Goal: Task Accomplishment & Management: Manage account settings

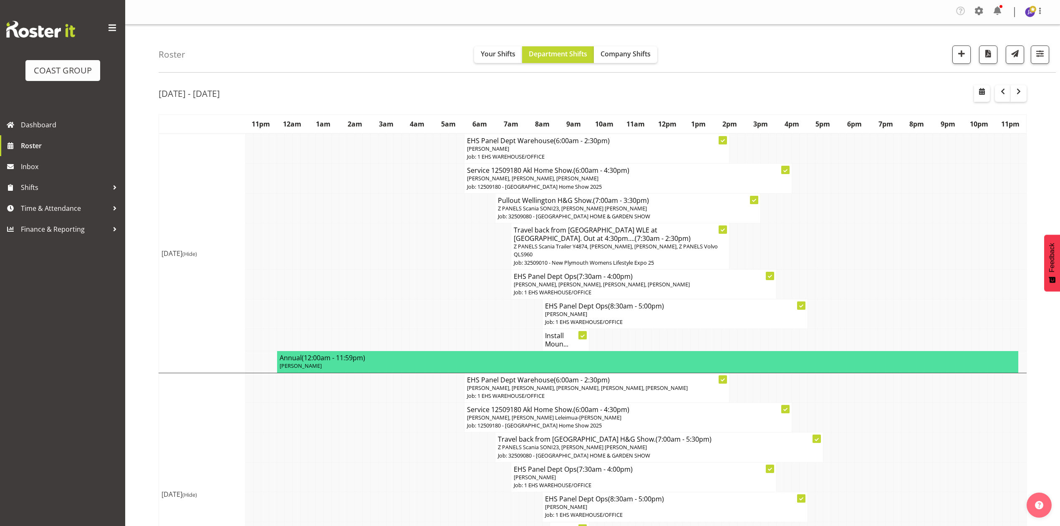
scroll to position [445, 0]
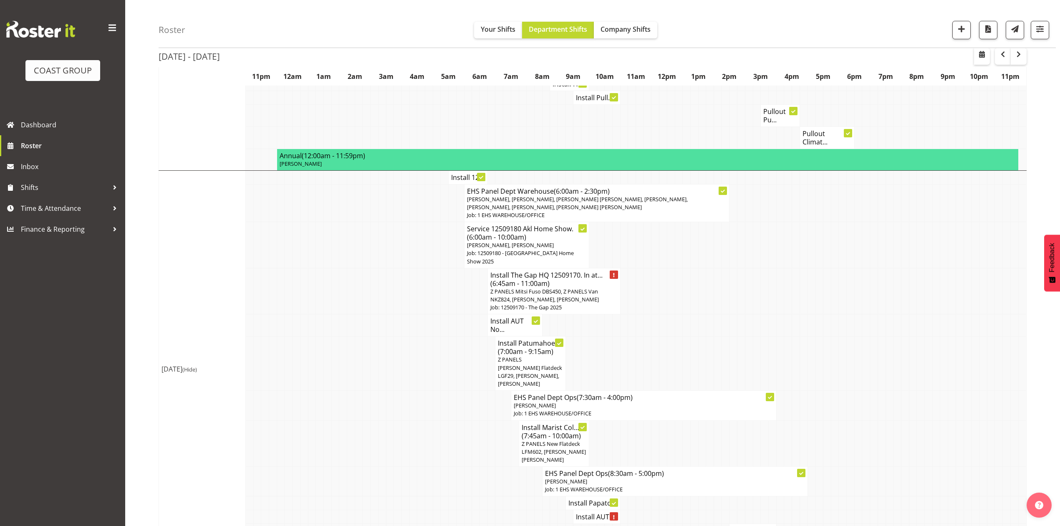
click at [679, 294] on td at bounding box center [679, 291] width 8 height 46
click at [790, 285] on td at bounding box center [788, 291] width 8 height 46
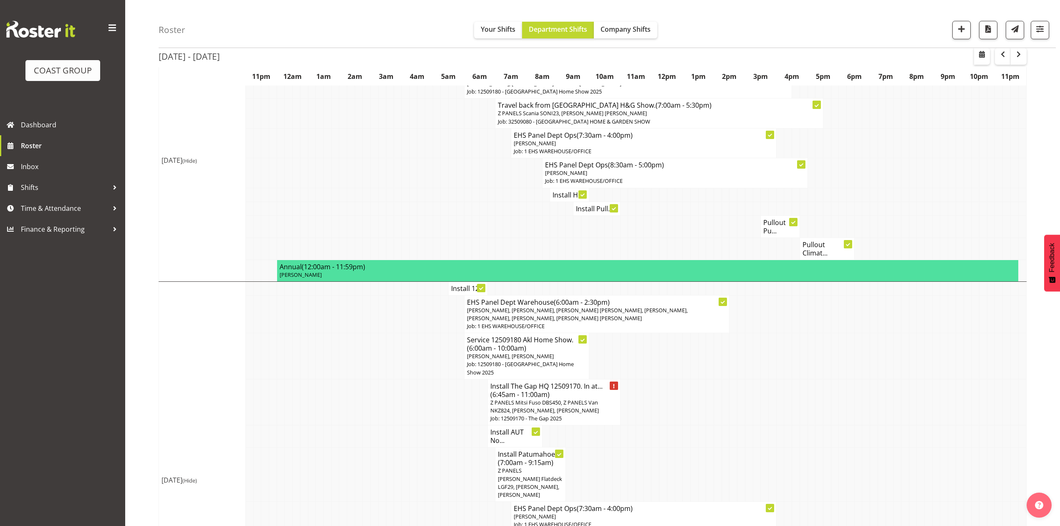
scroll to position [111, 0]
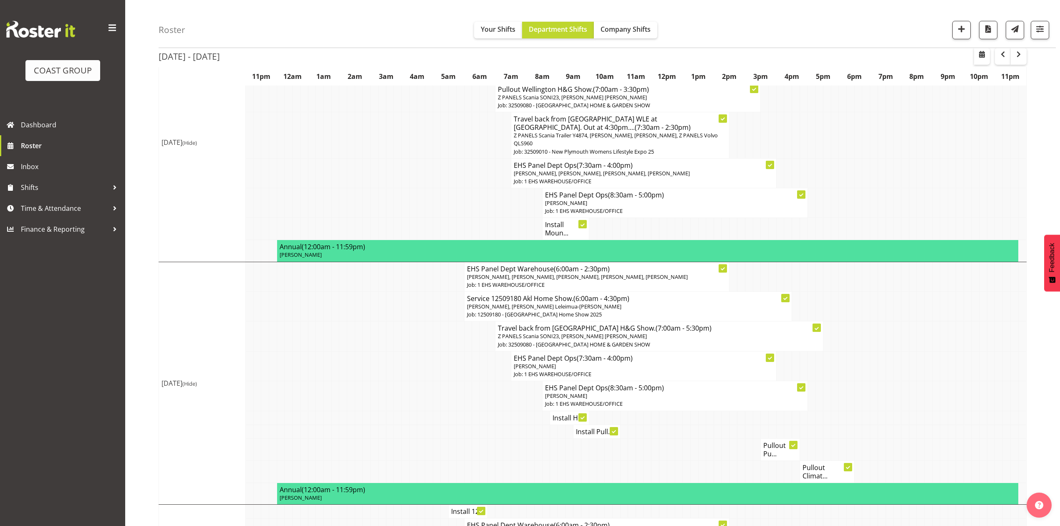
click at [437, 328] on td at bounding box center [437, 336] width 8 height 30
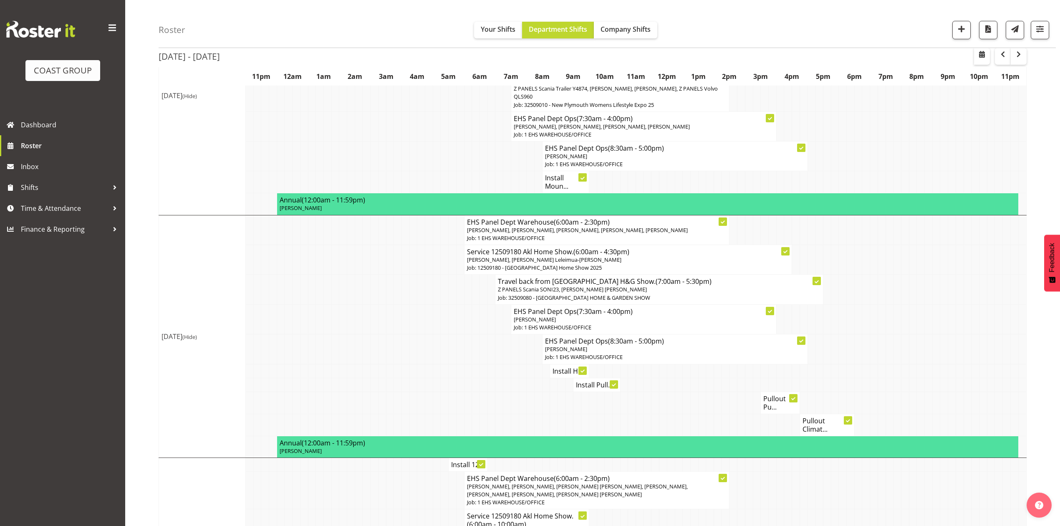
scroll to position [167, 0]
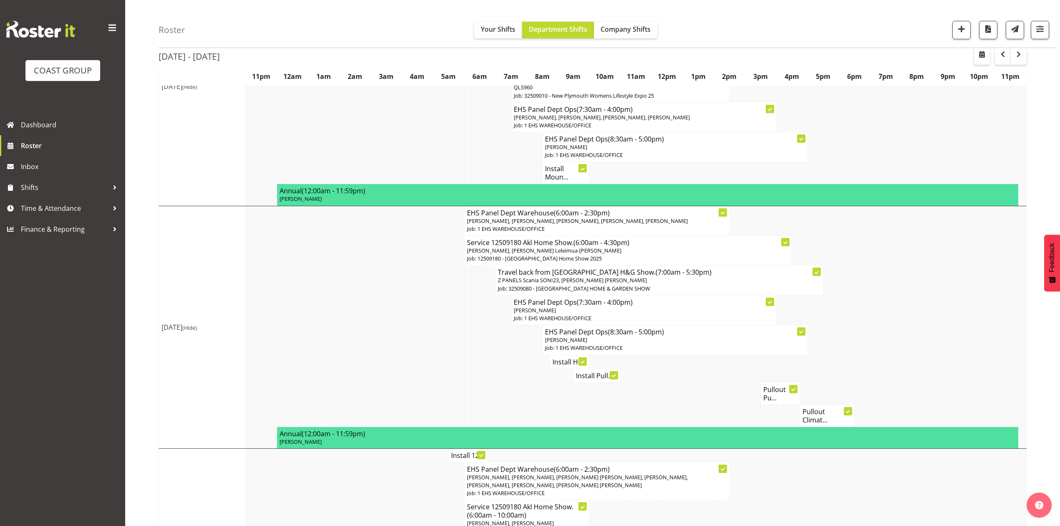
click at [457, 309] on td at bounding box center [460, 310] width 8 height 30
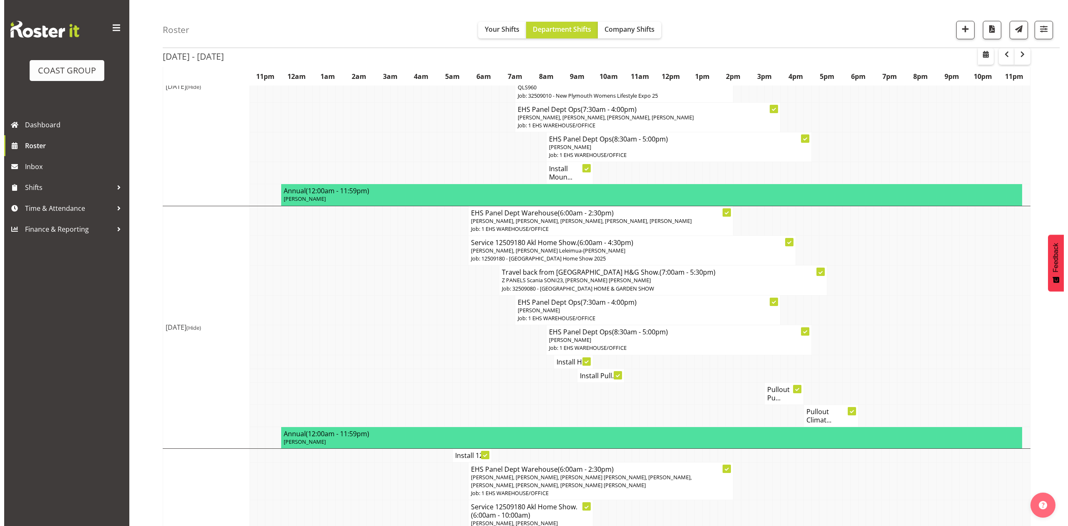
scroll to position [222, 0]
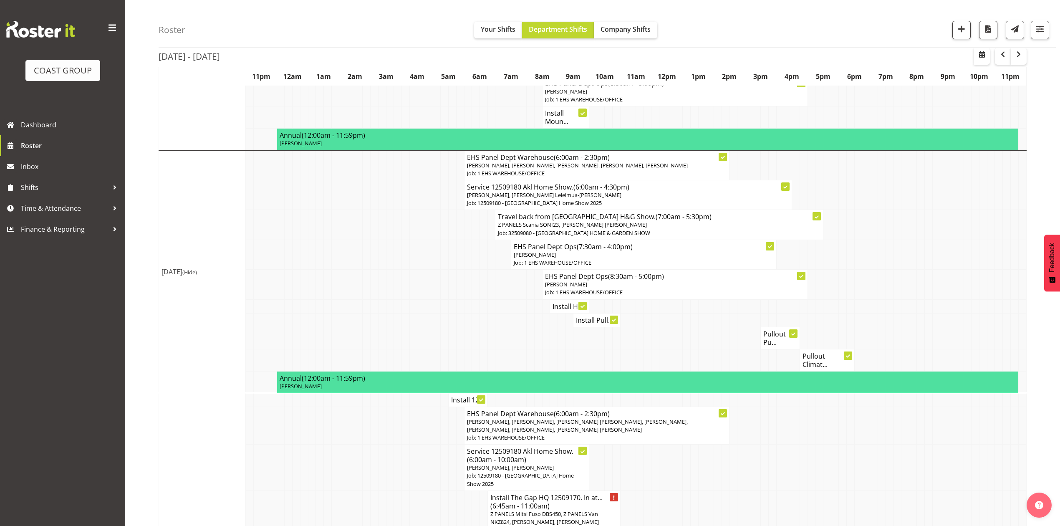
click at [558, 309] on h4 "Install Hi..." at bounding box center [570, 306] width 34 height 8
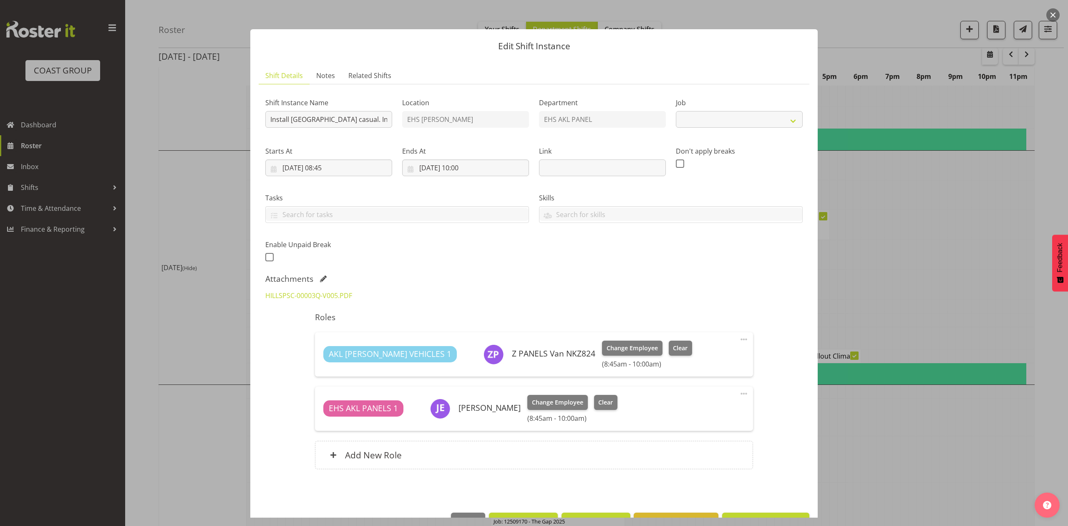
select select "8653"
click at [284, 298] on link "HILLSPSC-00003Q-V005.PDF" at bounding box center [308, 295] width 87 height 9
click at [939, 280] on div at bounding box center [534, 263] width 1068 height 526
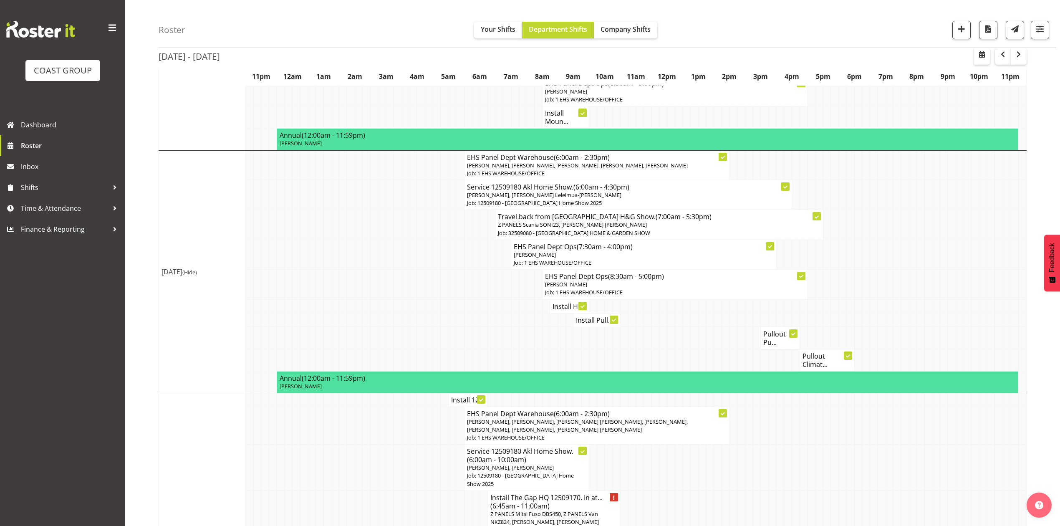
click at [595, 323] on h4 "Install Pull..." at bounding box center [596, 320] width 41 height 8
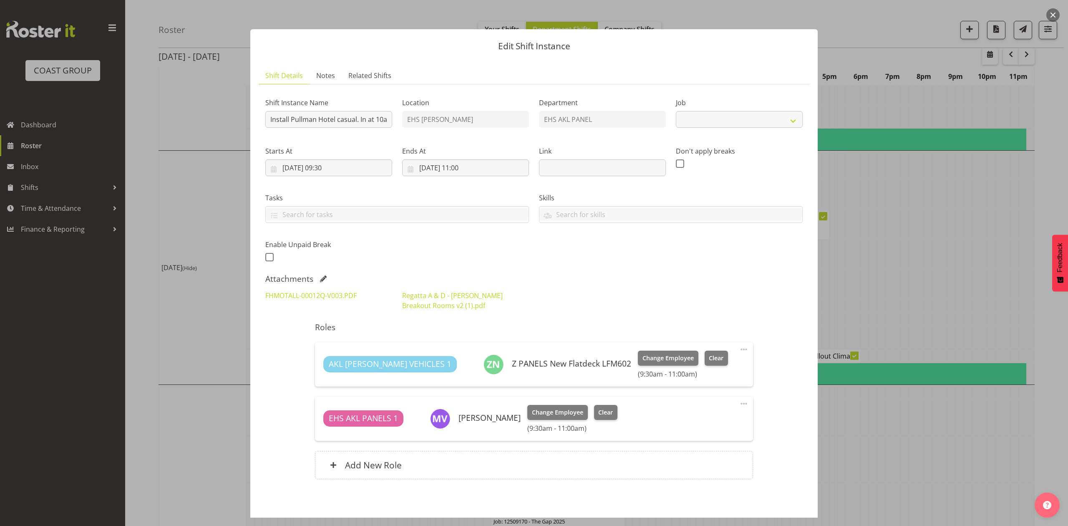
select select "8653"
click at [336, 293] on link "FHMOTALL-00012Q-V003.PDF" at bounding box center [310, 295] width 91 height 9
click at [467, 295] on link "Regatta A & D - Fulton Hogan Breakout Rooms v2 (1).pdf" at bounding box center [452, 300] width 101 height 19
click at [888, 250] on div at bounding box center [534, 263] width 1068 height 526
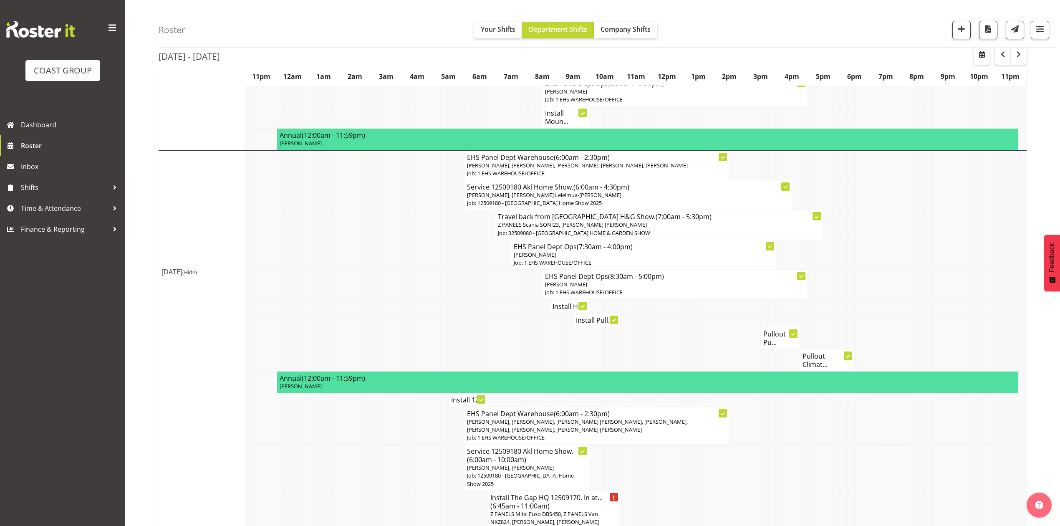
click at [782, 336] on h4 "Pullout Pu..." at bounding box center [780, 338] width 34 height 17
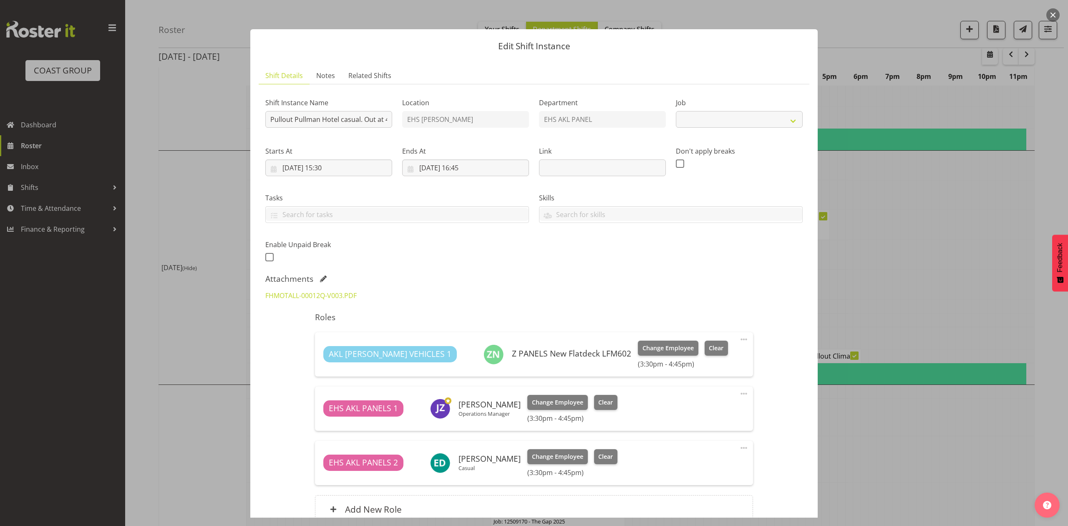
select select "8653"
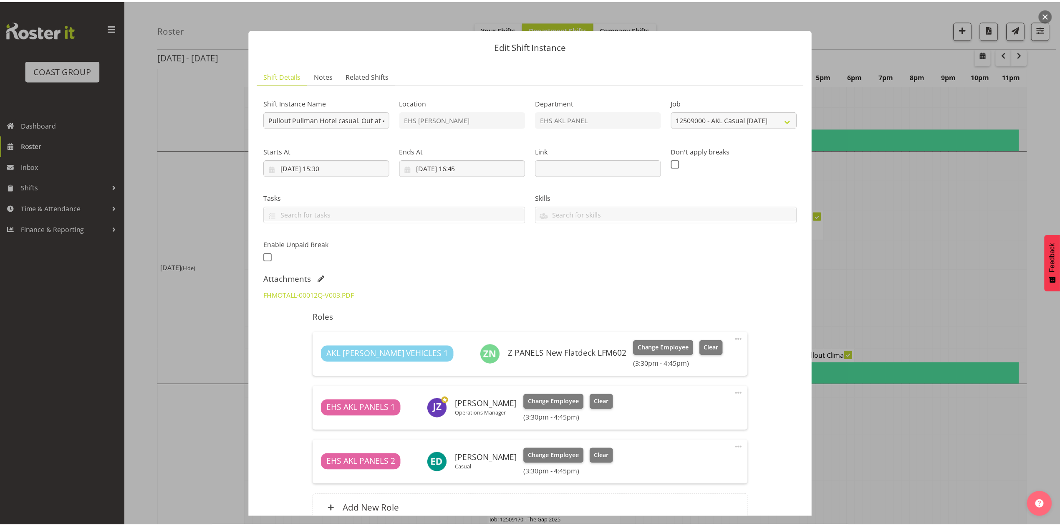
scroll to position [56, 0]
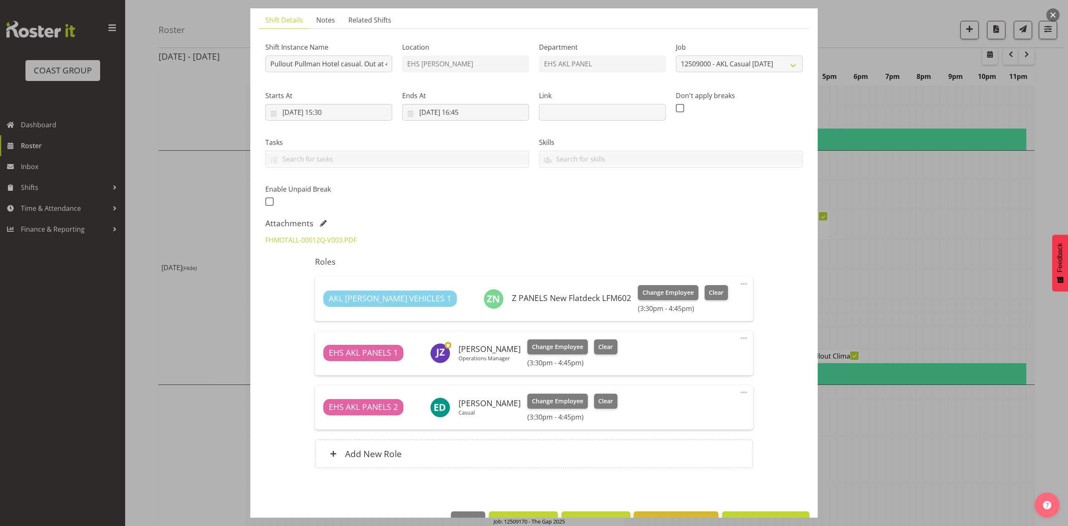
click at [925, 275] on div at bounding box center [534, 263] width 1068 height 526
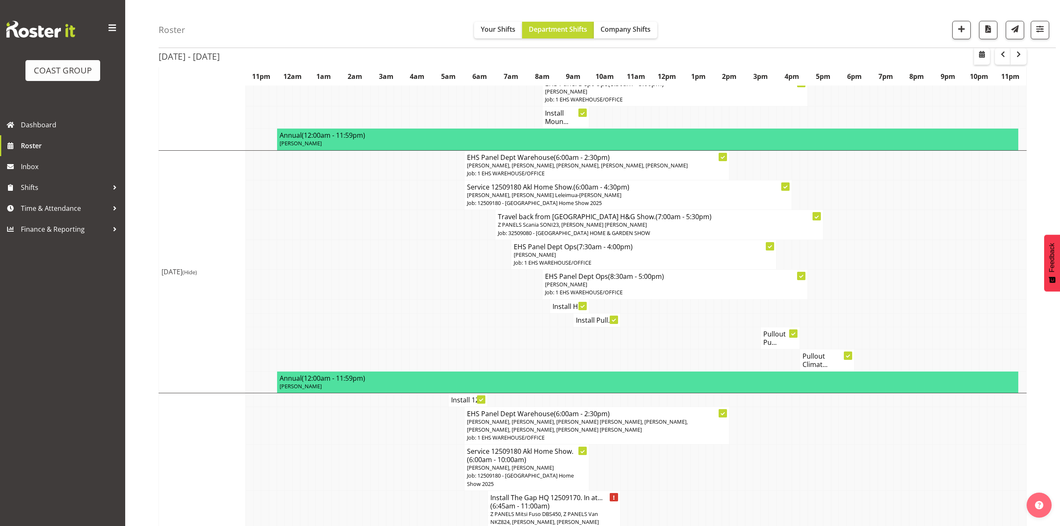
click at [823, 359] on h4 "Pullout Climat..." at bounding box center [827, 360] width 49 height 17
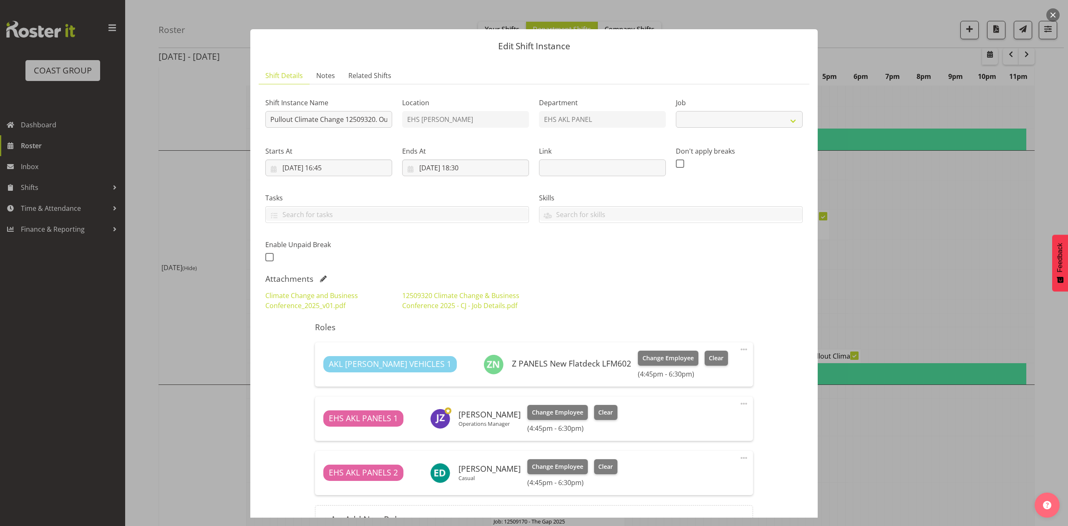
select select "10460"
click at [918, 290] on div at bounding box center [534, 263] width 1068 height 526
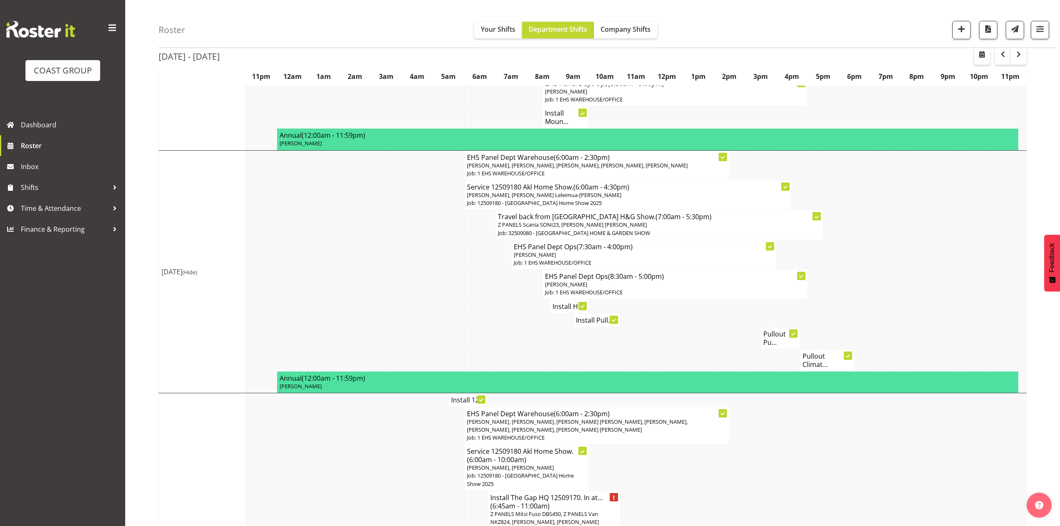
click at [775, 345] on h4 "Pullout Pu..." at bounding box center [780, 338] width 34 height 17
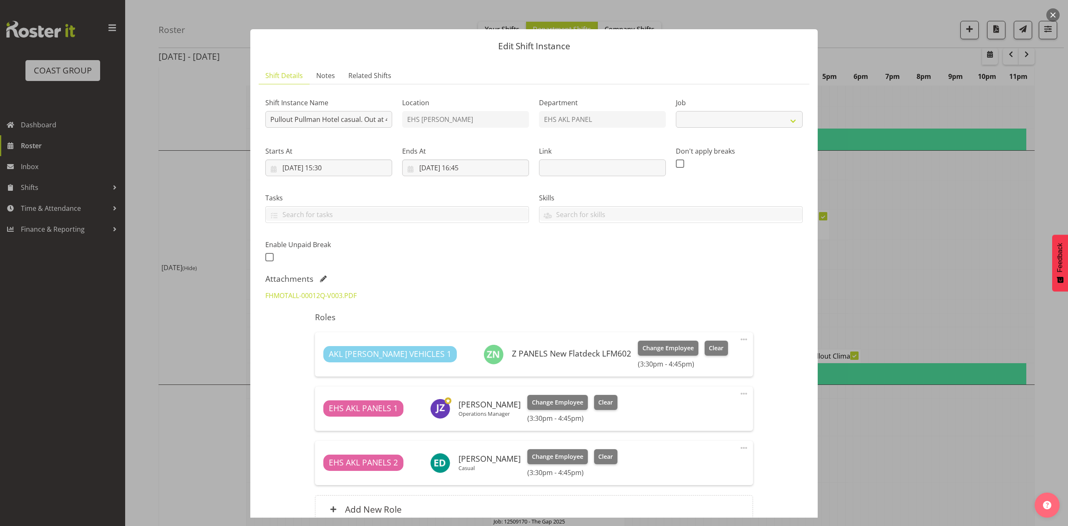
select select
click at [888, 308] on div at bounding box center [534, 263] width 1068 height 526
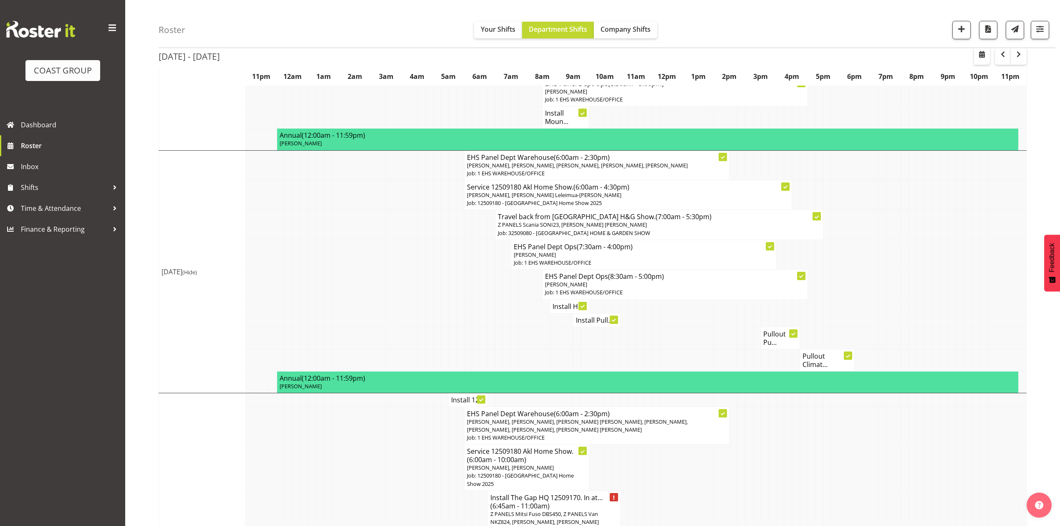
click at [862, 313] on td at bounding box center [866, 306] width 8 height 14
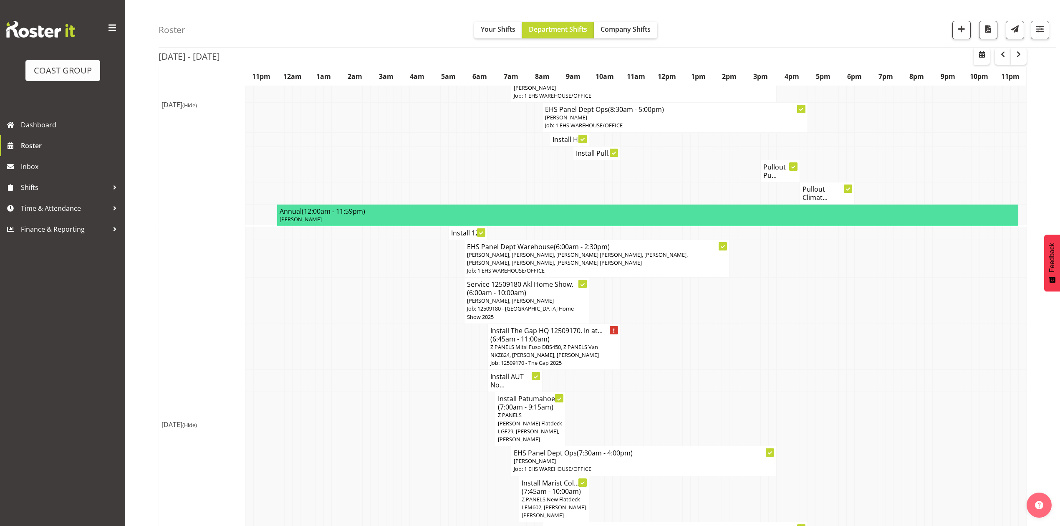
scroll to position [445, 0]
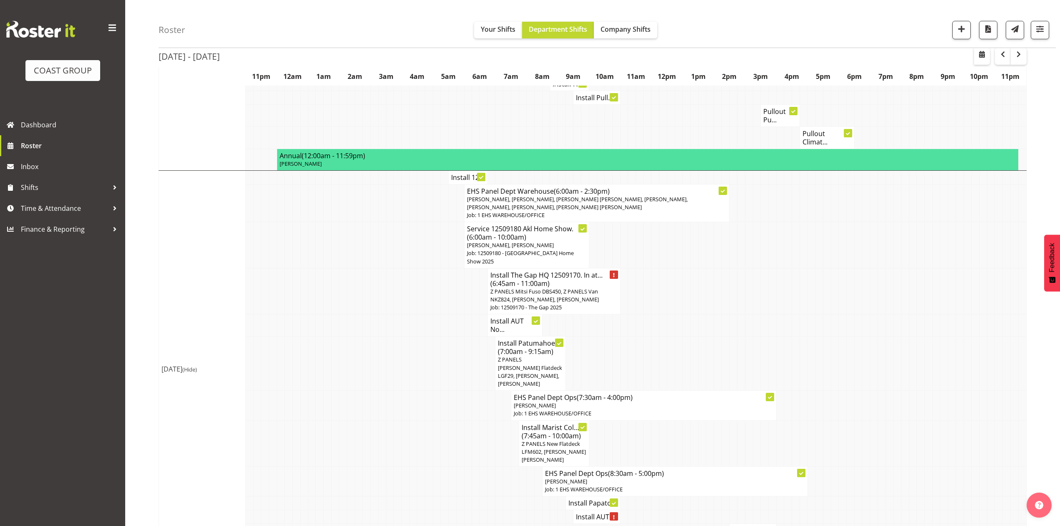
click at [821, 336] on td at bounding box center [819, 363] width 8 height 54
click at [964, 27] on span "button" at bounding box center [961, 28] width 11 height 11
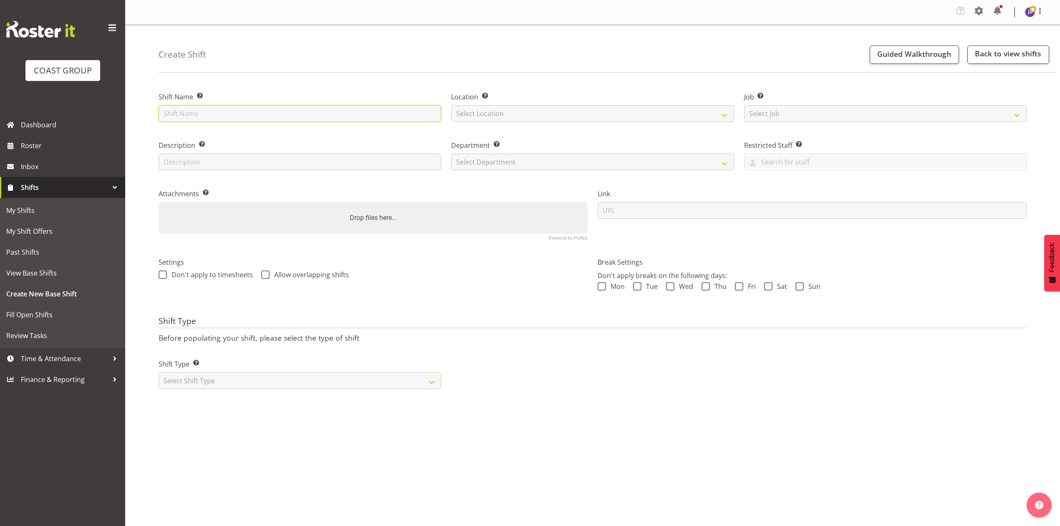
click at [281, 106] on input "text" at bounding box center [300, 113] width 283 height 17
type input "[PERSON_NAME] School casual."
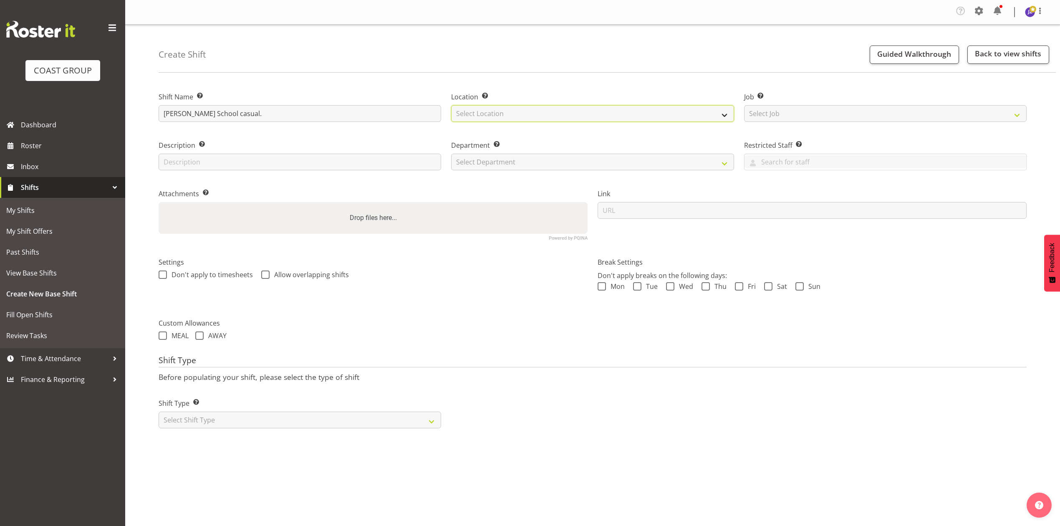
drag, startPoint x: 472, startPoint y: 108, endPoint x: 473, endPoint y: 113, distance: 5.3
click at [472, 108] on select "Select Location EHS RYMER" at bounding box center [592, 113] width 283 height 17
select select "35"
click at [451, 106] on select "Select Location EHS RYMER" at bounding box center [592, 113] width 283 height 17
click at [797, 114] on select "Select Job Create new job 1 Carlton Events 1 [PERSON_NAME][GEOGRAPHIC_DATA] 1 […" at bounding box center [885, 113] width 283 height 17
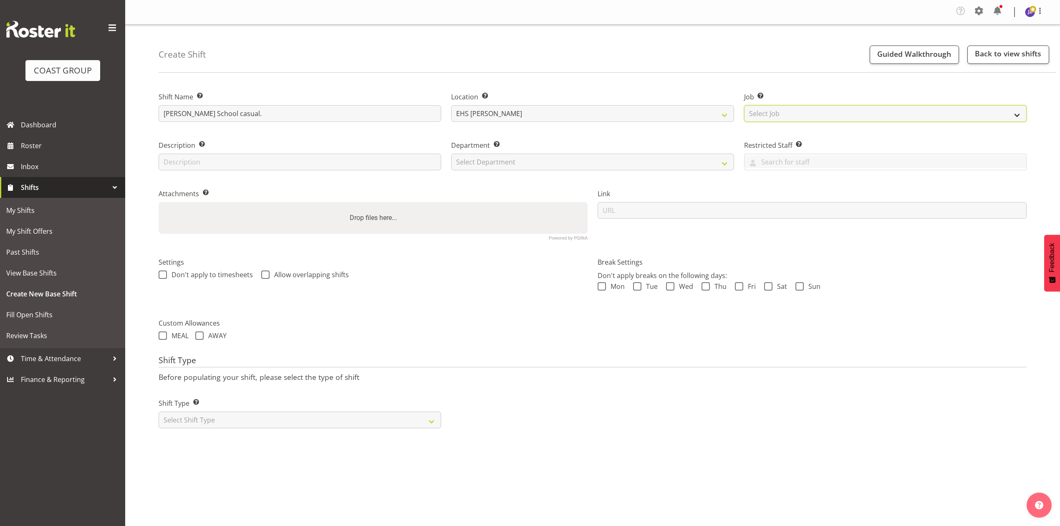
select select "8654"
click at [744, 106] on select "Select Job Create new job 1 Carlton Events 1 [PERSON_NAME][GEOGRAPHIC_DATA] 1 […" at bounding box center [885, 113] width 283 height 17
click at [502, 156] on select "Select Department EHS AKL PANEL EHS AKL PANEL" at bounding box center [592, 162] width 283 height 17
select select "39"
click at [451, 154] on select "Select Department EHS AKL PANEL EHS AKL PANEL" at bounding box center [592, 162] width 283 height 17
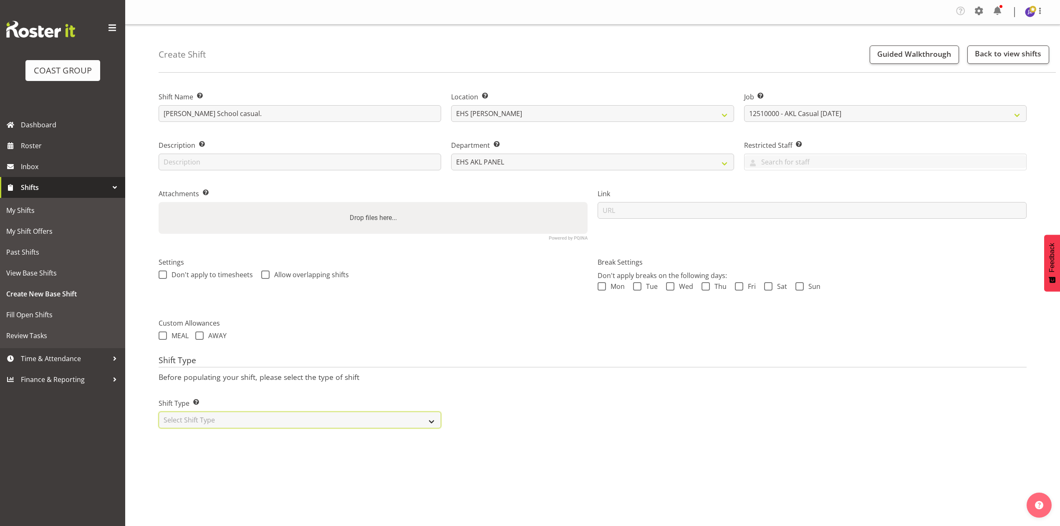
drag, startPoint x: 328, startPoint y: 420, endPoint x: 326, endPoint y: 428, distance: 8.2
click at [328, 420] on select "Select Shift Type One Off Shift Recurring Shift Rotating Shift" at bounding box center [300, 419] width 283 height 17
select select "recurring"
click at [159, 412] on select "Select Shift Type One Off Shift Recurring Shift Rotating Shift" at bounding box center [300, 419] width 283 height 17
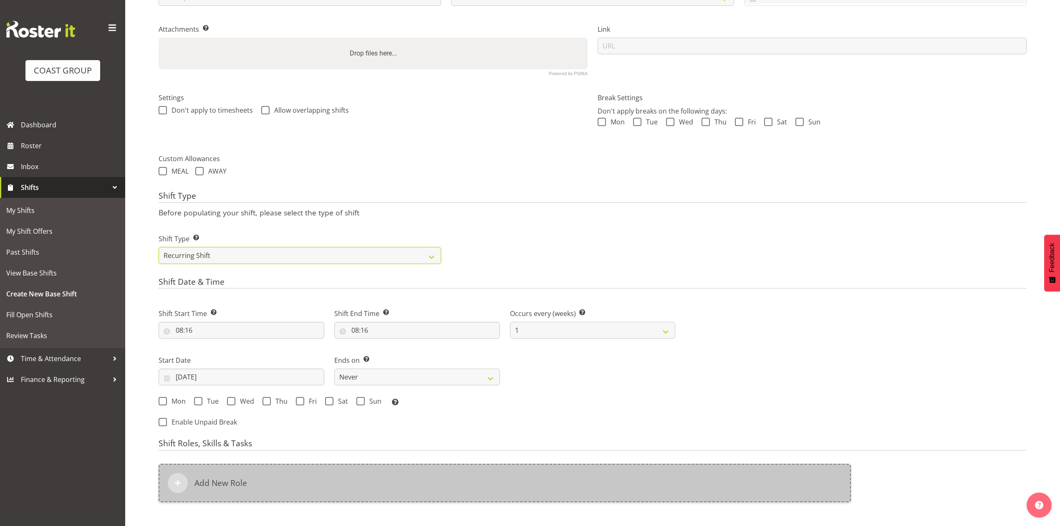
scroll to position [269, 0]
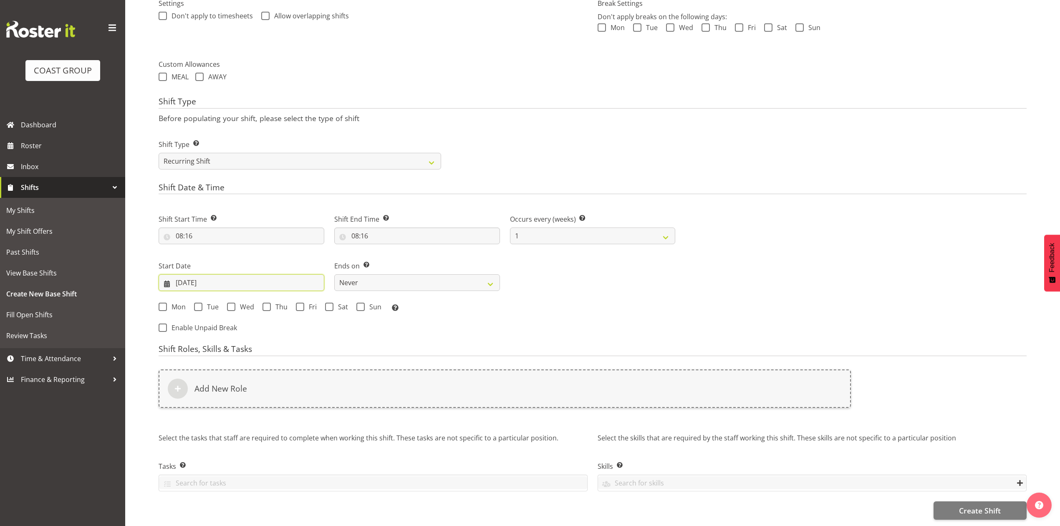
click at [189, 274] on input "[DATE]" at bounding box center [242, 282] width 166 height 17
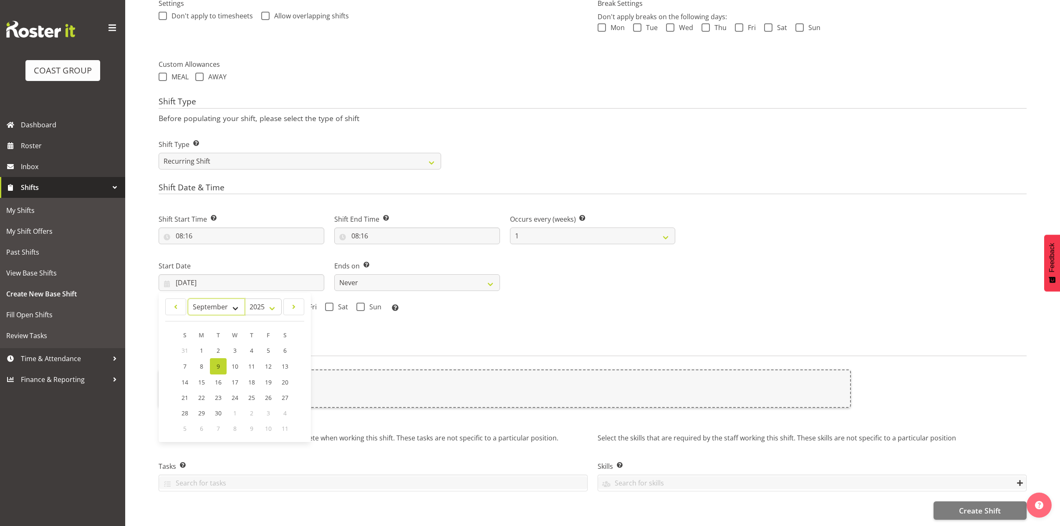
click at [201, 298] on select "January February March April May June July August September October November De…" at bounding box center [216, 306] width 57 height 17
select select "9"
click at [188, 298] on select "January February March April May June July August September October November De…" at bounding box center [216, 306] width 57 height 17
click at [251, 377] on span "16" at bounding box center [251, 381] width 7 height 8
type input "16/10/2025"
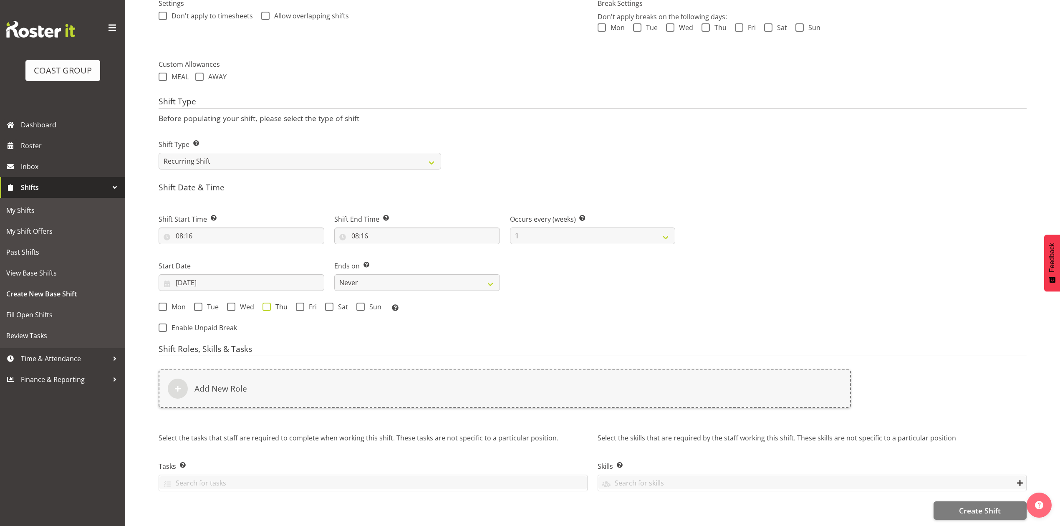
click at [268, 303] on span at bounding box center [266, 307] width 8 height 8
click at [268, 304] on input "Thu" at bounding box center [264, 306] width 5 height 5
checkbox input "true"
click at [409, 274] on select "Never On Date" at bounding box center [417, 282] width 166 height 17
select select "date"
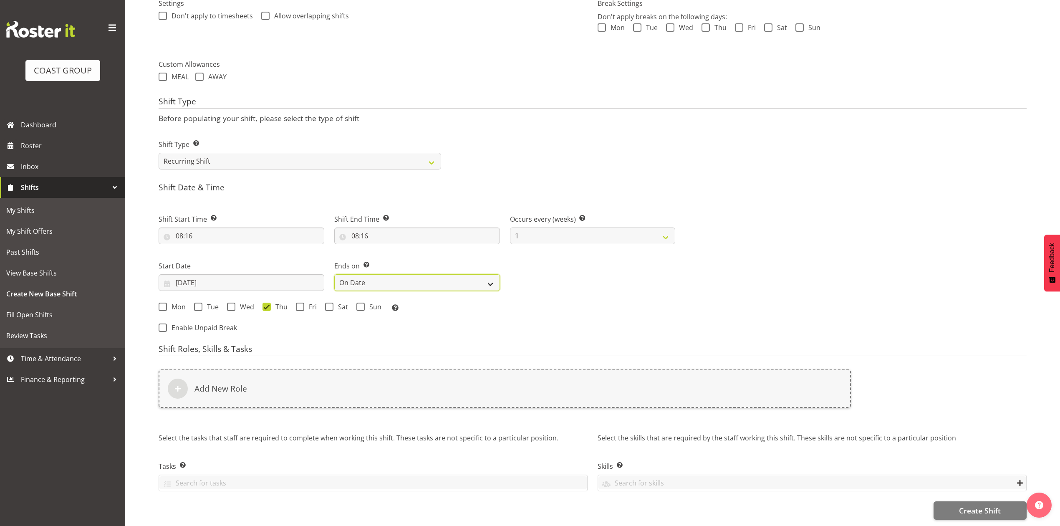
click at [334, 274] on select "Never On Date" at bounding box center [417, 282] width 166 height 17
select select "8"
select select "2025"
drag, startPoint x: 547, startPoint y: 273, endPoint x: 558, endPoint y: 283, distance: 15.4
click at [548, 274] on input "[DATE]" at bounding box center [593, 282] width 166 height 17
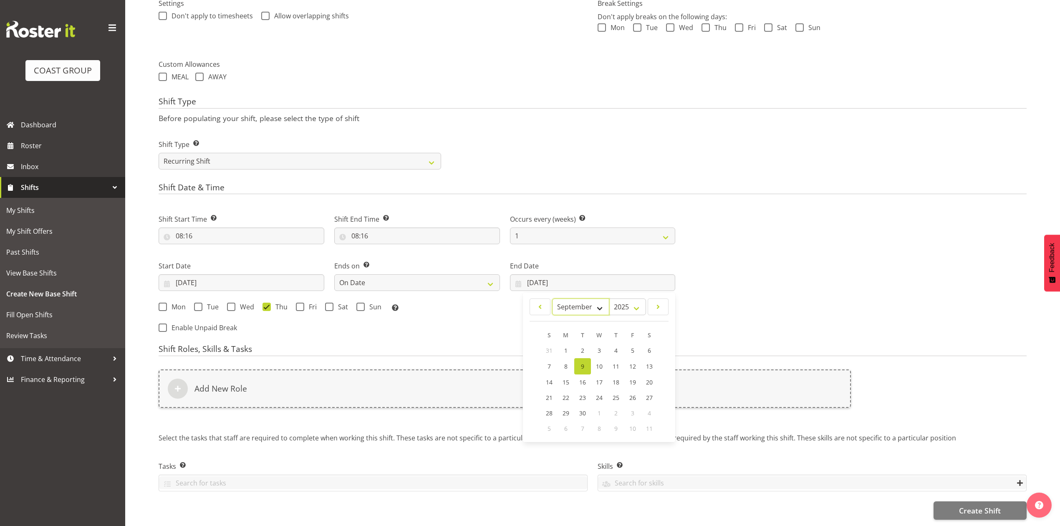
click at [568, 298] on select "January February March April May June July August September October November De…" at bounding box center [580, 306] width 57 height 17
select select "9"
click at [552, 298] on select "January February March April May June July August September October November De…" at bounding box center [580, 306] width 57 height 17
click at [627, 374] on link "17" at bounding box center [632, 381] width 17 height 15
type input "17/10/2025"
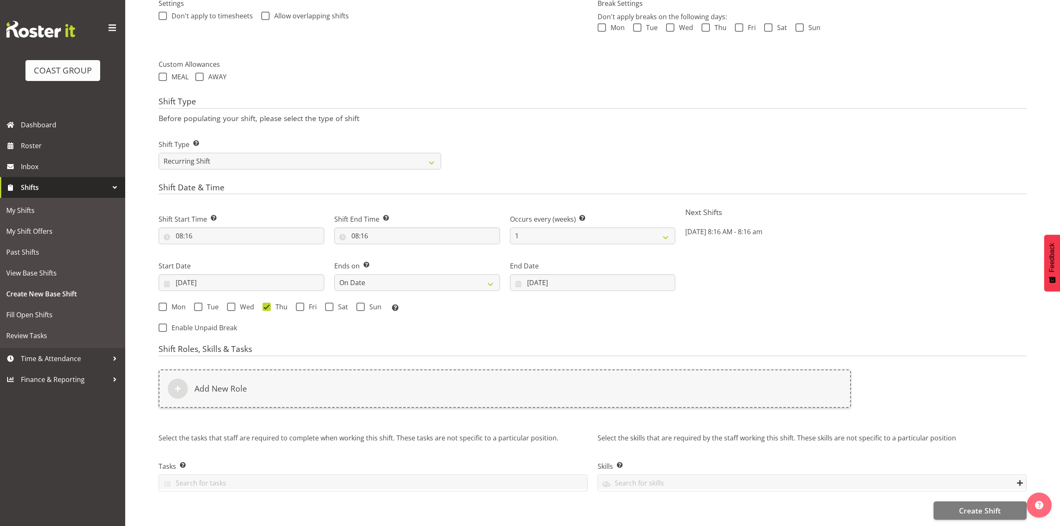
click at [295, 303] on div "Mon Tue Wed Thu Fri Sat Sun Select the days of the week you wish to create this…" at bounding box center [417, 308] width 517 height 11
click at [297, 303] on span at bounding box center [300, 307] width 8 height 8
click at [297, 304] on input "Fri" at bounding box center [298, 306] width 5 height 5
checkbox input "true"
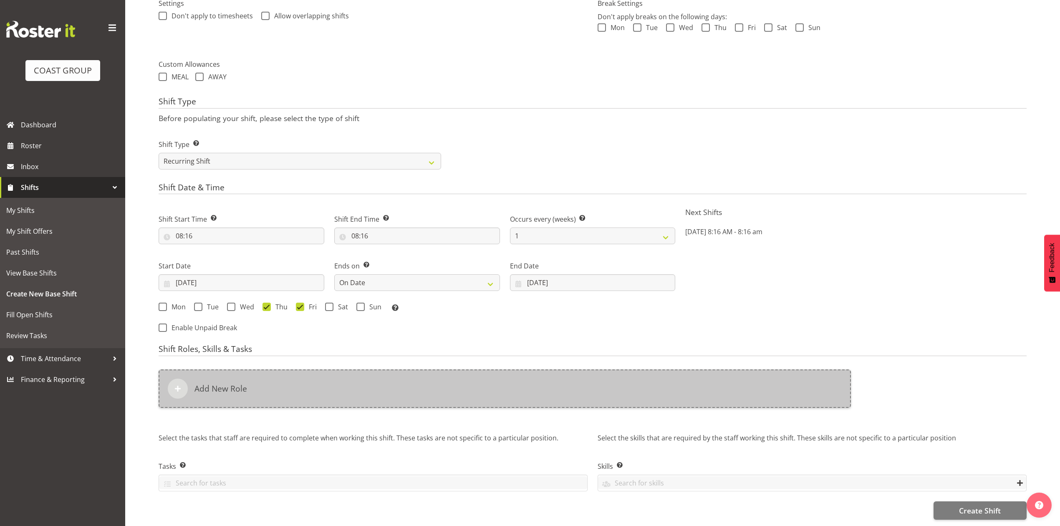
click at [302, 391] on div "Add New Role" at bounding box center [505, 388] width 692 height 38
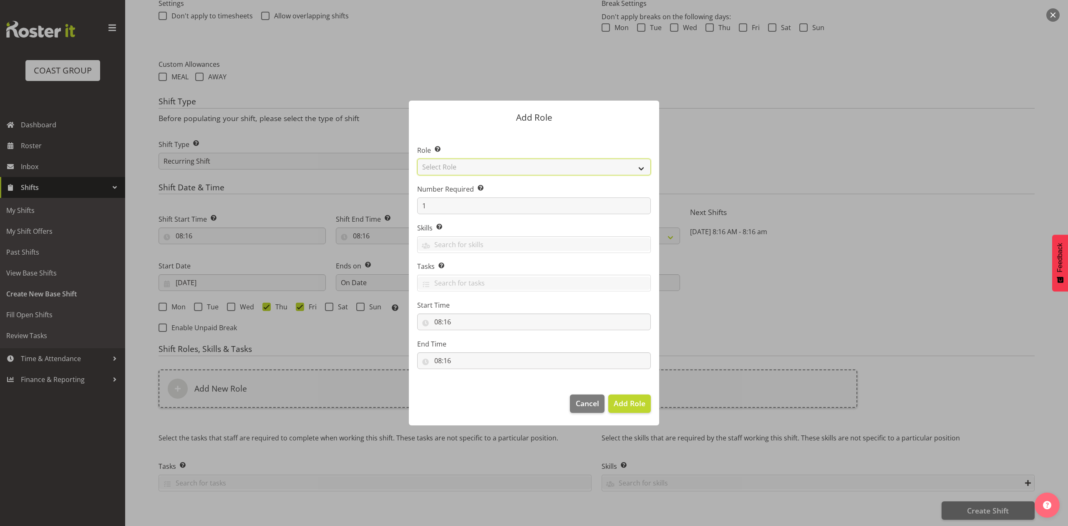
click at [474, 166] on select "Select Role ACCOUNT MANAGER ACCOUNT MANAGER DW ACCOUNTS [PERSON_NAME] VEHICLES …" at bounding box center [534, 167] width 234 height 17
select select "81"
click at [417, 159] on select "Select Role ACCOUNT MANAGER ACCOUNT MANAGER DW ACCOUNTS [PERSON_NAME] VEHICLES …" at bounding box center [534, 167] width 234 height 17
drag, startPoint x: 620, startPoint y: 391, endPoint x: 623, endPoint y: 398, distance: 7.7
click at [621, 393] on footer "Cancel Add Role" at bounding box center [534, 405] width 250 height 39
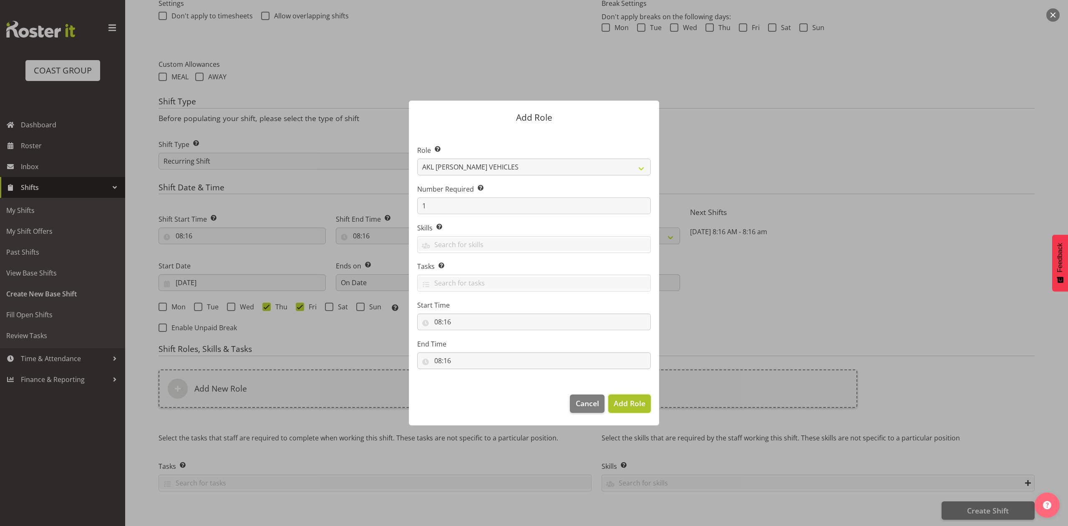
click at [623, 398] on span "Add Role" at bounding box center [630, 403] width 32 height 10
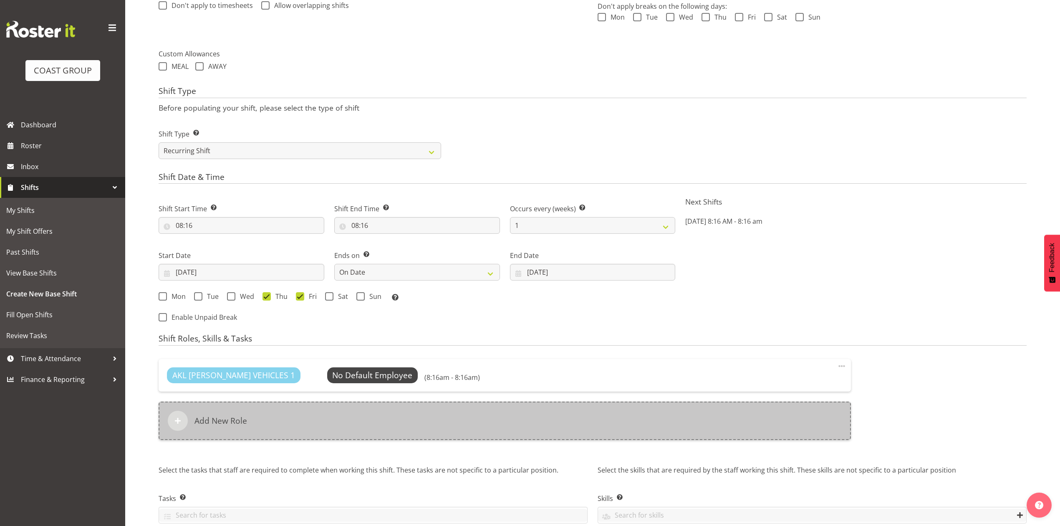
click at [427, 433] on div "Add New Role" at bounding box center [505, 420] width 692 height 38
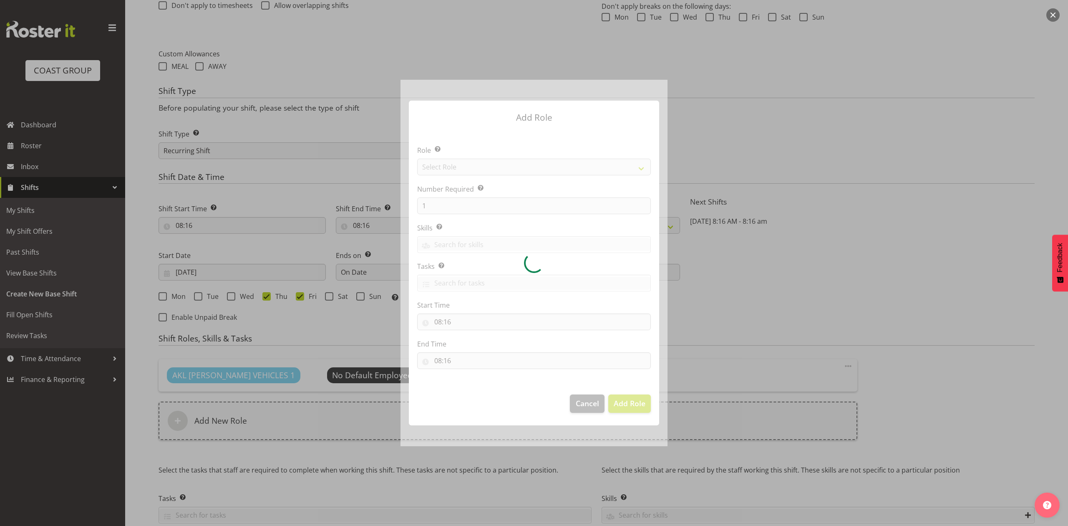
click at [478, 172] on div at bounding box center [534, 263] width 267 height 366
click at [481, 160] on div at bounding box center [534, 263] width 267 height 366
click at [484, 162] on div at bounding box center [534, 263] width 267 height 366
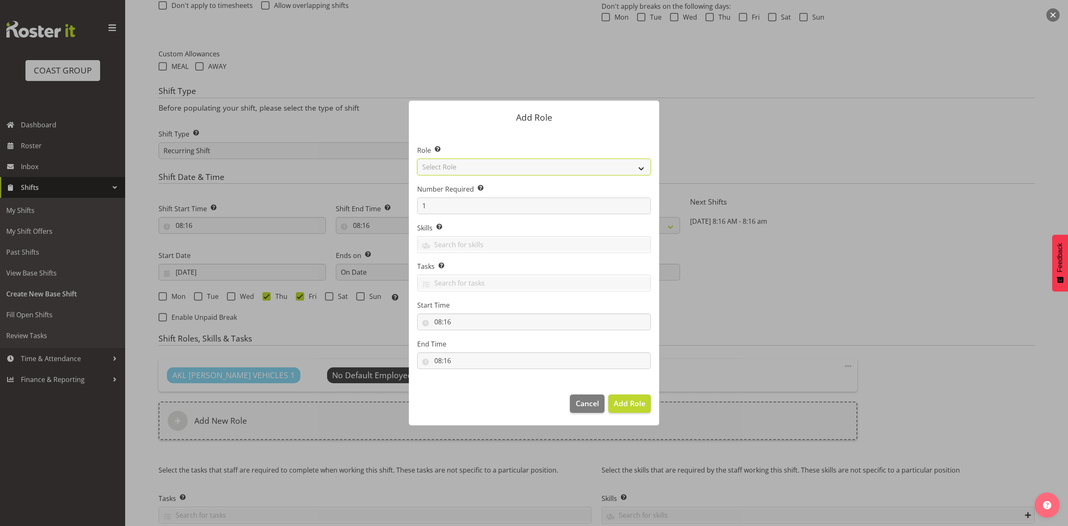
click at [495, 174] on select "Select Role ACCOUNT MANAGER ACCOUNT MANAGER DW ACCOUNTS [PERSON_NAME] VEHICLES …" at bounding box center [534, 167] width 234 height 17
select select "188"
click at [417, 159] on select "Select Role ACCOUNT MANAGER ACCOUNT MANAGER DW ACCOUNTS [PERSON_NAME] VEHICLES …" at bounding box center [534, 167] width 234 height 17
click at [633, 404] on span "Add Role" at bounding box center [630, 403] width 32 height 10
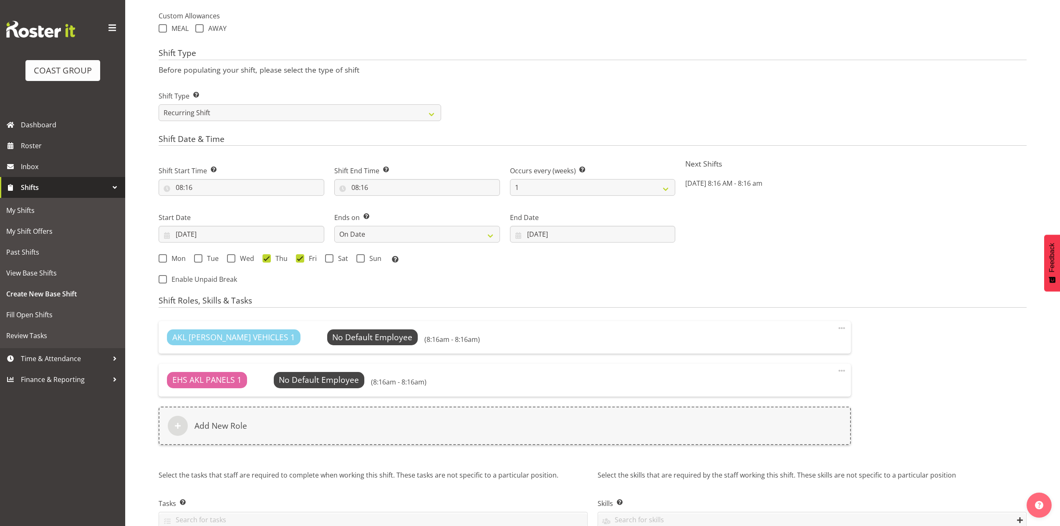
scroll to position [354, 0]
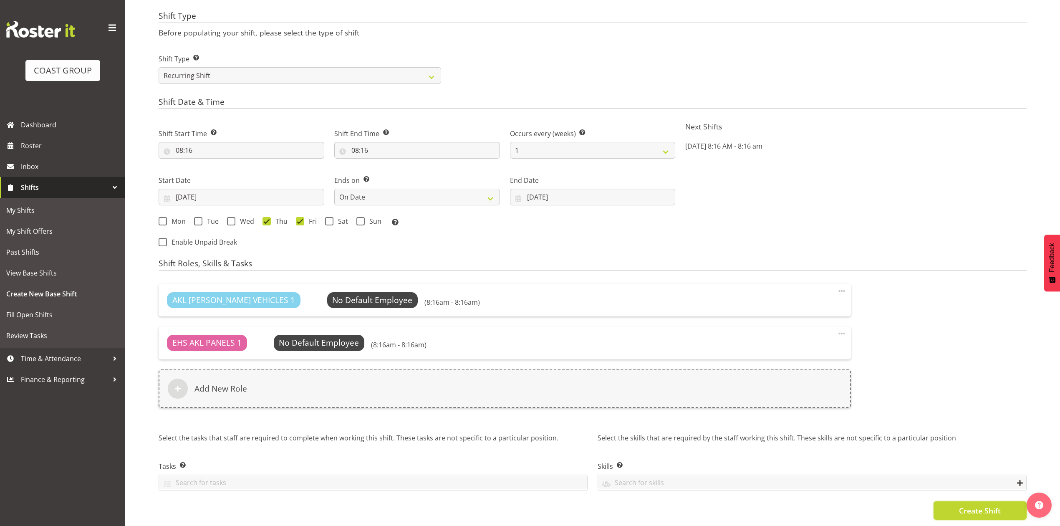
click at [972, 505] on span "Create Shift" at bounding box center [980, 510] width 42 height 11
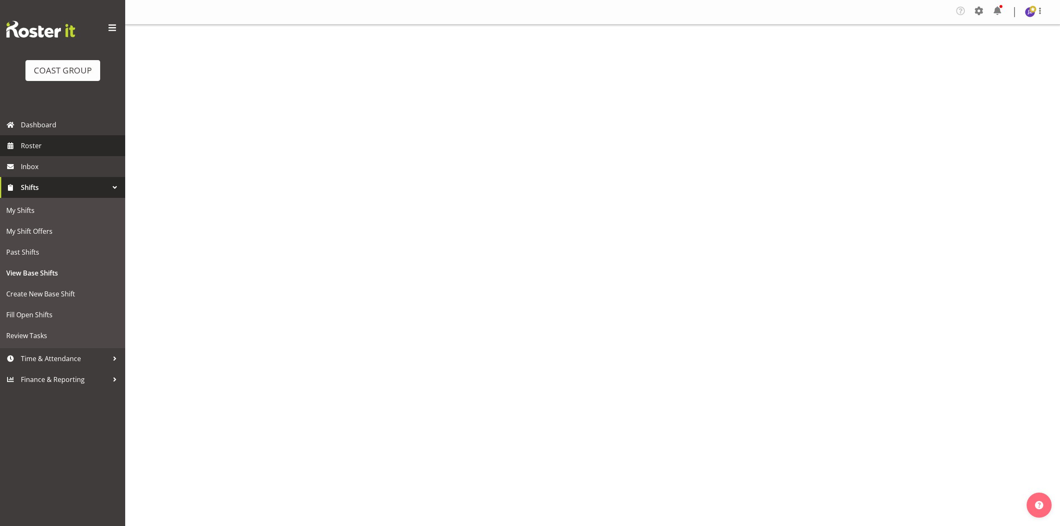
click at [53, 151] on span "Roster" at bounding box center [71, 145] width 100 height 13
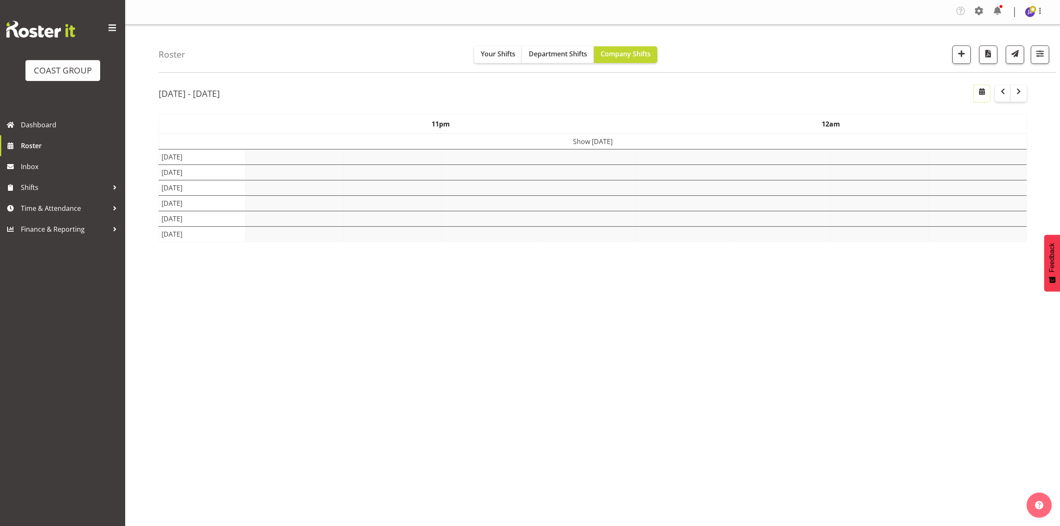
click at [980, 92] on span "button" at bounding box center [982, 91] width 10 height 10
select select "8"
select select "2025"
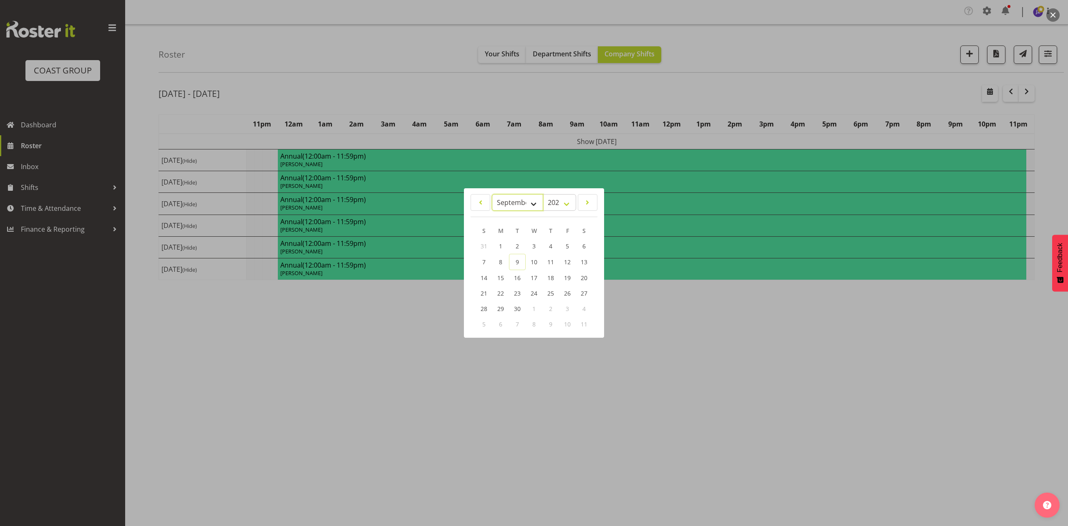
click at [518, 194] on select "January February March April May June July August September October November De…" at bounding box center [517, 202] width 51 height 17
select select "9"
click at [492, 194] on select "January February March April May June July August September October November De…" at bounding box center [517, 202] width 51 height 17
click at [553, 271] on link "16" at bounding box center [551, 277] width 17 height 15
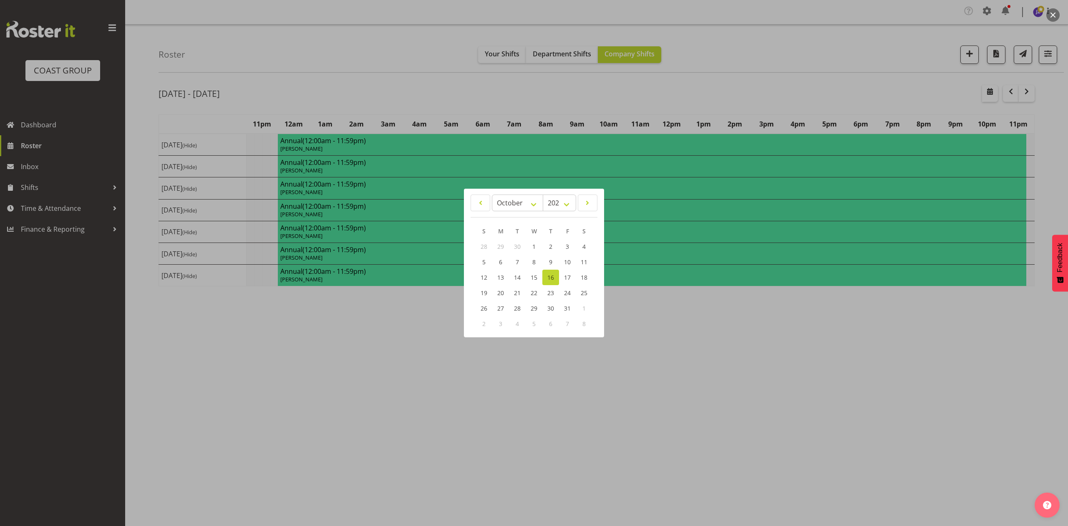
click at [845, 100] on div at bounding box center [534, 263] width 1068 height 526
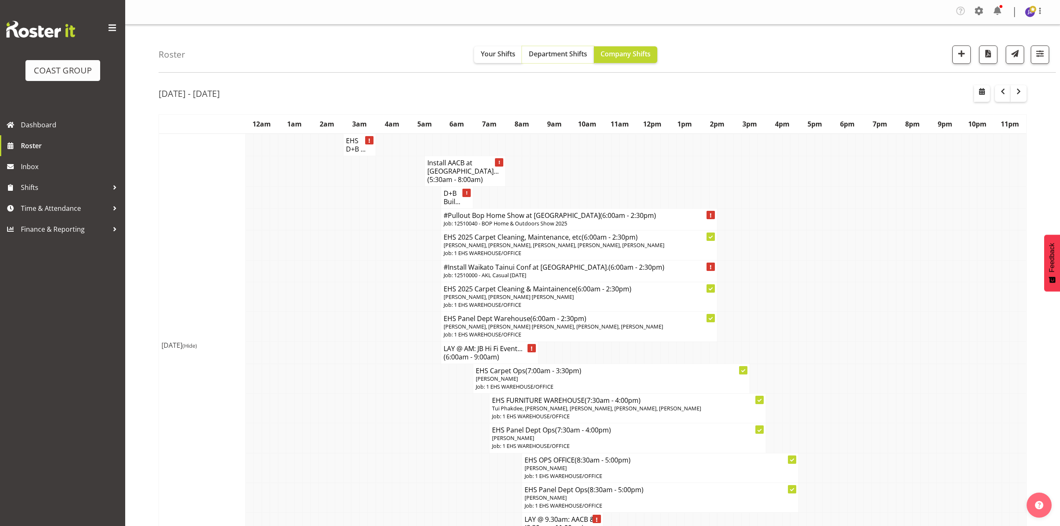
click at [551, 56] on span "Department Shifts" at bounding box center [558, 53] width 58 height 9
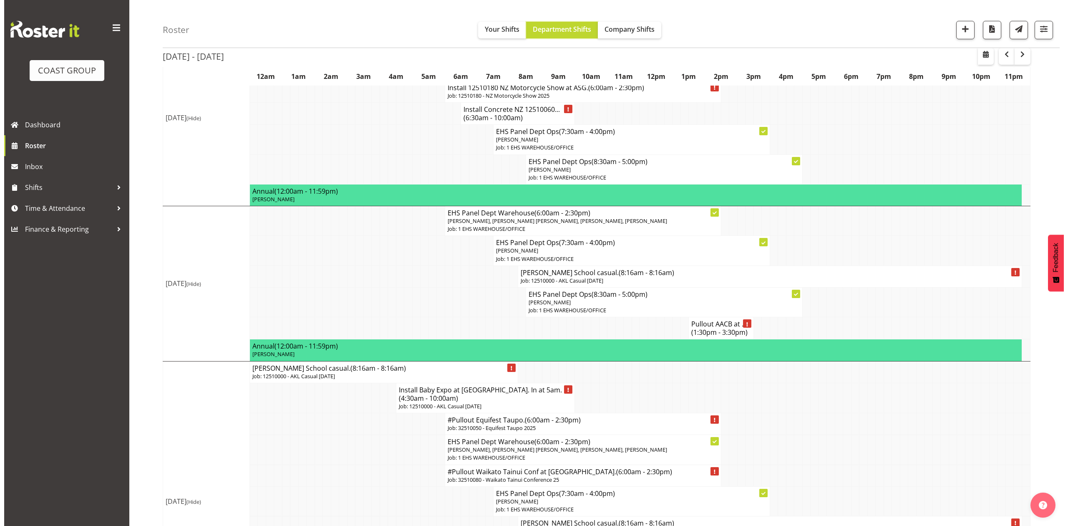
scroll to position [445, 0]
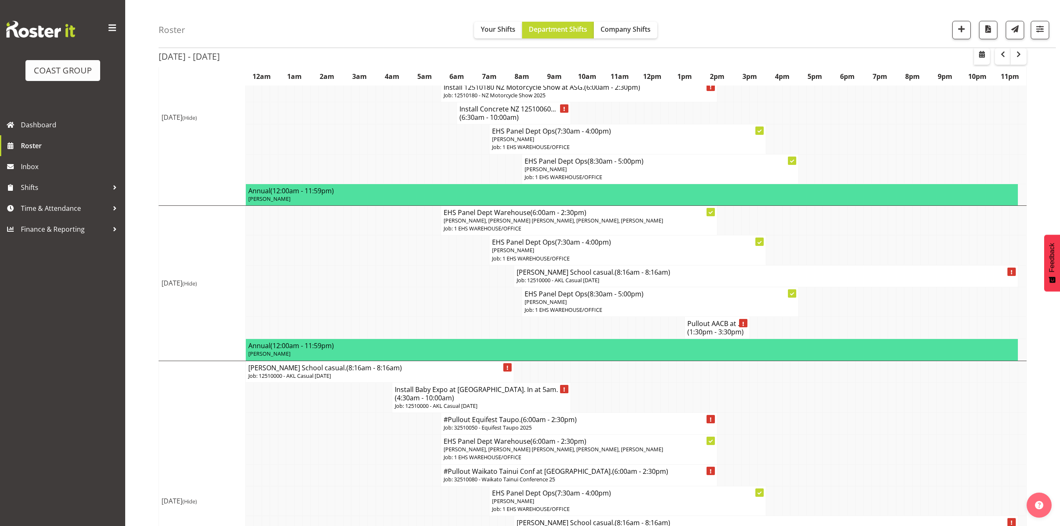
click at [618, 277] on span "(8:16am - 8:16am)" at bounding box center [643, 272] width 56 height 9
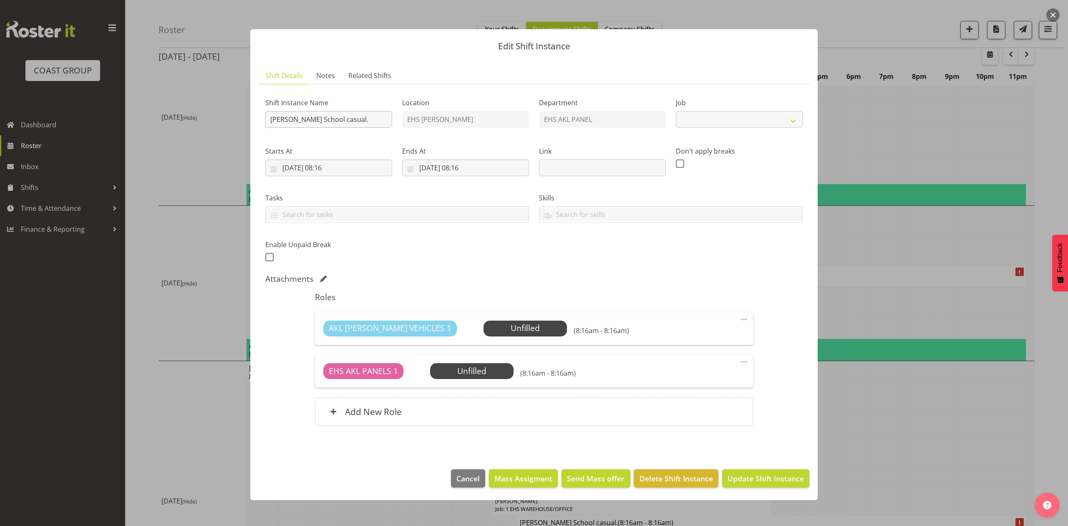
select select "8654"
click at [271, 116] on input "Dilworth School casual." at bounding box center [328, 119] width 127 height 17
click at [381, 124] on input "Install Dilworth School casual." at bounding box center [328, 119] width 127 height 17
type input "Install Dilworth School casual. In at 9am."
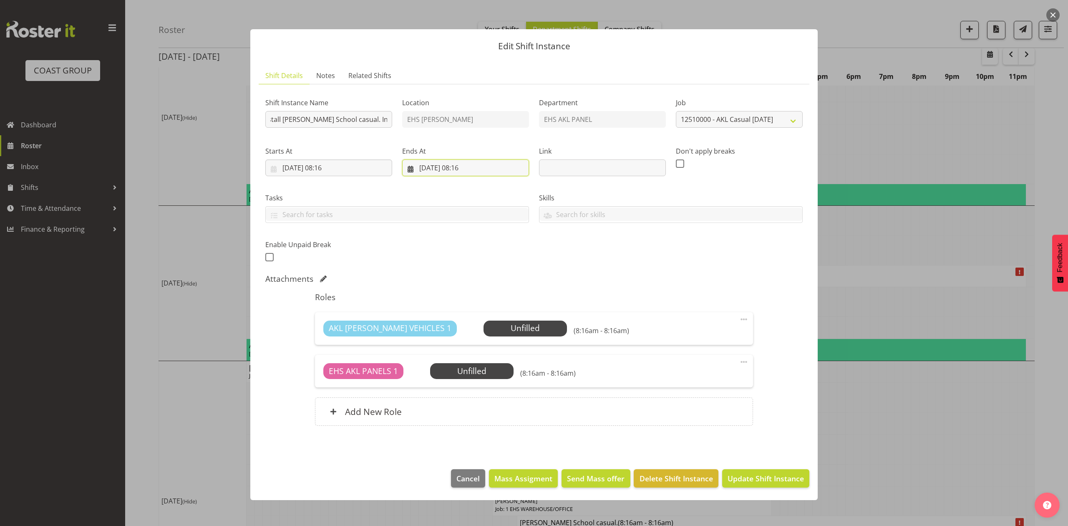
click at [429, 166] on input "17/10/2025, 08:16" at bounding box center [465, 167] width 127 height 17
drag, startPoint x: 491, startPoint y: 269, endPoint x: 501, endPoint y: 269, distance: 9.6
click at [491, 269] on span "16" at bounding box center [492, 266] width 7 height 8
type input "16/10/2025, 08:16"
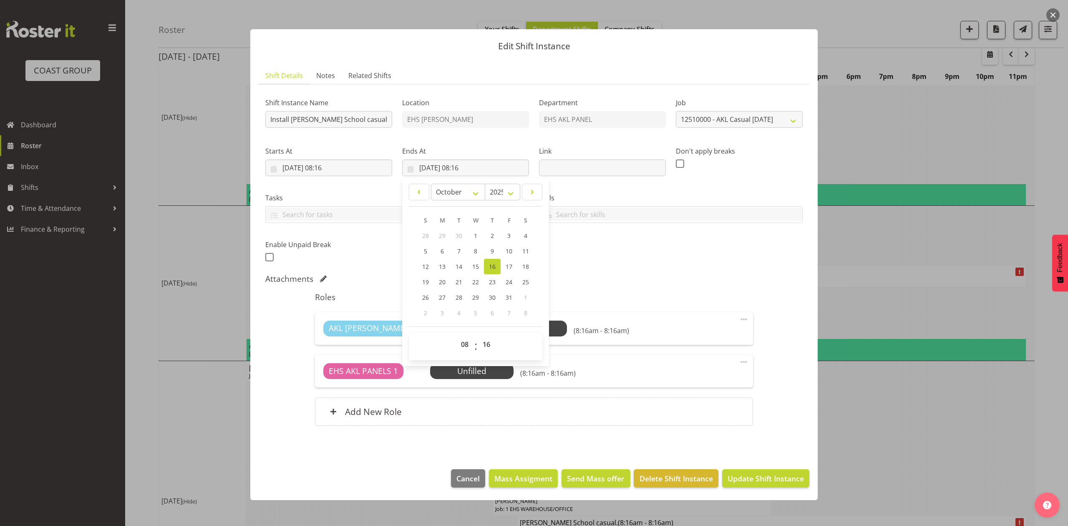
click at [633, 274] on div "Attachments" at bounding box center [534, 279] width 538 height 10
click at [331, 169] on input "16/10/2025, 08:16" at bounding box center [328, 167] width 127 height 17
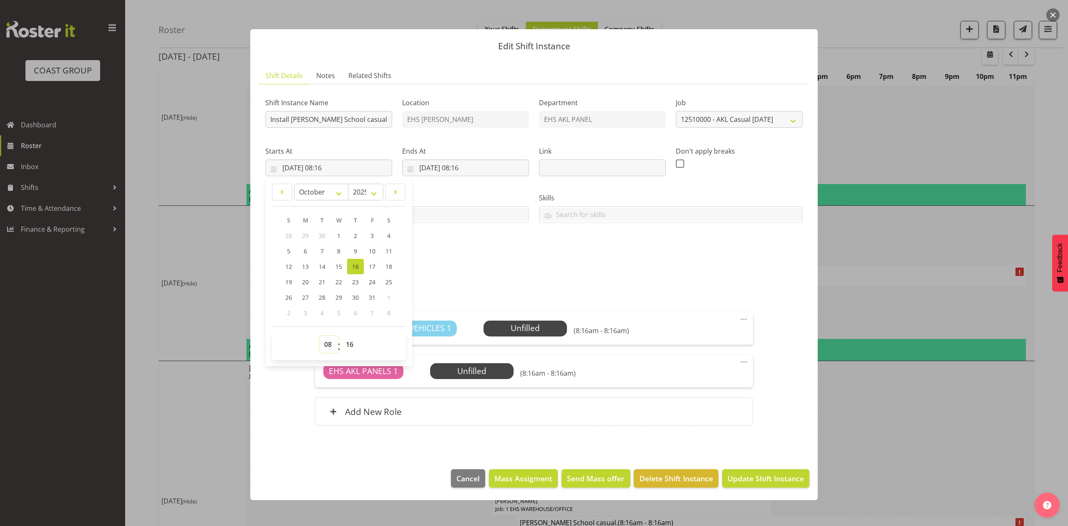
drag, startPoint x: 327, startPoint y: 347, endPoint x: 328, endPoint y: 338, distance: 9.2
click at [327, 347] on select "00 01 02 03 04 05 06 07 08 09 10 11 12 13 14 15 16 17 18 19 20 21 22 23" at bounding box center [329, 344] width 19 height 17
select select "9"
click at [320, 336] on select "00 01 02 03 04 05 06 07 08 09 10 11 12 13 14 15 16 17 18 19 20 21 22 23" at bounding box center [329, 344] width 19 height 17
type input "16/10/2025, 09:16"
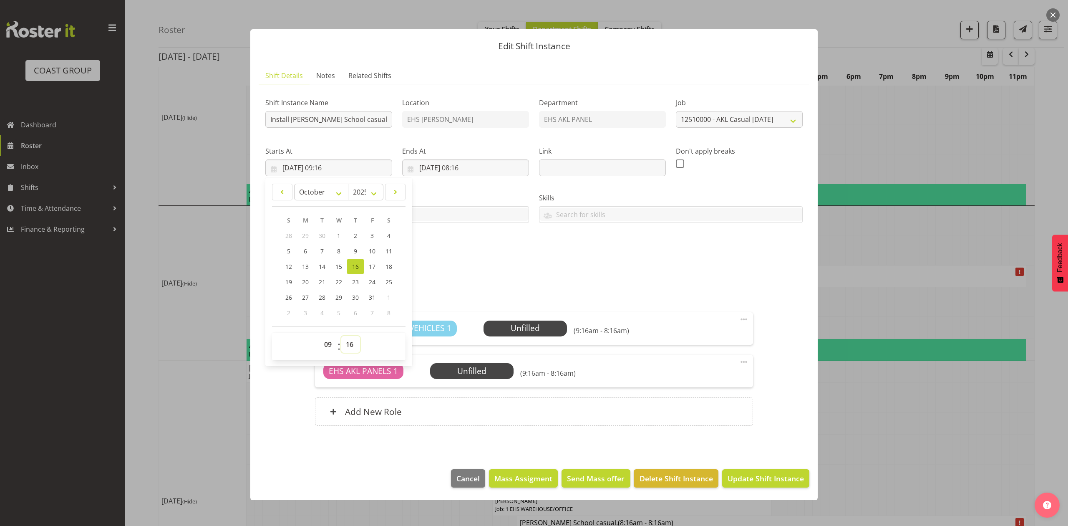
click at [355, 343] on select "00 01 02 03 04 05 06 07 08 09 10 11 12 13 14 15 16 17 18 19 20 21 22 23 24 25 2…" at bounding box center [350, 344] width 19 height 17
select select "30"
click at [341, 336] on select "00 01 02 03 04 05 06 07 08 09 10 11 12 13 14 15 16 17 18 19 20 21 22 23 24 25 2…" at bounding box center [350, 344] width 19 height 17
type input "16/10/2025, 09:30"
click at [485, 266] on div "Shift Instance Name Install Dilworth School casual. In at 9am. Location EHS RYM…" at bounding box center [534, 177] width 548 height 183
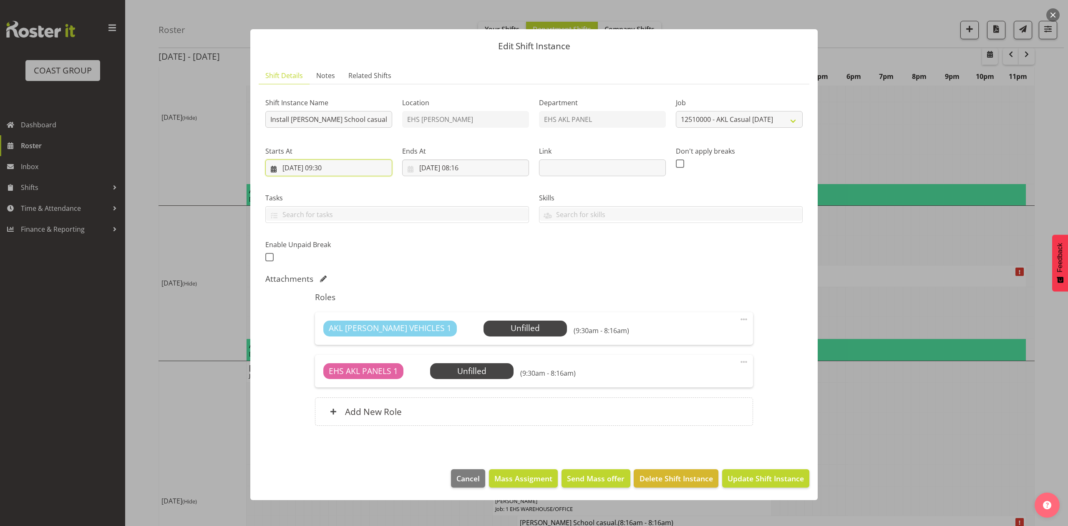
click at [326, 164] on input "16/10/2025, 09:30" at bounding box center [328, 167] width 127 height 17
drag, startPoint x: 326, startPoint y: 346, endPoint x: 326, endPoint y: 340, distance: 6.7
click at [326, 346] on select "00 01 02 03 04 05 06 07 08 09 10 11 12 13 14 15 16 17 18 19 20 21 22 23" at bounding box center [329, 344] width 19 height 17
select select "8"
click at [320, 336] on select "00 01 02 03 04 05 06 07 08 09 10 11 12 13 14 15 16 17 18 19 20 21 22 23" at bounding box center [329, 344] width 19 height 17
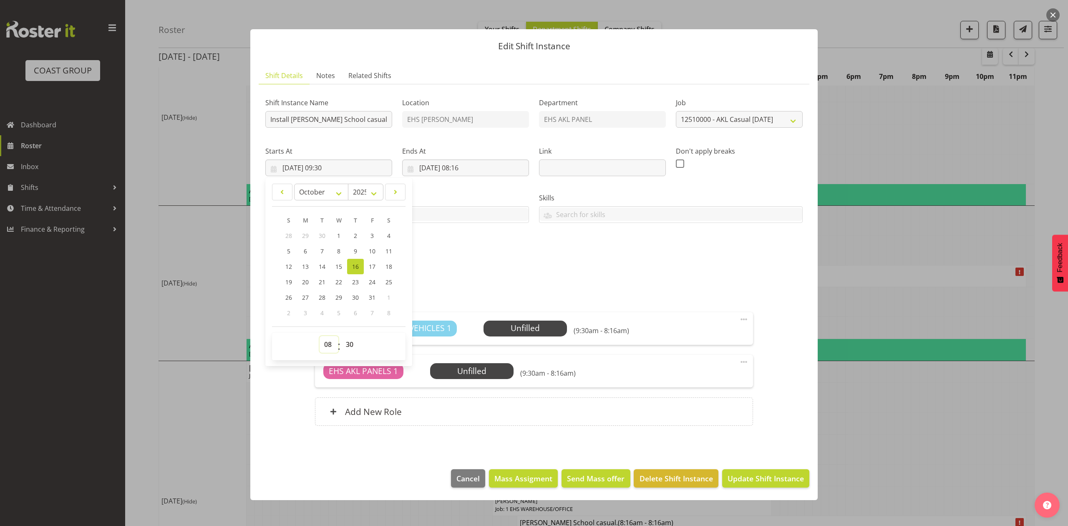
type input "16/10/2025, 08:30"
click at [563, 243] on div "Shift Instance Name Install Dilworth School casual. In at 9am. Location EHS RYM…" at bounding box center [534, 177] width 548 height 183
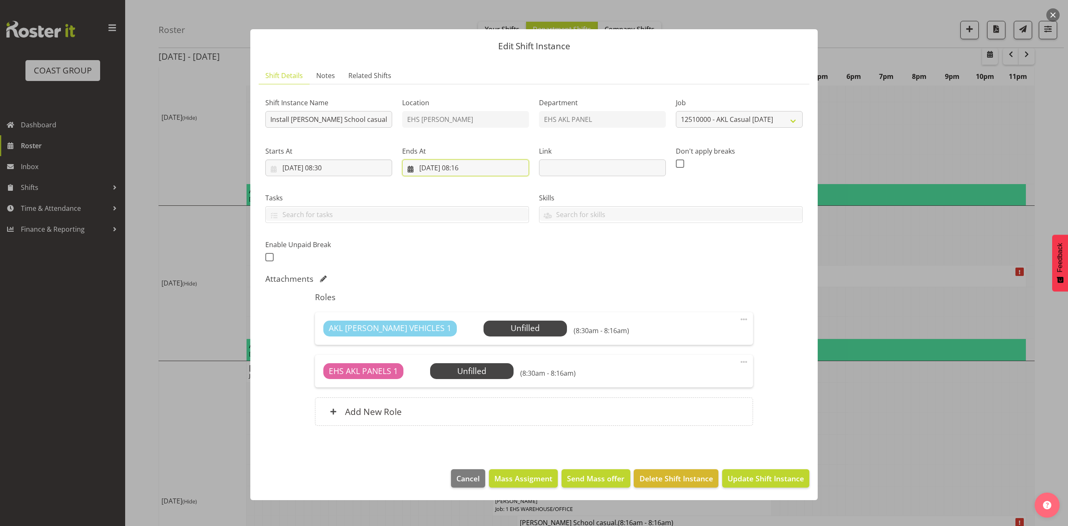
click at [474, 168] on input "16/10/2025, 08:16" at bounding box center [465, 167] width 127 height 17
drag, startPoint x: 462, startPoint y: 345, endPoint x: 463, endPoint y: 338, distance: 7.3
click at [462, 345] on select "00 01 02 03 04 05 06 07 08 09 10 11 12 13 14 15 16 17 18 19 20 21 22 23" at bounding box center [466, 344] width 19 height 17
select select "10"
click at [457, 336] on select "00 01 02 03 04 05 06 07 08 09 10 11 12 13 14 15 16 17 18 19 20 21 22 23" at bounding box center [466, 344] width 19 height 17
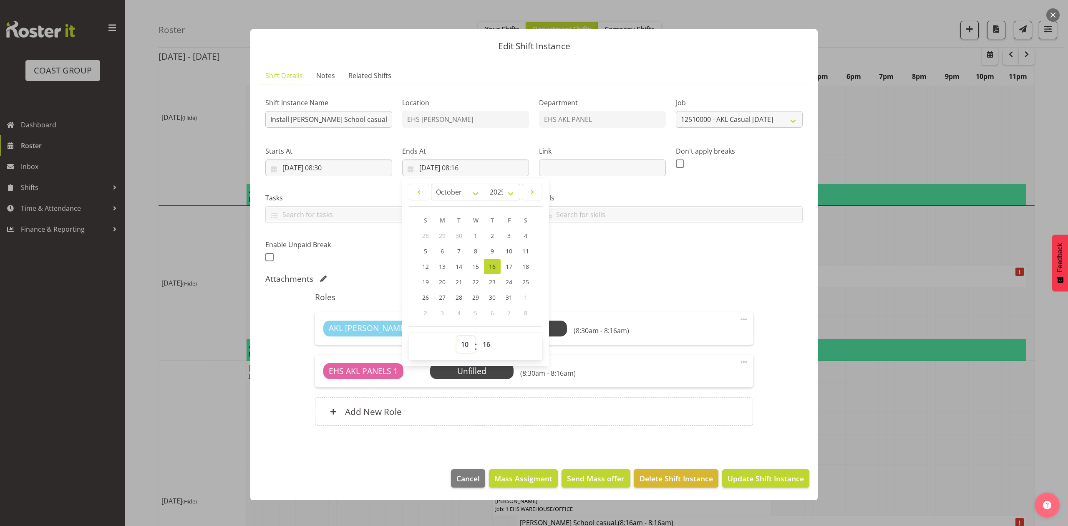
type input "16/10/2025, 10:16"
click at [481, 345] on select "00 01 02 03 04 05 06 07 08 09 10 11 12 13 14 15 16 17 18 19 20 21 22 23 24 25 2…" at bounding box center [487, 344] width 19 height 17
select select "0"
click at [478, 336] on select "00 01 02 03 04 05 06 07 08 09 10 11 12 13 14 15 16 17 18 19 20 21 22 23 24 25 2…" at bounding box center [487, 344] width 19 height 17
type input "16/10/2025, 10:00"
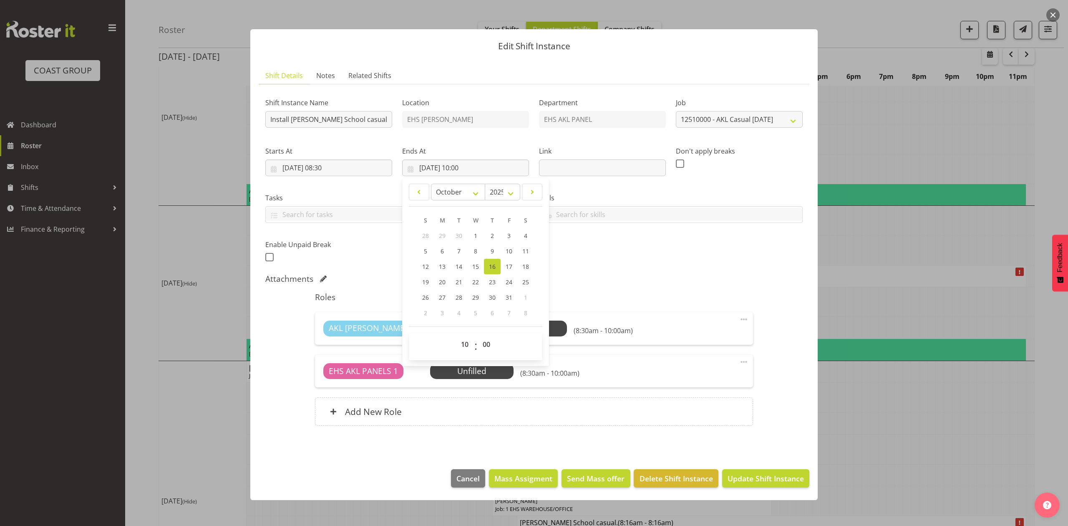
drag, startPoint x: 664, startPoint y: 234, endPoint x: 668, endPoint y: 235, distance: 4.4
click at [665, 234] on div "Shift Instance Name Install Dilworth School casual. In at 9am. Location EHS RYM…" at bounding box center [534, 177] width 548 height 183
click at [763, 480] on span "Update Shift Instance" at bounding box center [766, 478] width 76 height 11
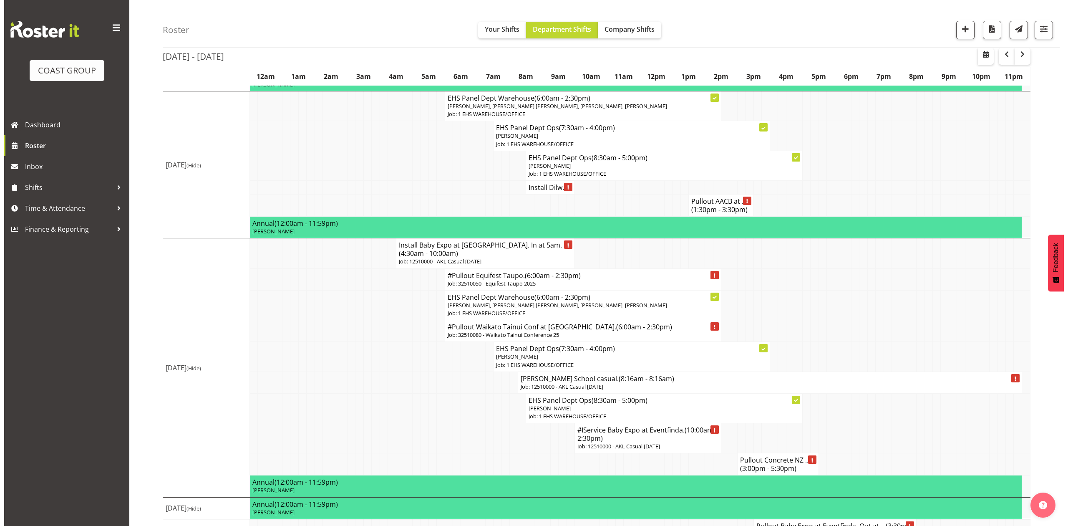
scroll to position [612, 0]
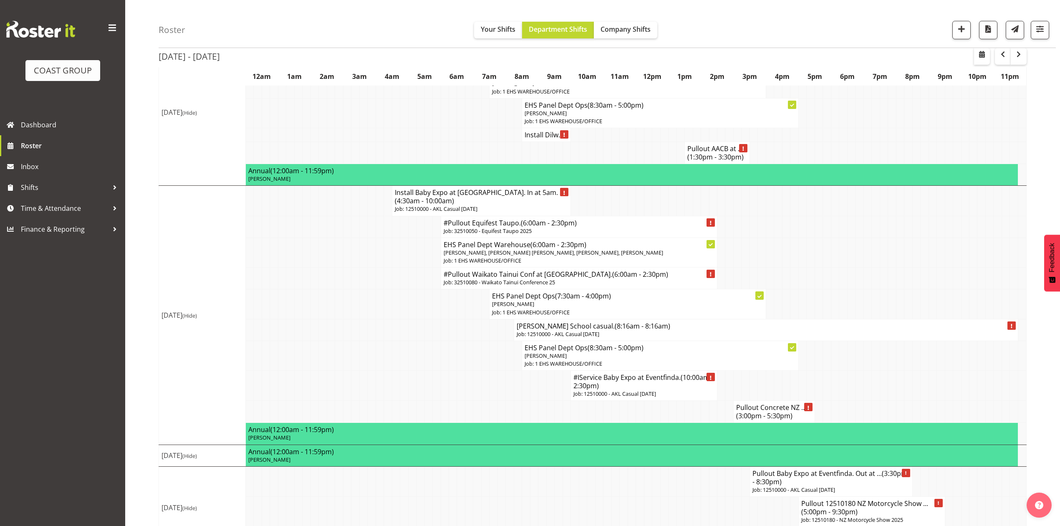
click at [848, 338] on p "Job: 12510000 - AKL Casual Oct 2025" at bounding box center [766, 334] width 499 height 8
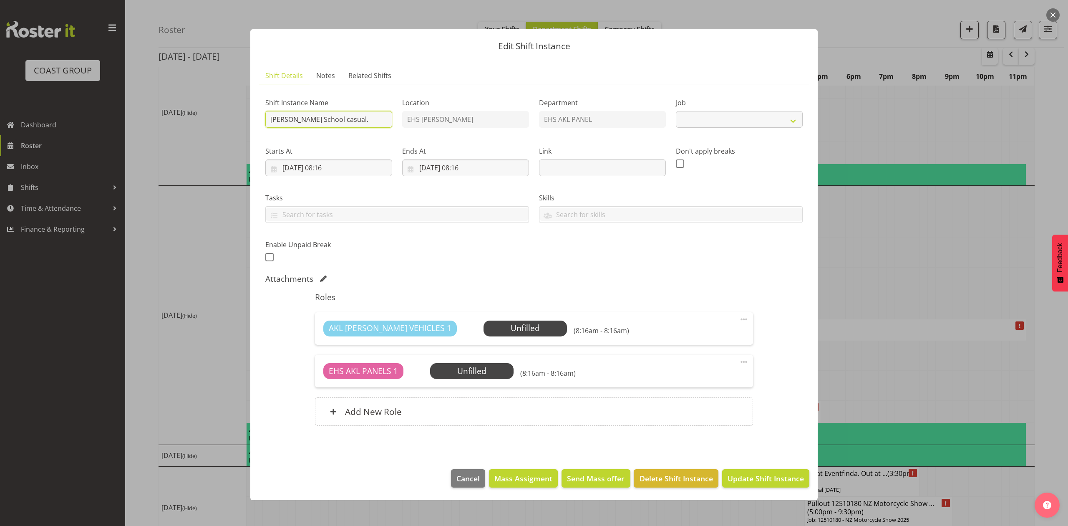
click at [270, 121] on input "Dilworth School casual." at bounding box center [328, 119] width 127 height 17
select select "8654"
click at [374, 119] on input "Pullout Dilworth School casual." at bounding box center [328, 119] width 127 height 17
type input "Pullout Dilworth School casual. Out at 5pm."
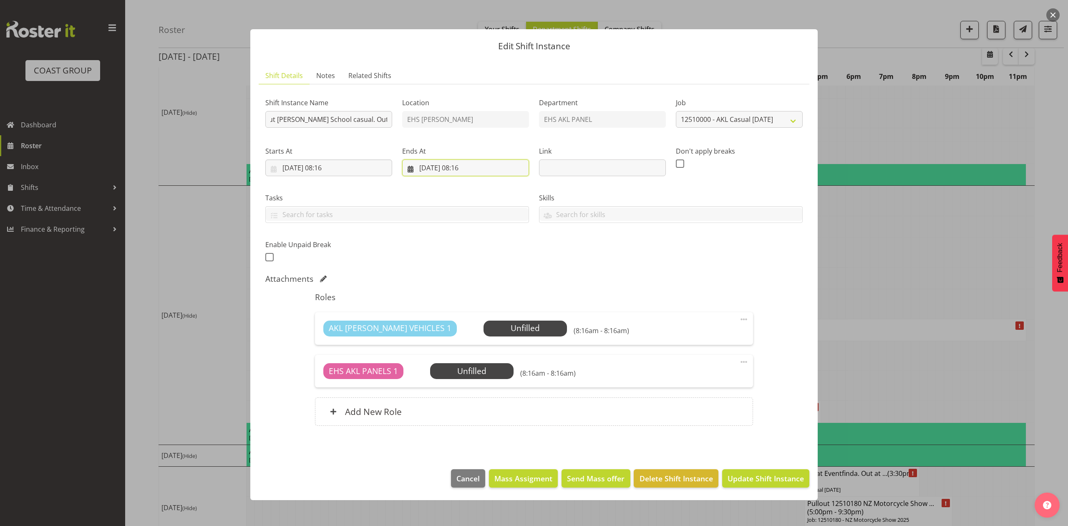
click at [428, 171] on input "18/10/2025, 08:16" at bounding box center [465, 167] width 127 height 17
click at [513, 264] on link "17" at bounding box center [509, 266] width 17 height 15
type input "17/10/2025, 08:16"
click at [621, 262] on div "Shift Instance Name Pullout Dilworth School casual. Out at 5pm. Location EHS RY…" at bounding box center [534, 177] width 548 height 183
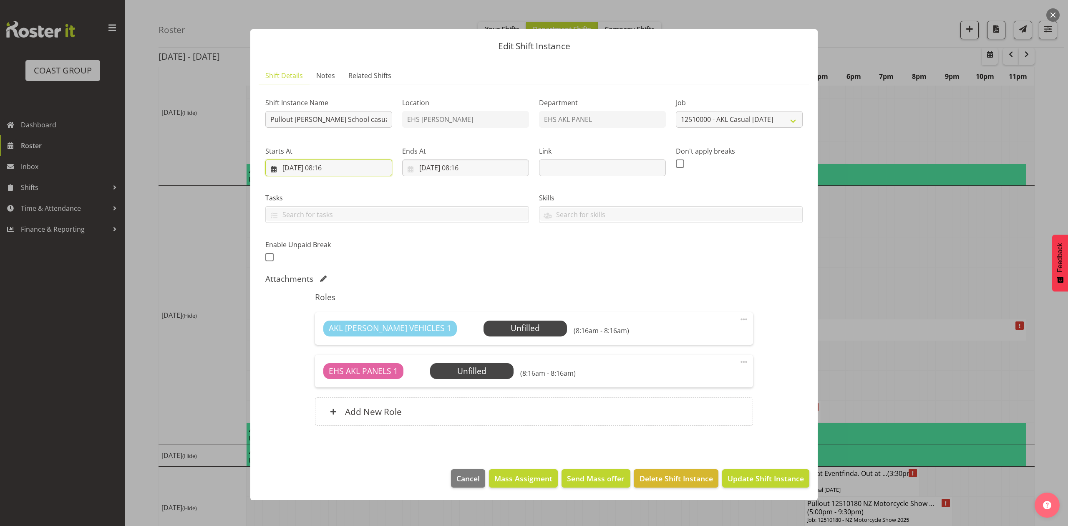
click at [332, 171] on input "17/10/2025, 08:16" at bounding box center [328, 167] width 127 height 17
click at [328, 349] on select "00 01 02 03 04 05 06 07 08 09 10 11 12 13 14 15 16 17 18 19 20 21 22 23" at bounding box center [329, 344] width 19 height 17
select select "16"
click at [320, 336] on select "00 01 02 03 04 05 06 07 08 09 10 11 12 13 14 15 16 17 18 19 20 21 22 23" at bounding box center [329, 344] width 19 height 17
type input "17/10/2025, 16:16"
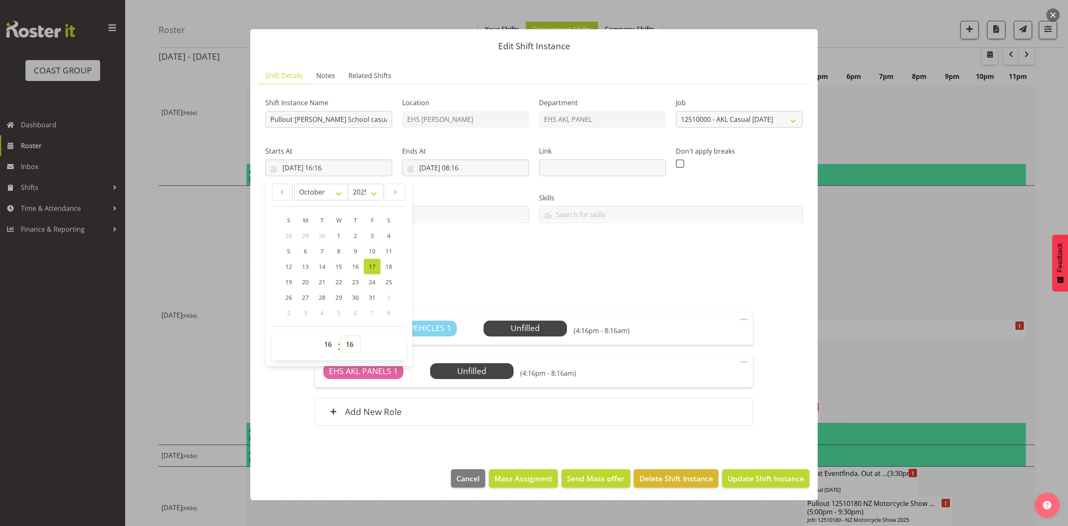
click at [351, 338] on select "00 01 02 03 04 05 06 07 08 09 10 11 12 13 14 15 16 17 18 19 20 21 22 23 24 25 2…" at bounding box center [350, 344] width 19 height 17
select select "15"
click at [341, 336] on select "00 01 02 03 04 05 06 07 08 09 10 11 12 13 14 15 16 17 18 19 20 21 22 23 24 25 2…" at bounding box center [350, 344] width 19 height 17
type input "17/10/2025, 16:15"
click at [449, 288] on div "Roles AKL RYMER VEHICLES 1 Unfilled Select Employee (4:15pm - 8:16am) Edit Cove…" at bounding box center [534, 361] width 448 height 149
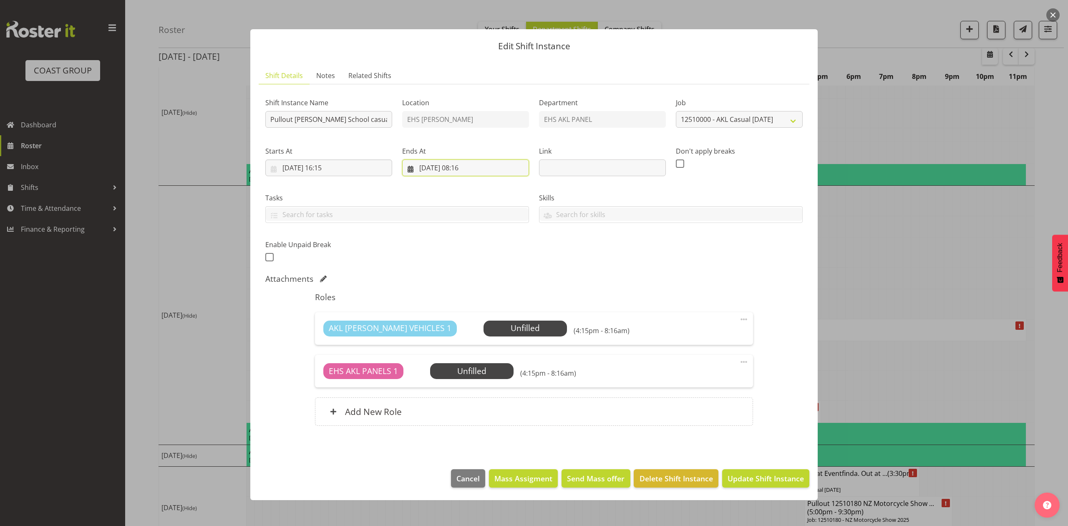
click at [469, 163] on input "17/10/2025, 08:16" at bounding box center [465, 167] width 127 height 17
click at [464, 348] on select "00 01 02 03 04 05 06 07 08 09 10 11 12 13 14 15 16 17 18 19 20 21 22 23" at bounding box center [466, 344] width 19 height 17
select select "18"
click at [457, 336] on select "00 01 02 03 04 05 06 07 08 09 10 11 12 13 14 15 16 17 18 19 20 21 22 23" at bounding box center [466, 344] width 19 height 17
type input "17/10/2025, 18:16"
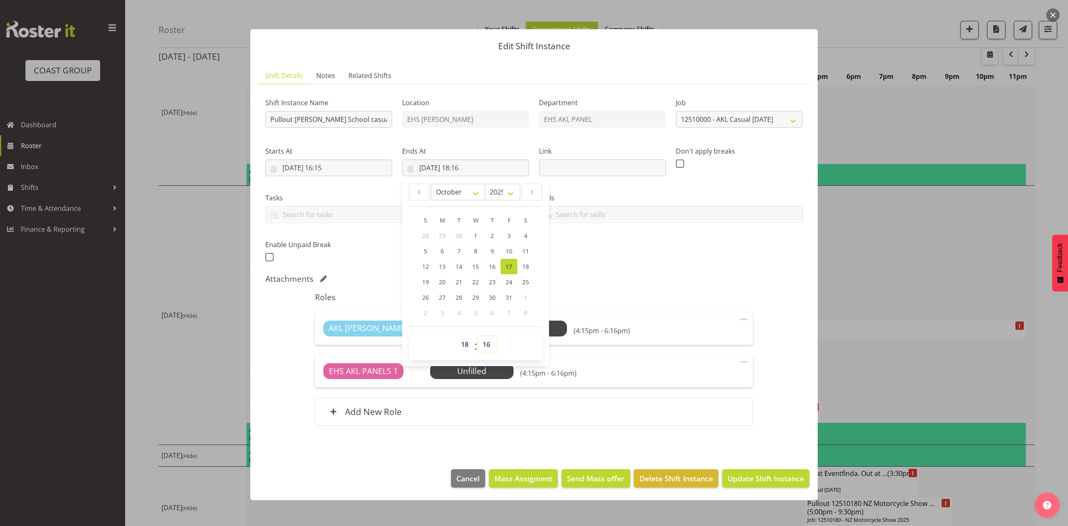
click at [482, 349] on select "00 01 02 03 04 05 06 07 08 09 10 11 12 13 14 15 16 17 18 19 20 21 22 23 24 25 2…" at bounding box center [487, 344] width 19 height 17
drag, startPoint x: 488, startPoint y: 343, endPoint x: 488, endPoint y: 336, distance: 6.7
click at [488, 343] on select "00 01 02 03 04 05 06 07 08 09 10 11 12 13 14 15 16 17 18 19 20 21 22 23 24 25 2…" at bounding box center [487, 344] width 19 height 17
select select "0"
click at [478, 336] on select "00 01 02 03 04 05 06 07 08 09 10 11 12 13 14 15 16 17 18 19 20 21 22 23 24 25 2…" at bounding box center [487, 344] width 19 height 17
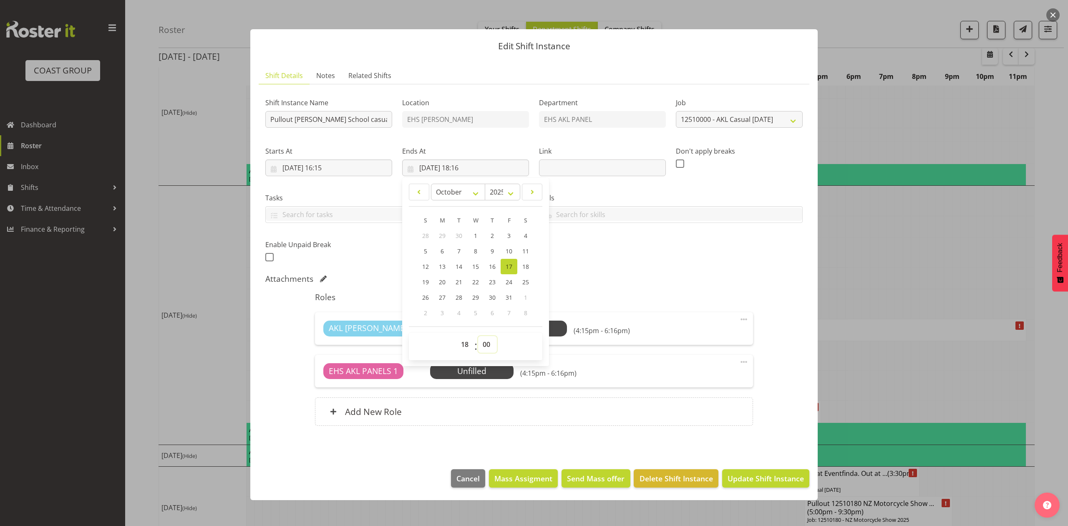
type input "17/10/2025, 18:00"
click at [641, 278] on div "Attachments" at bounding box center [534, 279] width 538 height 10
click at [783, 476] on span "Update Shift Instance" at bounding box center [766, 478] width 76 height 11
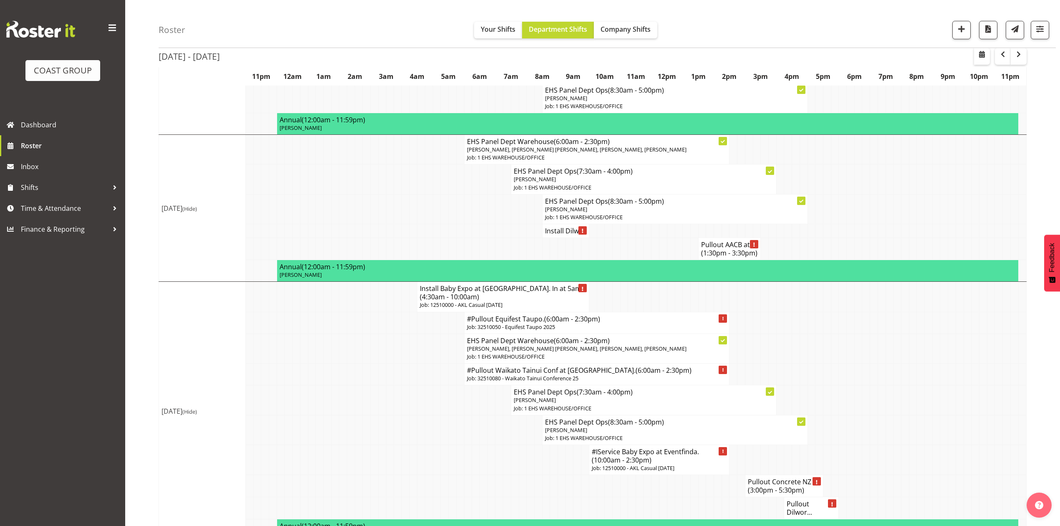
scroll to position [668, 0]
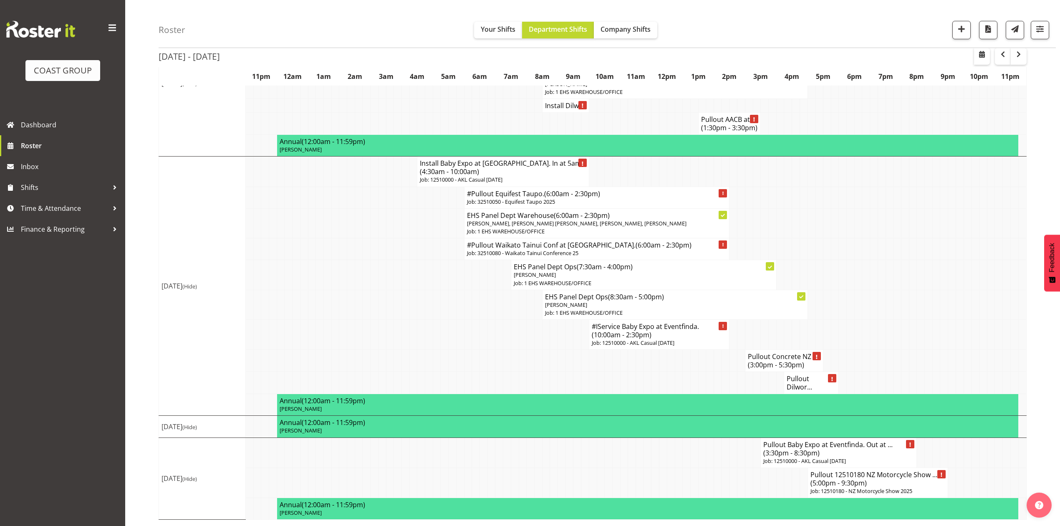
click at [897, 350] on td at bounding box center [897, 335] width 8 height 30
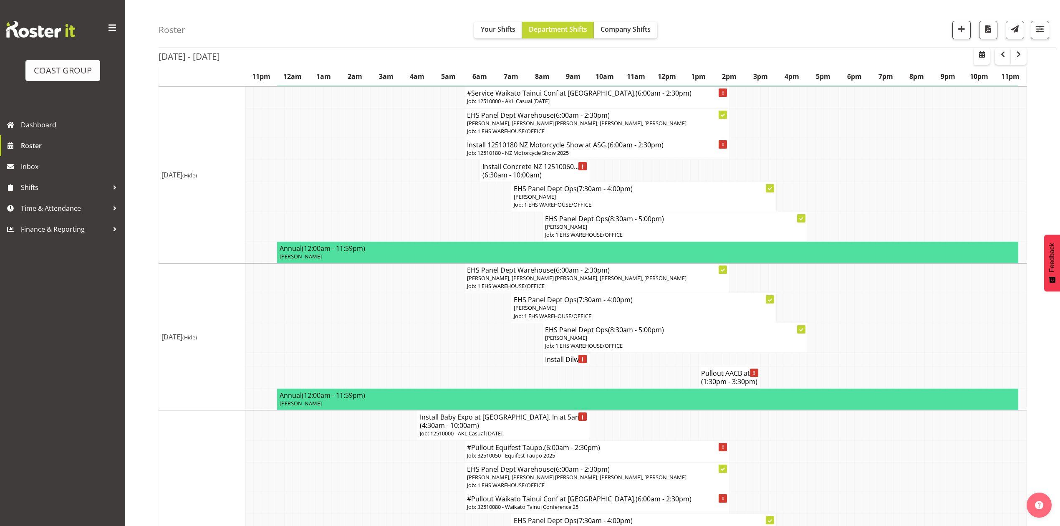
scroll to position [0, 0]
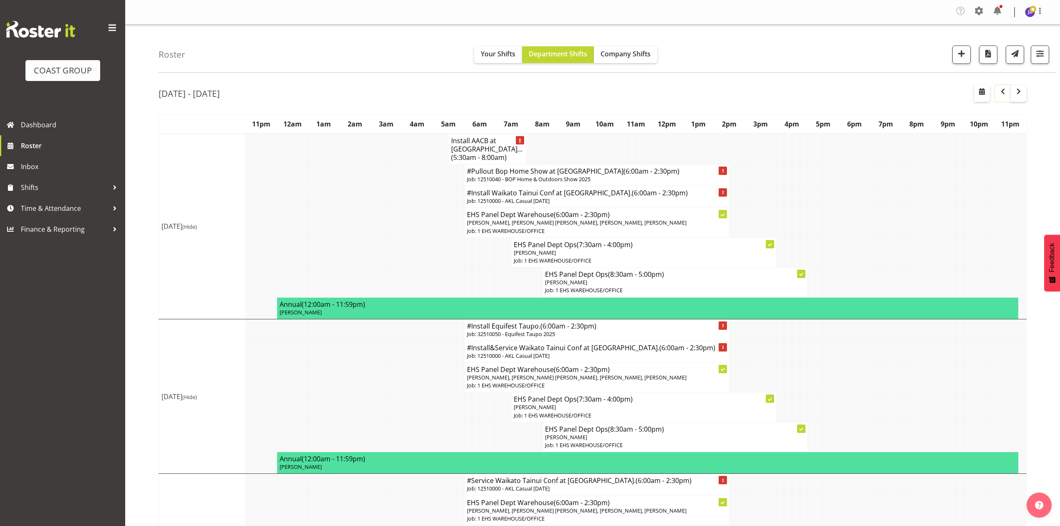
drag, startPoint x: 1000, startPoint y: 93, endPoint x: 977, endPoint y: 275, distance: 182.6
click at [1000, 93] on span "button" at bounding box center [1003, 91] width 10 height 10
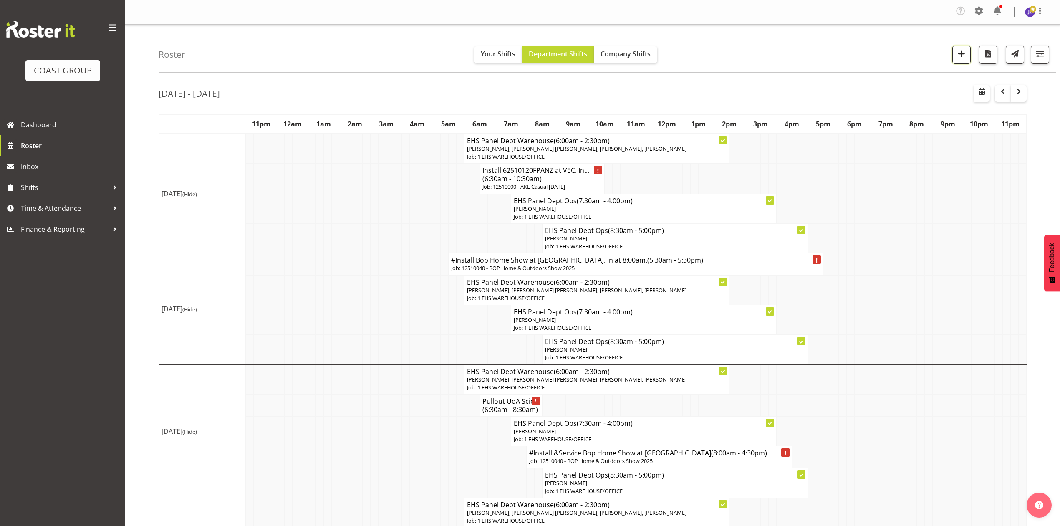
click at [958, 61] on button "button" at bounding box center [961, 54] width 18 height 18
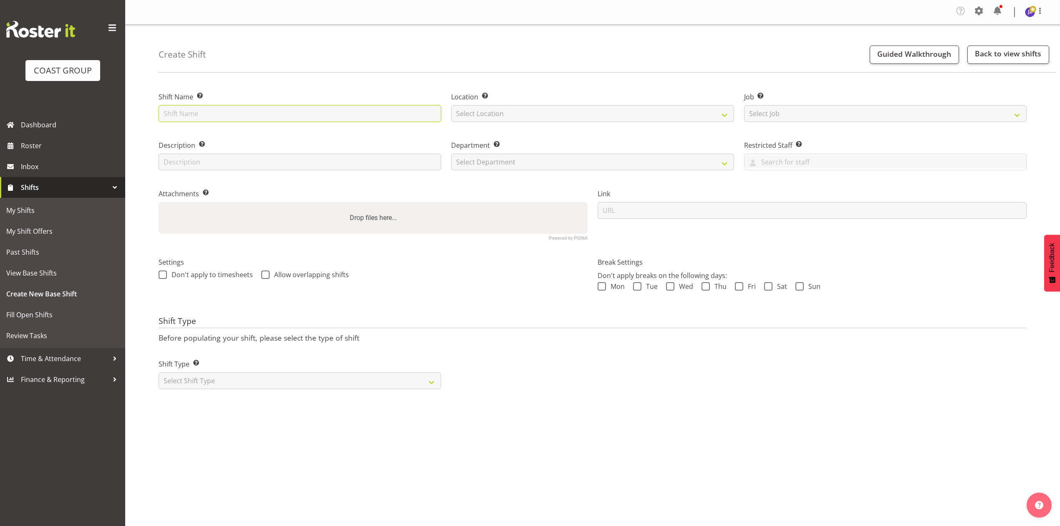
click at [283, 118] on input "text" at bounding box center [300, 113] width 283 height 17
type input "Woolworths Show at [GEOGRAPHIC_DATA]."
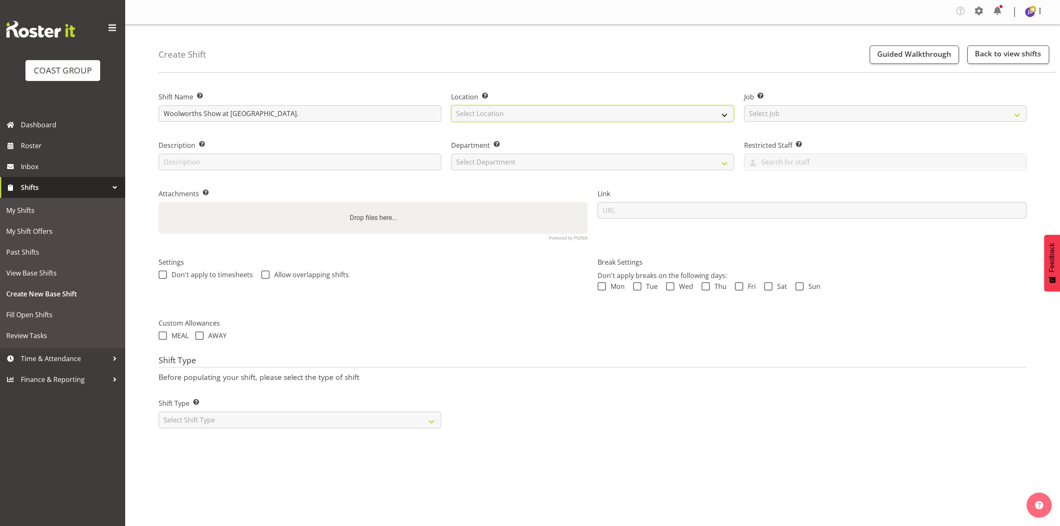
click at [497, 114] on select "Select Location EHS [PERSON_NAME]" at bounding box center [592, 113] width 283 height 17
select select "35"
click at [451, 106] on select "Select Location EHS [PERSON_NAME]" at bounding box center [592, 113] width 283 height 17
drag, startPoint x: 795, startPoint y: 112, endPoint x: 798, endPoint y: 121, distance: 9.5
click at [795, 112] on select "Select Job Create new job 1 Carlton Events 1 [PERSON_NAME][GEOGRAPHIC_DATA] 1 […" at bounding box center [885, 113] width 283 height 17
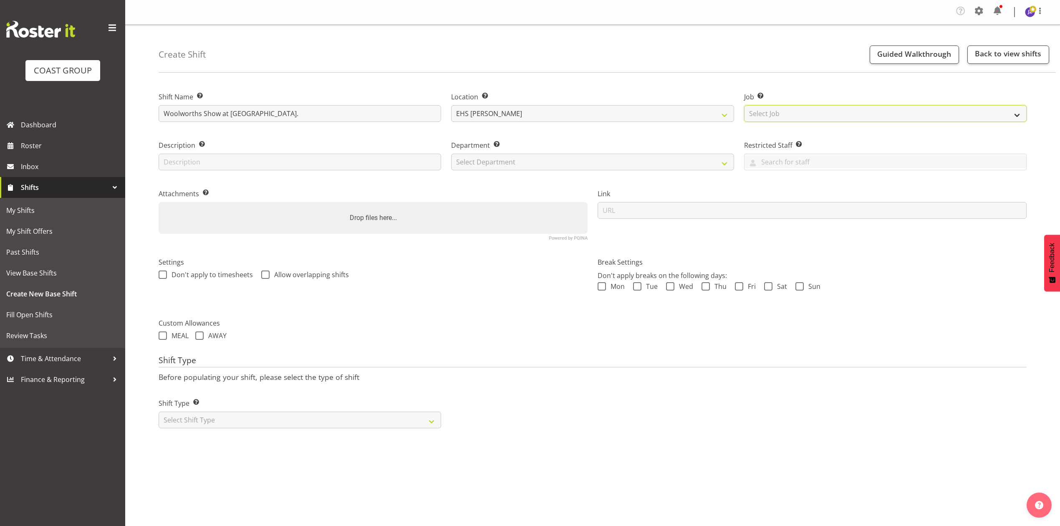
select select "10237"
click at [744, 106] on select "Select Job Create new job 1 Carlton Events 1 [PERSON_NAME][GEOGRAPHIC_DATA] 1 […" at bounding box center [885, 113] width 283 height 17
click at [812, 114] on select "Create new job 1 Carlton Events 1 [PERSON_NAME][GEOGRAPHIC_DATA] 1 [PERSON_NAME…" at bounding box center [885, 113] width 283 height 17
click at [575, 156] on select "Select Department EHS AKL PANEL EHS AKL PANEL" at bounding box center [592, 162] width 283 height 17
select select "39"
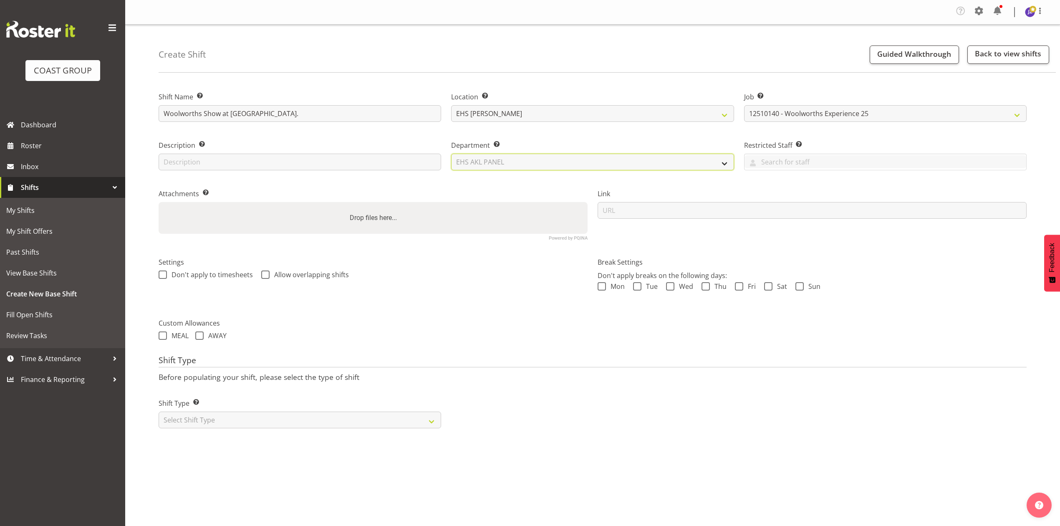
click at [451, 154] on select "Select Department EHS AKL PANEL EHS AKL PANEL" at bounding box center [592, 162] width 283 height 17
click at [535, 229] on div "Drop files here..." at bounding box center [373, 218] width 429 height 32
click at [159, 202] on input "Drop files here..." at bounding box center [373, 203] width 429 height 3
type input "C:\fakepath\Woolworths 25v12 (1).pdf"
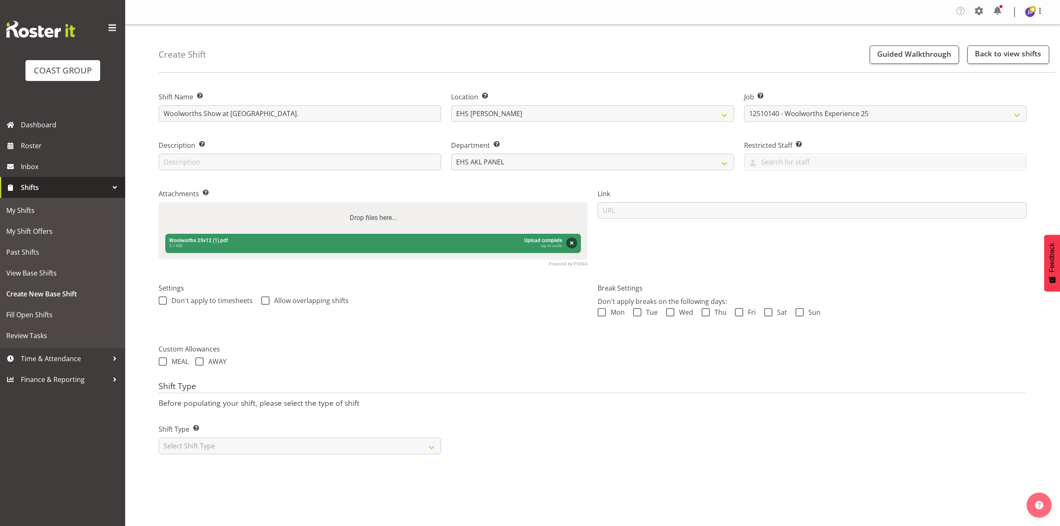
click at [302, 225] on div "Drop files here..." at bounding box center [373, 218] width 429 height 32
click at [159, 202] on input "Drop files here..." at bounding box center [373, 203] width 429 height 3
type input "C:\fakepath\12510140 - Woolworths Experience 2025 - JS - Job Details.pdf"
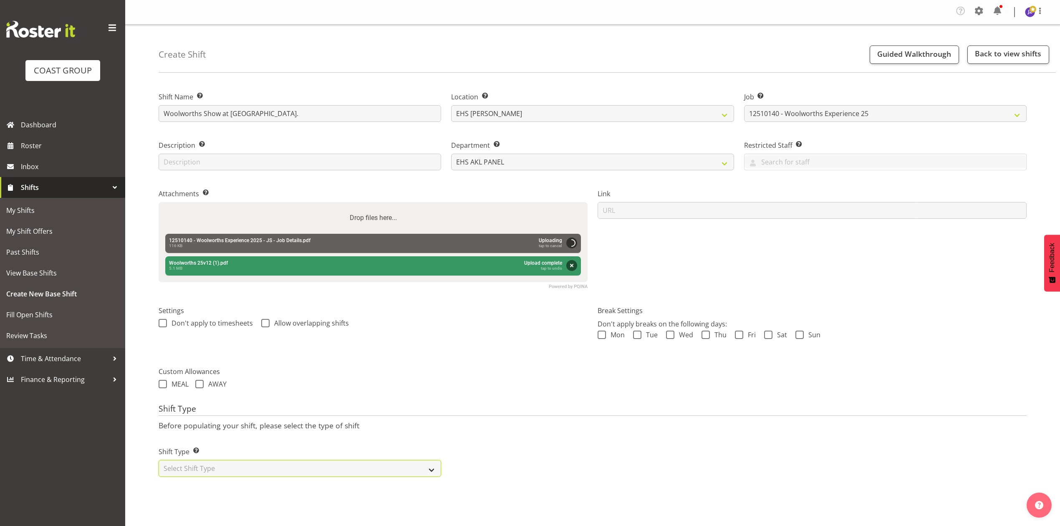
click at [326, 469] on select "Select Shift Type One Off Shift Recurring Shift Rotating Shift" at bounding box center [300, 468] width 283 height 17
select select "recurring"
click at [159, 461] on select "Select Shift Type One Off Shift Recurring Shift Rotating Shift" at bounding box center [300, 468] width 283 height 17
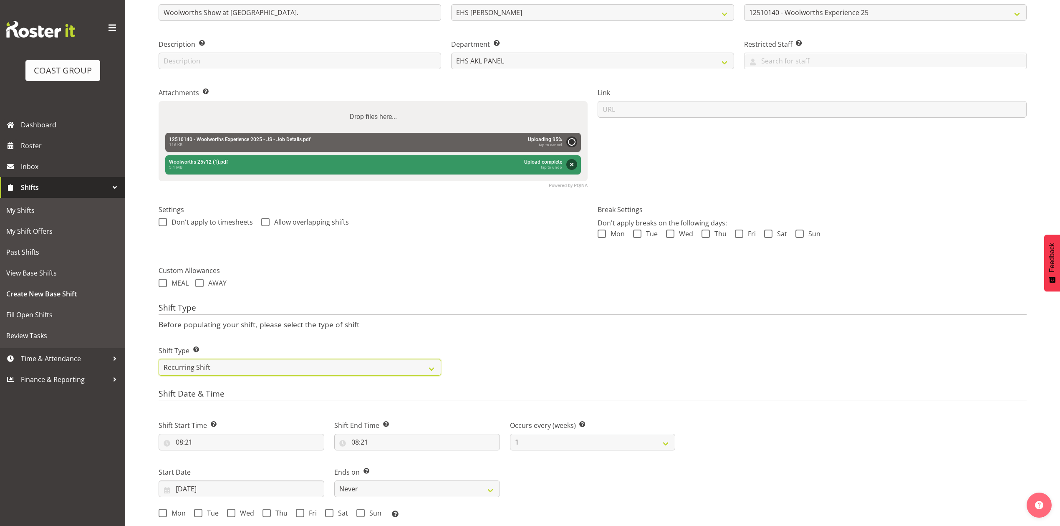
scroll to position [278, 0]
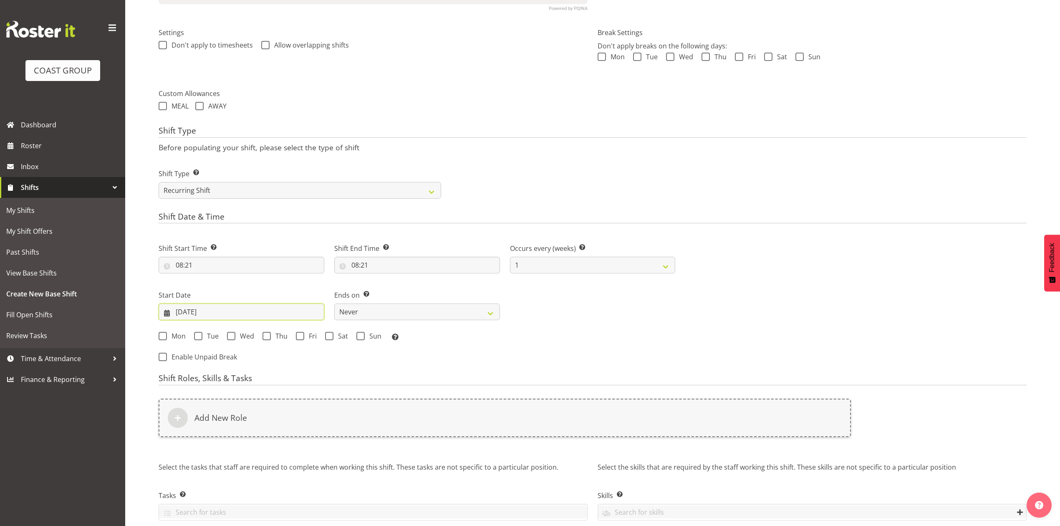
click at [194, 313] on input "[DATE]" at bounding box center [242, 311] width 166 height 17
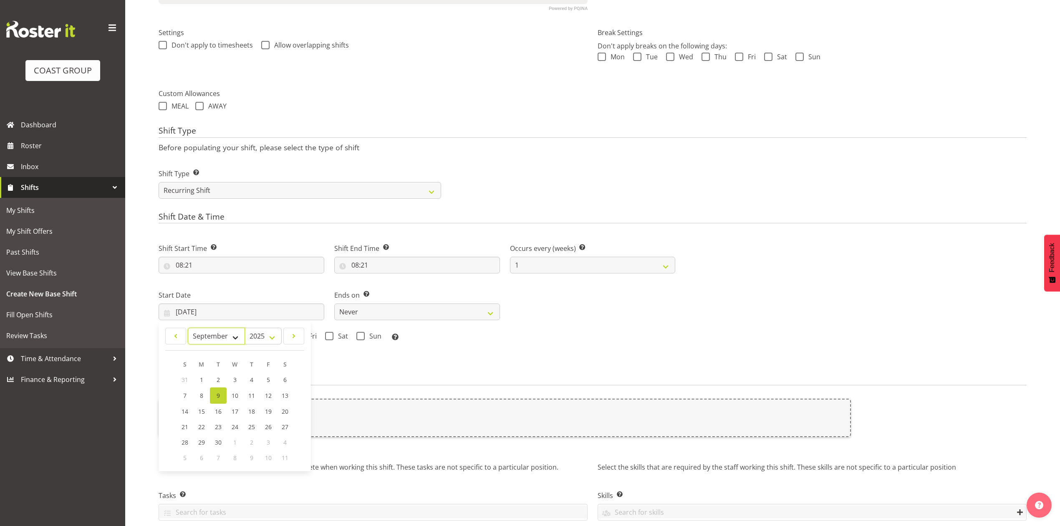
drag, startPoint x: 213, startPoint y: 338, endPoint x: 218, endPoint y: 344, distance: 7.7
click at [213, 338] on select "January February March April May June July August September October November De…" at bounding box center [216, 336] width 57 height 17
select select "9"
click at [188, 328] on select "January February March April May June July August September October November De…" at bounding box center [216, 336] width 57 height 17
click at [205, 393] on link "6" at bounding box center [201, 394] width 17 height 15
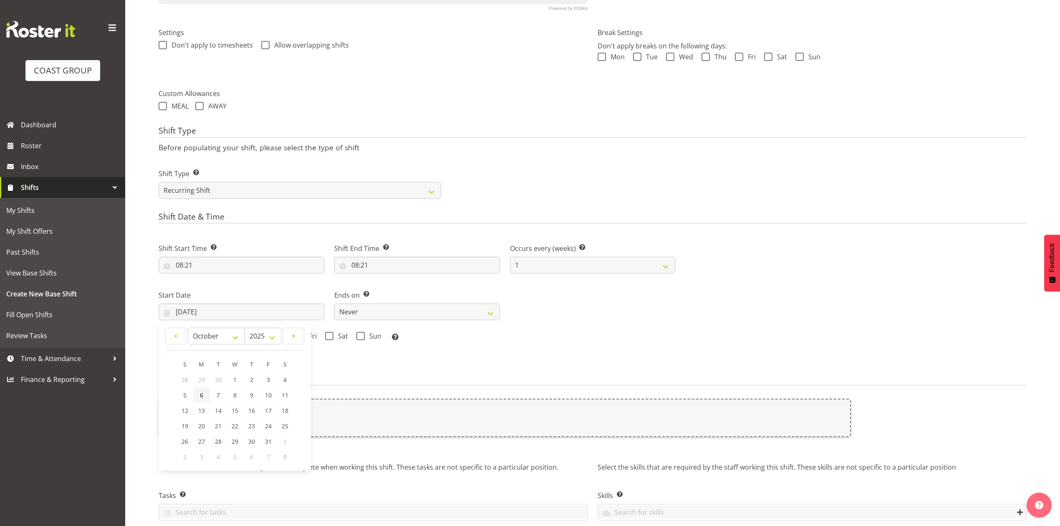
type input "06/10/2025"
click at [166, 335] on span at bounding box center [163, 336] width 8 height 8
click at [164, 335] on input "Mon" at bounding box center [161, 335] width 5 height 5
checkbox input "true"
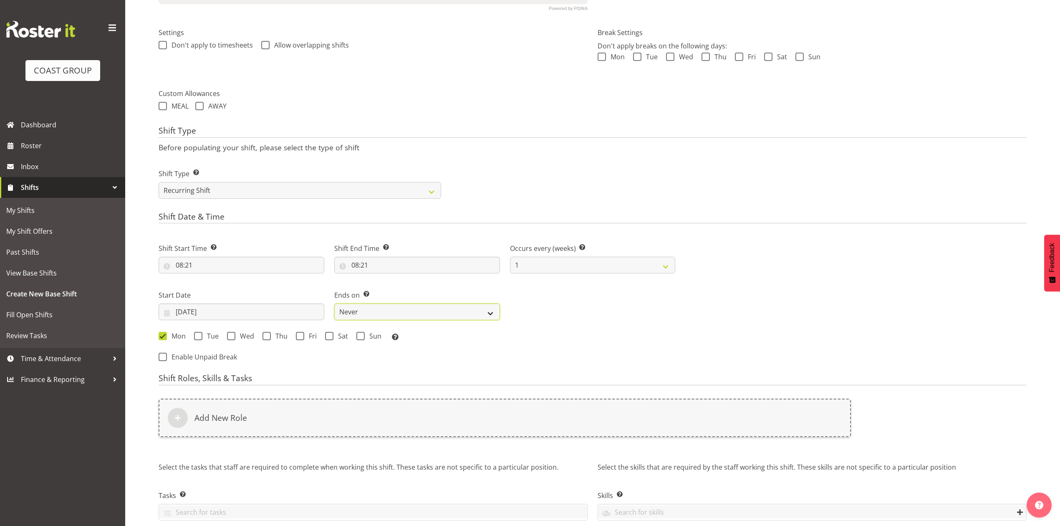
click at [403, 311] on select "Never On Date" at bounding box center [417, 311] width 166 height 17
select select "date"
click at [334, 304] on select "Never On Date" at bounding box center [417, 311] width 166 height 17
select select "8"
select select "2025"
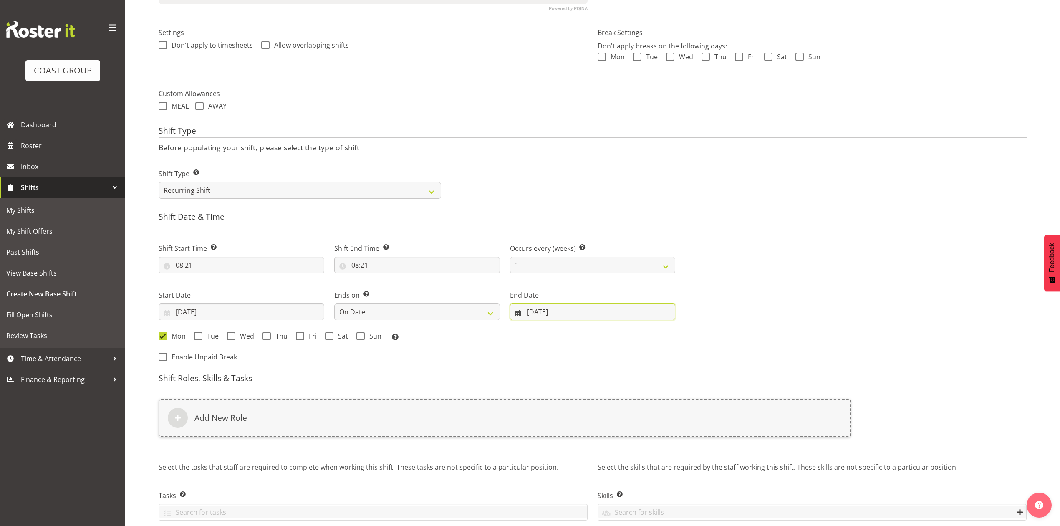
click at [571, 315] on input "[DATE]" at bounding box center [593, 311] width 166 height 17
drag, startPoint x: 580, startPoint y: 333, endPoint x: 583, endPoint y: 344, distance: 11.8
click at [580, 333] on select "January February March April May June July August September October November De…" at bounding box center [580, 336] width 57 height 17
select select "9"
click at [552, 328] on select "January February March April May June July August September October November De…" at bounding box center [580, 336] width 57 height 17
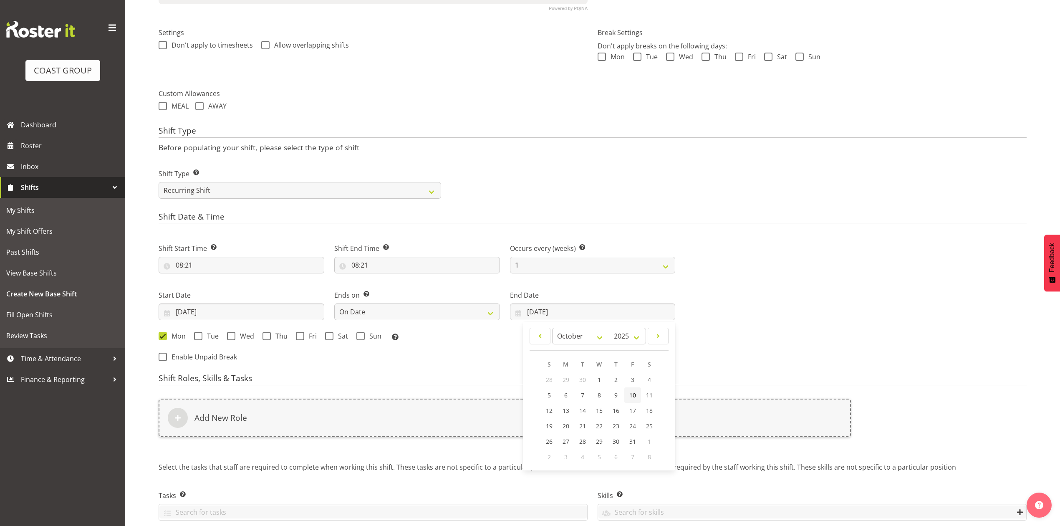
click at [632, 395] on span "10" at bounding box center [632, 395] width 7 height 8
type input "10/10/2025"
click at [299, 336] on span at bounding box center [300, 336] width 8 height 8
click at [299, 336] on input "Fri" at bounding box center [298, 335] width 5 height 5
checkbox input "true"
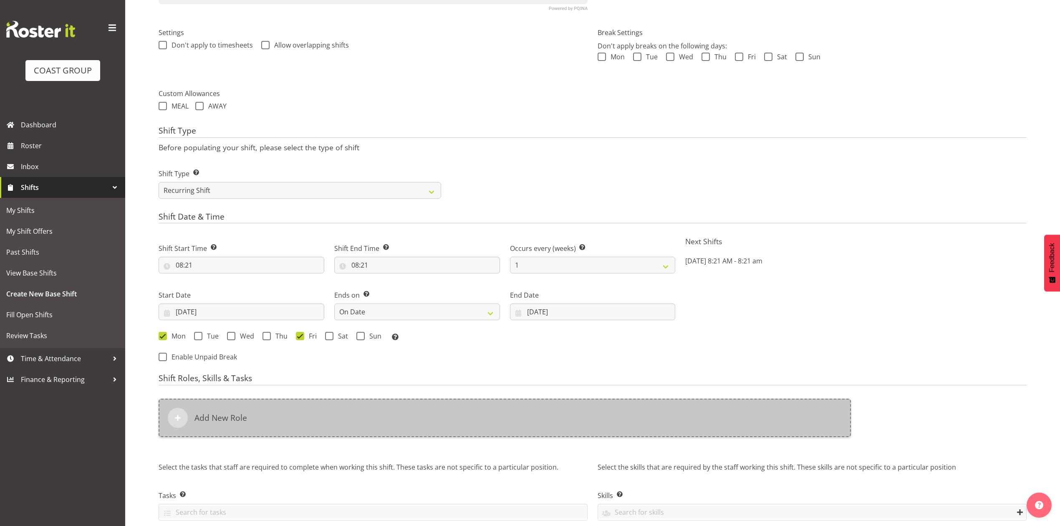
click at [334, 421] on div "Add New Role" at bounding box center [505, 418] width 692 height 38
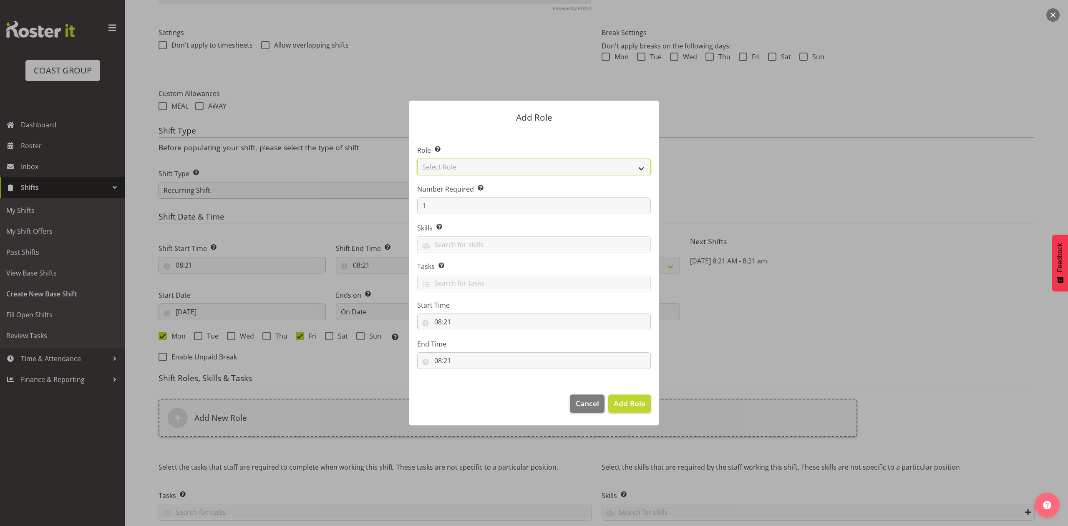
click at [448, 172] on select "Select Role ACCOUNT MANAGER ACCOUNT MANAGER DW ACCOUNTS AKL DIANNA VEHICLES AKL…" at bounding box center [534, 167] width 234 height 17
select select "81"
click at [417, 159] on select "Select Role ACCOUNT MANAGER ACCOUNT MANAGER DW ACCOUNTS AKL DIANNA VEHICLES AKL…" at bounding box center [534, 167] width 234 height 17
drag, startPoint x: 628, startPoint y: 400, endPoint x: 581, endPoint y: 428, distance: 55.2
click at [628, 401] on span "Add Role" at bounding box center [630, 403] width 32 height 10
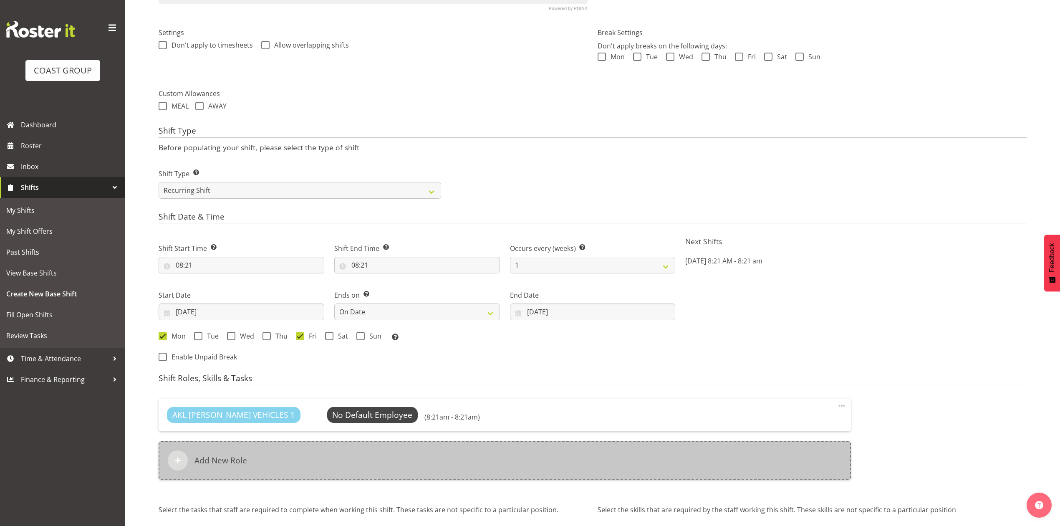
click at [471, 449] on div "Add New Role" at bounding box center [505, 460] width 692 height 38
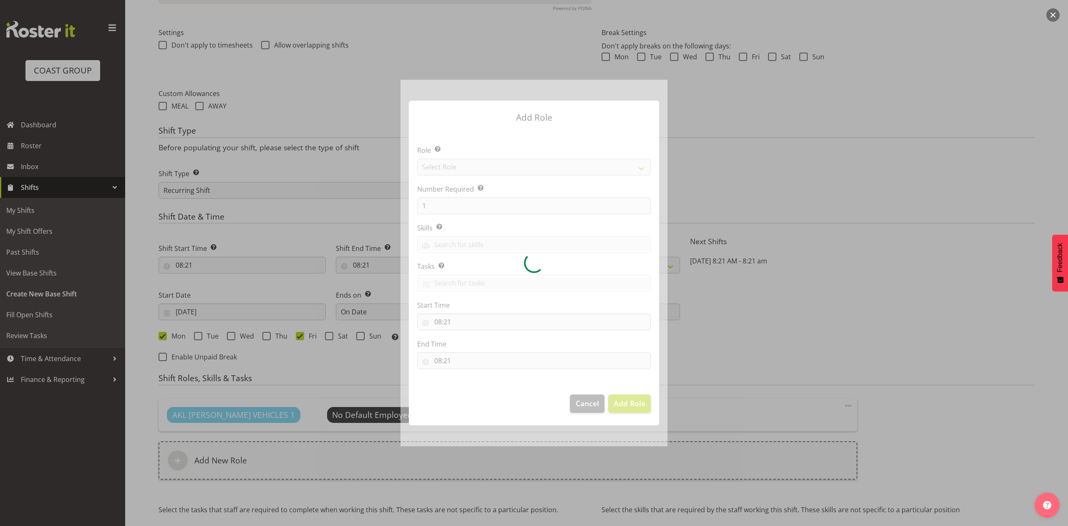
click at [447, 169] on div at bounding box center [534, 263] width 267 height 366
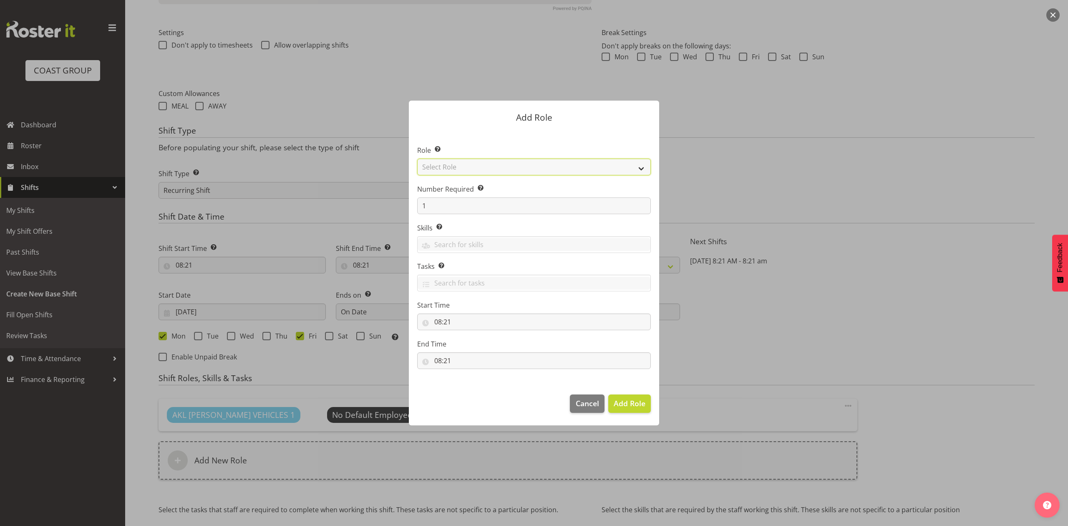
drag, startPoint x: 447, startPoint y: 169, endPoint x: 447, endPoint y: 174, distance: 4.6
click at [447, 169] on select "Select Role ACCOUNT MANAGER ACCOUNT MANAGER DW ACCOUNTS AKL DIANNA VEHICLES AKL…" at bounding box center [534, 167] width 234 height 17
select select "188"
click at [417, 159] on select "Select Role ACCOUNT MANAGER ACCOUNT MANAGER DW ACCOUNTS AKL DIANNA VEHICLES AKL…" at bounding box center [534, 167] width 234 height 17
click at [426, 209] on input "1" at bounding box center [534, 205] width 234 height 17
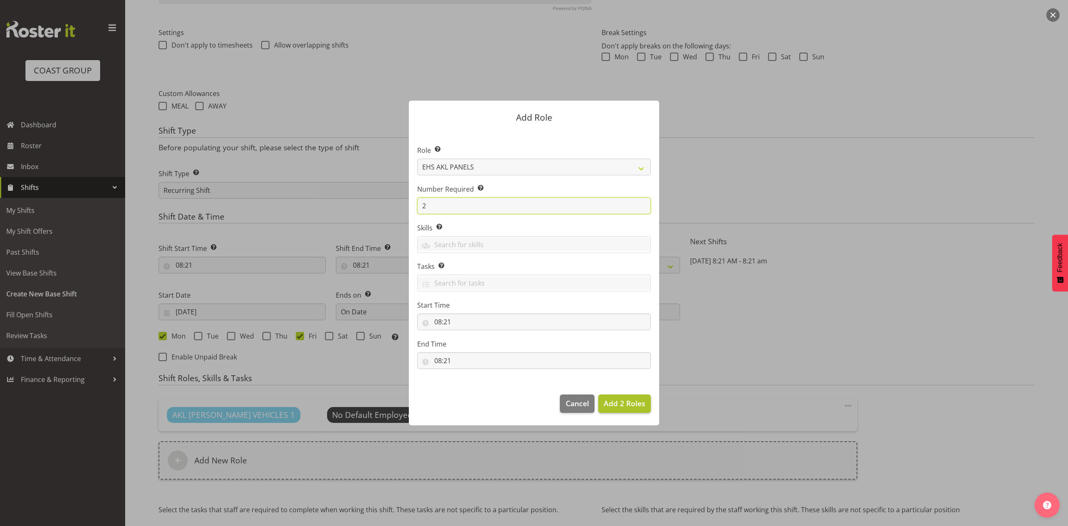
type input "2"
click at [623, 406] on span "Add 2 Roles" at bounding box center [625, 403] width 42 height 10
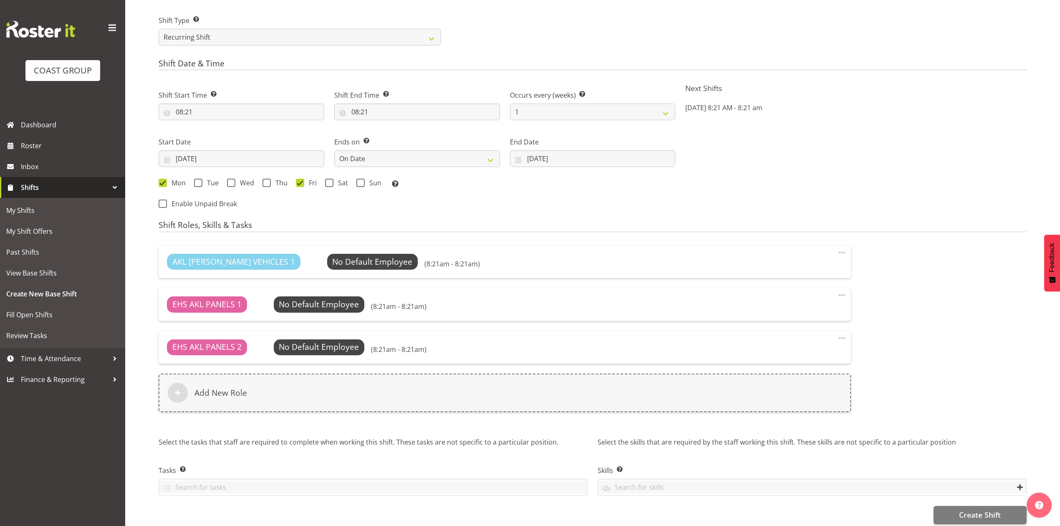
scroll to position [446, 0]
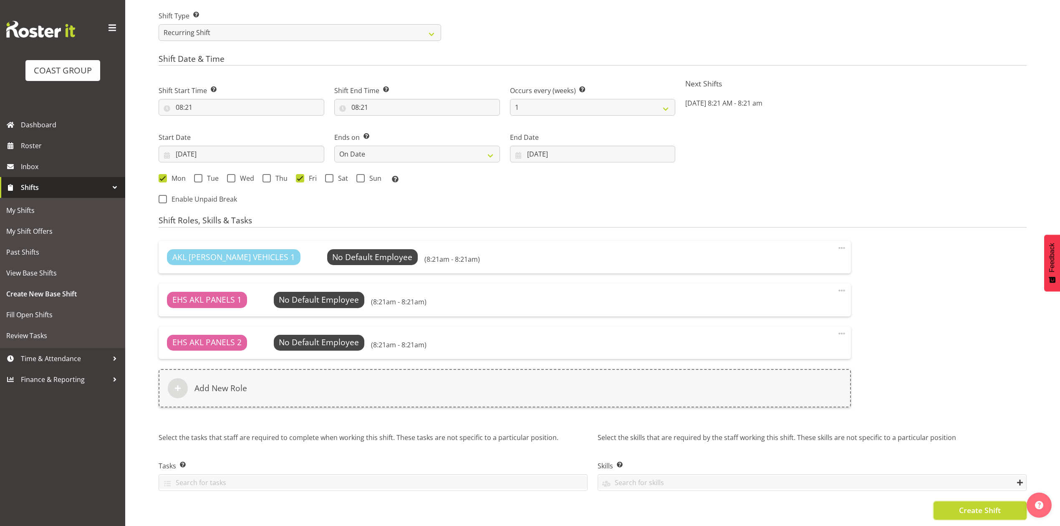
click at [940, 501] on button "Create Shift" at bounding box center [980, 510] width 93 height 18
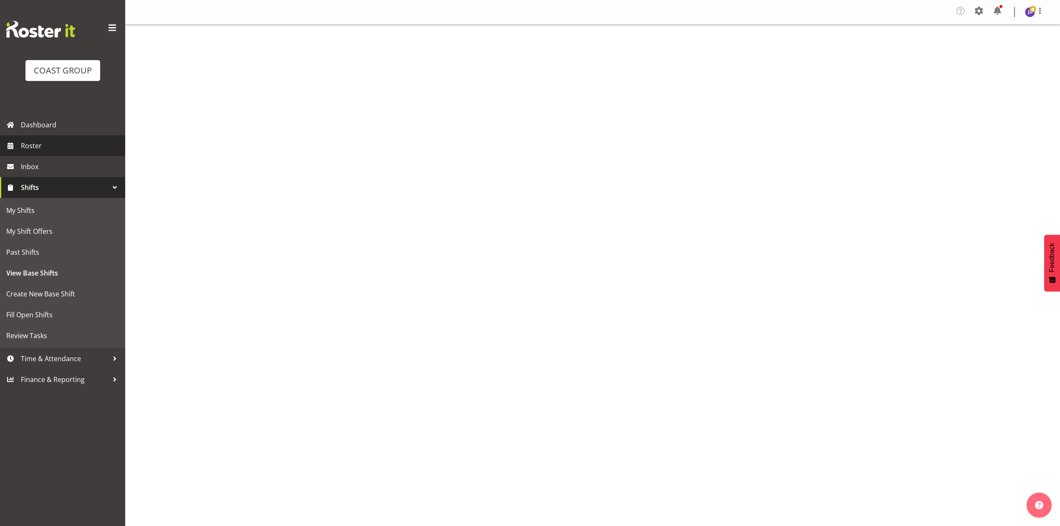
drag, startPoint x: 0, startPoint y: 0, endPoint x: 45, endPoint y: 137, distance: 144.2
click at [44, 137] on link "Roster" at bounding box center [62, 145] width 125 height 21
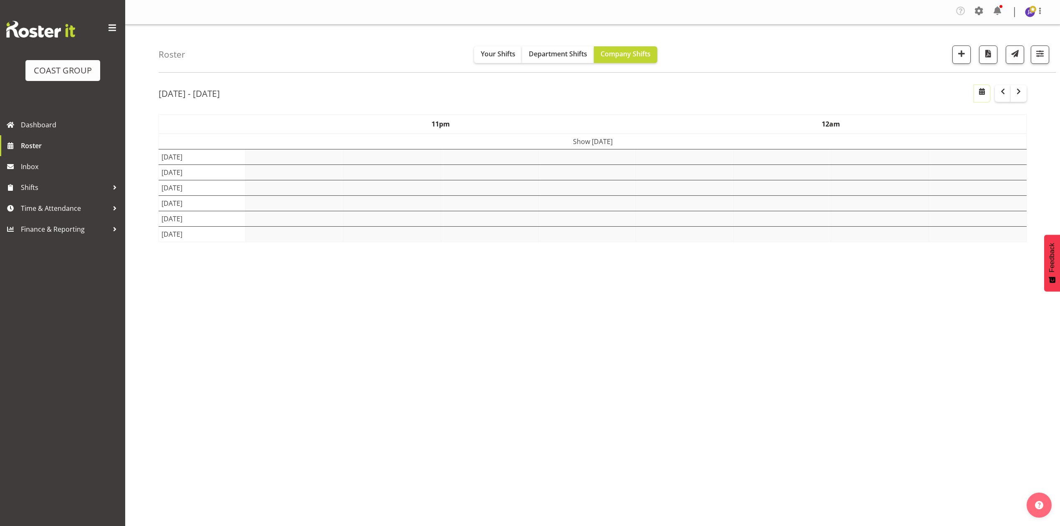
click at [987, 92] on span "button" at bounding box center [982, 91] width 10 height 10
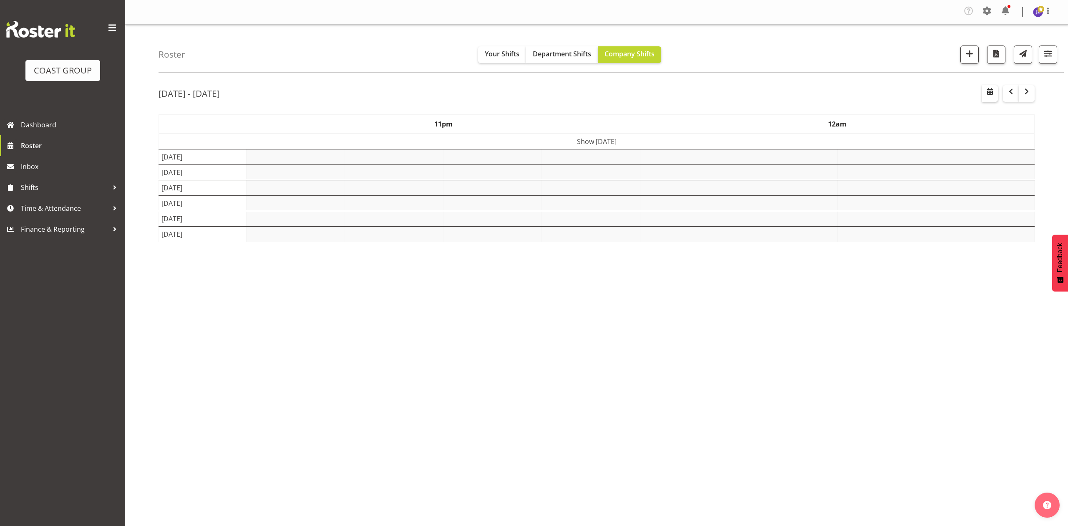
select select "8"
select select "2025"
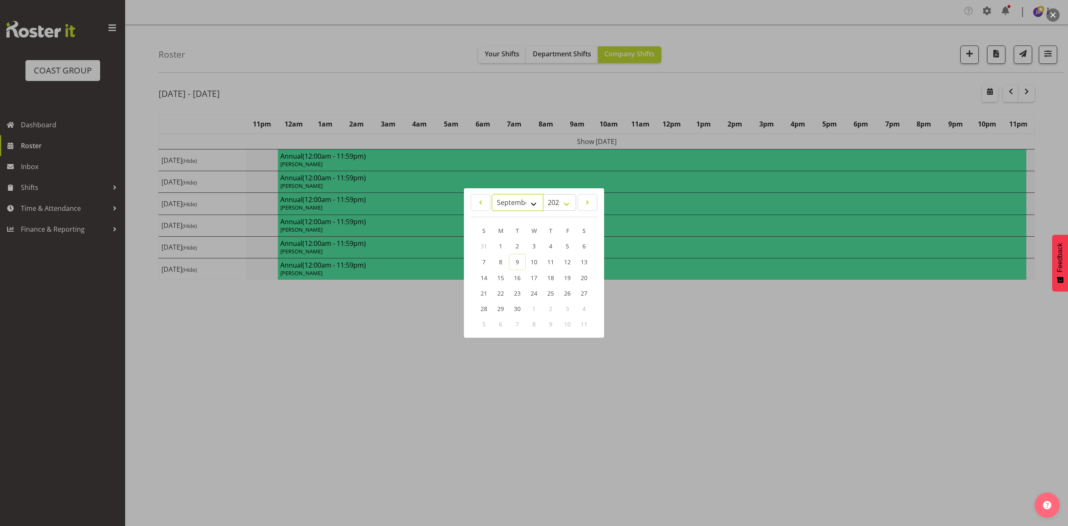
click at [502, 204] on select "January February March April May June July August September October November De…" at bounding box center [517, 202] width 51 height 17
select select "9"
click at [492, 194] on select "January February March April May June July August September October November De…" at bounding box center [517, 202] width 51 height 17
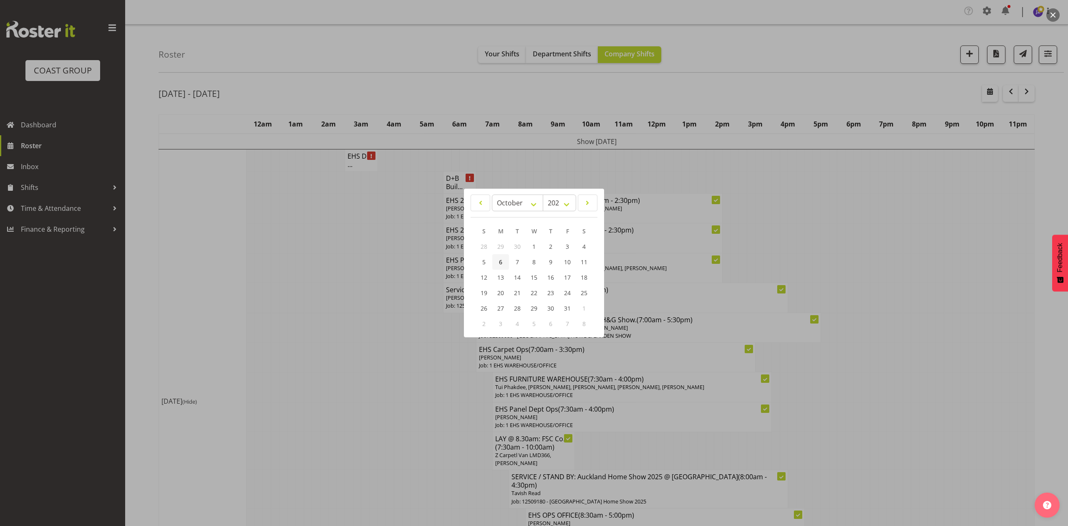
click at [507, 262] on link "6" at bounding box center [500, 261] width 17 height 15
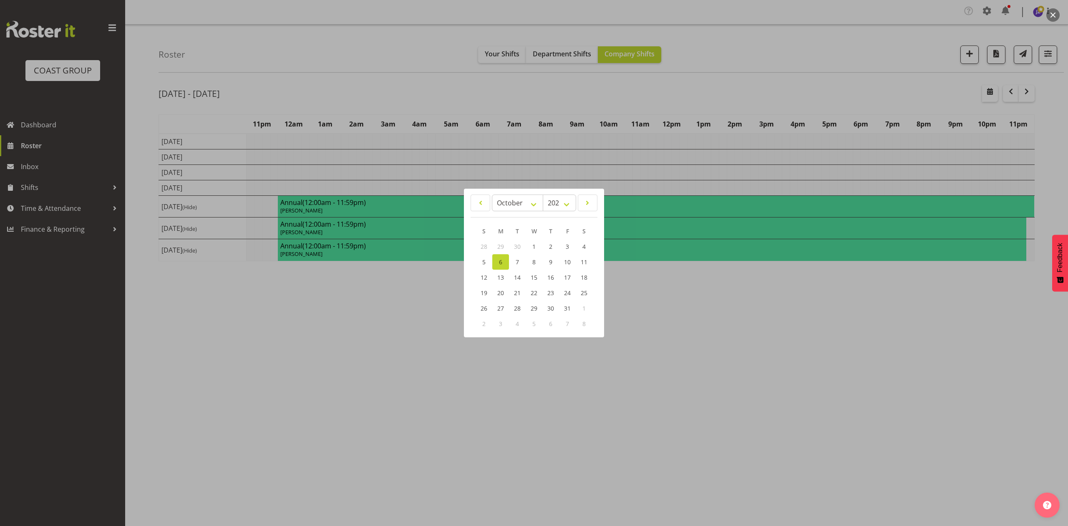
click at [733, 94] on div at bounding box center [534, 263] width 1068 height 526
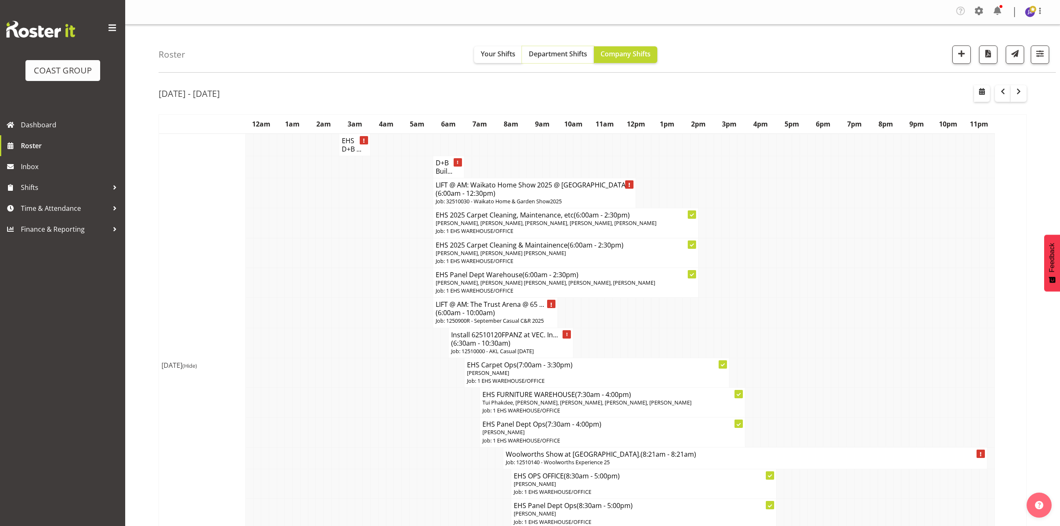
drag, startPoint x: 544, startPoint y: 53, endPoint x: 688, endPoint y: 121, distance: 159.2
click at [545, 53] on span "Department Shifts" at bounding box center [558, 53] width 58 height 9
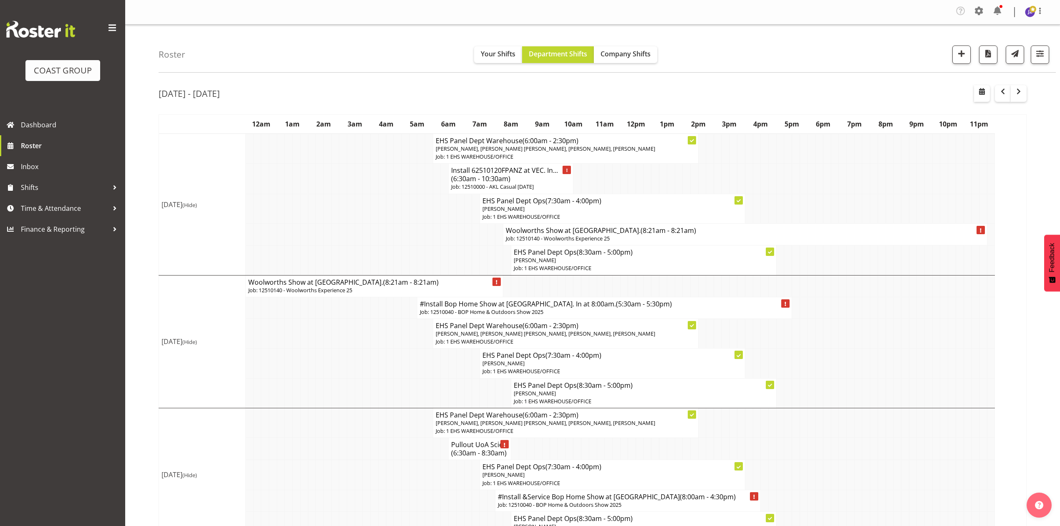
click at [641, 235] on span "(8:21am - 8:21am)" at bounding box center [669, 230] width 56 height 9
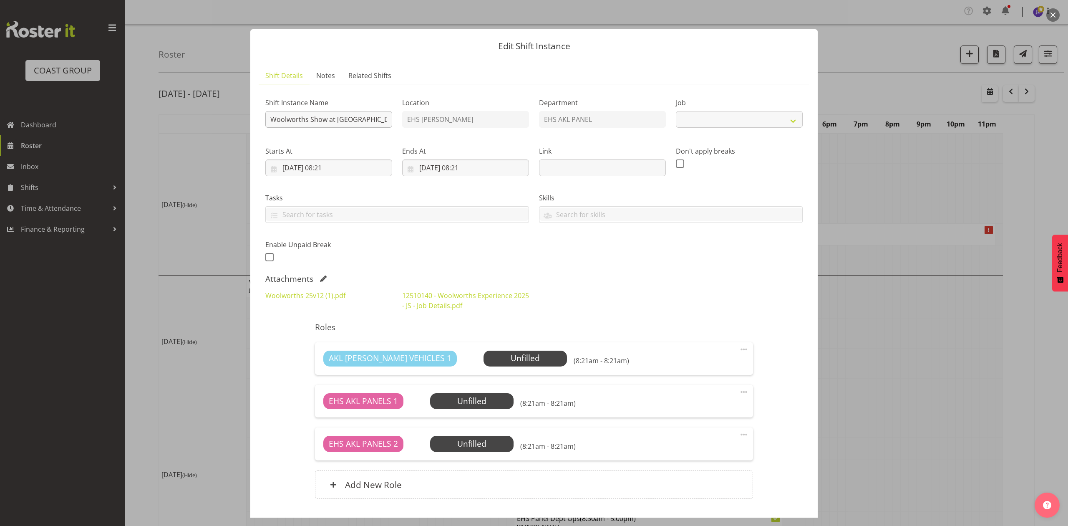
select select "10237"
click at [268, 120] on input "Woolworths Show at ASG." at bounding box center [328, 119] width 127 height 17
click at [376, 122] on input "Install Woolworths Show at ASG." at bounding box center [328, 119] width 127 height 17
type input "Install Woolworths Show at ASG."
click at [442, 165] on input "07/10/2025, 08:21" at bounding box center [465, 167] width 127 height 17
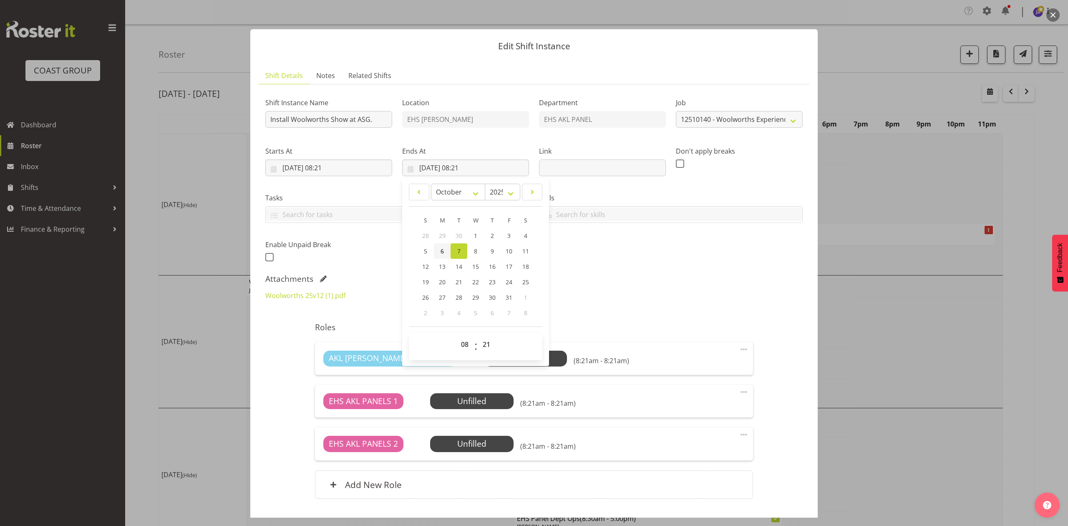
click at [441, 247] on span "6" at bounding box center [442, 251] width 3 height 8
type input "06/10/2025, 08:21"
click at [336, 161] on input "06/10/2025, 08:21" at bounding box center [328, 167] width 127 height 17
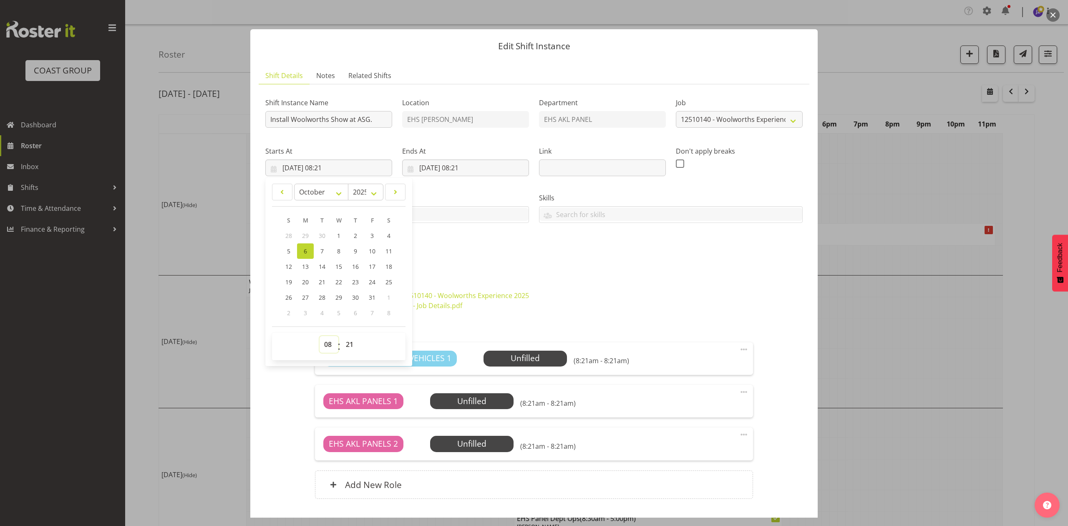
drag, startPoint x: 321, startPoint y: 348, endPoint x: 325, endPoint y: 338, distance: 11.0
click at [321, 348] on select "00 01 02 03 04 05 06 07 08 09 10 11 12 13 14 15 16 17 18 19 20 21 22 23" at bounding box center [329, 344] width 19 height 17
select select "6"
click at [320, 336] on select "00 01 02 03 04 05 06 07 08 09 10 11 12 13 14 15 16 17 18 19 20 21 22 23" at bounding box center [329, 344] width 19 height 17
type input "06/10/2025, 06:21"
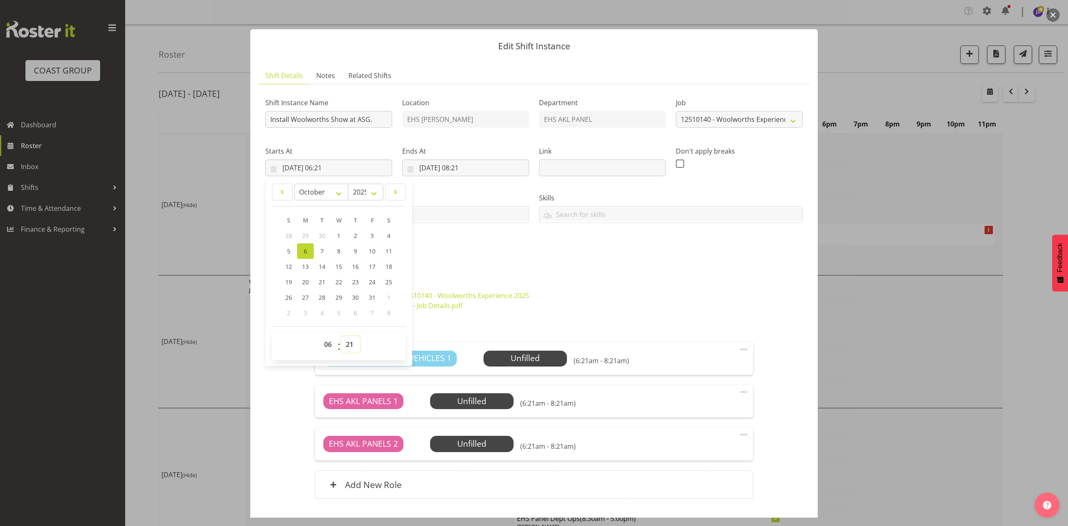
click at [351, 348] on select "00 01 02 03 04 05 06 07 08 09 10 11 12 13 14 15 16 17 18 19 20 21 22 23 24 25 2…" at bounding box center [350, 344] width 19 height 17
select select "0"
click at [341, 336] on select "00 01 02 03 04 05 06 07 08 09 10 11 12 13 14 15 16 17 18 19 20 21 22 23 24 25 2…" at bounding box center [350, 344] width 19 height 17
type input "06/10/2025, 06:00"
click at [582, 273] on div "Shift Instance Name Install Woolworths Show at ASG. Location EHS RYMER Departme…" at bounding box center [534, 300] width 538 height 418
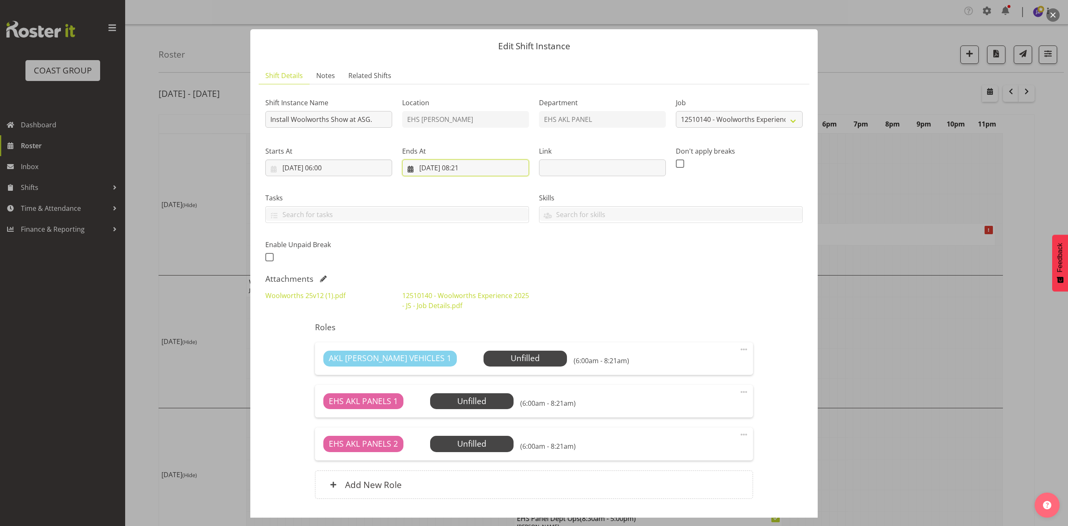
click at [466, 167] on input "06/10/2025, 08:21" at bounding box center [465, 167] width 127 height 17
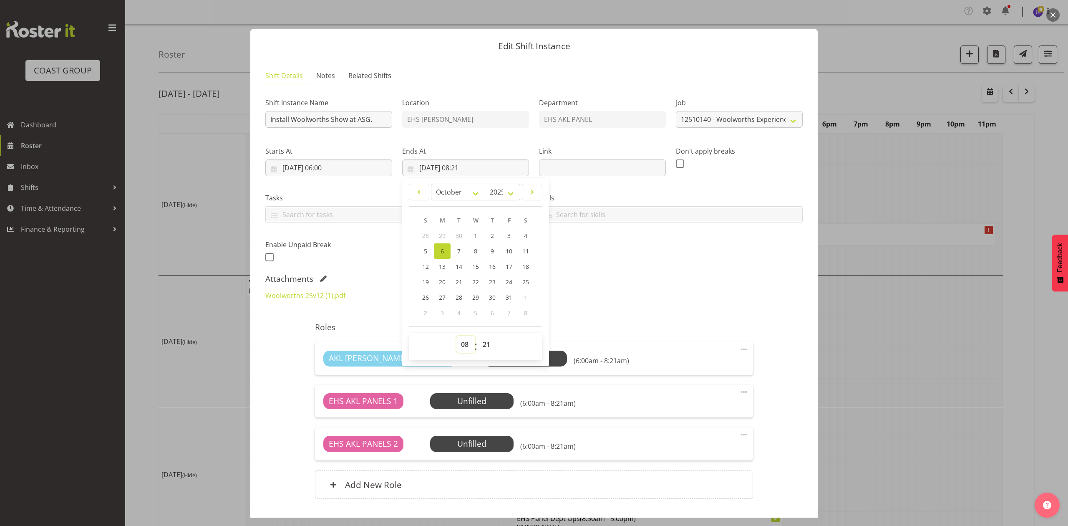
drag, startPoint x: 461, startPoint y: 344, endPoint x: 463, endPoint y: 338, distance: 6.6
click at [461, 344] on select "00 01 02 03 04 05 06 07 08 09 10 11 12 13 14 15 16 17 18 19 20 21 22 23" at bounding box center [466, 344] width 19 height 17
select select "14"
click at [457, 336] on select "00 01 02 03 04 05 06 07 08 09 10 11 12 13 14 15 16 17 18 19 20 21 22 23" at bounding box center [466, 344] width 19 height 17
type input "06/10/2025, 14:21"
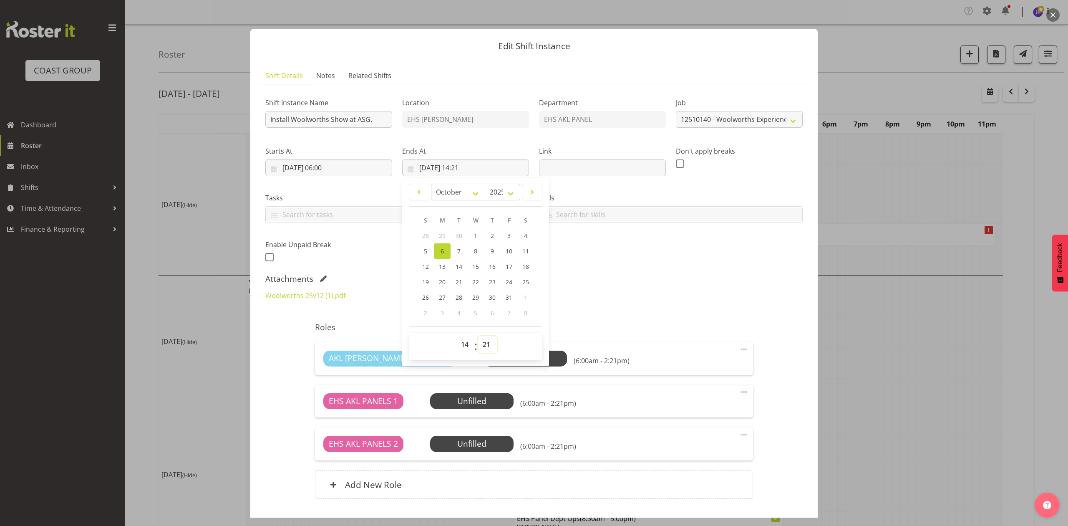
drag, startPoint x: 482, startPoint y: 346, endPoint x: 482, endPoint y: 339, distance: 6.7
click at [482, 346] on select "00 01 02 03 04 05 06 07 08 09 10 11 12 13 14 15 16 17 18 19 20 21 22 23 24 25 2…" at bounding box center [487, 344] width 19 height 17
select select "30"
click at [478, 336] on select "00 01 02 03 04 05 06 07 08 09 10 11 12 13 14 15 16 17 18 19 20 21 22 23 24 25 2…" at bounding box center [487, 344] width 19 height 17
type input "06/10/2025, 14:30"
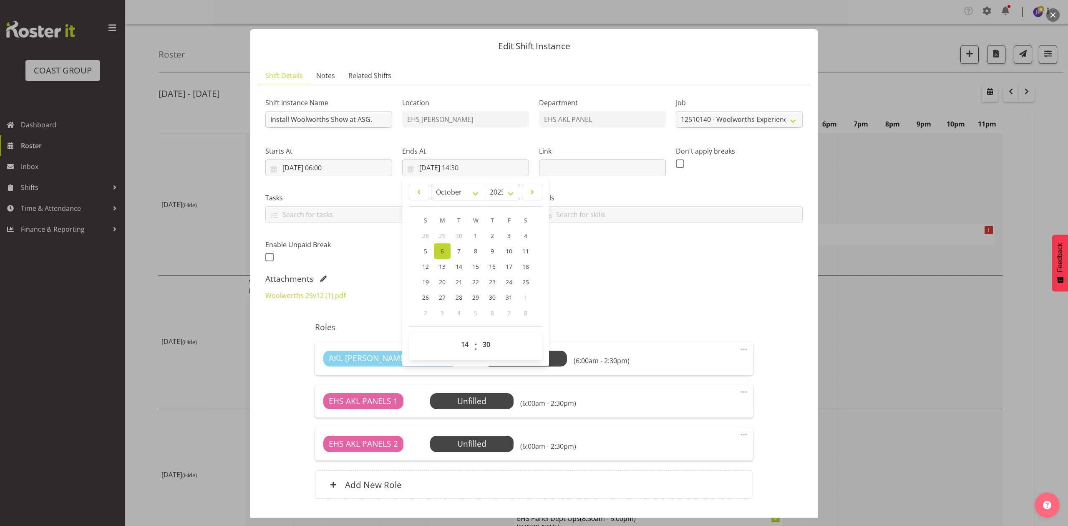
drag, startPoint x: 673, startPoint y: 282, endPoint x: 695, endPoint y: 284, distance: 21.8
click at [674, 282] on div "Attachments" at bounding box center [534, 279] width 538 height 10
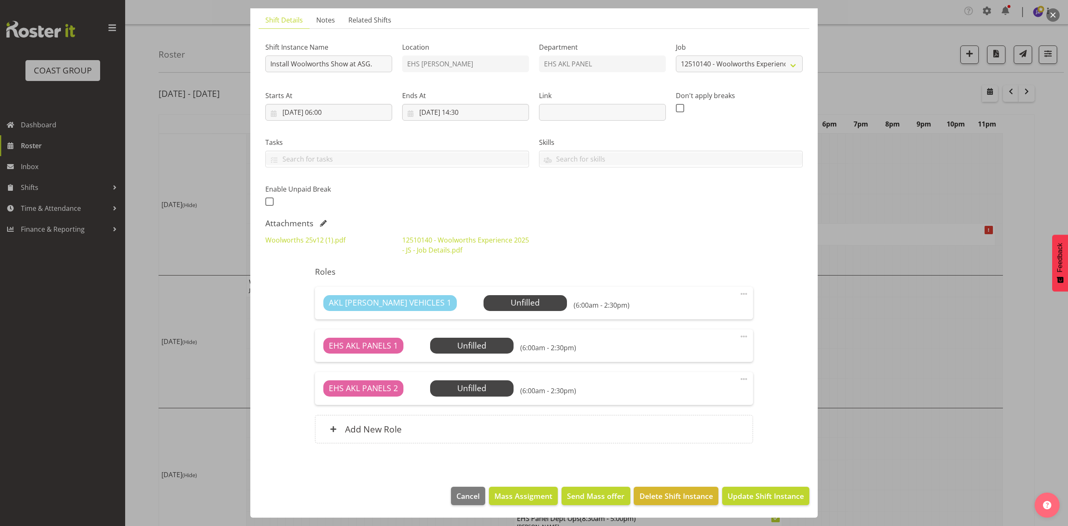
scroll to position [57, 0]
click at [784, 495] on span "Update Shift Instance" at bounding box center [766, 495] width 76 height 11
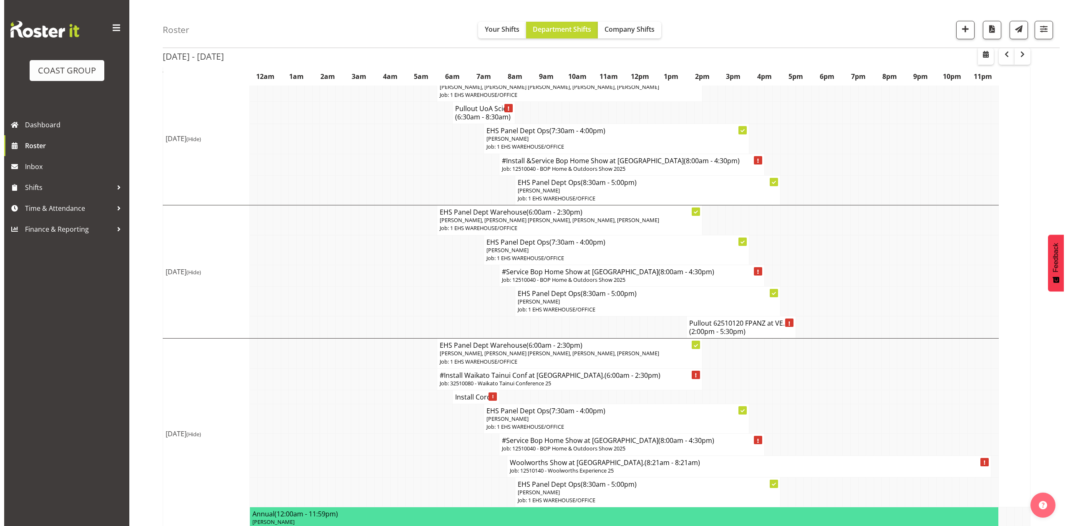
scroll to position [508, 0]
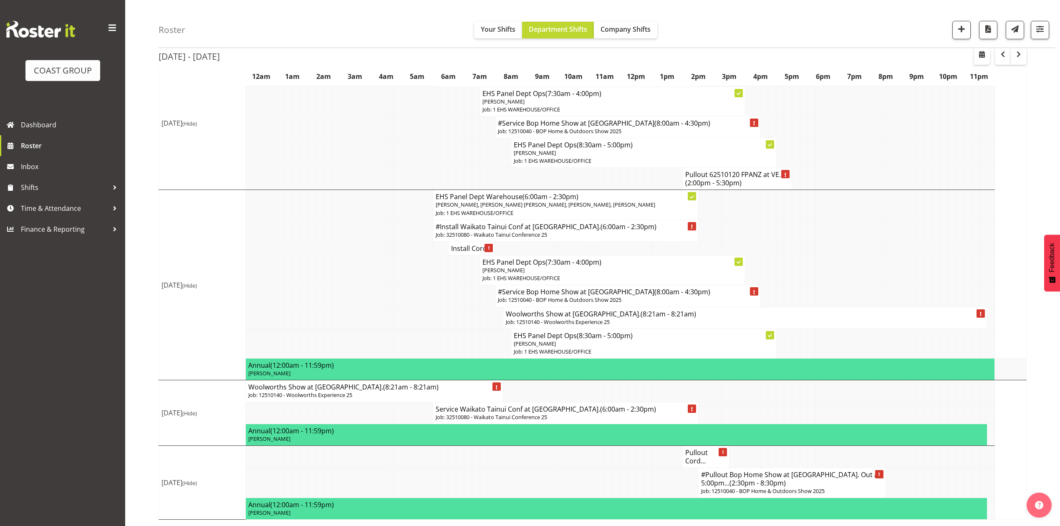
click at [688, 312] on h4 "Woolworths Show at ASG. (8:21am - 8:21am)" at bounding box center [745, 314] width 479 height 8
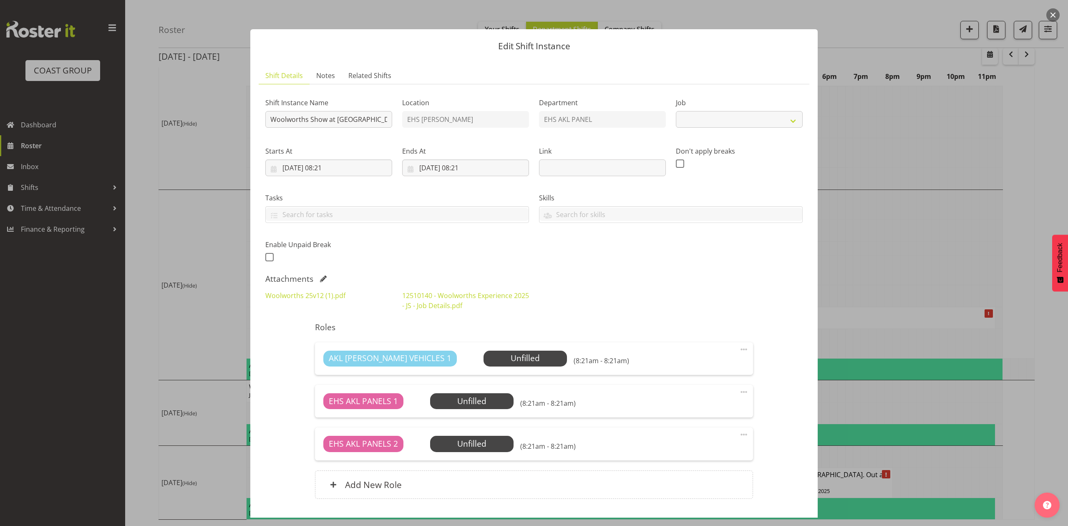
select select "10237"
click at [265, 117] on div "Shift Instance Name Woolworths Show at ASG." at bounding box center [328, 110] width 137 height 48
click at [268, 119] on input "Woolworths Show at ASG." at bounding box center [328, 119] width 127 height 17
click at [383, 113] on input "Pullout Woolworths Show at ASG." at bounding box center [328, 119] width 127 height 17
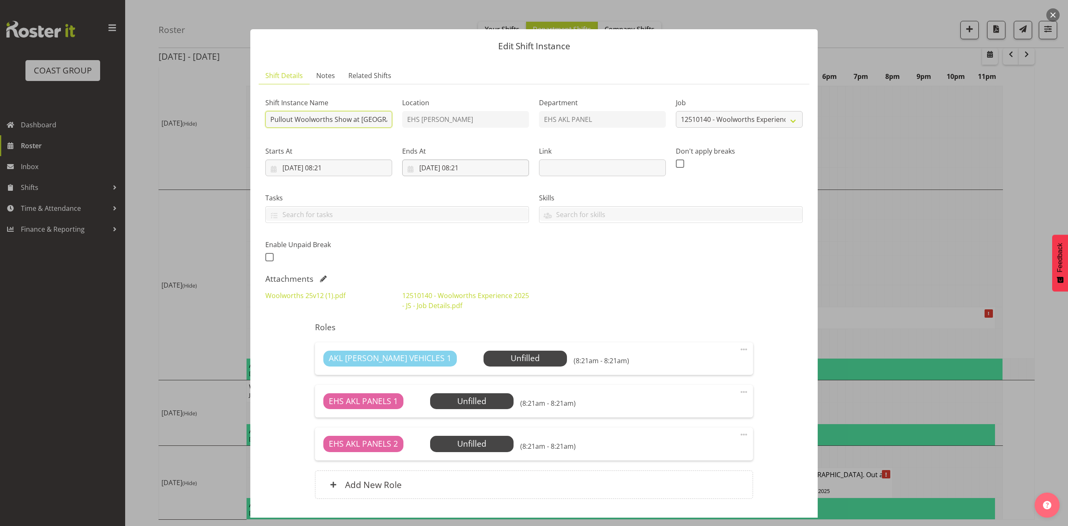
type input "Pullout Woolworths Show at ASG."
click at [434, 164] on input "11/10/2025, 08:21" at bounding box center [465, 167] width 127 height 17
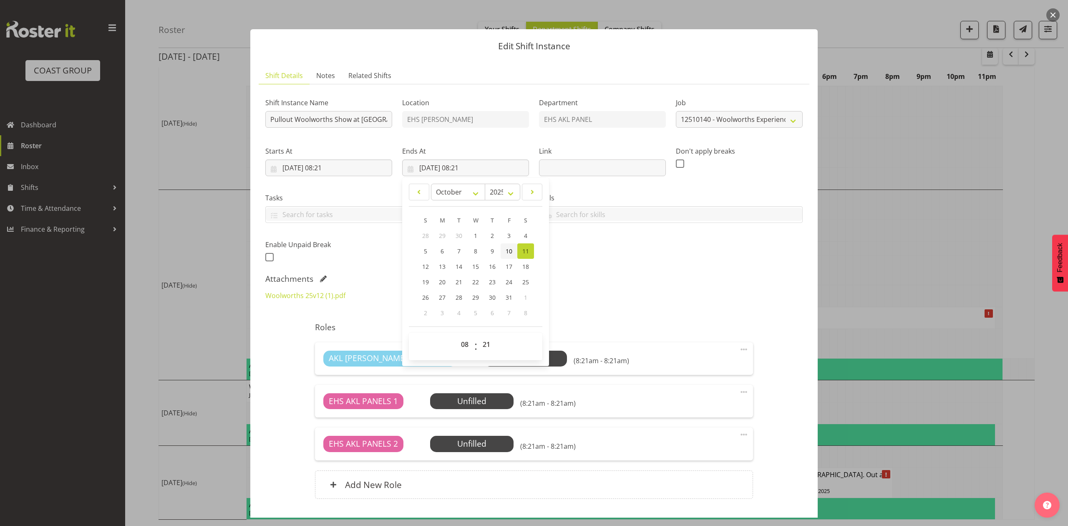
click at [506, 249] on span "10" at bounding box center [509, 251] width 7 height 8
type input "10/10/2025, 08:21"
click at [333, 164] on input "10/10/2025, 08:21" at bounding box center [328, 167] width 127 height 17
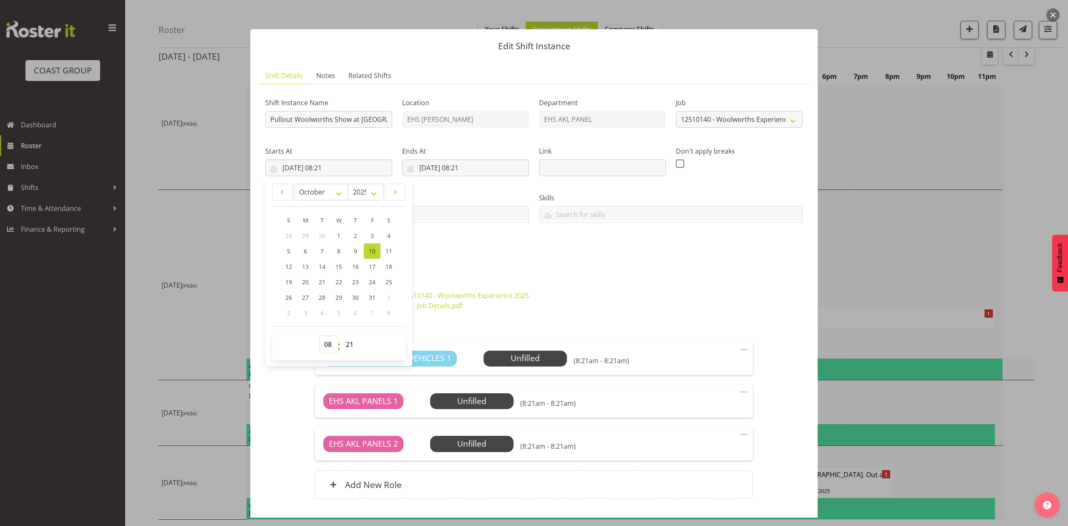
drag, startPoint x: 333, startPoint y: 341, endPoint x: 329, endPoint y: 336, distance: 5.6
click at [332, 341] on select "00 01 02 03 04 05 06 07 08 09 10 11 12 13 14 15 16 17 18 19 20 21 22 23" at bounding box center [329, 344] width 19 height 17
select select "6"
click at [320, 336] on select "00 01 02 03 04 05 06 07 08 09 10 11 12 13 14 15 16 17 18 19 20 21 22 23" at bounding box center [329, 344] width 19 height 17
type input "10/10/2025, 06:21"
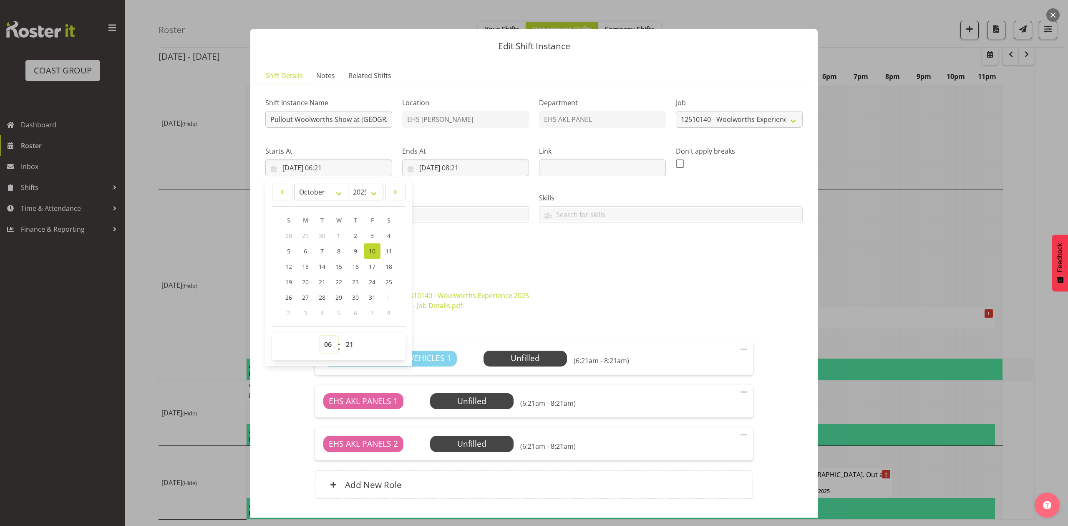
click at [325, 346] on select "00 01 02 03 04 05 06 07 08 09 10 11 12 13 14 15 16 17 18 19 20 21 22 23" at bounding box center [329, 344] width 19 height 17
select select "7"
click at [320, 336] on select "00 01 02 03 04 05 06 07 08 09 10 11 12 13 14 15 16 17 18 19 20 21 22 23" at bounding box center [329, 344] width 19 height 17
type input "10/10/2025, 07:21"
click at [349, 344] on select "00 01 02 03 04 05 06 07 08 09 10 11 12 13 14 15 16 17 18 19 20 21 22 23 24 25 2…" at bounding box center [350, 344] width 19 height 17
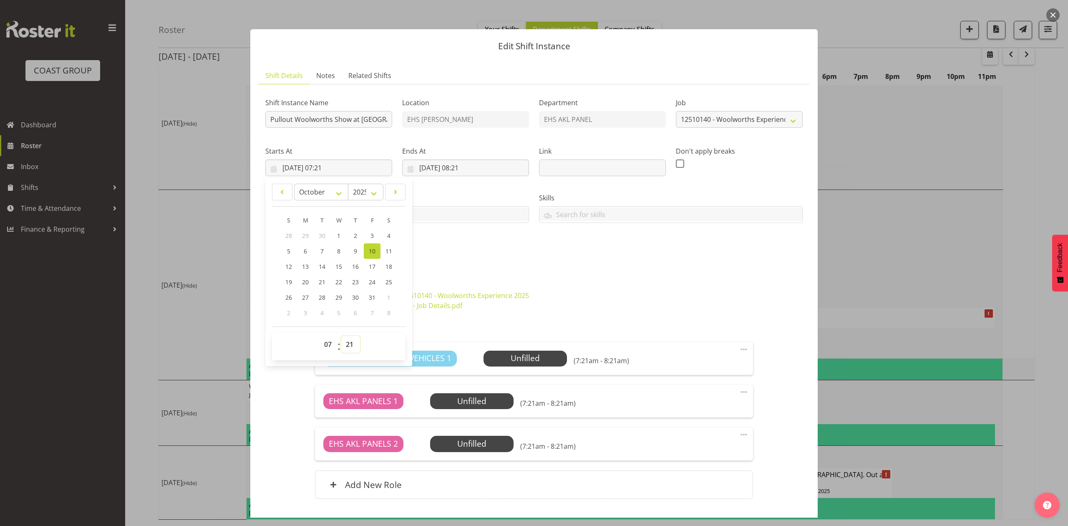
select select "0"
click at [341, 336] on select "00 01 02 03 04 05 06 07 08 09 10 11 12 13 14 15 16 17 18 19 20 21 22 23 24 25 2…" at bounding box center [350, 344] width 19 height 17
type input "10/10/2025, 07:00"
click at [575, 242] on div "Shift Instance Name Pullout Woolworths Show at ASG. Location EHS RYMER Departme…" at bounding box center [534, 177] width 548 height 183
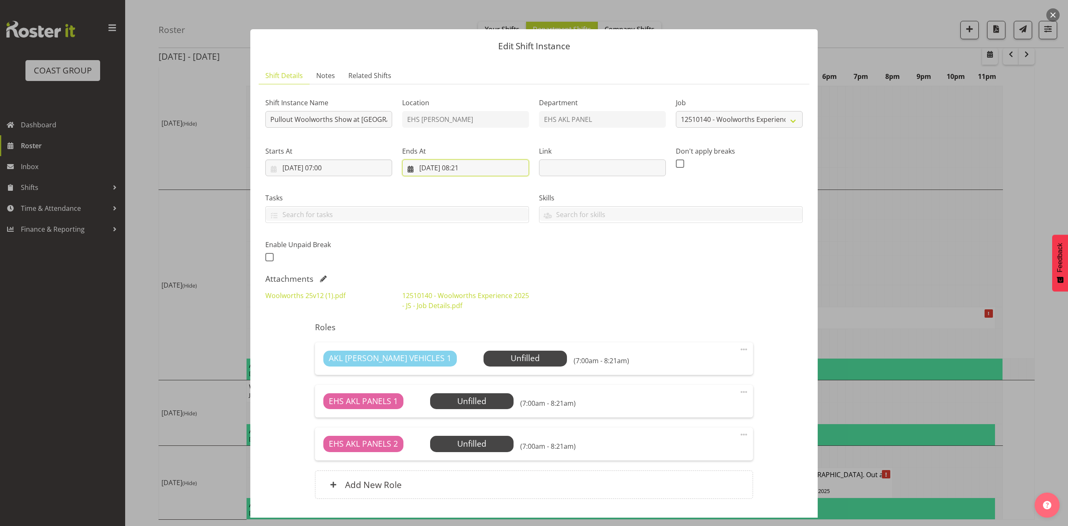
click at [467, 165] on input "10/10/2025, 08:21" at bounding box center [465, 167] width 127 height 17
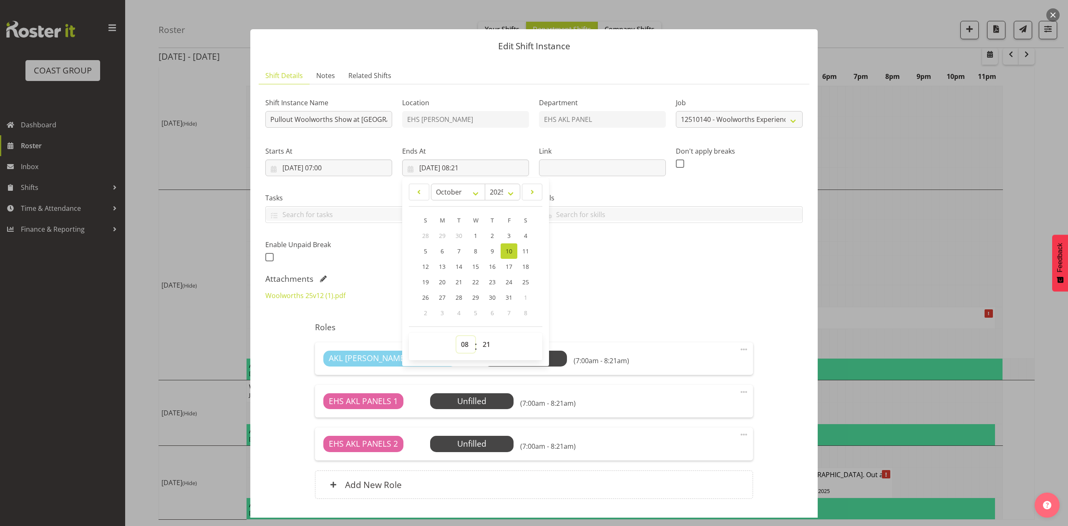
click at [458, 340] on select "00 01 02 03 04 05 06 07 08 09 10 11 12 13 14 15 16 17 18 19 20 21 22 23" at bounding box center [466, 344] width 19 height 17
select select "10"
click at [457, 336] on select "00 01 02 03 04 05 06 07 08 09 10 11 12 13 14 15 16 17 18 19 20 21 22 23" at bounding box center [466, 344] width 19 height 17
type input "10/10/2025, 10:21"
click at [488, 342] on select "00 01 02 03 04 05 06 07 08 09 10 11 12 13 14 15 16 17 18 19 20 21 22 23 24 25 2…" at bounding box center [487, 344] width 19 height 17
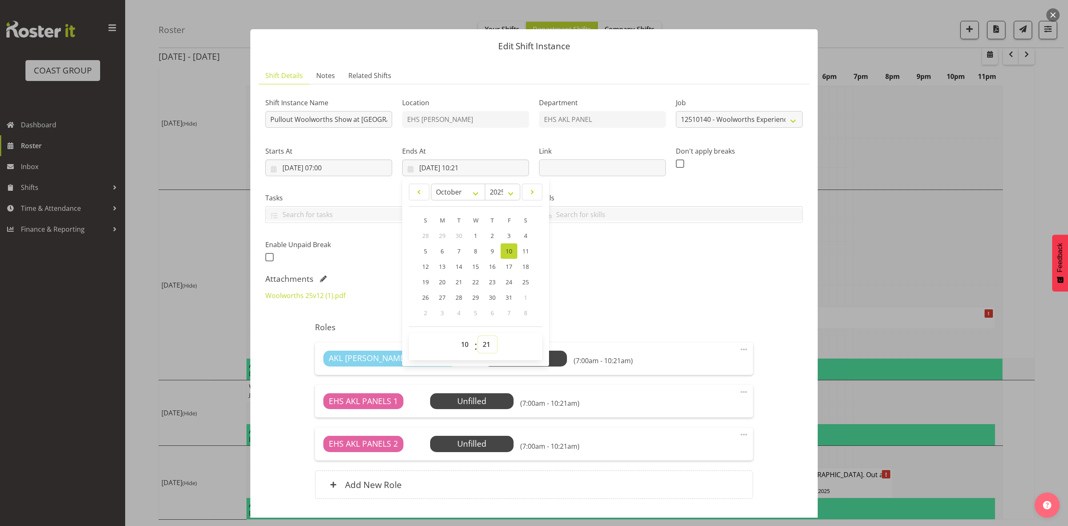
select select "30"
click at [478, 336] on select "00 01 02 03 04 05 06 07 08 09 10 11 12 13 14 15 16 17 18 19 20 21 22 23 24 25 2…" at bounding box center [487, 344] width 19 height 17
type input "10/10/2025, 10:30"
drag, startPoint x: 634, startPoint y: 321, endPoint x: 650, endPoint y: 323, distance: 16.8
click at [634, 321] on div "Roles AKL RYMER VEHICLES 1 Unfilled Select Employee (7:00am - 10:30am) Edit Cov…" at bounding box center [534, 413] width 448 height 192
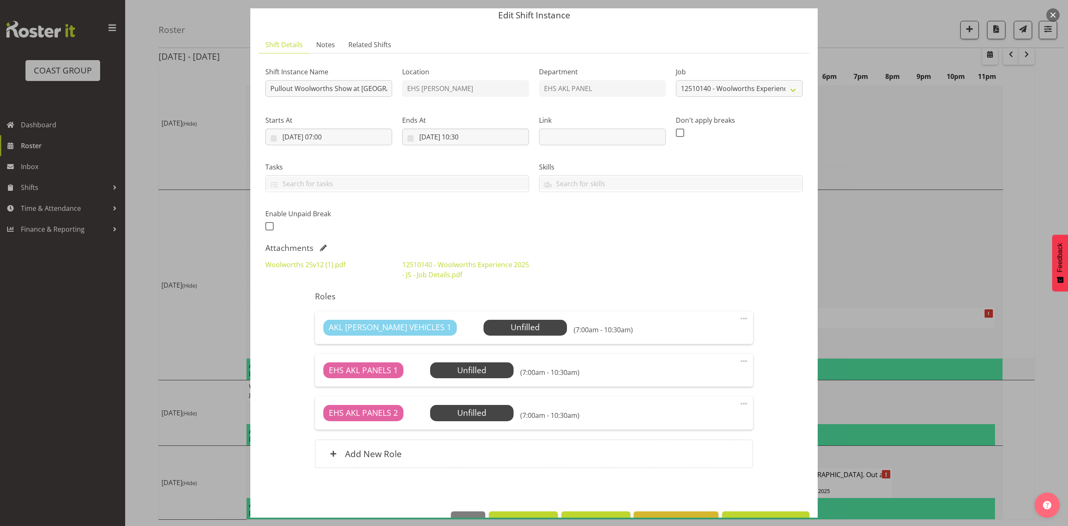
scroll to position [57, 0]
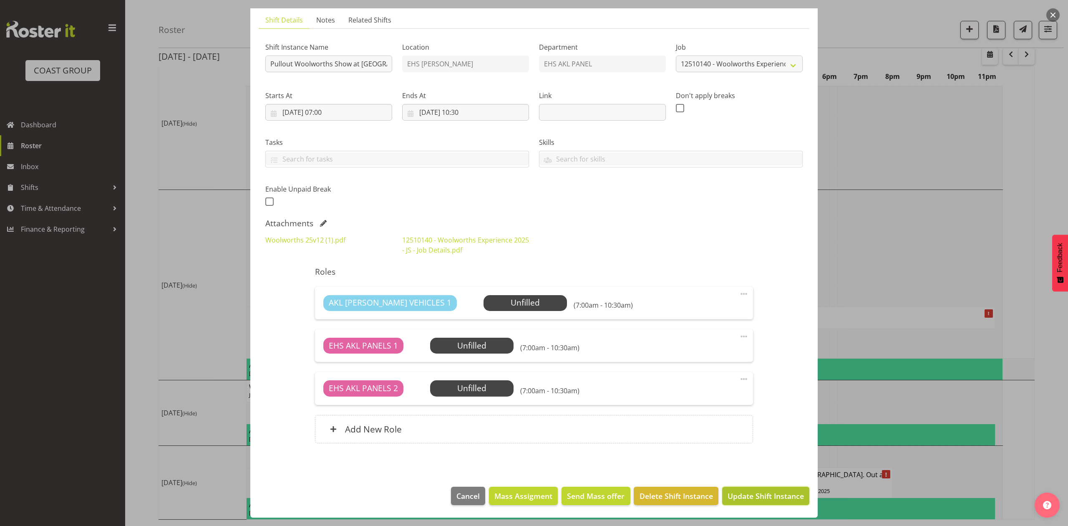
click at [758, 493] on span "Update Shift Instance" at bounding box center [766, 495] width 76 height 11
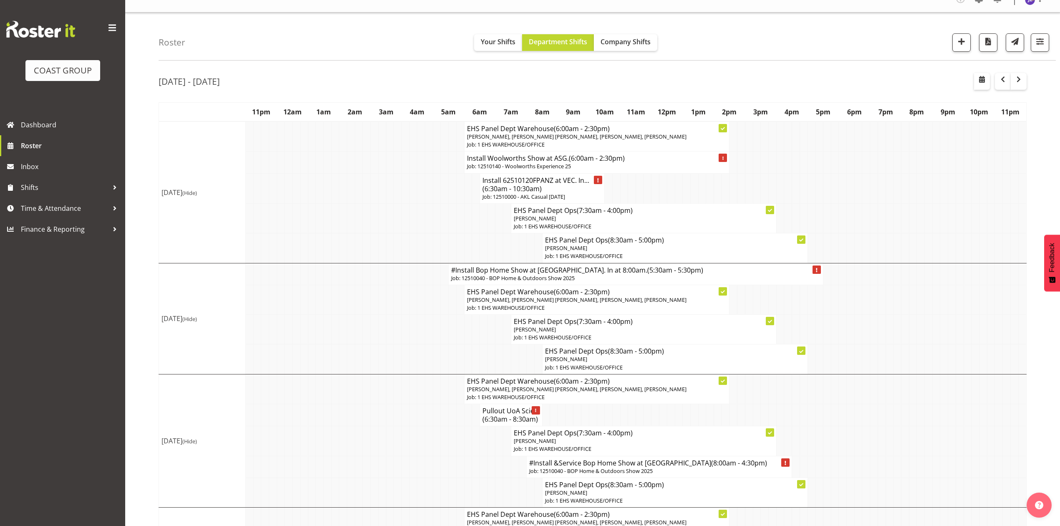
scroll to position [0, 0]
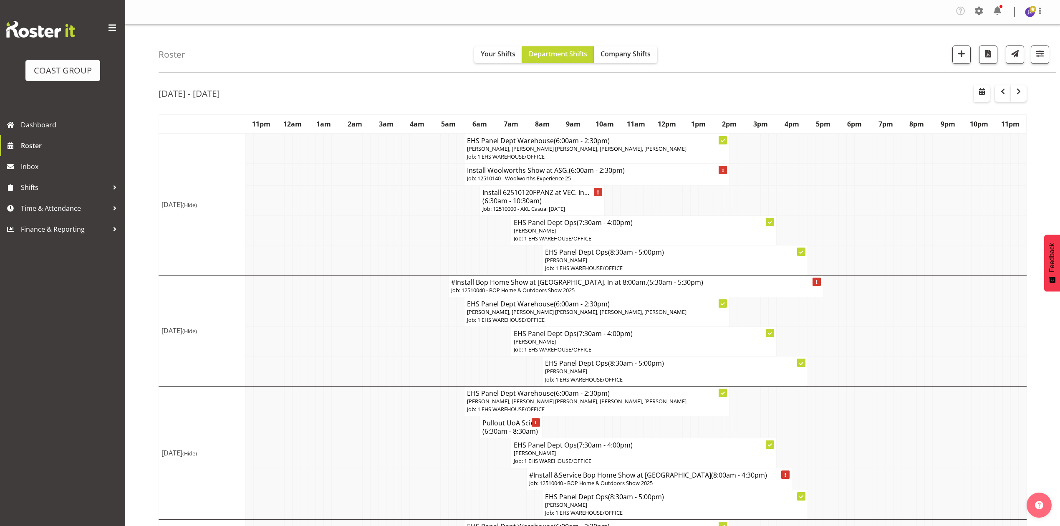
click at [881, 346] on td at bounding box center [882, 342] width 8 height 30
click at [531, 286] on h4 "#Install Bop Home Show at Baypark. In at 8:00am. (5:30am - 5:30pm)" at bounding box center [635, 282] width 369 height 8
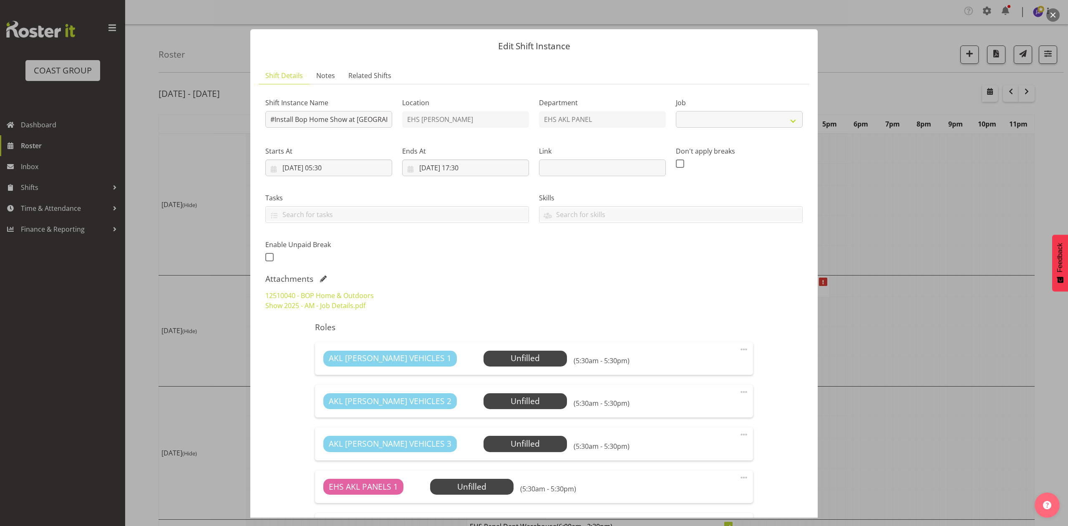
select select "9297"
drag, startPoint x: 321, startPoint y: 277, endPoint x: 328, endPoint y: 277, distance: 7.5
click at [321, 277] on span at bounding box center [323, 278] width 7 height 7
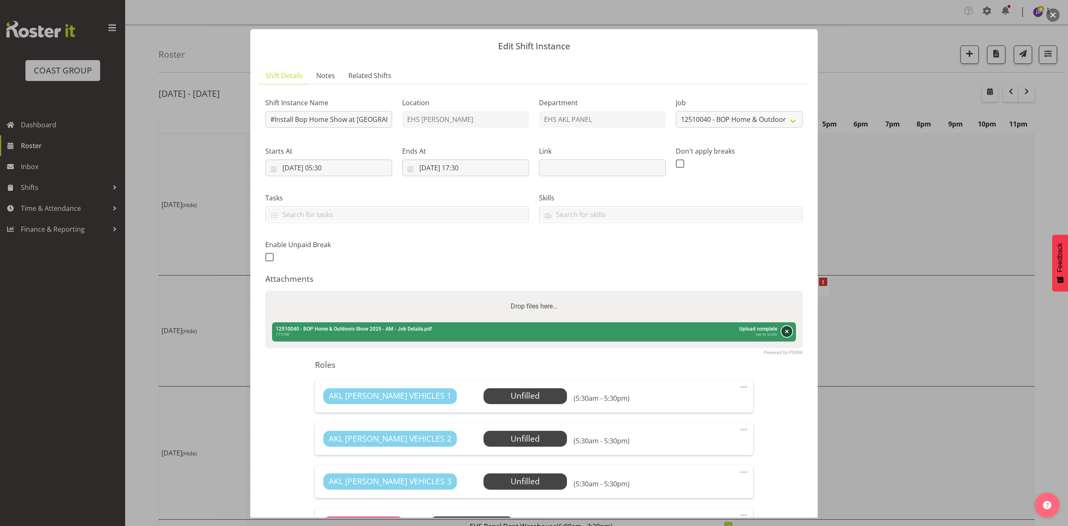
click at [782, 329] on button "Remove" at bounding box center [787, 331] width 11 height 11
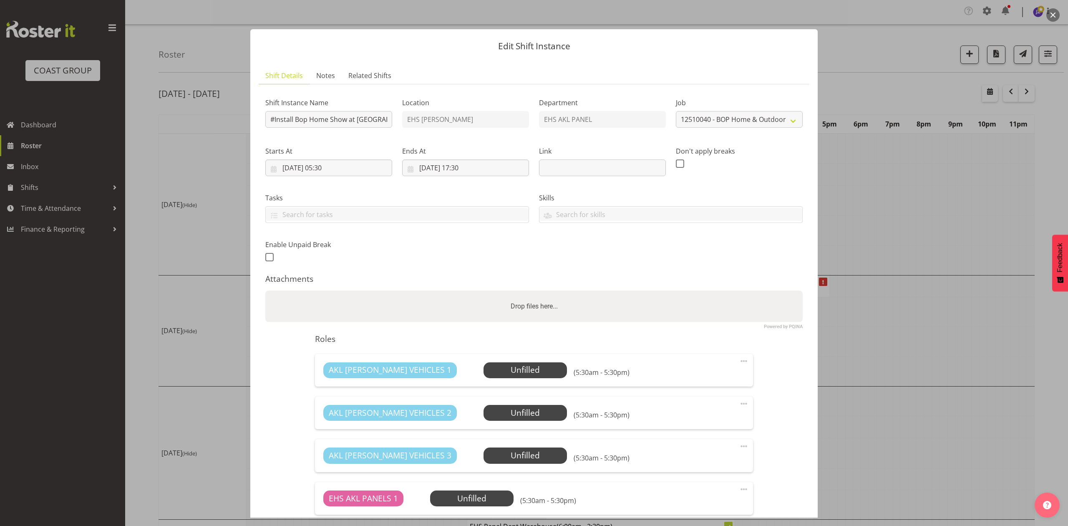
click at [636, 303] on div "Drop files here..." at bounding box center [534, 306] width 538 height 32
click at [265, 290] on input "Drop files here..." at bounding box center [534, 291] width 538 height 3
type input "C:\fakepath\Bay Home Show 25v02 (1).pdf"
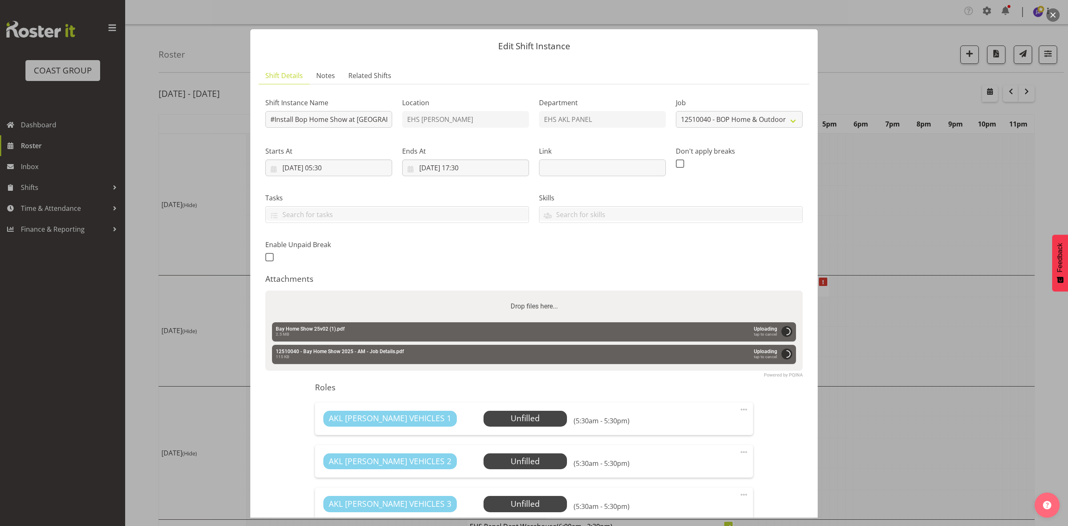
click at [541, 251] on div "Shift Instance Name #Install Bop Home Show at Baypark. In at 8:00am. Location E…" at bounding box center [534, 177] width 548 height 183
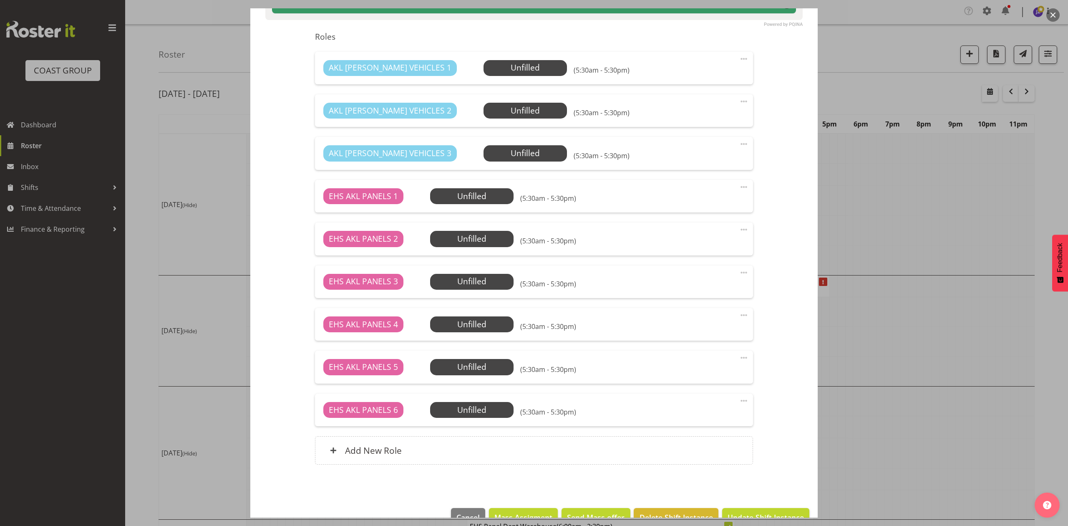
scroll to position [373, 0]
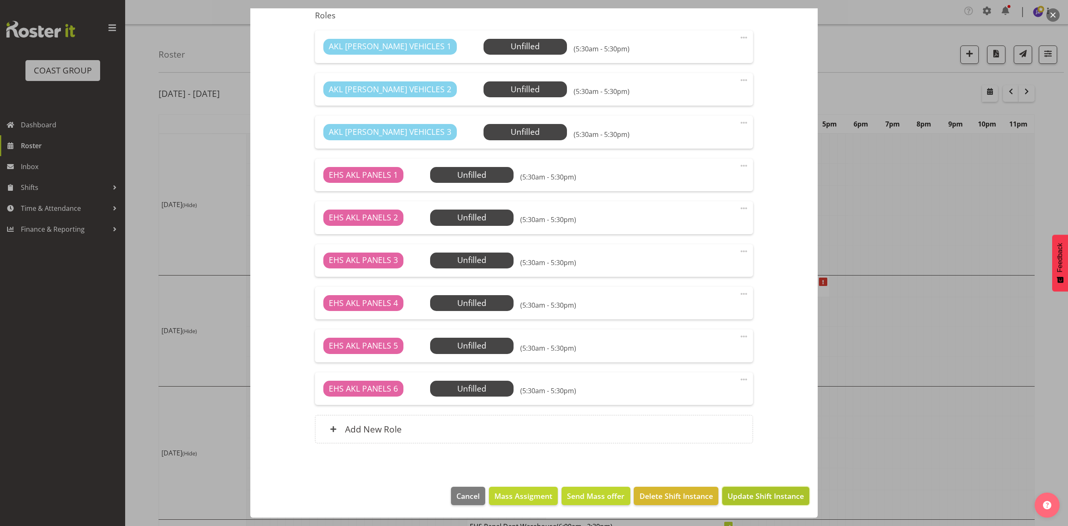
click at [772, 497] on span "Update Shift Instance" at bounding box center [766, 495] width 76 height 11
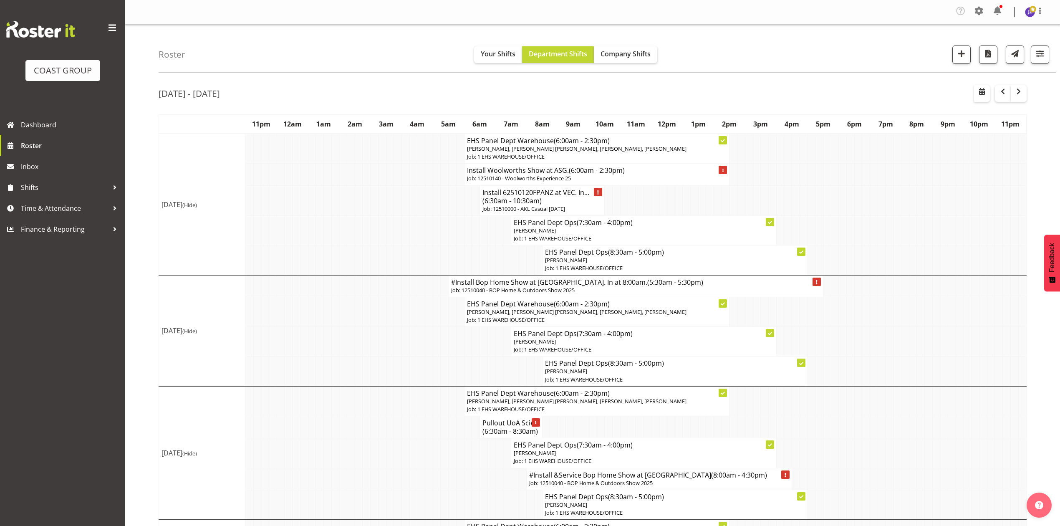
click at [522, 294] on p "Job: 12510040 - BOP Home & Outdoors Show 2025" at bounding box center [635, 290] width 369 height 8
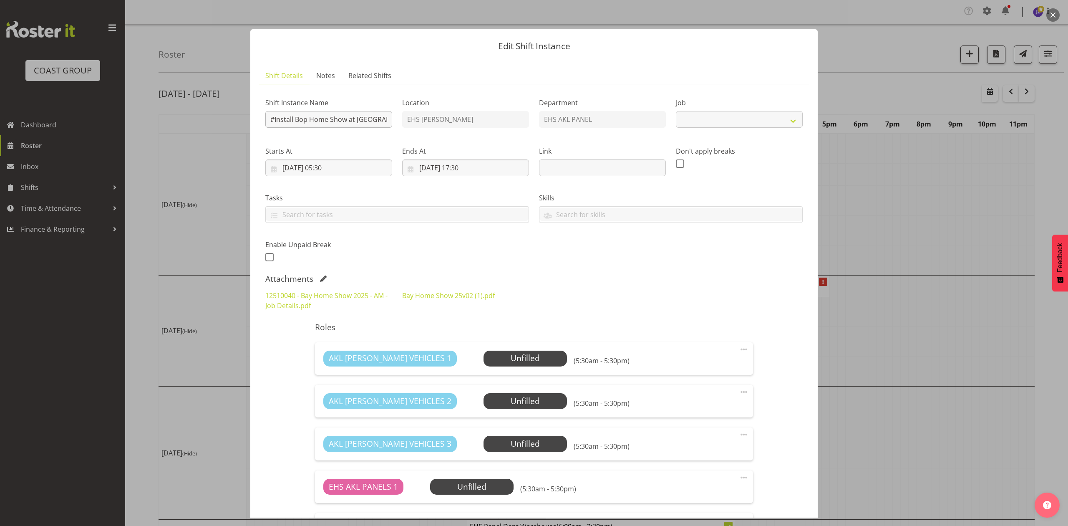
select select "9297"
click at [273, 119] on input "#Install Bop Home Show at Baypark. In at 8:00am." at bounding box center [328, 119] width 127 height 17
click at [271, 117] on input "#Install Bop Home Show at Baypark. In at 8:00am." at bounding box center [328, 119] width 127 height 17
click at [274, 119] on input "#Install Bop Home Show at Baypark. In at 8:00am." at bounding box center [328, 119] width 127 height 17
type input "Install Bop Home Show at Baypark. In at 8:00am."
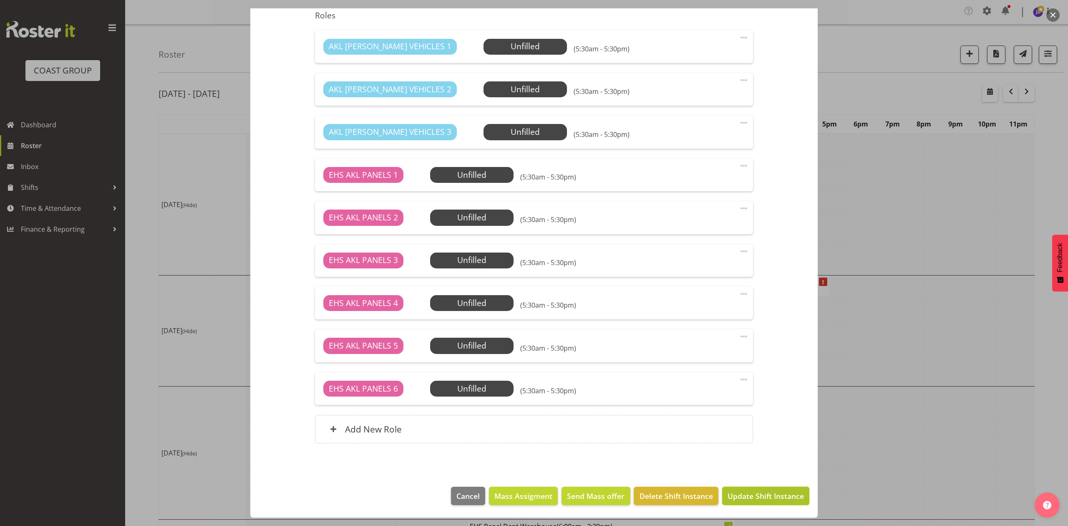
click at [735, 502] on button "Update Shift Instance" at bounding box center [765, 496] width 87 height 18
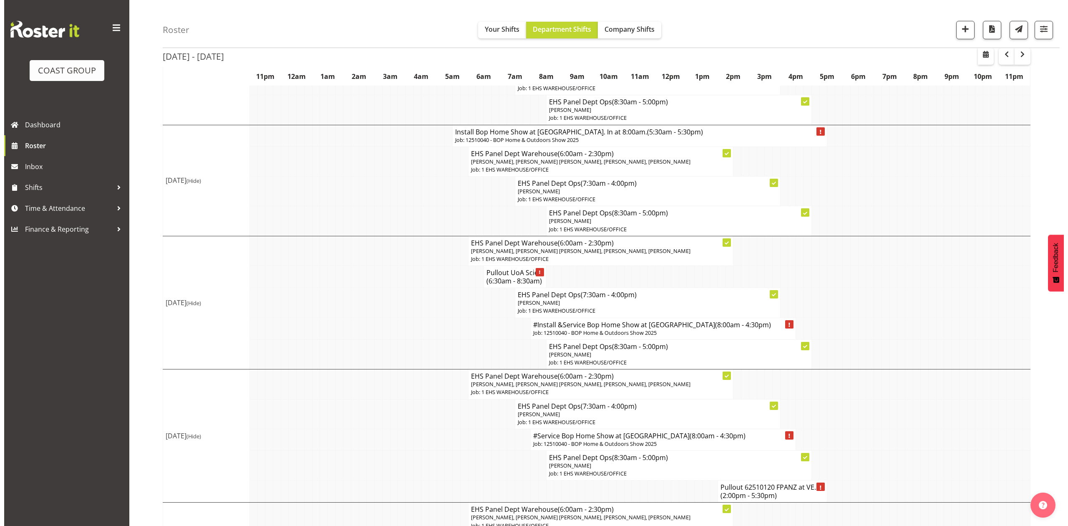
scroll to position [167, 0]
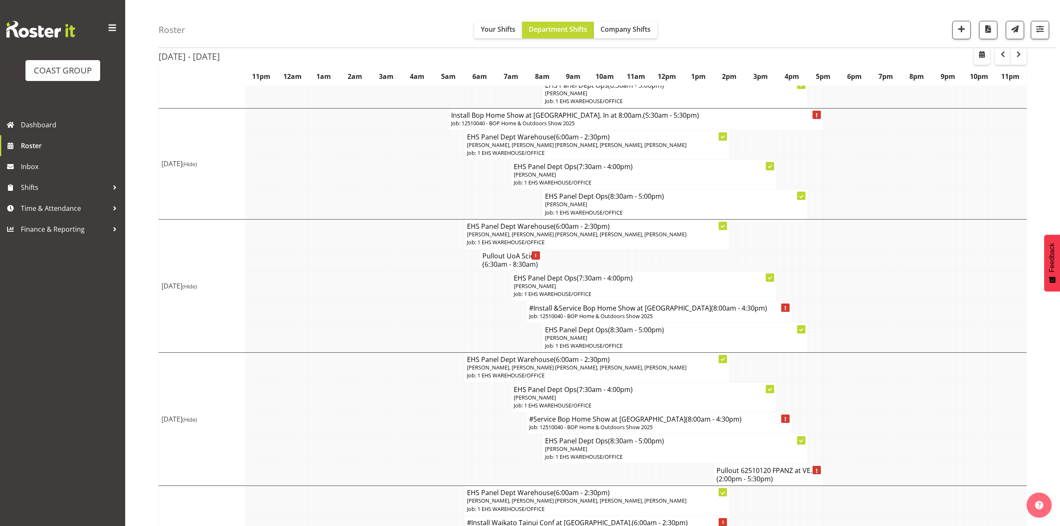
click at [575, 312] on h4 "#Install &Service Bop Home Show at Baypark (8:00am - 4:30pm)" at bounding box center [659, 308] width 260 height 8
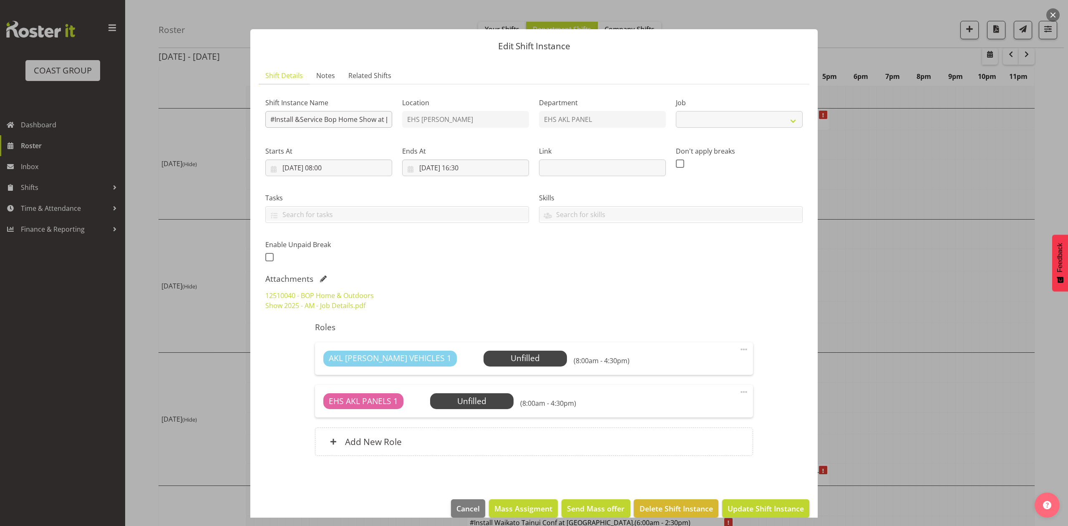
select select "9297"
click at [275, 119] on input "#Install &Service Bop Home Show at Baypark" at bounding box center [328, 119] width 127 height 17
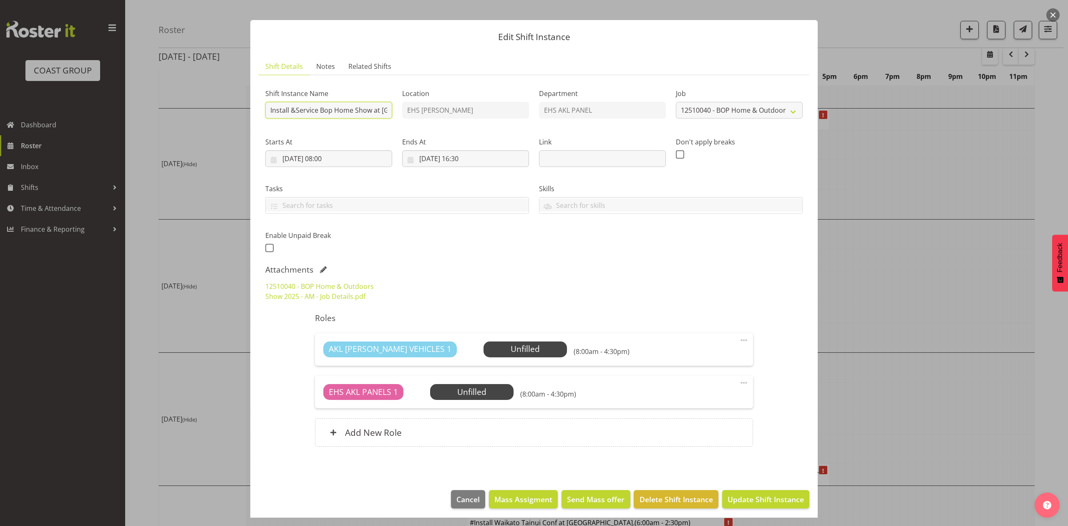
scroll to position [14, 0]
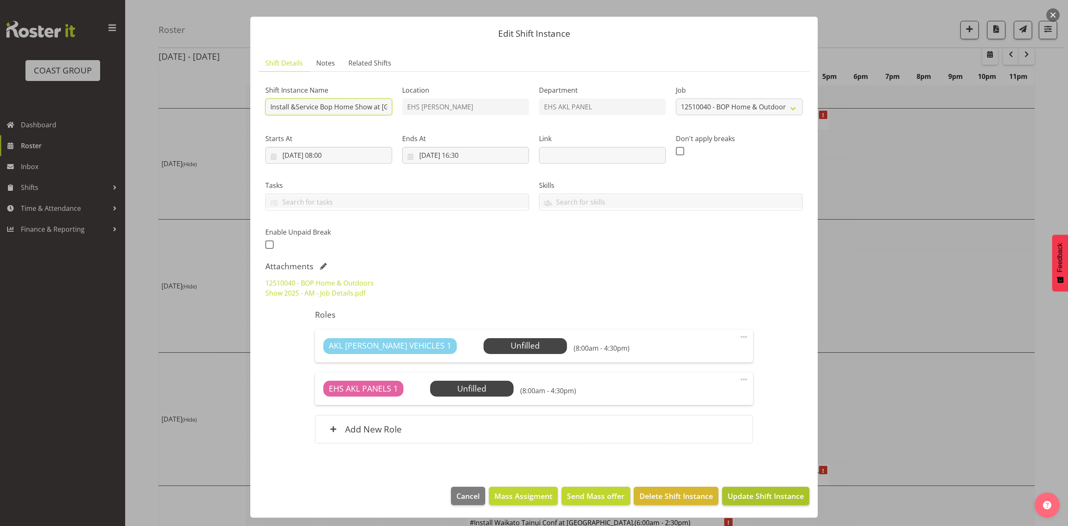
type input "Install &Service Bop Home Show at Baypark"
click at [755, 492] on span "Update Shift Instance" at bounding box center [766, 495] width 76 height 11
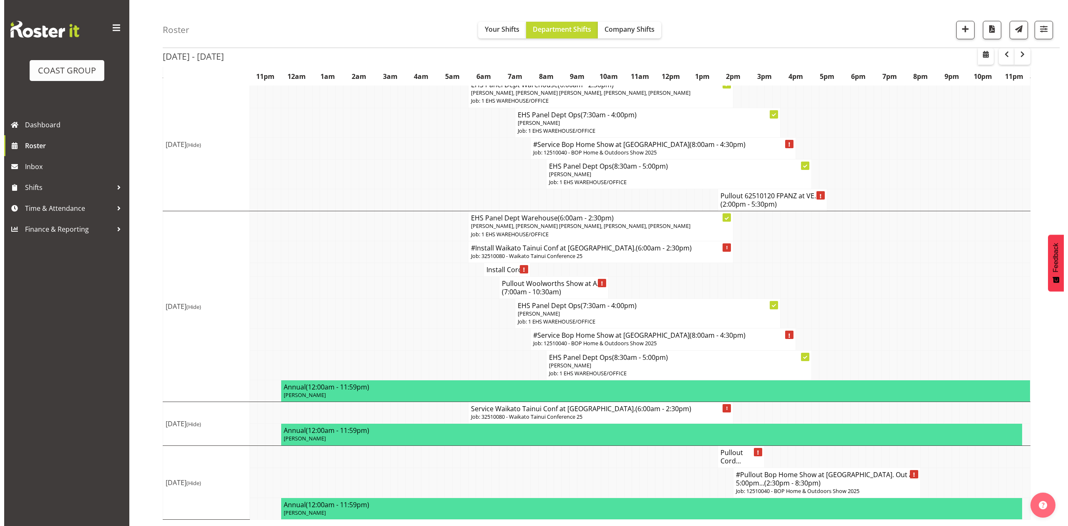
scroll to position [486, 0]
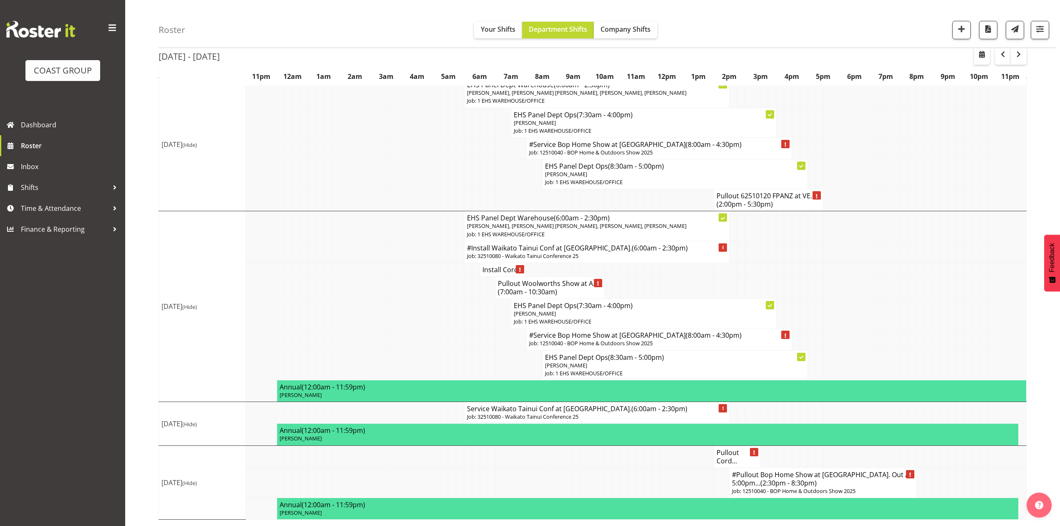
click at [772, 482] on span "(2:30pm - 8:30pm)" at bounding box center [788, 482] width 56 height 9
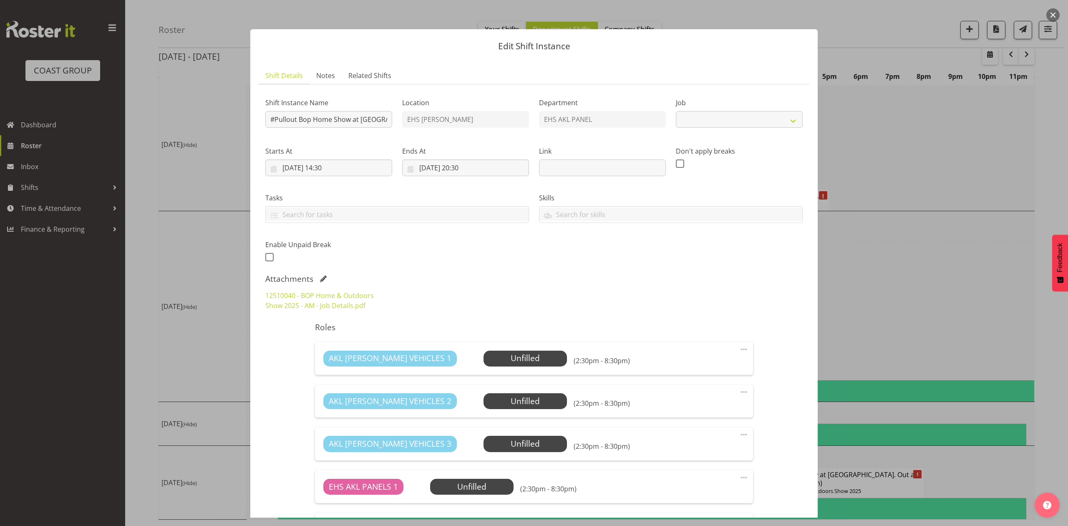
select select "9297"
click at [274, 121] on input "#Pullout Bop Home Show at Baypark. Out at 5:00pm." at bounding box center [328, 119] width 127 height 17
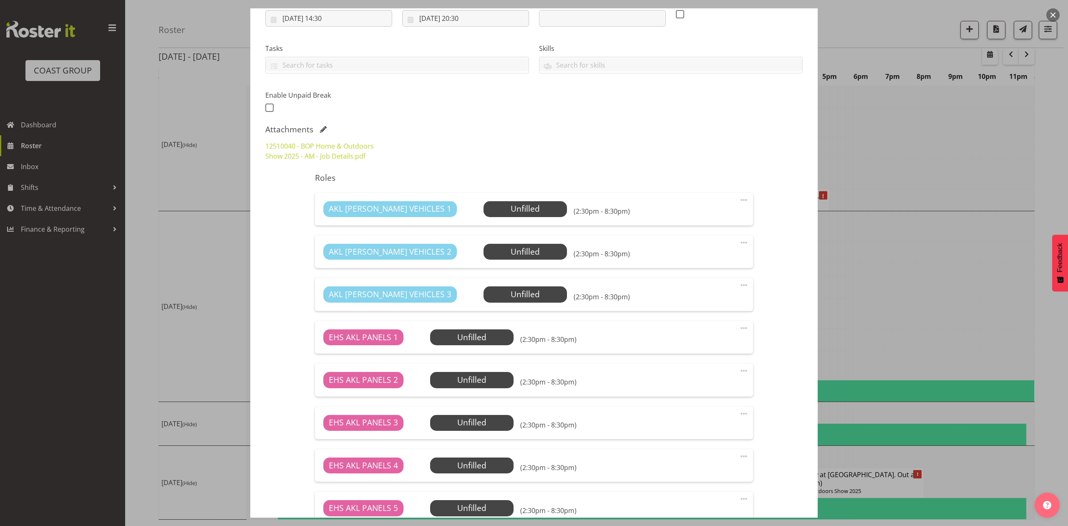
scroll to position [167, 0]
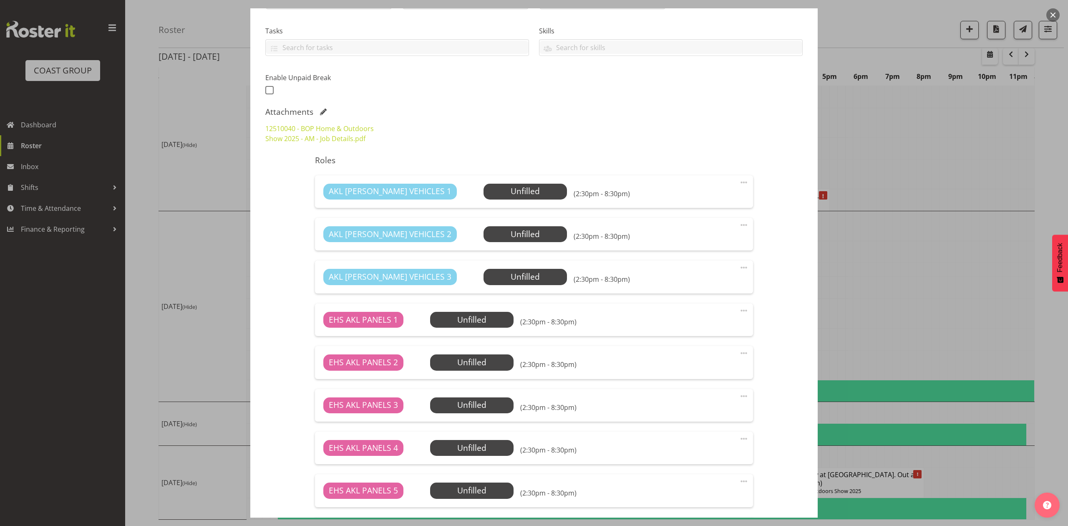
type input "Pullout Bop Home Show at Baypark. Out at 5:00pm."
click at [322, 109] on span at bounding box center [323, 112] width 7 height 7
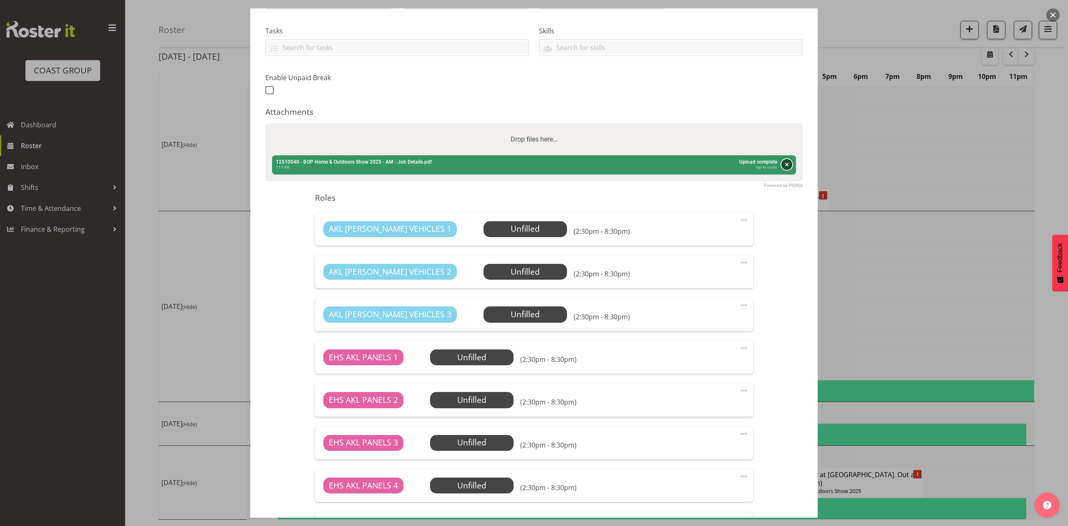
drag, startPoint x: 781, startPoint y: 164, endPoint x: 775, endPoint y: 163, distance: 6.0
click at [782, 164] on button "Remove" at bounding box center [787, 164] width 11 height 11
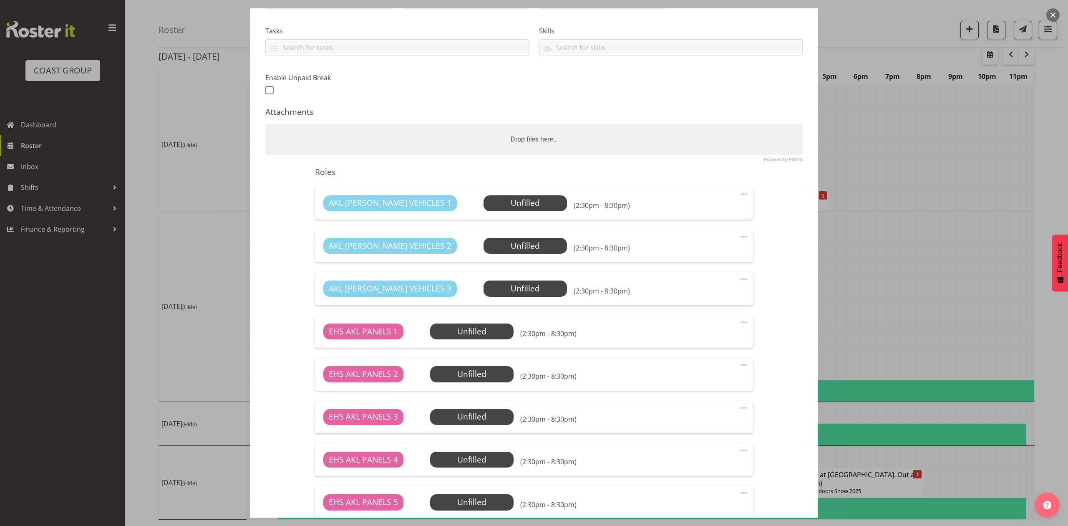
click at [536, 131] on div "Drop files here..." at bounding box center [534, 140] width 538 height 32
click at [265, 124] on input "Drop files here..." at bounding box center [534, 125] width 538 height 3
type input "C:\fakepath\Bay Home Show 25v02 (1).pdf"
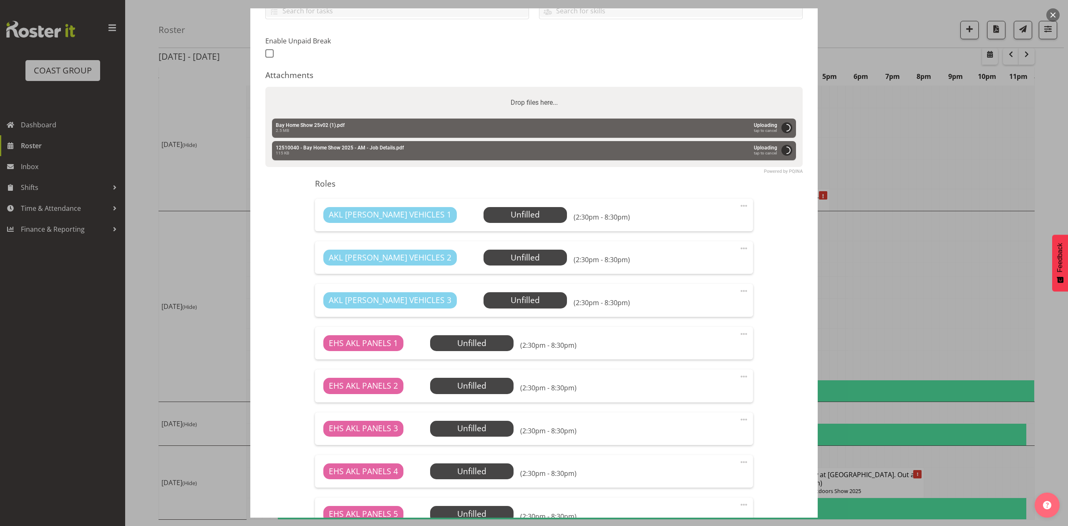
scroll to position [222, 0]
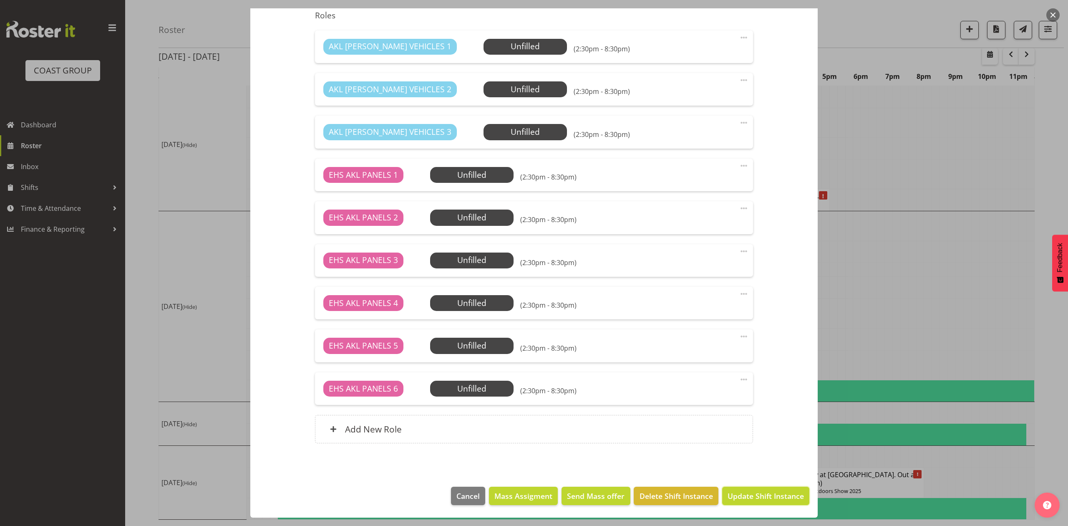
drag, startPoint x: 778, startPoint y: 492, endPoint x: 815, endPoint y: 483, distance: 37.8
click at [778, 493] on span "Update Shift Instance" at bounding box center [766, 495] width 76 height 11
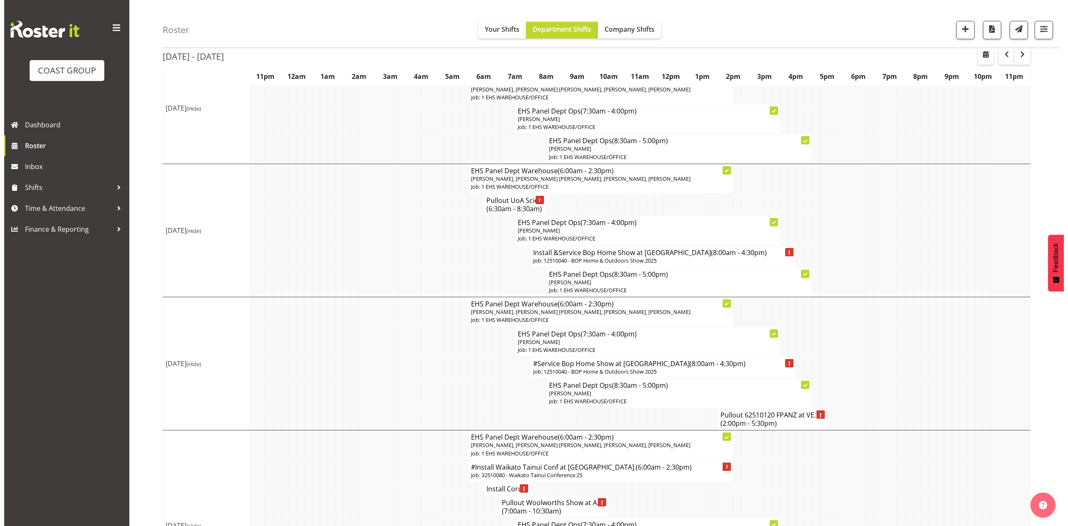
scroll to position [486, 0]
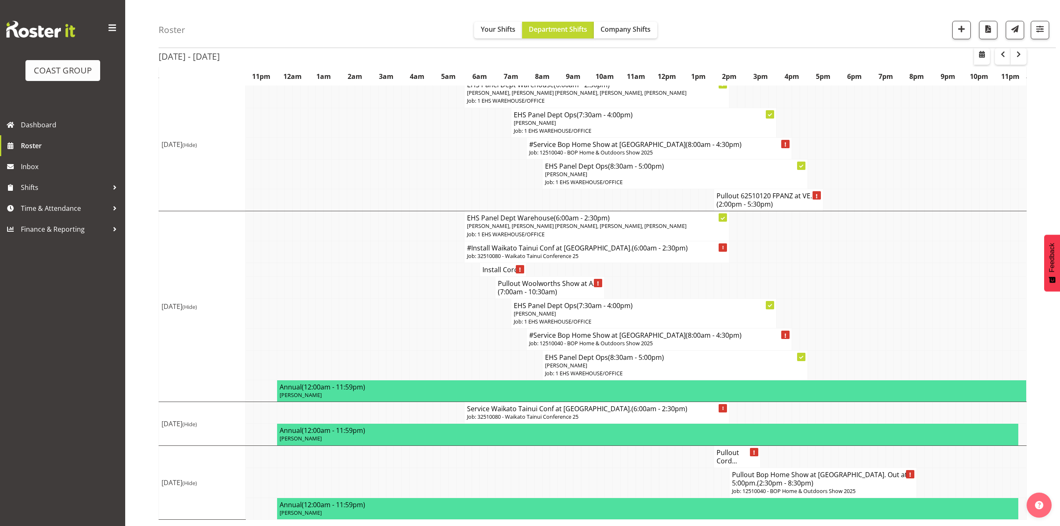
click at [915, 321] on td at bounding box center [913, 314] width 8 height 30
click at [953, 326] on td at bounding box center [952, 314] width 8 height 30
click at [987, 56] on button "button" at bounding box center [982, 56] width 16 height 17
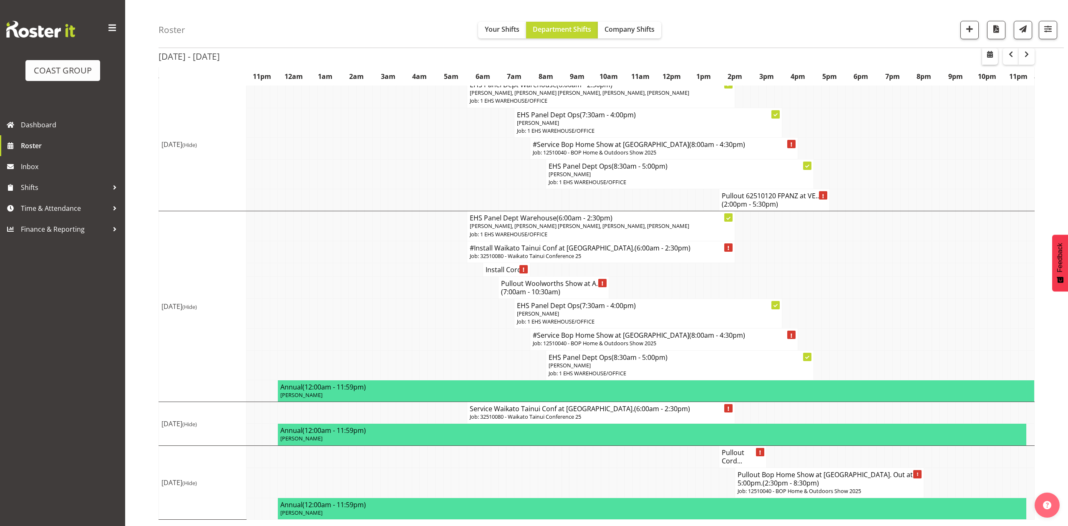
select select "8"
select select "2025"
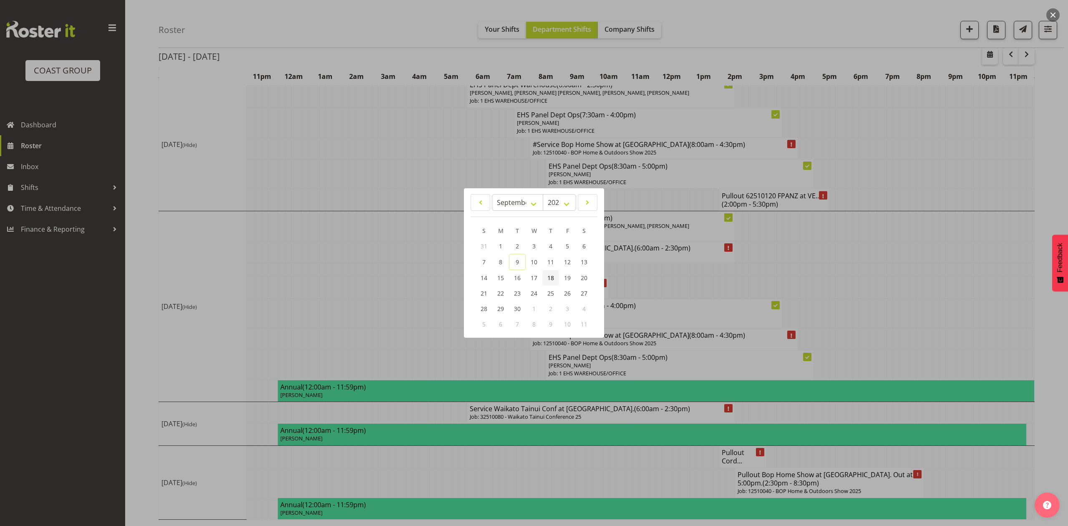
click at [553, 274] on span "18" at bounding box center [551, 278] width 7 height 8
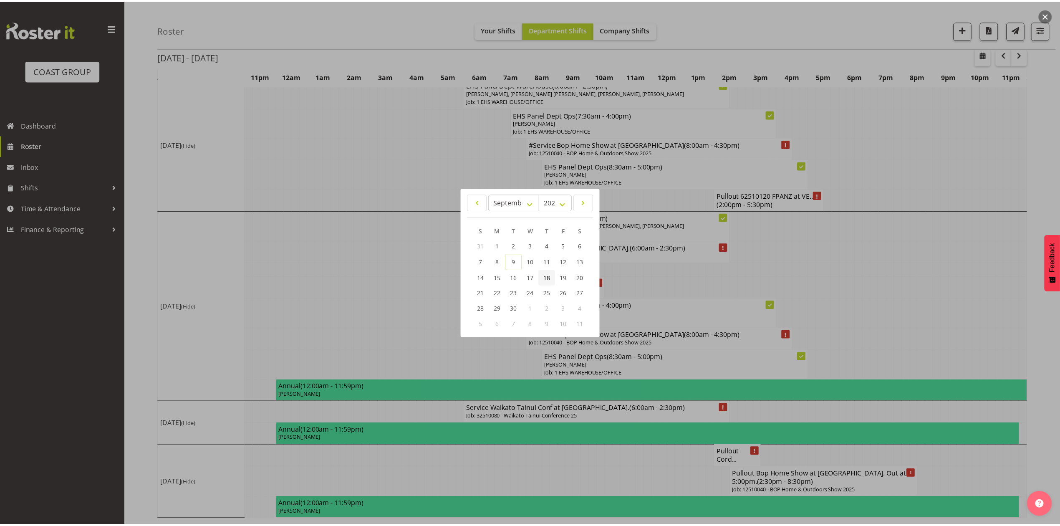
scroll to position [0, 0]
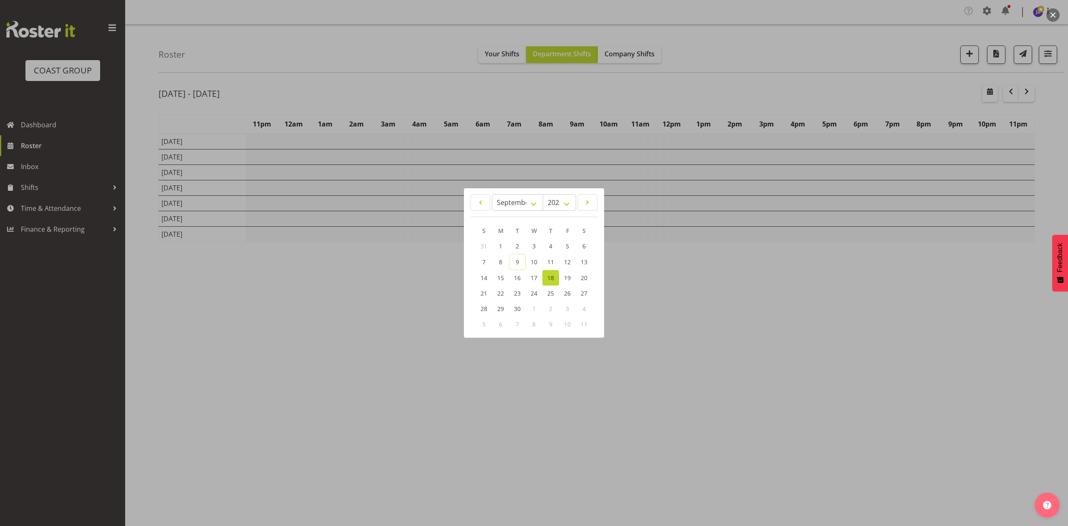
click at [792, 86] on div at bounding box center [534, 263] width 1068 height 526
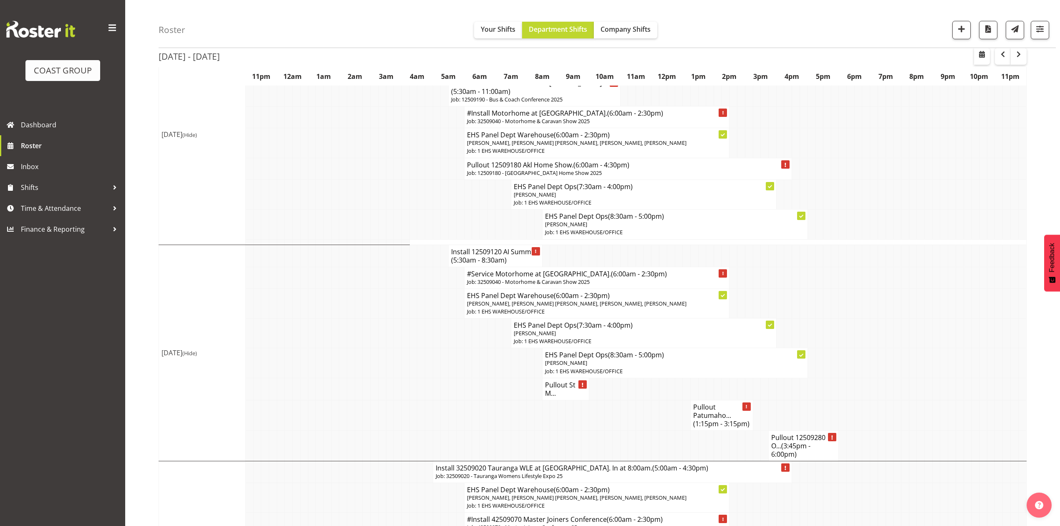
scroll to position [501, 0]
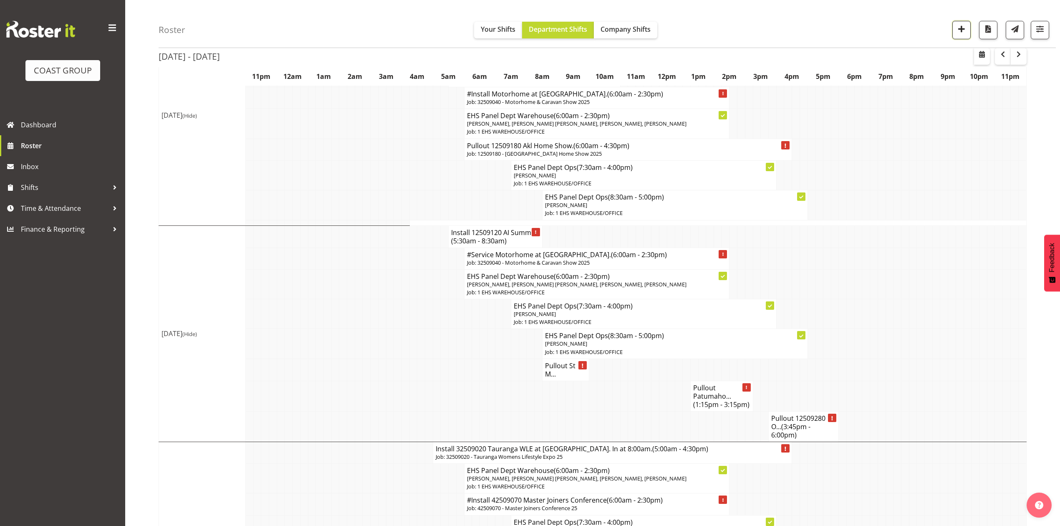
drag, startPoint x: 955, startPoint y: 29, endPoint x: 967, endPoint y: 31, distance: 11.4
click at [956, 29] on span "button" at bounding box center [961, 28] width 11 height 11
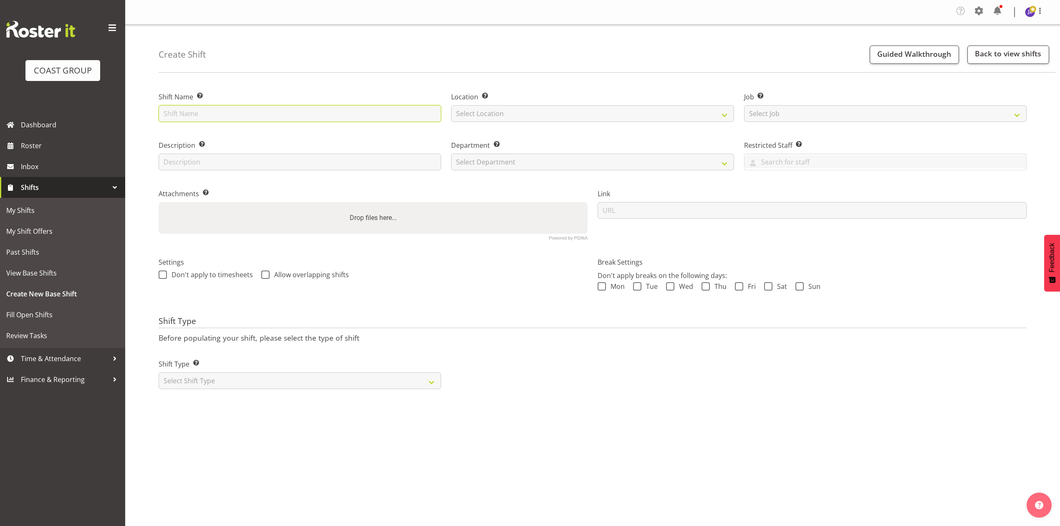
click at [280, 115] on input "text" at bounding box center [300, 113] width 283 height 17
click at [226, 114] on input "Master Joiners Confj at EEC." at bounding box center [300, 113] width 283 height 17
type input "Master Joiners Conf at EEC."
click at [481, 113] on select "Select Location EHS [PERSON_NAME]" at bounding box center [592, 113] width 283 height 17
select select "35"
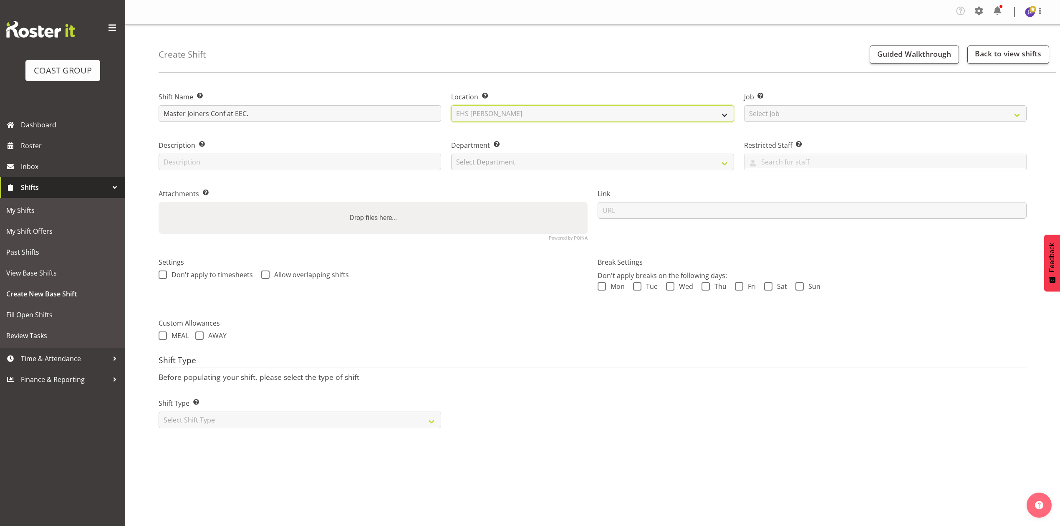
click at [451, 106] on select "Select Location EHS [PERSON_NAME]" at bounding box center [592, 113] width 283 height 17
click at [768, 113] on select "Select Job Create new job 1 Carlton Events 1 [PERSON_NAME][GEOGRAPHIC_DATA] 1 […" at bounding box center [885, 113] width 283 height 17
select select "9797"
click at [744, 106] on select "Select Job Create new job 1 Carlton Events 1 [PERSON_NAME][GEOGRAPHIC_DATA] 1 […" at bounding box center [885, 113] width 283 height 17
click at [503, 152] on div "Department Set the department that the shift relates to. Select Department EHS …" at bounding box center [592, 155] width 283 height 30
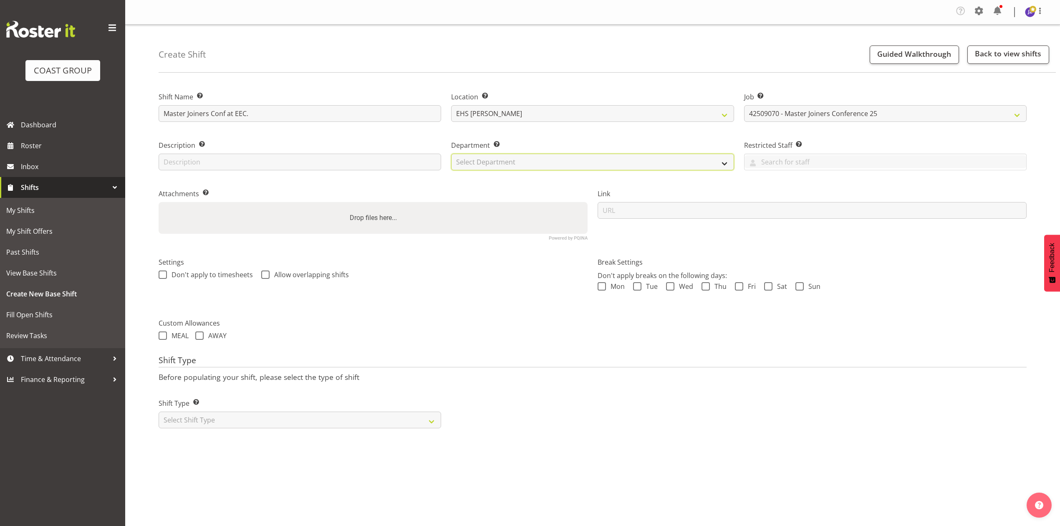
drag, startPoint x: 503, startPoint y: 163, endPoint x: 506, endPoint y: 168, distance: 6.0
click at [504, 163] on select "Select Department EHS AKL PANEL EHS AKL PANEL" at bounding box center [592, 162] width 283 height 17
select select "39"
click at [451, 154] on select "Select Department EHS AKL PANEL EHS AKL PANEL" at bounding box center [592, 162] width 283 height 17
click at [473, 220] on div "Drop files here..." at bounding box center [373, 218] width 429 height 32
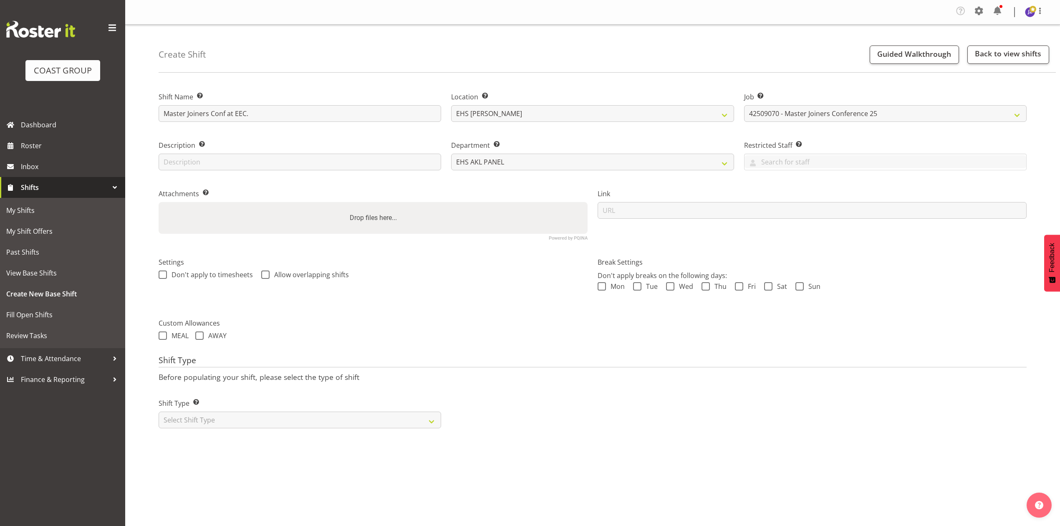
click at [159, 202] on input "Drop files here..." at bounding box center [373, 203] width 429 height 3
type input "C:\fakepath\Master Joiners 25v10_EEC.pdf"
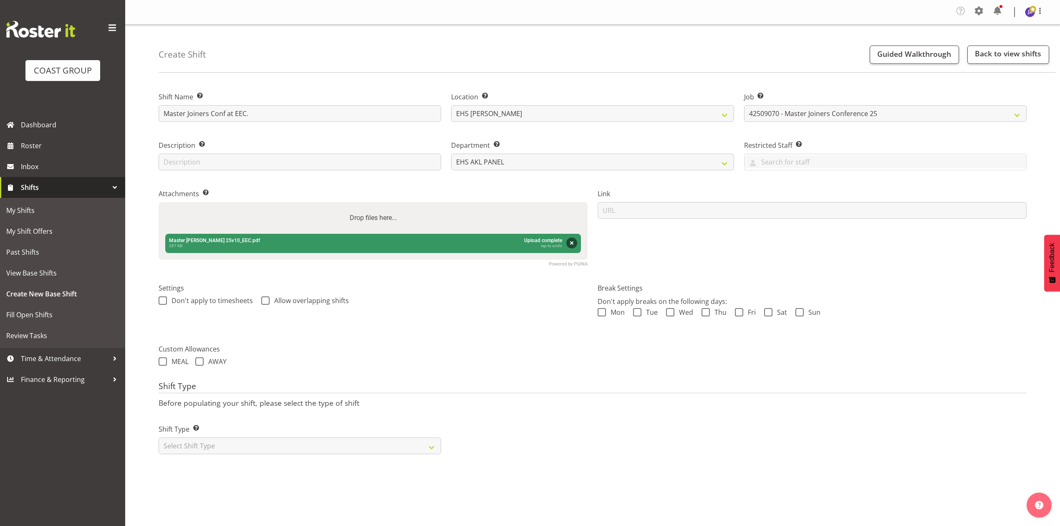
click at [377, 224] on label "Drop files here..." at bounding box center [373, 217] width 54 height 17
click at [377, 204] on input "Drop files here..." at bounding box center [373, 203] width 429 height 3
type input "C:\fakepath\42509070 Master Joiners - Job Details (1).pdf"
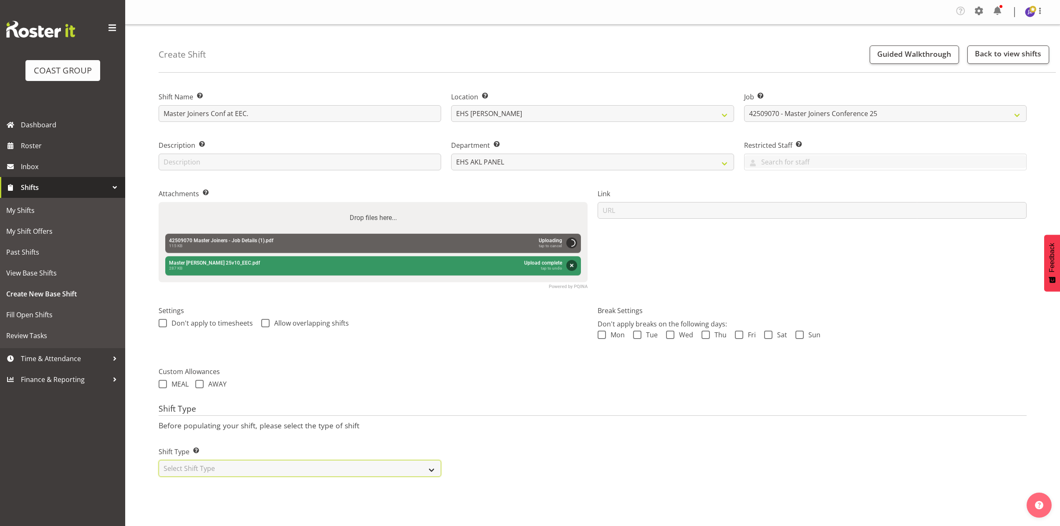
drag, startPoint x: 297, startPoint y: 468, endPoint x: 298, endPoint y: 476, distance: 8.0
click at [297, 468] on select "Select Shift Type One Off Shift Recurring Shift Rotating Shift" at bounding box center [300, 468] width 283 height 17
select select "recurring"
click at [159, 461] on select "Select Shift Type One Off Shift Recurring Shift Rotating Shift" at bounding box center [300, 468] width 283 height 17
select select "8"
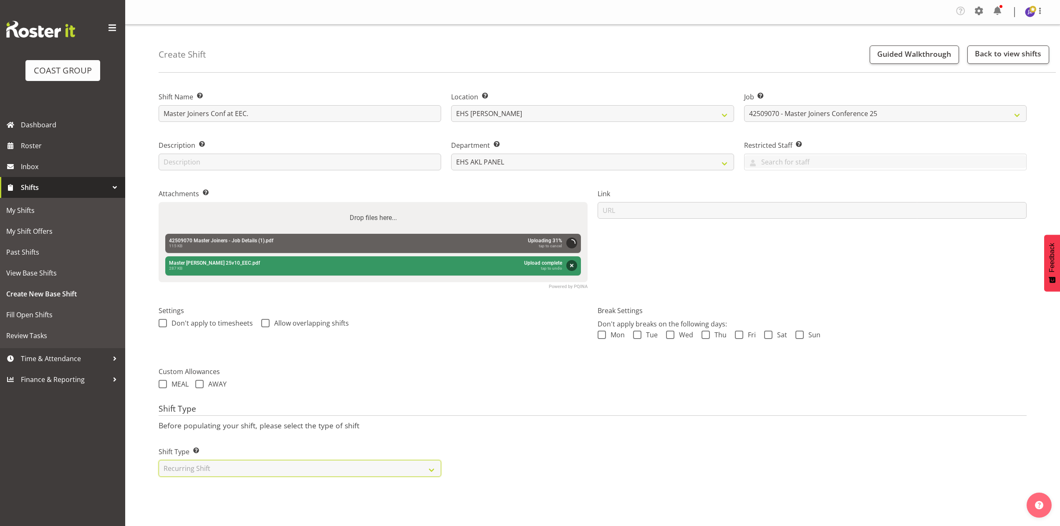
select select "2025"
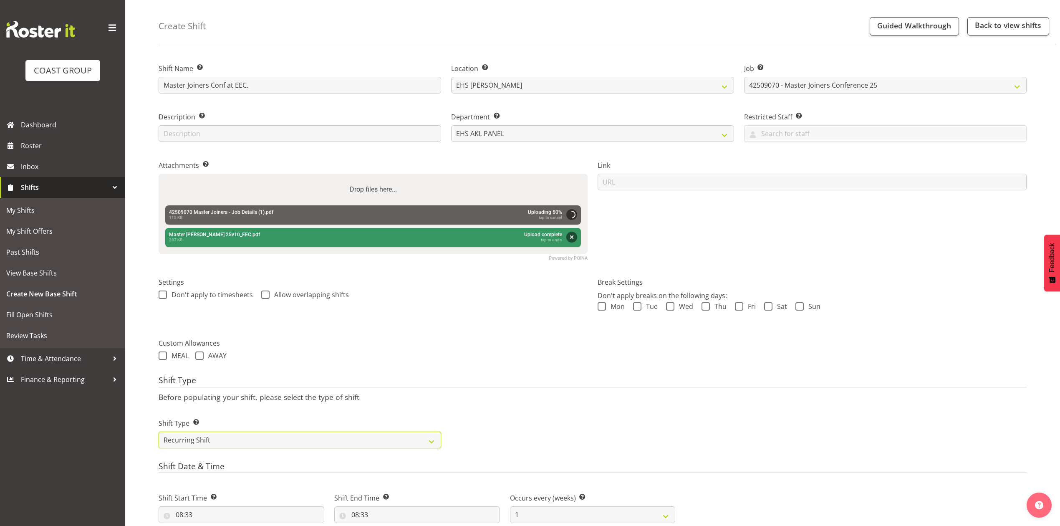
scroll to position [318, 0]
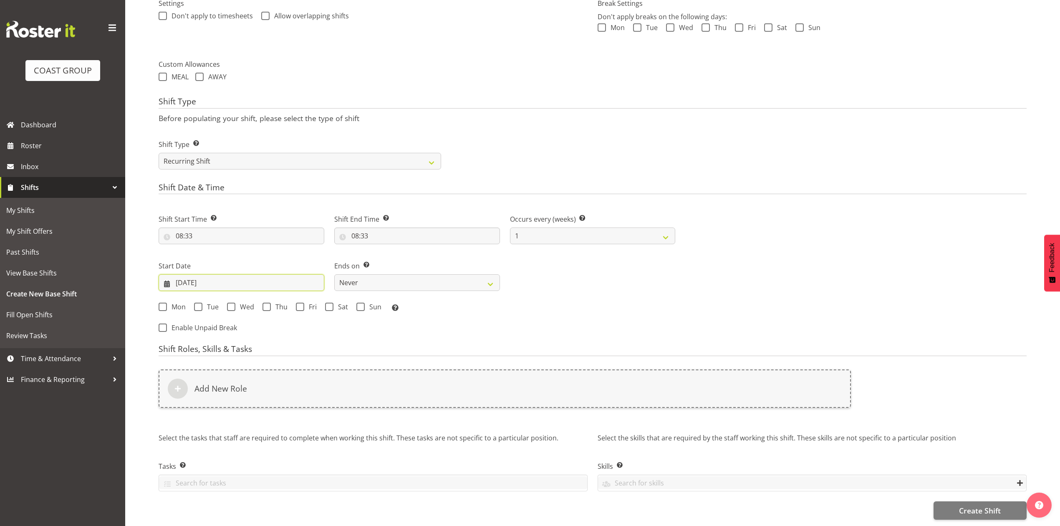
drag, startPoint x: 188, startPoint y: 270, endPoint x: 204, endPoint y: 310, distance: 42.6
click at [188, 274] on input "[DATE]" at bounding box center [242, 282] width 166 height 17
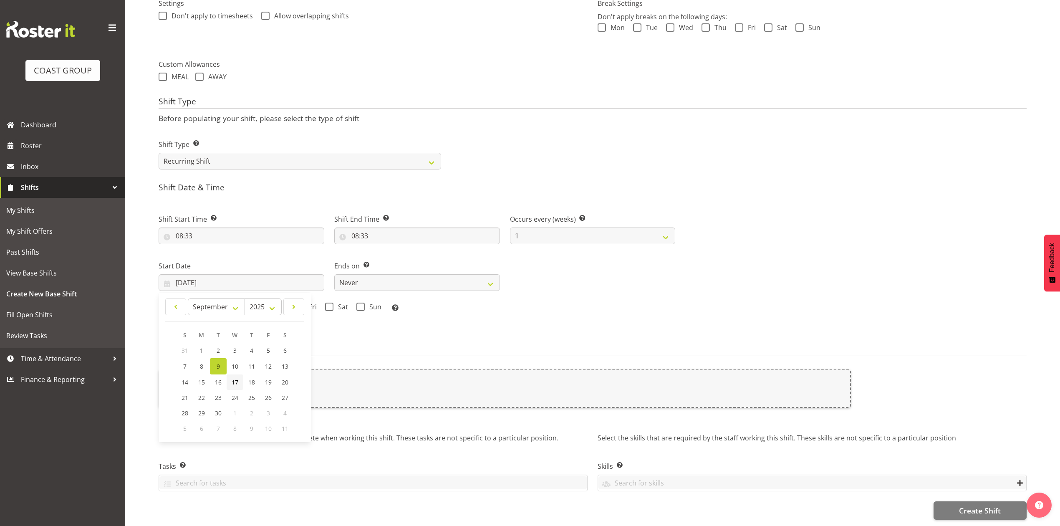
click at [239, 374] on link "17" at bounding box center [235, 381] width 17 height 15
type input "[DATE]"
click at [225, 303] on div "Mon Tue Wed Thu Fri Sat Sun Select the days of the week you wish to create this…" at bounding box center [417, 308] width 517 height 11
click at [240, 303] on span "Wed" at bounding box center [244, 307] width 19 height 8
click at [232, 304] on input "Wed" at bounding box center [229, 306] width 5 height 5
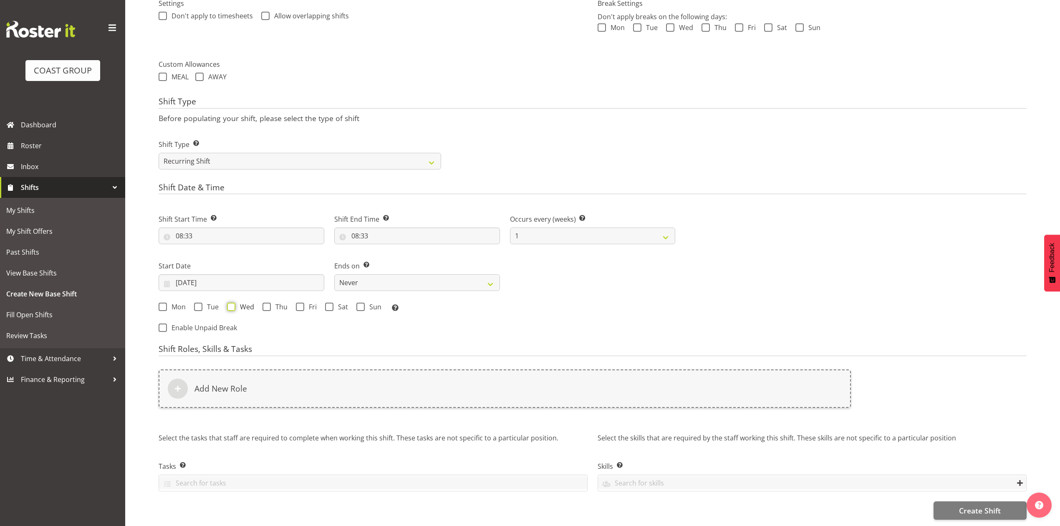
checkbox input "true"
click at [421, 278] on select "Never On Date" at bounding box center [417, 282] width 166 height 17
select select "date"
click at [334, 274] on select "Never On Date" at bounding box center [417, 282] width 166 height 17
click at [541, 274] on input "[DATE]" at bounding box center [593, 282] width 166 height 17
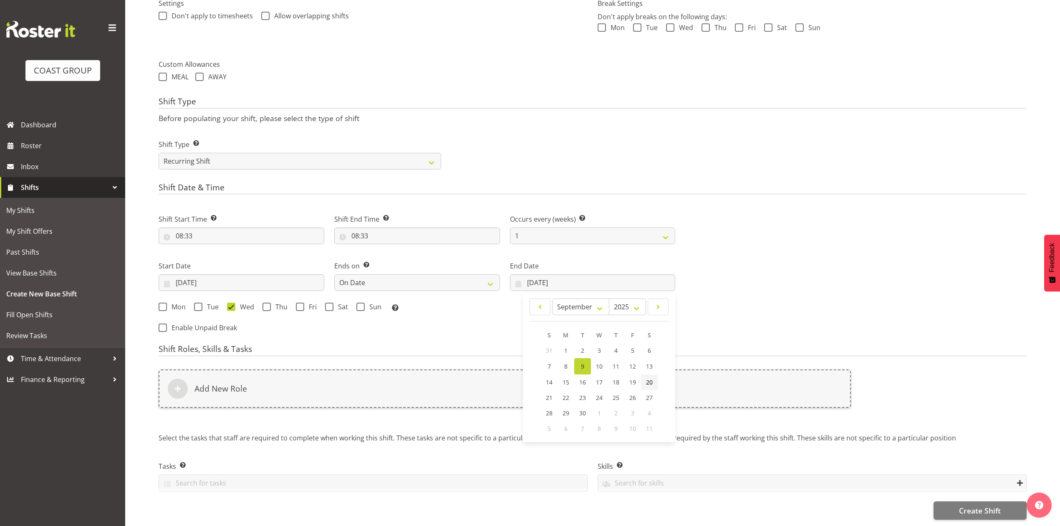
click at [643, 374] on link "20" at bounding box center [649, 381] width 17 height 15
type input "[DATE]"
click at [333, 303] on span "Sat" at bounding box center [340, 307] width 15 height 8
click at [331, 304] on input "Sat" at bounding box center [327, 306] width 5 height 5
checkbox input "true"
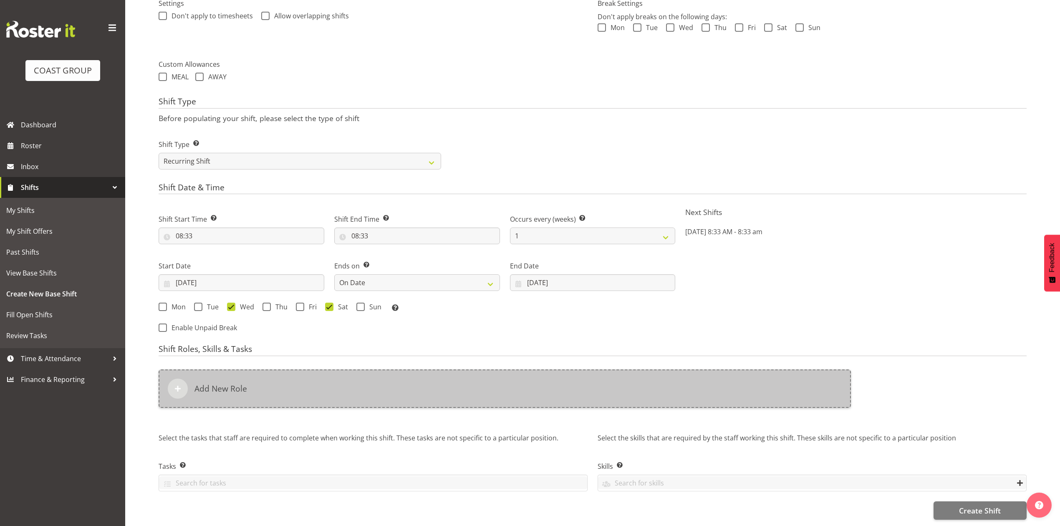
click at [379, 377] on div "Add New Role" at bounding box center [505, 388] width 692 height 38
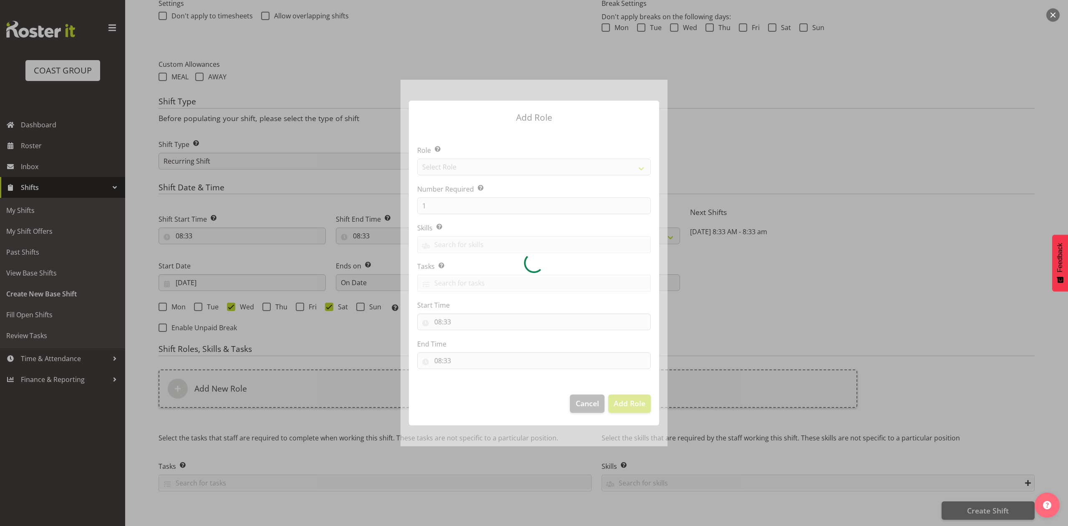
click at [475, 169] on div at bounding box center [534, 263] width 267 height 366
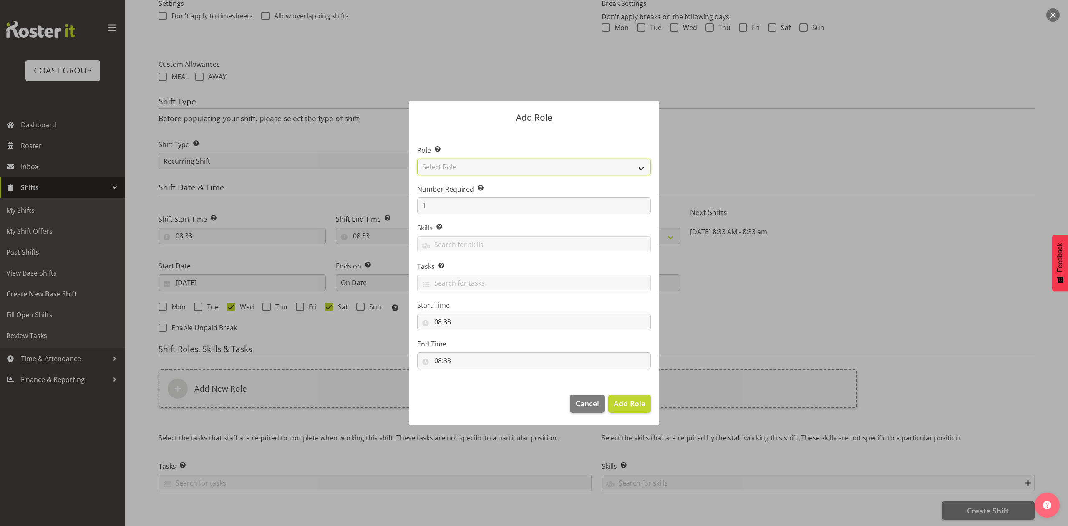
click at [475, 169] on select "Select Role ACCOUNT MANAGER ACCOUNT MANAGER DW ACCOUNTS [PERSON_NAME] VEHICLES …" at bounding box center [534, 167] width 234 height 17
select select "81"
click at [417, 159] on select "Select Role ACCOUNT MANAGER ACCOUNT MANAGER DW ACCOUNTS [PERSON_NAME] VEHICLES …" at bounding box center [534, 167] width 234 height 17
click at [623, 401] on span "Add Role" at bounding box center [630, 403] width 32 height 10
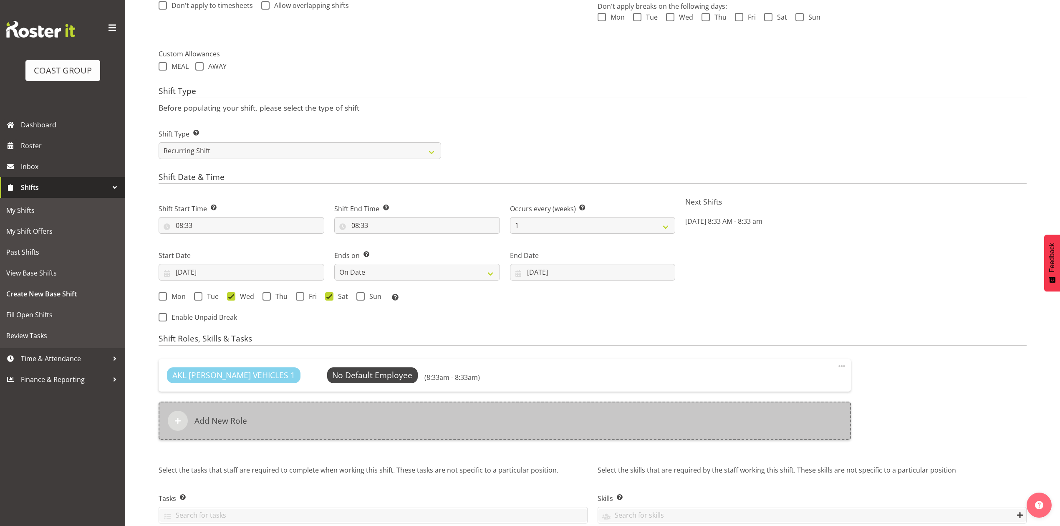
click at [418, 434] on div "Add New Role" at bounding box center [505, 420] width 692 height 38
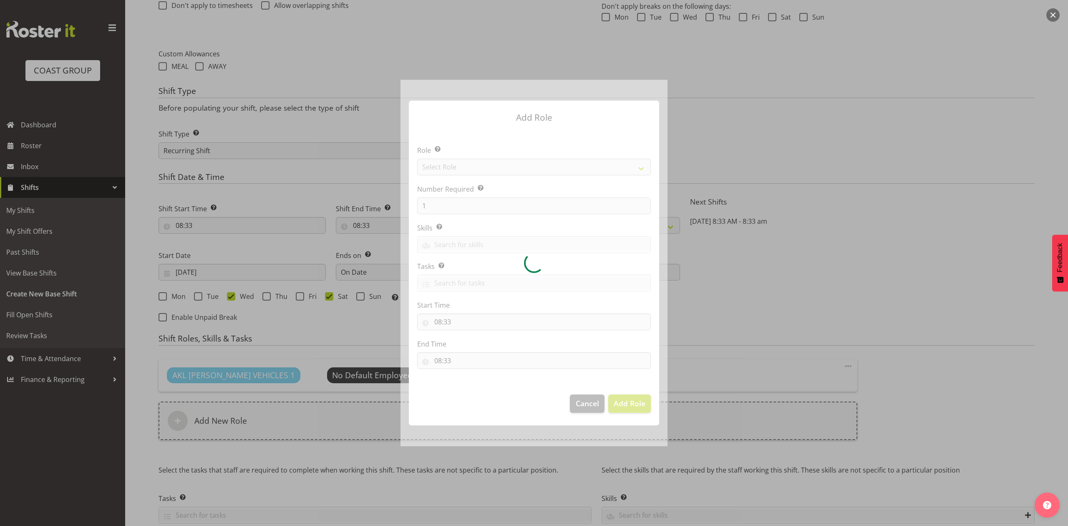
click at [468, 166] on div at bounding box center [534, 263] width 267 height 366
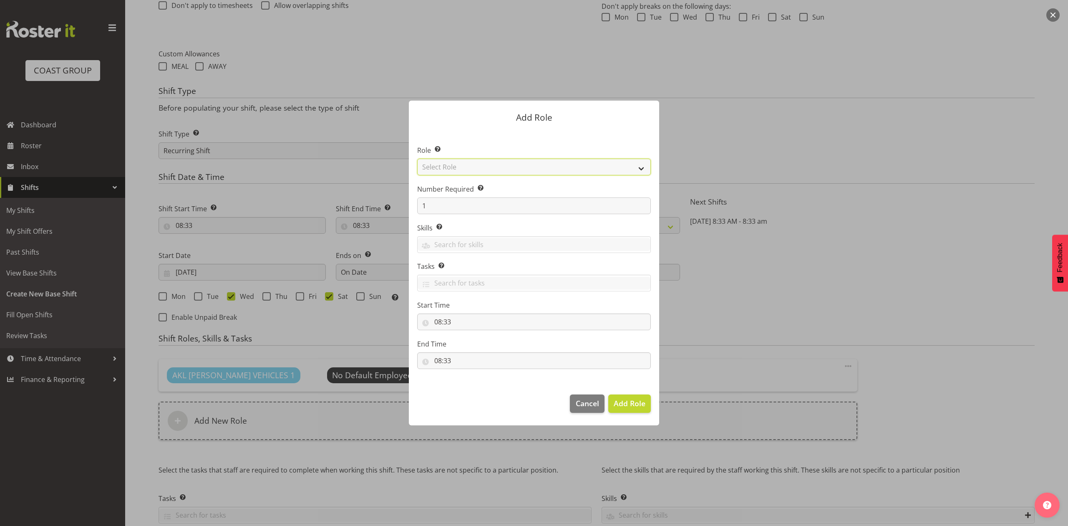
click at [468, 166] on select "Select Role ACCOUNT MANAGER ACCOUNT MANAGER DW ACCOUNTS [PERSON_NAME] VEHICLES …" at bounding box center [534, 167] width 234 height 17
select select "188"
click at [417, 159] on select "Select Role ACCOUNT MANAGER ACCOUNT MANAGER DW ACCOUNTS [PERSON_NAME] VEHICLES …" at bounding box center [534, 167] width 234 height 17
click at [619, 404] on span "Add Role" at bounding box center [630, 403] width 32 height 10
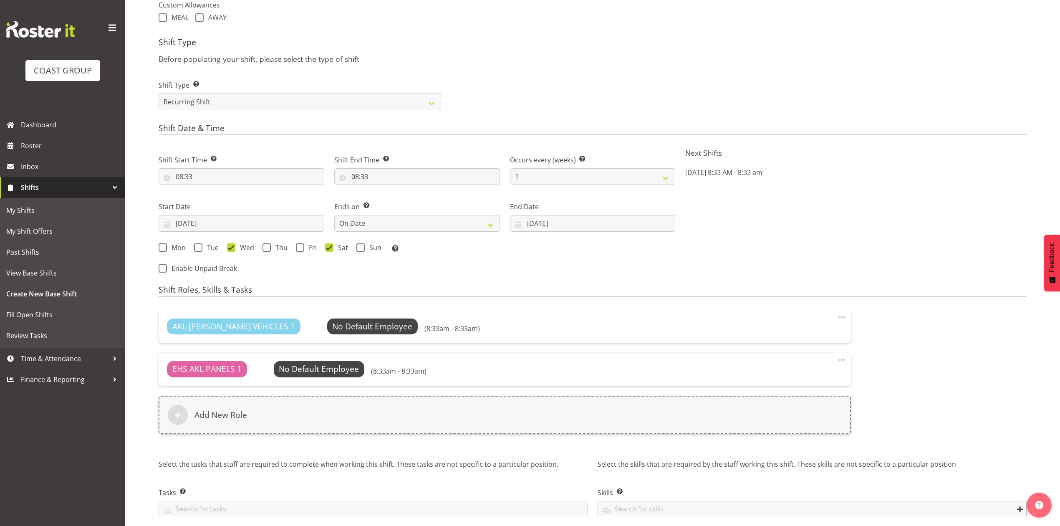
scroll to position [403, 0]
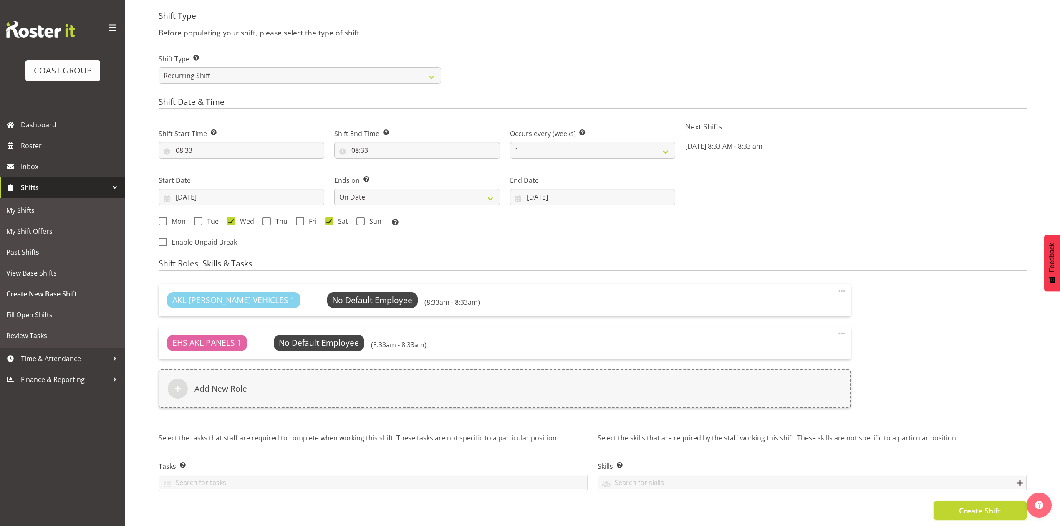
click at [955, 502] on button "Create Shift" at bounding box center [980, 510] width 93 height 18
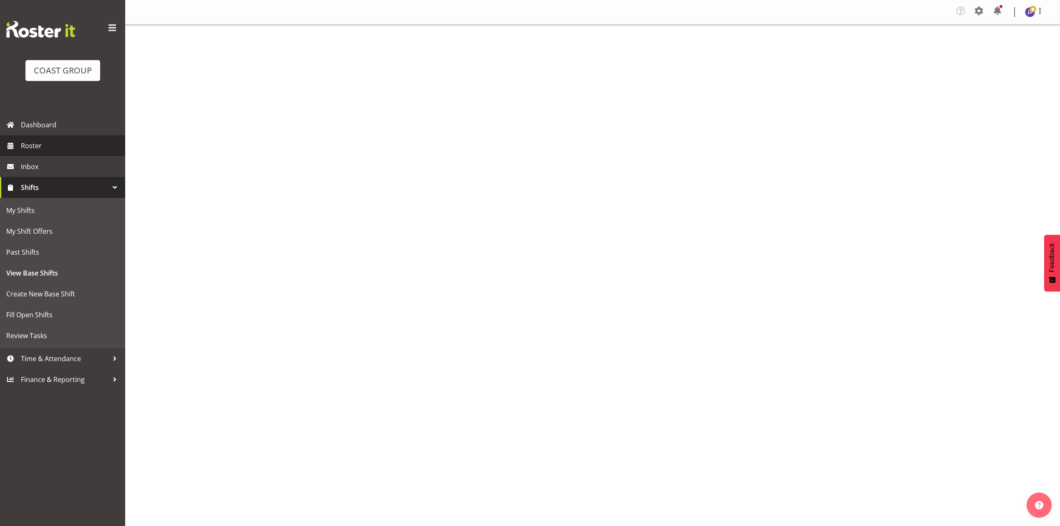
drag, startPoint x: 0, startPoint y: 0, endPoint x: 86, endPoint y: 145, distance: 168.6
click at [72, 142] on span "Roster" at bounding box center [71, 145] width 100 height 13
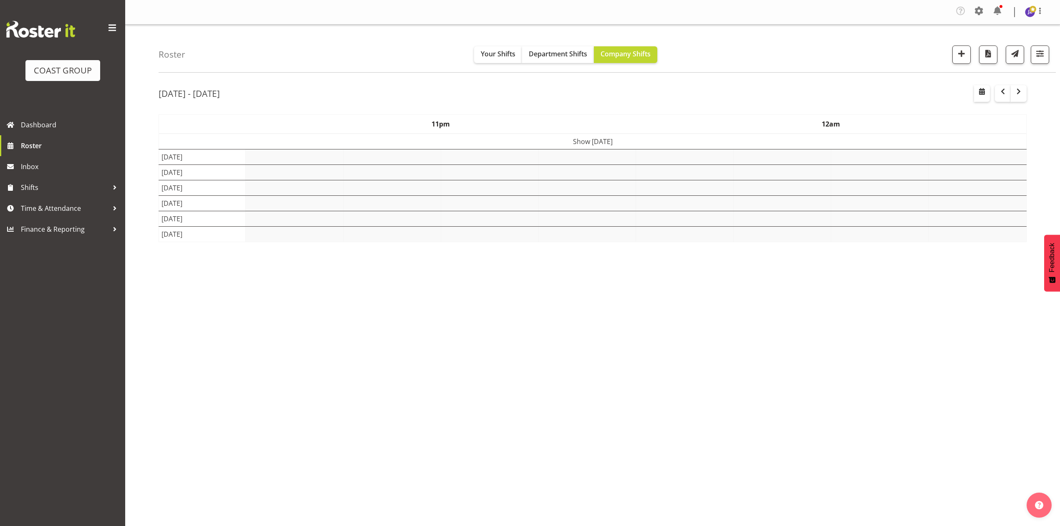
click at [990, 87] on div at bounding box center [1000, 93] width 53 height 17
click at [982, 91] on span "button" at bounding box center [982, 91] width 10 height 10
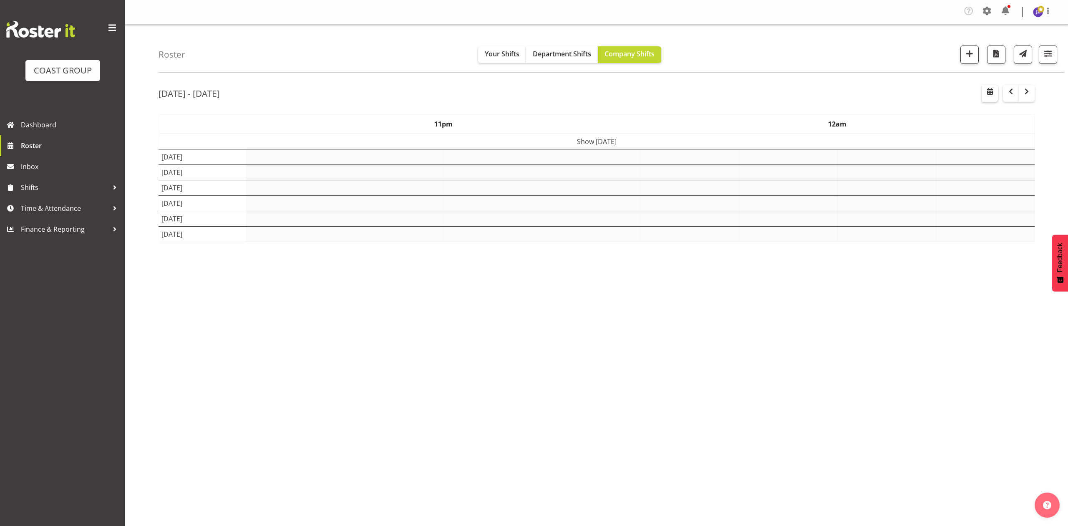
select select "8"
select select "2025"
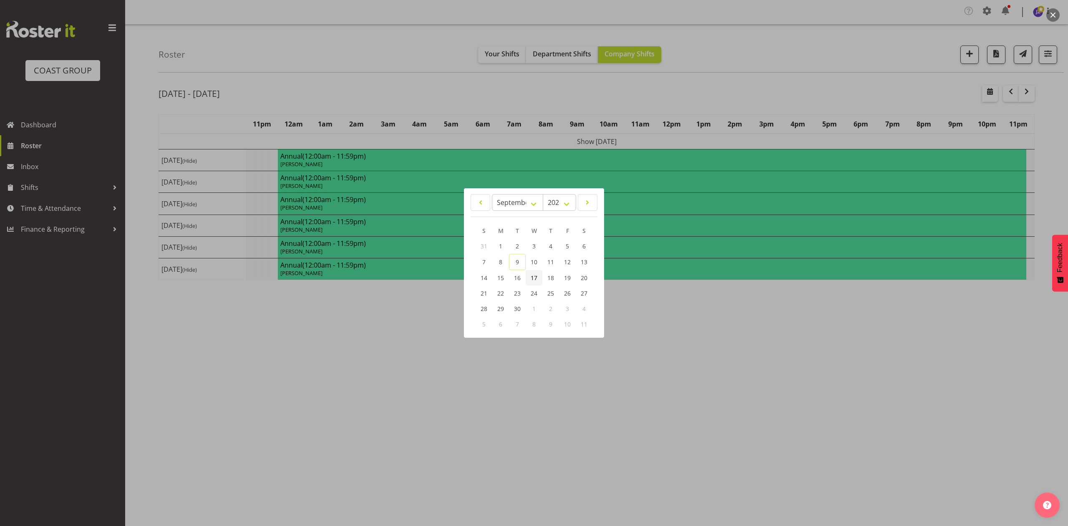
click at [537, 275] on span "17" at bounding box center [534, 278] width 7 height 8
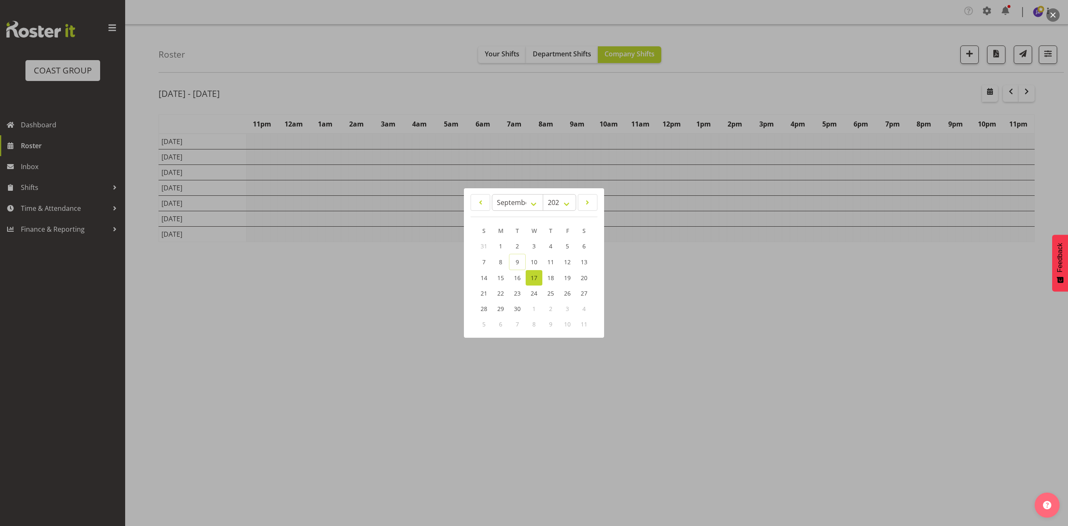
click at [634, 94] on div at bounding box center [534, 263] width 1068 height 526
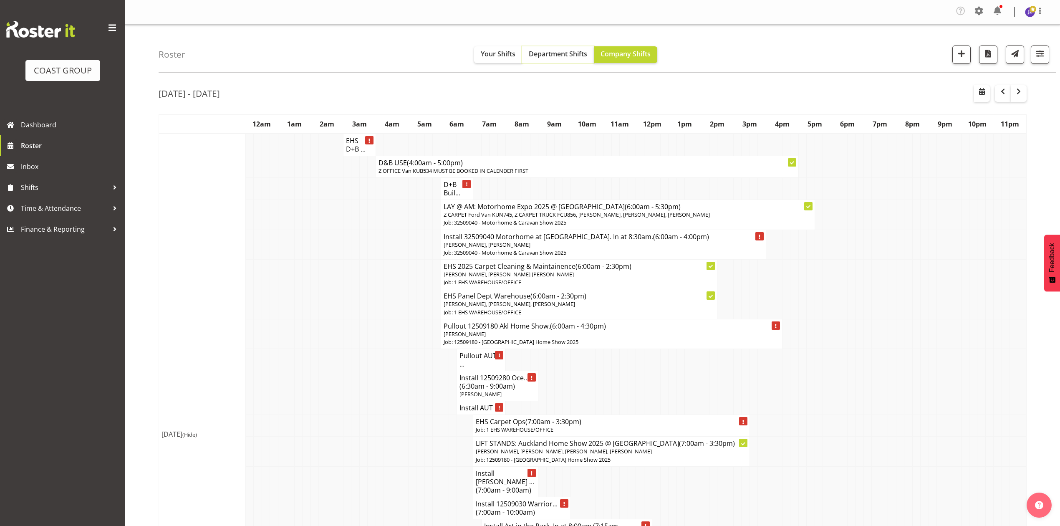
drag, startPoint x: 538, startPoint y: 56, endPoint x: 566, endPoint y: 90, distance: 44.5
click at [539, 56] on span "Department Shifts" at bounding box center [558, 53] width 58 height 9
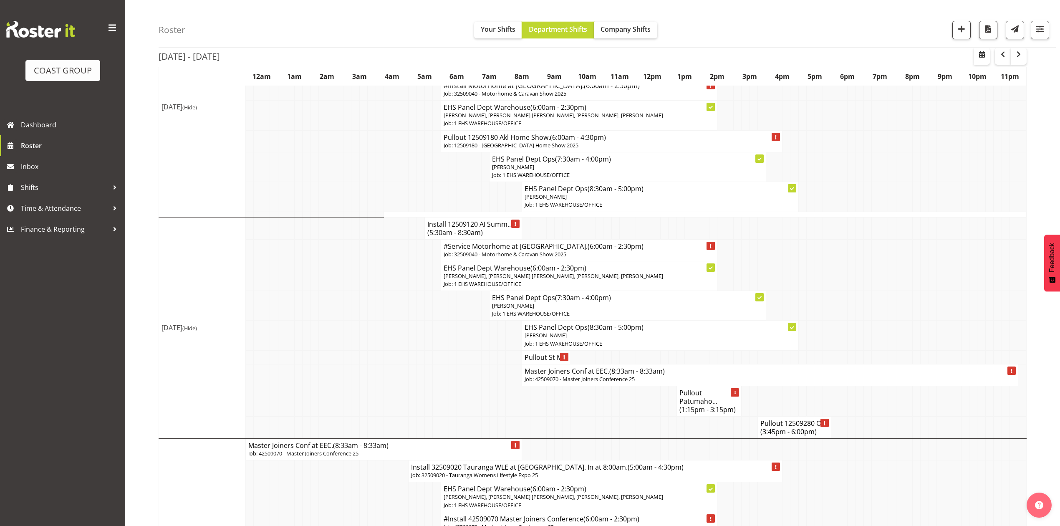
scroll to position [556, 0]
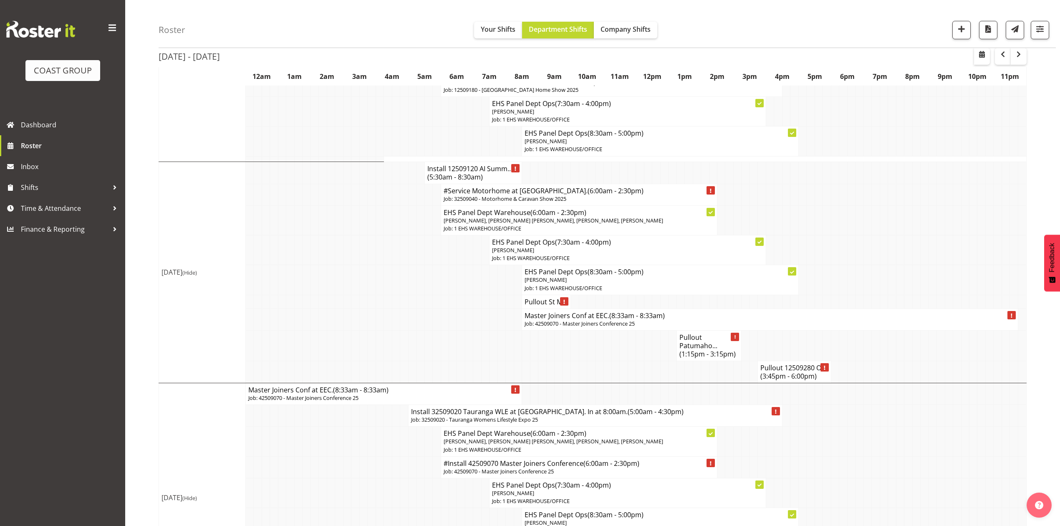
click at [620, 320] on span "(8:33am - 8:33am)" at bounding box center [637, 315] width 56 height 9
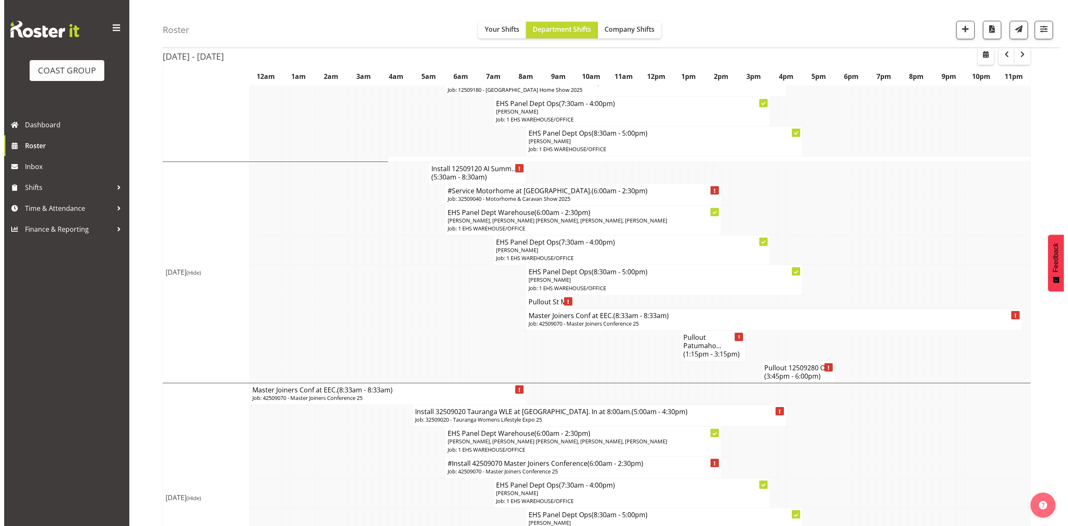
scroll to position [540, 0]
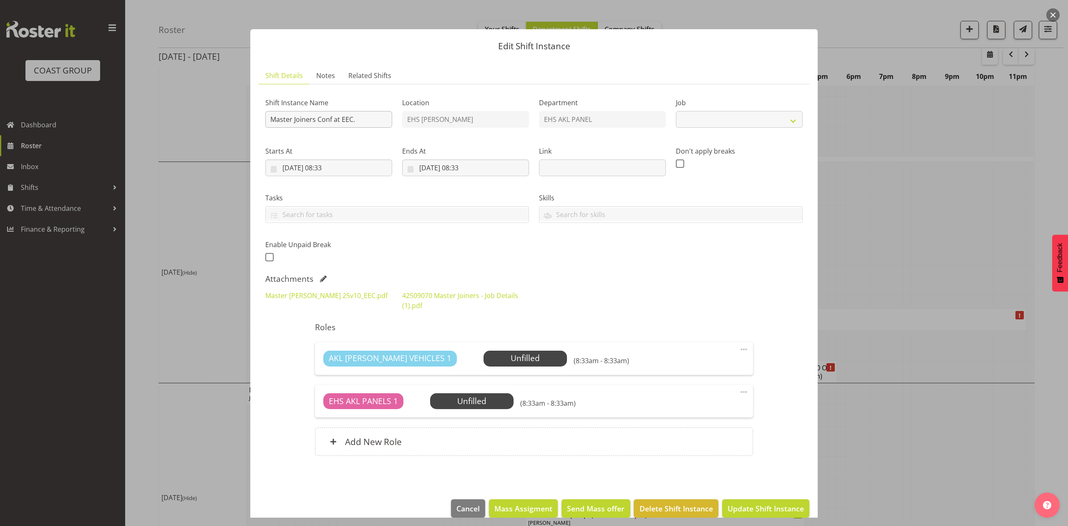
select select "9797"
click at [269, 116] on input "Master Joiners Conf at EEC." at bounding box center [328, 119] width 127 height 17
drag, startPoint x: 393, startPoint y: 114, endPoint x: 386, endPoint y: 116, distance: 7.4
click at [391, 114] on div "Shift Instance Name Install Master Joiners Conf at EEC." at bounding box center [328, 110] width 137 height 48
click at [386, 116] on input "Install Master Joiners Conf at EEC." at bounding box center [328, 119] width 127 height 17
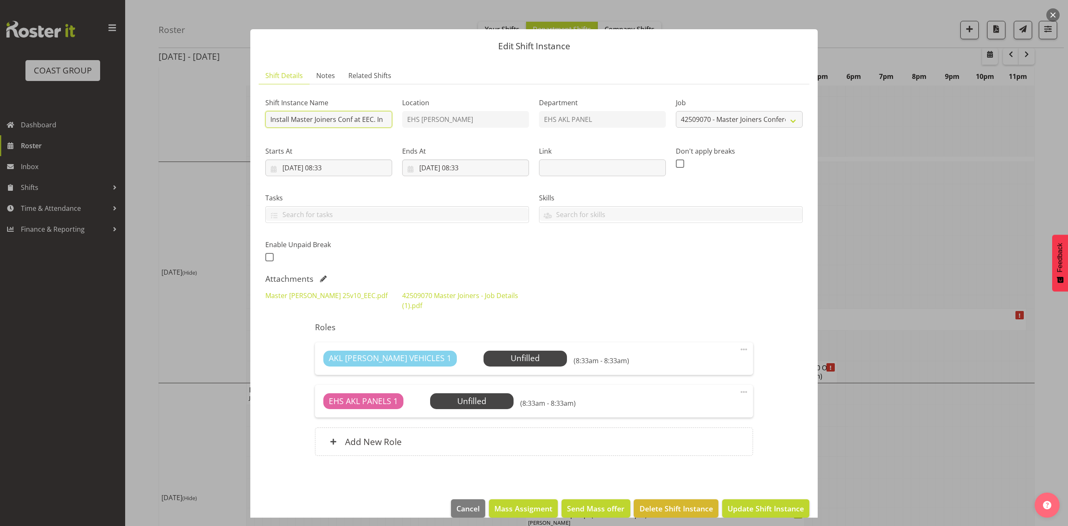
scroll to position [0, 0]
type input "Install Master Joiners Conf at EEC."
click at [424, 166] on input "18/09/2025, 08:33" at bounding box center [465, 167] width 127 height 17
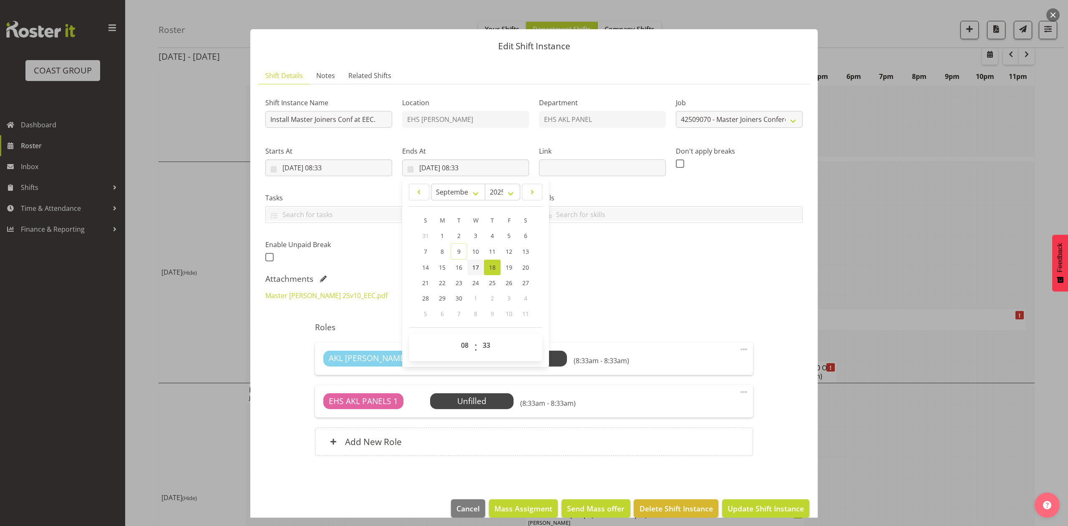
click at [477, 265] on span "17" at bounding box center [475, 267] width 7 height 8
type input "17/09/2025, 08:33"
drag, startPoint x: 583, startPoint y: 266, endPoint x: 419, endPoint y: 206, distance: 174.3
click at [583, 266] on div "Shift Instance Name Install Master Joiners Conf at EEC. Location EHS RYMER Depa…" at bounding box center [534, 177] width 548 height 183
click at [331, 164] on input "17/09/2025, 08:33" at bounding box center [328, 167] width 127 height 17
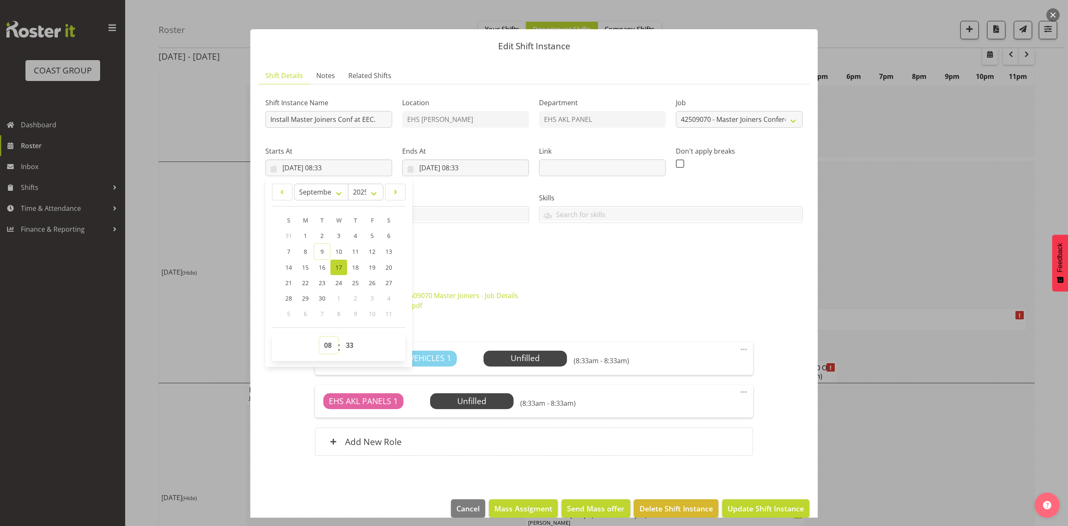
click at [329, 341] on select "00 01 02 03 04 05 06 07 08 09 10 11 12 13 14 15 16 17 18 19 20 21 22 23" at bounding box center [329, 345] width 19 height 17
select select "5"
click at [320, 337] on select "00 01 02 03 04 05 06 07 08 09 10 11 12 13 14 15 16 17 18 19 20 21 22 23" at bounding box center [329, 345] width 19 height 17
type input "17/09/2025, 05:33"
click at [350, 341] on select "00 01 02 03 04 05 06 07 08 09 10 11 12 13 14 15 16 17 18 19 20 21 22 23 24 25 2…" at bounding box center [350, 345] width 19 height 17
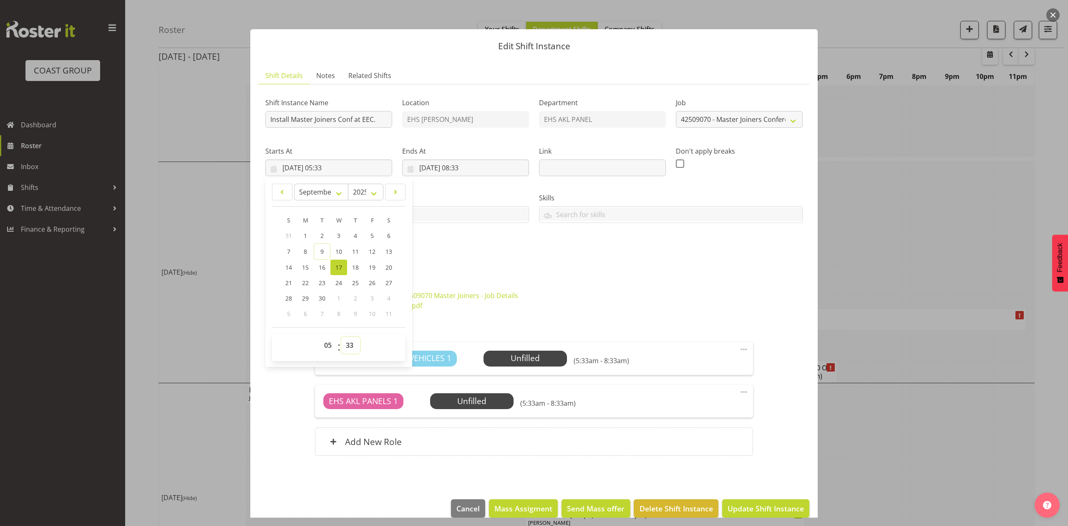
select select "30"
click at [341, 337] on select "00 01 02 03 04 05 06 07 08 09 10 11 12 13 14 15 16 17 18 19 20 21 22 23 24 25 2…" at bounding box center [350, 345] width 19 height 17
type input "17/09/2025, 05:30"
click at [605, 260] on div "Shift Instance Name Install Master Joiners Conf at EEC. Location EHS RYMER Depa…" at bounding box center [534, 177] width 548 height 183
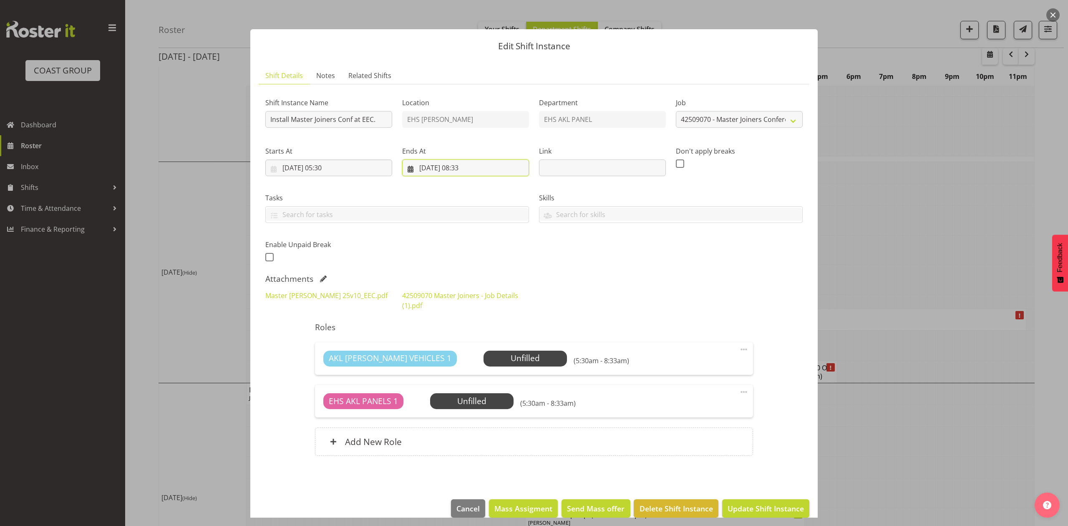
click at [459, 169] on input "17/09/2025, 08:33" at bounding box center [465, 167] width 127 height 17
click at [464, 349] on select "00 01 02 03 04 05 06 07 08 09 10 11 12 13 14 15 16 17 18 19 20 21 22 23" at bounding box center [466, 345] width 19 height 17
select select "14"
click at [457, 337] on select "00 01 02 03 04 05 06 07 08 09 10 11 12 13 14 15 16 17 18 19 20 21 22 23" at bounding box center [466, 345] width 19 height 17
type input "17/09/2025, 14:33"
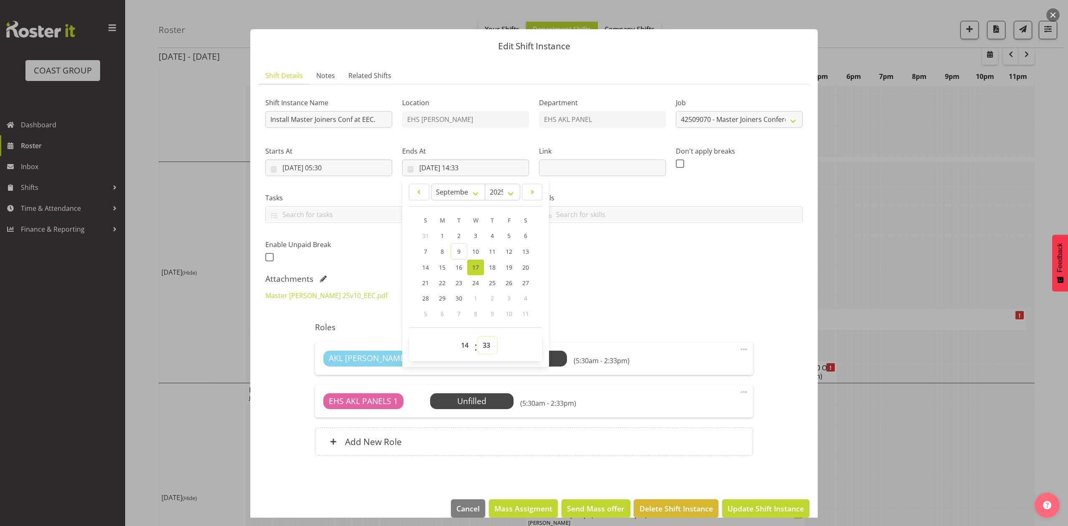
click at [481, 343] on select "00 01 02 03 04 05 06 07 08 09 10 11 12 13 14 15 16 17 18 19 20 21 22 23 24 25 2…" at bounding box center [487, 345] width 19 height 17
select select "30"
click at [478, 337] on select "00 01 02 03 04 05 06 07 08 09 10 11 12 13 14 15 16 17 18 19 20 21 22 23 24 25 2…" at bounding box center [487, 345] width 19 height 17
type input "17/09/2025, 14:30"
click at [591, 296] on div "Master Joiners 25v10_EEC.pdf 42509070 Master Joiners - Job Details (1).pdf" at bounding box center [534, 300] width 548 height 30
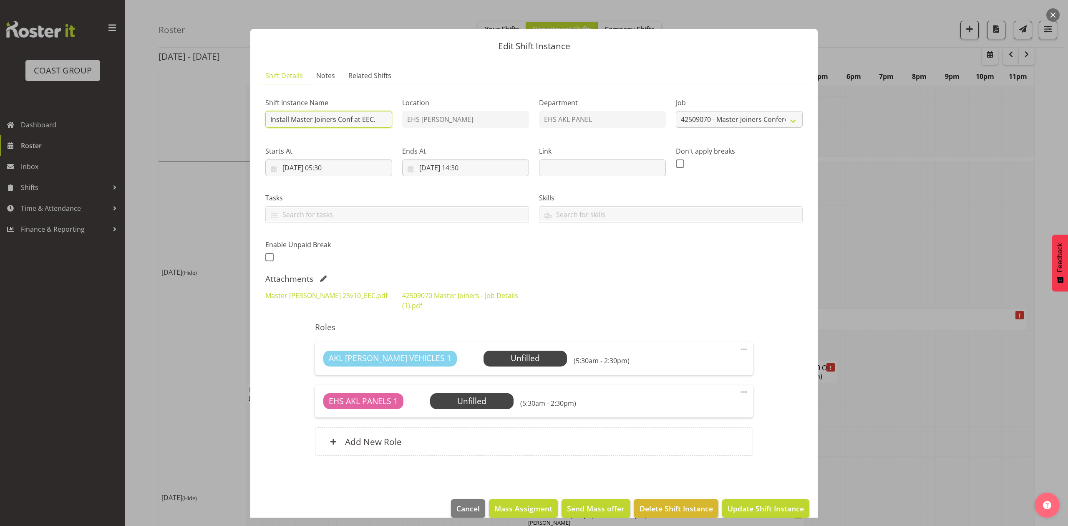
click at [384, 118] on input "Install Master Joiners Conf at EEC." at bounding box center [328, 119] width 127 height 17
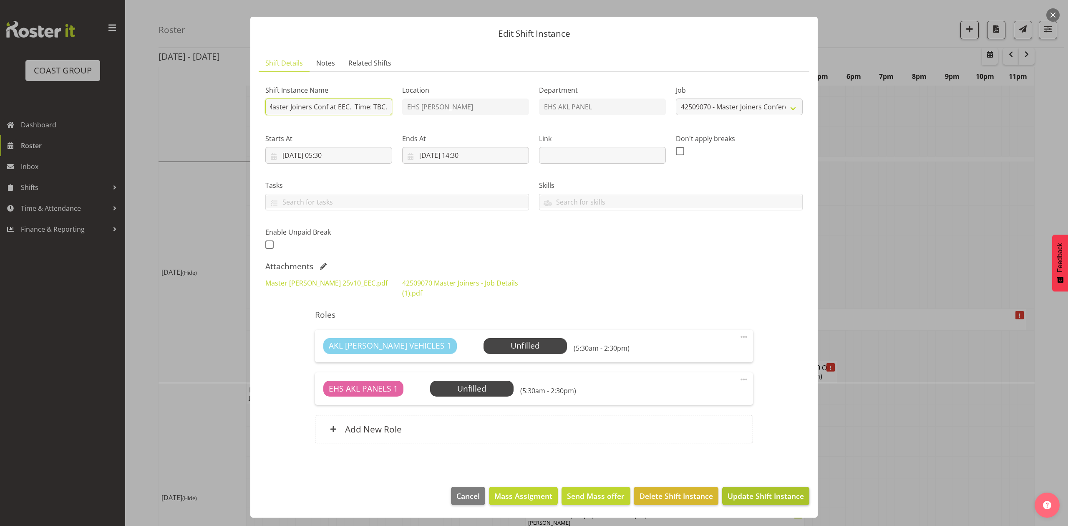
type input "Install Master Joiners Conf at EEC. Time: TBC."
click at [750, 493] on span "Update Shift Instance" at bounding box center [766, 495] width 76 height 11
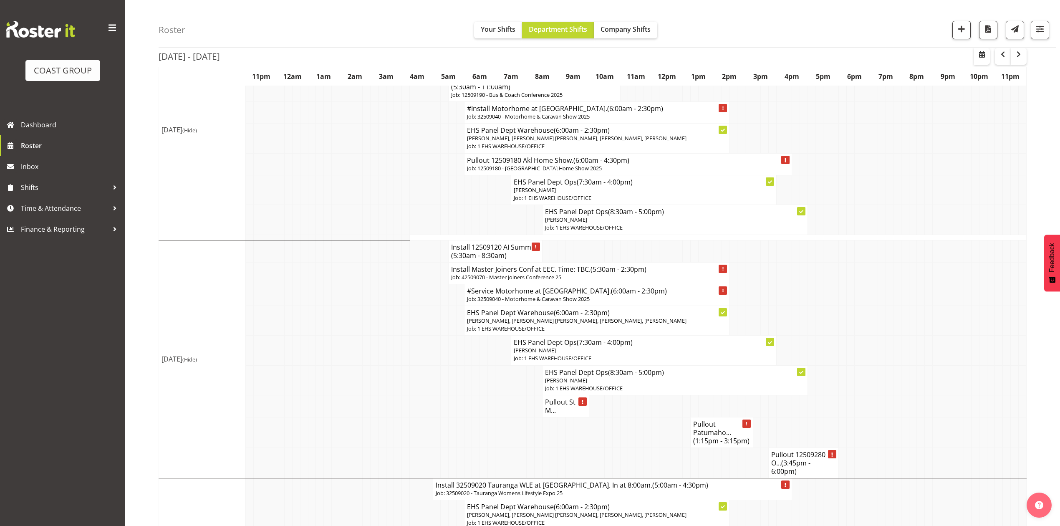
scroll to position [556, 0]
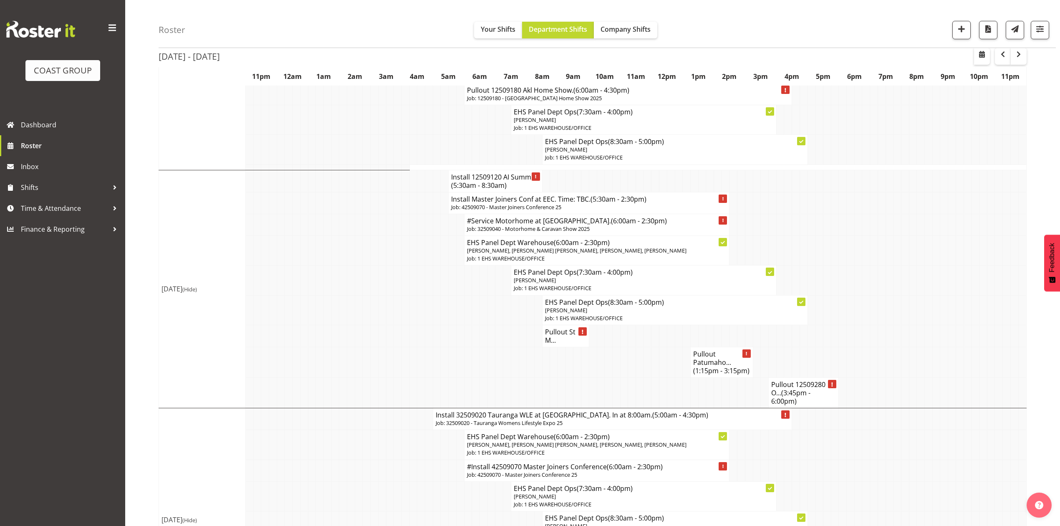
click at [593, 385] on td at bounding box center [593, 393] width 8 height 30
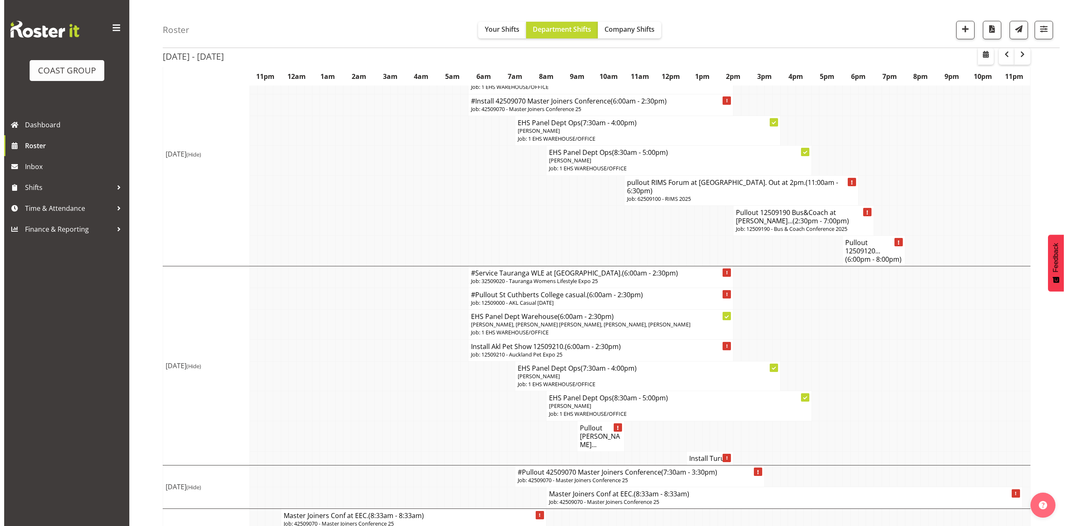
scroll to position [952, 0]
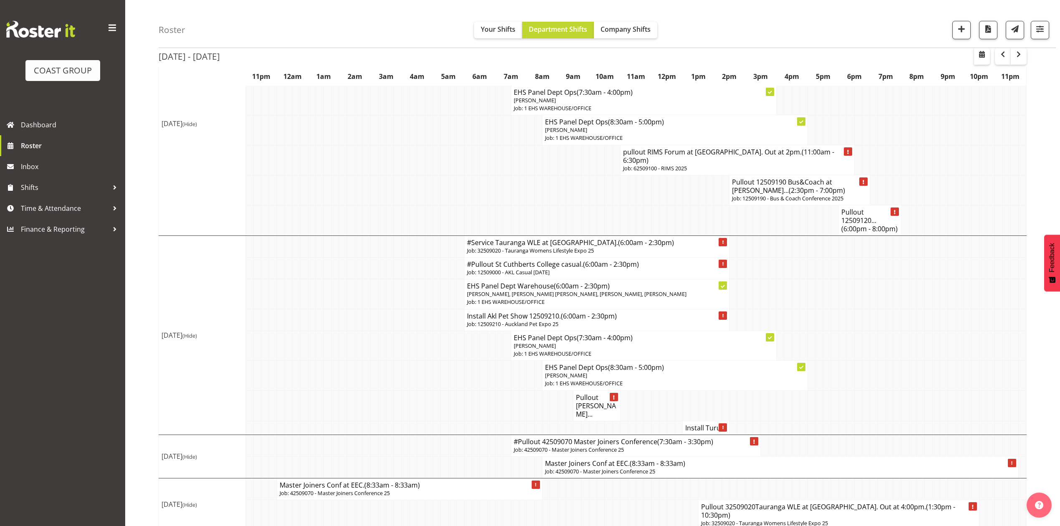
click at [660, 442] on span "(7:30am - 3:30pm)" at bounding box center [685, 441] width 56 height 9
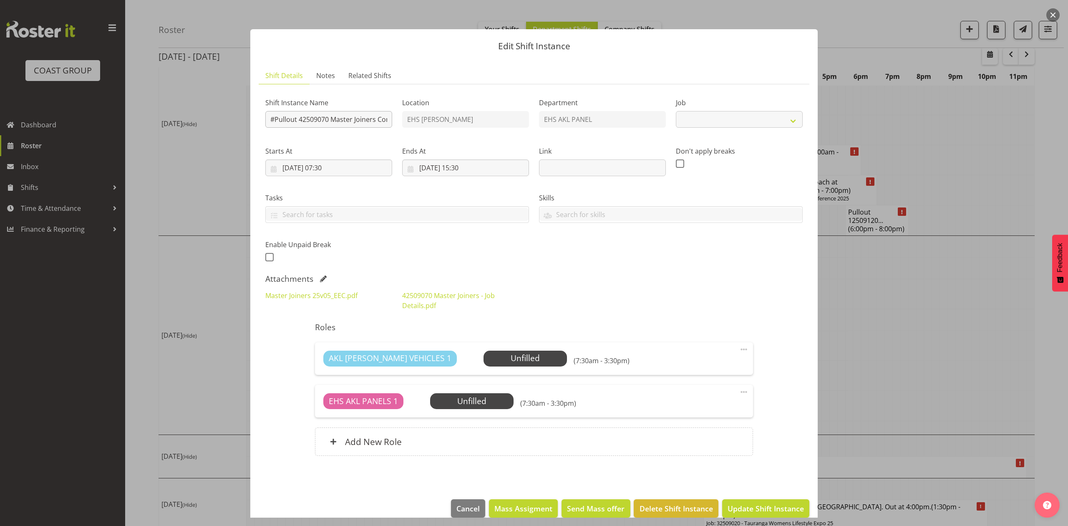
select select "9797"
click at [274, 121] on input "#Pullout 42509070 Master Joiners Conference" at bounding box center [328, 119] width 127 height 17
click at [376, 119] on input "Pullout 42509070 Master Joiners Conference" at bounding box center [328, 119] width 127 height 17
click at [269, 119] on input "Pullout 42509070 Master Joiners Conference" at bounding box center [328, 119] width 127 height 17
click at [376, 118] on input "#Pullout 42509070 Master Joiners Conference" at bounding box center [328, 119] width 127 height 17
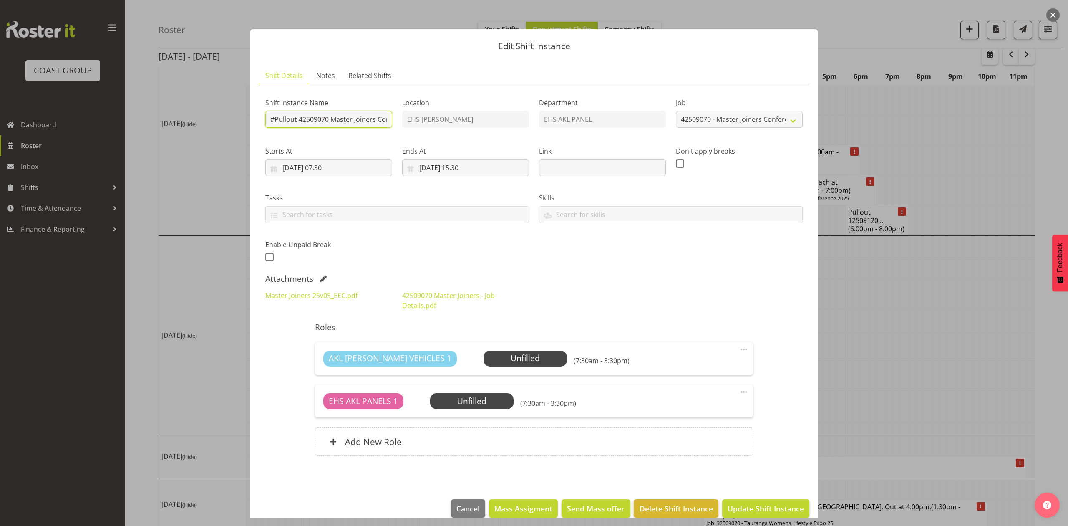
click at [382, 119] on input "#Pullout 42509070 Master Joiners Conference" at bounding box center [328, 119] width 127 height 17
type input "#Pullout 42509070 Master Joiners Conf. Out at 11am."
click at [334, 169] on input "20/09/2025, 07:30" at bounding box center [328, 167] width 127 height 17
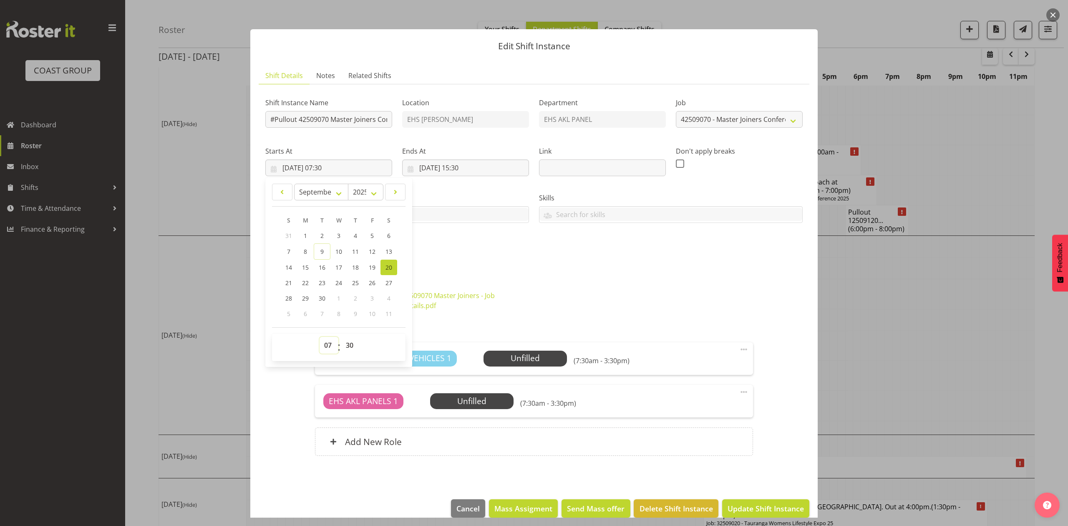
click at [334, 347] on select "00 01 02 03 04 05 06 07 08 09 10 11 12 13 14 15 16 17 18 19 20 21 22 23" at bounding box center [329, 345] width 19 height 17
select select "8"
click at [320, 337] on select "00 01 02 03 04 05 06 07 08 09 10 11 12 13 14 15 16 17 18 19 20 21 22 23" at bounding box center [329, 345] width 19 height 17
type input "20/09/2025, 08:30"
click at [465, 256] on div "Shift Instance Name #Pullout 42509070 Master Joiners Conf. Out at 11am. Locatio…" at bounding box center [534, 177] width 548 height 183
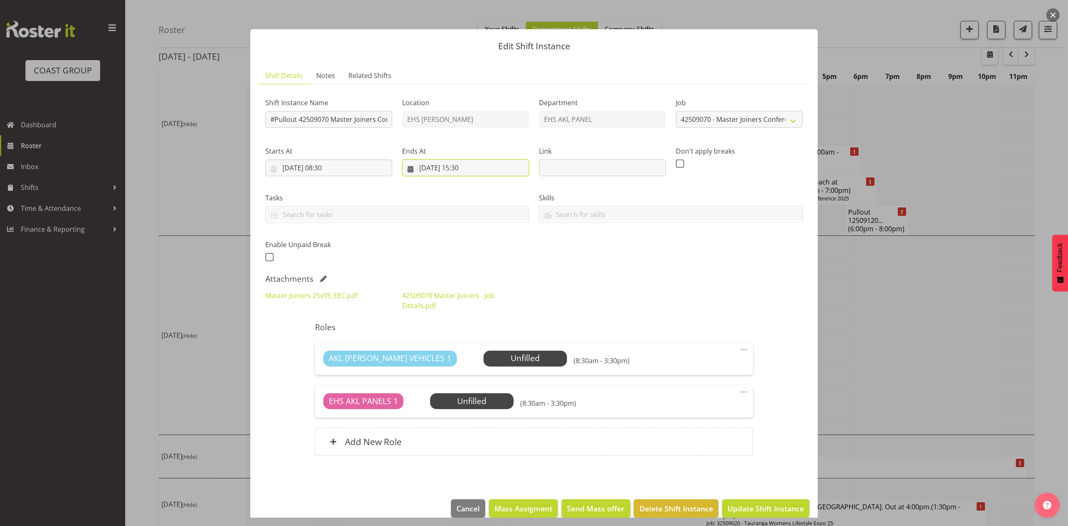
click at [462, 167] on input "20/09/2025, 15:30" at bounding box center [465, 167] width 127 height 17
click at [467, 341] on select "00 01 02 03 04 05 06 07 08 09 10 11 12 13 14 15 16 17 18 19 20 21 22 23" at bounding box center [466, 345] width 19 height 17
select select "16"
click at [457, 337] on select "00 01 02 03 04 05 06 07 08 09 10 11 12 13 14 15 16 17 18 19 20 21 22 23" at bounding box center [466, 345] width 19 height 17
type input "20/09/2025, 16:30"
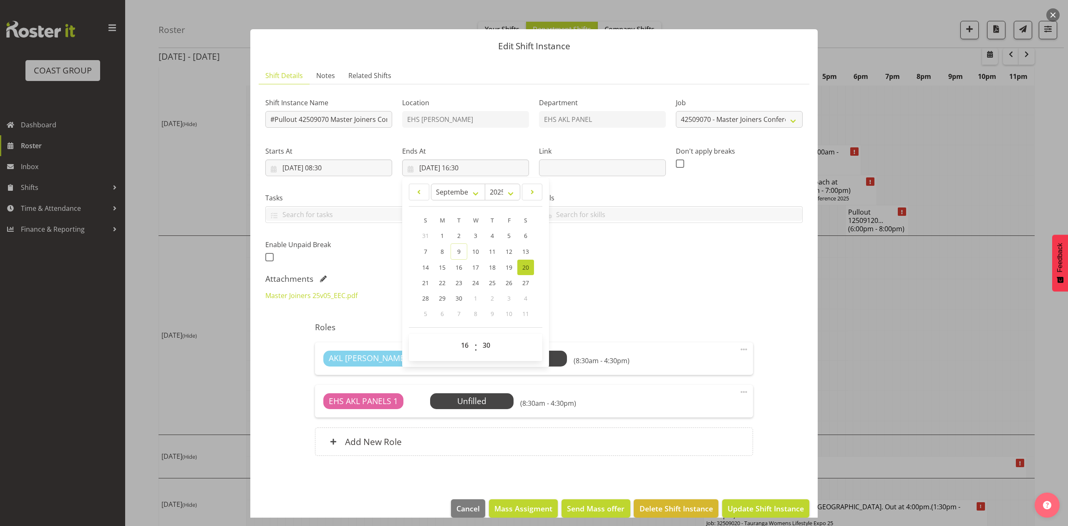
click at [764, 291] on div "Master Joiners 25v05_EEC.pdf 42509070 Master Joiners - Job Details.pdf" at bounding box center [534, 300] width 548 height 30
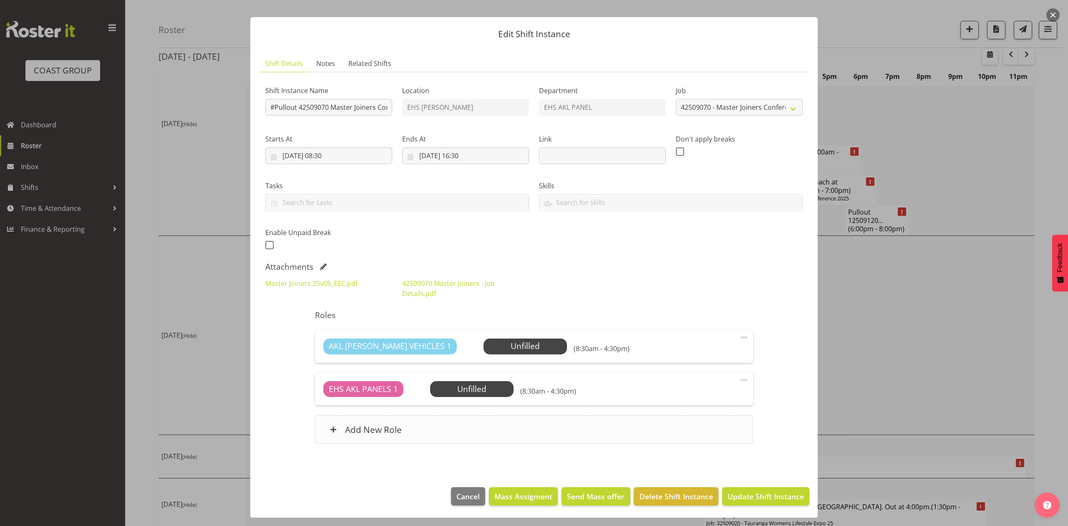
scroll to position [14, 0]
click at [734, 497] on span "Update Shift Instance" at bounding box center [766, 495] width 76 height 11
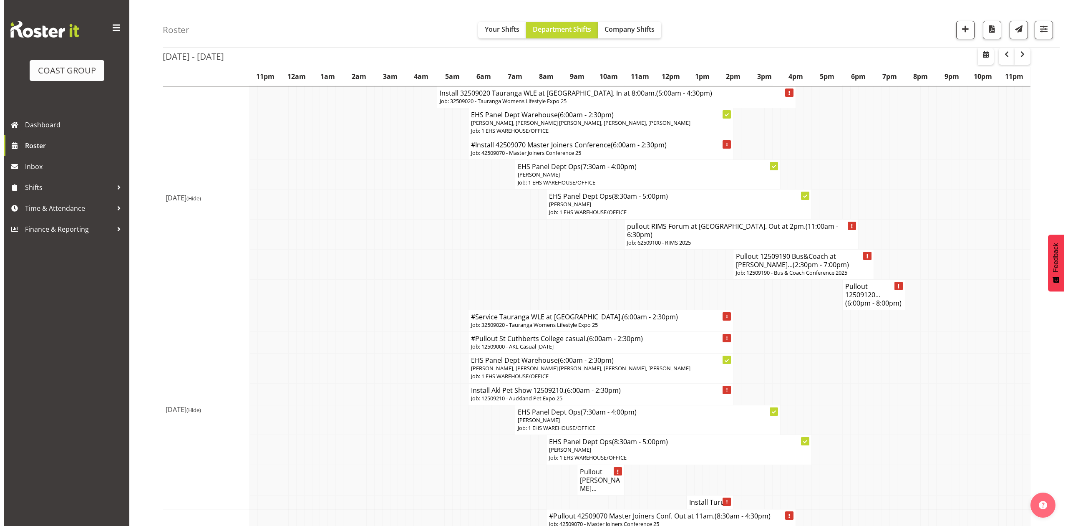
scroll to position [952, 0]
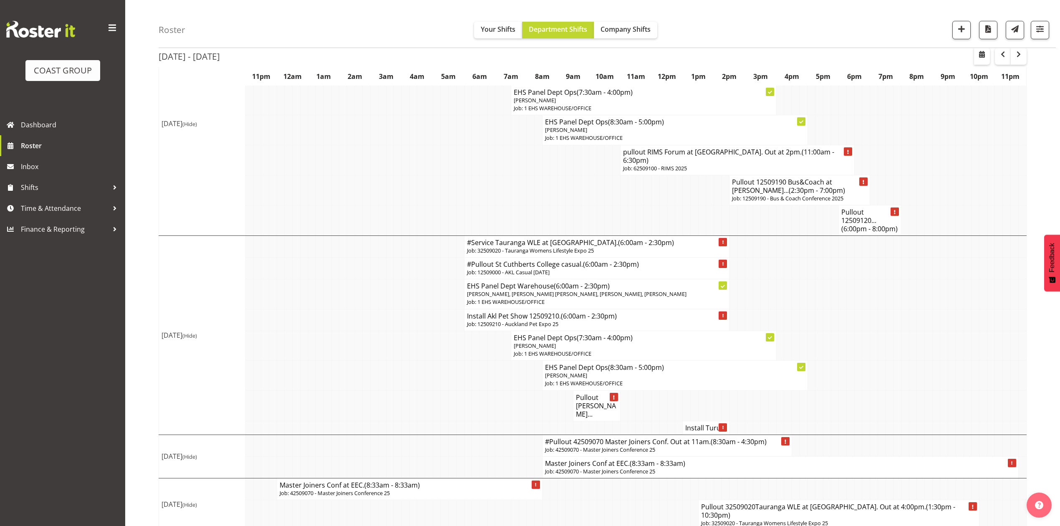
click at [641, 467] on p "Job: 42509070 - Master Joiners Conference 25" at bounding box center [780, 471] width 471 height 8
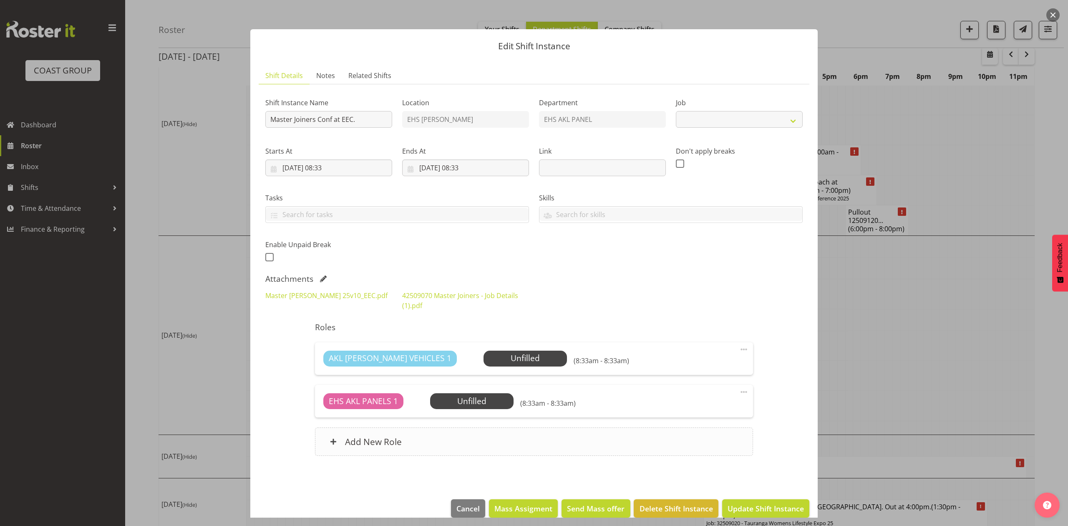
select select "9797"
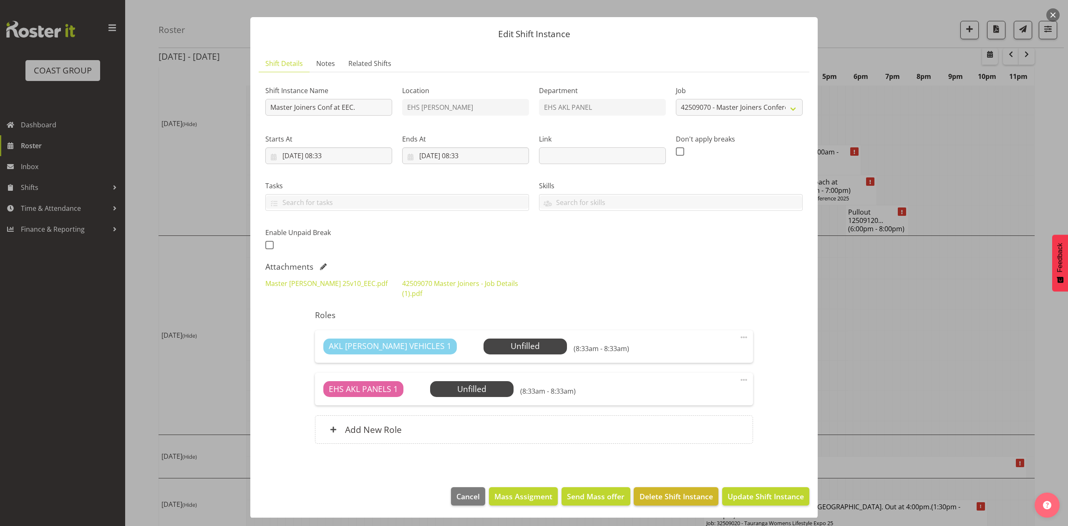
scroll to position [14, 0]
click at [680, 494] on span "Delete Shift Instance" at bounding box center [676, 495] width 73 height 11
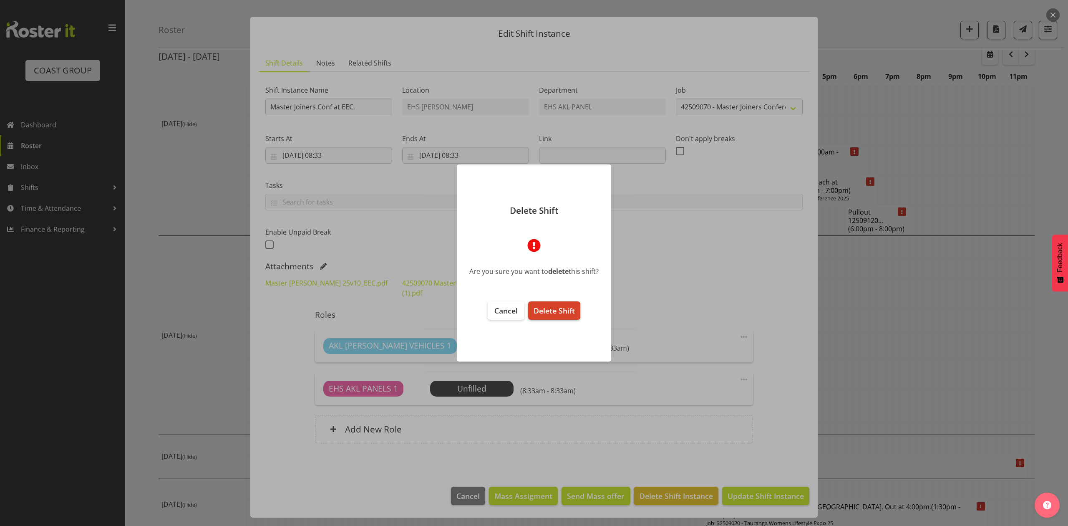
click at [547, 309] on span "Delete Shift" at bounding box center [554, 310] width 41 height 10
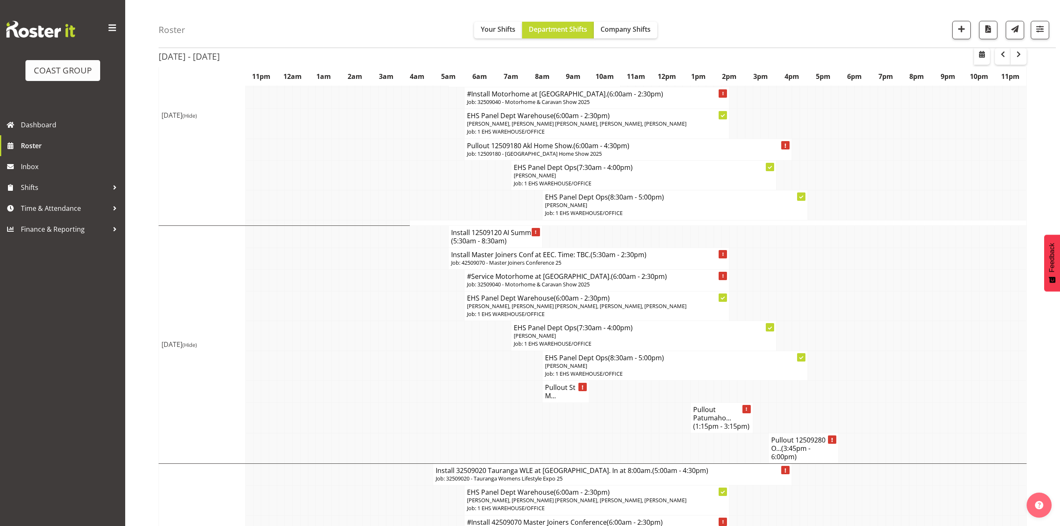
scroll to position [556, 0]
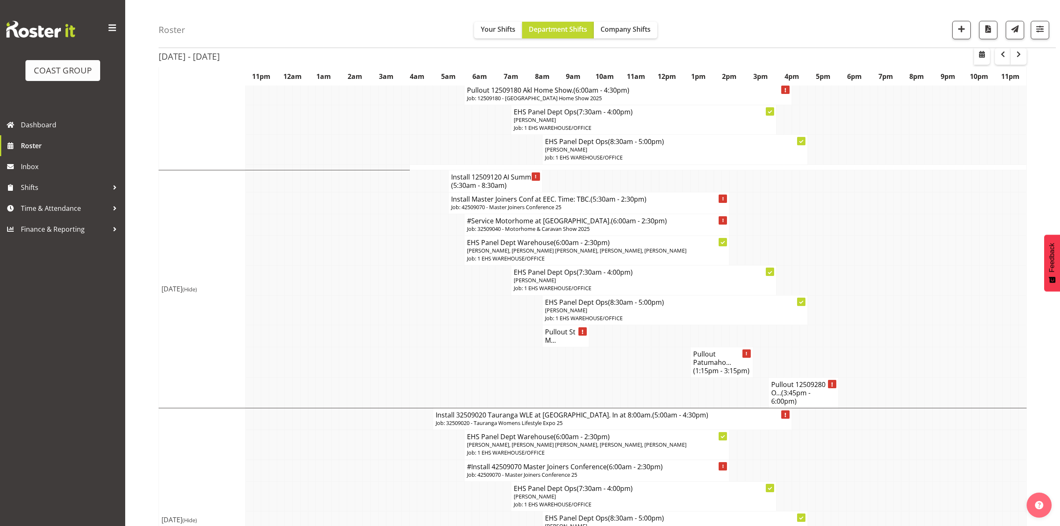
click at [623, 371] on td at bounding box center [624, 362] width 8 height 30
click at [657, 365] on td at bounding box center [655, 362] width 8 height 30
click at [651, 365] on td at bounding box center [655, 362] width 8 height 30
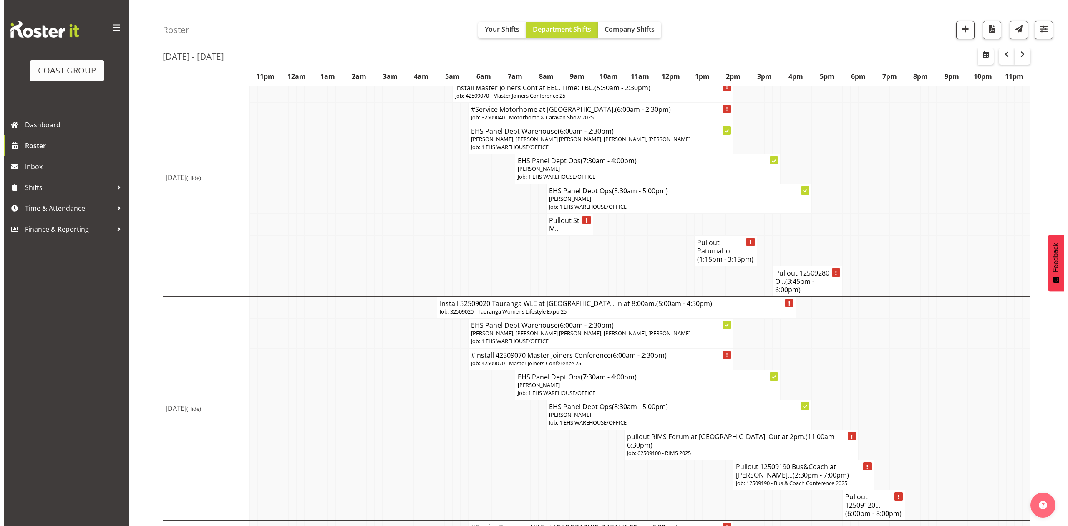
scroll to position [723, 0]
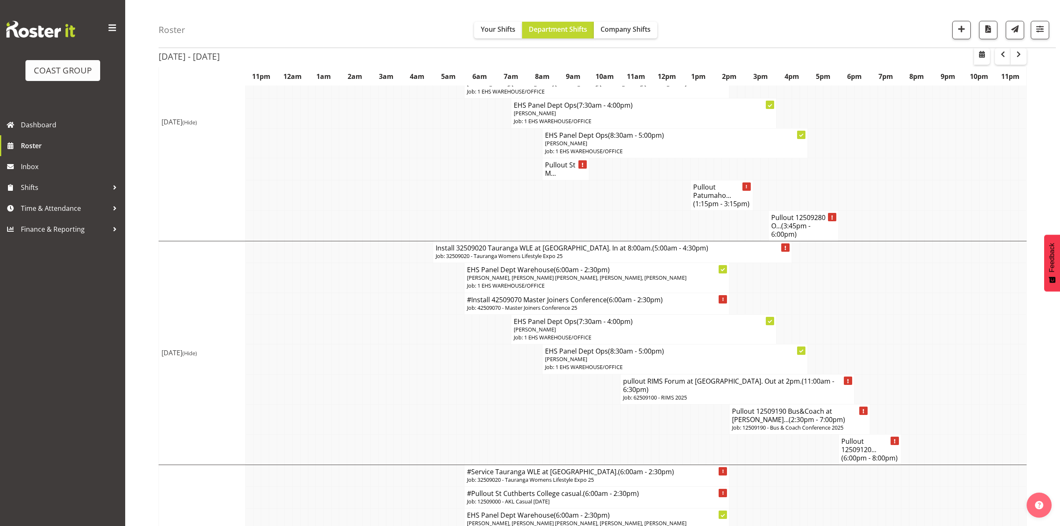
click at [553, 312] on p "Job: 42509070 - Master Joiners Conference 25" at bounding box center [597, 308] width 260 height 8
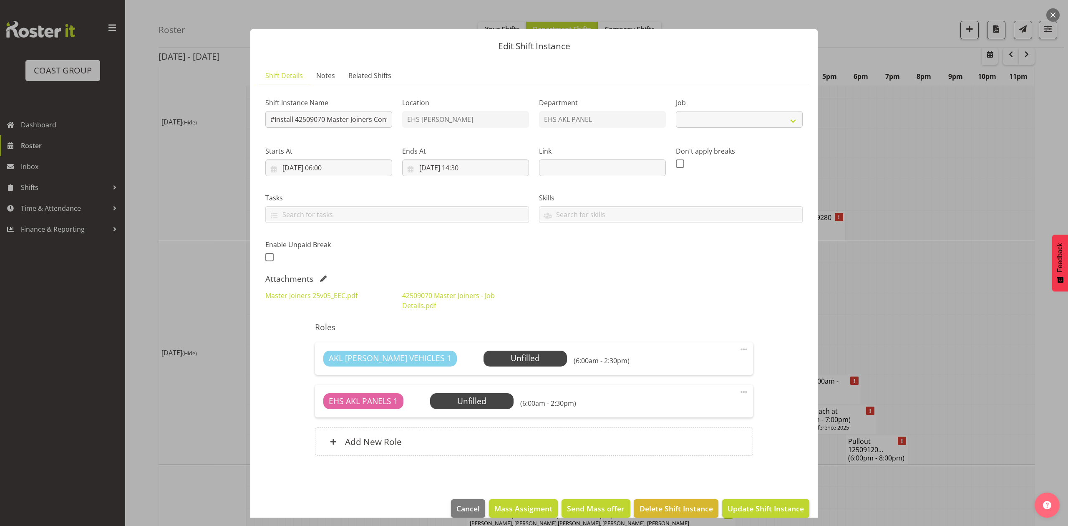
select select "9797"
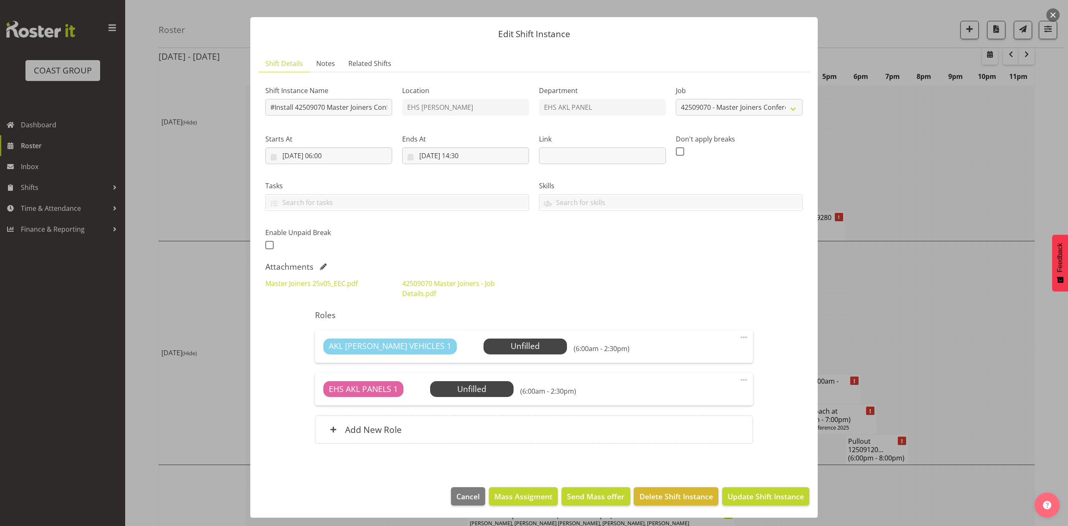
scroll to position [14, 0]
click at [678, 496] on span "Delete Shift Instance" at bounding box center [676, 495] width 73 height 11
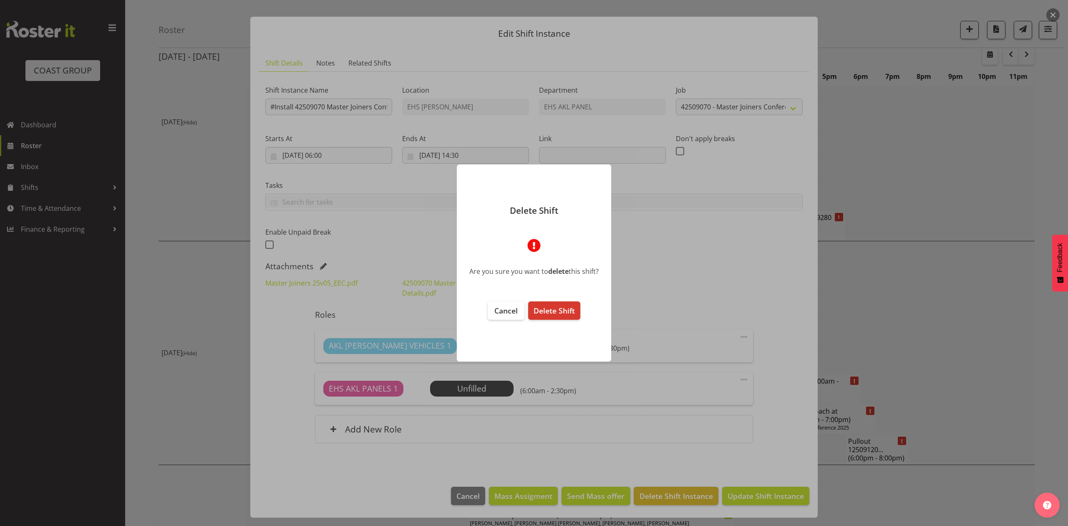
click at [558, 300] on footer "Cancel Delete Shift" at bounding box center [534, 327] width 154 height 68
click at [563, 316] on button "Delete Shift" at bounding box center [554, 310] width 52 height 18
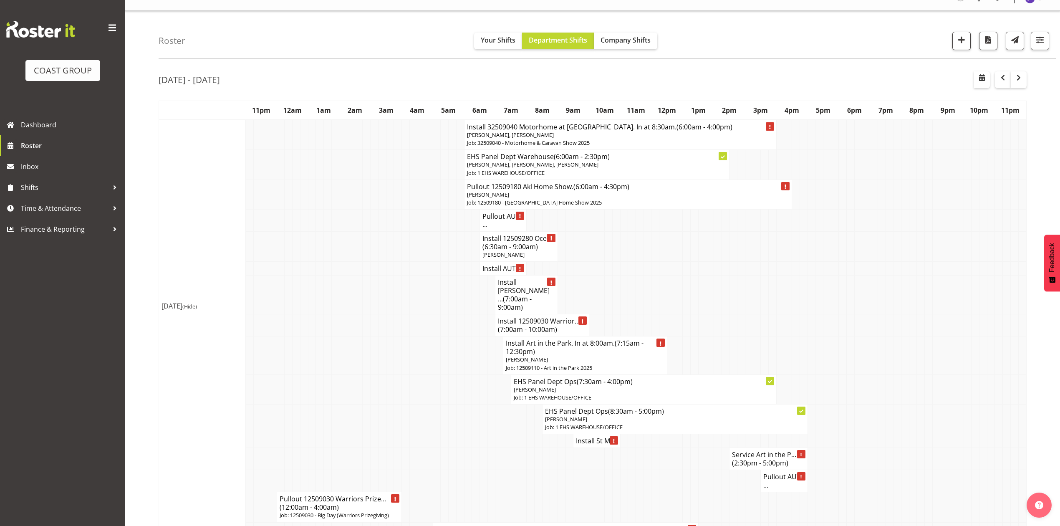
scroll to position [0, 0]
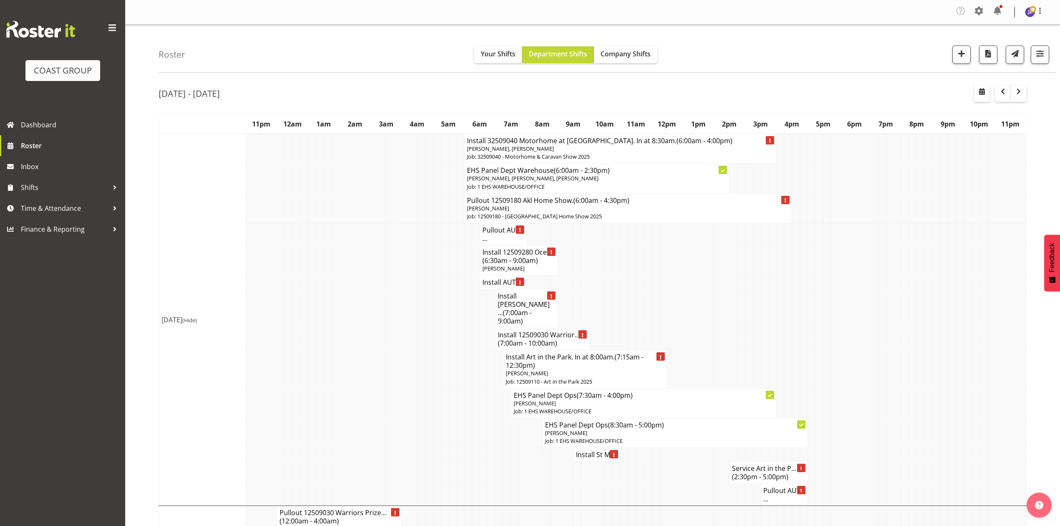
click at [522, 338] on span "(7:00am - 10:00am)" at bounding box center [527, 342] width 59 height 9
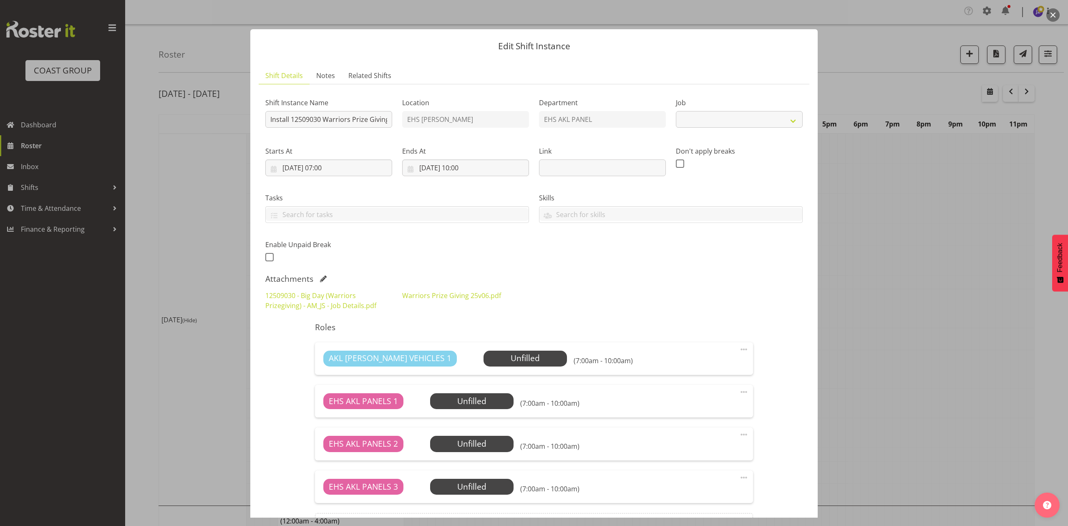
select select "10509"
click at [900, 269] on div at bounding box center [534, 263] width 1068 height 526
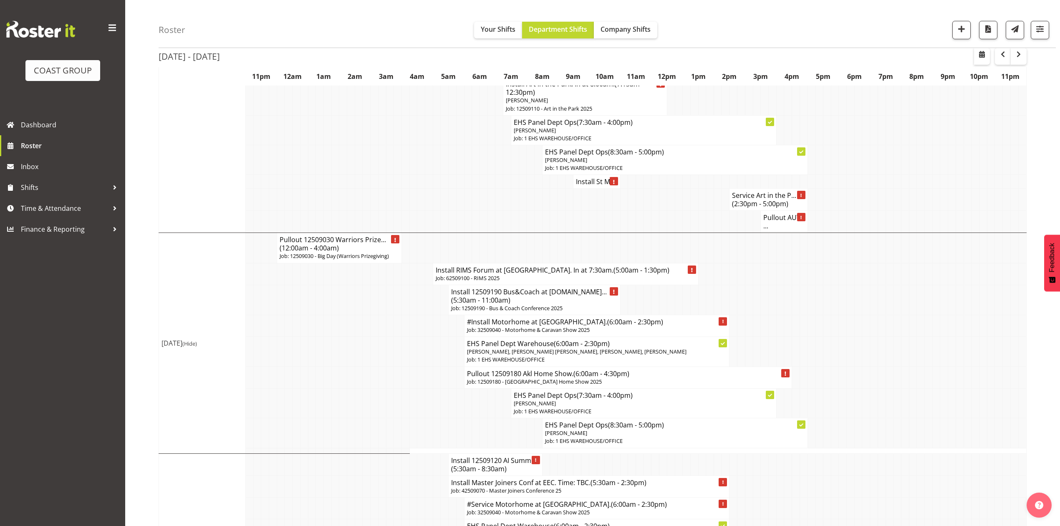
scroll to position [334, 0]
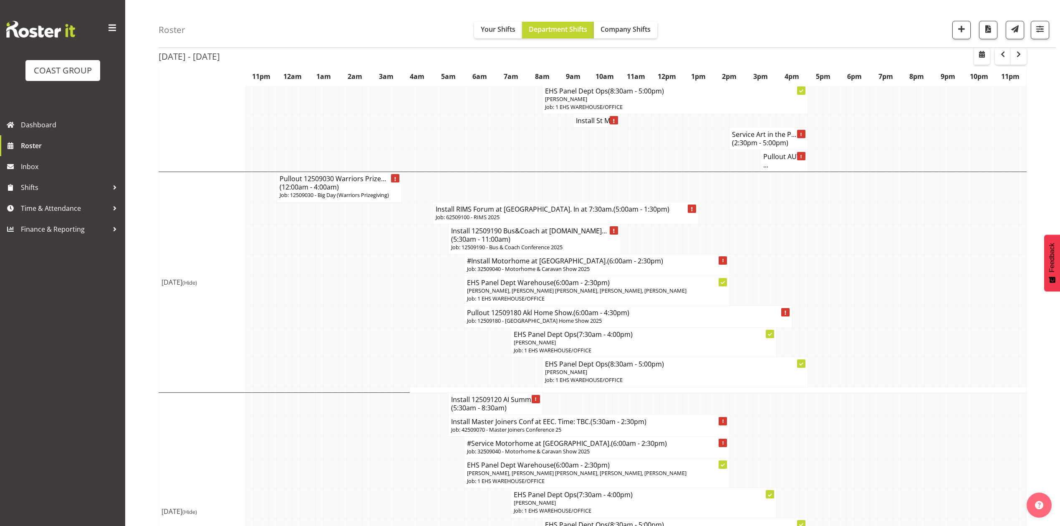
click at [411, 254] on td at bounding box center [413, 265] width 8 height 22
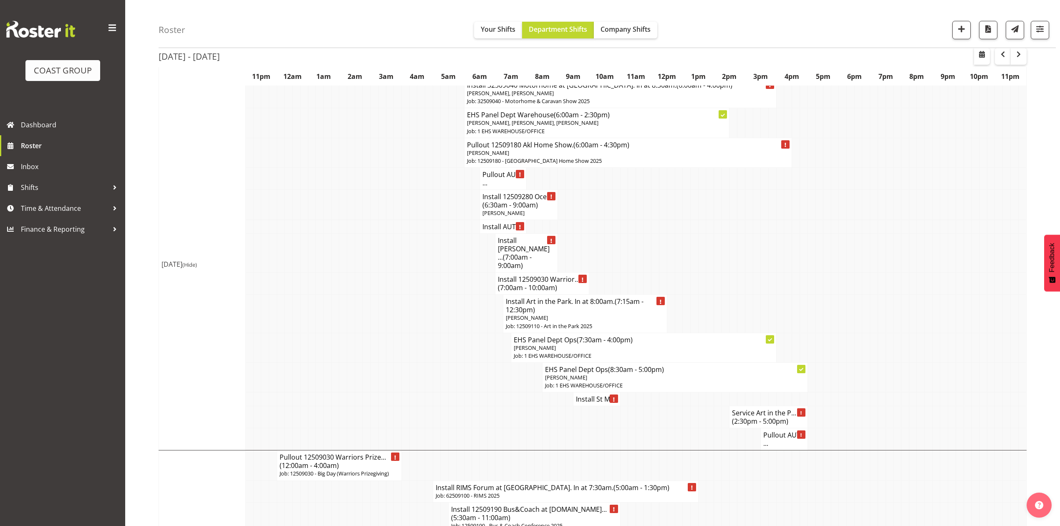
scroll to position [0, 0]
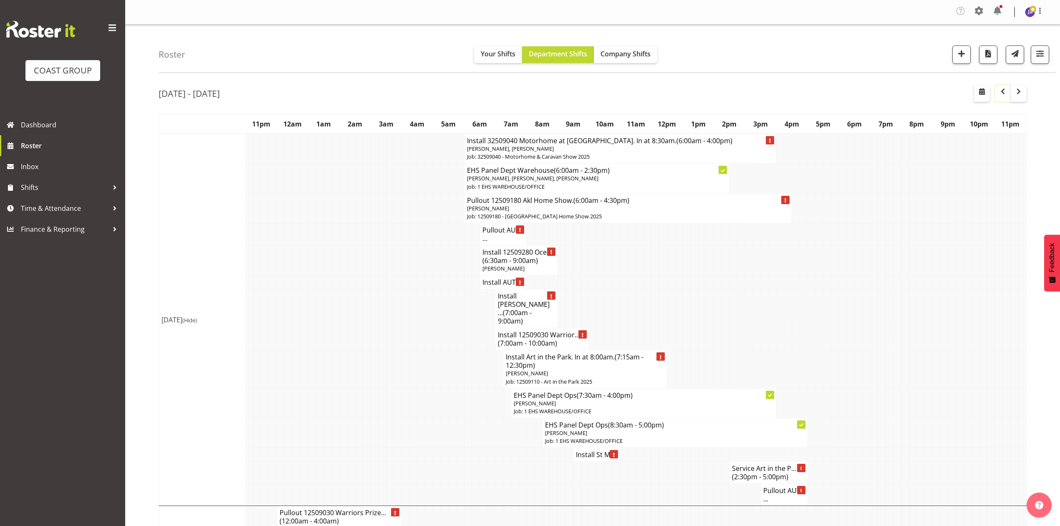
click at [999, 93] on span "button" at bounding box center [1003, 91] width 10 height 10
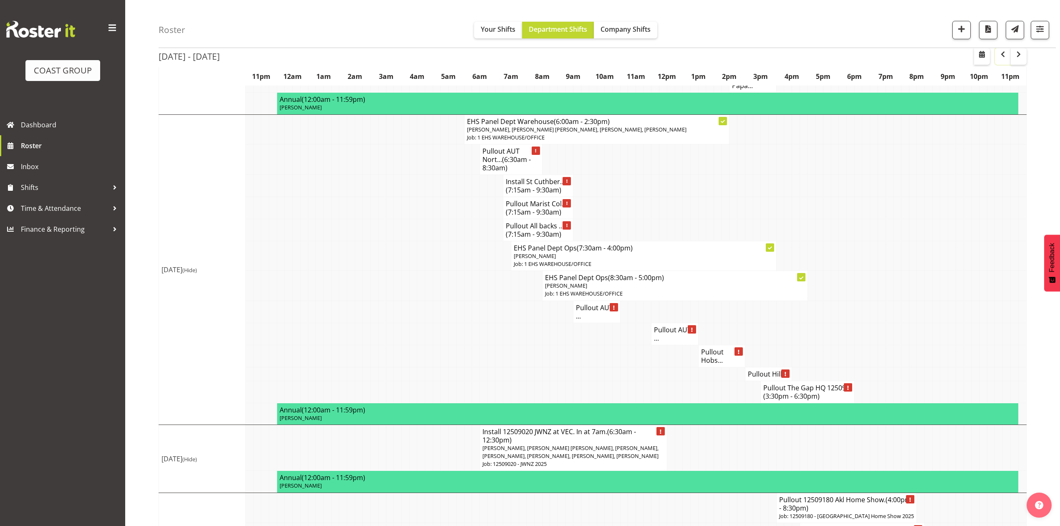
scroll to position [890, 0]
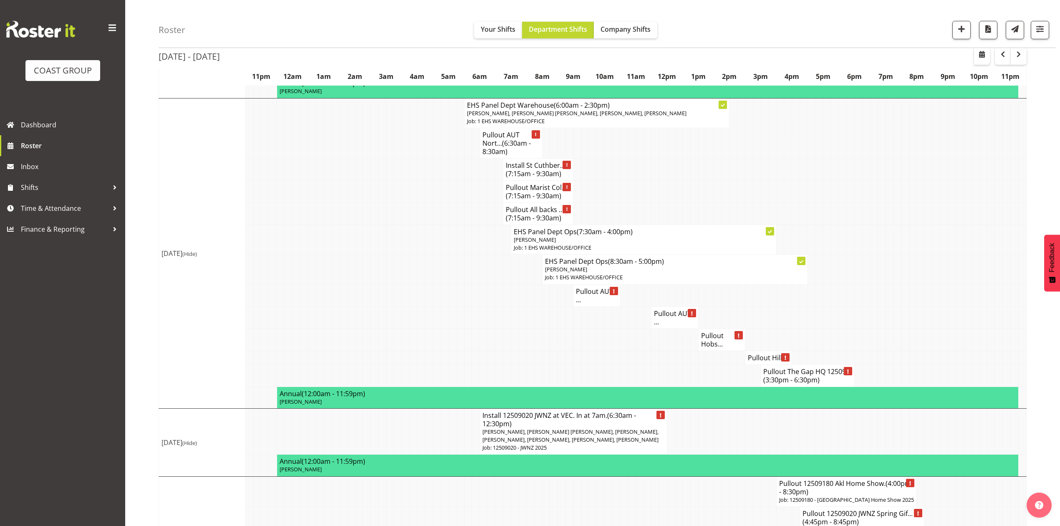
click at [558, 335] on td at bounding box center [562, 339] width 8 height 22
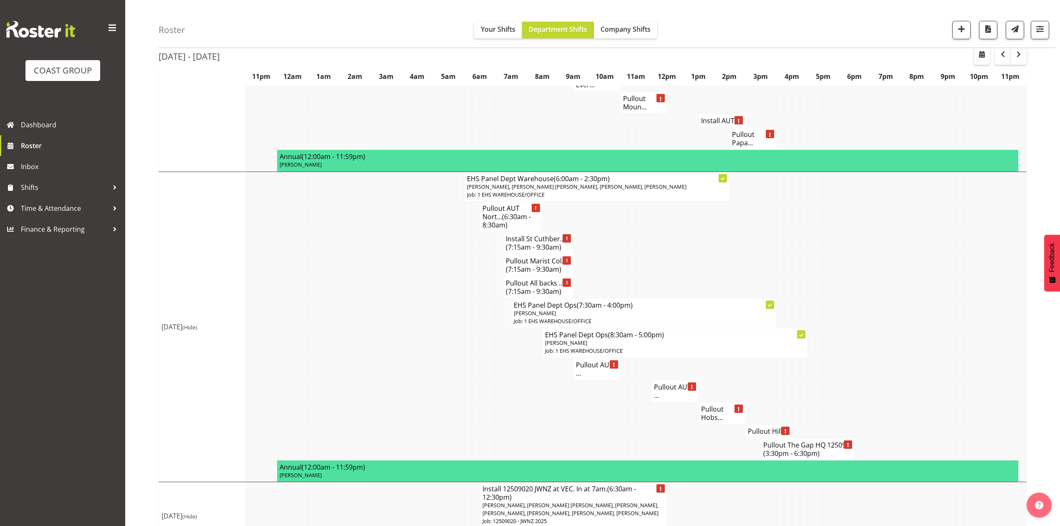
scroll to position [835, 0]
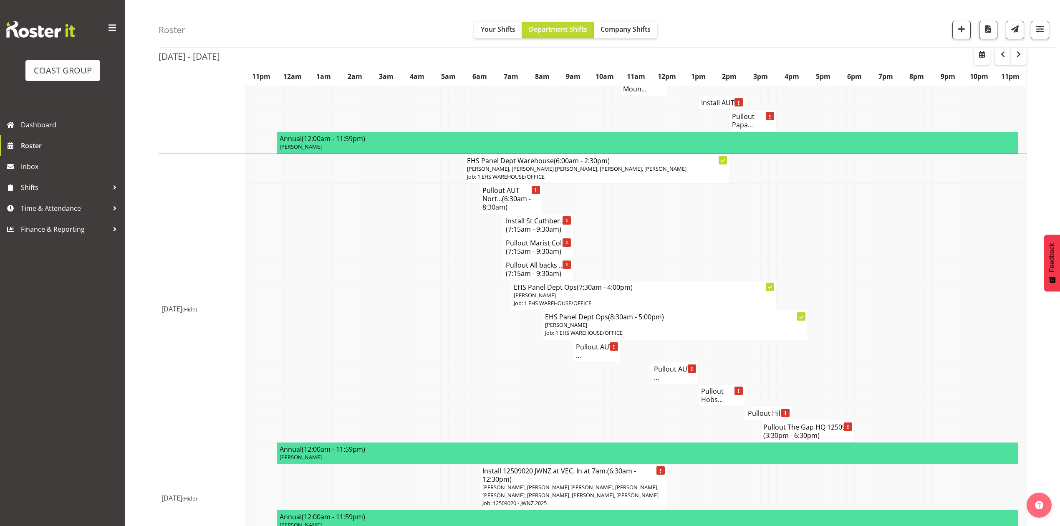
click at [582, 348] on h4 "Pullout AUT ..." at bounding box center [596, 351] width 41 height 17
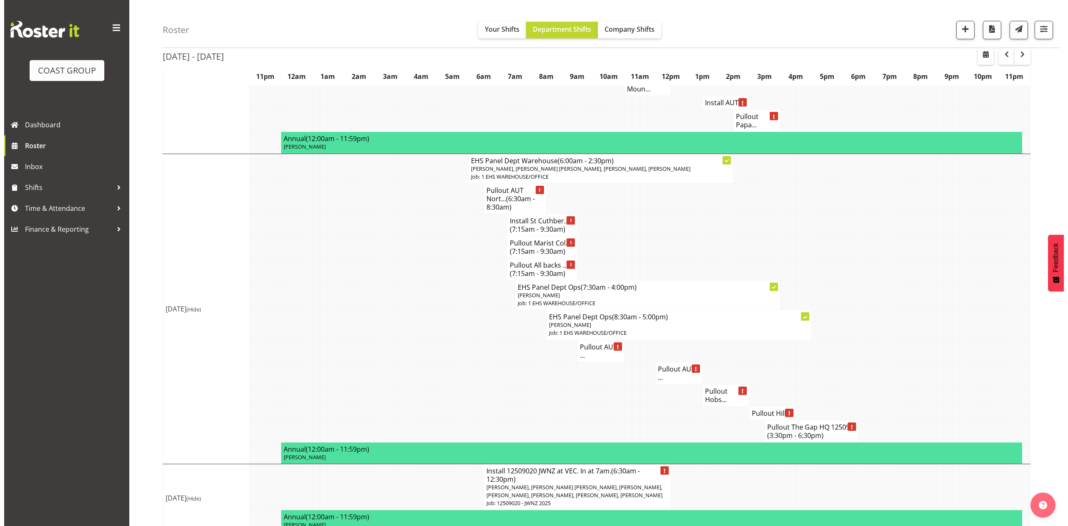
scroll to position [826, 0]
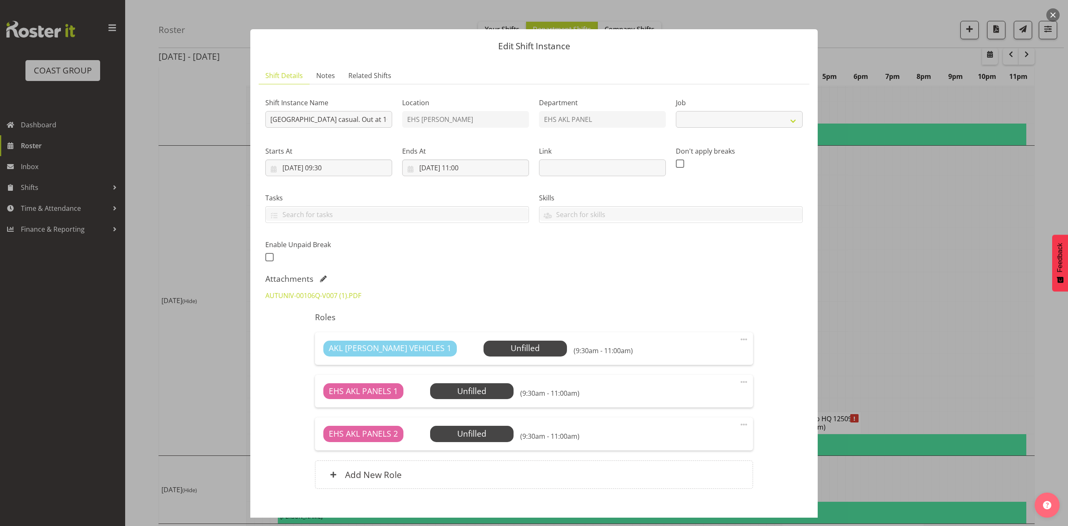
select select "8653"
click at [933, 248] on div at bounding box center [534, 263] width 1068 height 526
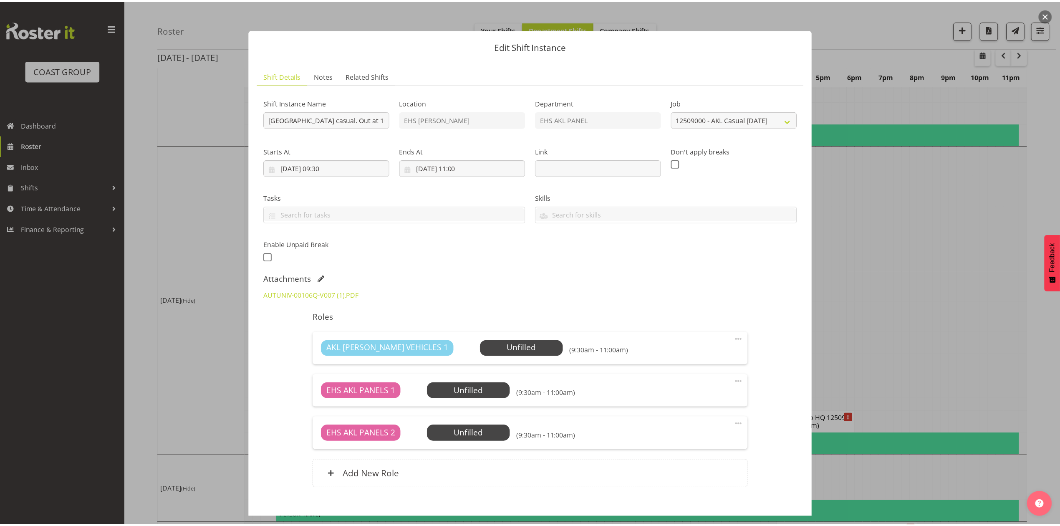
scroll to position [835, 0]
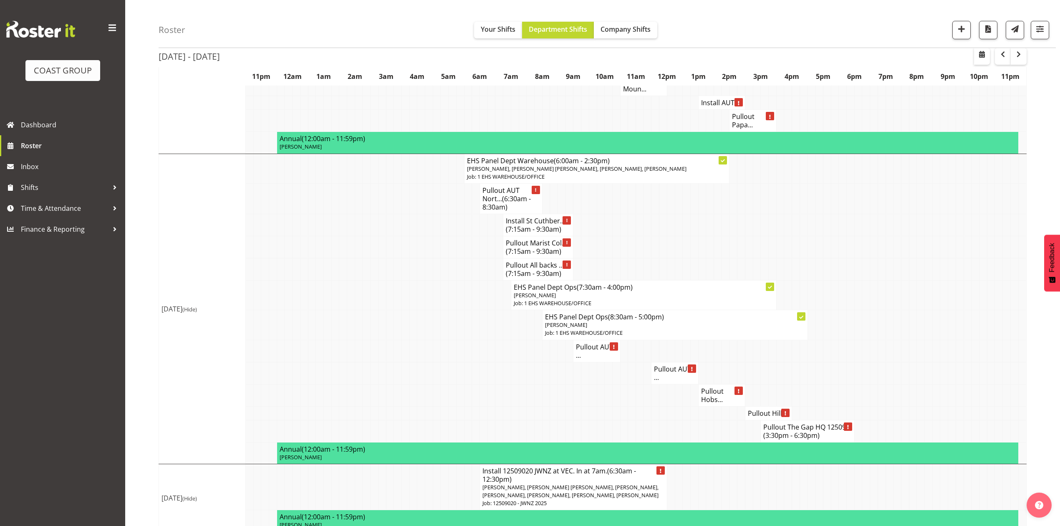
click at [672, 369] on h4 "Pullout AUT ..." at bounding box center [674, 373] width 41 height 17
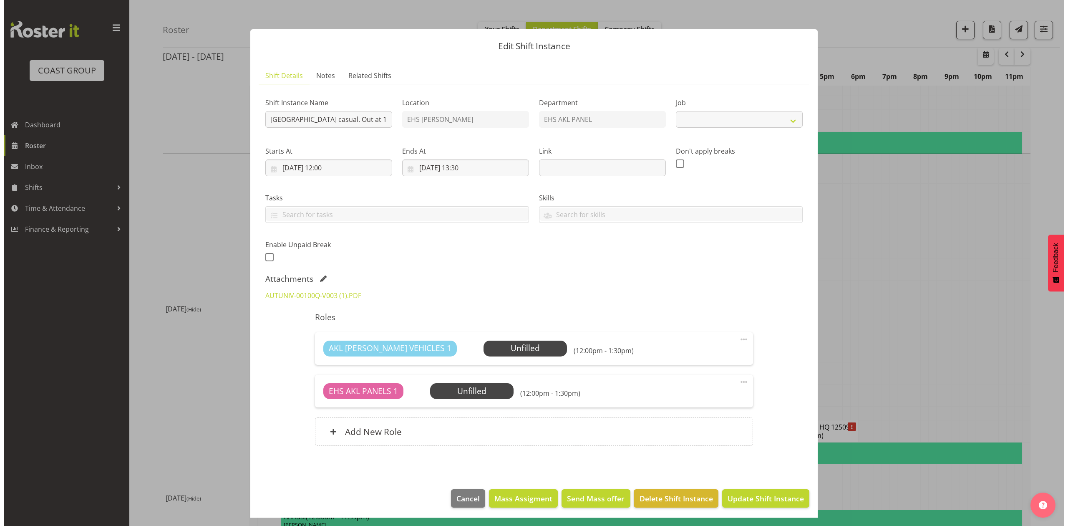
scroll to position [826, 0]
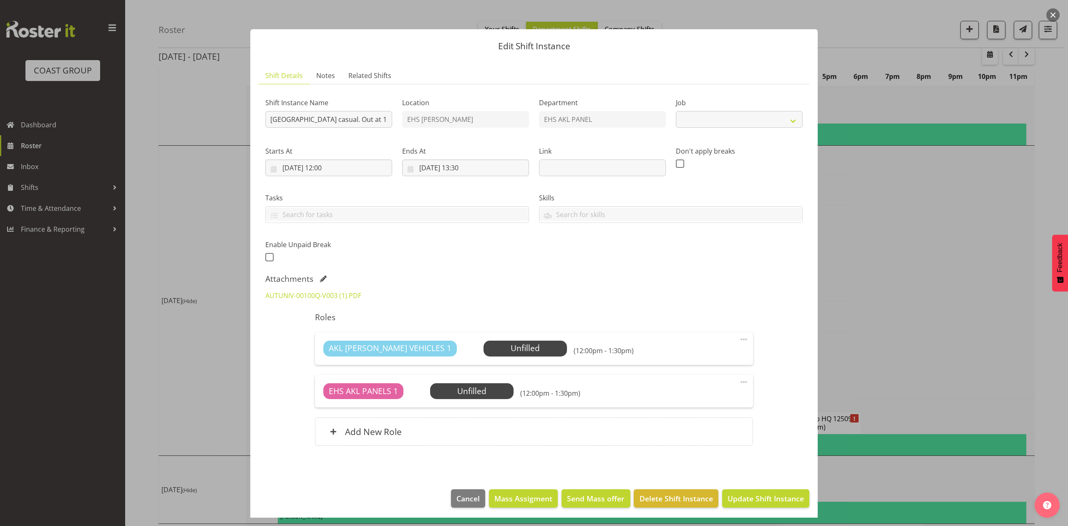
select select "8653"
click at [892, 321] on div at bounding box center [534, 263] width 1068 height 526
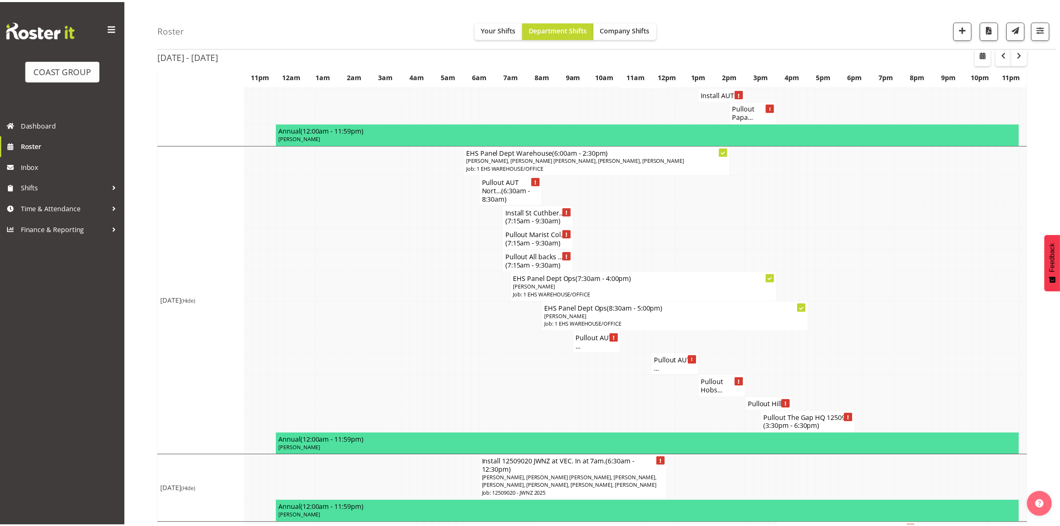
scroll to position [835, 0]
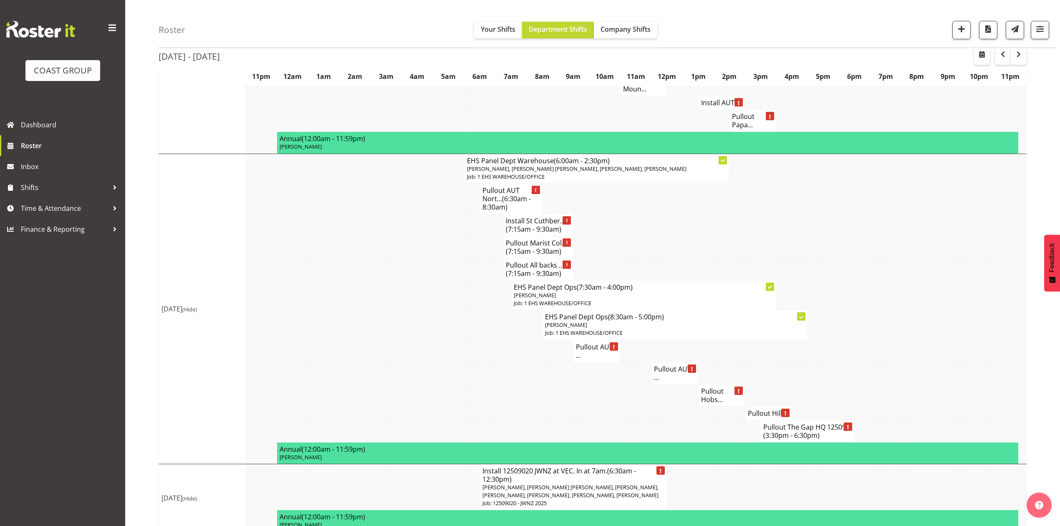
click at [714, 396] on h4 "Pullout Hobs..." at bounding box center [721, 395] width 41 height 17
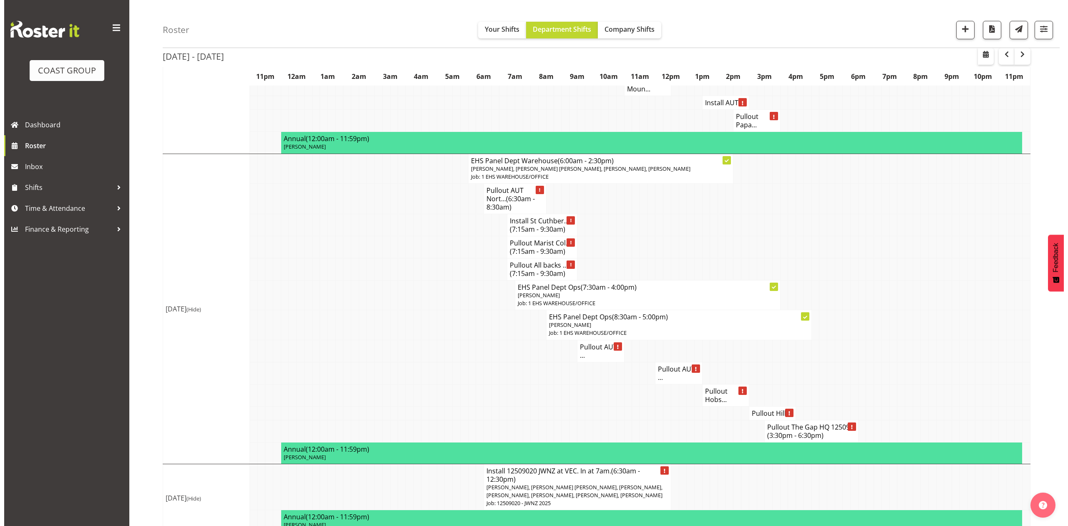
scroll to position [826, 0]
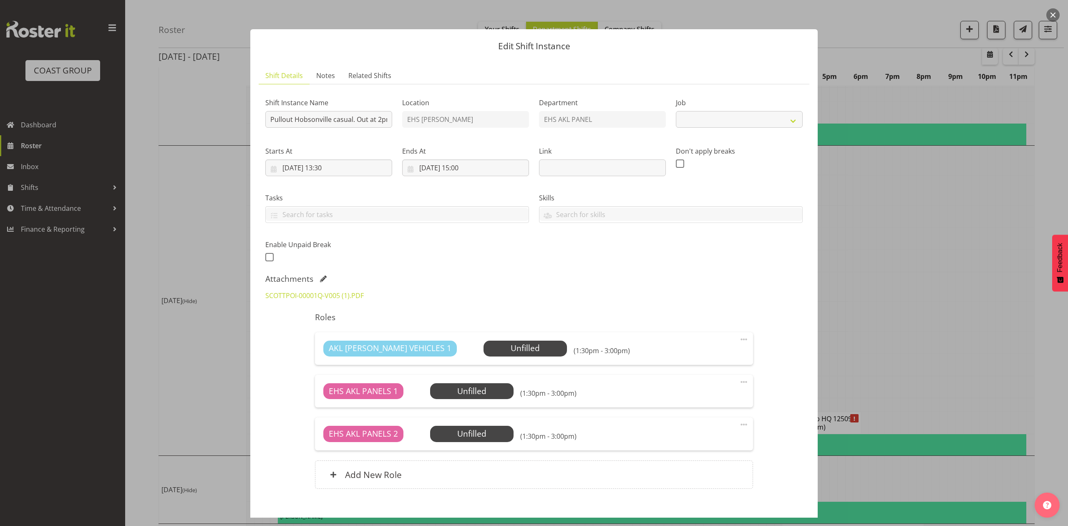
select select "8653"
click at [865, 343] on div at bounding box center [534, 263] width 1068 height 526
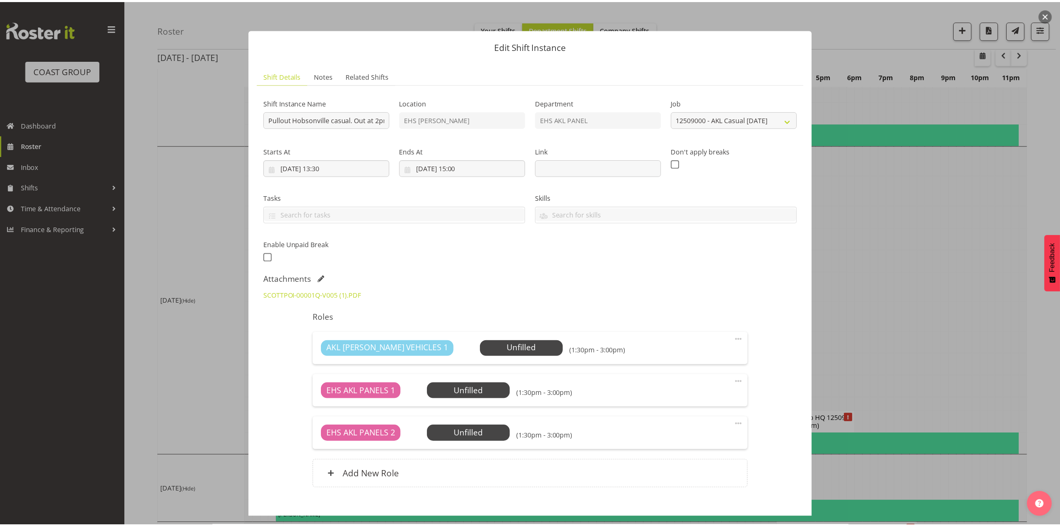
scroll to position [835, 0]
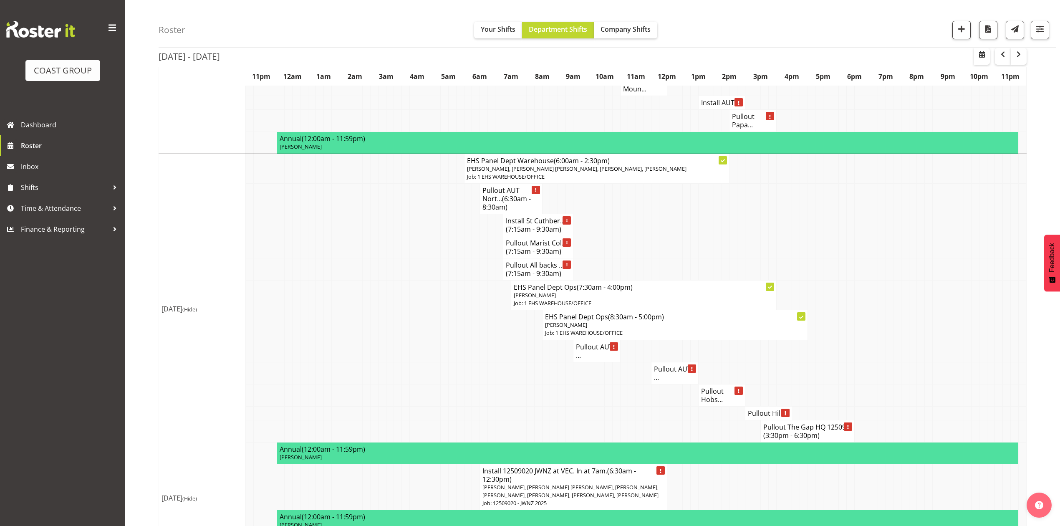
click at [758, 409] on h4 "Pullout Hill..." at bounding box center [768, 413] width 41 height 8
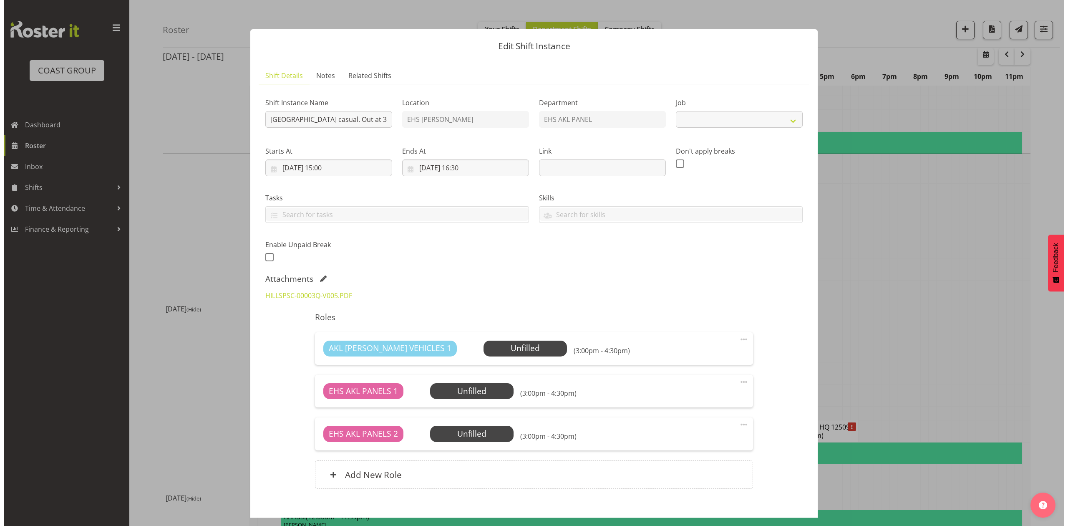
scroll to position [826, 0]
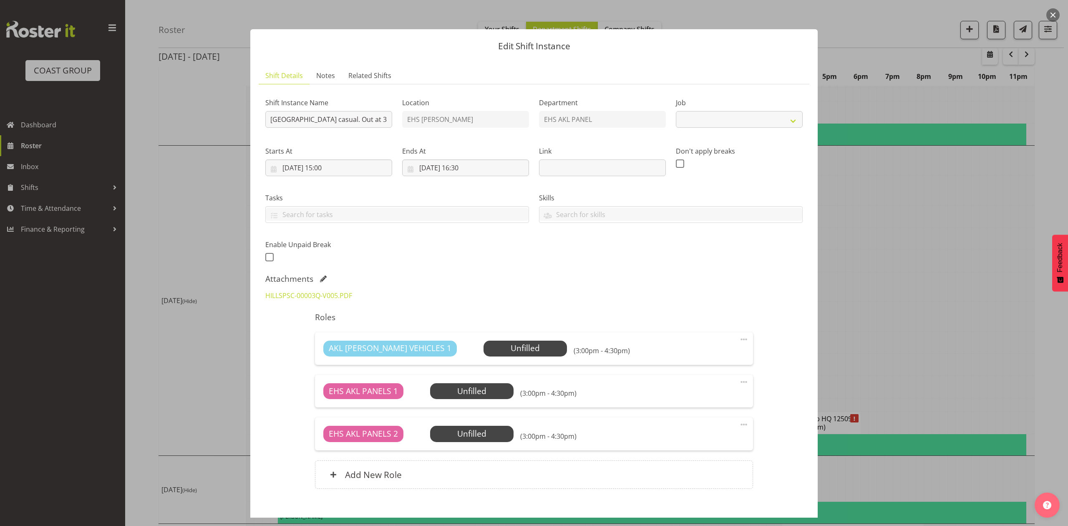
select select "8653"
click at [887, 297] on div at bounding box center [534, 263] width 1068 height 526
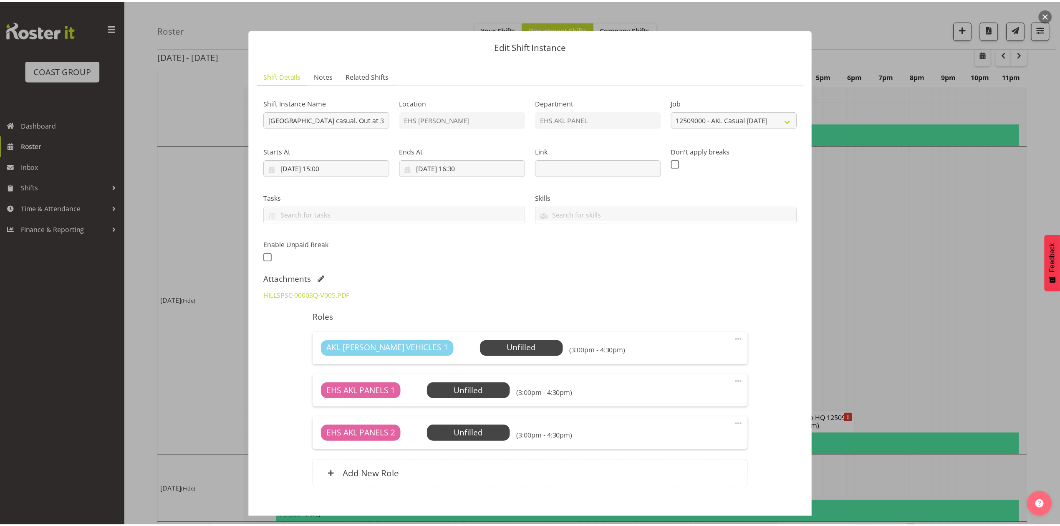
scroll to position [835, 0]
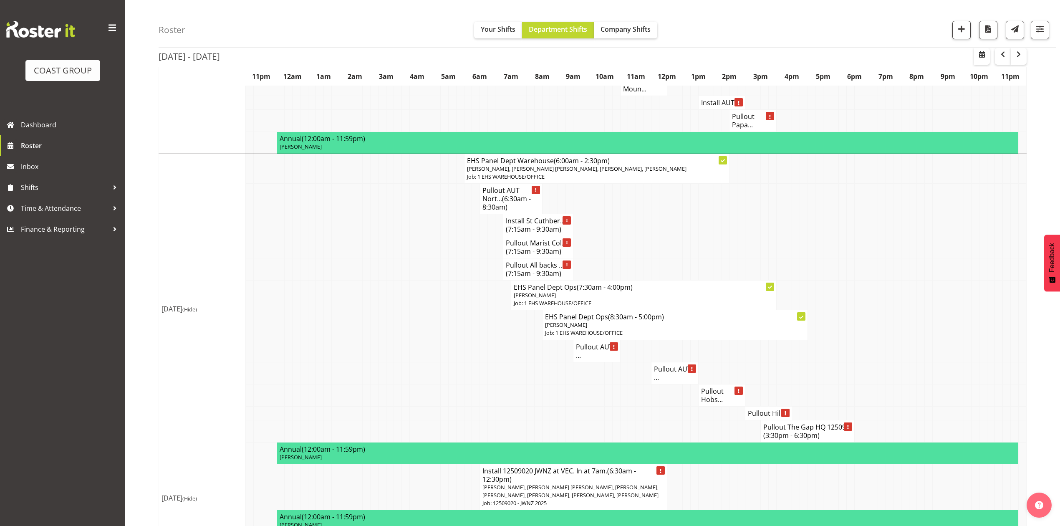
click at [778, 196] on td at bounding box center [780, 198] width 8 height 30
click at [593, 353] on h4 "Pullout AUT ..." at bounding box center [596, 351] width 41 height 17
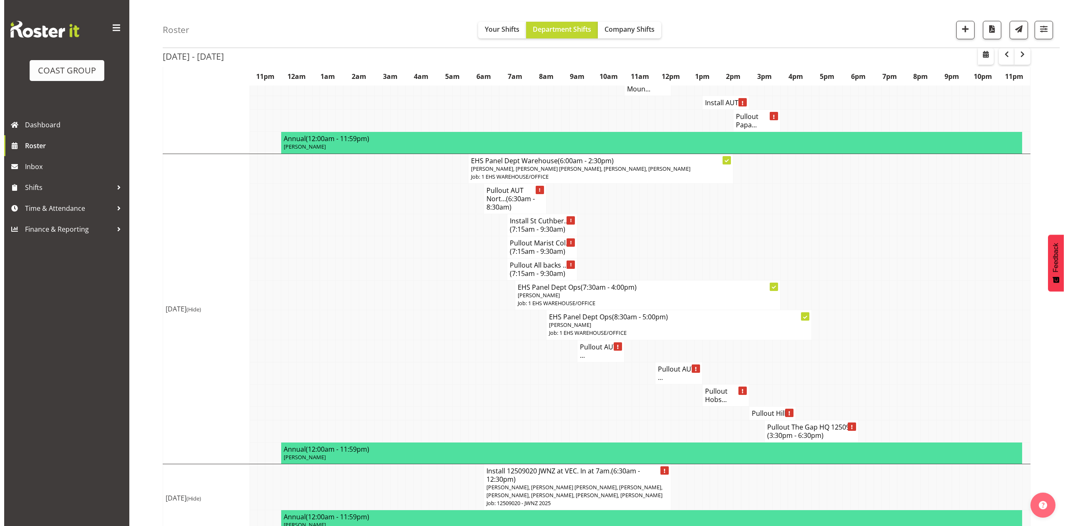
scroll to position [826, 0]
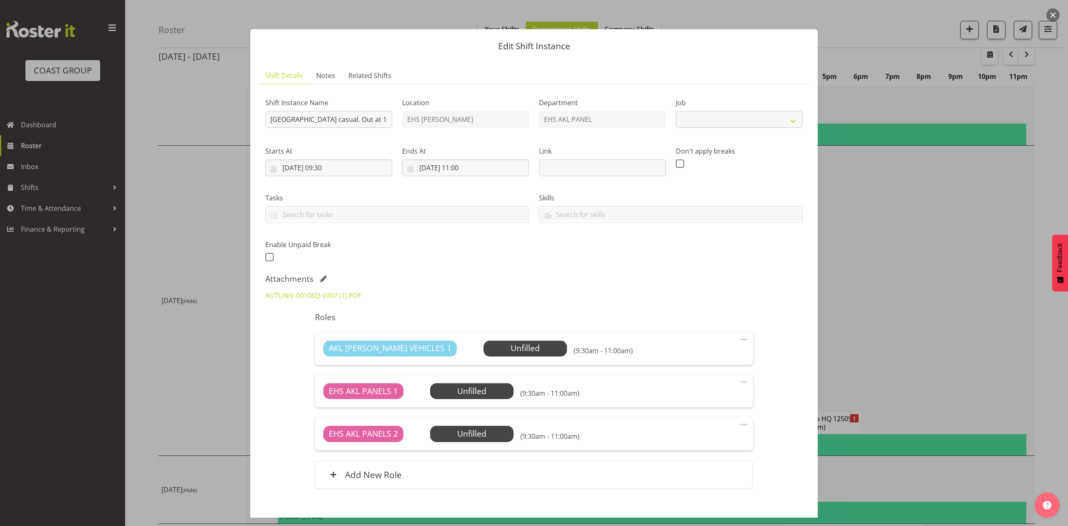
select select "8653"
click at [944, 279] on div at bounding box center [534, 263] width 1068 height 526
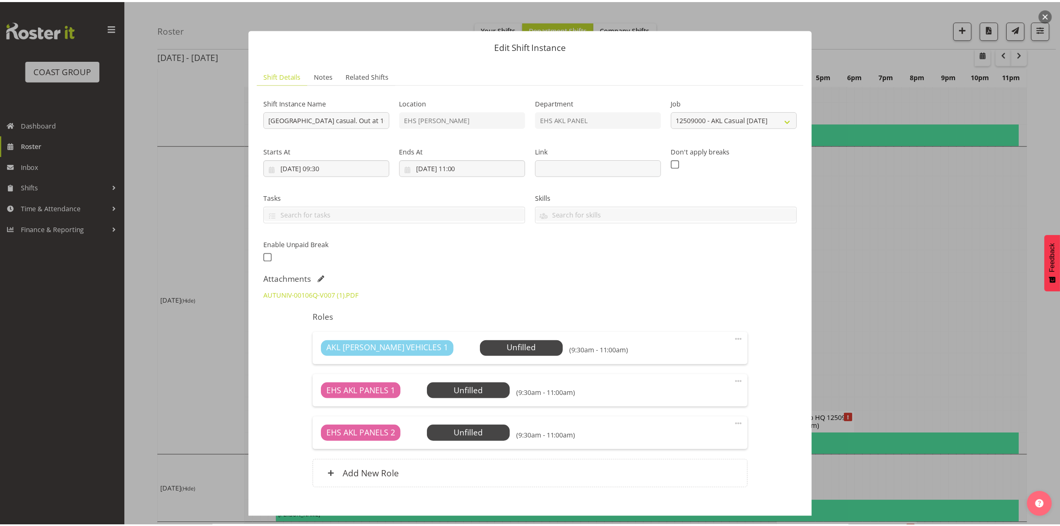
scroll to position [835, 0]
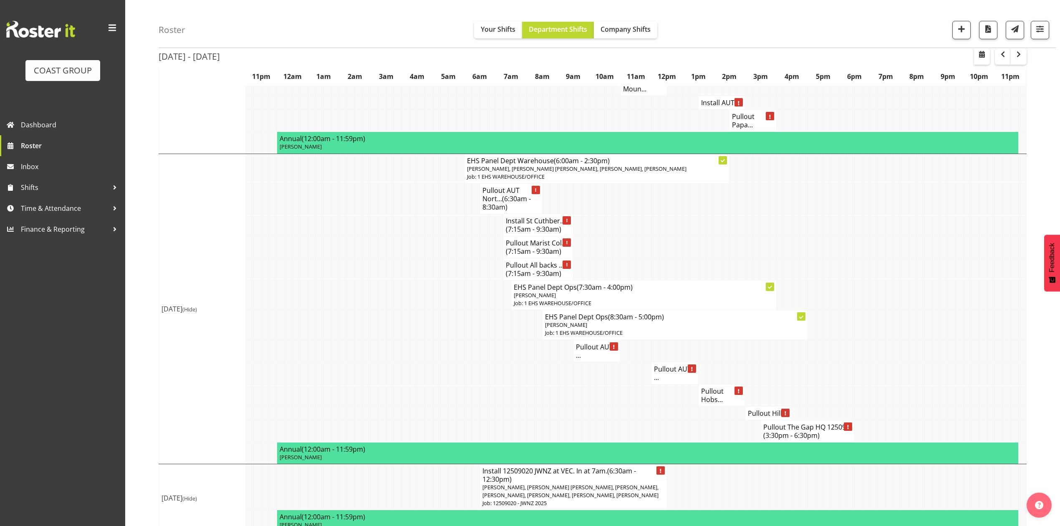
click at [675, 375] on h4 "Pullout AUT ..." at bounding box center [674, 373] width 41 height 17
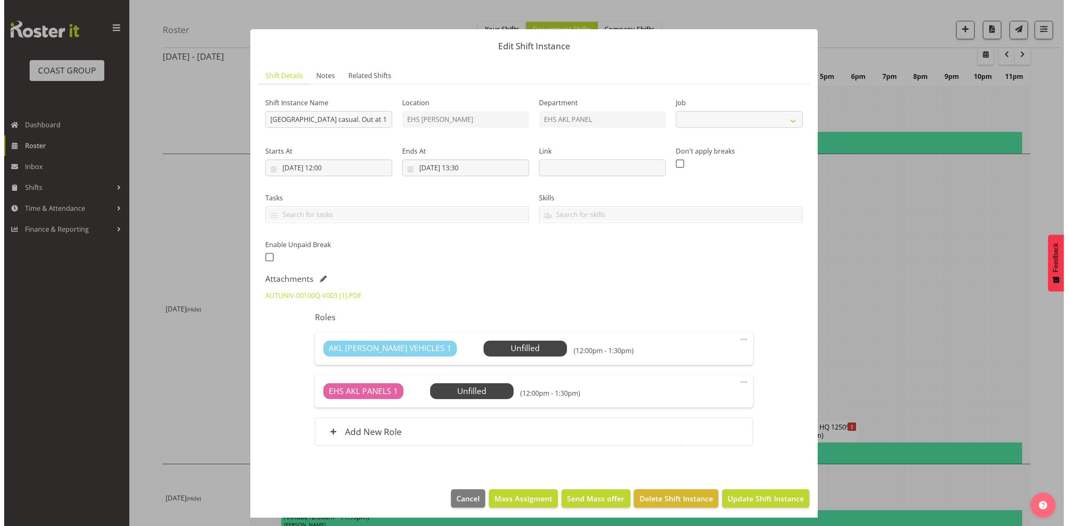
scroll to position [826, 0]
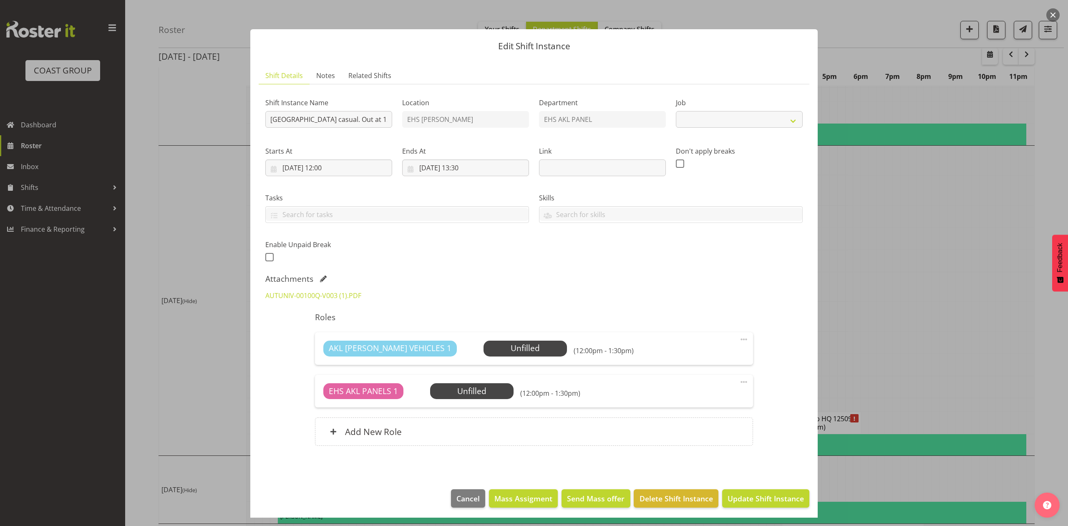
select select "8653"
click at [897, 288] on div at bounding box center [534, 263] width 1068 height 526
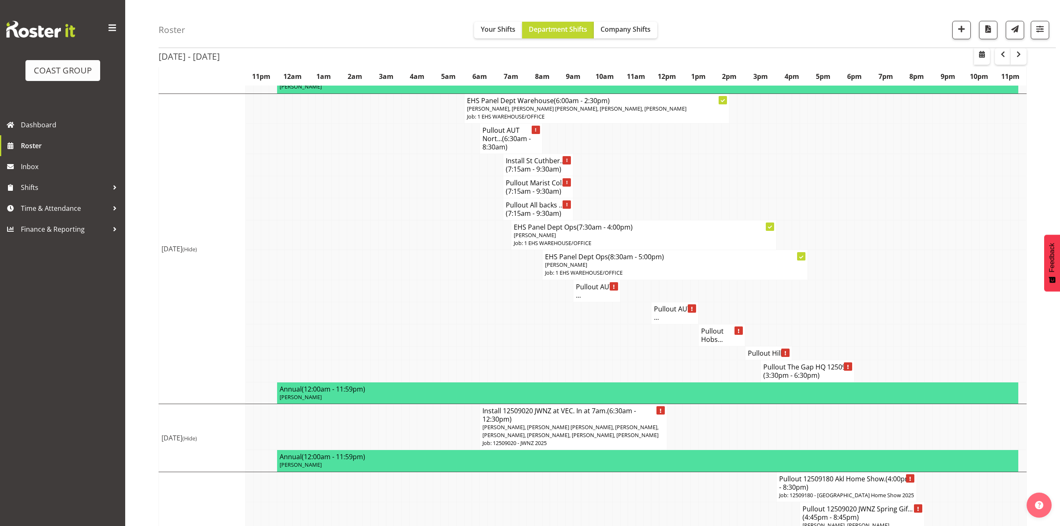
scroll to position [968, 0]
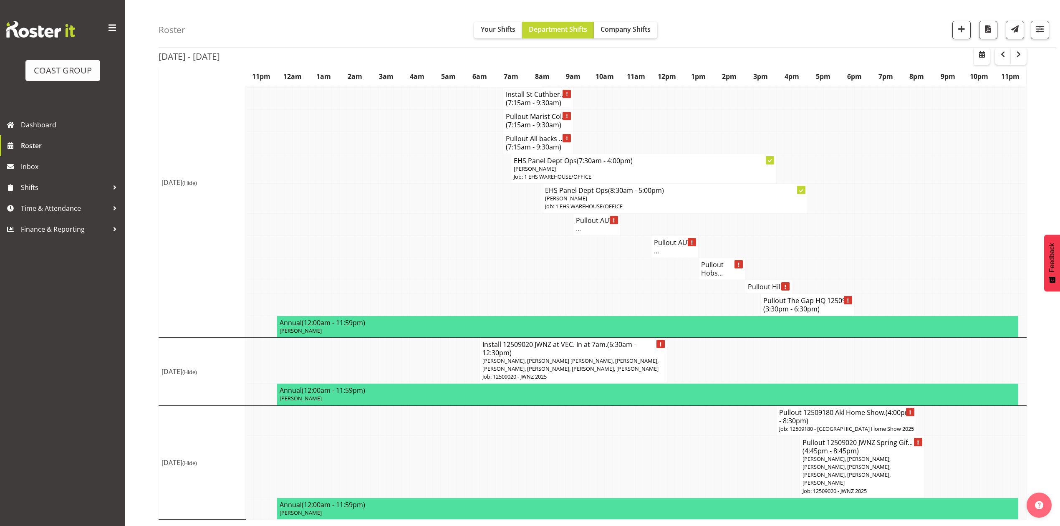
click at [699, 260] on td "Pullout Hobs..." at bounding box center [721, 268] width 47 height 22
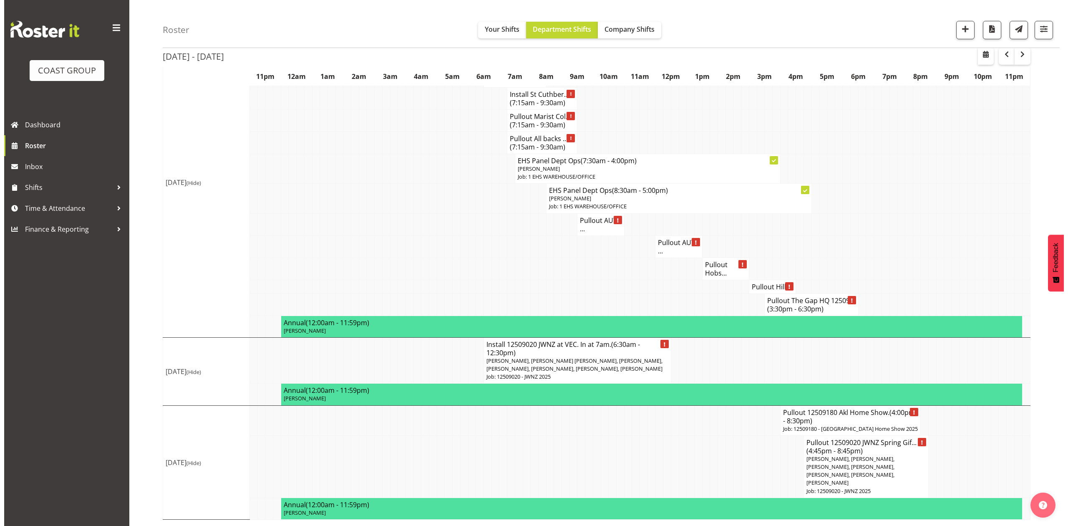
scroll to position [960, 0]
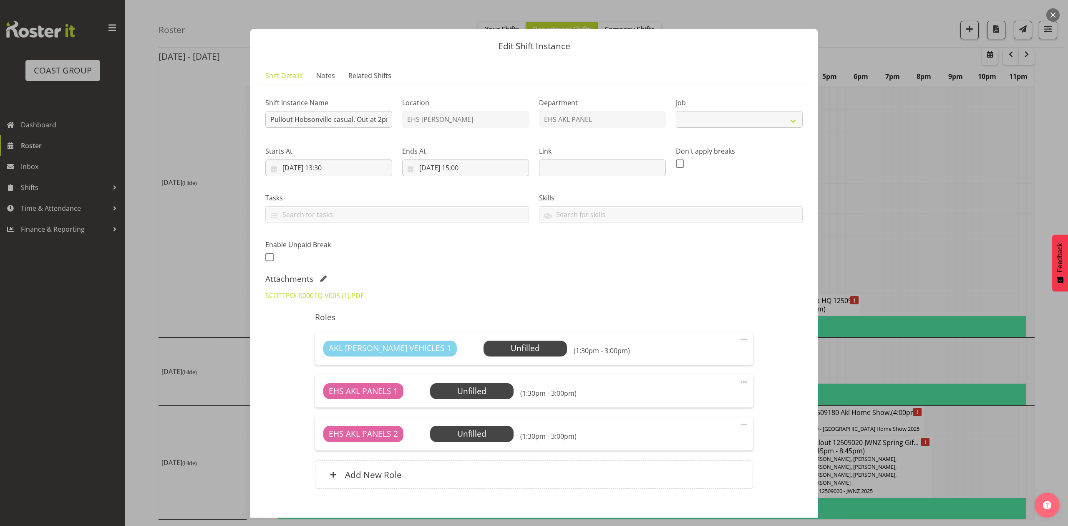
select select "8653"
click at [867, 244] on div at bounding box center [534, 263] width 1068 height 526
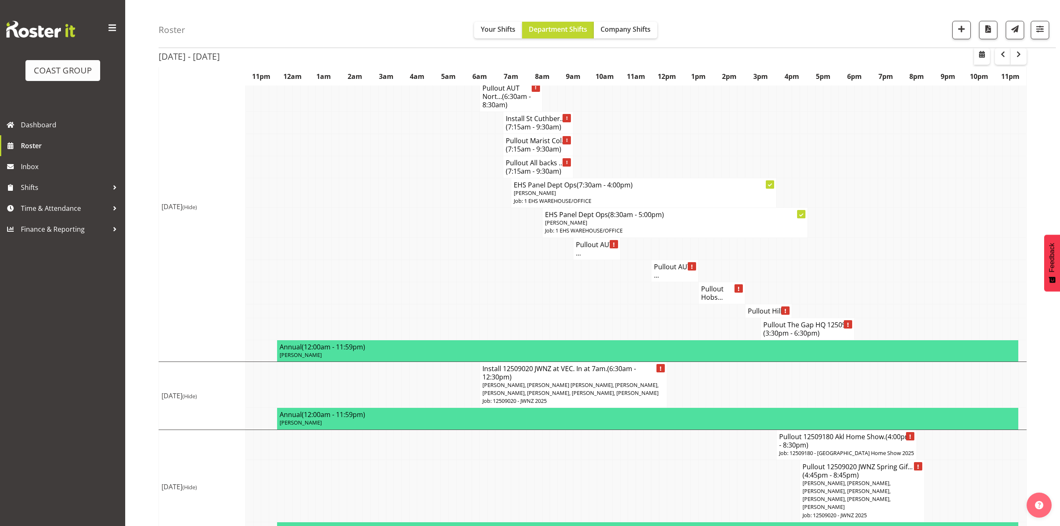
scroll to position [912, 0]
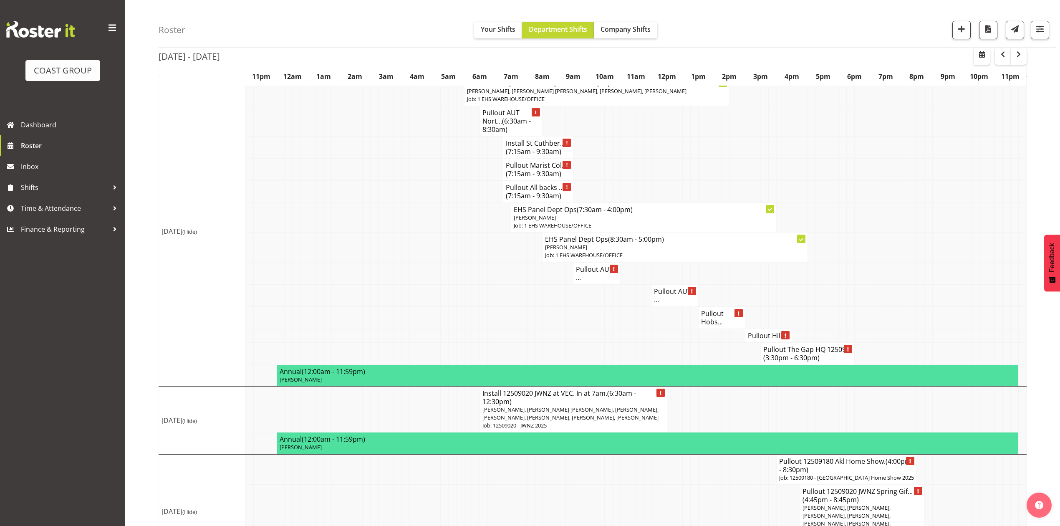
click at [757, 333] on h4 "Pullout Hill..." at bounding box center [768, 335] width 41 height 8
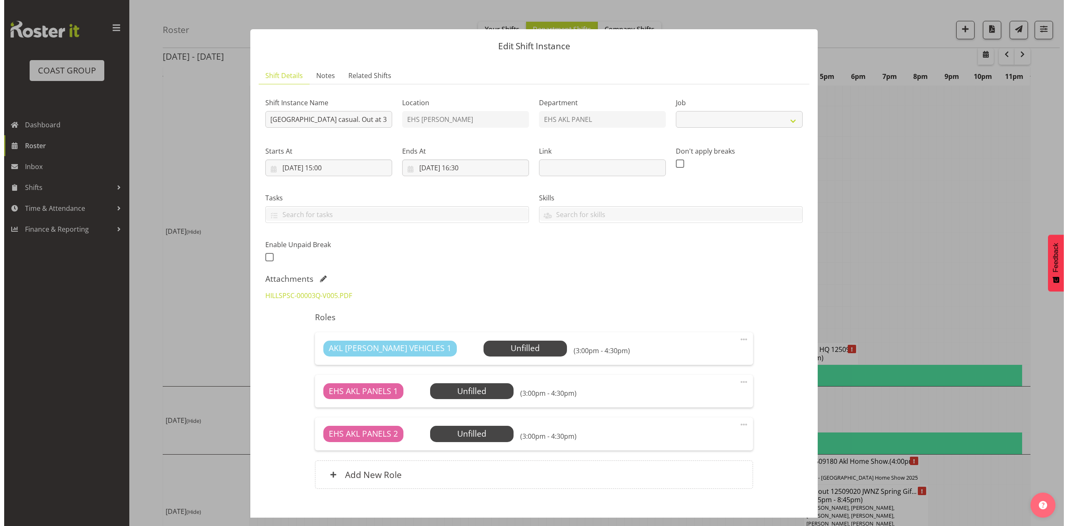
scroll to position [904, 0]
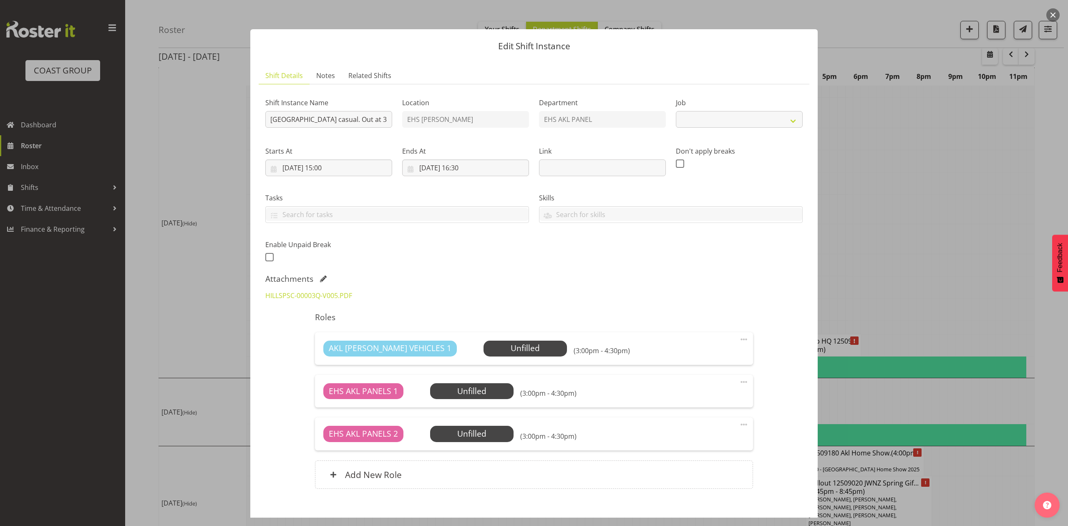
select select "8653"
click at [904, 241] on div at bounding box center [534, 263] width 1068 height 526
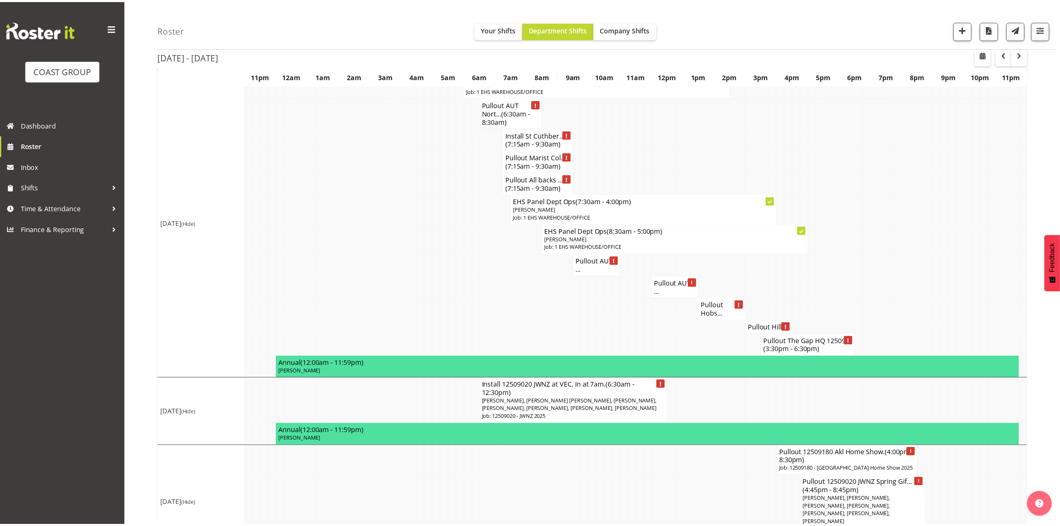
scroll to position [912, 0]
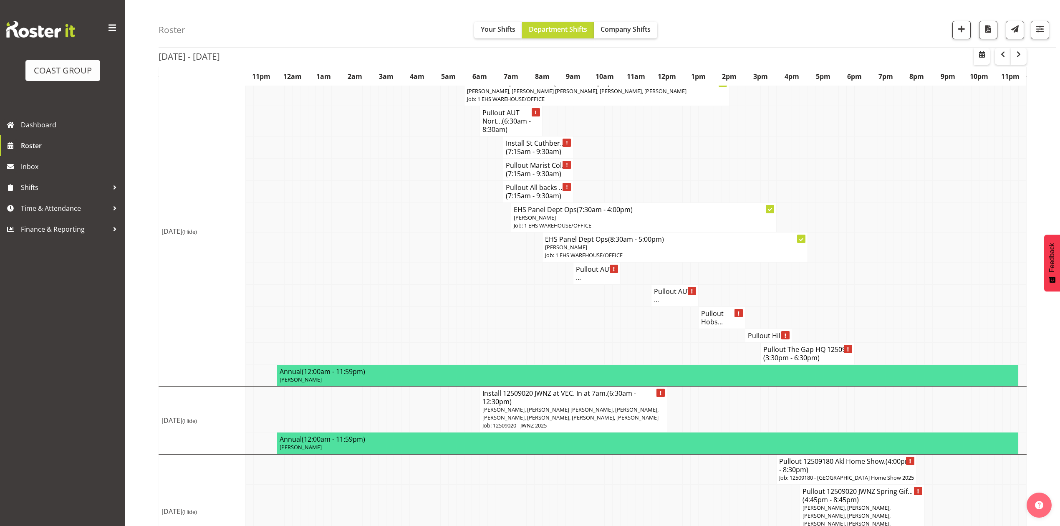
click at [825, 351] on h4 "Pullout The Gap HQ 12509... (3:30pm - 6:30pm)" at bounding box center [807, 353] width 88 height 17
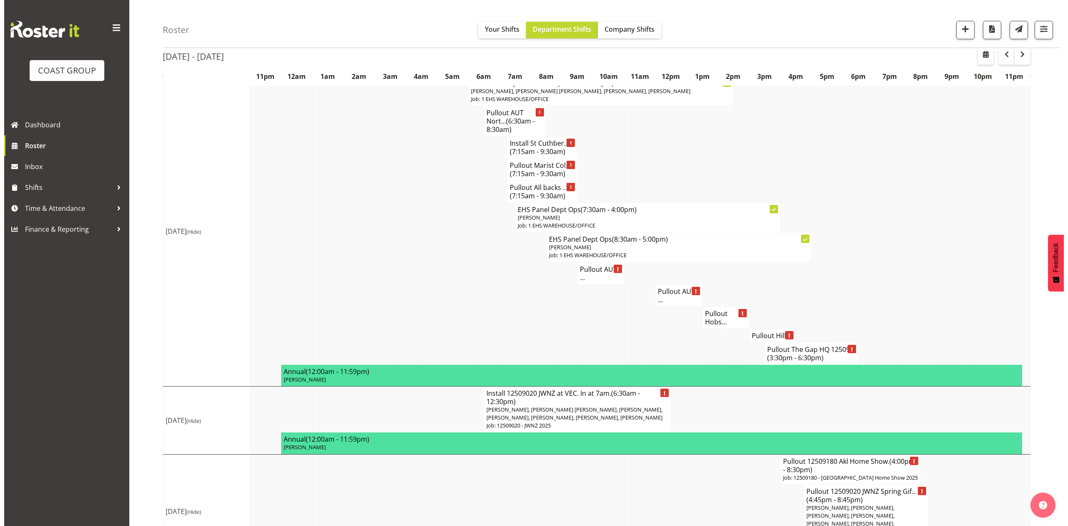
scroll to position [904, 0]
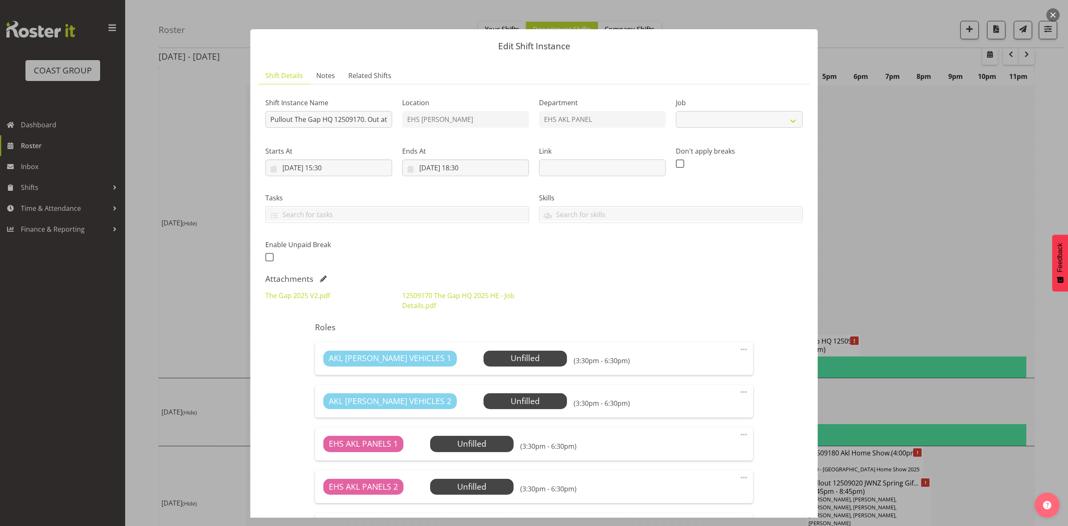
select select "9861"
drag, startPoint x: 733, startPoint y: 284, endPoint x: 768, endPoint y: 279, distance: 35.5
click at [735, 284] on div "Attachments" at bounding box center [534, 279] width 538 height 10
click at [930, 247] on div at bounding box center [534, 263] width 1068 height 526
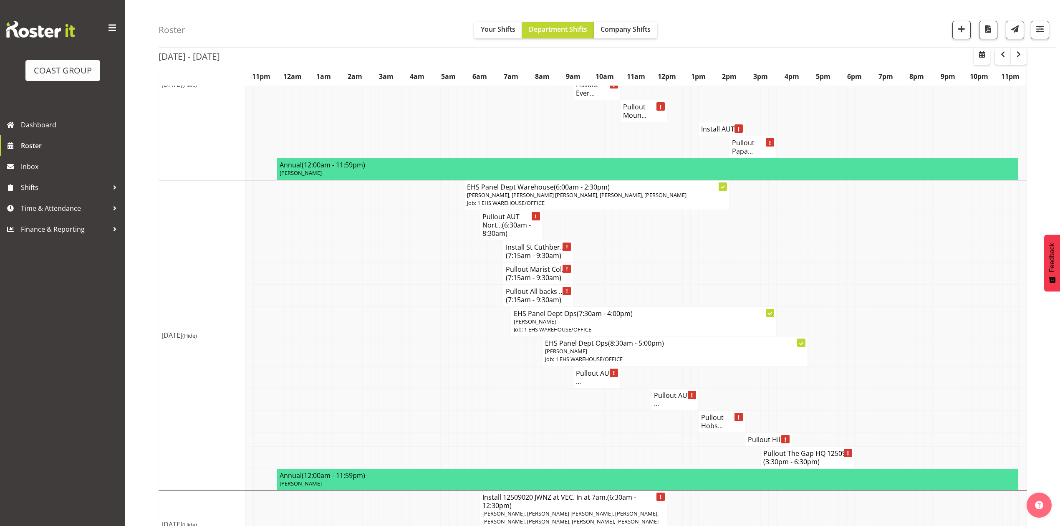
scroll to position [801, 0]
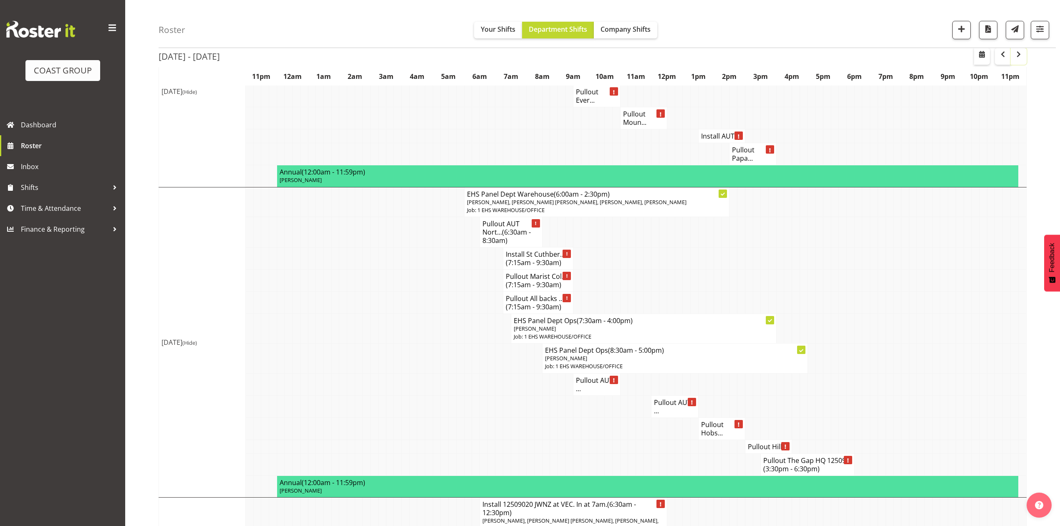
click at [1015, 54] on span "button" at bounding box center [1019, 54] width 10 height 10
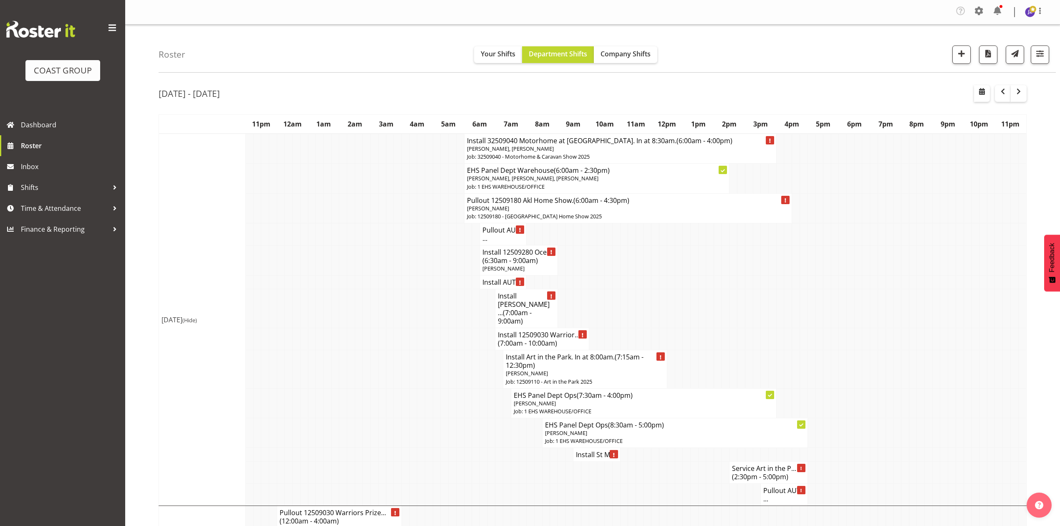
click at [516, 308] on span "(7:00am - 9:00am)" at bounding box center [515, 317] width 34 height 18
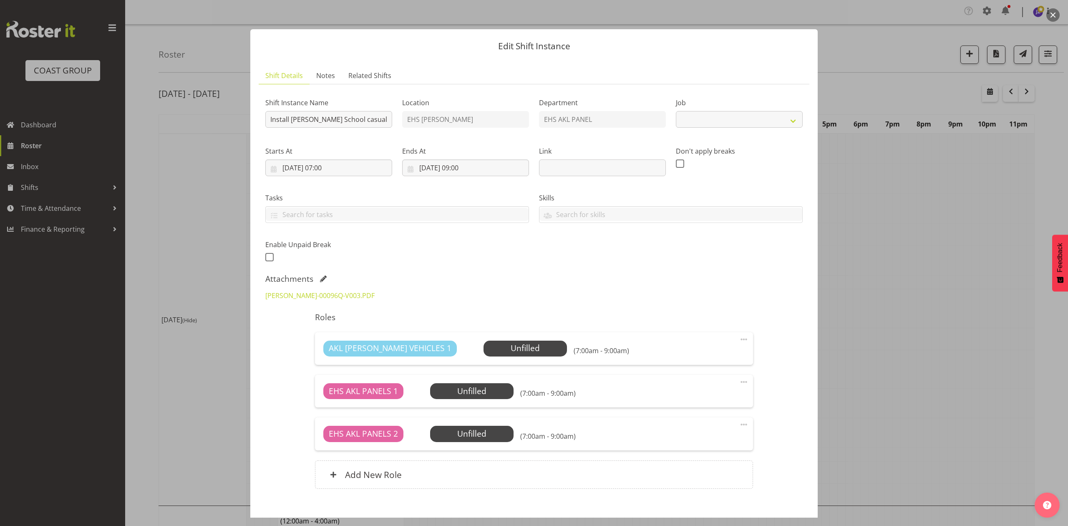
select select "8653"
click at [326, 296] on link "KRISTINS-00096Q-V003.PDF" at bounding box center [319, 295] width 109 height 9
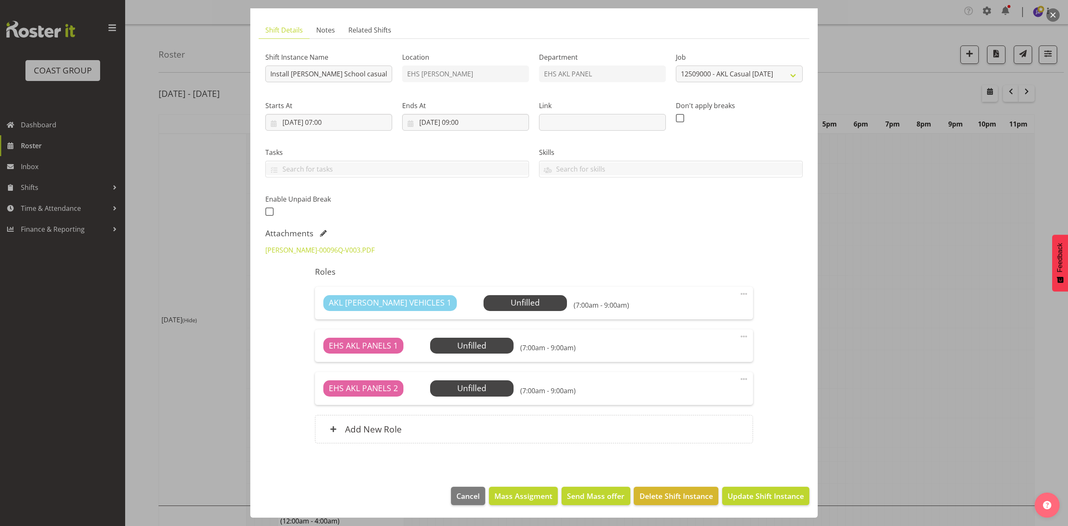
click at [505, 206] on div "Shift Instance Name Install Kristin School casual. In at 8am. Location EHS RYME…" at bounding box center [534, 131] width 548 height 183
click at [1059, 13] on button "button" at bounding box center [1053, 14] width 13 height 13
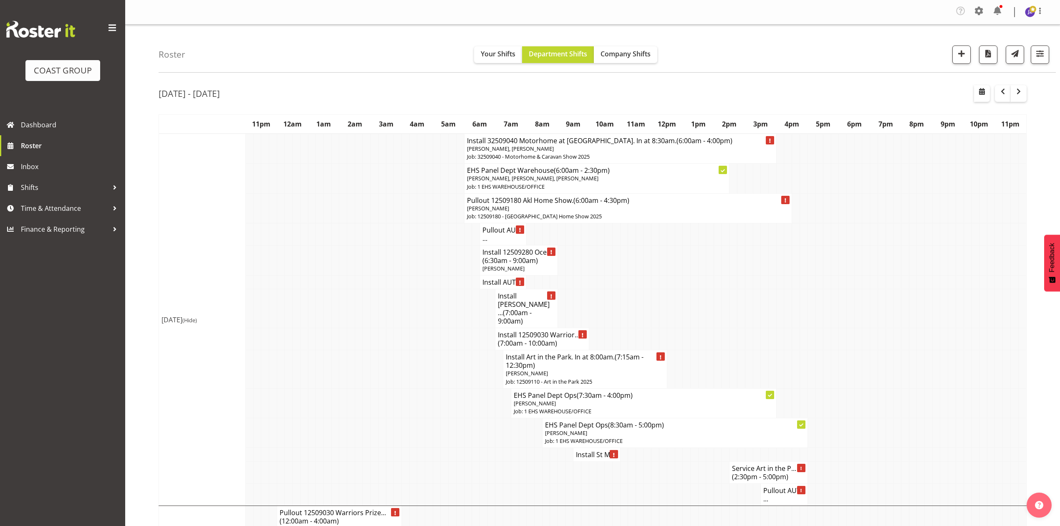
click at [922, 333] on td at bounding box center [921, 339] width 8 height 22
click at [495, 236] on h4 "Pullout AUT ..." at bounding box center [502, 234] width 41 height 17
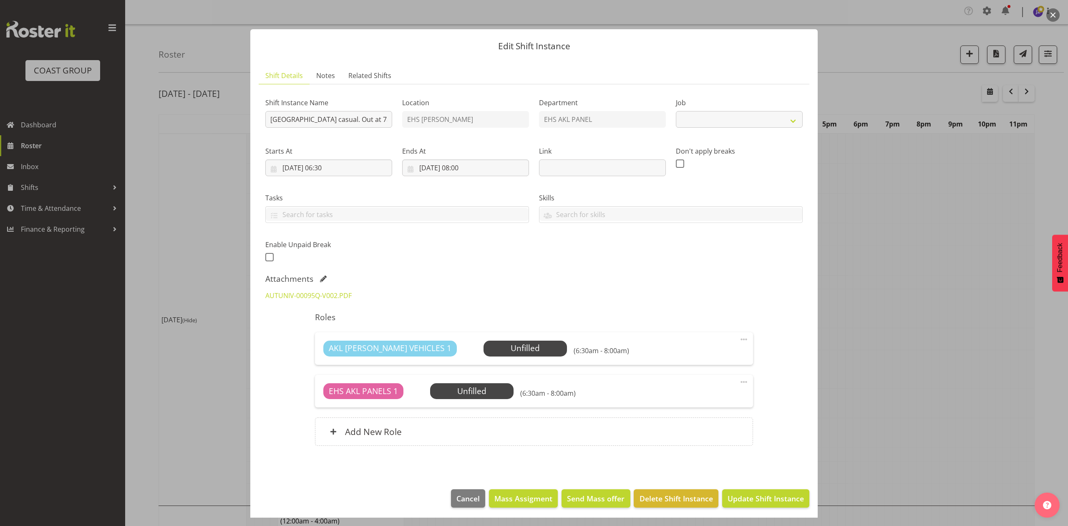
select select "8653"
click at [304, 298] on link "AUTUNIV-00095Q-V002.PDF" at bounding box center [308, 295] width 86 height 9
click at [893, 223] on div at bounding box center [534, 263] width 1068 height 526
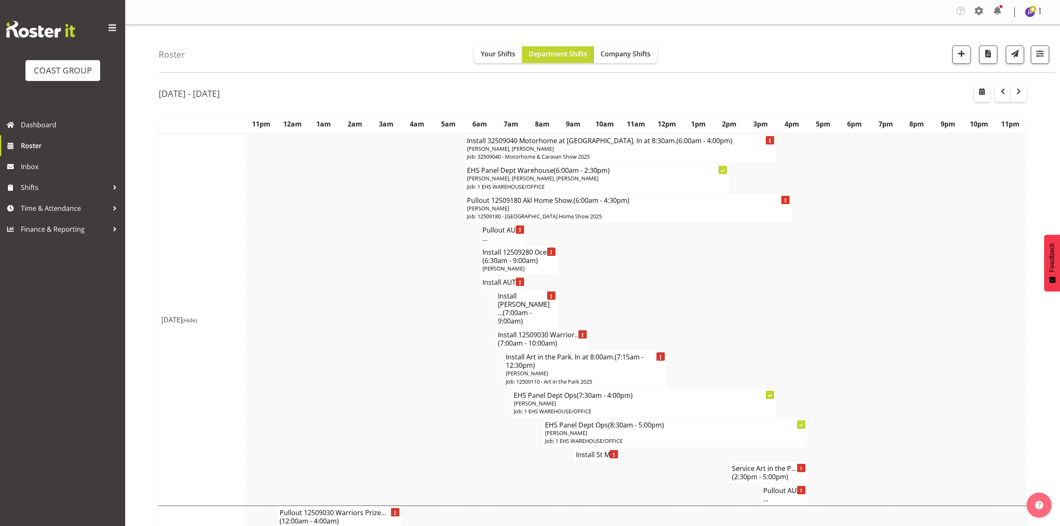
click at [506, 266] on span "[PERSON_NAME]" at bounding box center [503, 269] width 42 height 8
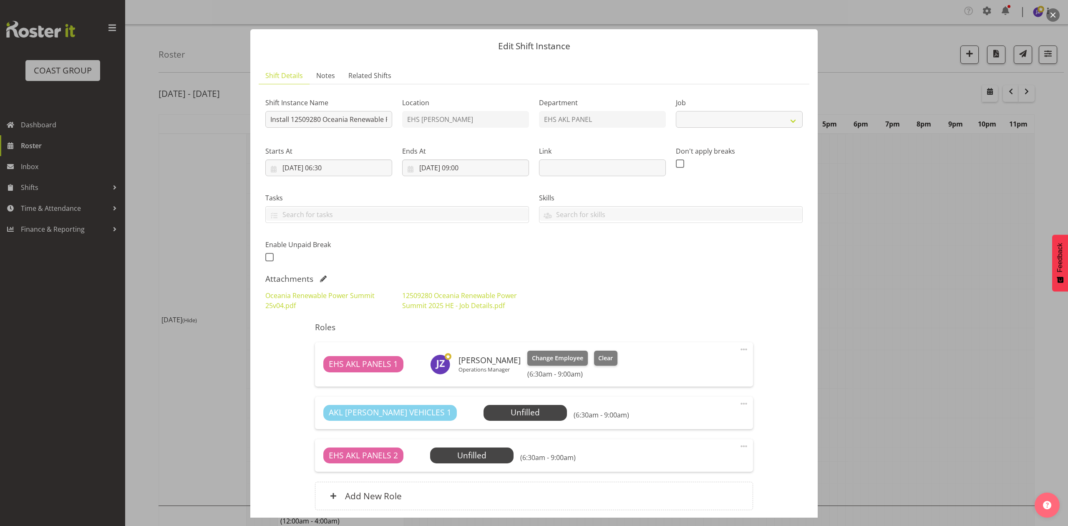
select select "10278"
click at [371, 119] on input "Install 12509280 Oceania Renewable Power Summit .In at 7am." at bounding box center [328, 119] width 127 height 17
click at [356, 298] on link "Oceania Renewable Power Summit 25v04.pdf" at bounding box center [319, 300] width 109 height 19
click at [468, 295] on link "12509280 Oceania Renewable Power Summit 2025 HE - Job Details.pdf" at bounding box center [459, 300] width 115 height 19
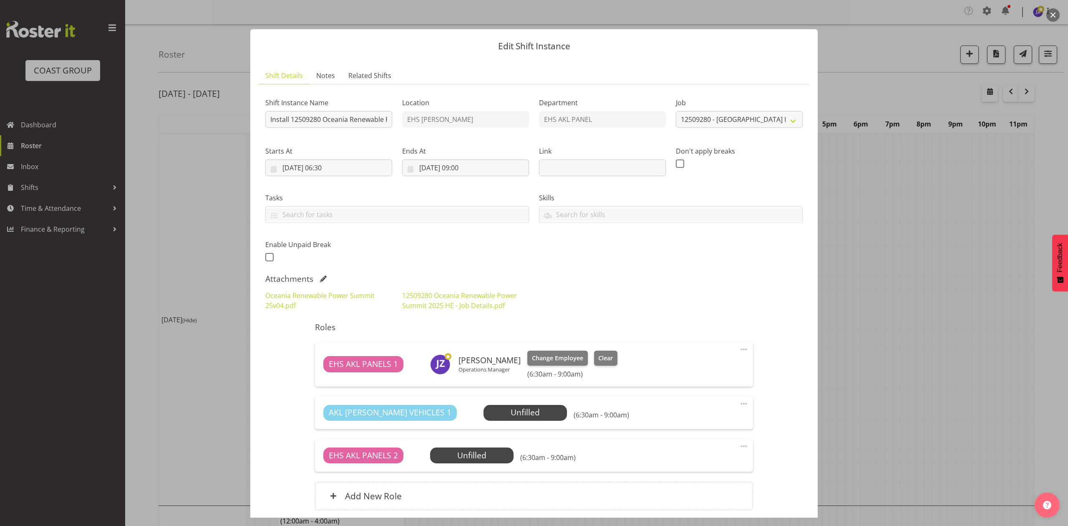
drag, startPoint x: 663, startPoint y: 275, endPoint x: 791, endPoint y: 276, distance: 128.1
click at [664, 275] on div "Attachments" at bounding box center [534, 279] width 538 height 10
click at [949, 247] on div at bounding box center [534, 263] width 1068 height 526
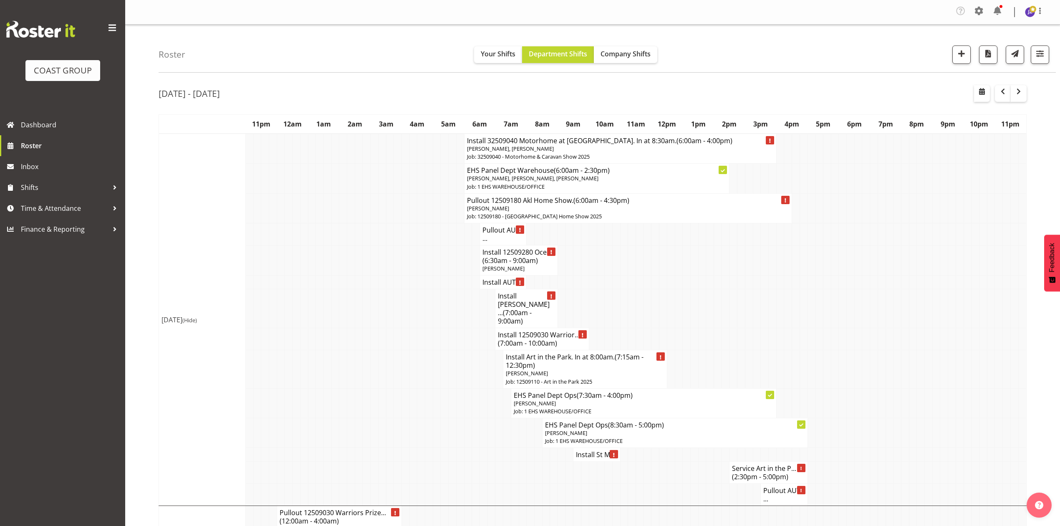
click at [591, 290] on td at bounding box center [593, 308] width 8 height 39
click at [505, 257] on span "(6:30am - 9:00am)" at bounding box center [510, 260] width 56 height 9
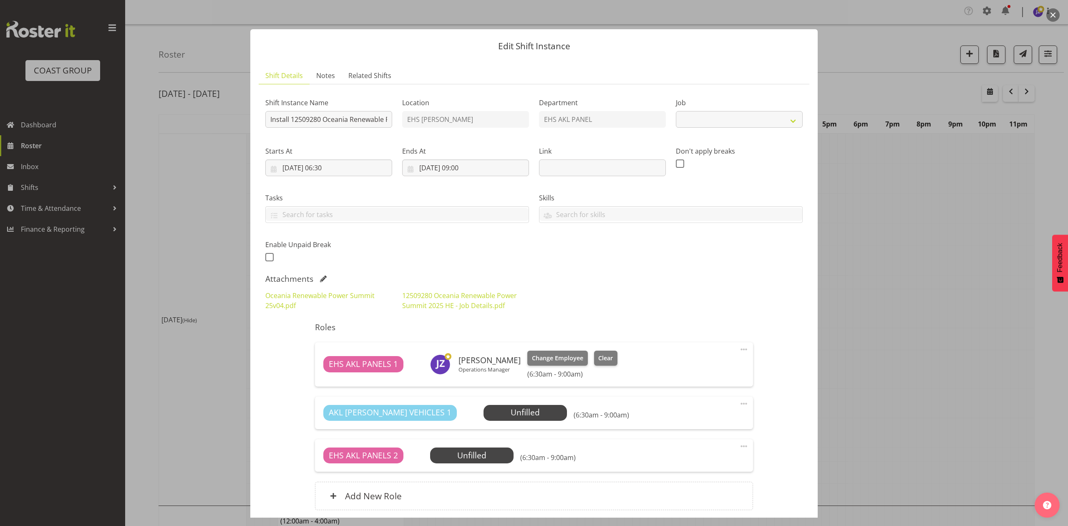
select select "10278"
click at [369, 296] on link "Oceania Renewable Power Summit 25v04.pdf" at bounding box center [319, 300] width 109 height 19
click at [1054, 12] on button "button" at bounding box center [1053, 14] width 13 height 13
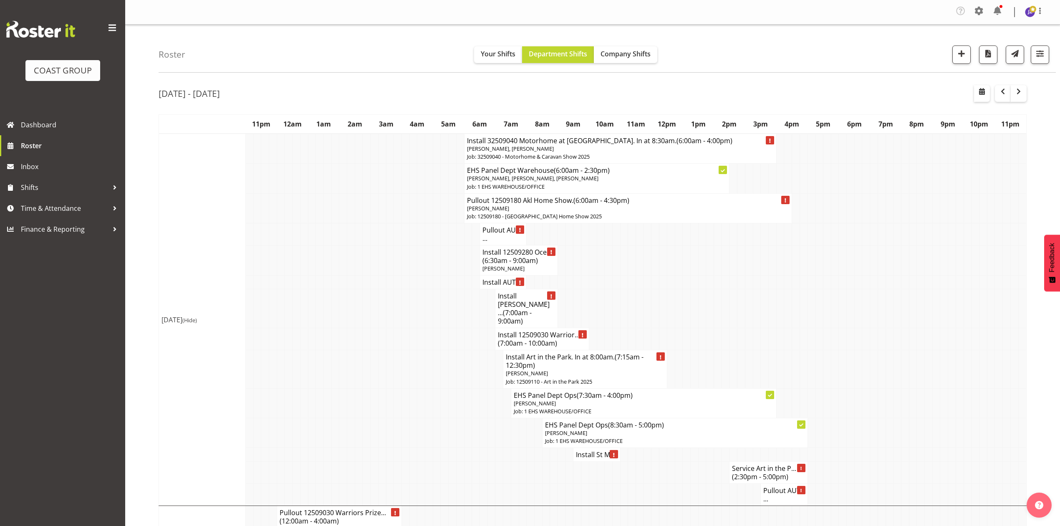
click at [417, 264] on td at bounding box center [421, 260] width 8 height 30
click at [485, 284] on h4 "Install AUT ..." at bounding box center [502, 282] width 41 height 8
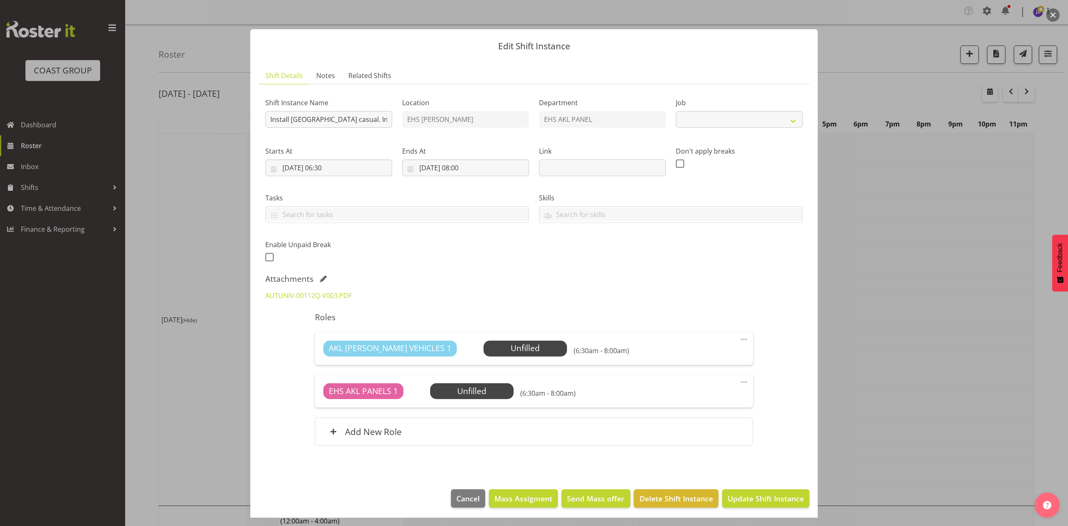
select select "8653"
drag, startPoint x: 1024, startPoint y: 221, endPoint x: 980, endPoint y: 236, distance: 45.9
click at [1024, 221] on div at bounding box center [534, 263] width 1068 height 526
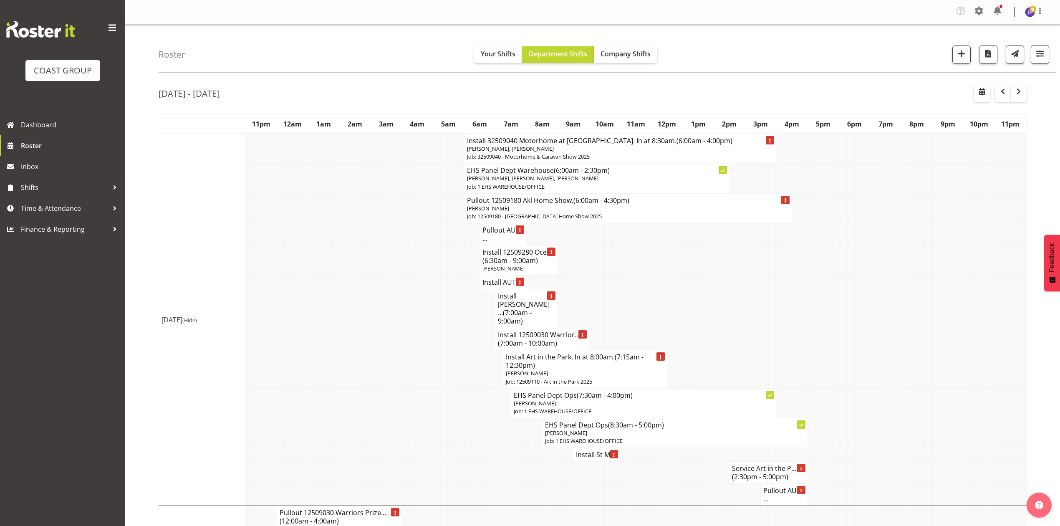
click at [523, 268] on p "[PERSON_NAME]" at bounding box center [518, 269] width 73 height 8
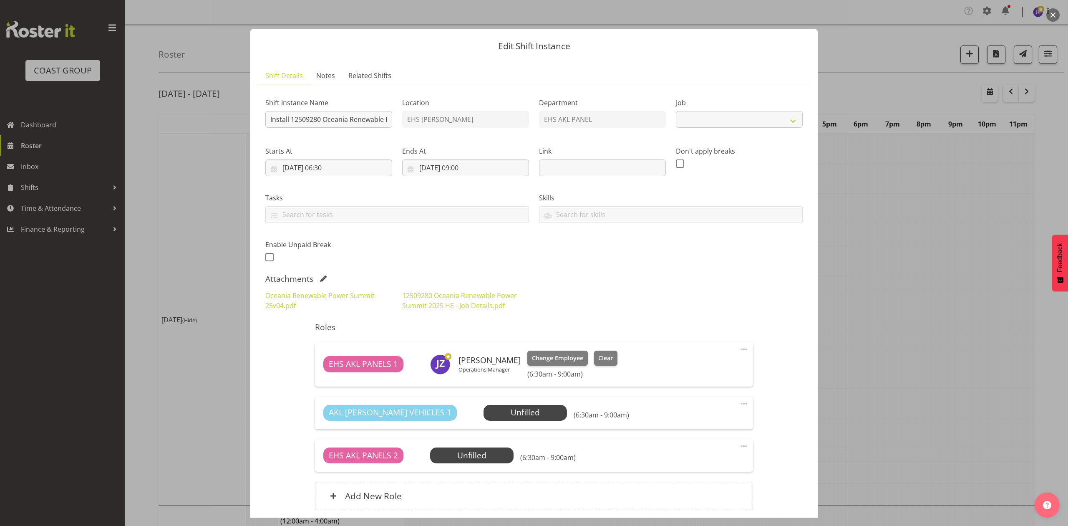
select select "10278"
click at [862, 281] on div at bounding box center [534, 263] width 1068 height 526
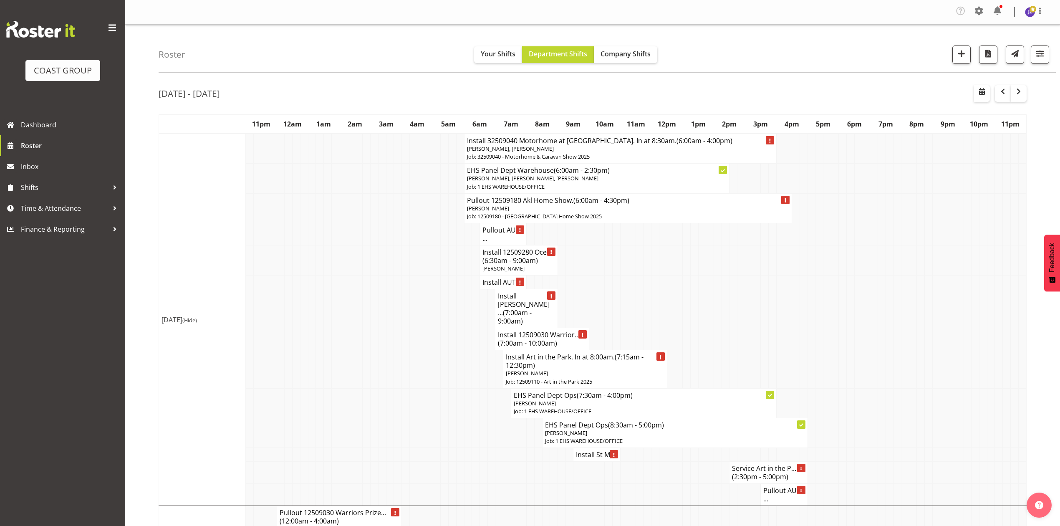
click at [551, 338] on span "(7:00am - 10:00am)" at bounding box center [527, 342] width 59 height 9
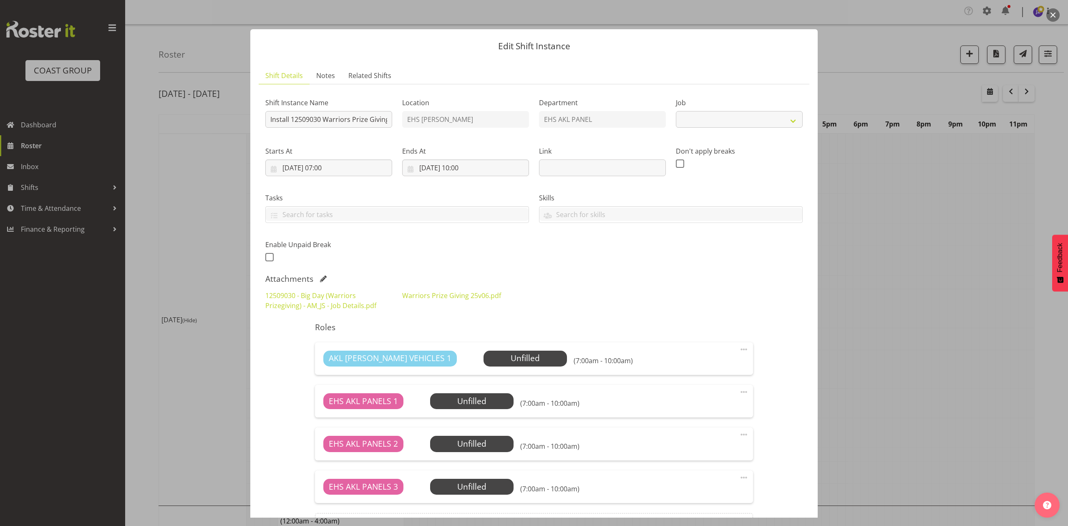
select select "10509"
click at [371, 109] on div "Shift Instance Name Install 12509030 Warriors Prize Giving at VEC." at bounding box center [328, 113] width 127 height 30
click at [376, 123] on input "Install 12509030 Warriors Prize Giving at VEC." at bounding box center [328, 119] width 127 height 17
click at [336, 302] on link "12509030 - Big Day (Warriors Prizegiving) - AM_JS - Job Details.pdf" at bounding box center [320, 300] width 111 height 19
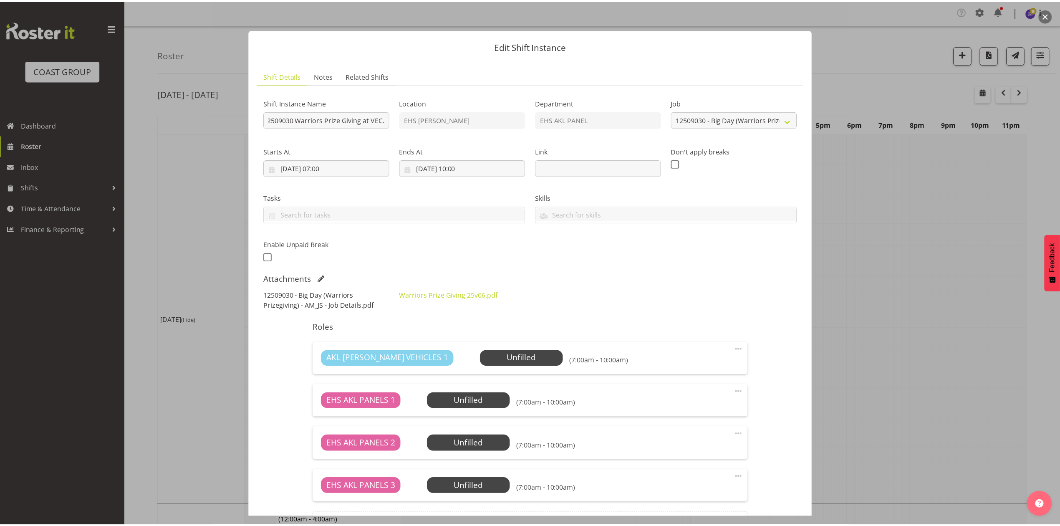
scroll to position [0, 0]
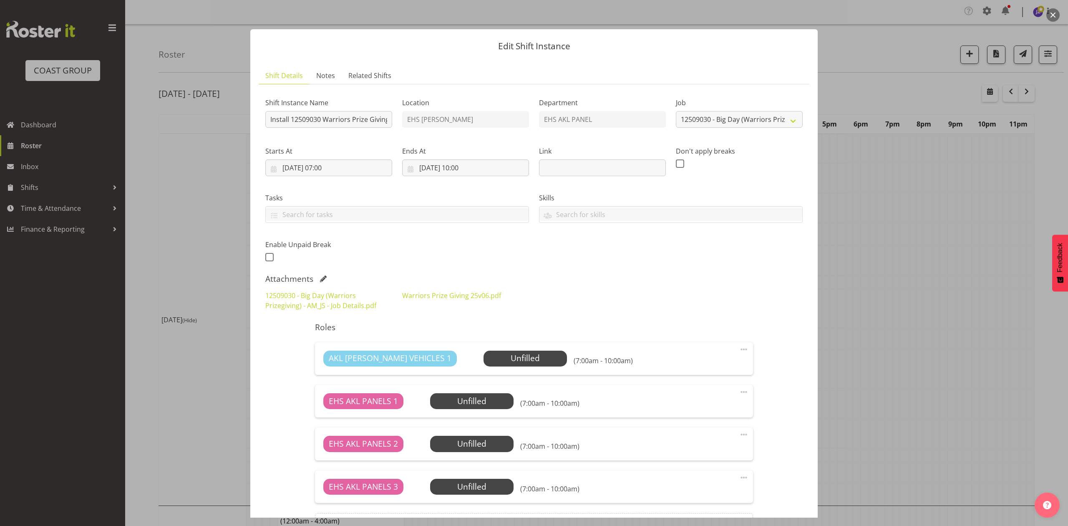
click at [949, 226] on div at bounding box center [534, 263] width 1068 height 526
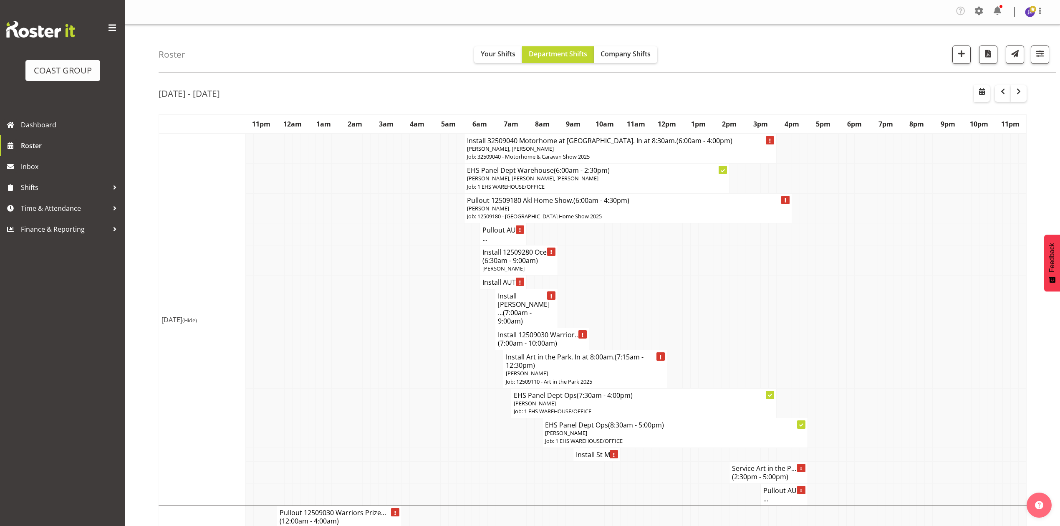
click at [560, 331] on h4 "Install 12509030 Warrior... (7:00am - 10:00am)" at bounding box center [542, 339] width 88 height 17
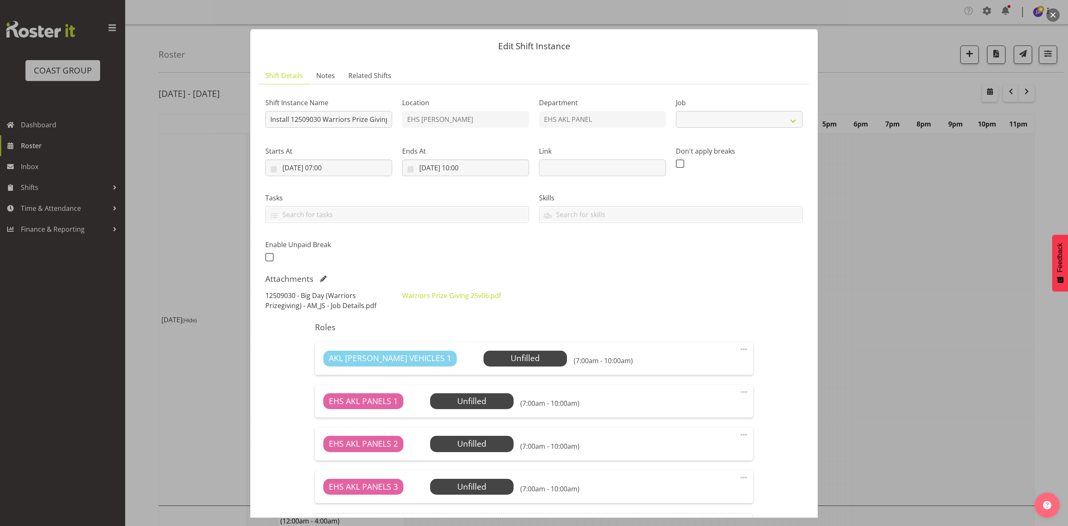
select select "10509"
click at [348, 298] on link "12509030 - Big Day (Warriors Prizegiving) - AM_JS - Job Details.pdf" at bounding box center [320, 300] width 111 height 19
click at [883, 244] on div at bounding box center [534, 263] width 1068 height 526
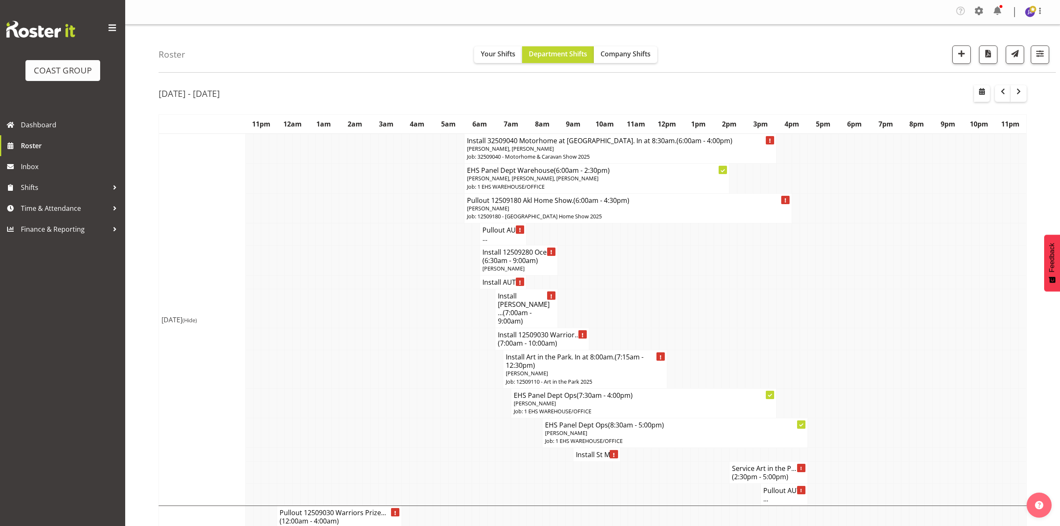
click at [626, 307] on td at bounding box center [624, 308] width 8 height 39
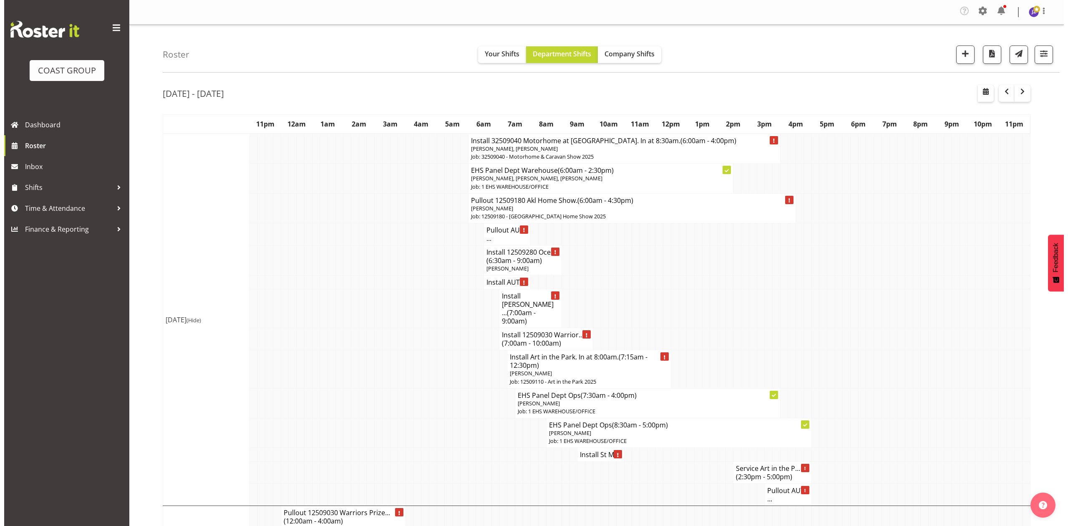
scroll to position [111, 0]
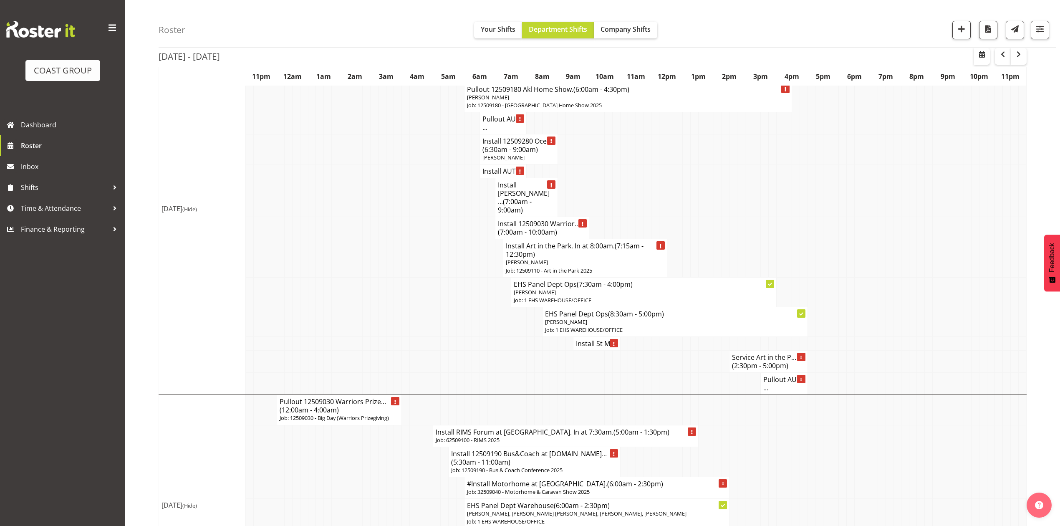
click at [546, 242] on h4 "Install Art in the Park. In at 8:00am. (7:15am - 12:30pm)" at bounding box center [585, 250] width 159 height 17
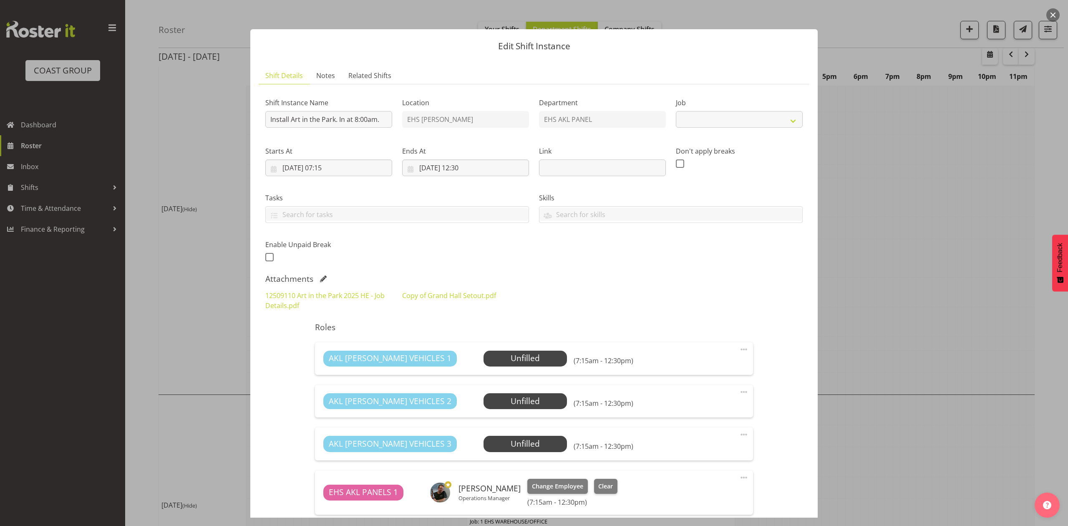
select select "9448"
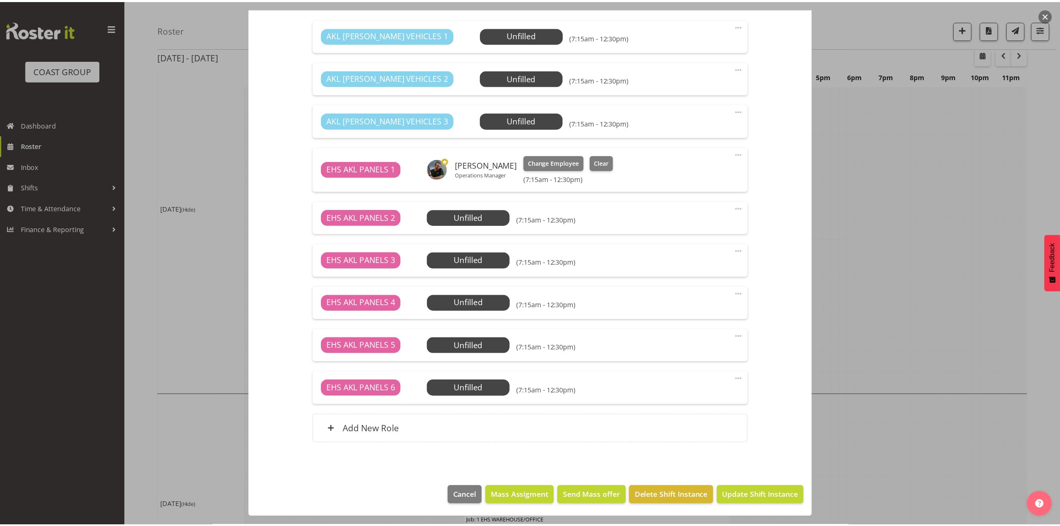
scroll to position [324, 0]
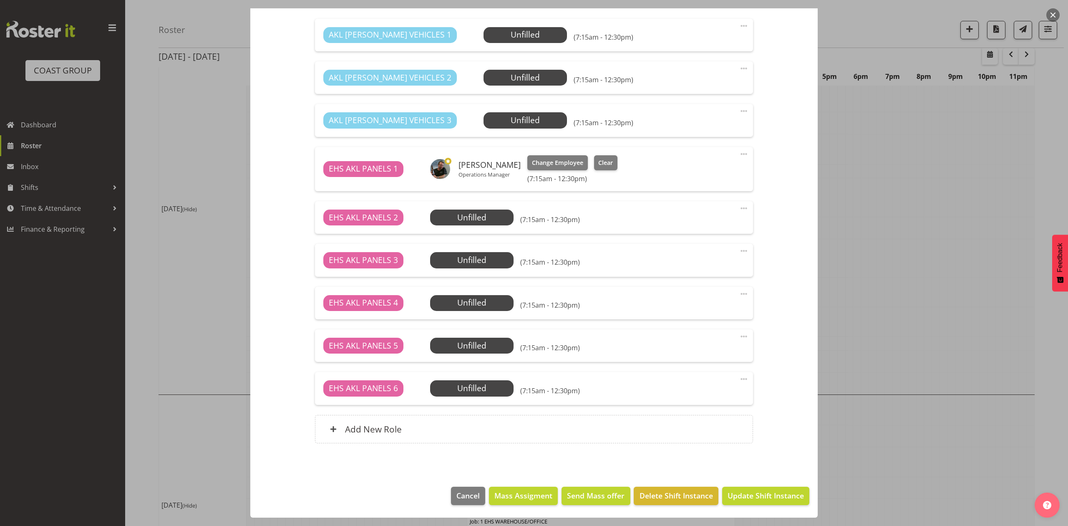
click at [977, 226] on div at bounding box center [534, 263] width 1068 height 526
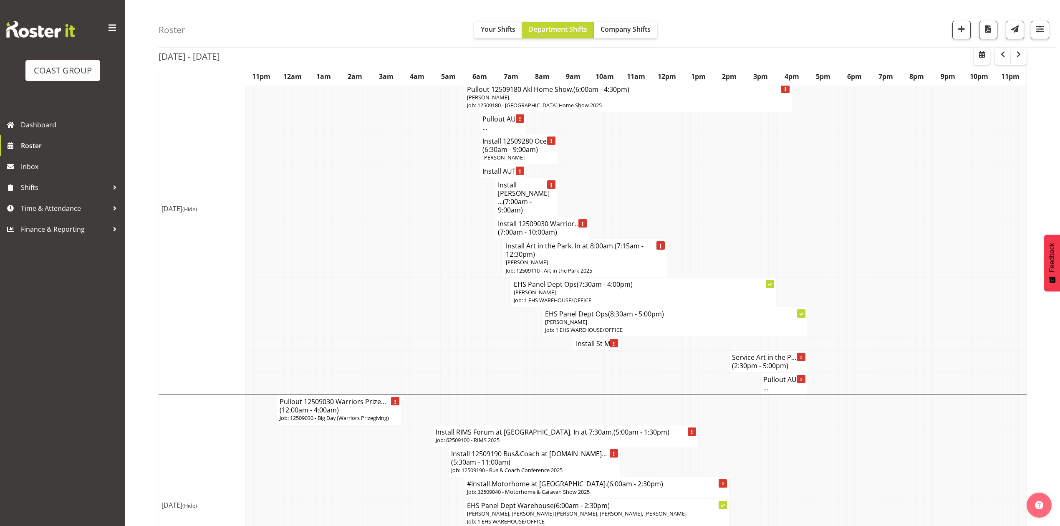
click at [434, 288] on td at bounding box center [437, 292] width 8 height 30
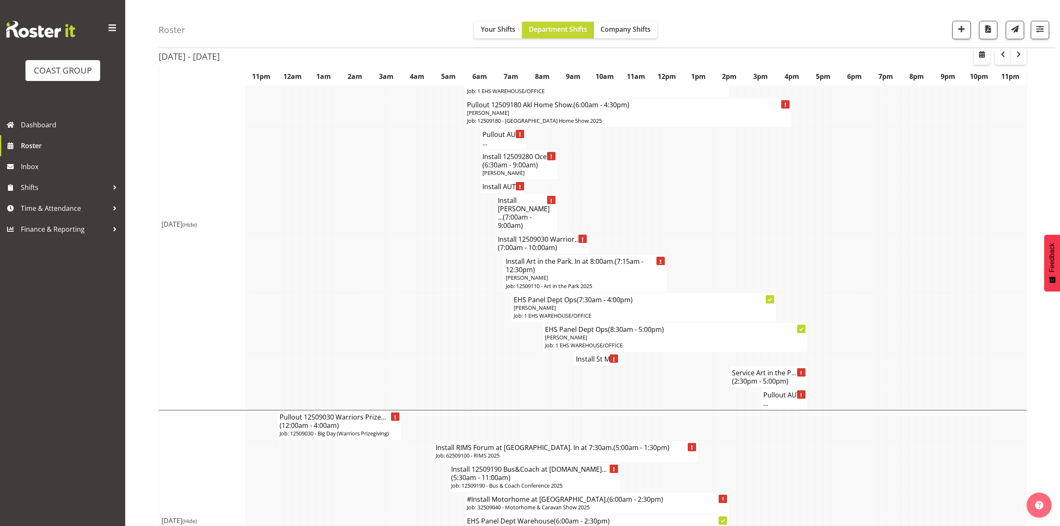
scroll to position [111, 0]
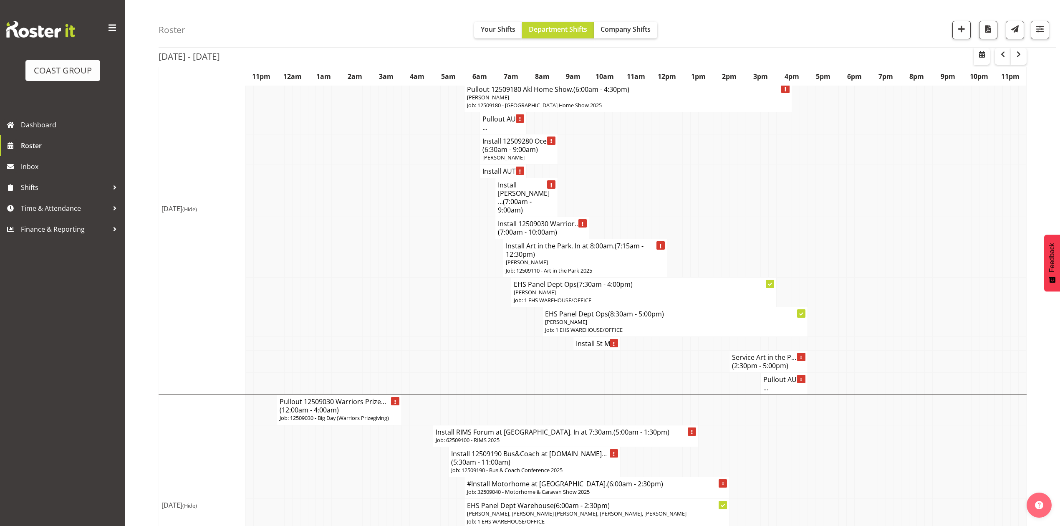
click at [591, 339] on h4 "Install St M..." at bounding box center [596, 343] width 41 height 8
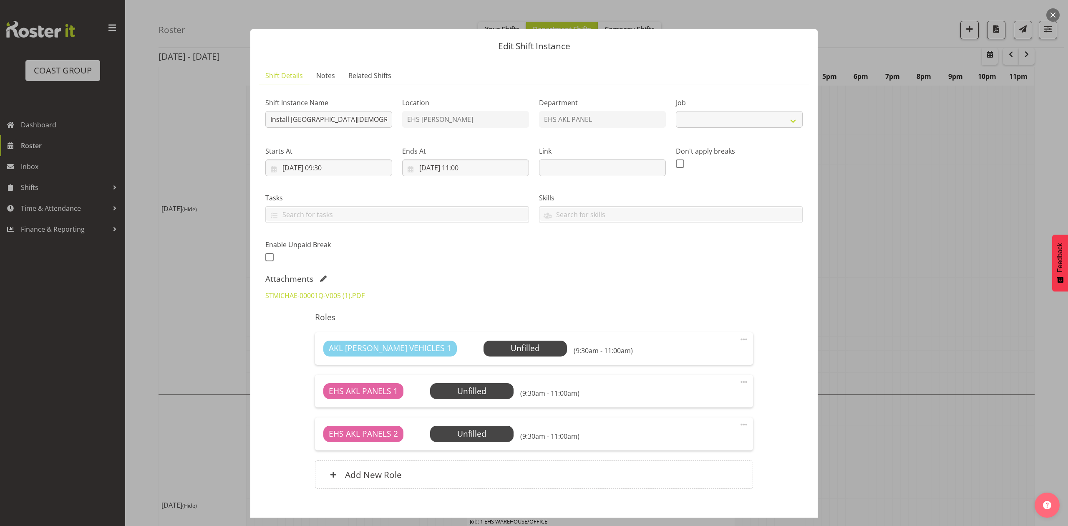
select select "8653"
click at [901, 232] on div at bounding box center [534, 263] width 1068 height 526
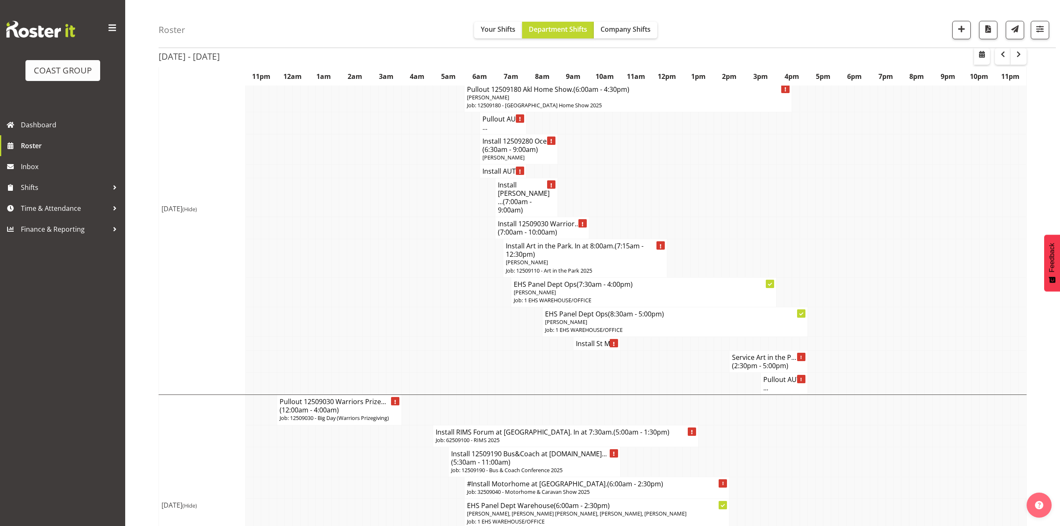
click at [720, 351] on td at bounding box center [718, 362] width 8 height 22
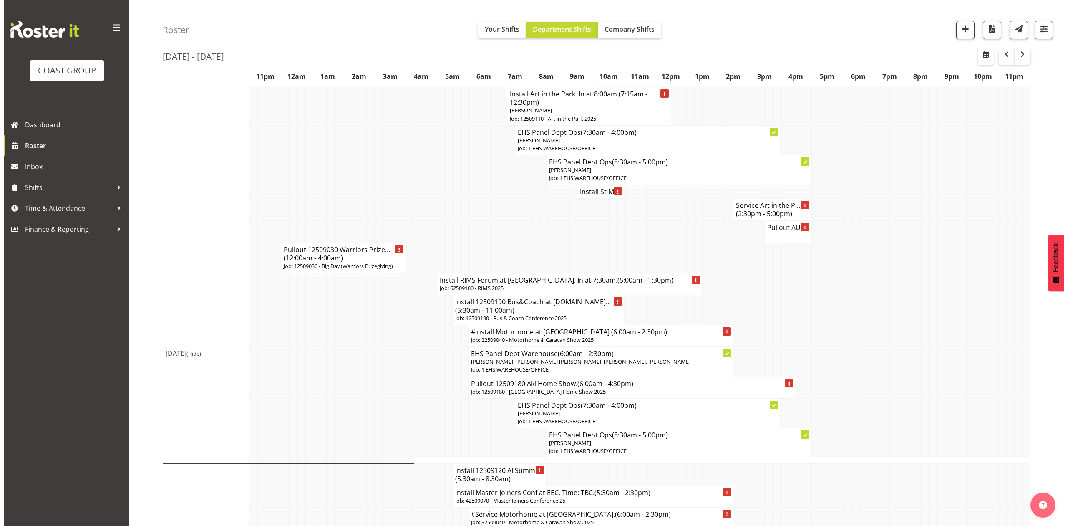
scroll to position [278, 0]
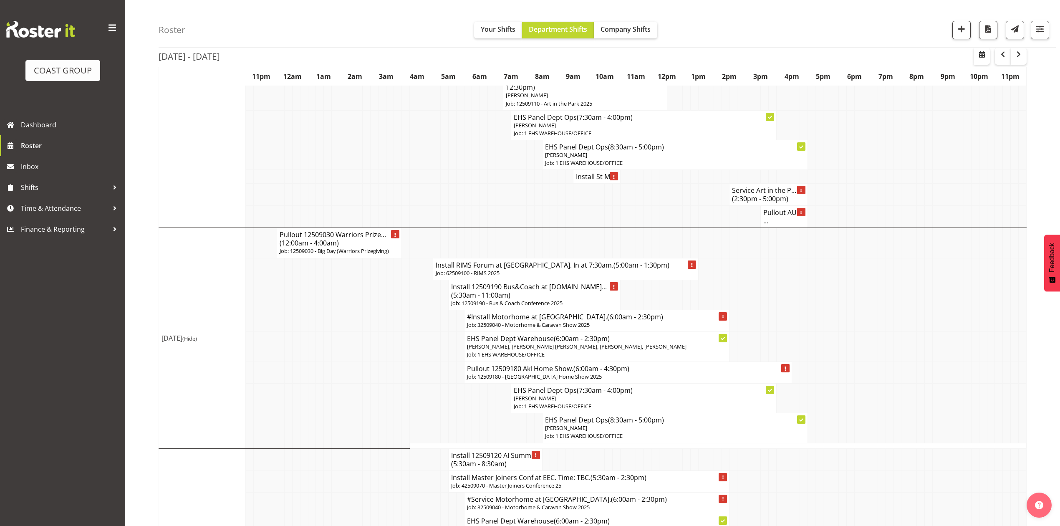
click at [854, 291] on td at bounding box center [858, 295] width 8 height 30
click at [554, 269] on p "Job: 62509100 - RIMS 2025" at bounding box center [566, 273] width 260 height 8
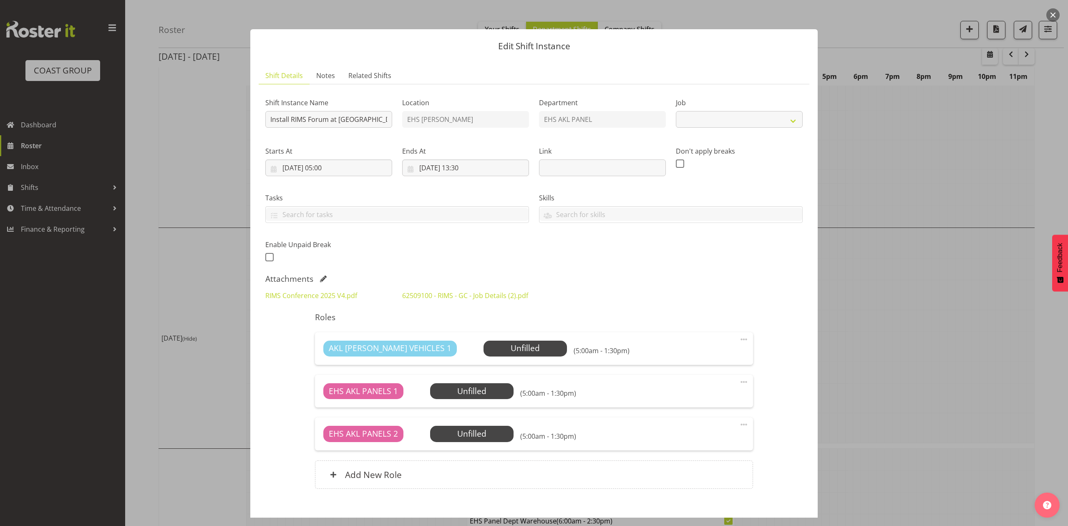
select select "9899"
click at [320, 297] on link "RIMS Conference 2025 V4.pdf" at bounding box center [311, 295] width 92 height 9
drag, startPoint x: 995, startPoint y: 311, endPoint x: 899, endPoint y: 322, distance: 97.5
click at [994, 311] on div at bounding box center [534, 263] width 1068 height 526
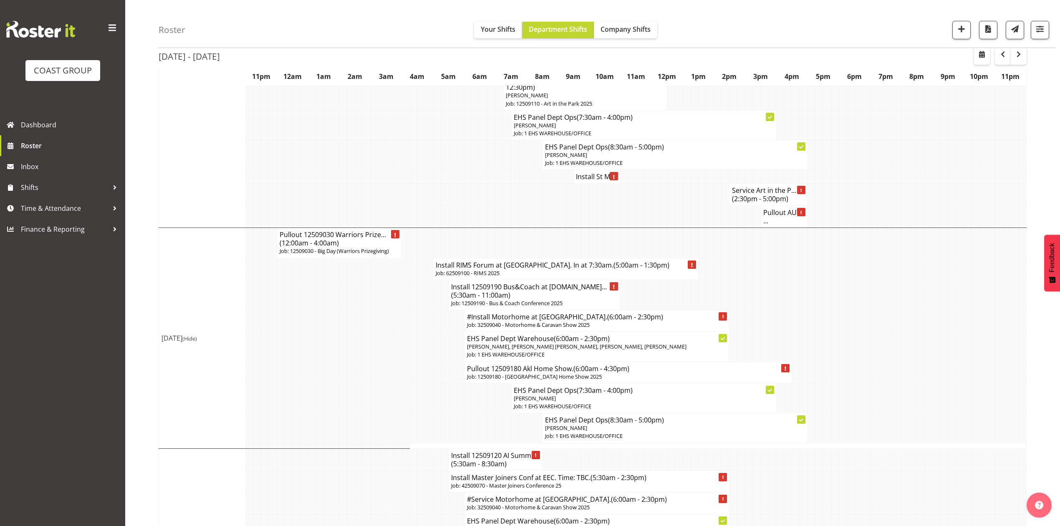
click at [538, 299] on p "Job: 12509190 - Bus & Coach Conference 2025" at bounding box center [534, 303] width 166 height 8
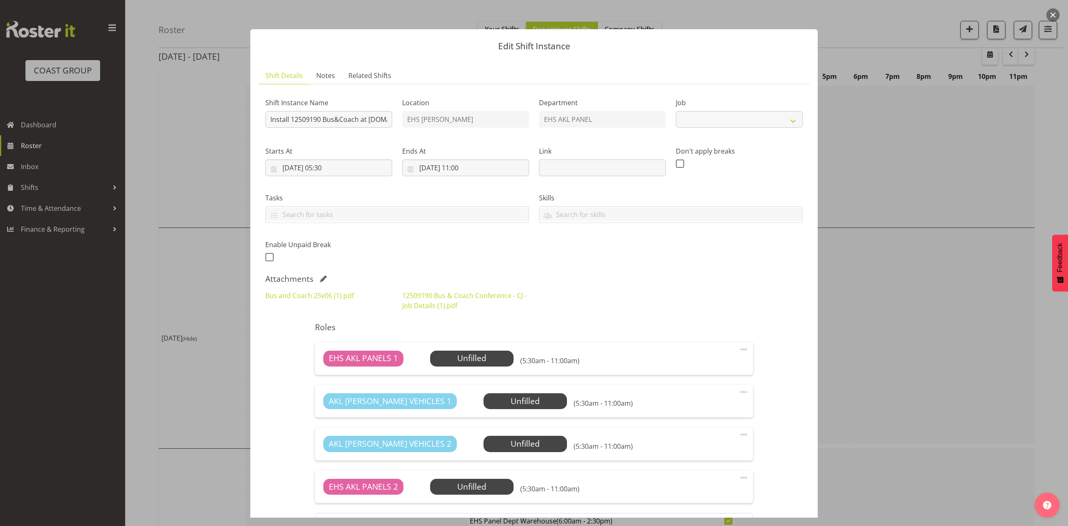
select select "9939"
click at [343, 299] on link "Bus and Coach 25v06 (1).pdf" at bounding box center [309, 295] width 88 height 9
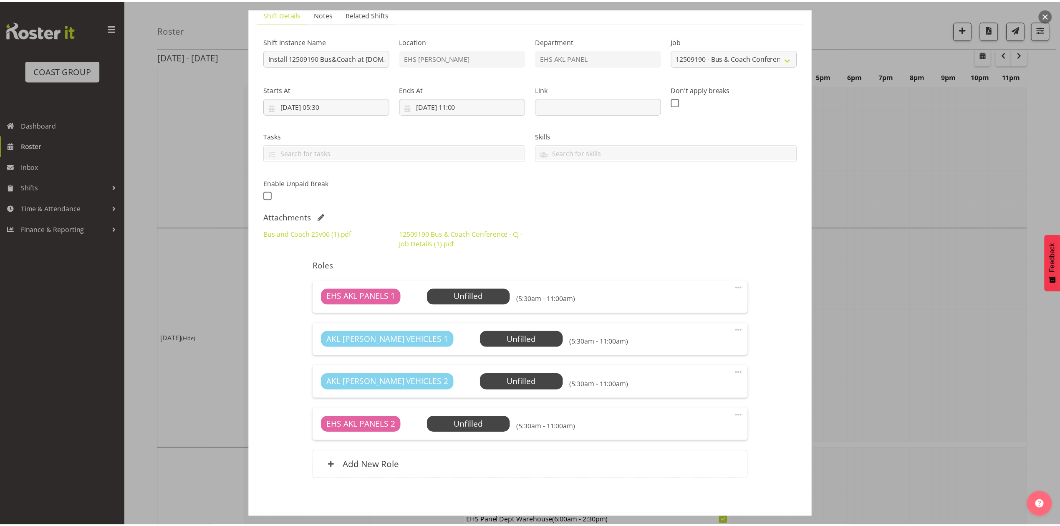
scroll to position [43, 0]
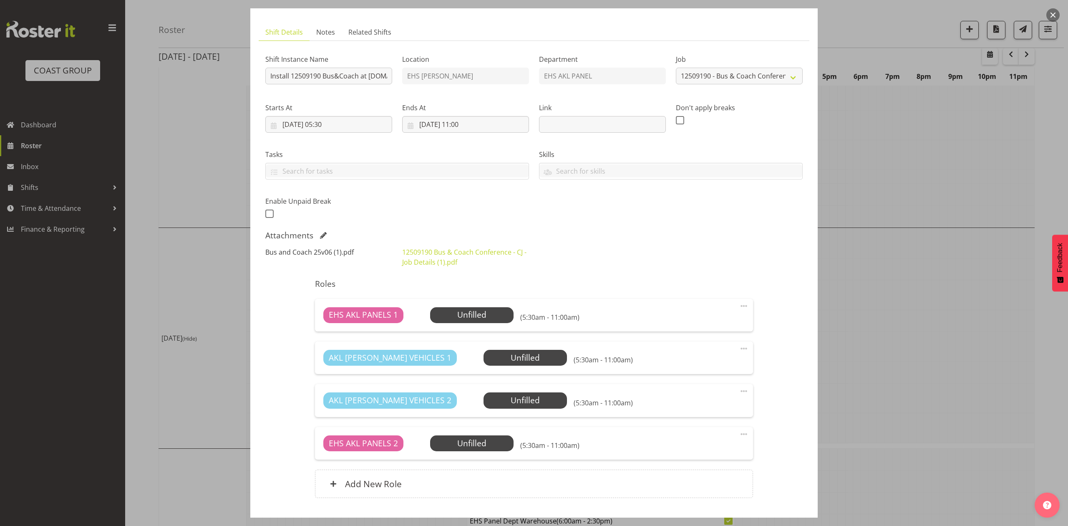
click at [304, 251] on link "Bus and Coach 25v06 (1).pdf" at bounding box center [309, 251] width 88 height 9
click at [907, 142] on div at bounding box center [534, 263] width 1068 height 526
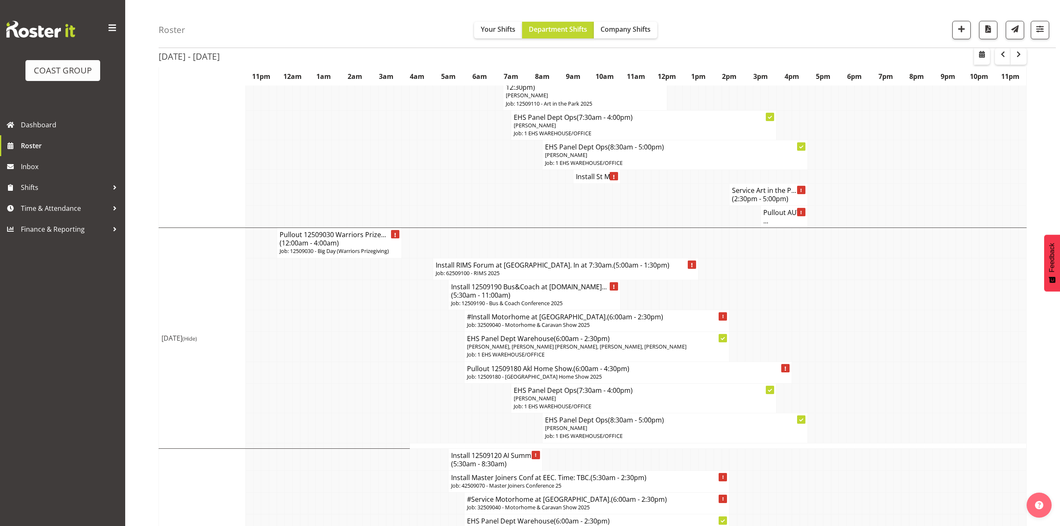
click at [485, 401] on td at bounding box center [484, 398] width 8 height 30
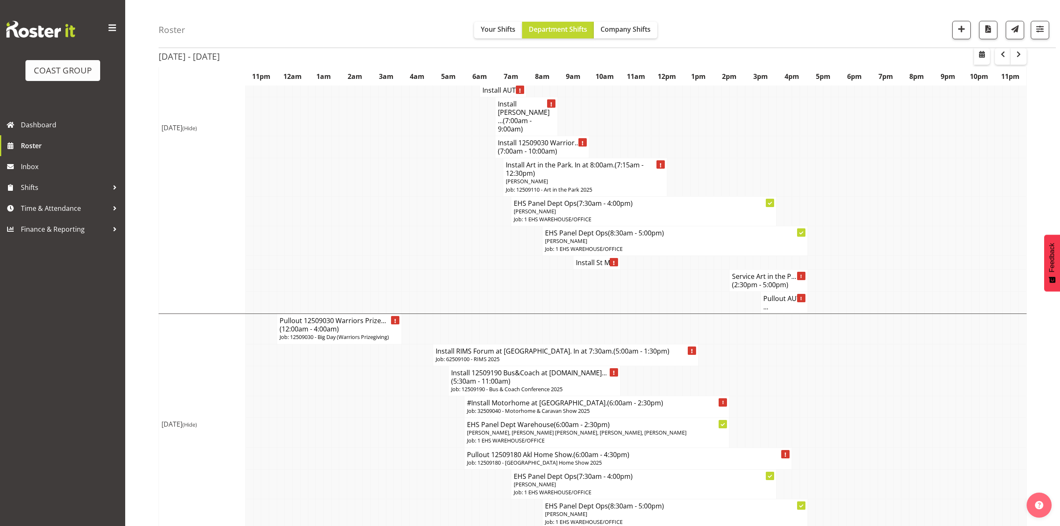
scroll to position [108, 0]
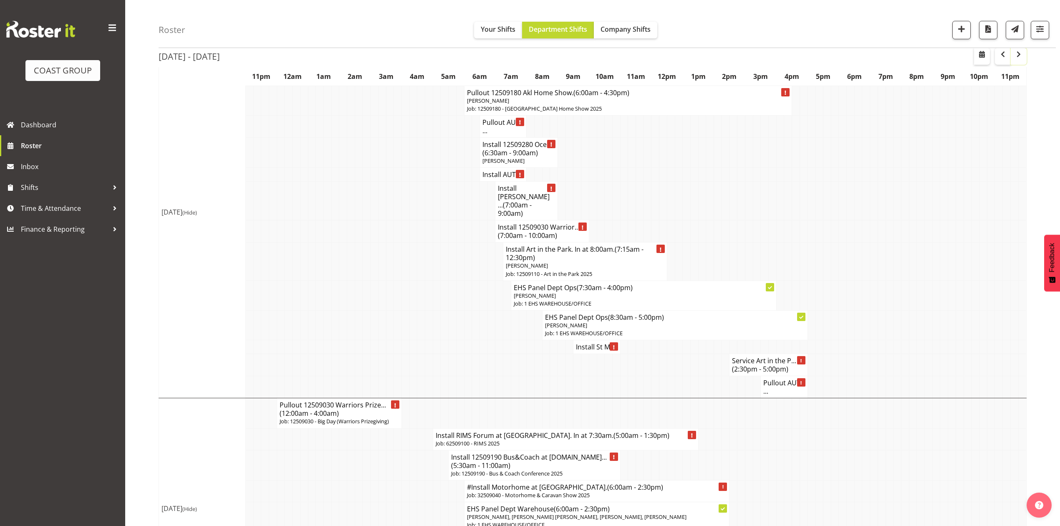
click at [1017, 62] on span "button" at bounding box center [1018, 55] width 3 height 13
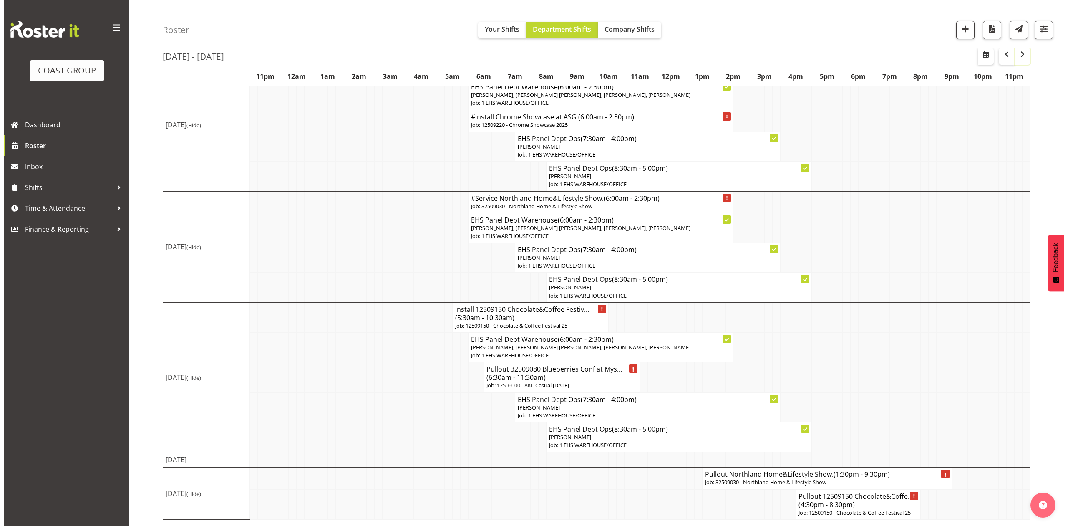
scroll to position [433, 0]
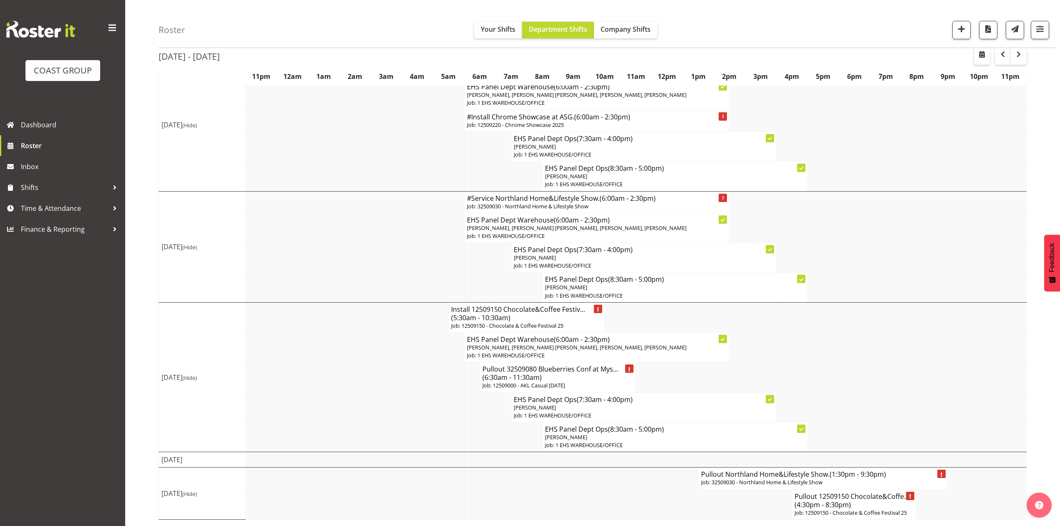
click at [633, 304] on td at bounding box center [632, 317] width 8 height 30
click at [541, 310] on h4 "Install 12509150 Chocolate&Coffee Festiv... (5:30am - 10:30am)" at bounding box center [526, 313] width 151 height 17
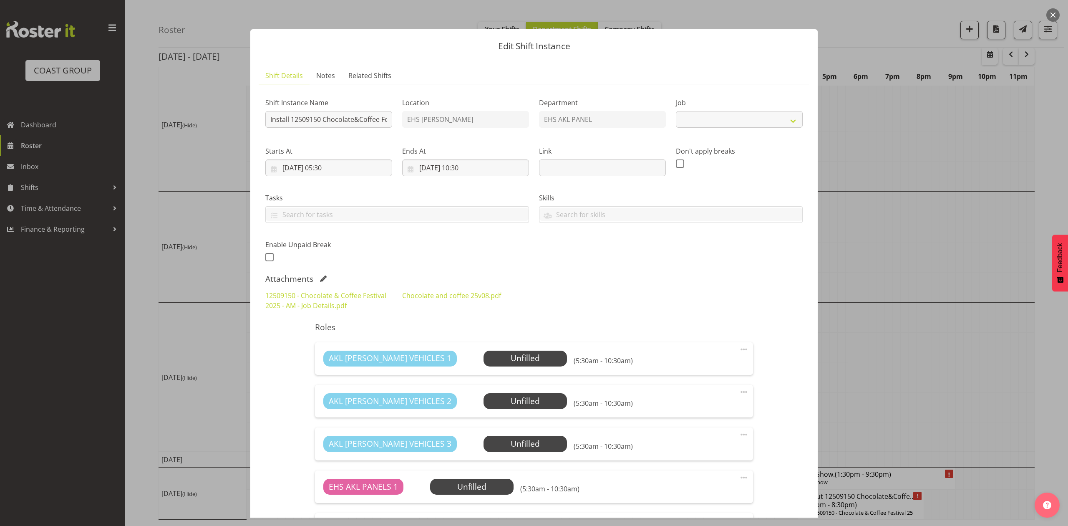
select select "9735"
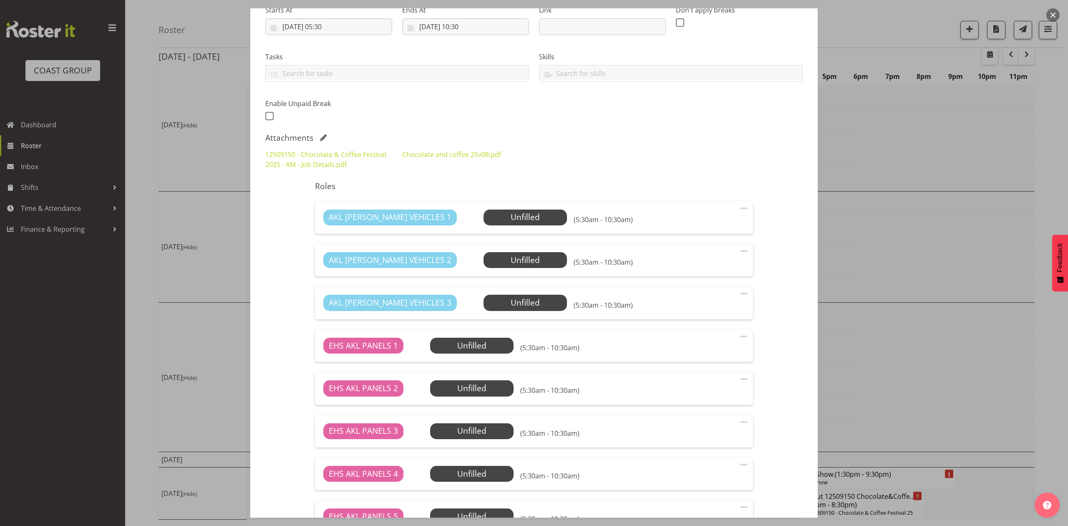
scroll to position [0, 0]
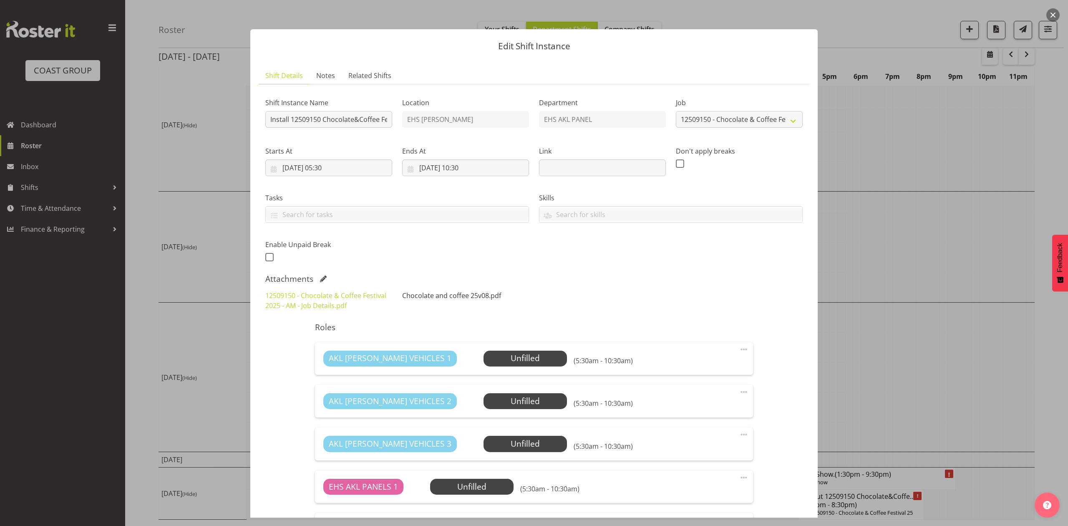
click at [438, 300] on link "Chocolate and coffee 25v08.pdf" at bounding box center [451, 295] width 99 height 9
click at [866, 195] on div at bounding box center [534, 263] width 1068 height 526
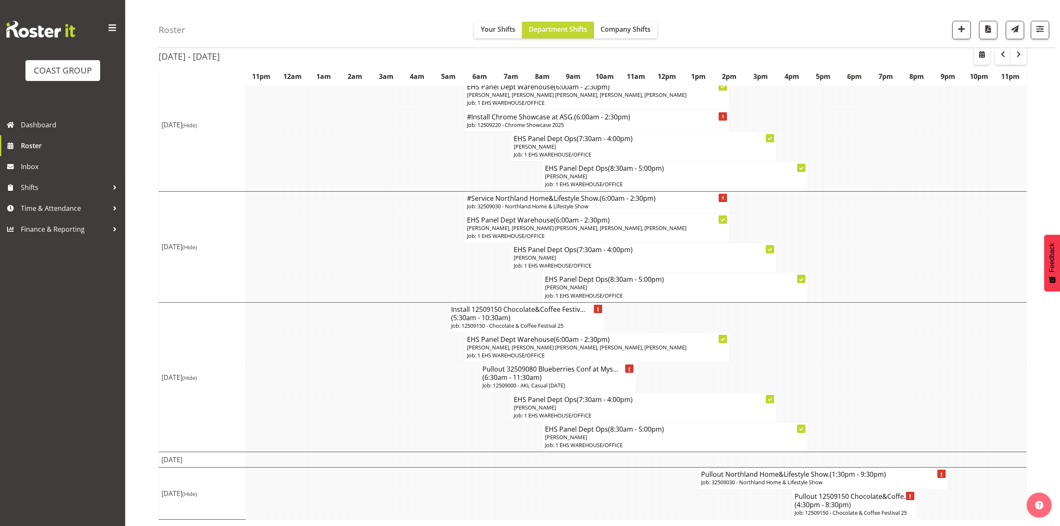
click at [575, 371] on h4 "Pullout 32509080 Blueberries Conf at Mys... (6:30am - 11:30am)" at bounding box center [557, 373] width 151 height 17
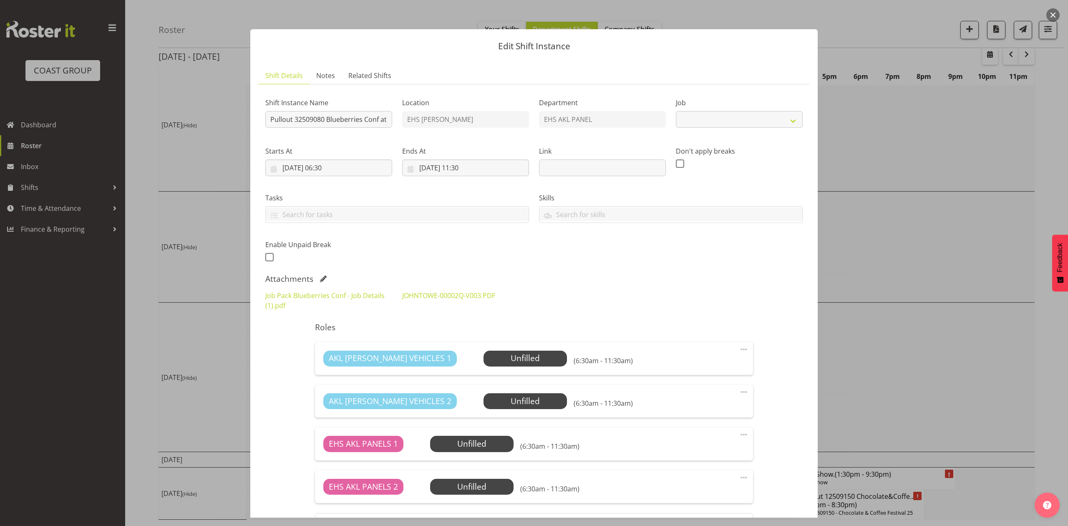
select select "8653"
click at [416, 298] on link "JOHNTOWE-00002Q-V003.PDF" at bounding box center [448, 295] width 93 height 9
click at [373, 295] on link "Job Pack Blueberries Conf - Job Details (1).pdf" at bounding box center [324, 300] width 119 height 19
click at [481, 290] on div "JOHNTOWE-00002Q-V003.PDF" at bounding box center [465, 300] width 137 height 30
click at [469, 293] on link "JOHNTOWE-00002Q-V003.PDF" at bounding box center [448, 295] width 93 height 9
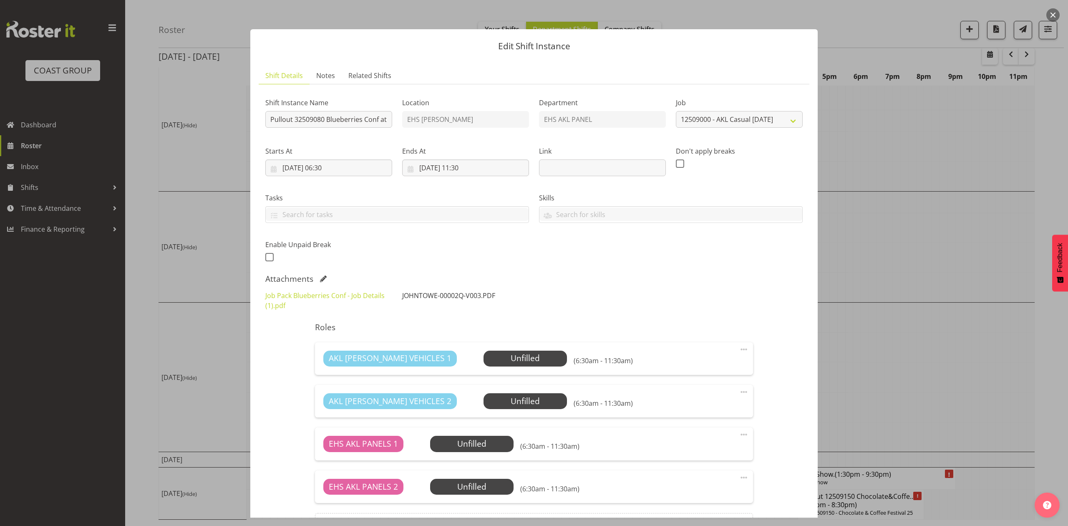
click at [448, 291] on link "JOHNTOWE-00002Q-V003.PDF" at bounding box center [448, 295] width 93 height 9
click at [323, 279] on span at bounding box center [323, 278] width 7 height 7
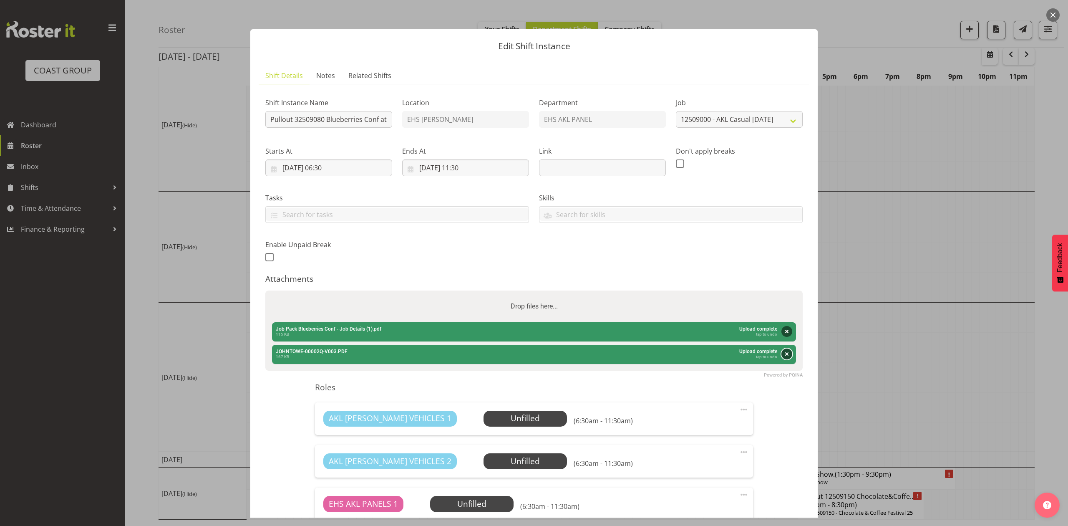
click at [782, 354] on button "Remove" at bounding box center [787, 353] width 11 height 11
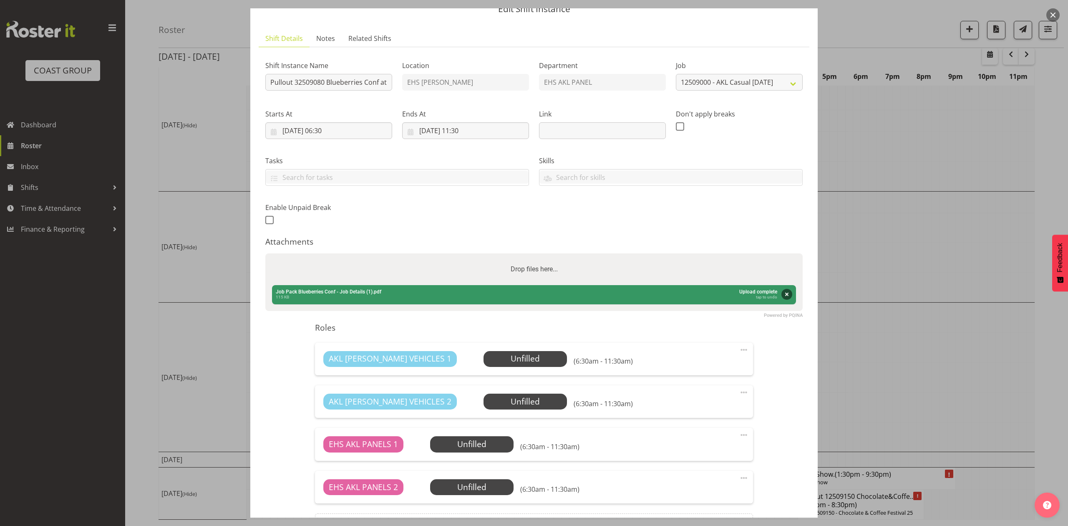
scroll to position [56, 0]
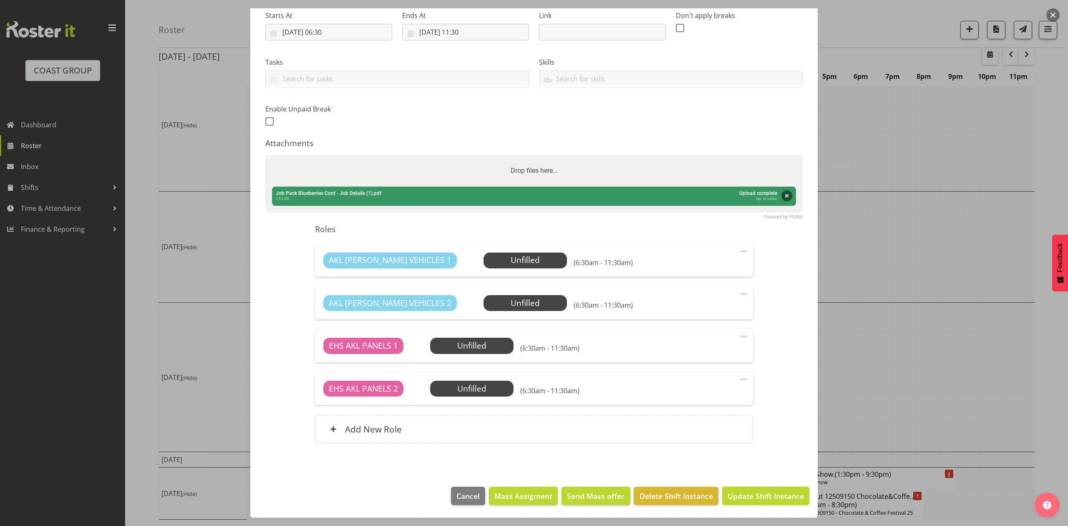
drag, startPoint x: 757, startPoint y: 496, endPoint x: 773, endPoint y: 491, distance: 16.8
click at [757, 496] on span "Update Shift Instance" at bounding box center [766, 495] width 76 height 11
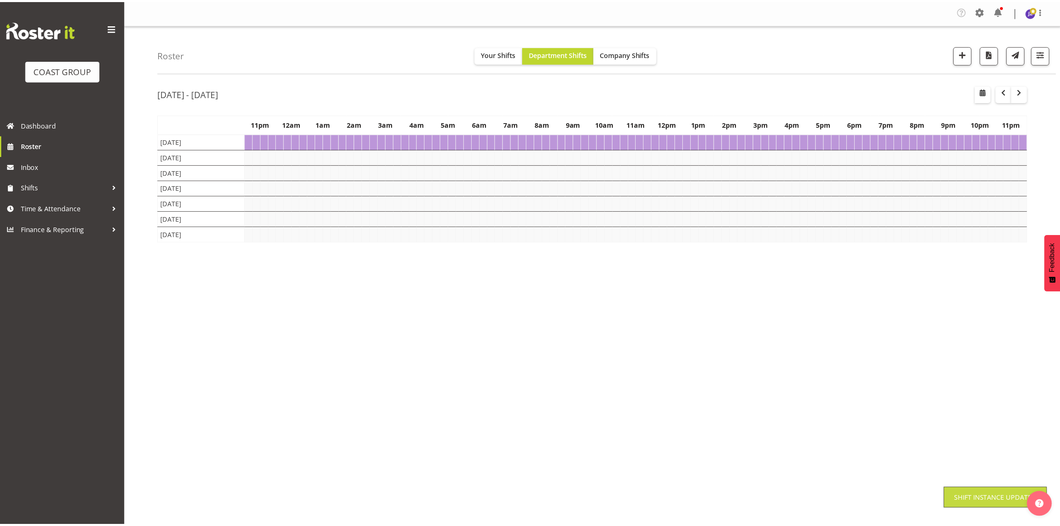
scroll to position [0, 0]
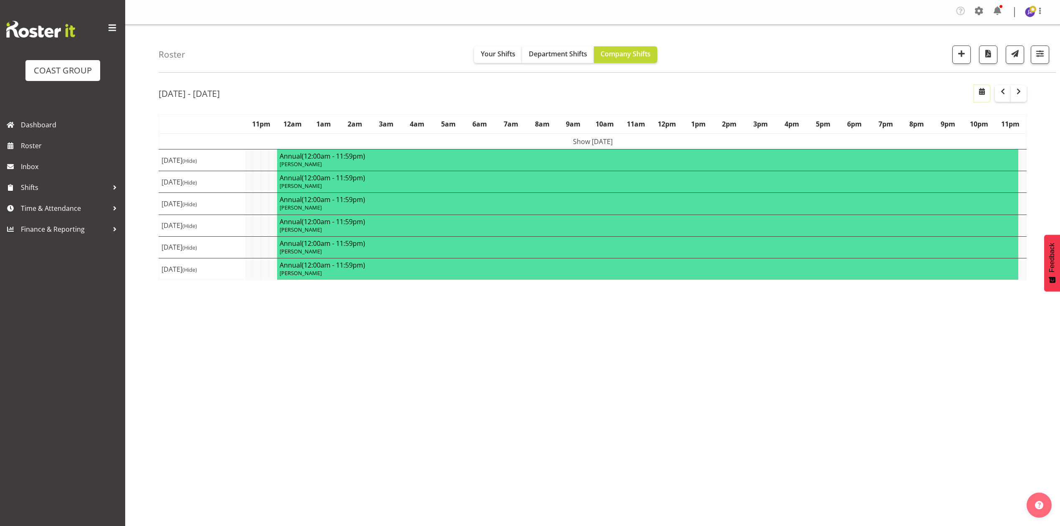
click at [981, 96] on span "button" at bounding box center [982, 91] width 10 height 10
select select "8"
select select "2025"
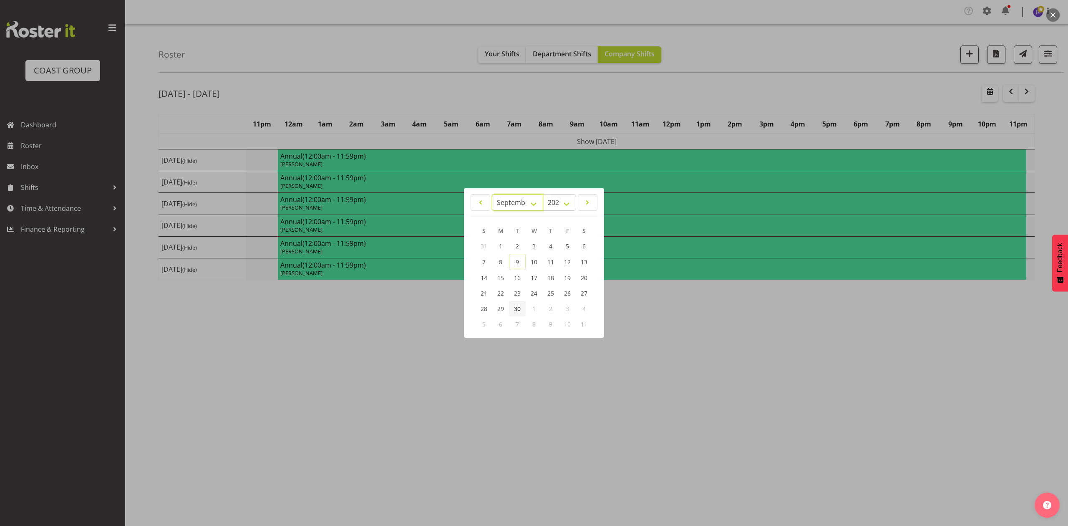
click at [502, 199] on select "January February March April May June July August September October November De…" at bounding box center [517, 202] width 51 height 17
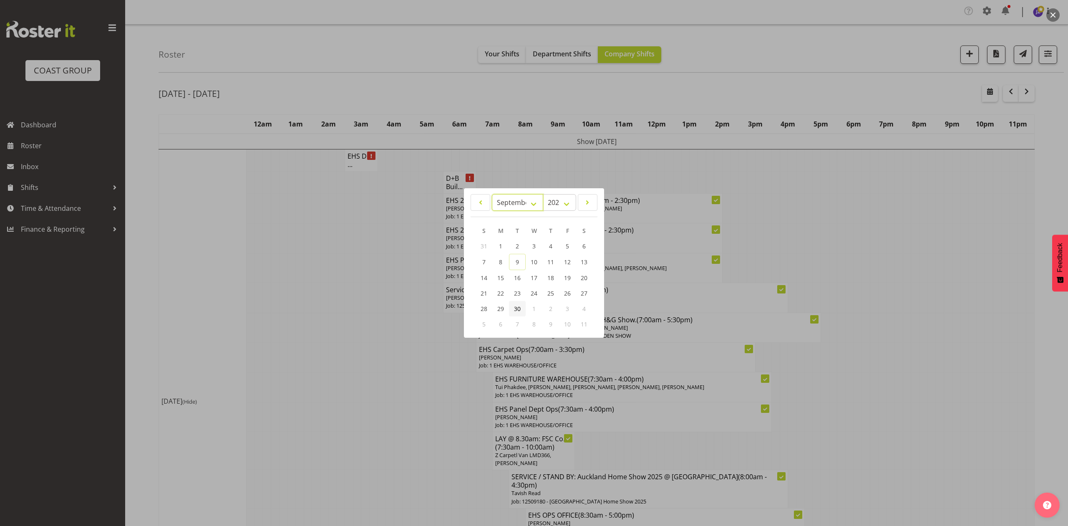
select select "10"
click at [492, 194] on select "January February March April May June July August September October November De…" at bounding box center [517, 202] width 51 height 17
click at [548, 259] on link "6" at bounding box center [551, 261] width 17 height 15
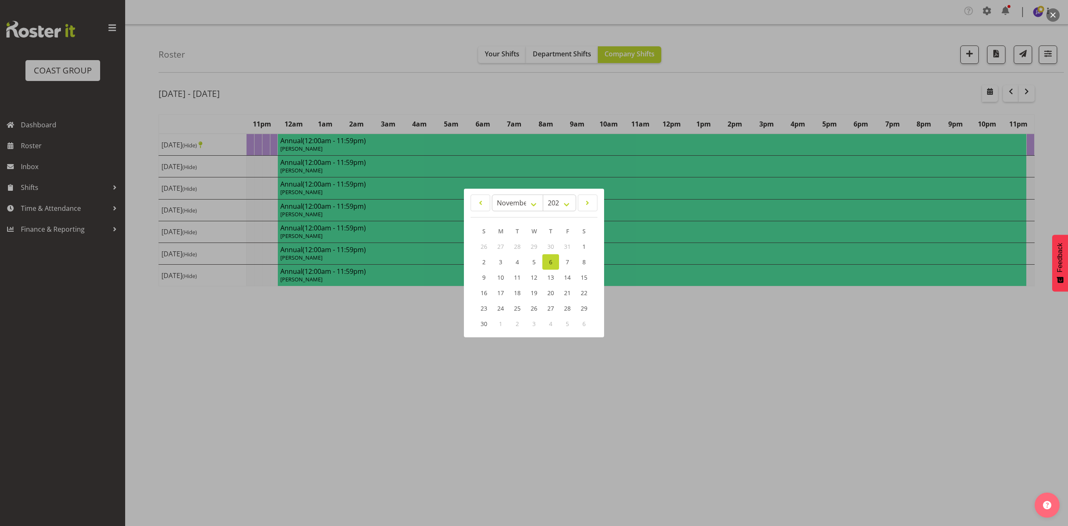
click at [433, 99] on div at bounding box center [534, 263] width 1068 height 526
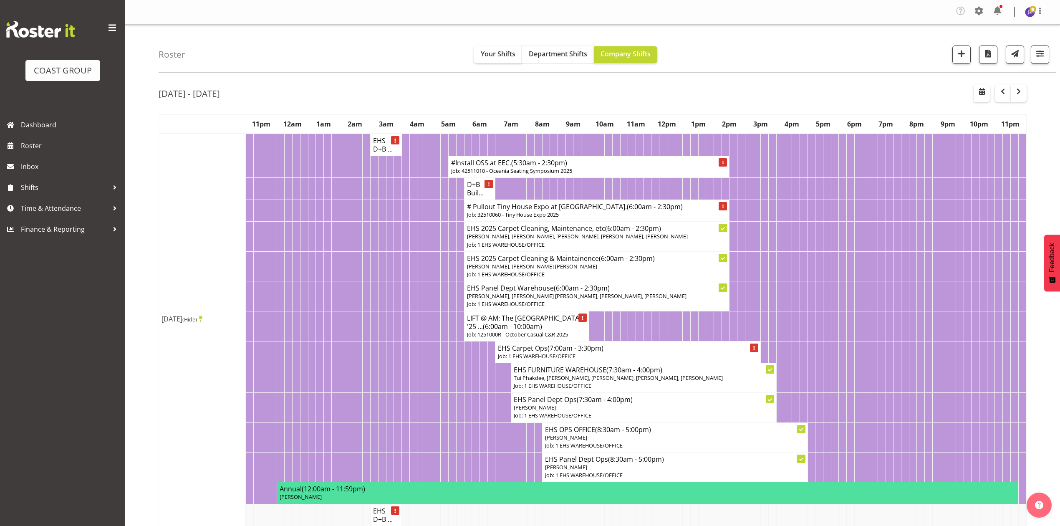
click at [543, 54] on span "Department Shifts" at bounding box center [558, 53] width 58 height 9
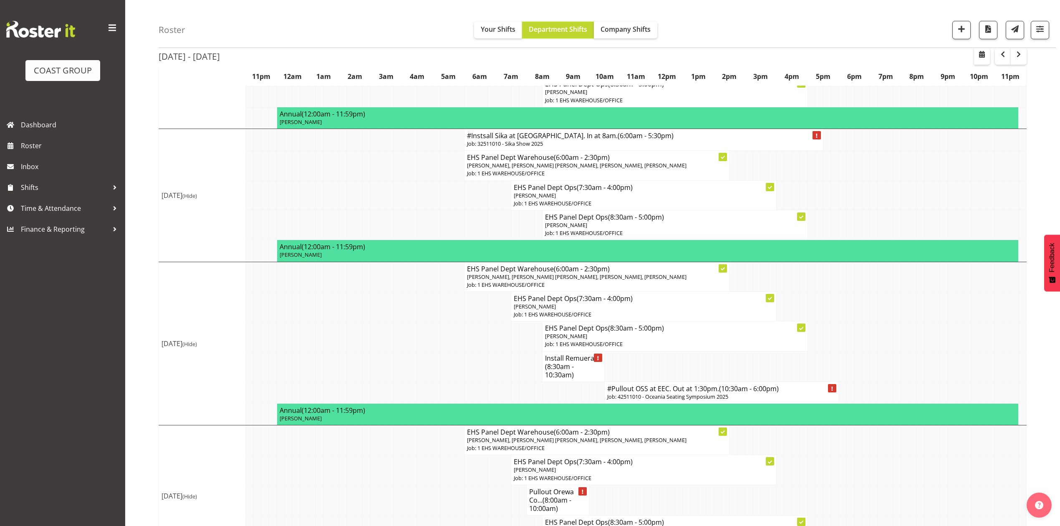
scroll to position [389, 0]
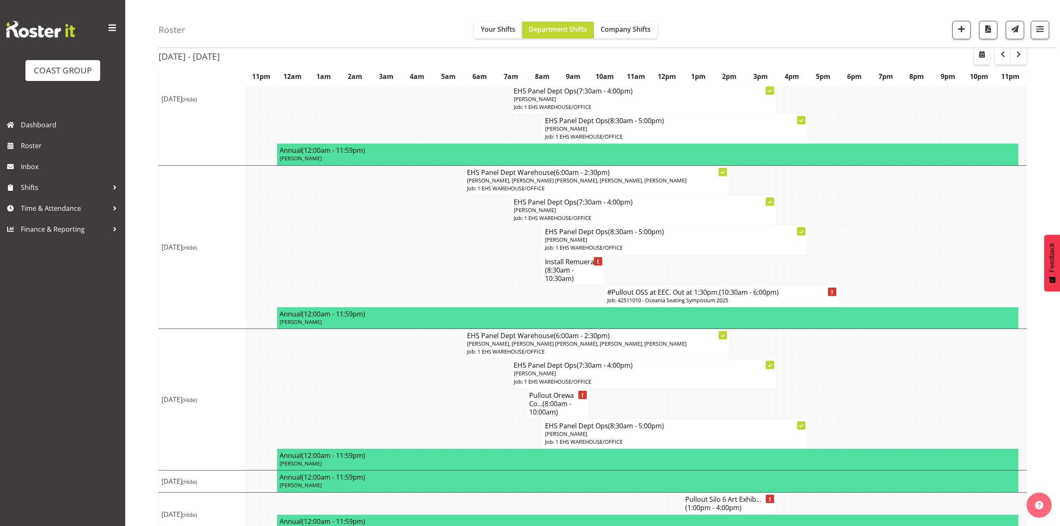
click at [462, 307] on td at bounding box center [460, 296] width 8 height 22
click at [563, 283] on span "(8:30am - 10:30am)" at bounding box center [559, 274] width 29 height 18
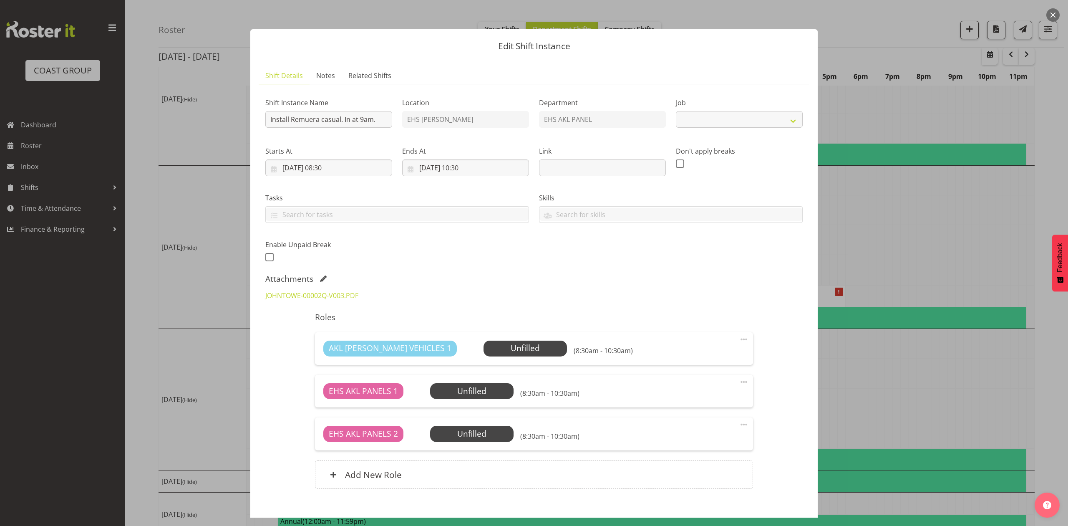
select select "8655"
click at [334, 298] on link "JOHNTOWE-00002Q-V003.PDF" at bounding box center [311, 295] width 93 height 9
click at [895, 268] on div at bounding box center [534, 263] width 1068 height 526
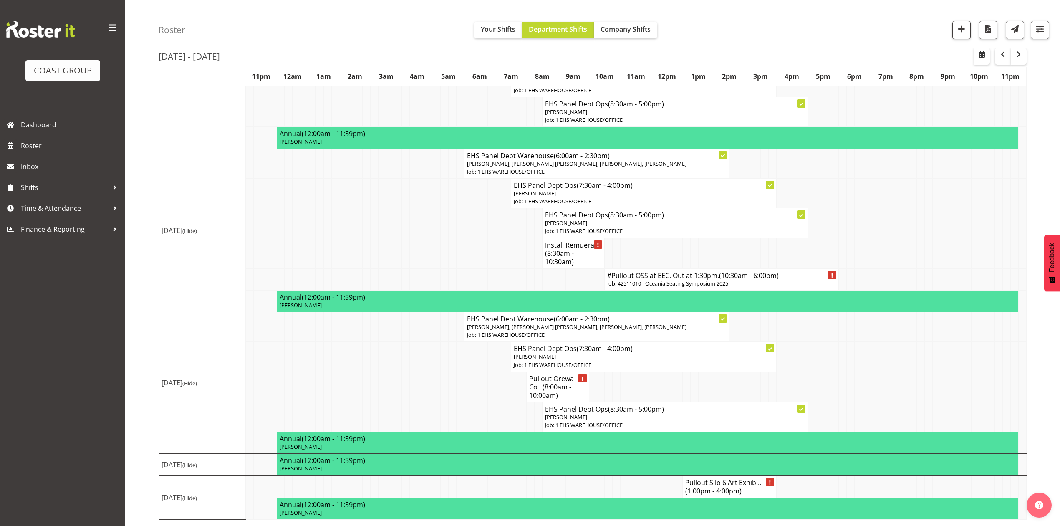
scroll to position [451, 0]
click at [1018, 56] on span "button" at bounding box center [1019, 54] width 10 height 10
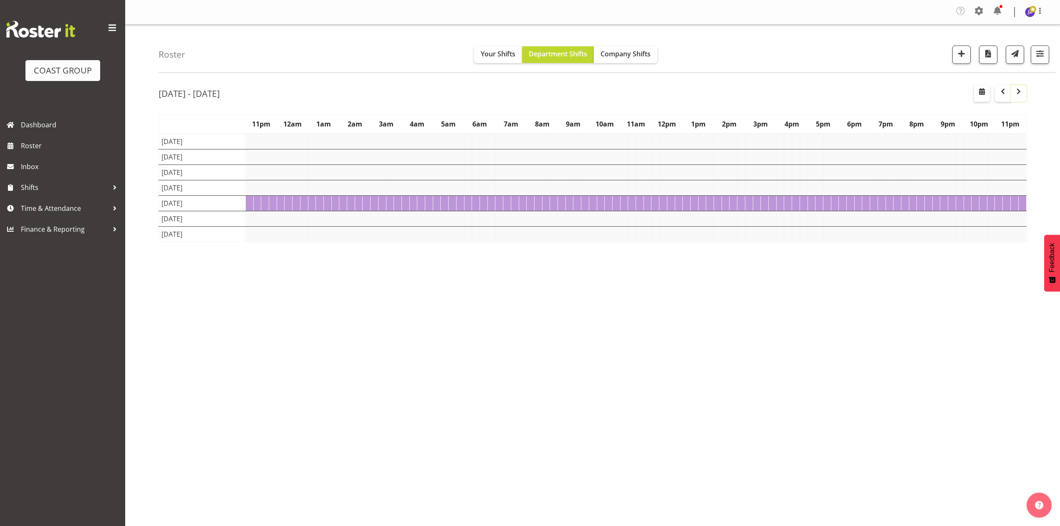
scroll to position [0, 0]
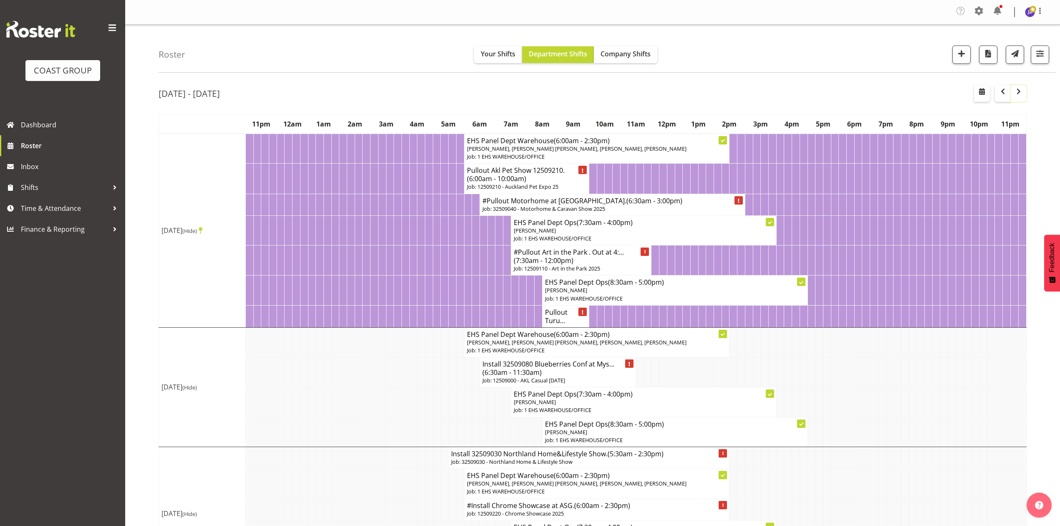
click at [1012, 97] on button "button" at bounding box center [1019, 93] width 16 height 17
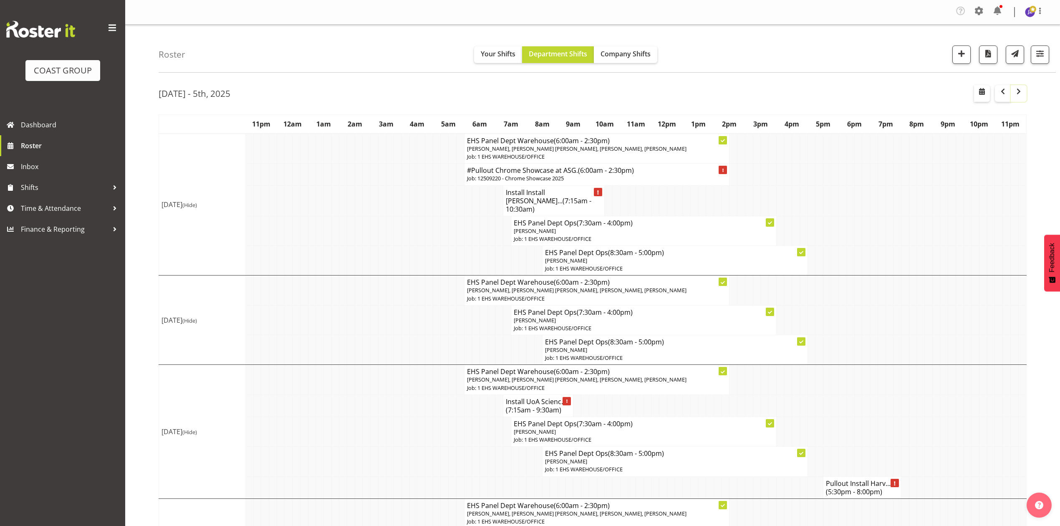
click at [1020, 89] on span "button" at bounding box center [1019, 91] width 10 height 10
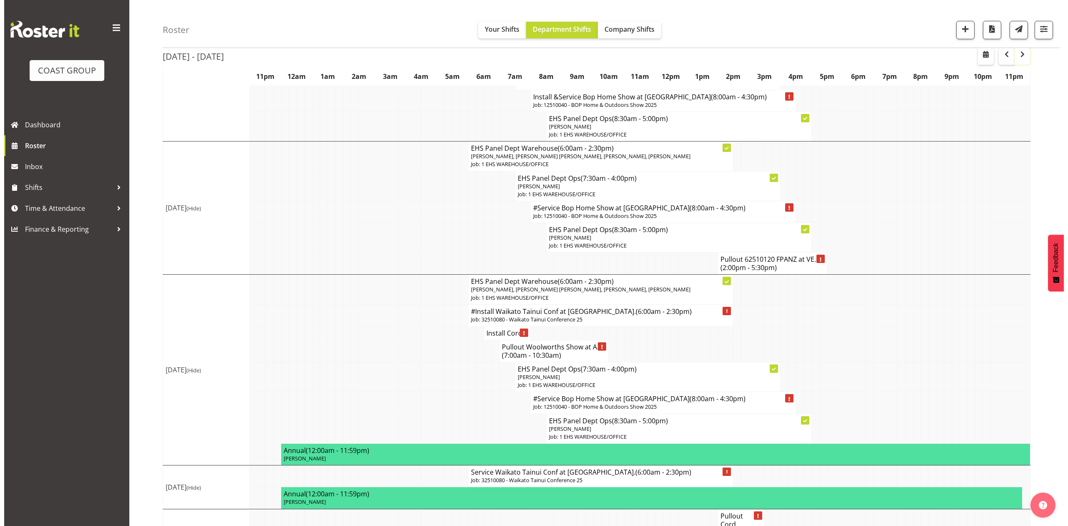
scroll to position [208, 0]
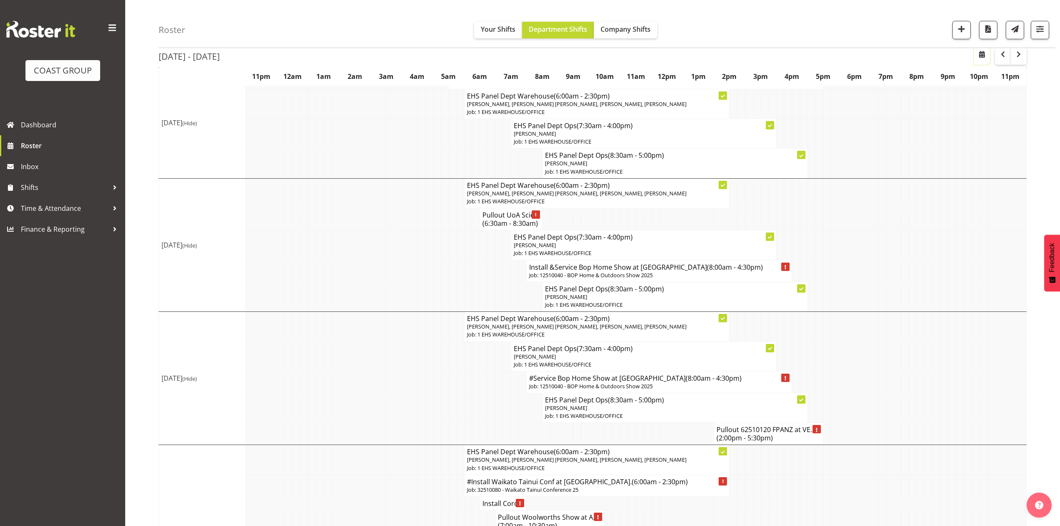
click at [977, 54] on span "button" at bounding box center [982, 54] width 10 height 10
select select "8"
select select "2025"
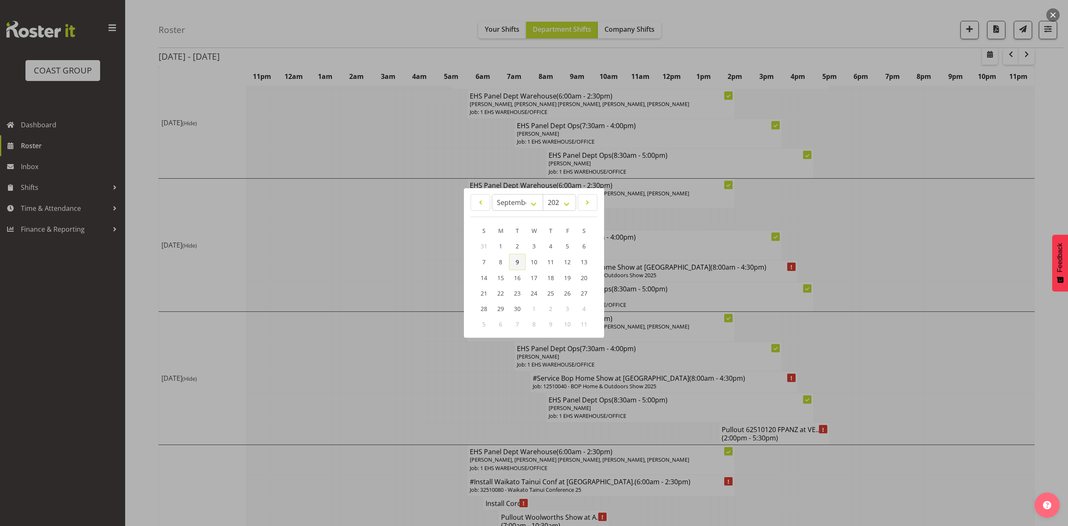
click at [525, 261] on link "9" at bounding box center [517, 262] width 17 height 16
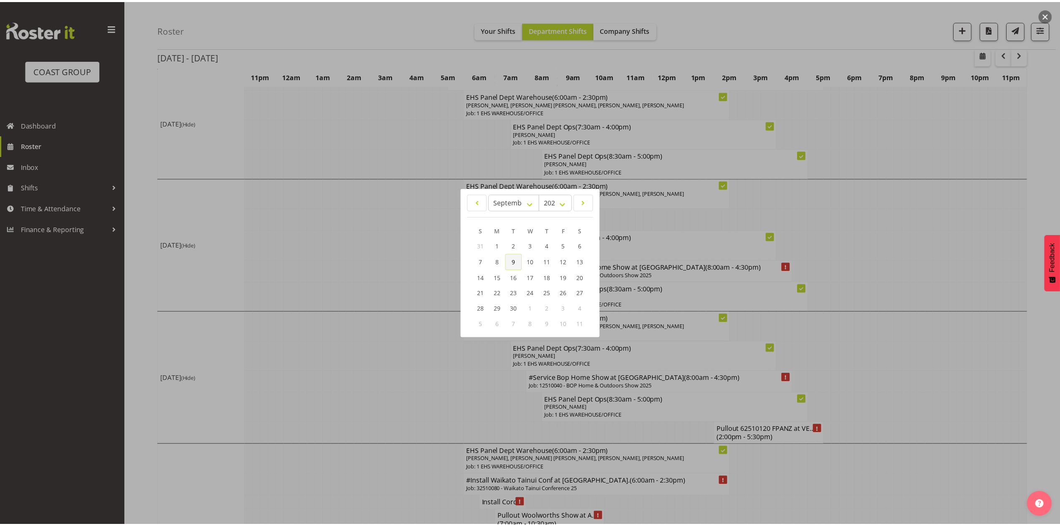
scroll to position [0, 0]
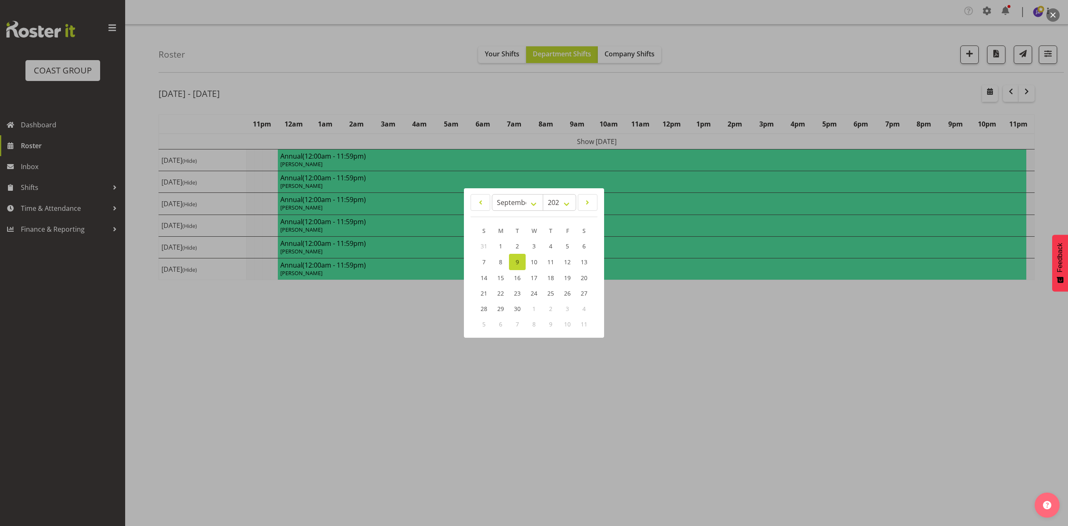
click at [755, 88] on div at bounding box center [534, 263] width 1068 height 526
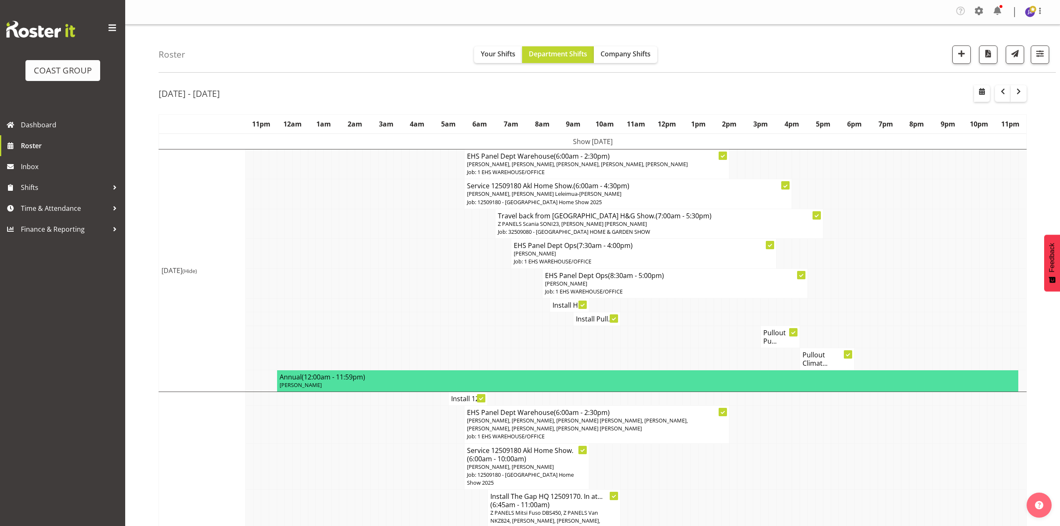
click at [847, 212] on td at bounding box center [851, 224] width 8 height 30
click at [851, 279] on td at bounding box center [851, 283] width 8 height 30
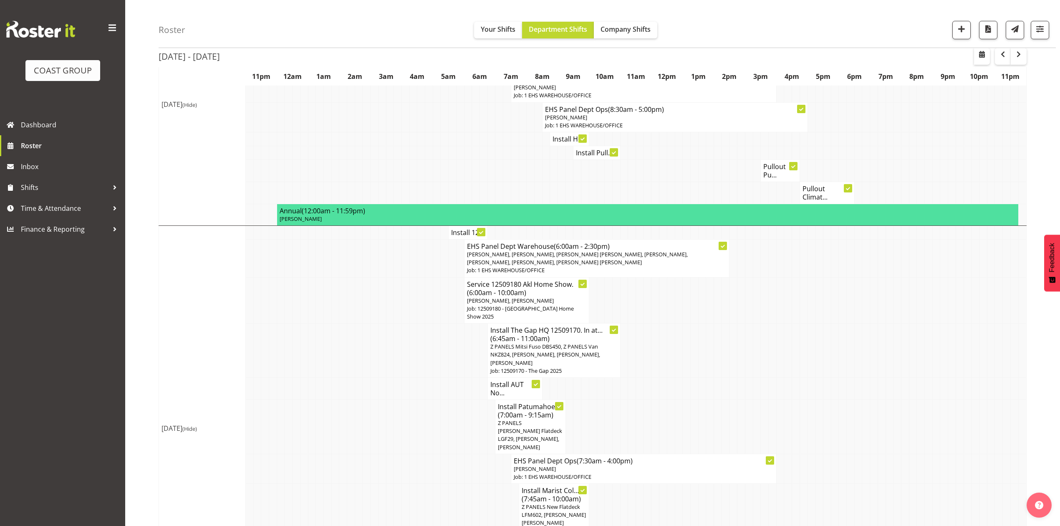
scroll to position [167, 0]
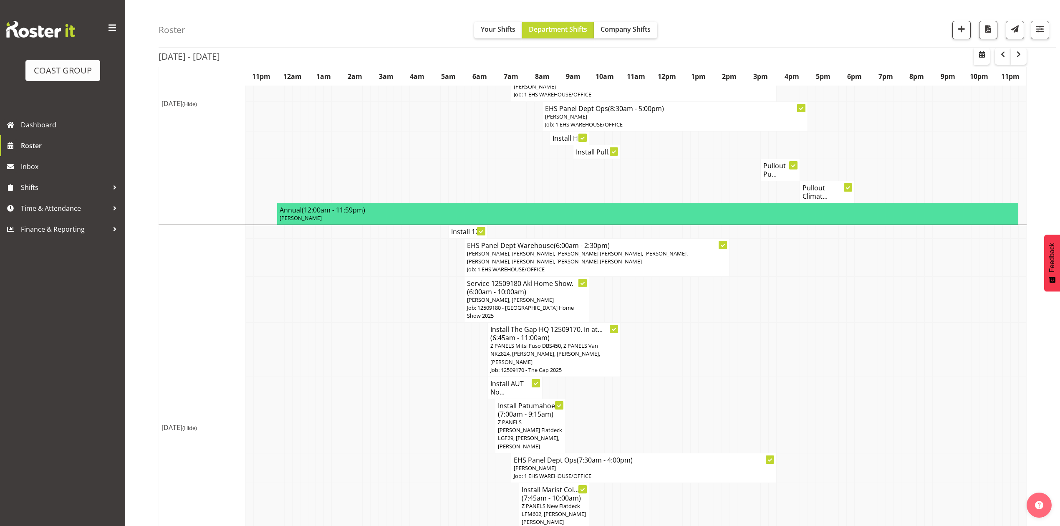
click at [414, 376] on td at bounding box center [413, 387] width 8 height 22
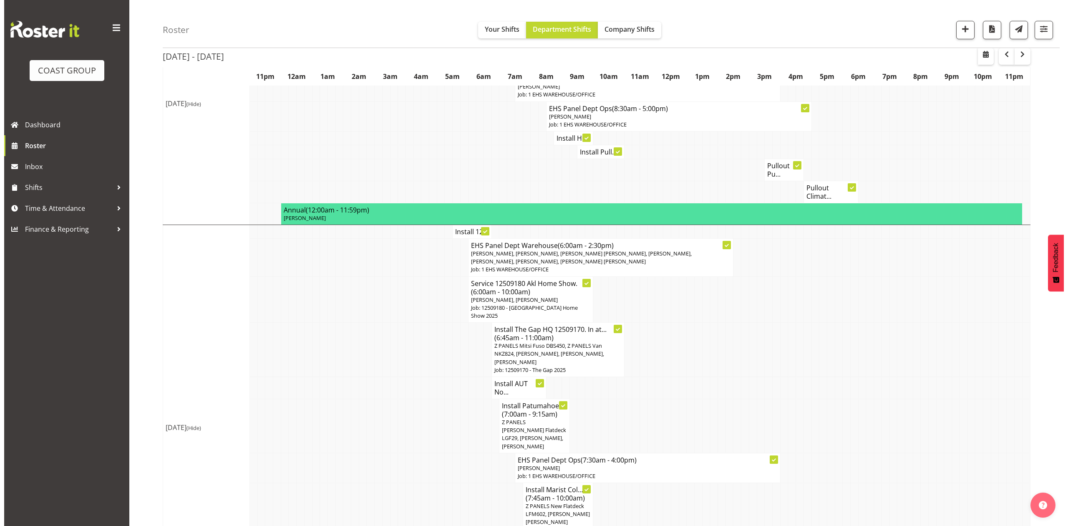
scroll to position [222, 0]
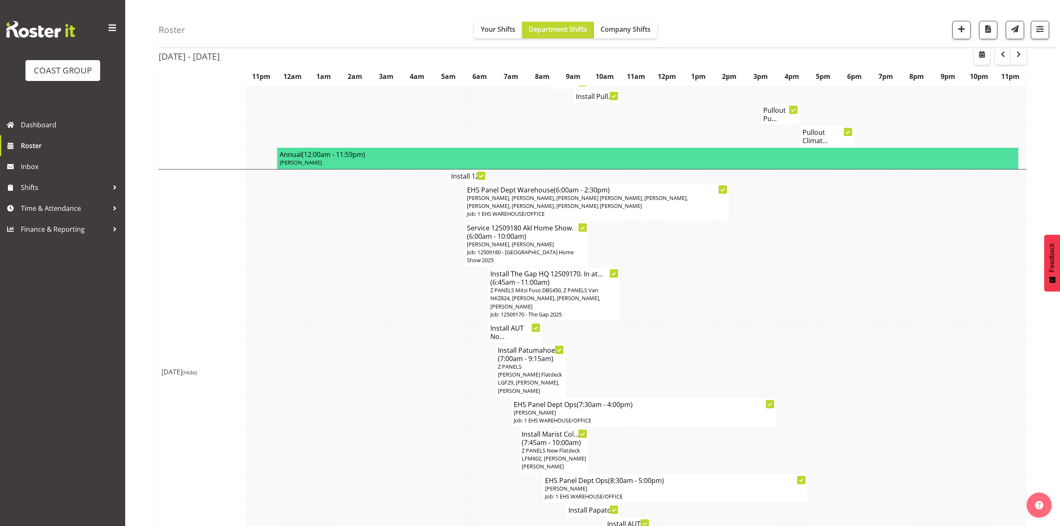
click at [453, 172] on h4 "Install 12..." at bounding box center [468, 176] width 34 height 8
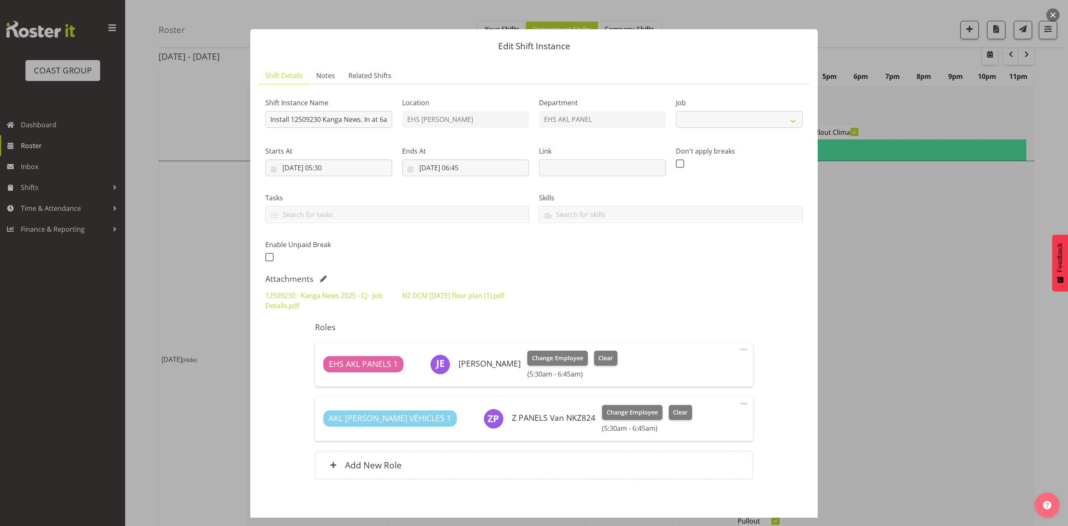
select select "10228"
click at [890, 306] on div at bounding box center [534, 263] width 1068 height 526
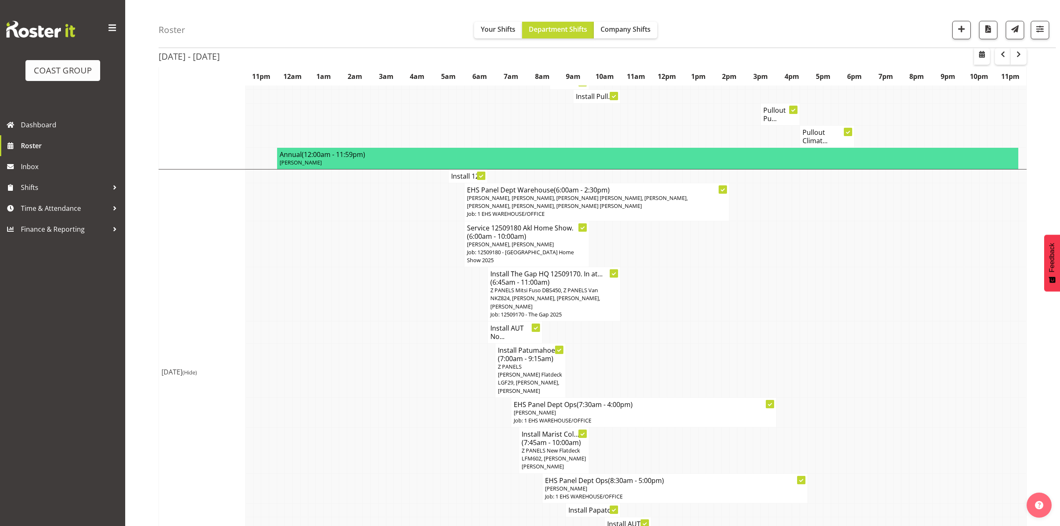
click at [579, 289] on p "Z PANELS Mitsi Fuso DBS450, Z PANELS Van NKZ824, Jonathan Elder, Abe Denton, Ta…" at bounding box center [553, 298] width 127 height 24
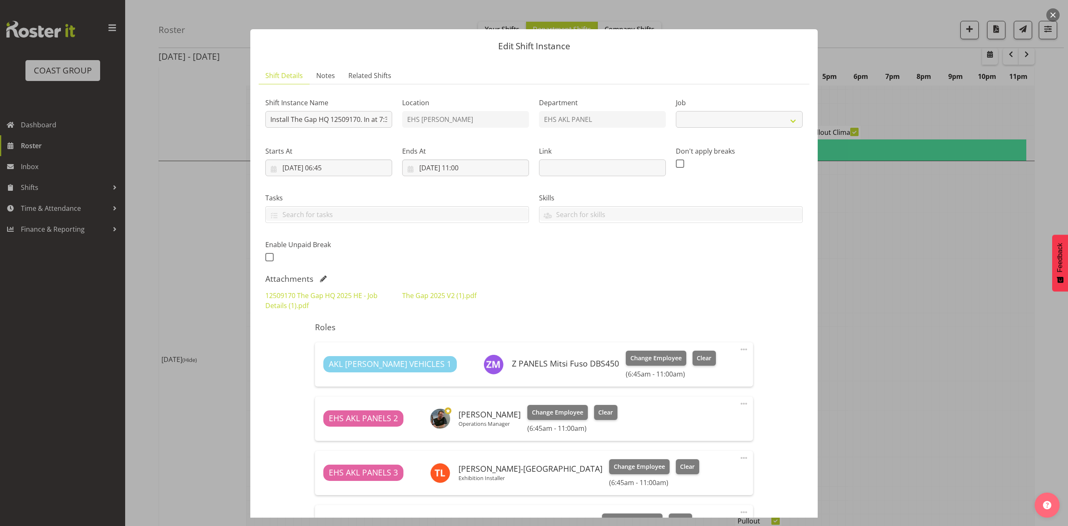
select select "9861"
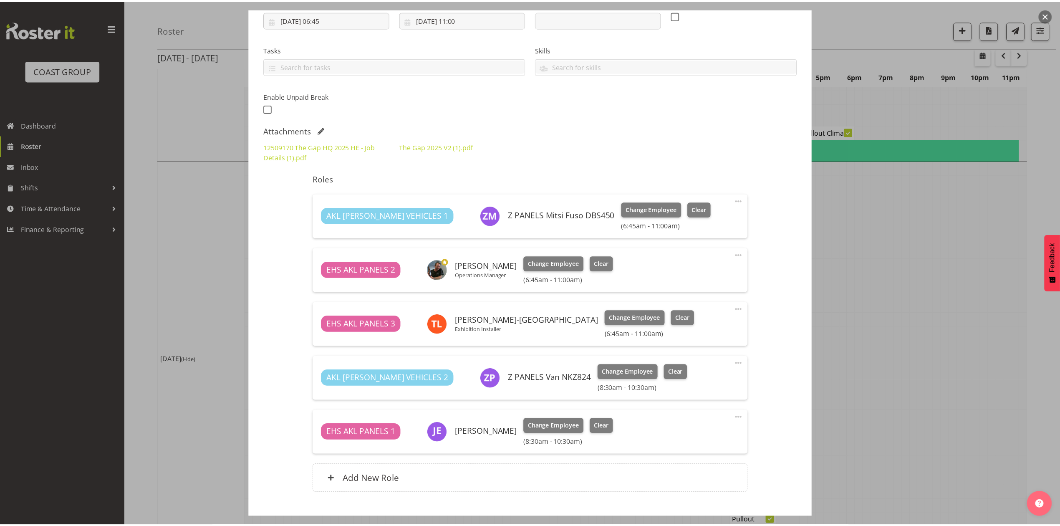
scroll to position [167, 0]
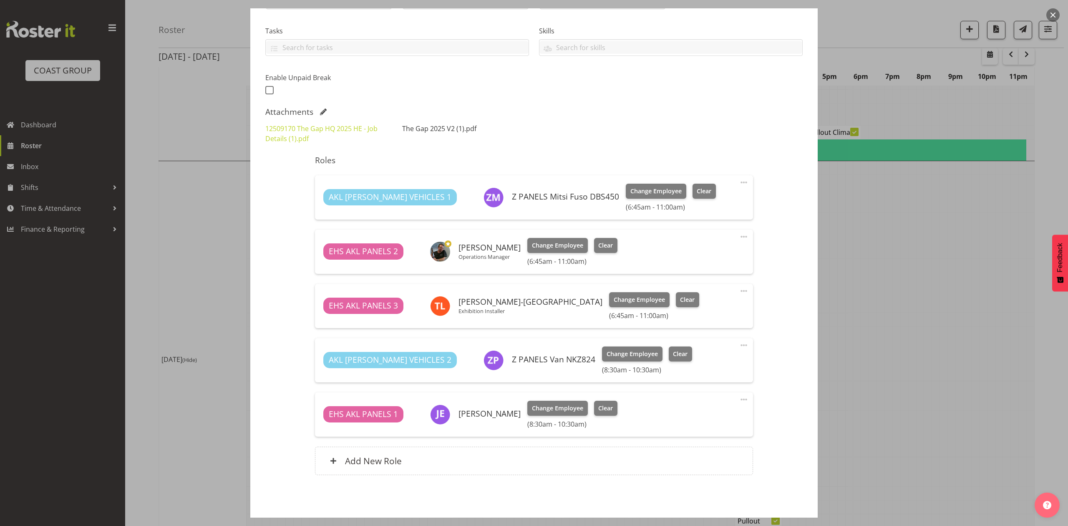
click at [427, 132] on link "The Gap 2025 V2 (1).pdf" at bounding box center [439, 128] width 74 height 9
click at [941, 273] on div at bounding box center [534, 263] width 1068 height 526
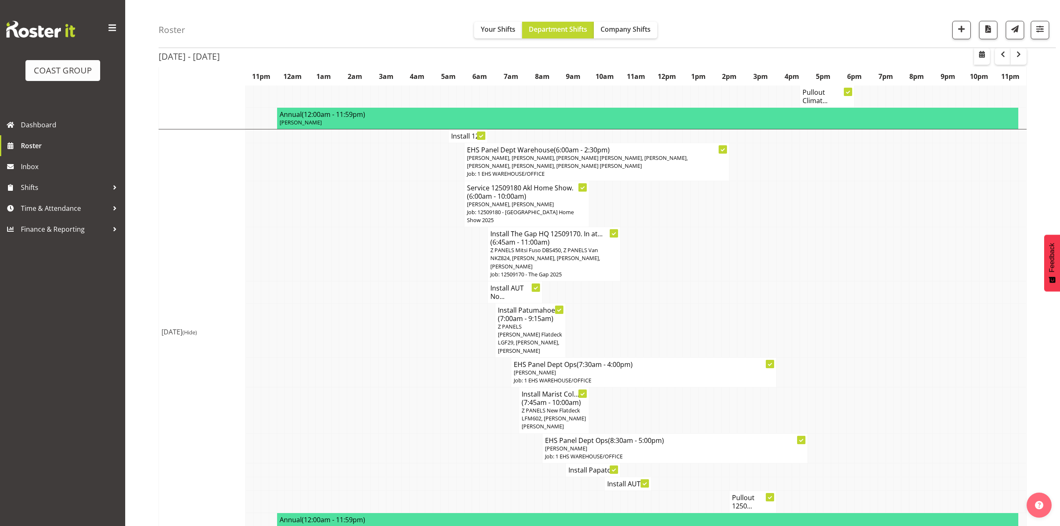
scroll to position [278, 0]
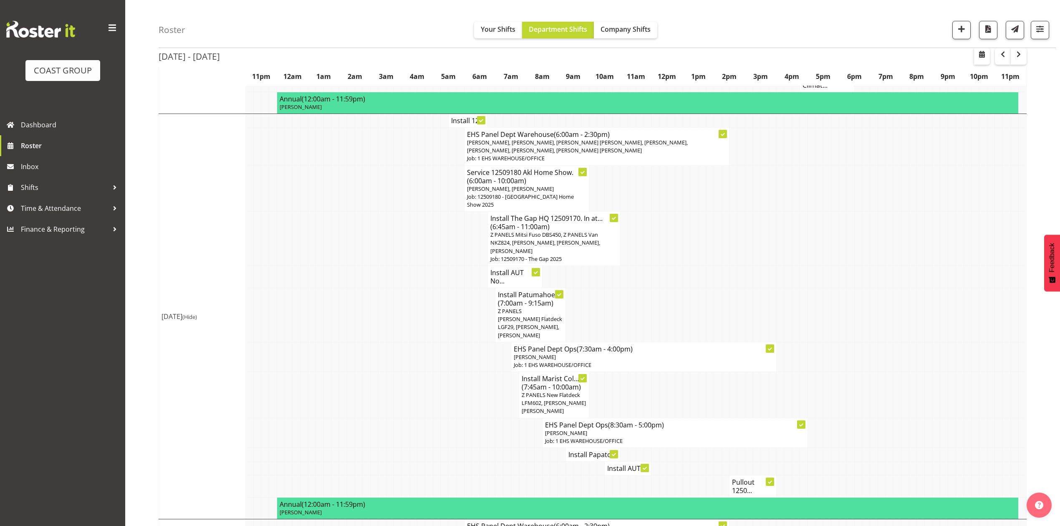
click at [520, 268] on h4 "Install AUT No..." at bounding box center [514, 276] width 49 height 17
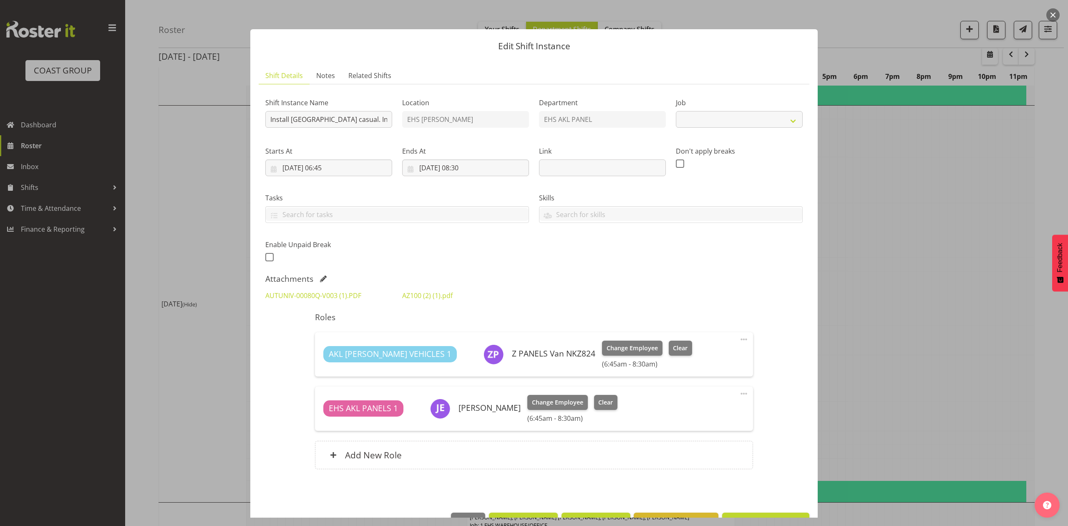
select select "8653"
click at [987, 284] on div at bounding box center [534, 263] width 1068 height 526
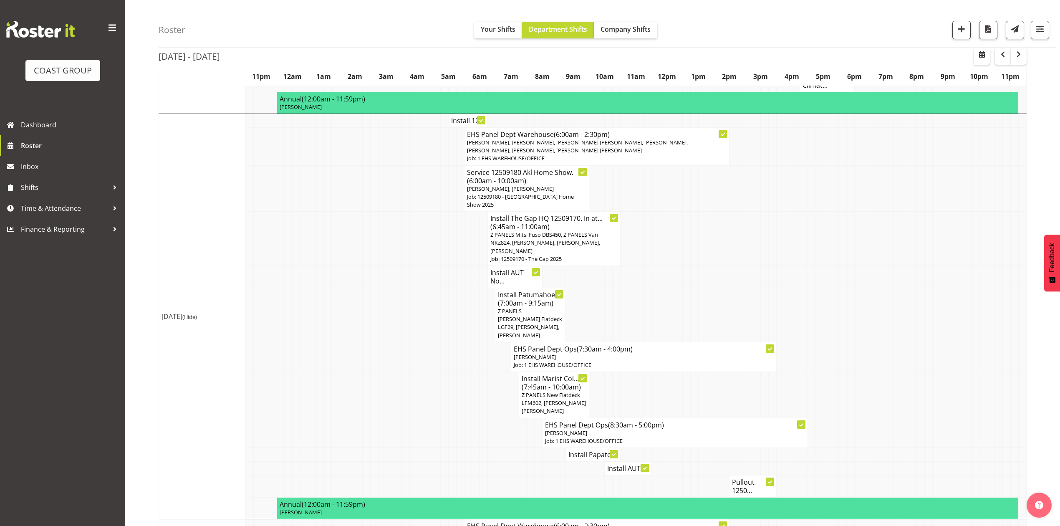
scroll to position [334, 0]
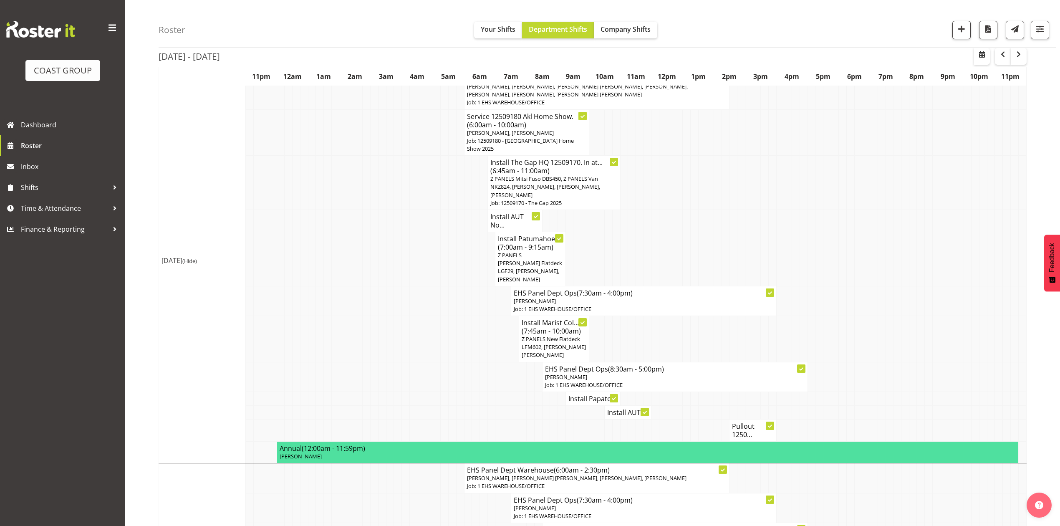
click at [654, 234] on td at bounding box center [655, 259] width 8 height 54
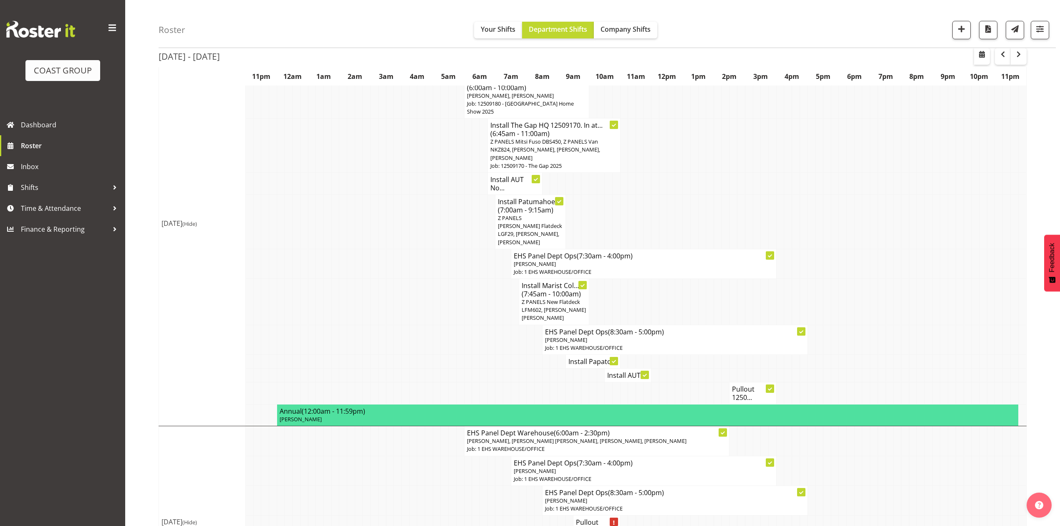
scroll to position [389, 0]
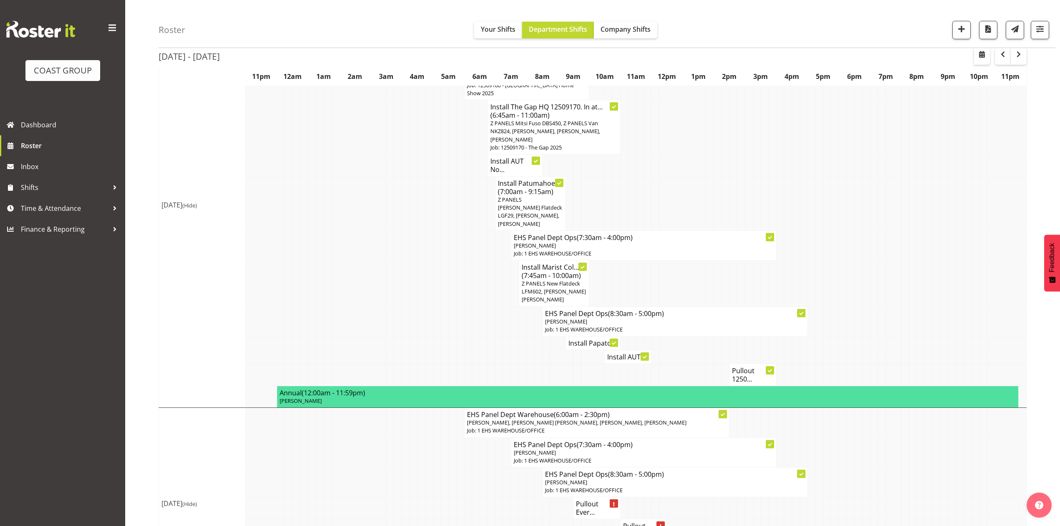
click at [583, 339] on h4 "Install Papato..." at bounding box center [592, 343] width 49 height 8
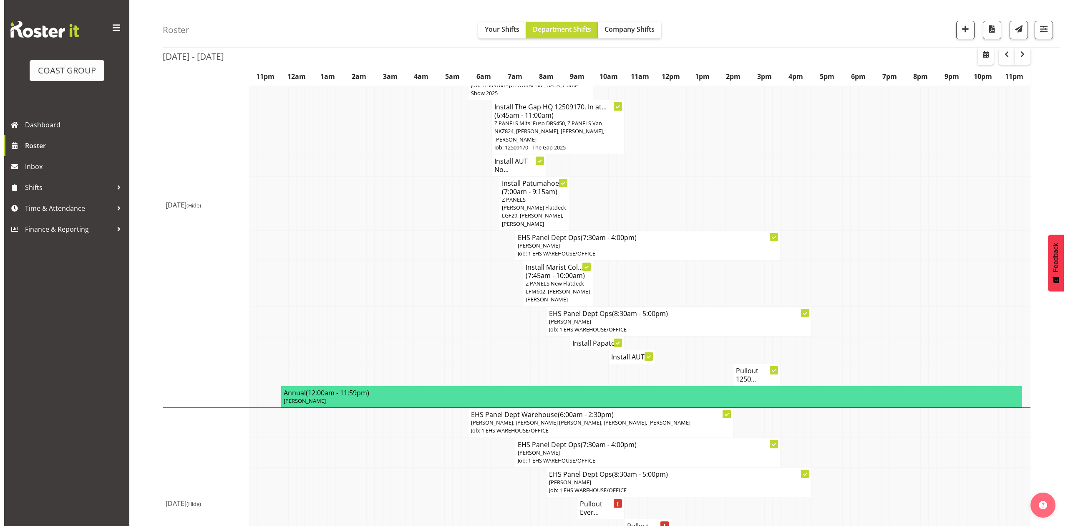
scroll to position [385, 0]
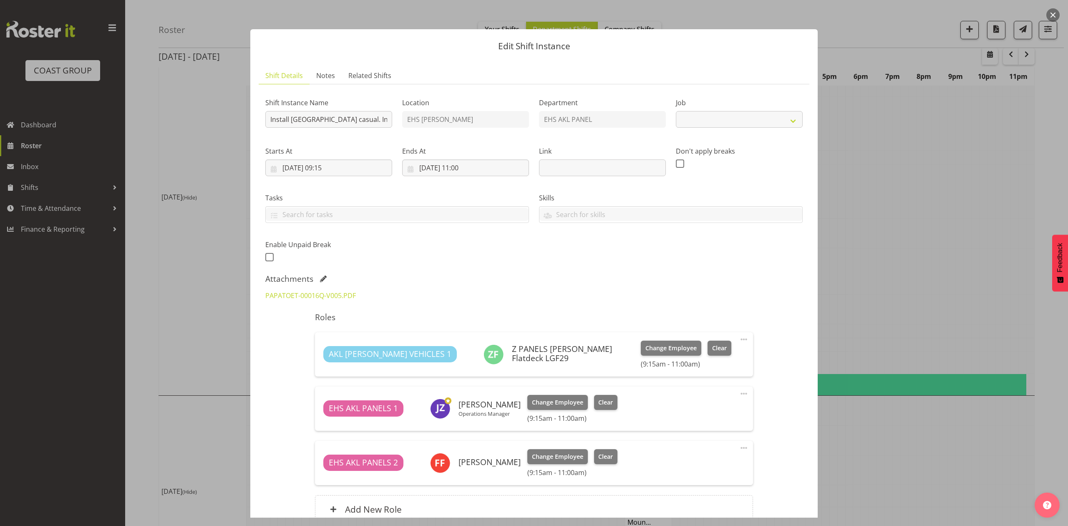
select select "8653"
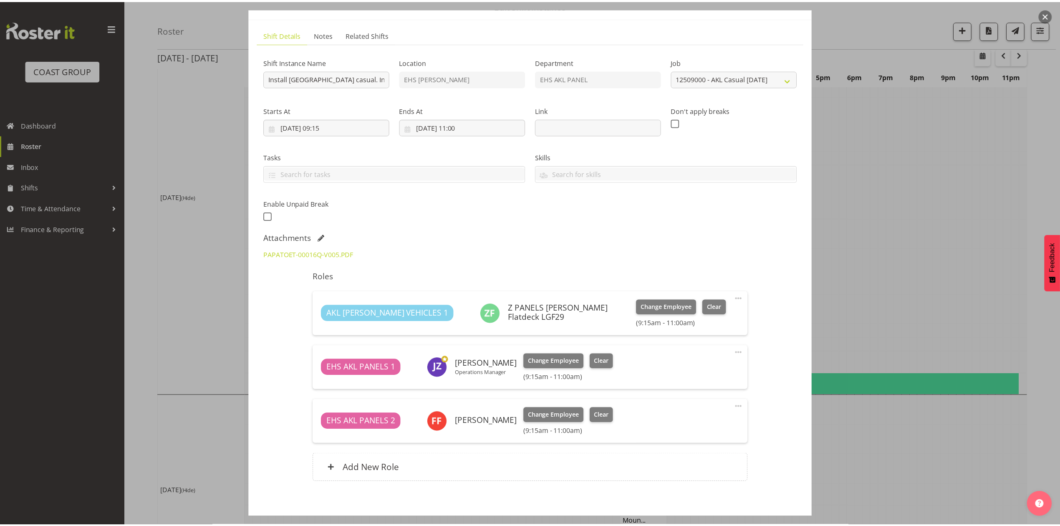
scroll to position [56, 0]
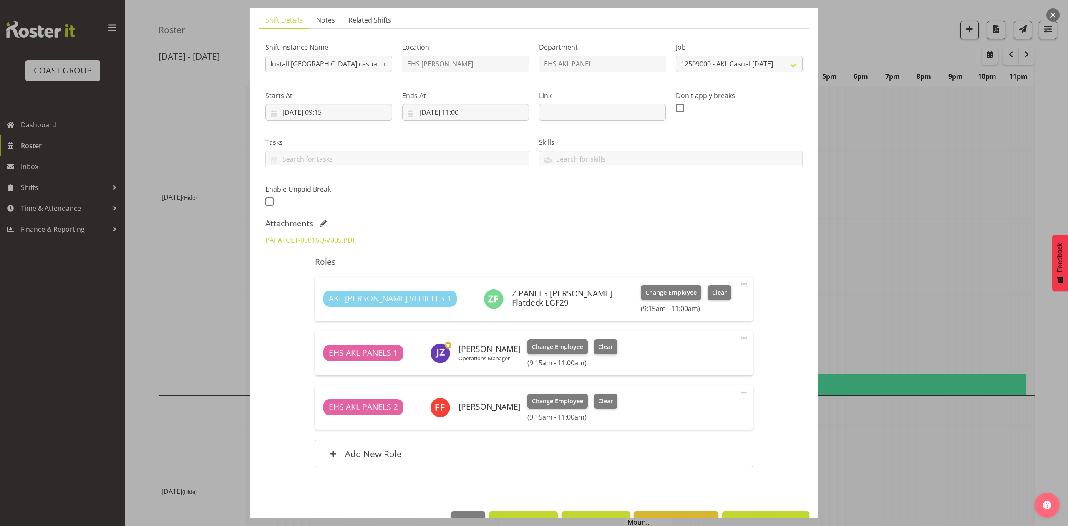
click at [891, 212] on div at bounding box center [534, 263] width 1068 height 526
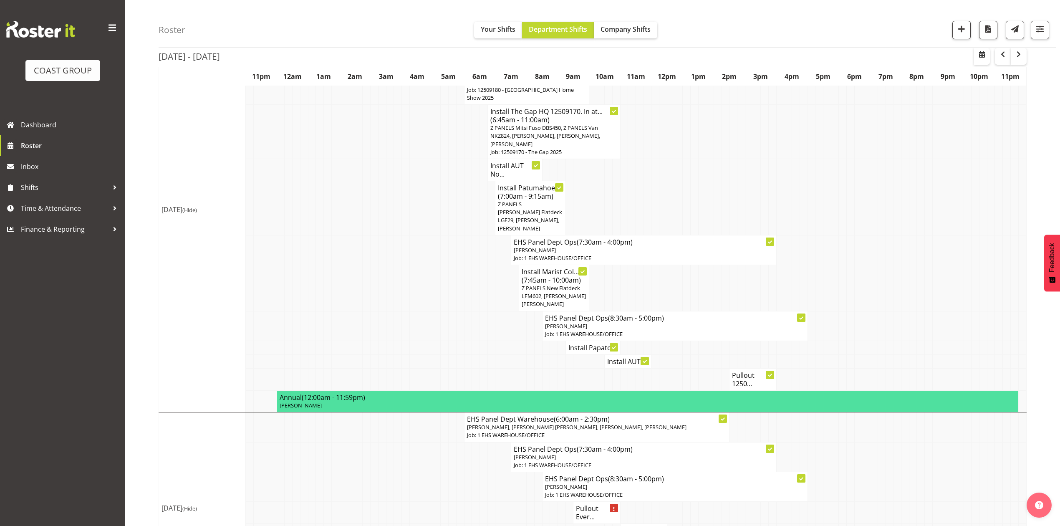
scroll to position [441, 0]
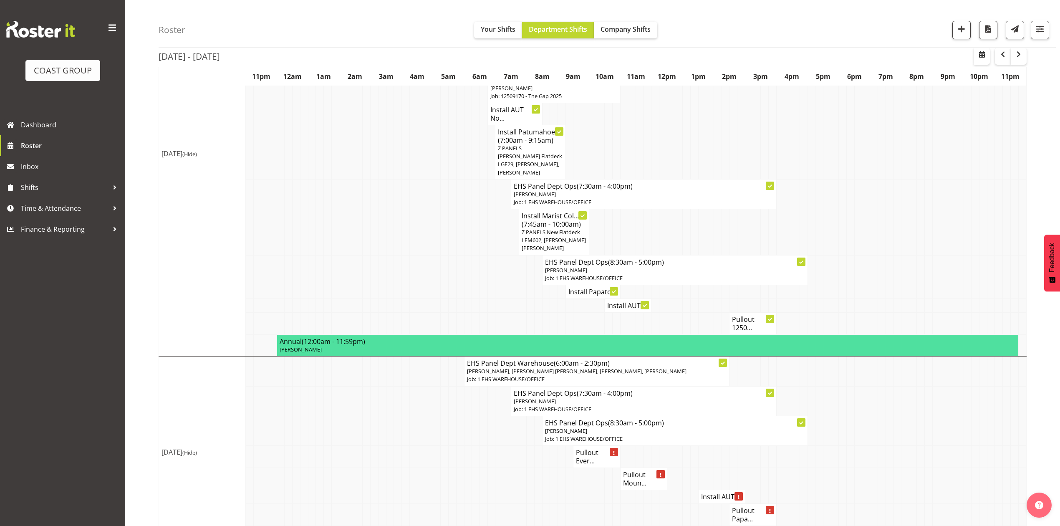
click at [614, 301] on h4 "Install AUT ..." at bounding box center [627, 305] width 41 height 8
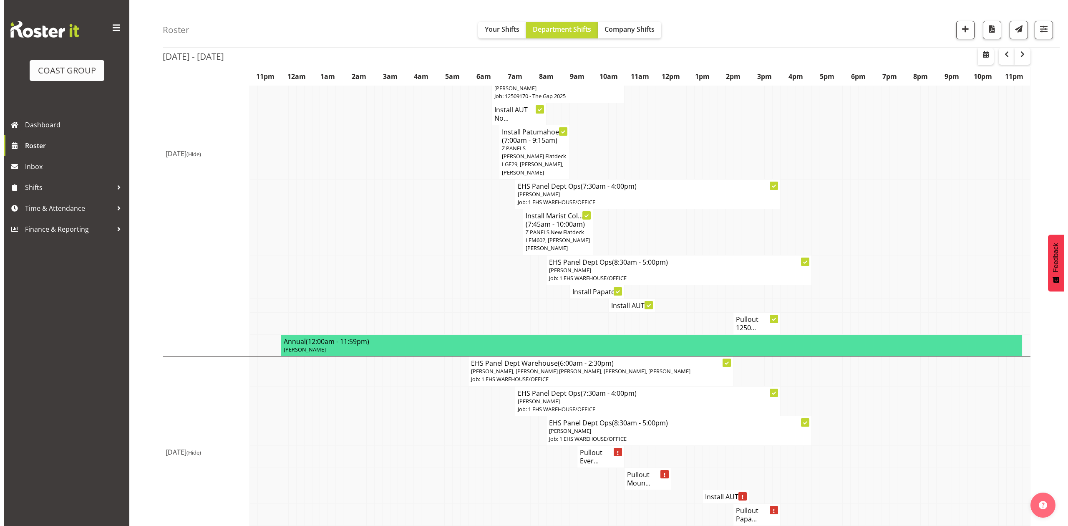
scroll to position [436, 0]
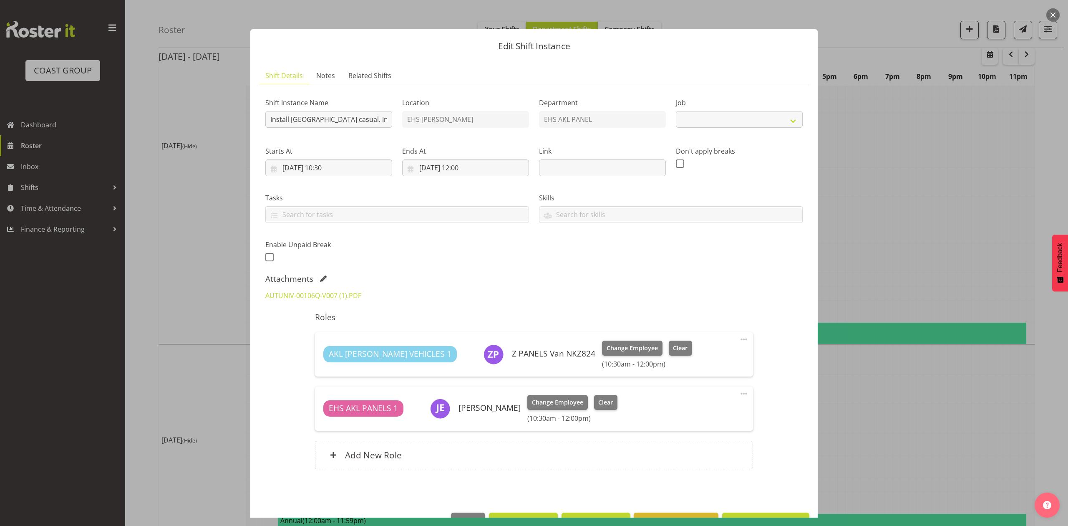
select select "8653"
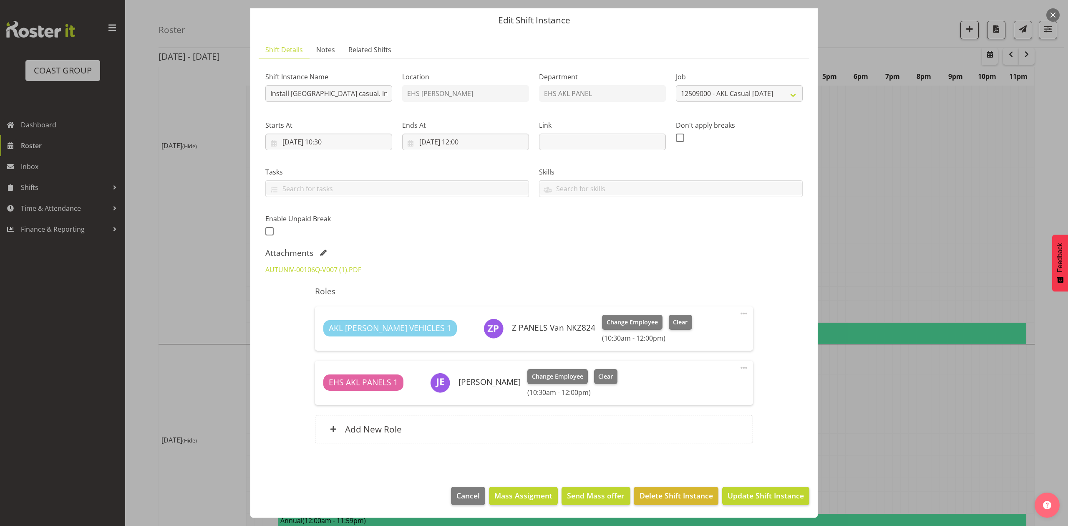
click at [842, 219] on div at bounding box center [534, 263] width 1068 height 526
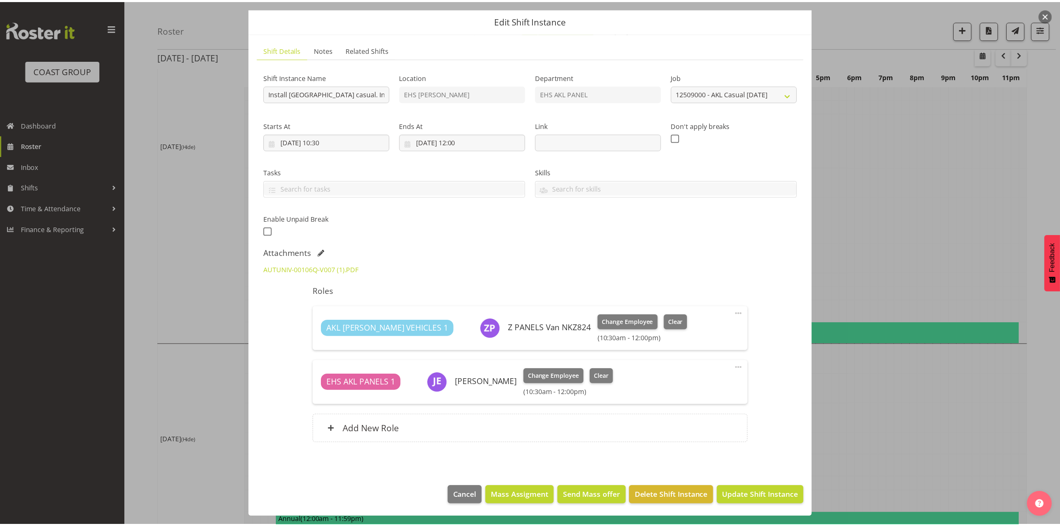
scroll to position [441, 0]
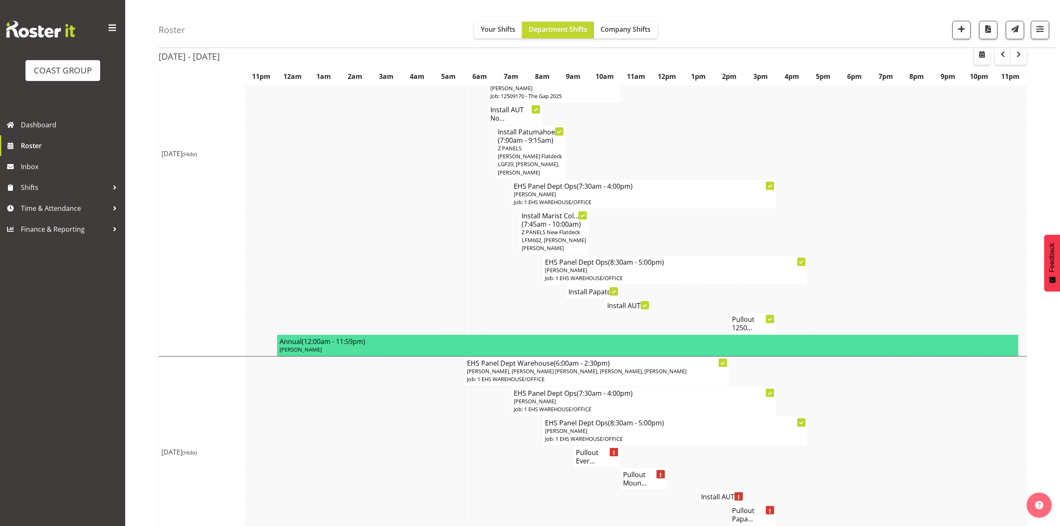
click at [728, 313] on td at bounding box center [726, 324] width 8 height 22
click at [737, 315] on h4 "Pullout 1250..." at bounding box center [752, 323] width 41 height 17
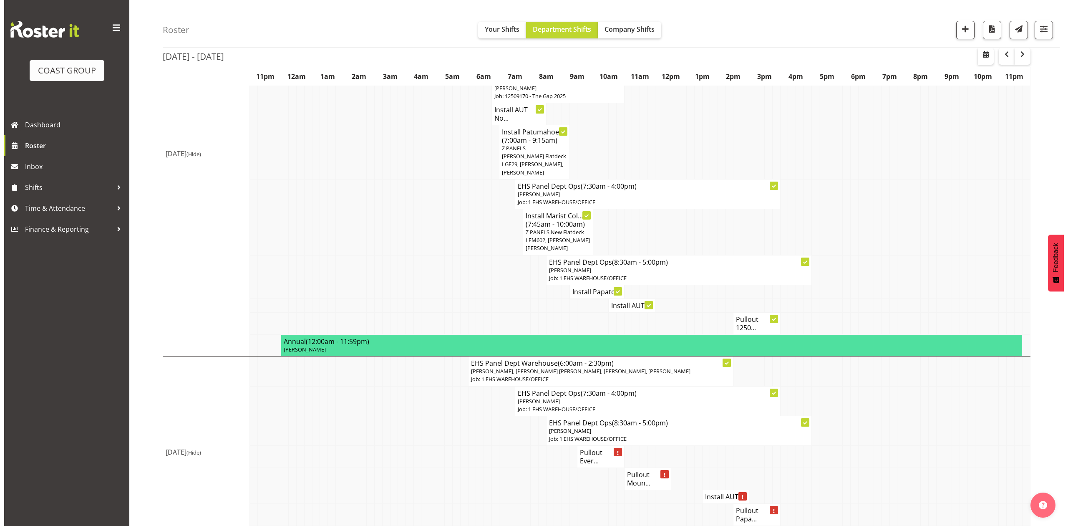
scroll to position [436, 0]
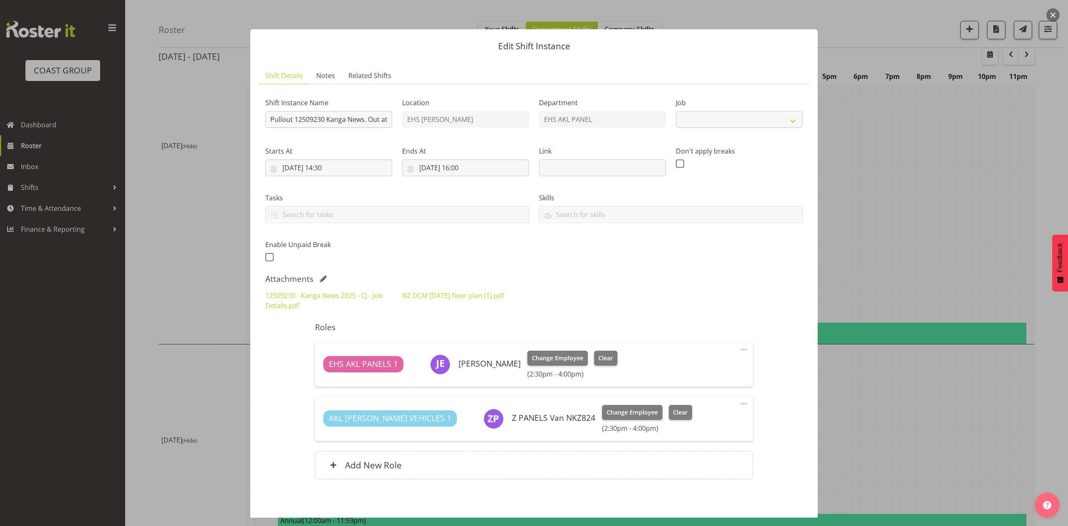
select select "10228"
click at [888, 175] on div at bounding box center [534, 263] width 1068 height 526
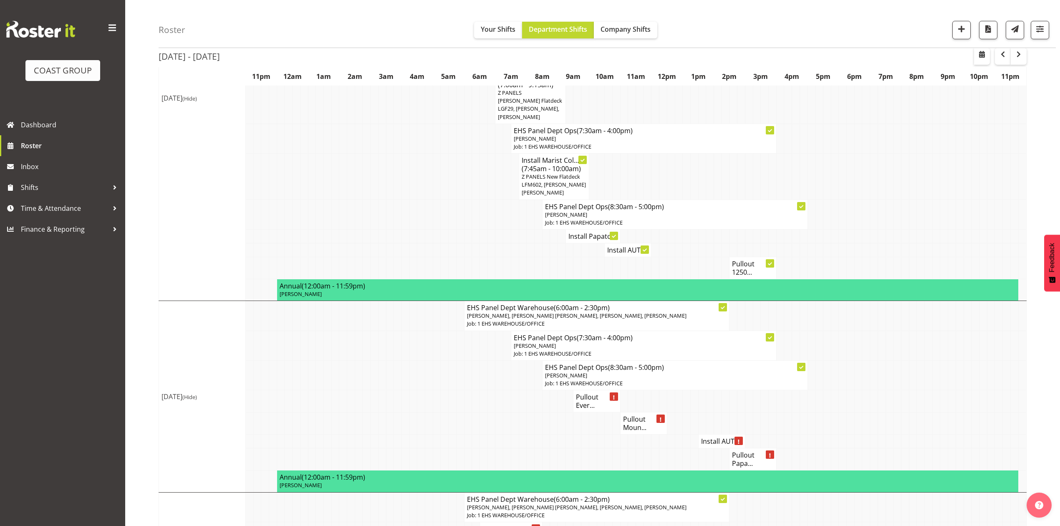
scroll to position [608, 0]
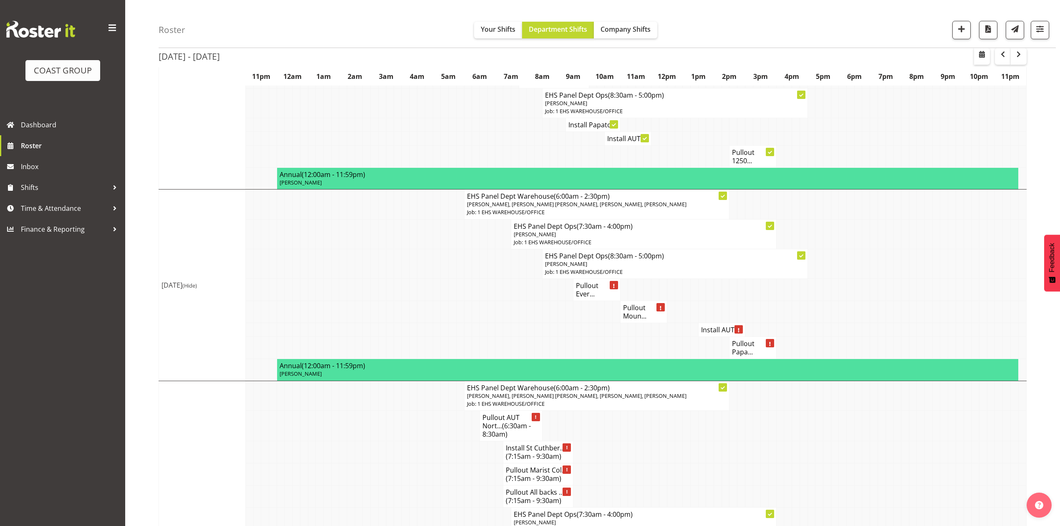
click at [521, 280] on td at bounding box center [523, 290] width 8 height 22
click at [591, 281] on h4 "Pullout Ever..." at bounding box center [596, 289] width 41 height 17
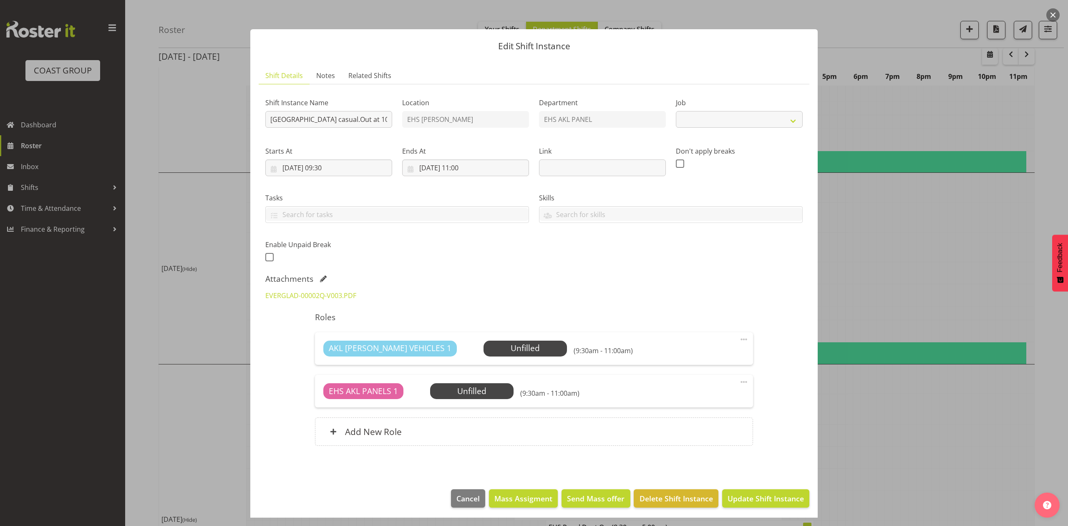
select select "8653"
click at [886, 224] on div at bounding box center [534, 263] width 1068 height 526
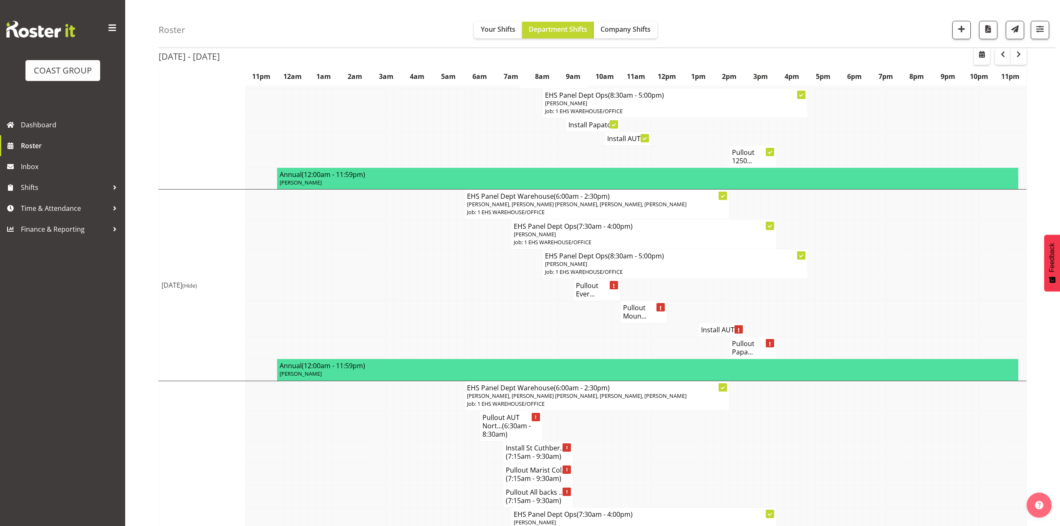
click at [641, 303] on h4 "Pullout Moun..." at bounding box center [643, 311] width 41 height 17
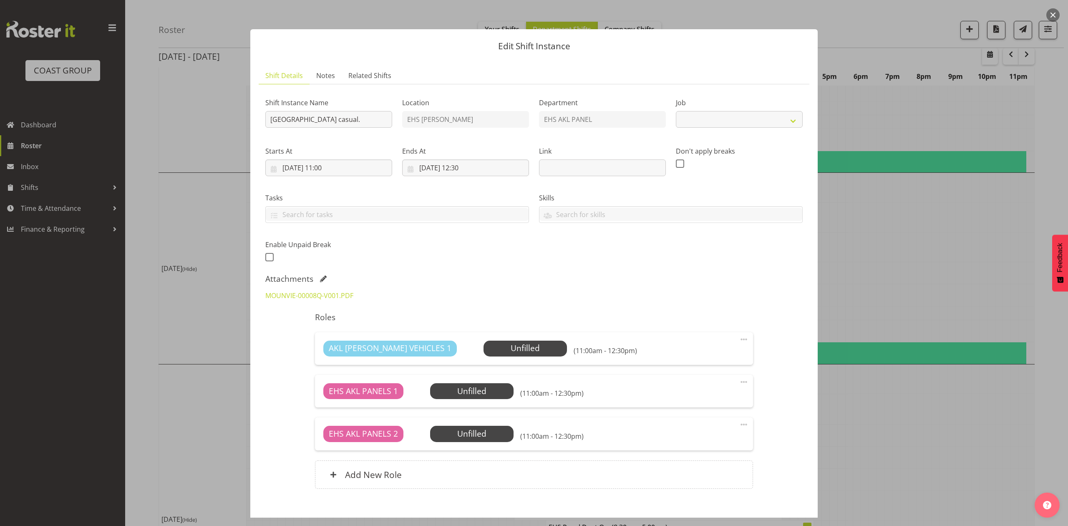
select select "8653"
click at [877, 230] on div at bounding box center [534, 263] width 1068 height 526
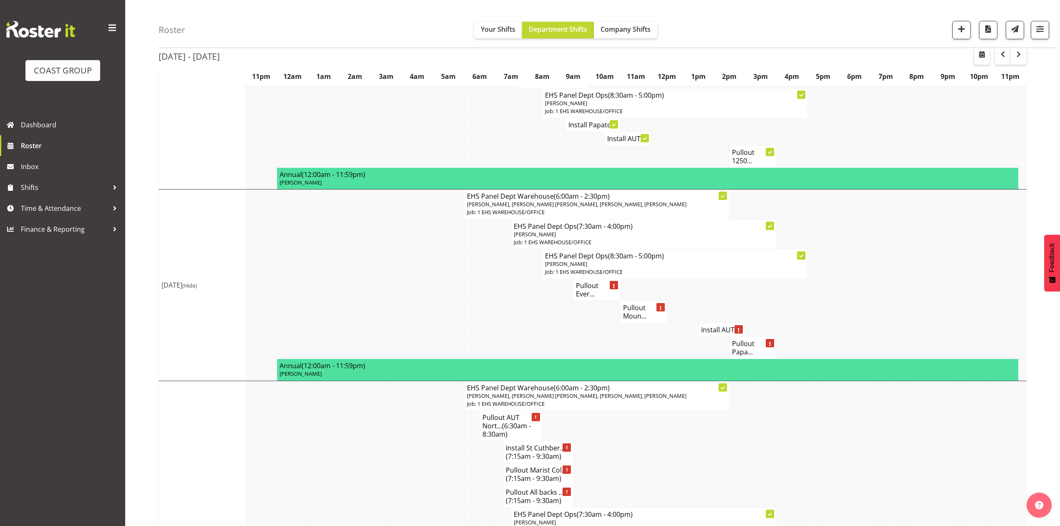
click at [579, 281] on h4 "Pullout Ever..." at bounding box center [596, 289] width 41 height 17
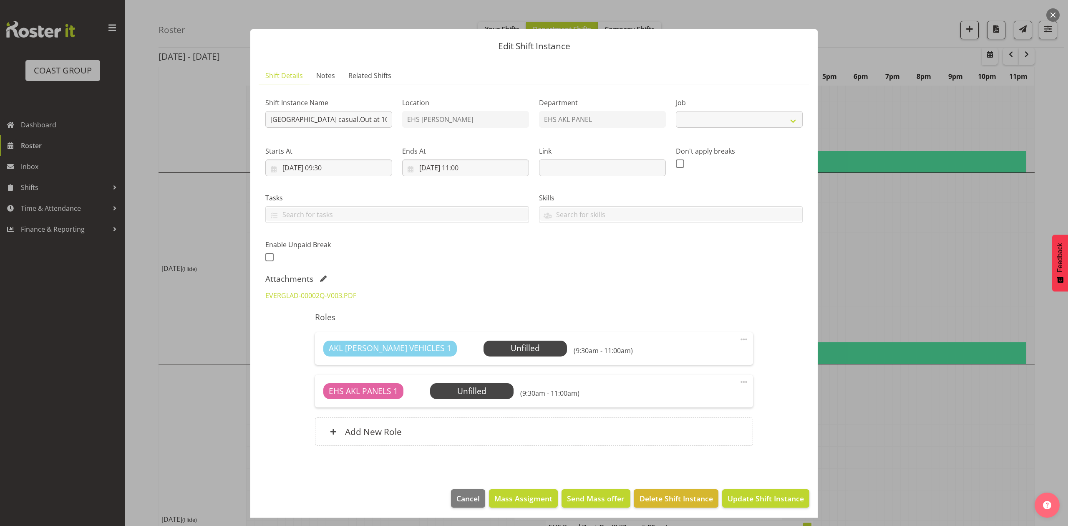
select select "8653"
click at [890, 219] on div at bounding box center [534, 263] width 1068 height 526
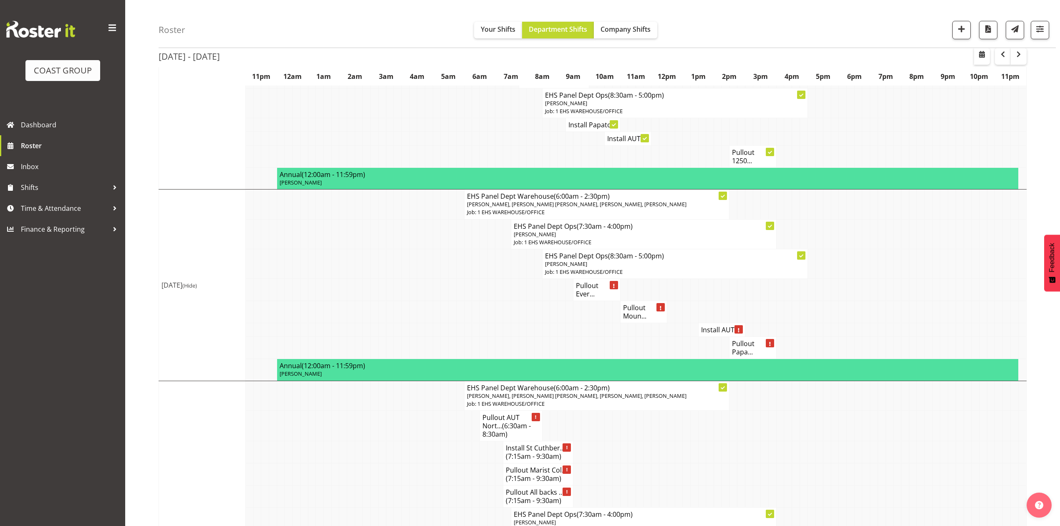
click at [708, 326] on h4 "Install AUT ..." at bounding box center [721, 330] width 41 height 8
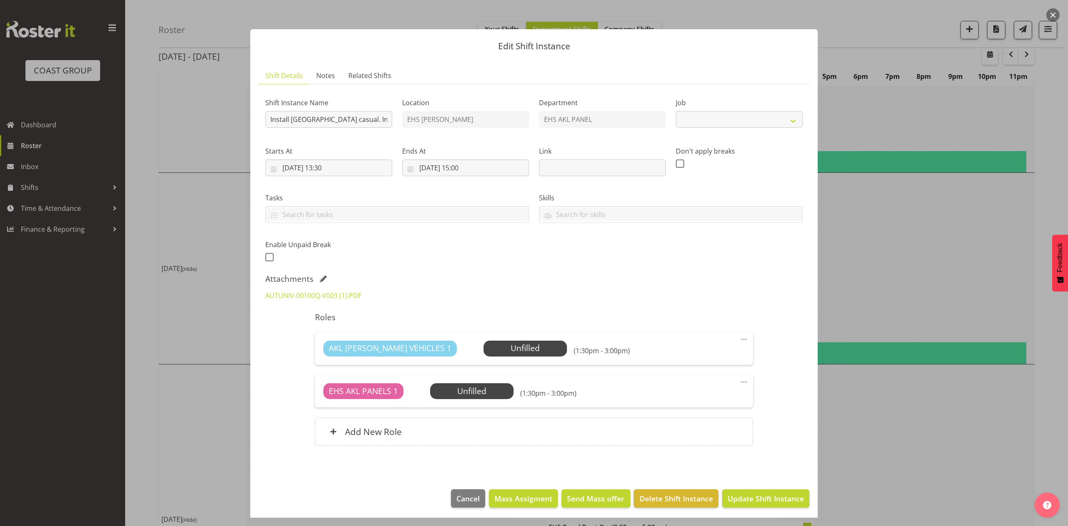
select select "8653"
drag, startPoint x: 873, startPoint y: 251, endPoint x: 808, endPoint y: 269, distance: 67.6
click at [873, 251] on div at bounding box center [534, 263] width 1068 height 526
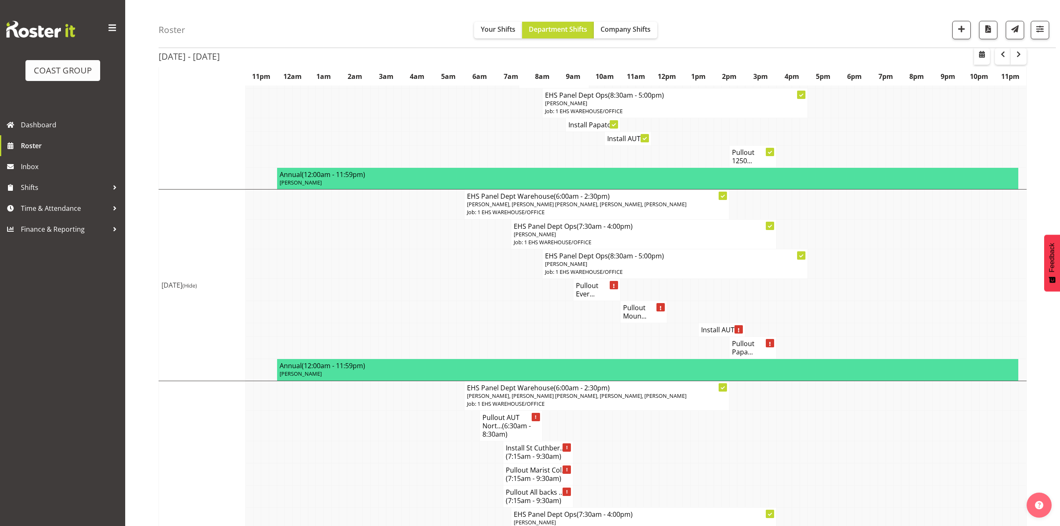
click at [626, 303] on h4 "Pullout Moun..." at bounding box center [643, 311] width 41 height 17
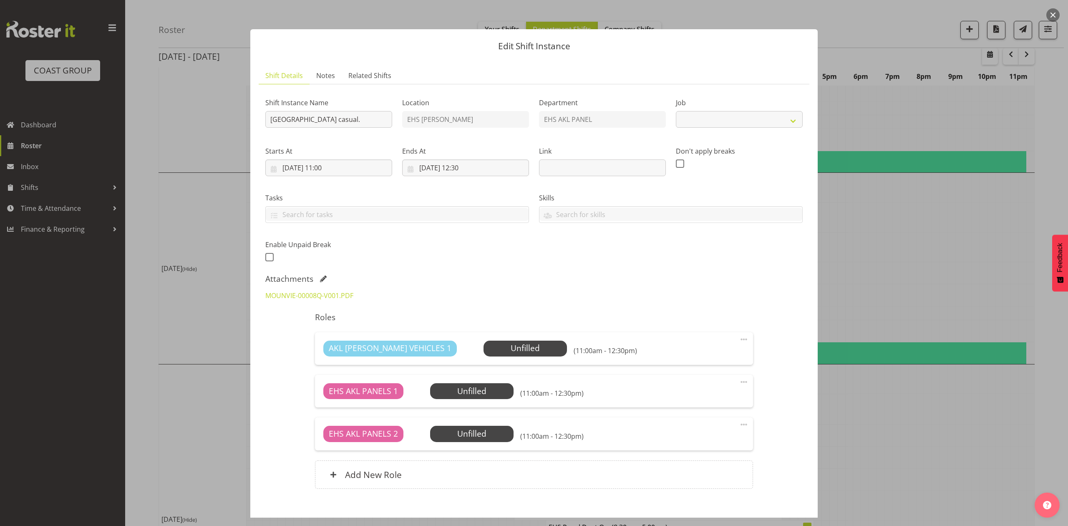
select select "8653"
click at [843, 259] on div at bounding box center [534, 263] width 1068 height 526
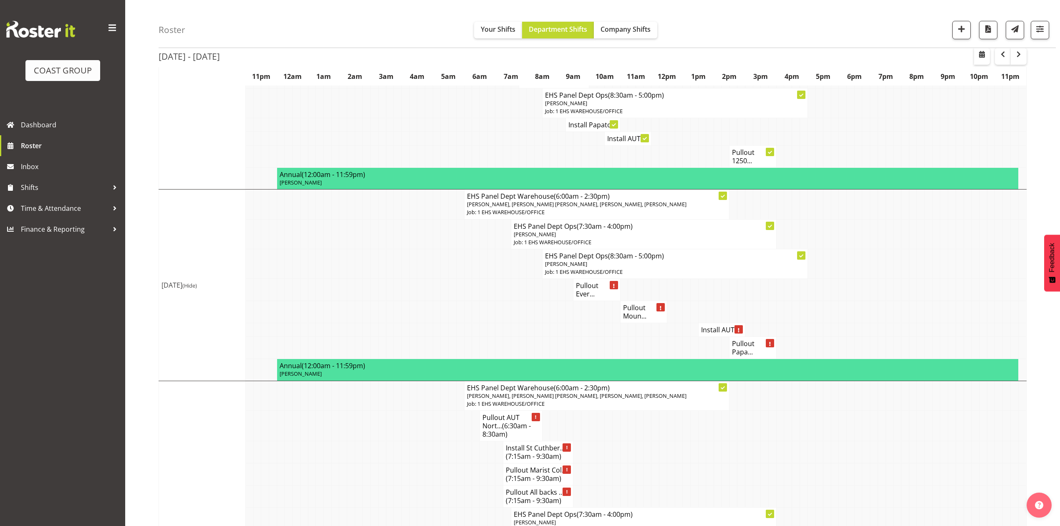
click at [755, 339] on h4 "Pullout Papa..." at bounding box center [752, 347] width 41 height 17
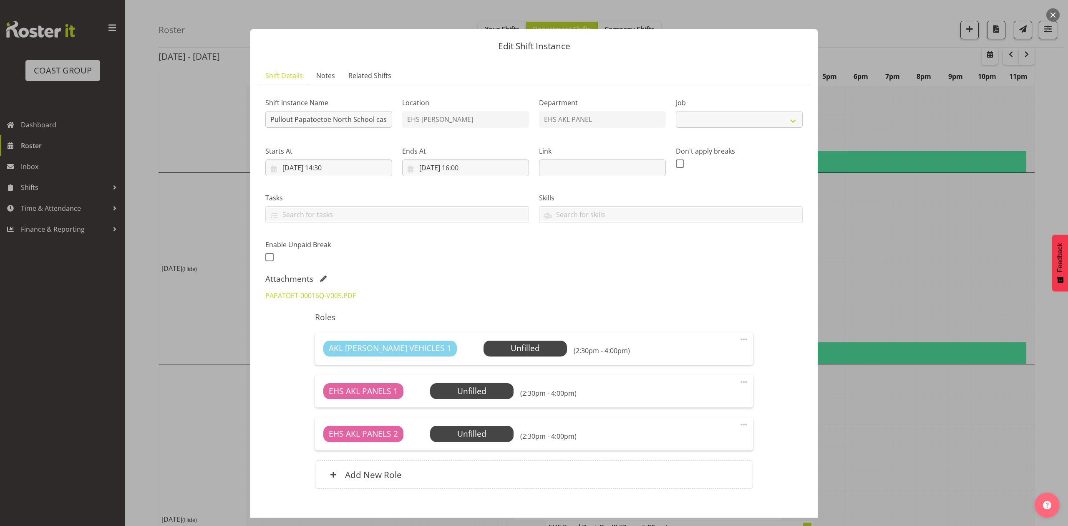
select select "8653"
click at [923, 252] on div at bounding box center [534, 263] width 1068 height 526
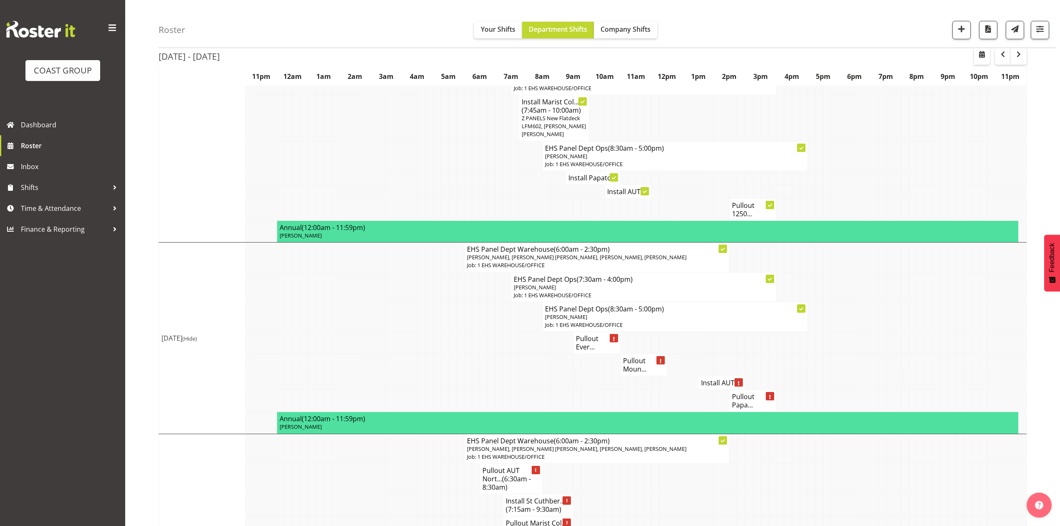
scroll to position [496, 0]
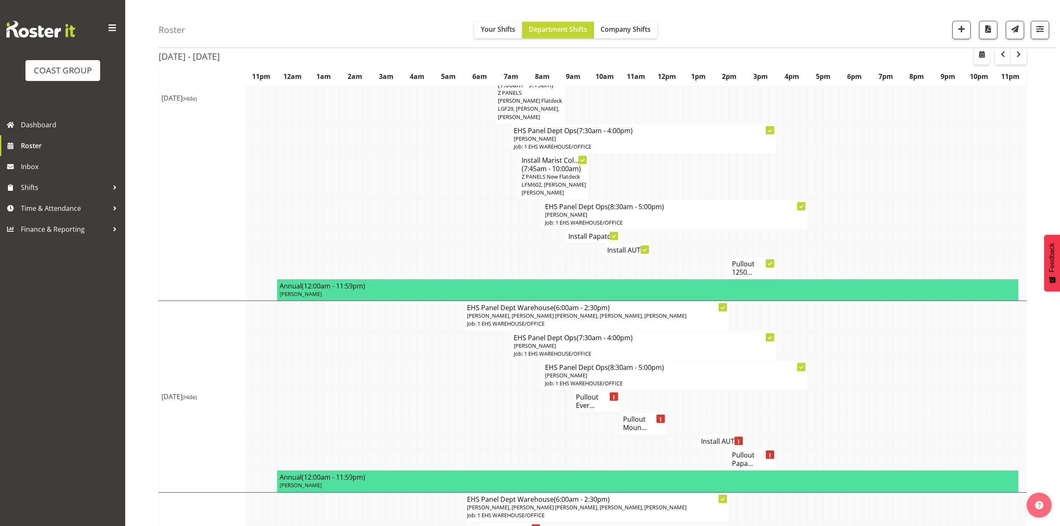
click at [580, 393] on h4 "Pullout Ever..." at bounding box center [596, 401] width 41 height 17
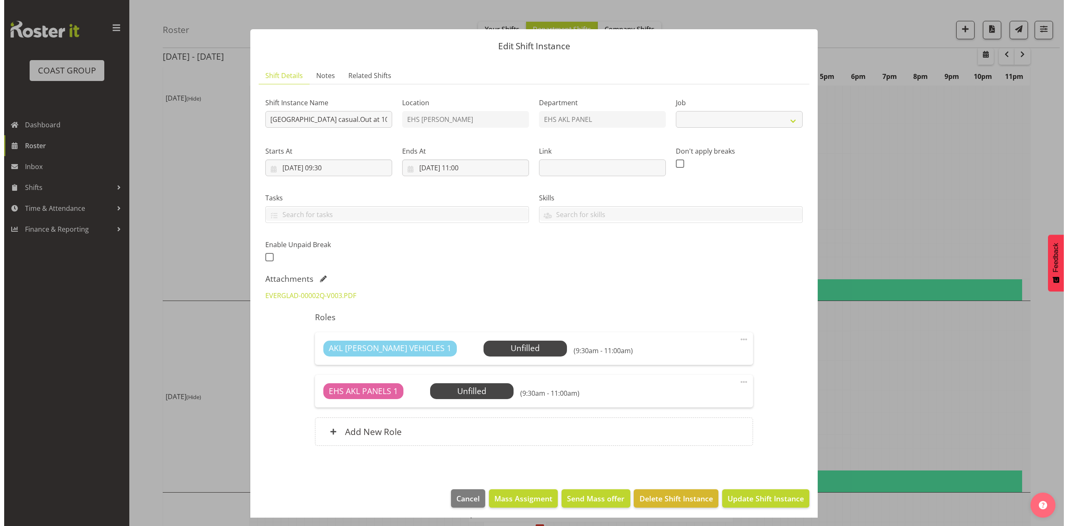
scroll to position [492, 0]
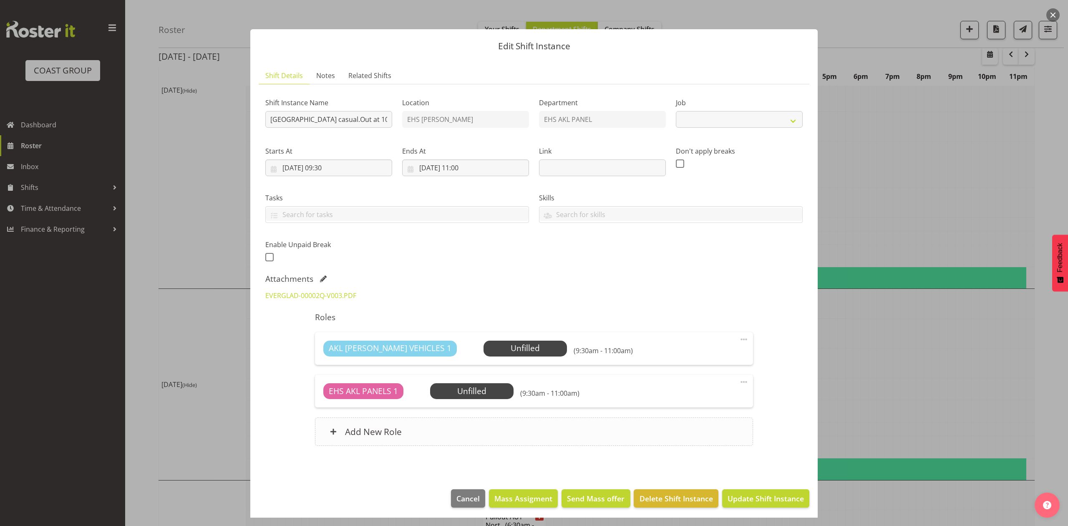
select select "8653"
click at [955, 326] on div at bounding box center [534, 263] width 1068 height 526
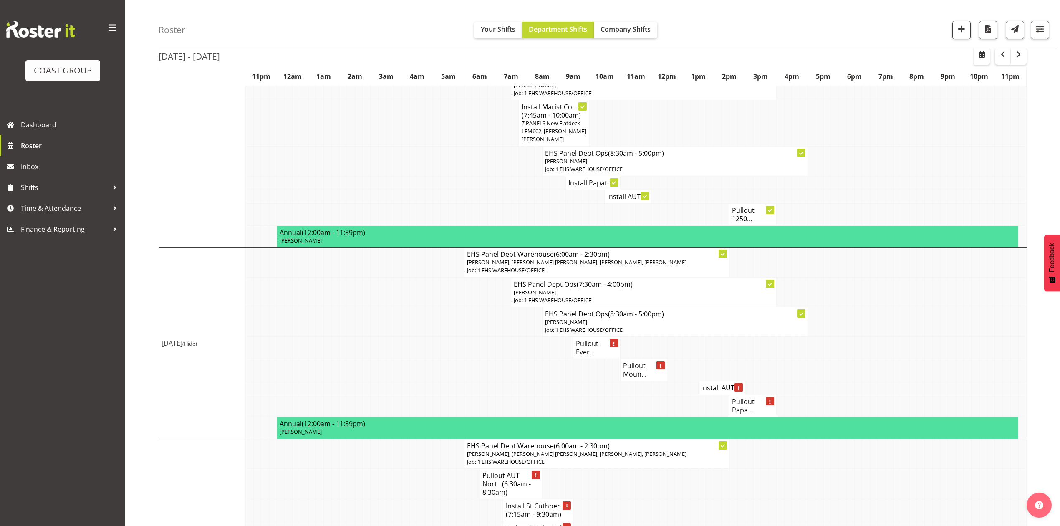
scroll to position [552, 0]
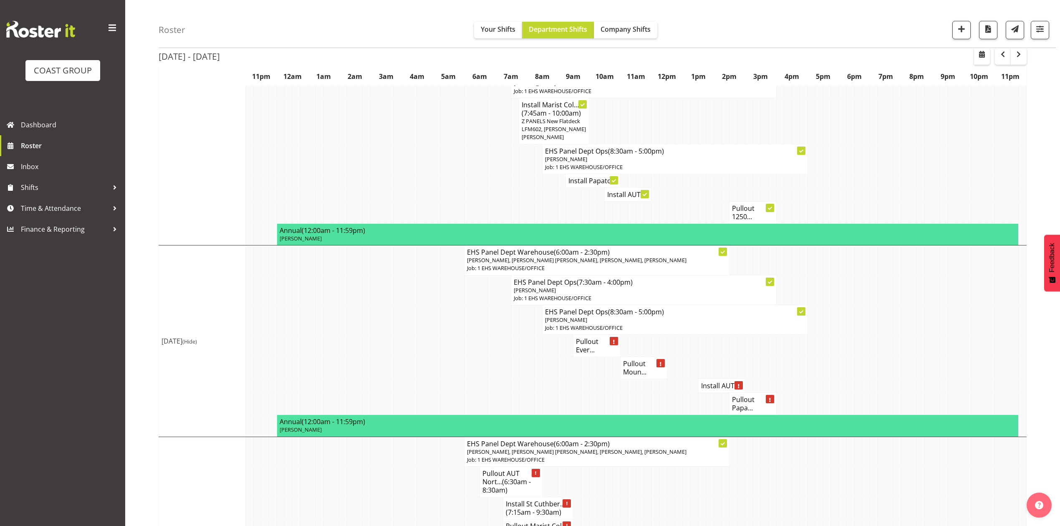
click at [635, 360] on h4 "Pullout Moun..." at bounding box center [643, 367] width 41 height 17
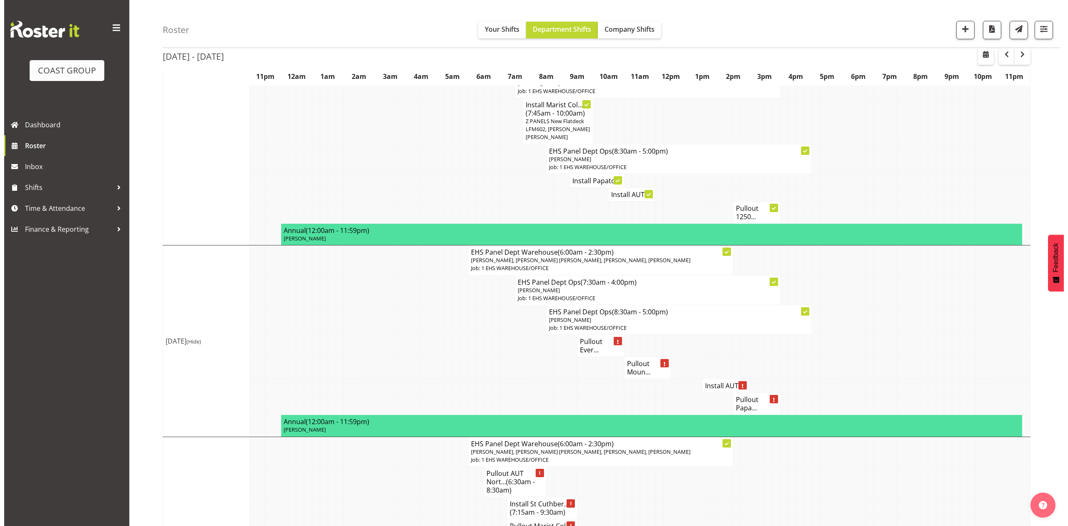
scroll to position [548, 0]
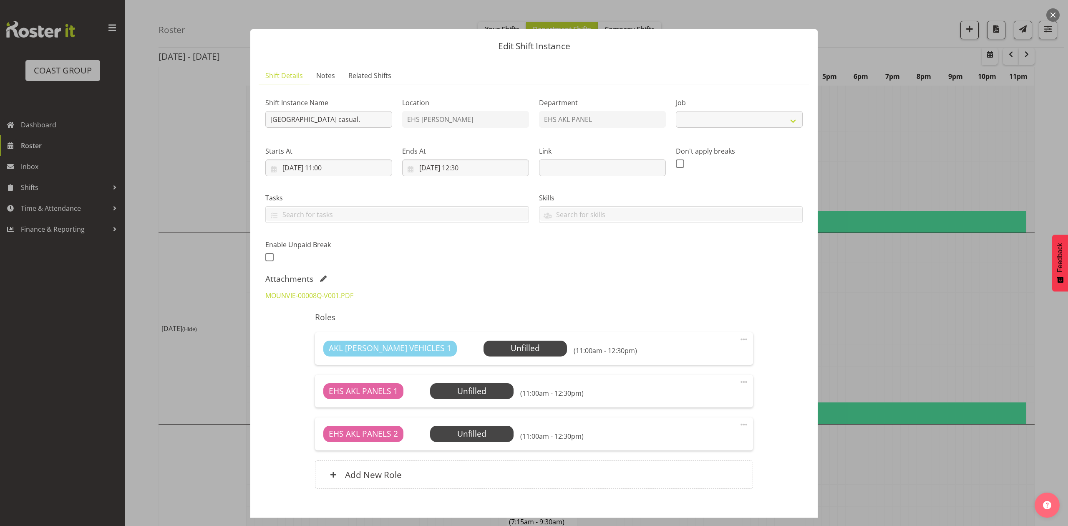
select select "8653"
click at [283, 289] on div "MOUNVIE-00008Q-V001.PDF" at bounding box center [328, 295] width 137 height 20
click at [284, 294] on link "MOUNVIE-00008Q-V001.PDF" at bounding box center [309, 295] width 88 height 9
click at [893, 306] on div at bounding box center [534, 263] width 1068 height 526
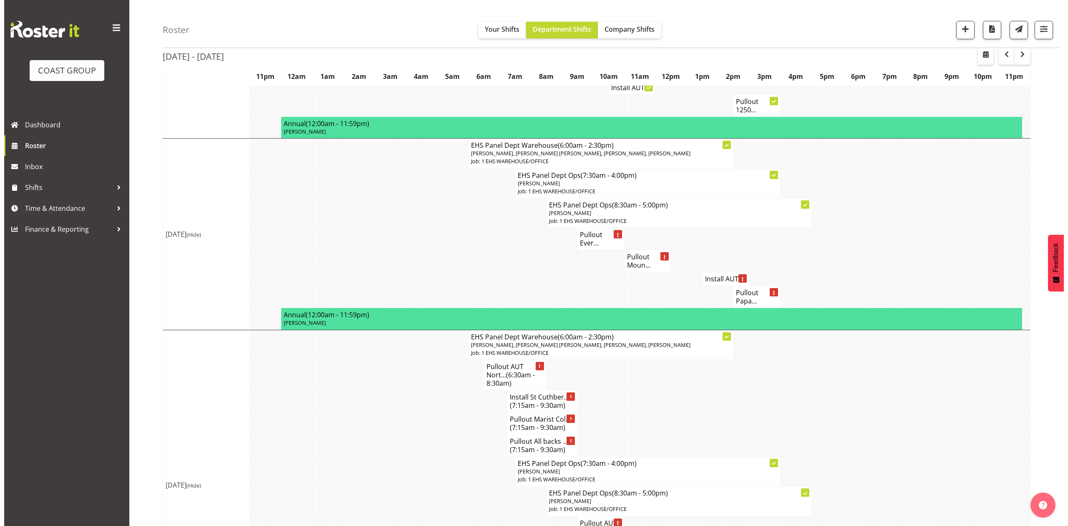
scroll to position [663, 0]
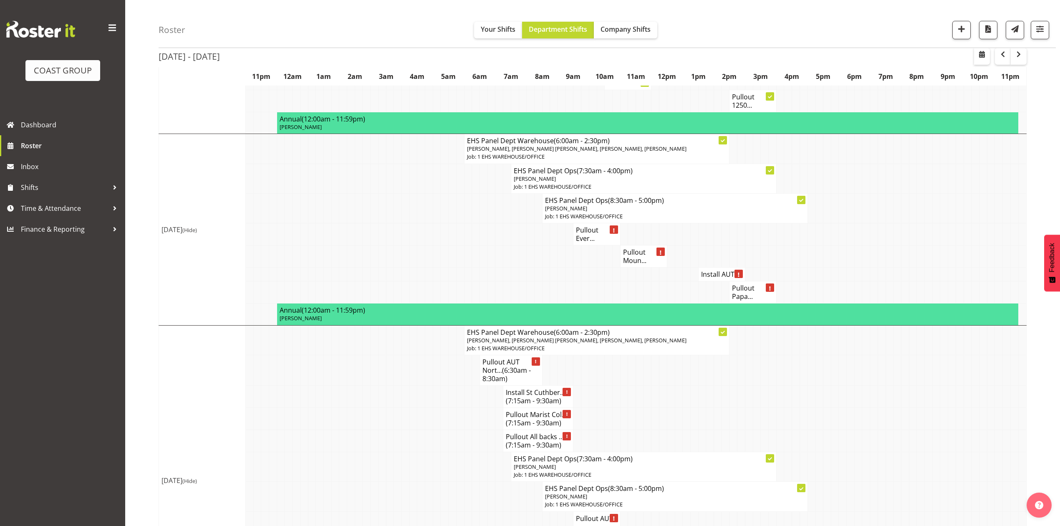
click at [660, 145] on p "Freddieric Fiel, Grace Kaiuha, Hemi Tomlinson, Jonathan Elder, Martin Samuel, M…" at bounding box center [597, 149] width 260 height 8
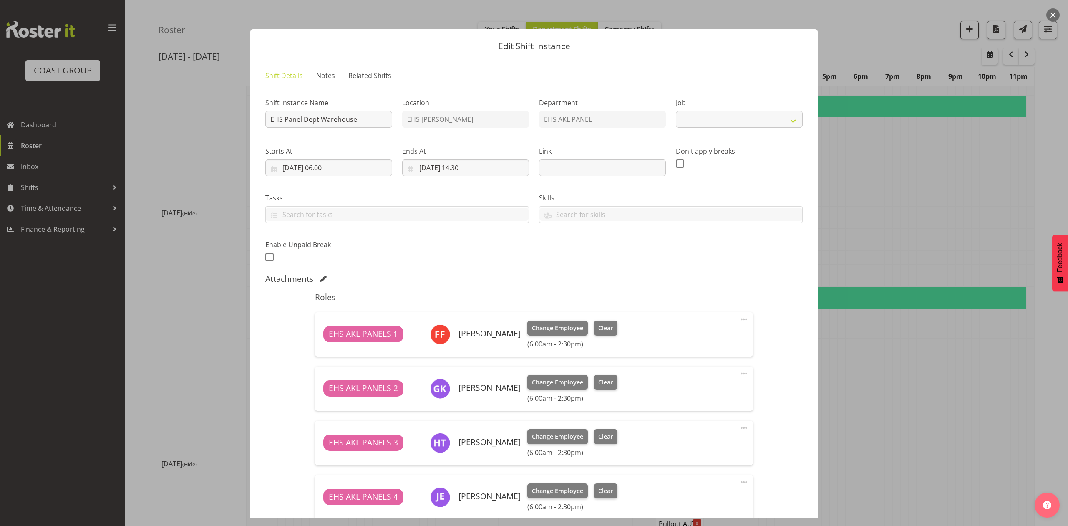
select select "69"
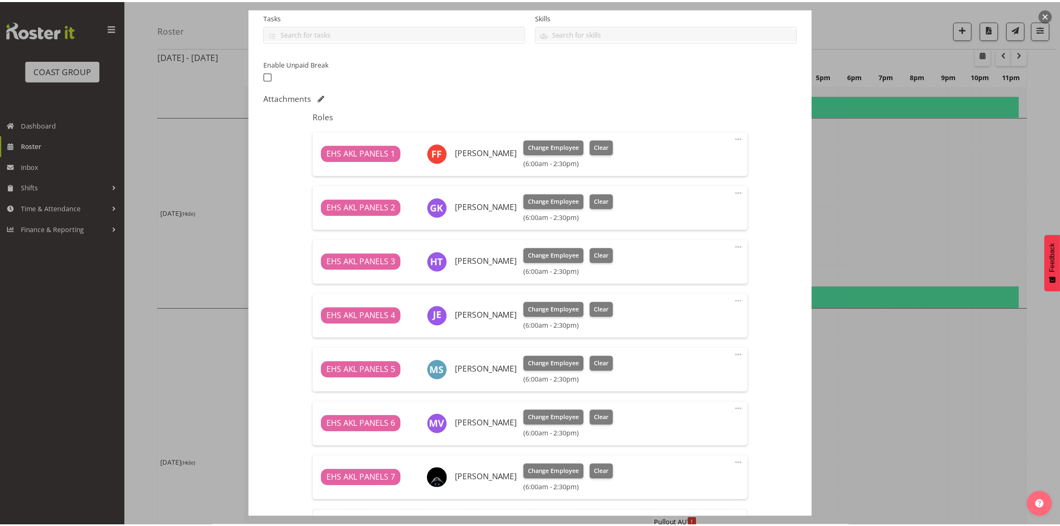
scroll to position [167, 0]
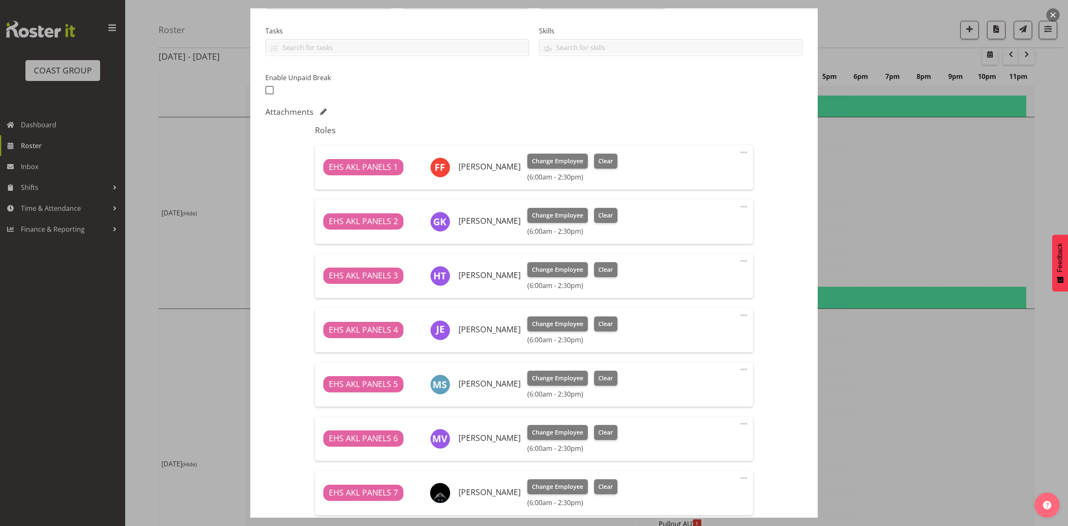
click at [993, 191] on div at bounding box center [534, 263] width 1068 height 526
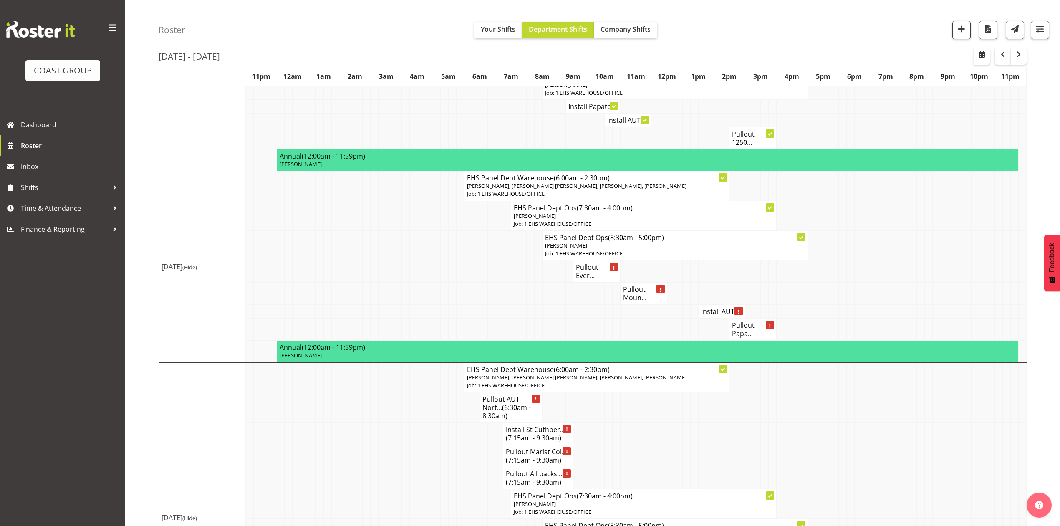
scroll to position [608, 0]
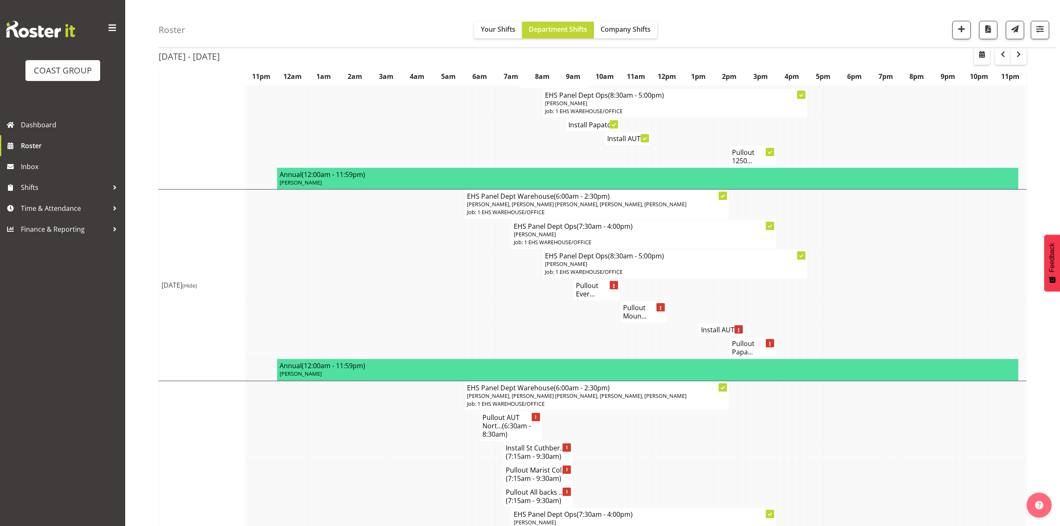
click at [711, 326] on h4 "Install AUT ..." at bounding box center [721, 330] width 41 height 8
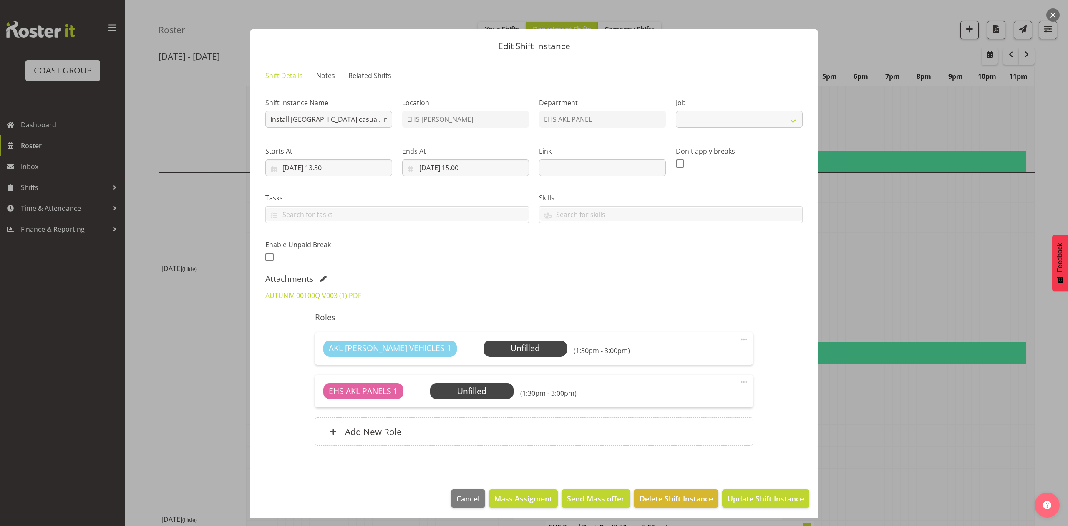
select select "8653"
click at [347, 295] on link "AUTUNIV-00100Q-V003 (1).PDF" at bounding box center [313, 295] width 96 height 9
click at [882, 240] on div at bounding box center [534, 263] width 1068 height 526
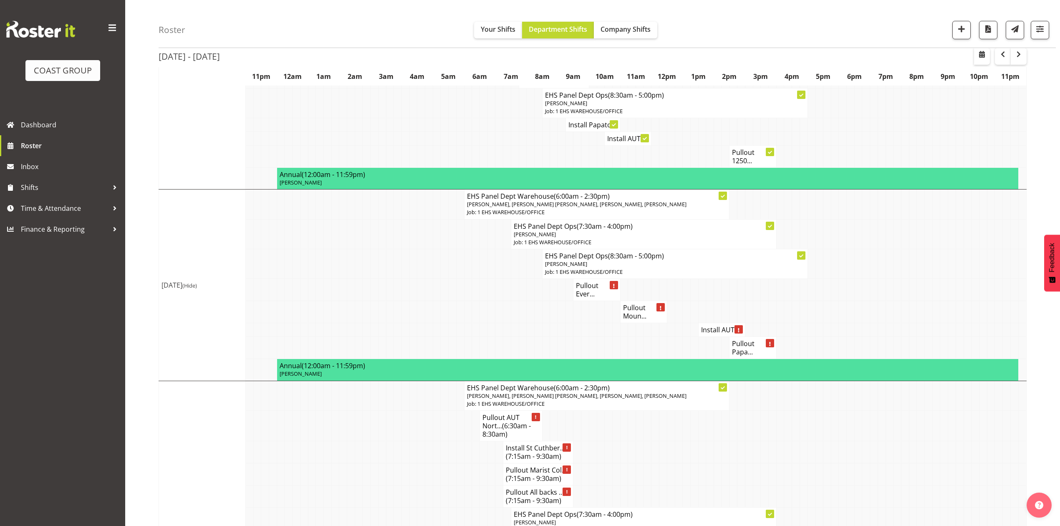
click at [755, 339] on h4 "Pullout Papa..." at bounding box center [752, 347] width 41 height 17
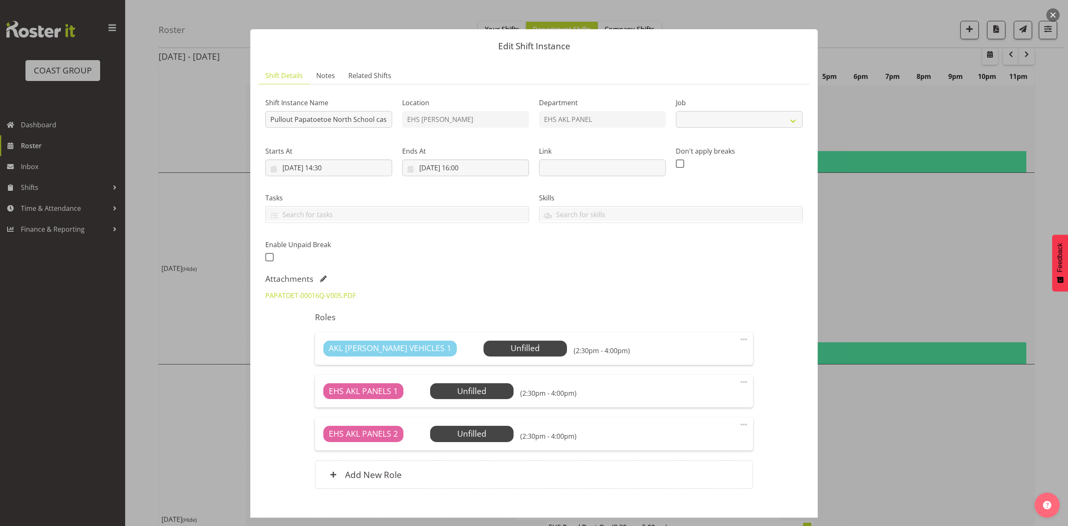
select select "8653"
click at [332, 291] on link "PAPATOET-00016Q-V005.PDF" at bounding box center [310, 295] width 91 height 9
click at [886, 259] on div at bounding box center [534, 263] width 1068 height 526
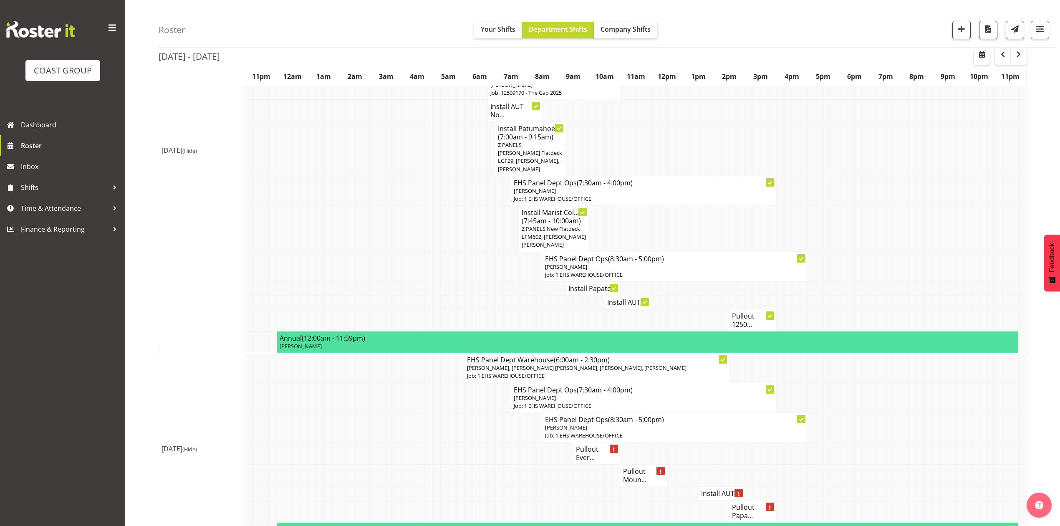
scroll to position [441, 0]
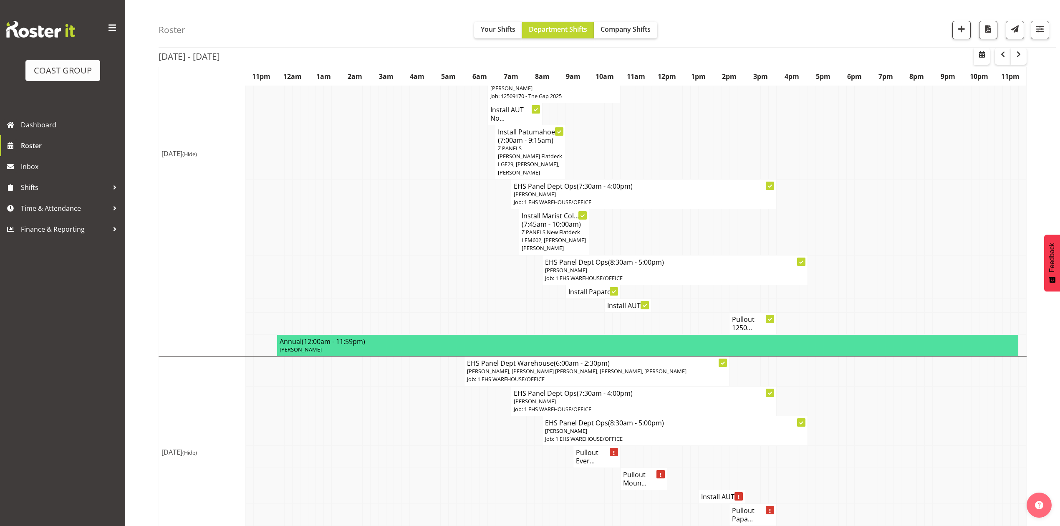
click at [583, 288] on h4 "Install Papato..." at bounding box center [592, 292] width 49 height 8
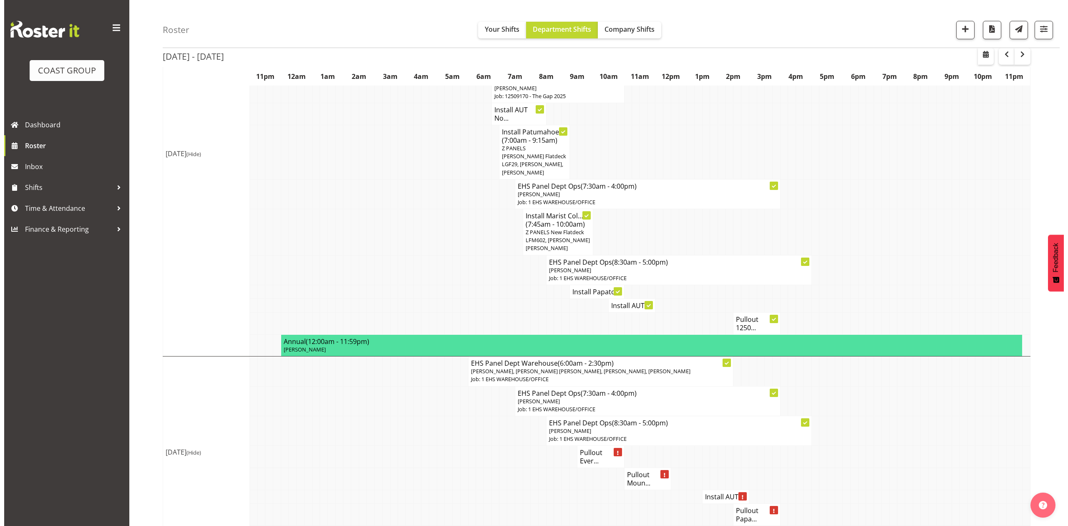
scroll to position [436, 0]
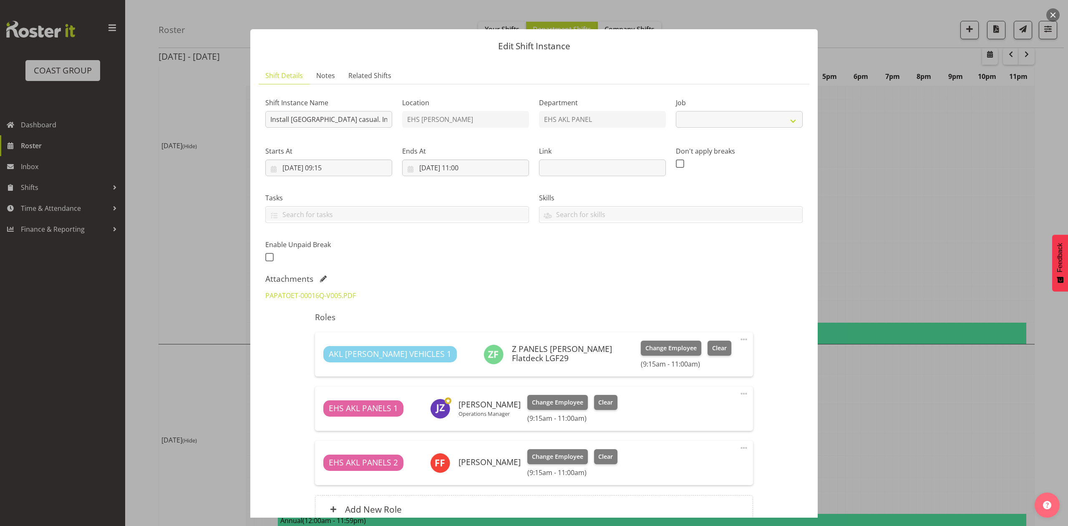
select select "8653"
click at [885, 195] on div at bounding box center [534, 263] width 1068 height 526
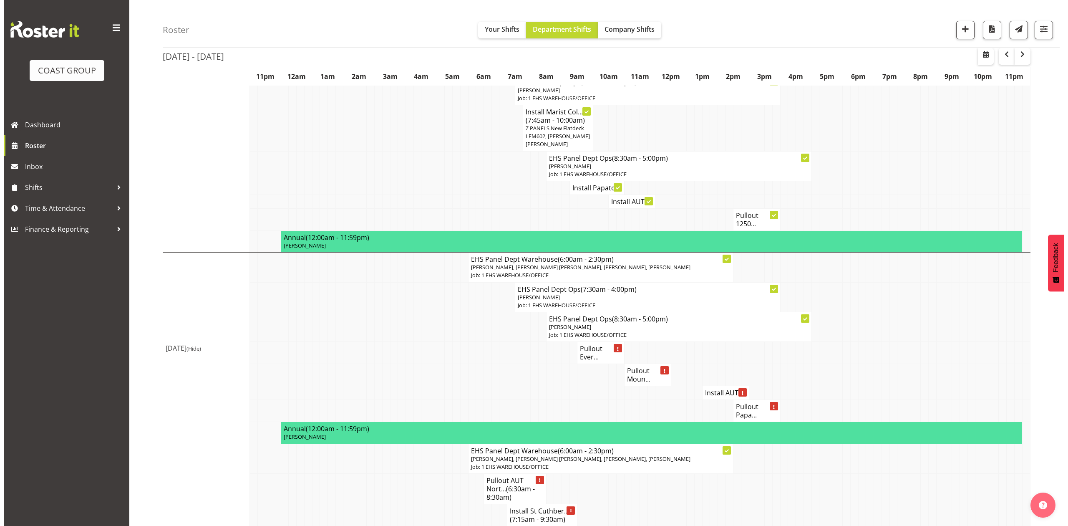
scroll to position [608, 0]
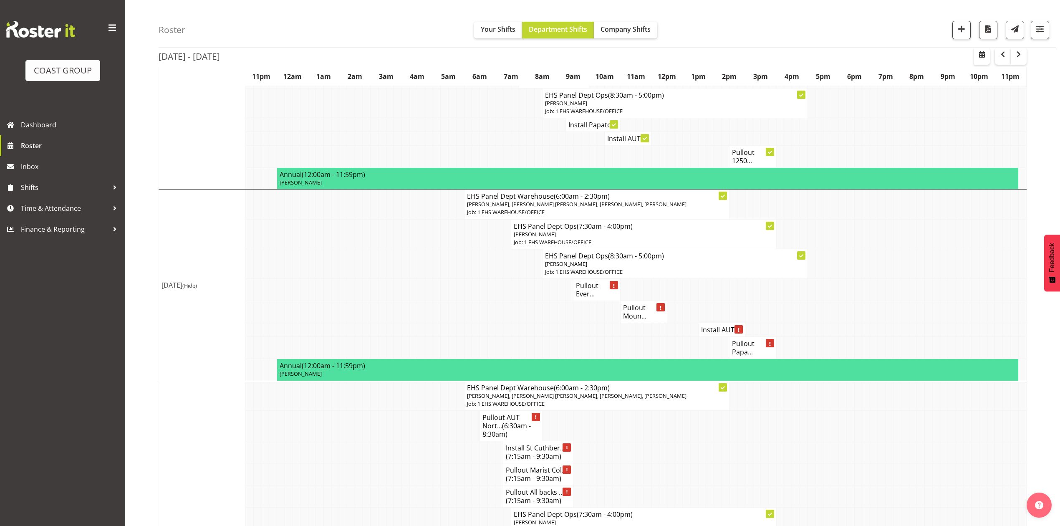
click at [867, 301] on td at bounding box center [866, 312] width 8 height 22
click at [581, 281] on h4 "Pullout Ever..." at bounding box center [596, 289] width 41 height 17
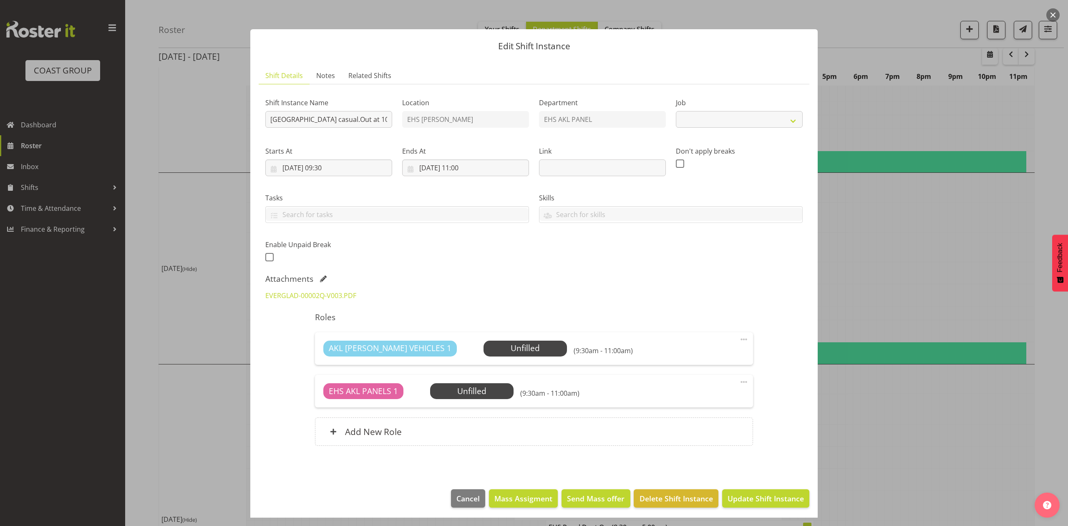
select select "8653"
click at [901, 249] on div at bounding box center [534, 263] width 1068 height 526
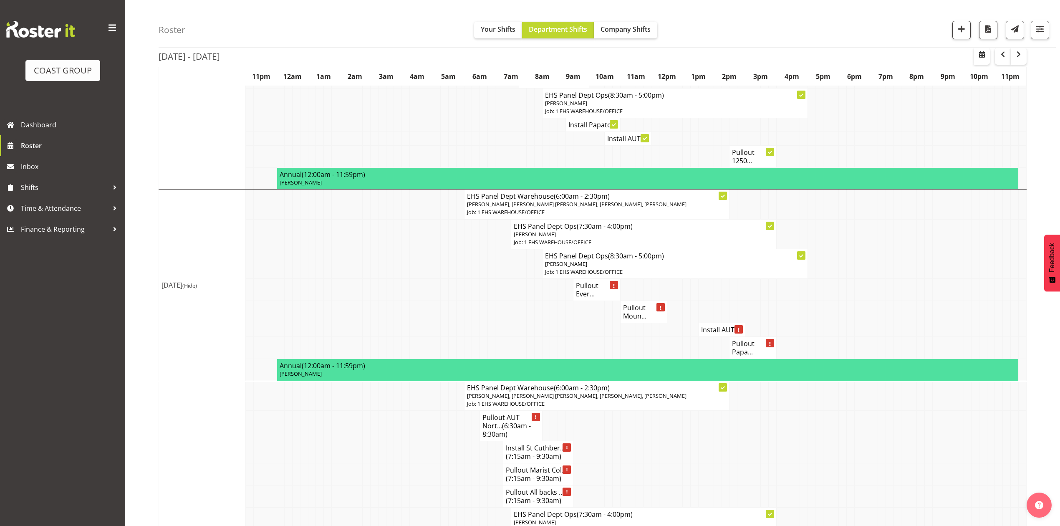
click at [642, 303] on h4 "Pullout Moun..." at bounding box center [643, 311] width 41 height 17
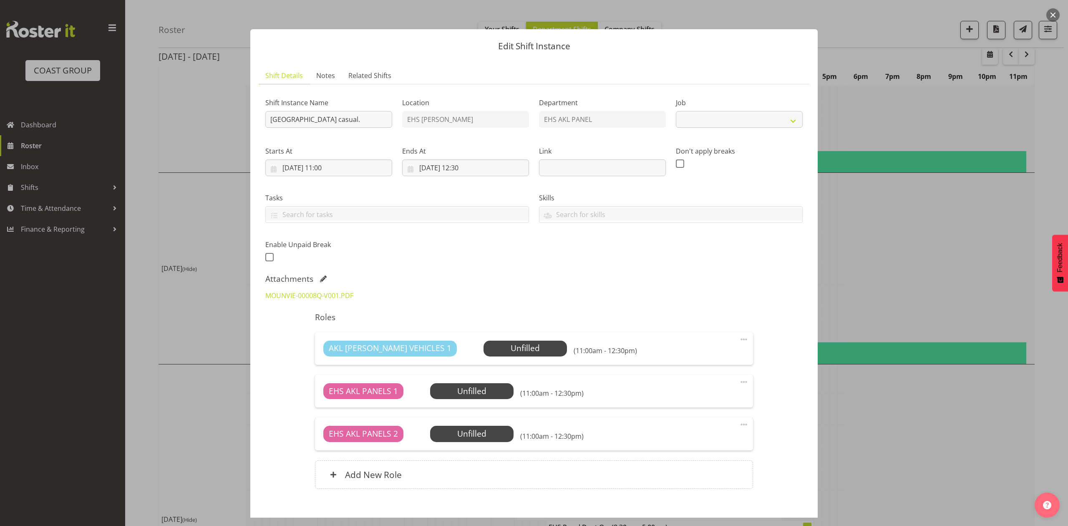
select select "8653"
click at [906, 275] on div at bounding box center [534, 263] width 1068 height 526
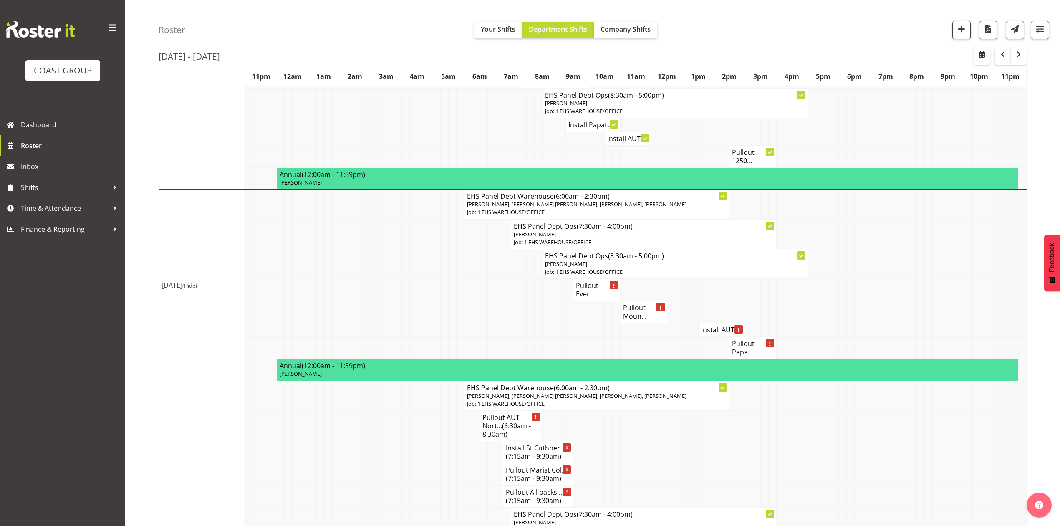
click at [588, 200] on span "Freddieric Fiel, Grace Kaiuha, Hemi Tomlinson, Jonathan Elder, Martin Samuel, M…" at bounding box center [577, 204] width 220 height 8
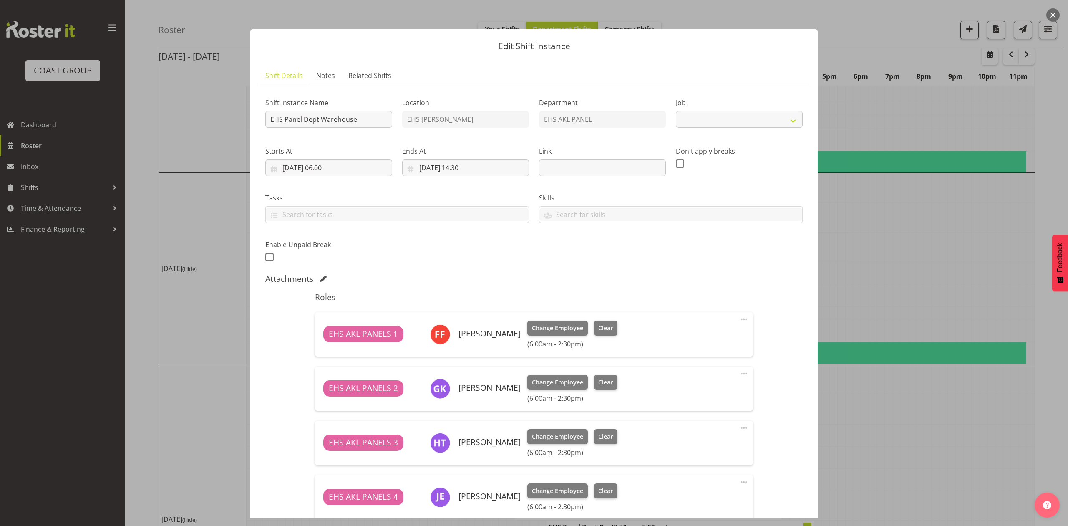
select select "69"
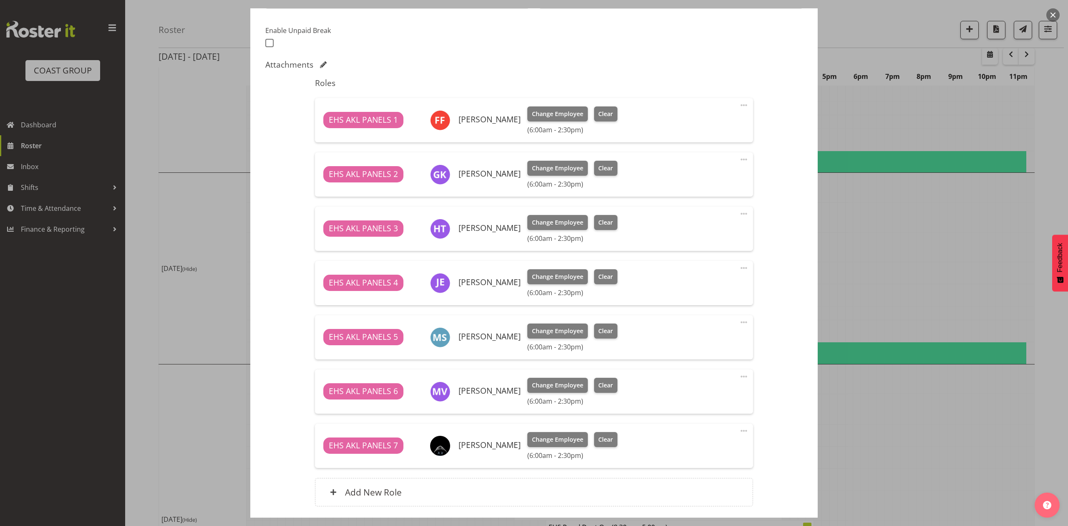
scroll to position [222, 0]
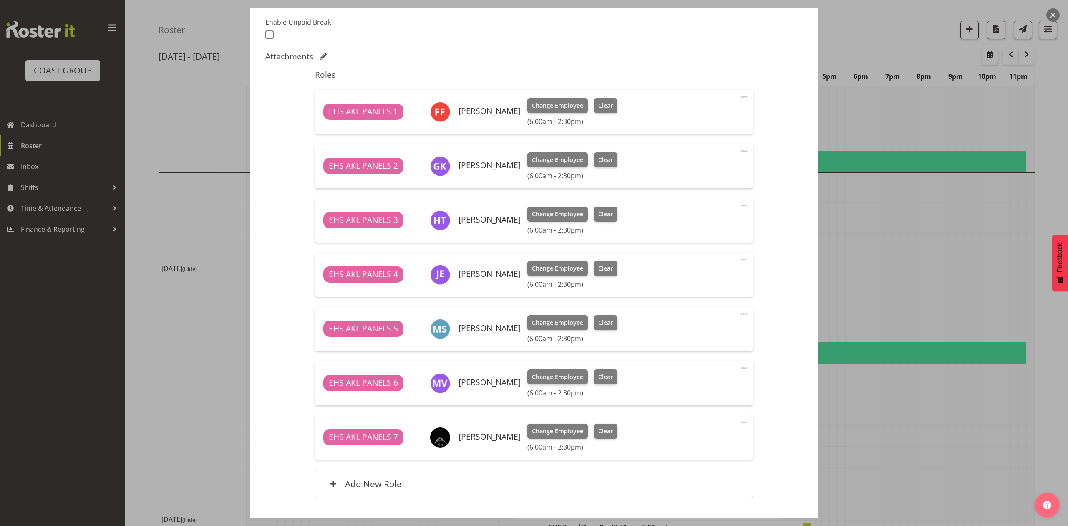
click at [739, 94] on span at bounding box center [744, 97] width 10 height 10
click at [706, 109] on link "Edit" at bounding box center [709, 116] width 80 height 15
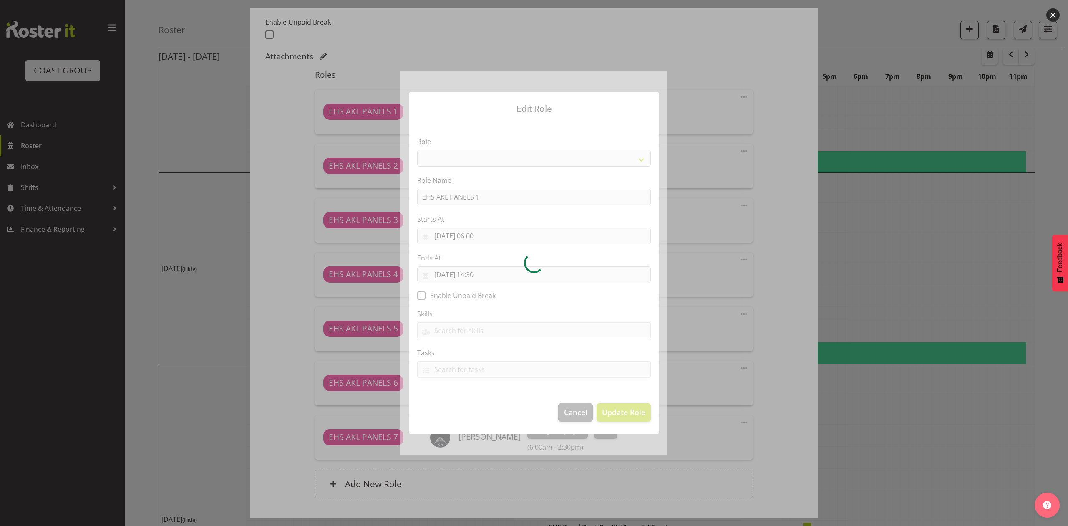
click at [488, 275] on div at bounding box center [534, 263] width 267 height 384
click at [478, 274] on div at bounding box center [534, 263] width 267 height 384
select select "188"
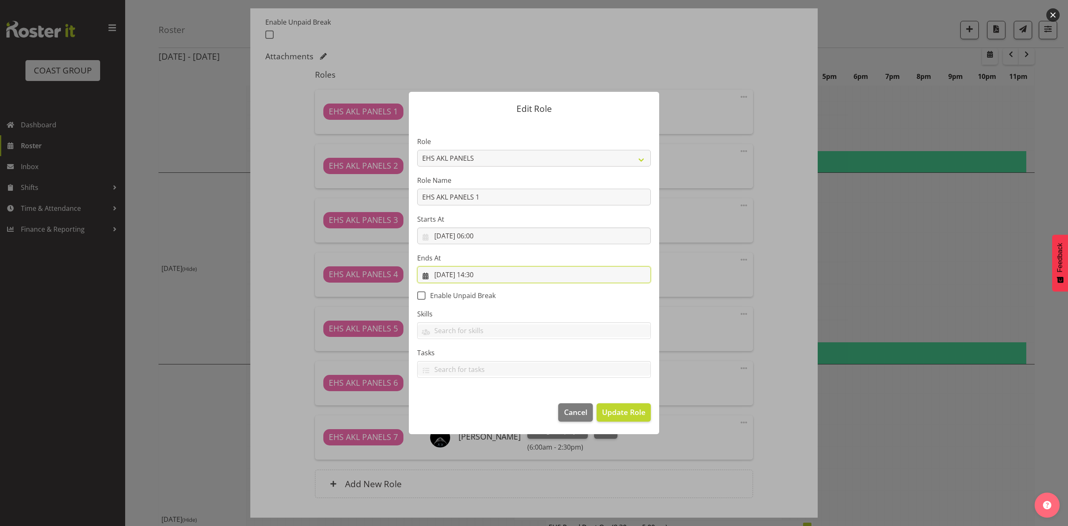
click at [478, 274] on input "11/09/2025, 14:30" at bounding box center [534, 274] width 234 height 17
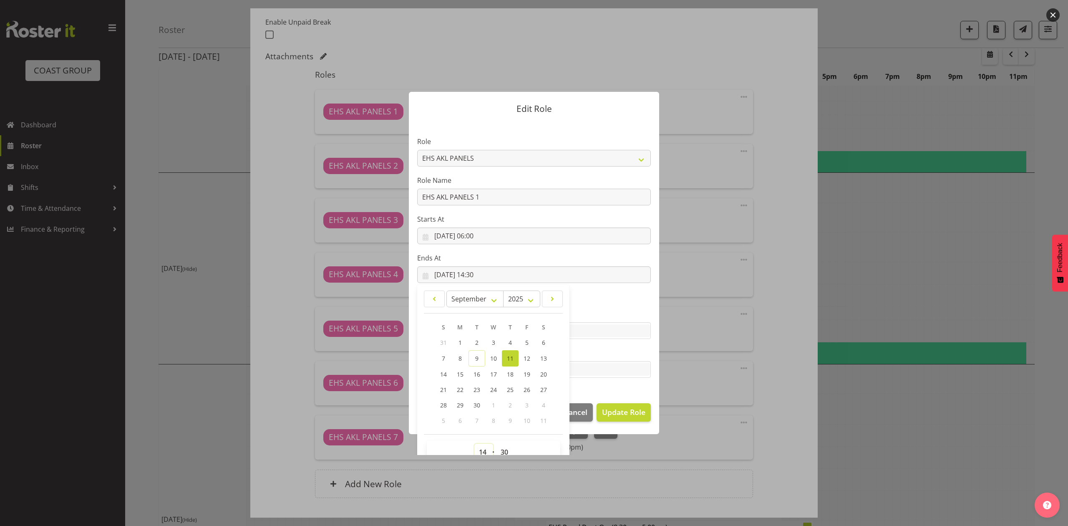
drag, startPoint x: 478, startPoint y: 449, endPoint x: 478, endPoint y: 439, distance: 9.6
click at [478, 449] on select "00 01 02 03 04 05 06 07 08 09 10 11 12 13 14 15 16 17 18 19 20 21 22 23" at bounding box center [483, 452] width 19 height 17
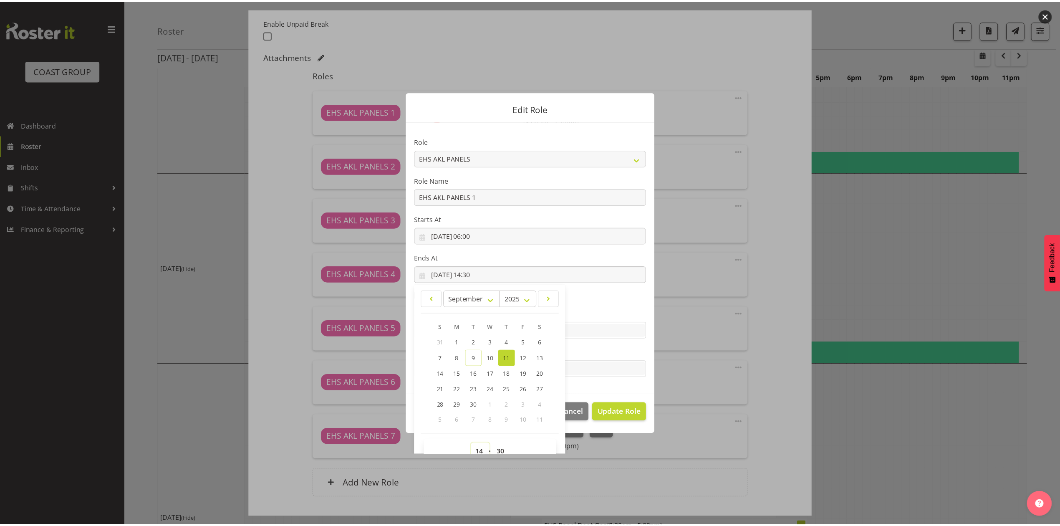
scroll to position [5, 0]
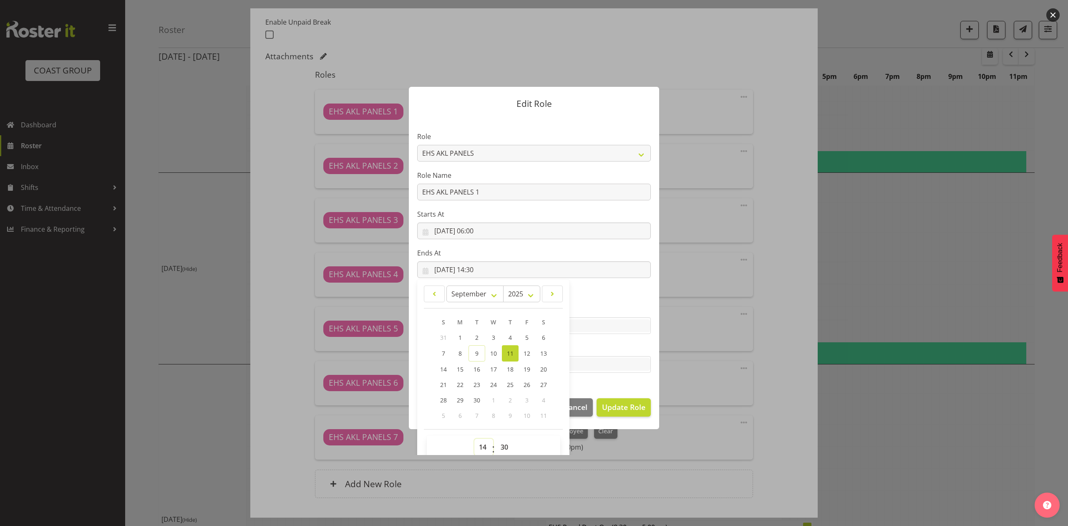
select select "9"
click at [474, 439] on select "00 01 02 03 04 05 06 07 08 09 10 11 12 13 14 15 16 17 18 19 20 21 22 23" at bounding box center [483, 447] width 19 height 17
type input "11/09/2025, 09:30"
click at [632, 398] on button "Update Role" at bounding box center [624, 407] width 54 height 18
select select
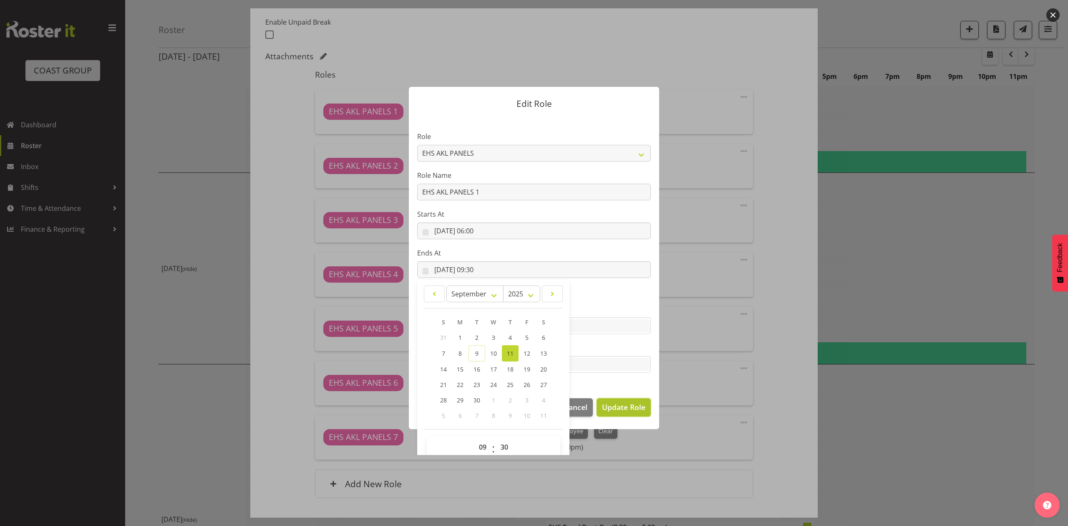
select select
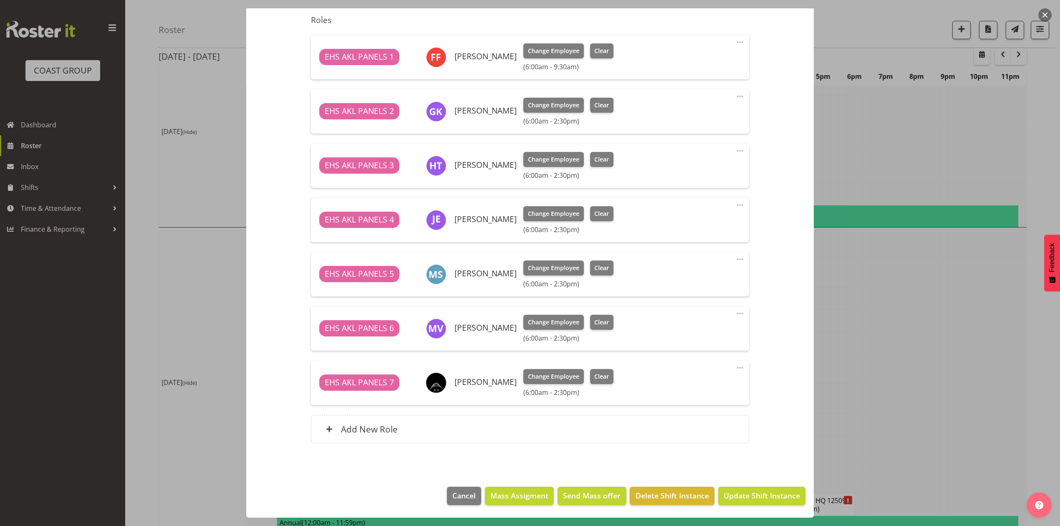
scroll to position [775, 0]
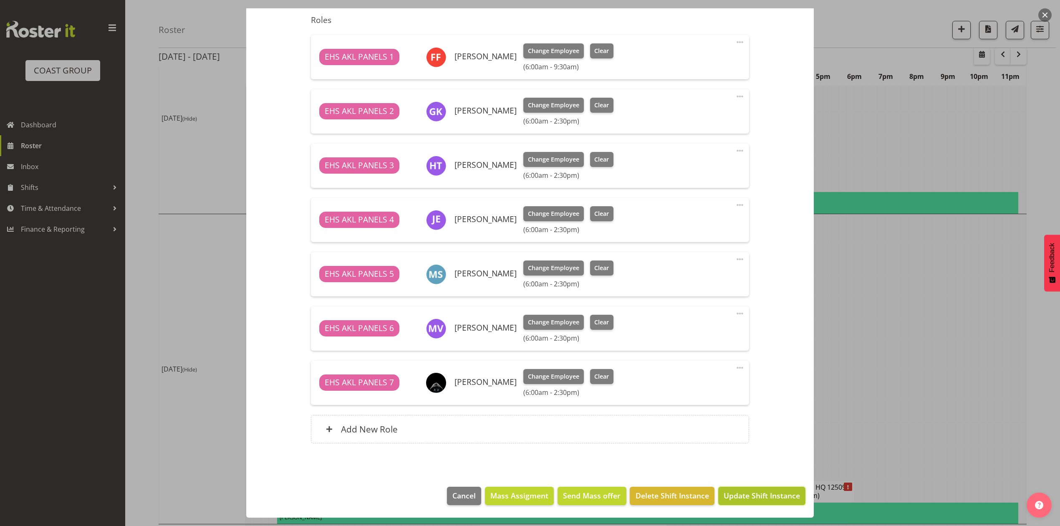
click at [734, 492] on span "Update Shift Instance" at bounding box center [762, 495] width 76 height 11
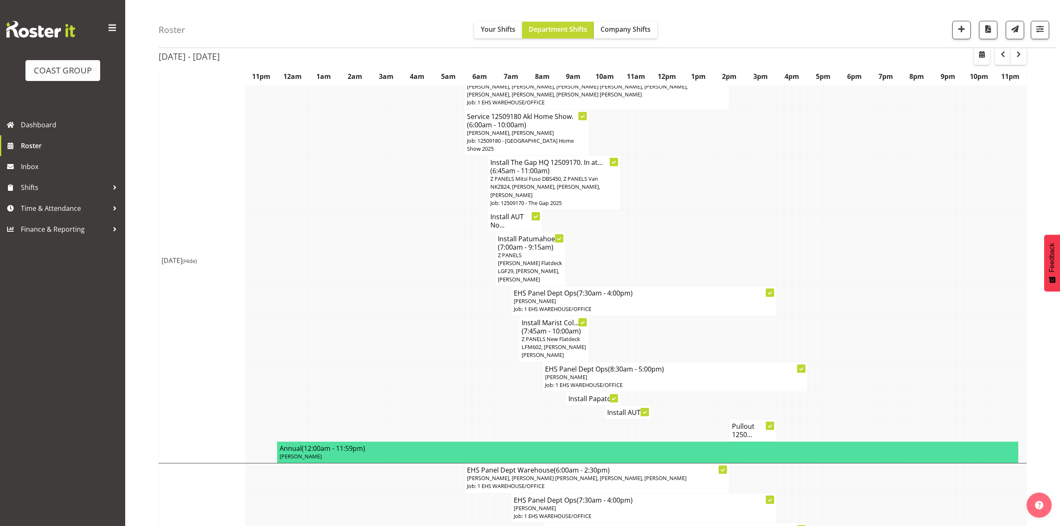
scroll to position [612, 0]
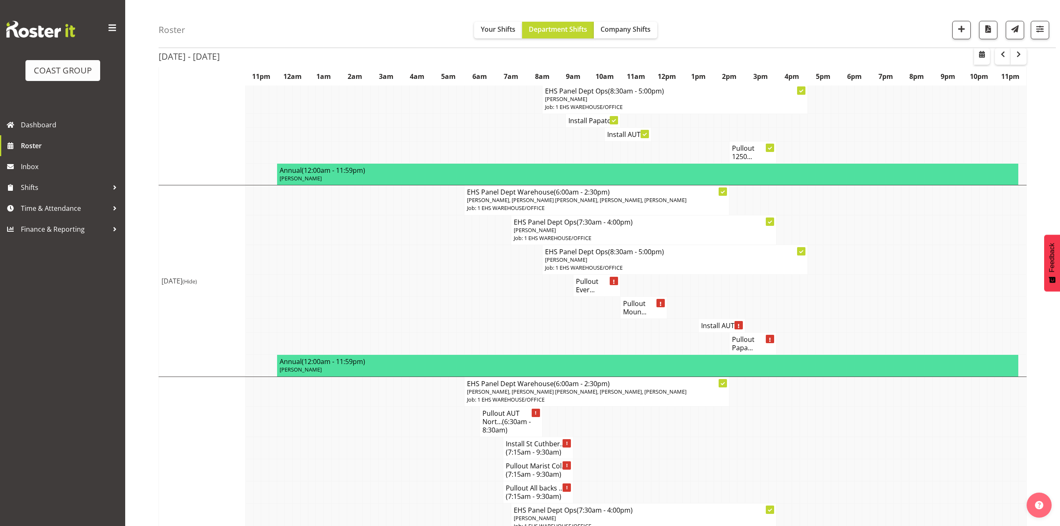
click at [608, 333] on td at bounding box center [609, 344] width 8 height 22
drag, startPoint x: 603, startPoint y: 172, endPoint x: 614, endPoint y: 185, distance: 16.9
click at [605, 187] on span "(6:00am - 2:30pm)" at bounding box center [582, 191] width 56 height 9
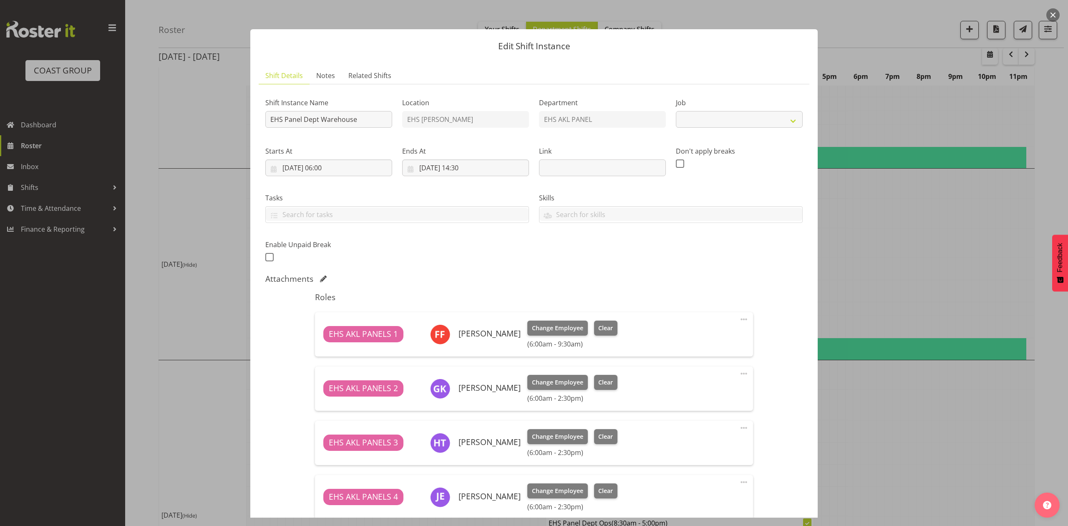
select select "69"
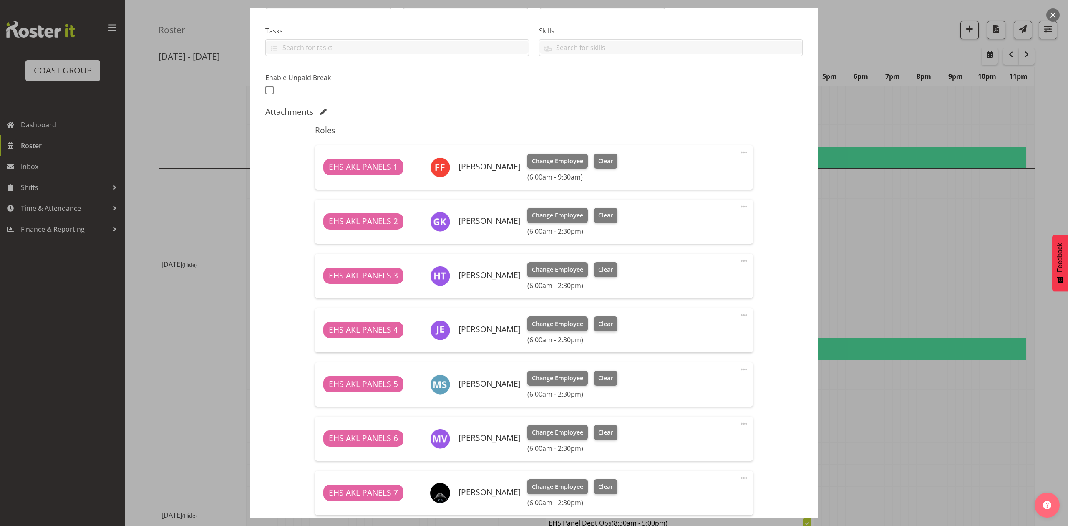
click at [739, 148] on span at bounding box center [744, 152] width 10 height 10
click at [704, 166] on link "Edit" at bounding box center [709, 172] width 80 height 15
select select "8"
select select "2025"
select select "9"
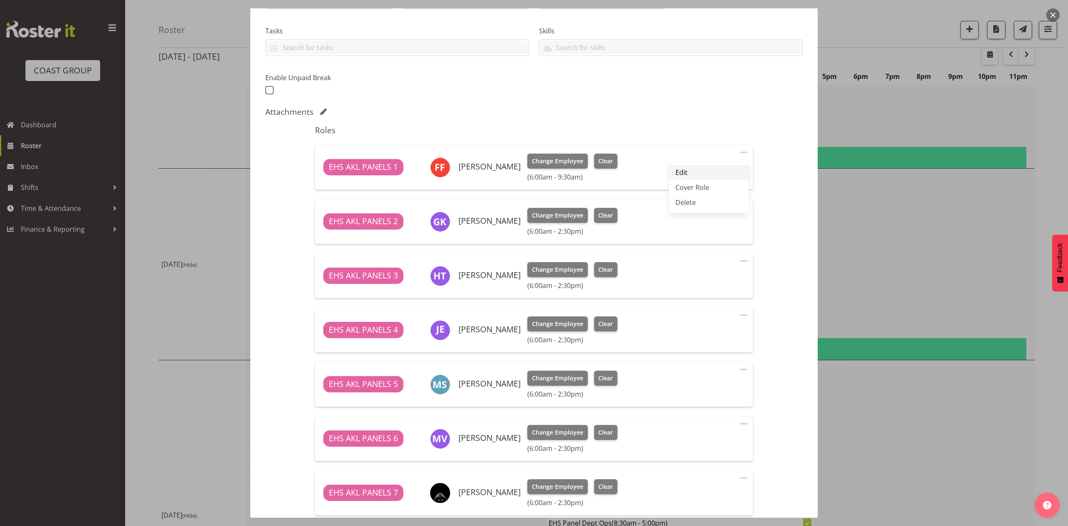
select select "30"
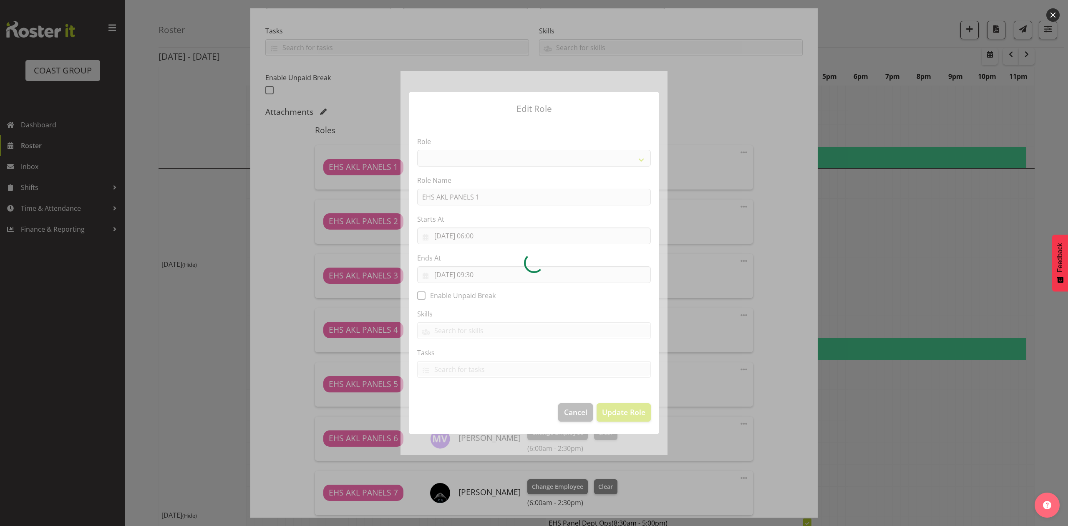
click at [482, 275] on div at bounding box center [534, 263] width 267 height 384
select select "188"
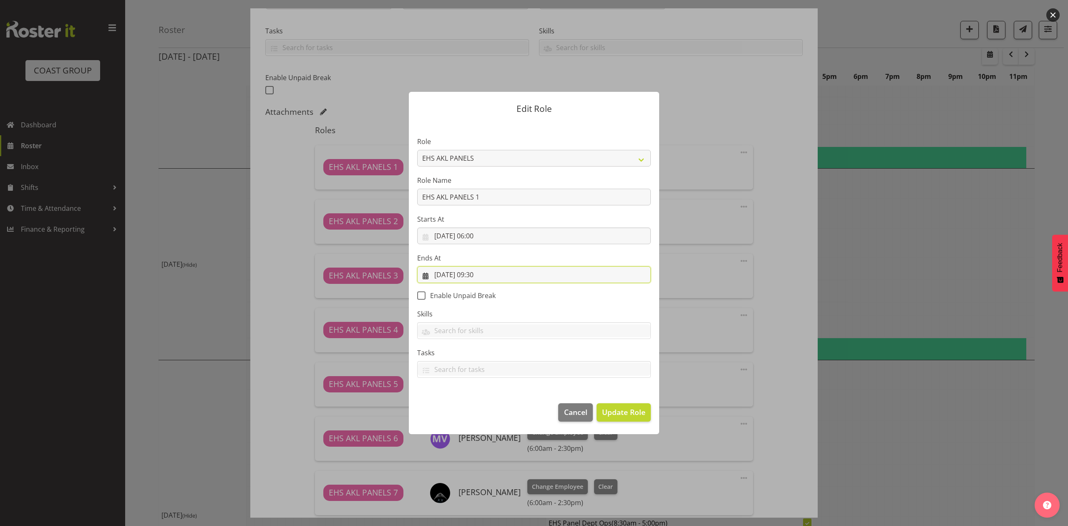
click at [482, 275] on input "11/09/2025, 09:30" at bounding box center [534, 274] width 234 height 17
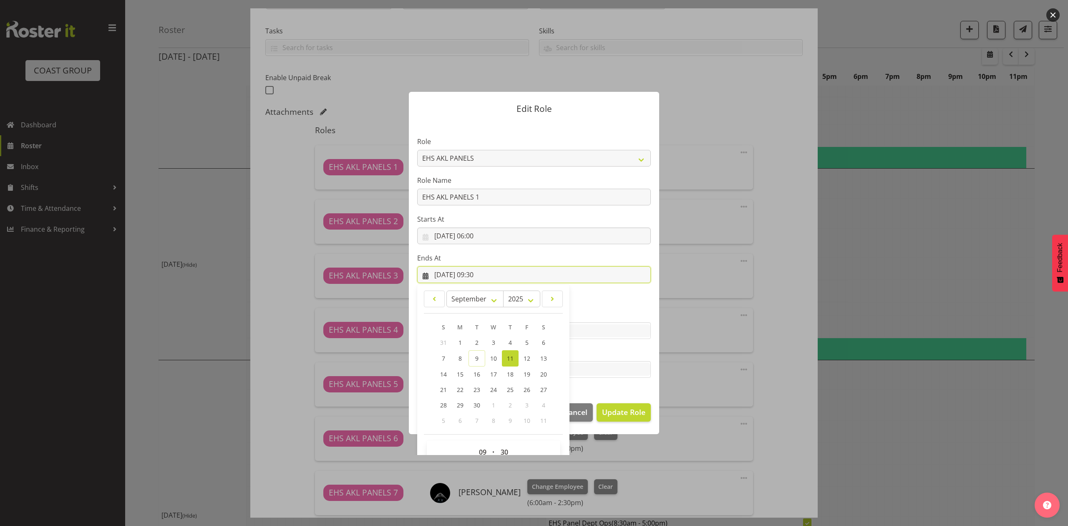
click at [478, 271] on input "11/09/2025, 09:30" at bounding box center [534, 274] width 234 height 17
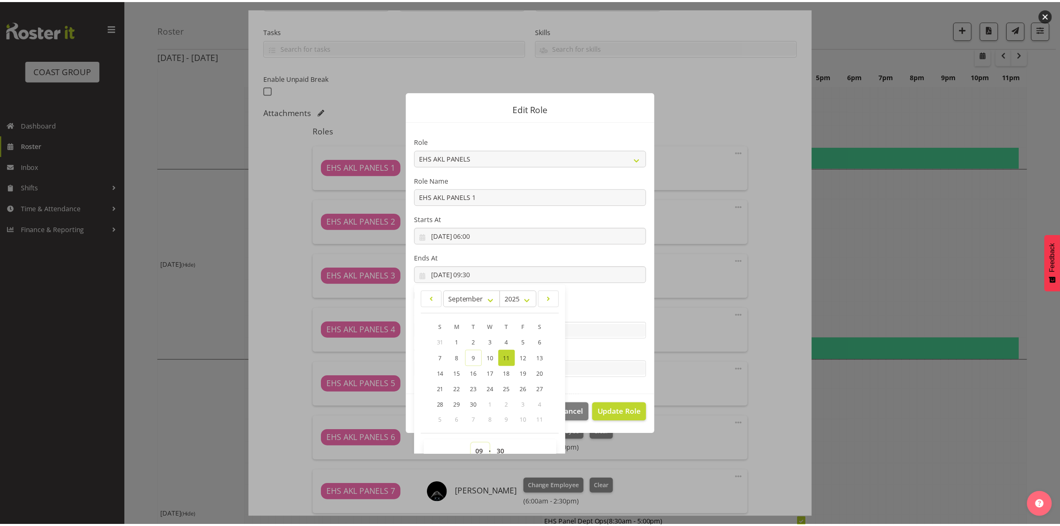
scroll to position [5, 0]
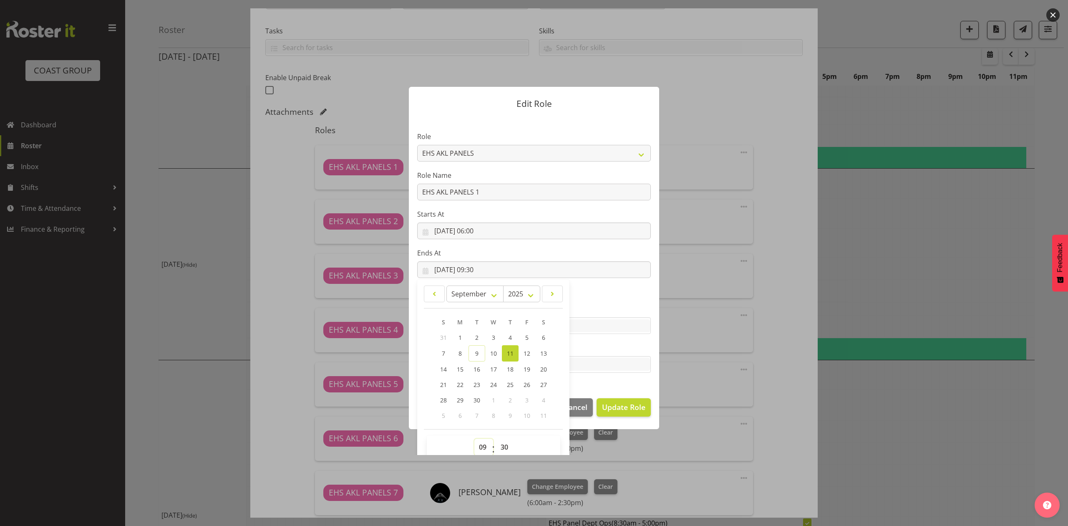
click at [479, 446] on select "00 01 02 03 04 05 06 07 08 09 10 11 12 13 14 15 16 17 18 19 20 21 22 23" at bounding box center [483, 447] width 19 height 17
select select "14"
click at [474, 439] on select "00 01 02 03 04 05 06 07 08 09 10 11 12 13 14 15 16 17 18 19 20 21 22 23" at bounding box center [483, 447] width 19 height 17
type input "[DATE] 14:30"
click at [602, 407] on span "Update Role" at bounding box center [623, 406] width 43 height 11
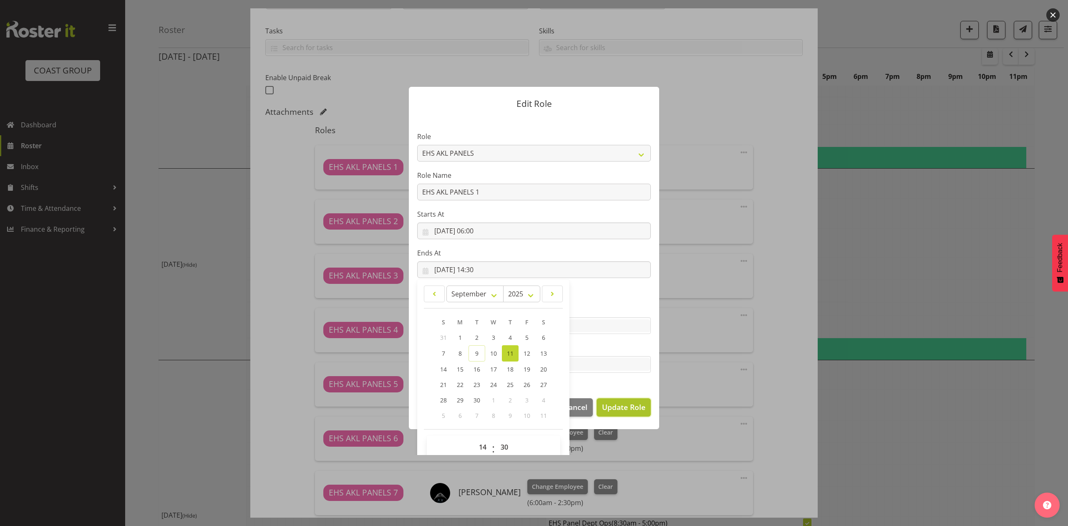
select select
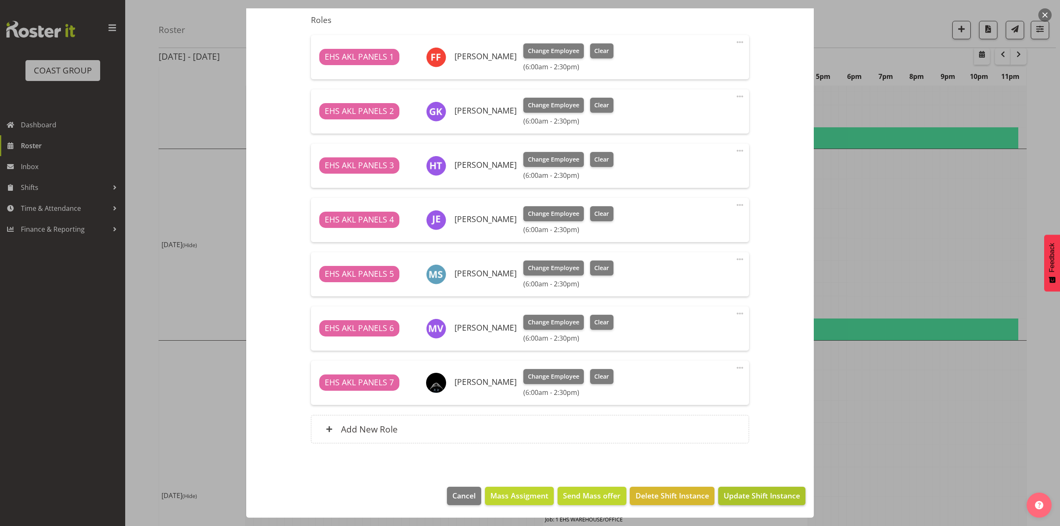
scroll to position [668, 0]
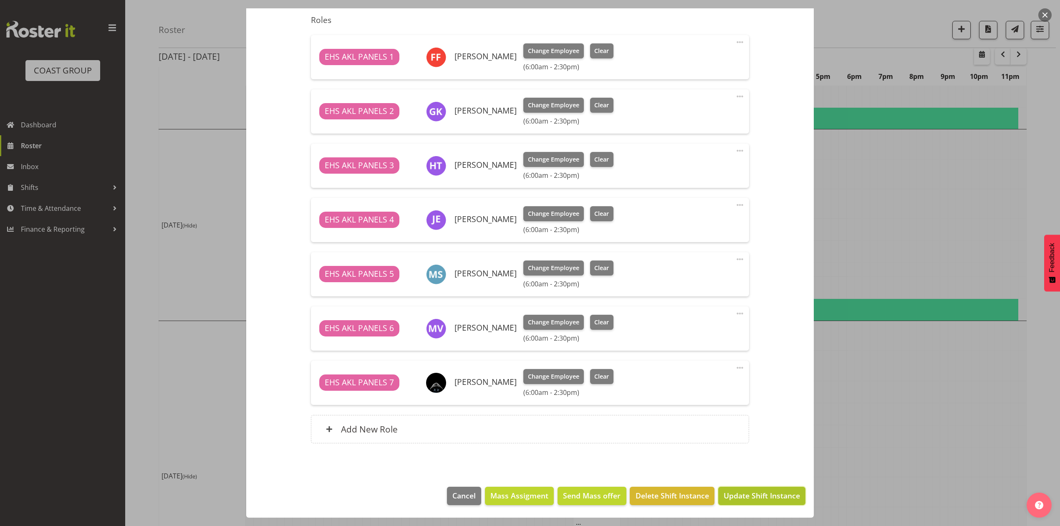
click at [724, 492] on span "Update Shift Instance" at bounding box center [762, 495] width 76 height 11
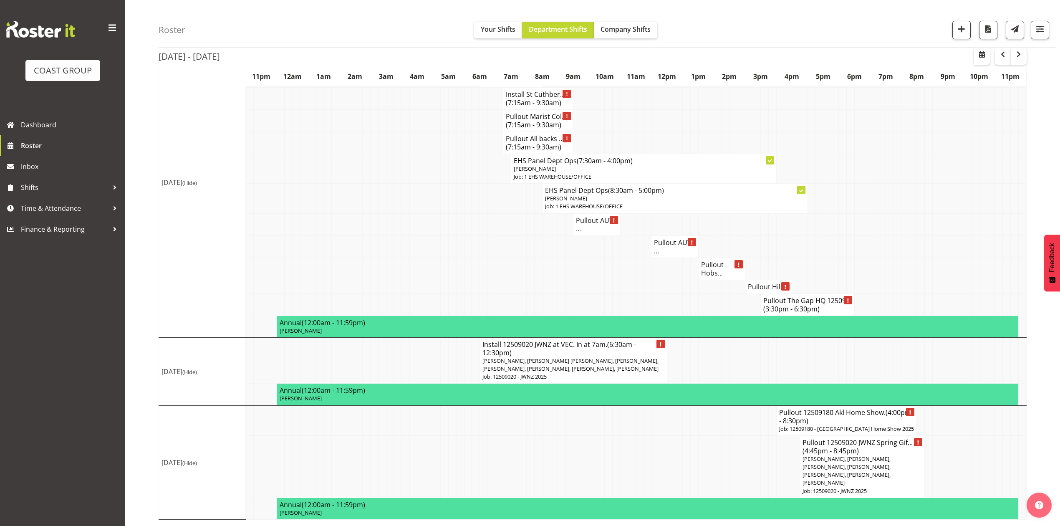
scroll to position [968, 0]
click at [588, 342] on h4 "Install 12509020 JWNZ at VEC. In at 7am. (6:30am - 12:30pm)" at bounding box center [573, 348] width 182 height 17
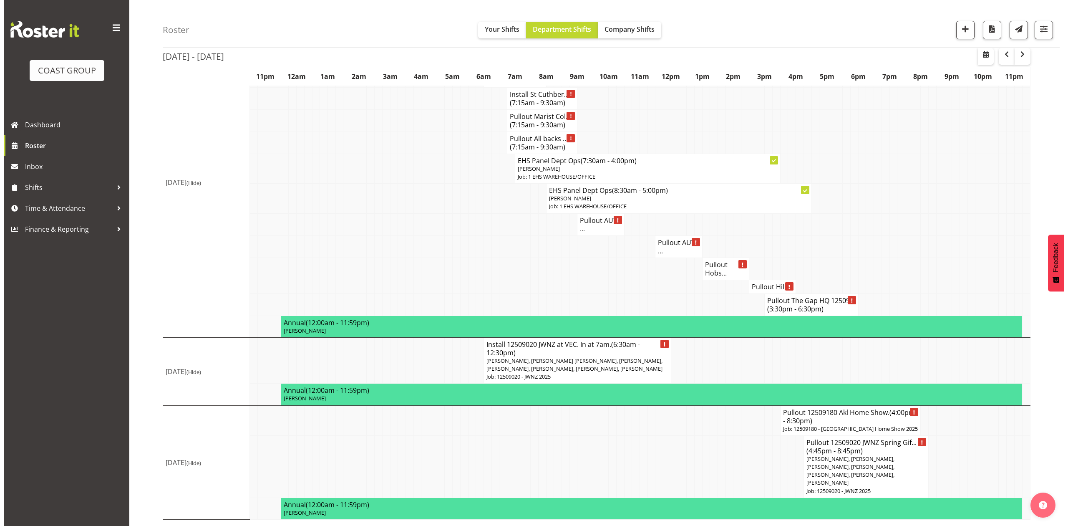
scroll to position [960, 0]
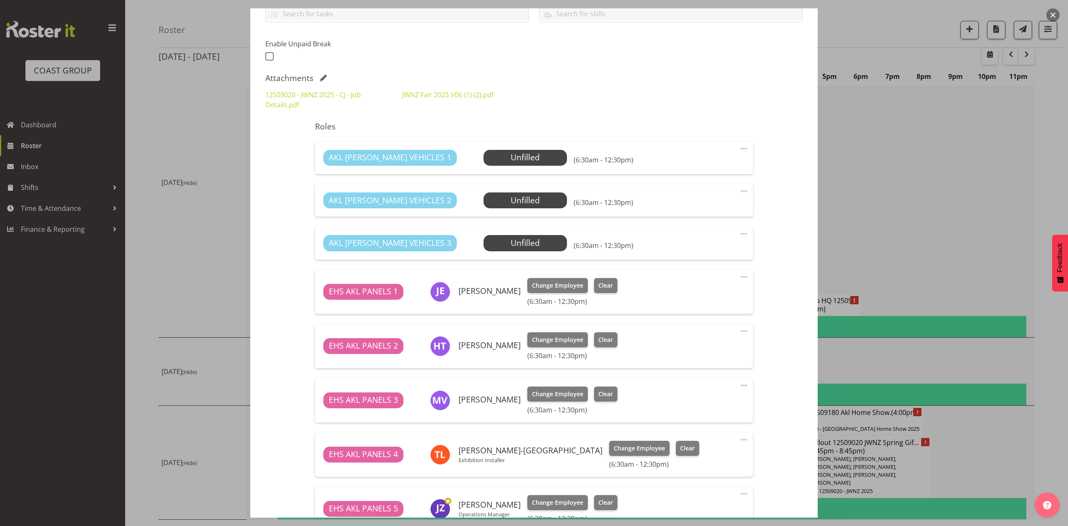
select select "9050"
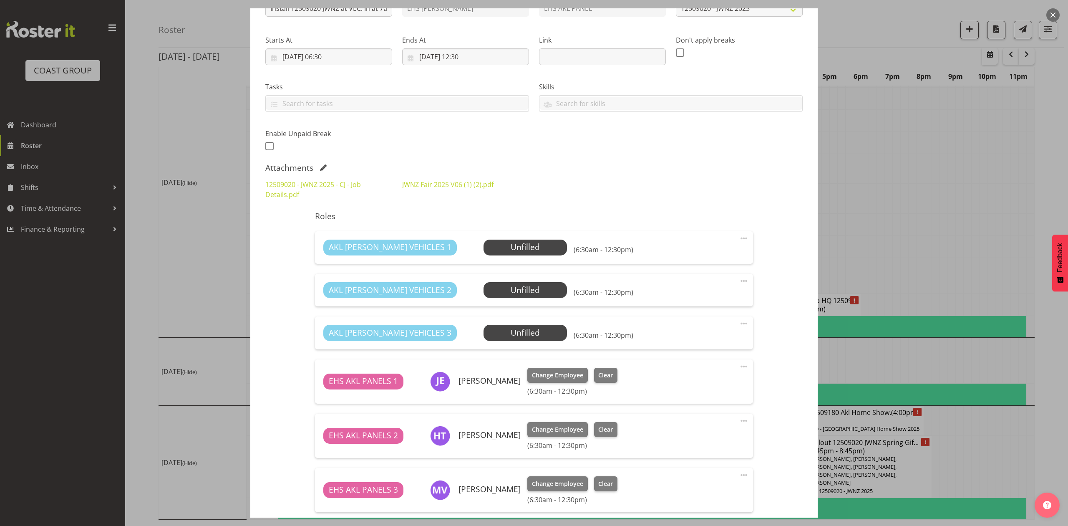
scroll to position [0, 0]
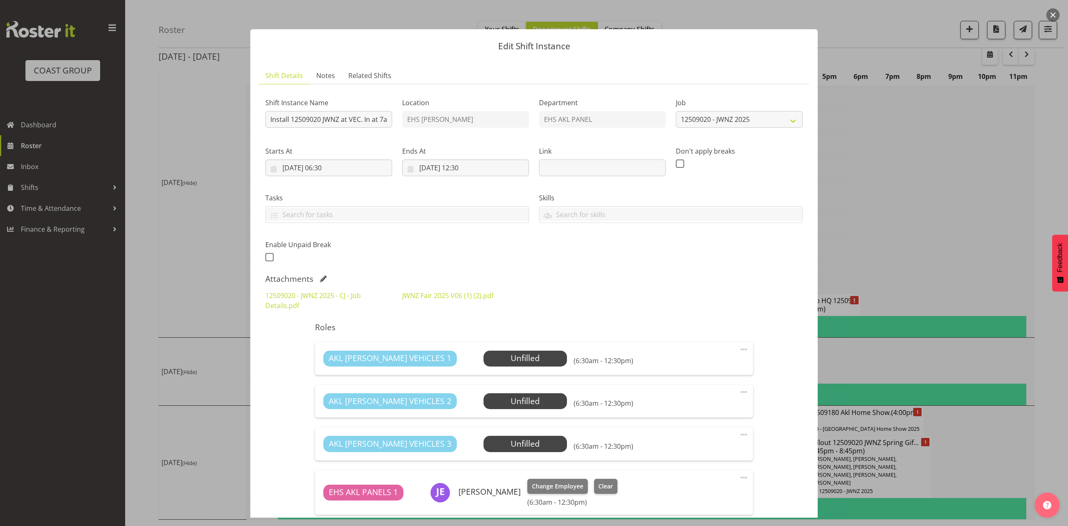
drag, startPoint x: 982, startPoint y: 203, endPoint x: 980, endPoint y: 232, distance: 29.3
click at [984, 203] on div at bounding box center [534, 263] width 1068 height 526
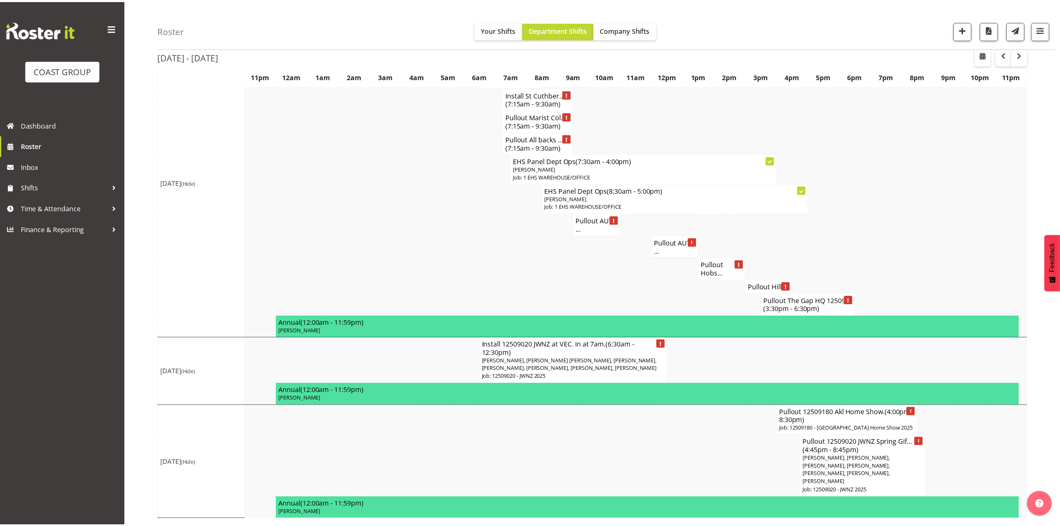
scroll to position [968, 0]
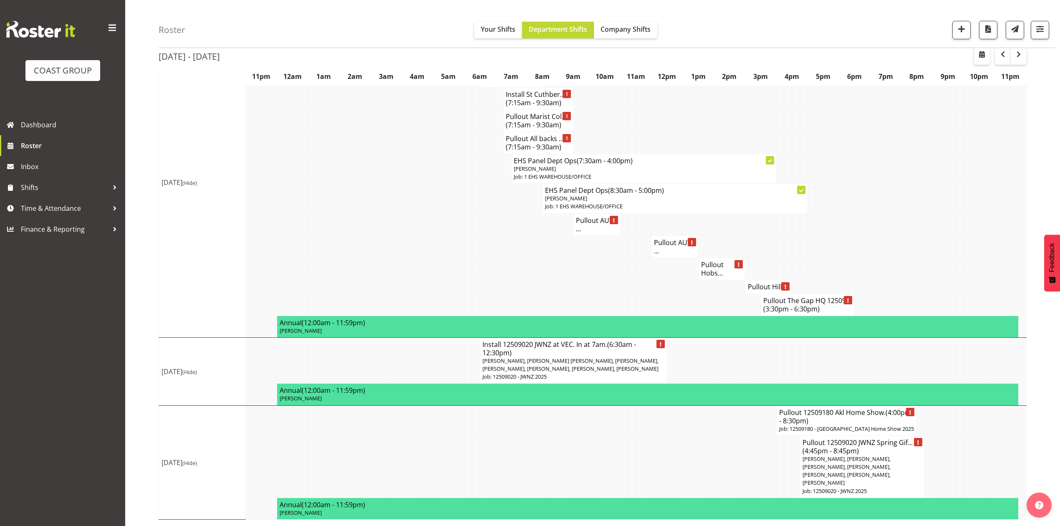
click at [901, 358] on tr "Sat 13th Sep 2025 (Hide) Install 12509020 JWNZ at VEC. In at 7am. (6:30am - 12:…" at bounding box center [593, 360] width 868 height 46
click at [871, 472] on span "[PERSON_NAME], [PERSON_NAME], [PERSON_NAME], [PERSON_NAME], [PERSON_NAME], [PER…" at bounding box center [847, 471] width 88 height 32
click at [755, 469] on td at bounding box center [757, 466] width 8 height 62
click at [832, 470] on span "[PERSON_NAME], [PERSON_NAME], [PERSON_NAME], [PERSON_NAME], [PERSON_NAME], [PER…" at bounding box center [847, 471] width 88 height 32
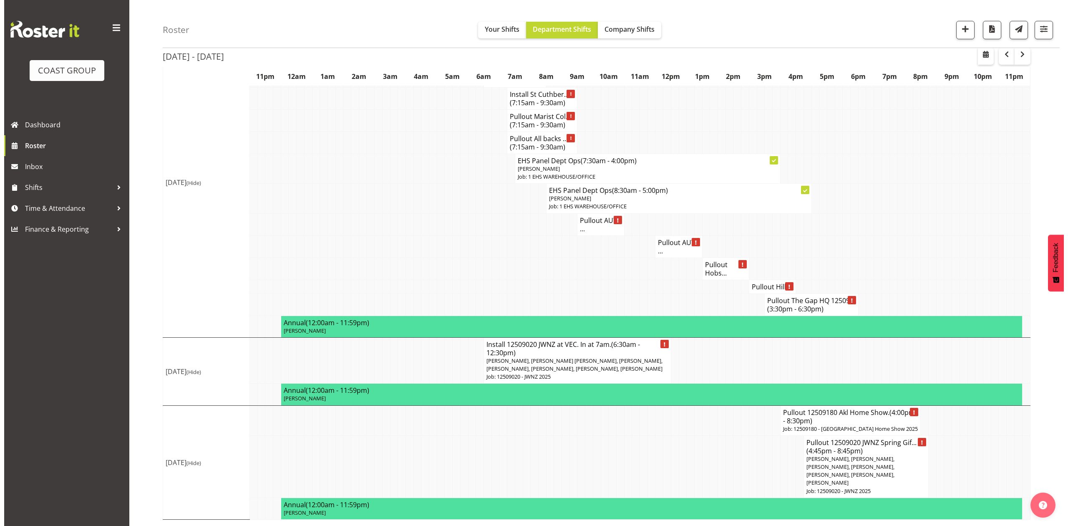
scroll to position [960, 0]
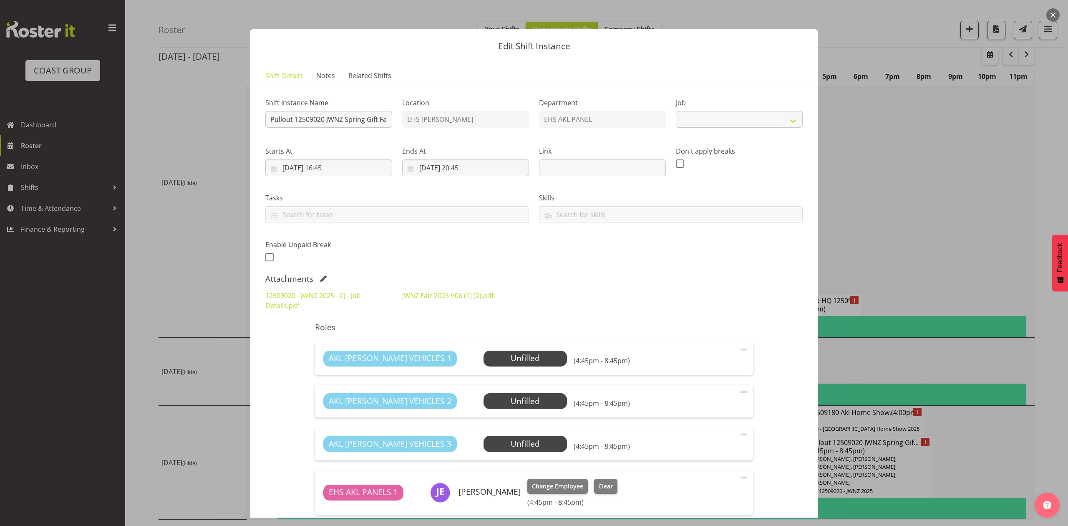
select select
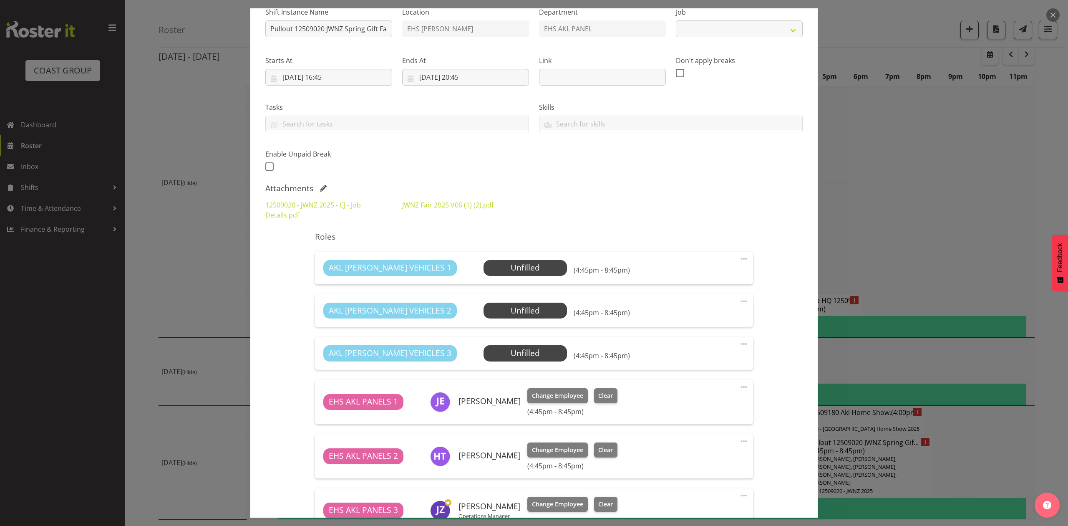
select select
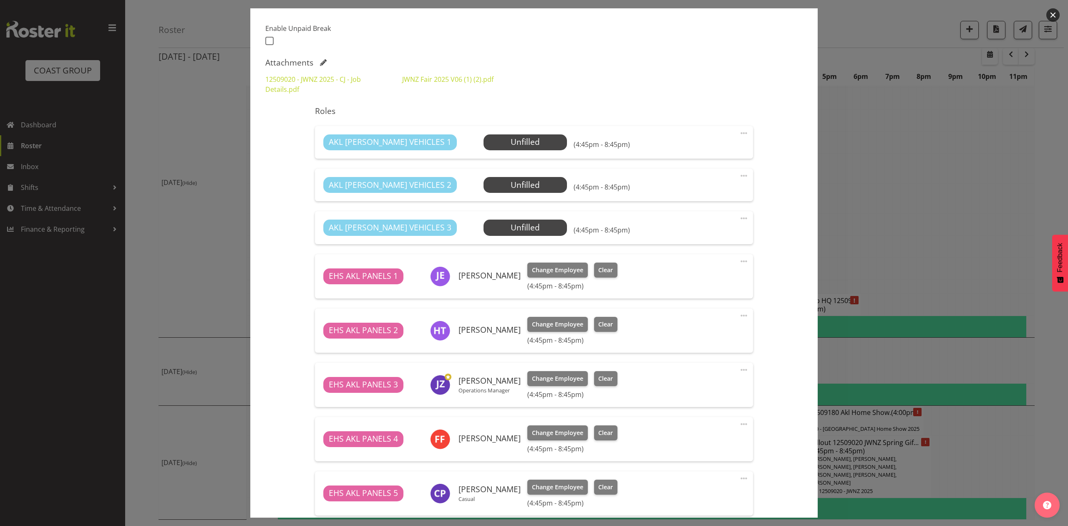
select select "9050"
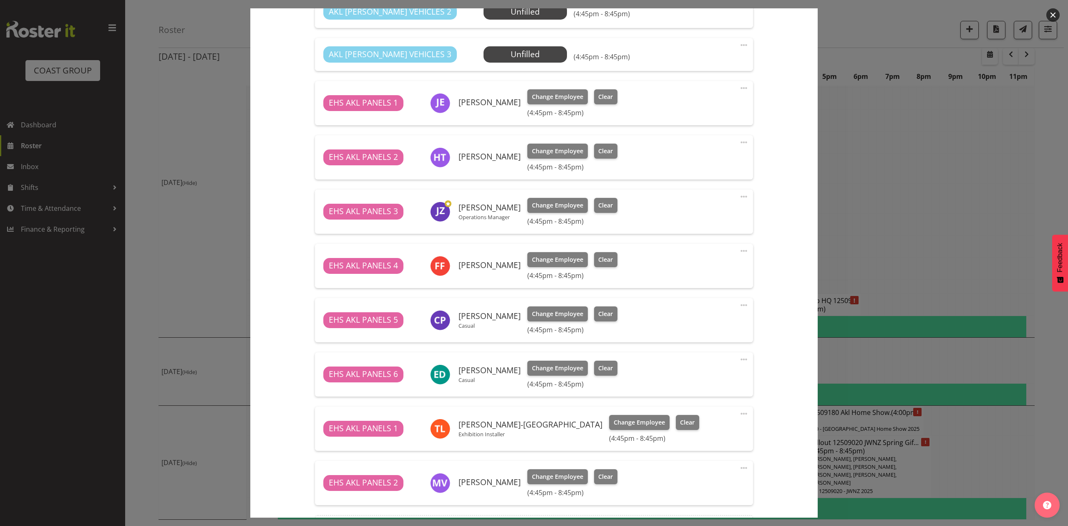
select select "9050"
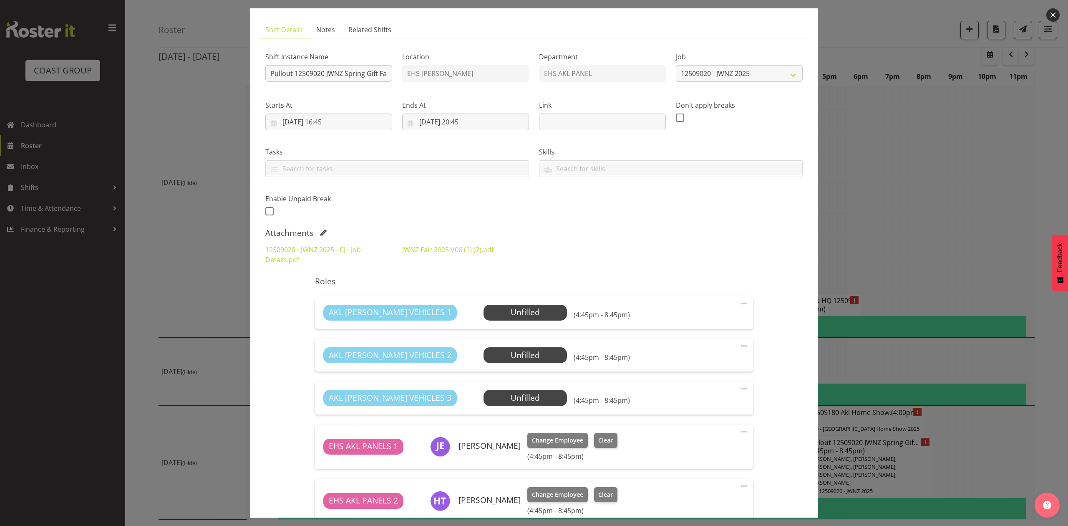
scroll to position [0, 0]
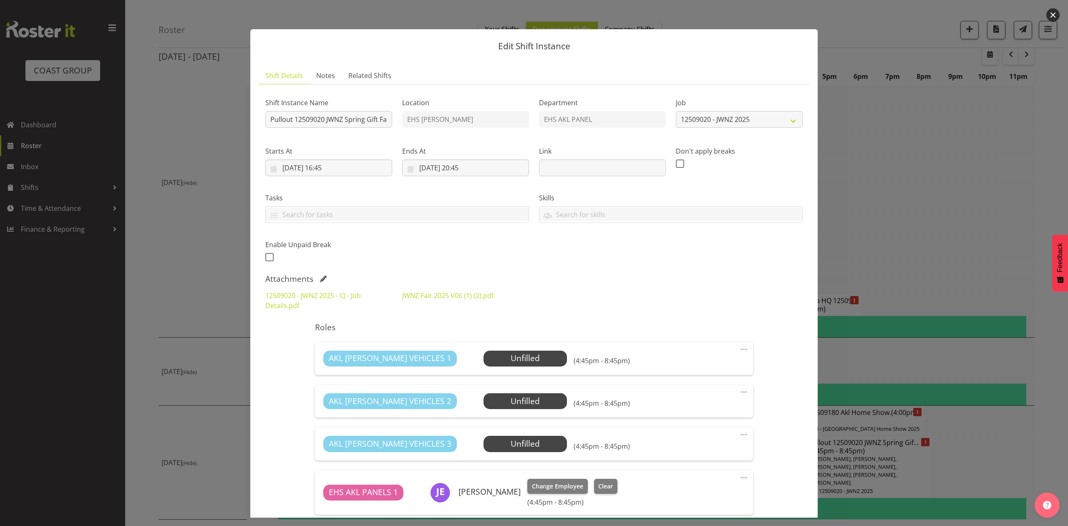
click at [942, 280] on div at bounding box center [534, 263] width 1068 height 526
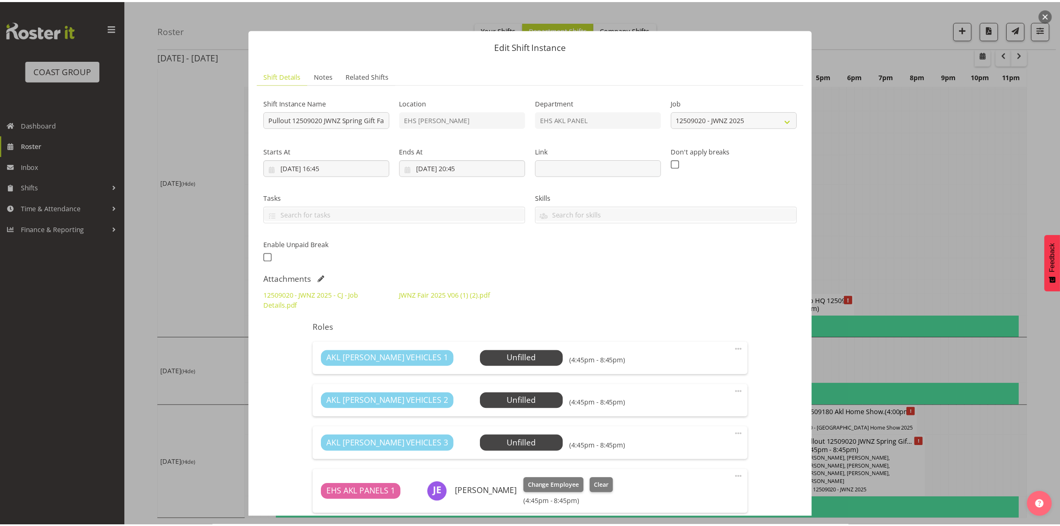
scroll to position [968, 0]
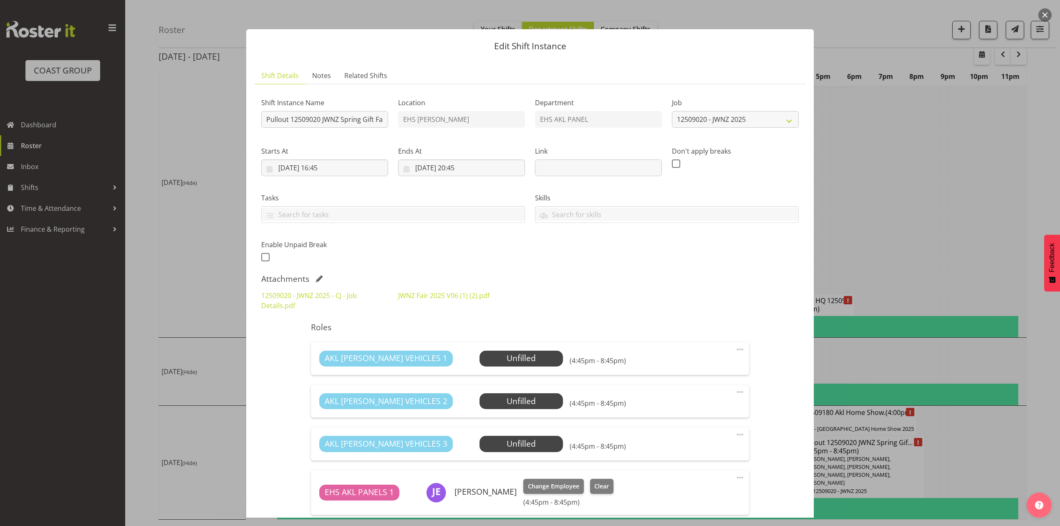
drag, startPoint x: 1042, startPoint y: 12, endPoint x: 1039, endPoint y: 35, distance: 23.2
click at [1045, 12] on button "button" at bounding box center [1044, 14] width 13 height 13
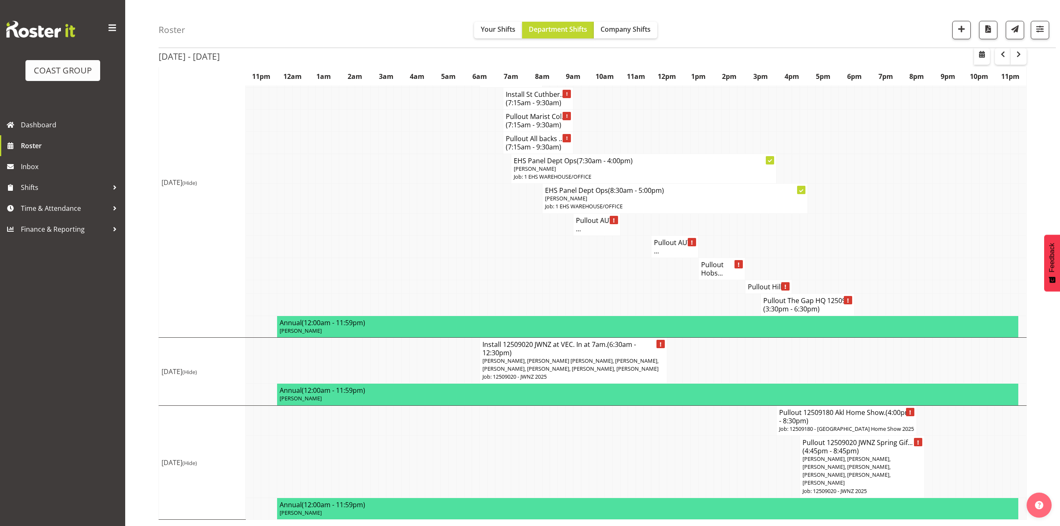
click at [855, 410] on h4 "Pullout 12509180 Akl Home Show. (4:00pm - 8:30pm)" at bounding box center [846, 416] width 135 height 17
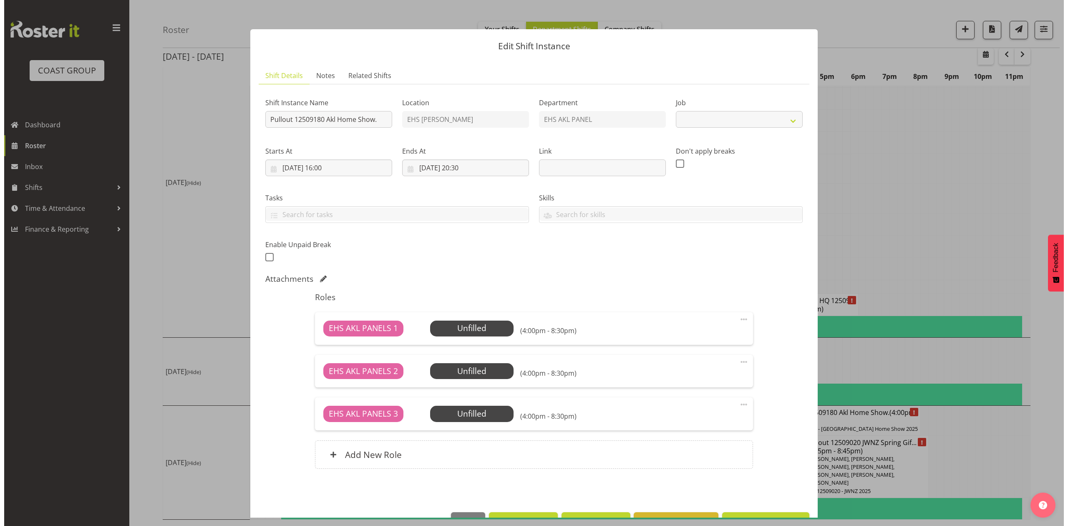
scroll to position [960, 0]
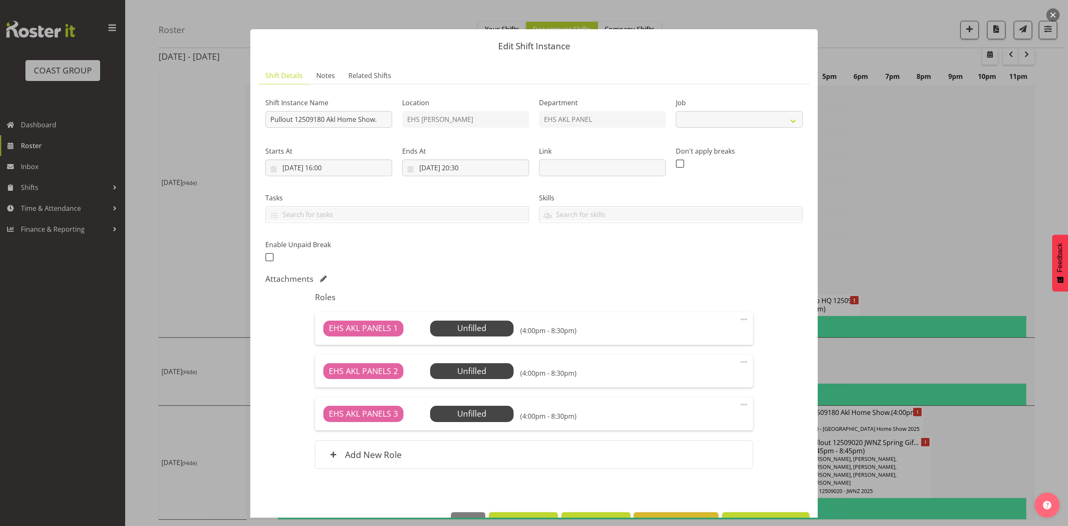
select select "9932"
drag, startPoint x: 940, startPoint y: 173, endPoint x: 947, endPoint y: 173, distance: 6.7
click at [942, 173] on div at bounding box center [534, 263] width 1068 height 526
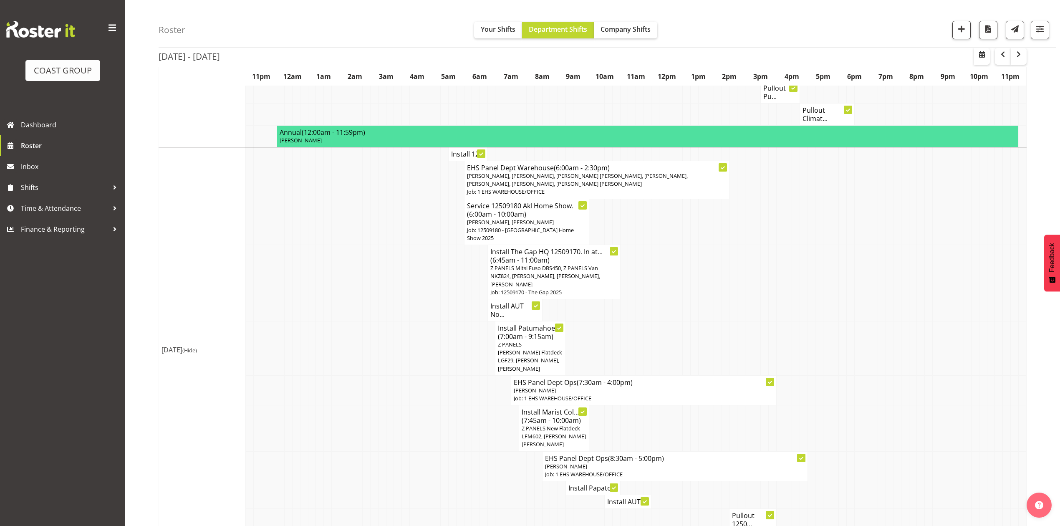
scroll to position [300, 0]
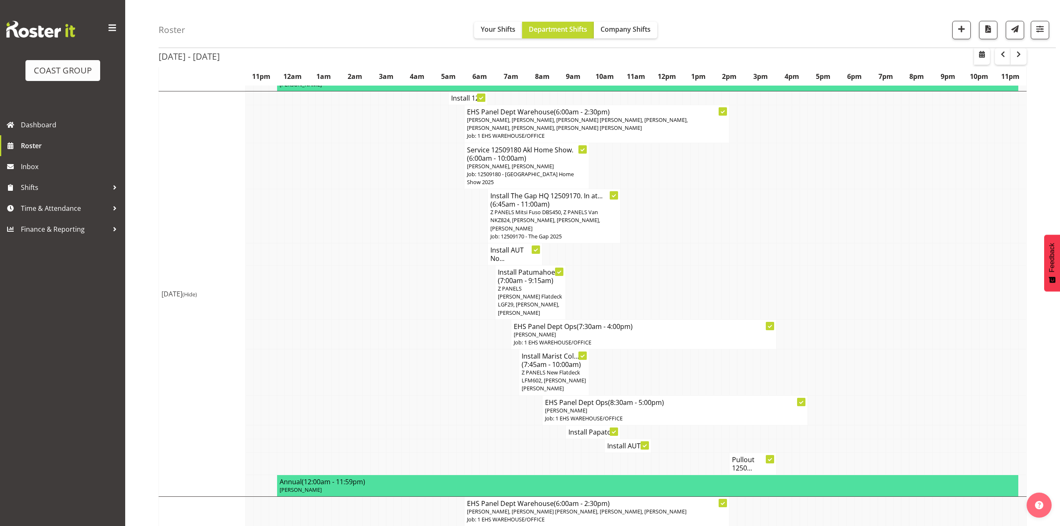
click at [750, 455] on h4 "Pullout 1250..." at bounding box center [752, 463] width 41 height 17
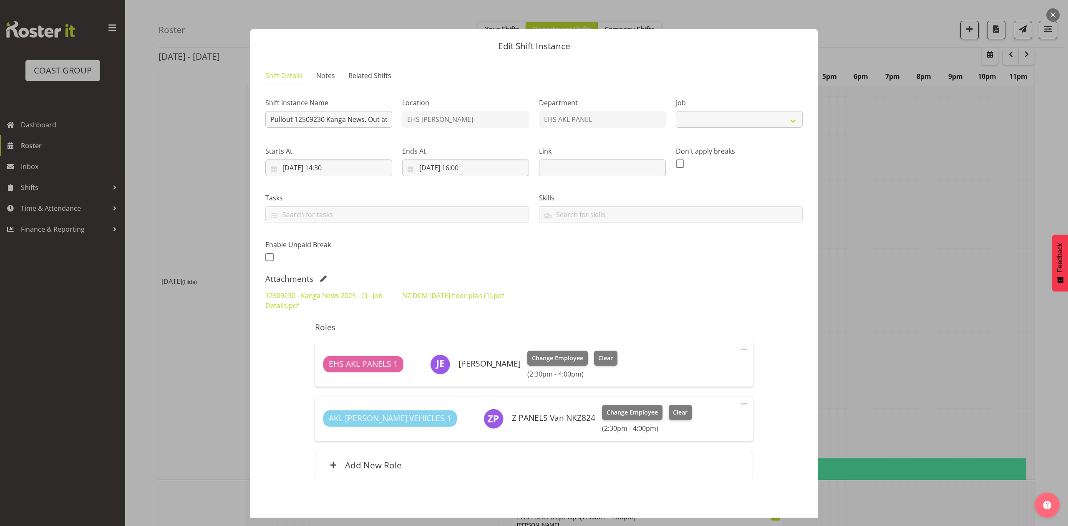
select select "10228"
click at [866, 311] on div at bounding box center [534, 263] width 1068 height 526
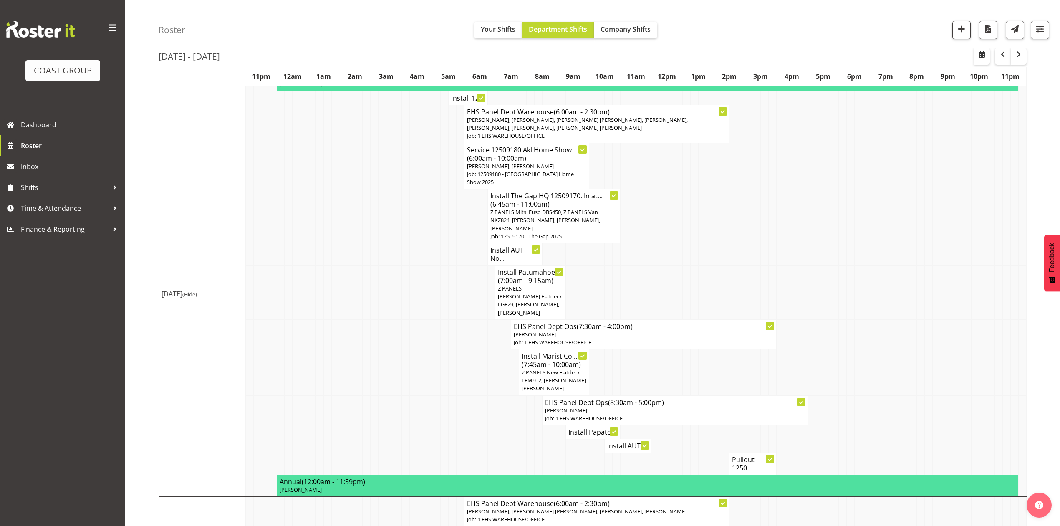
click at [743, 455] on h4 "Pullout 1250..." at bounding box center [752, 463] width 41 height 17
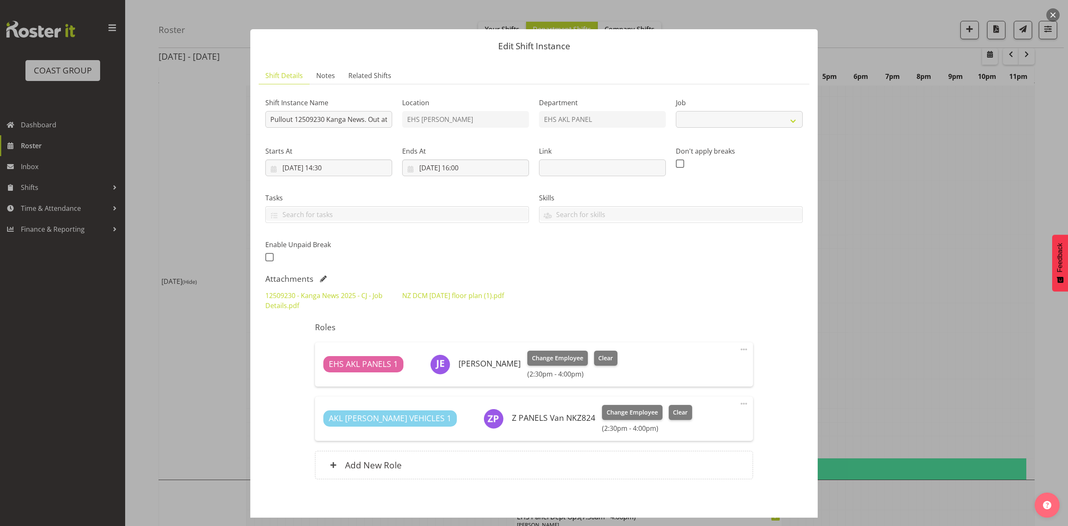
select select "10228"
click at [868, 288] on div at bounding box center [534, 263] width 1068 height 526
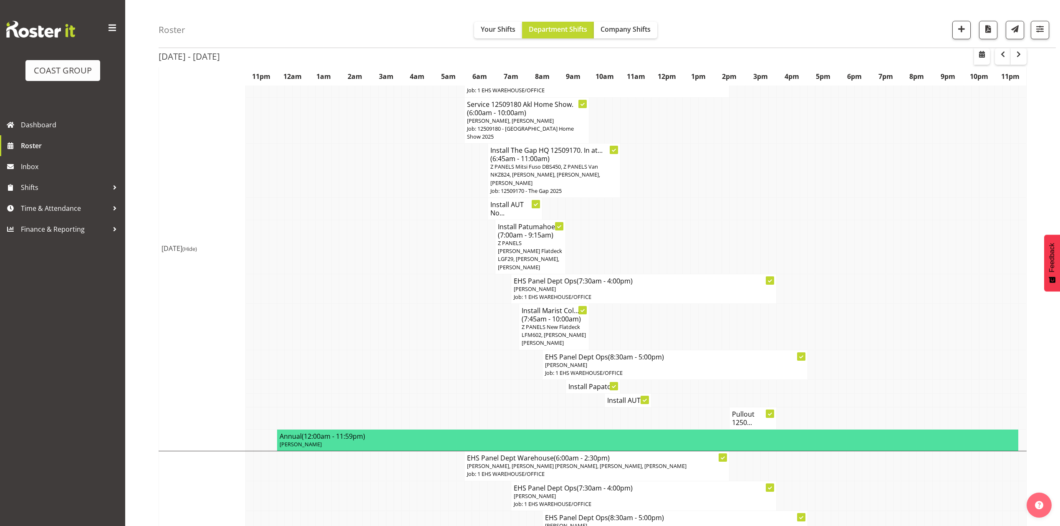
scroll to position [245, 0]
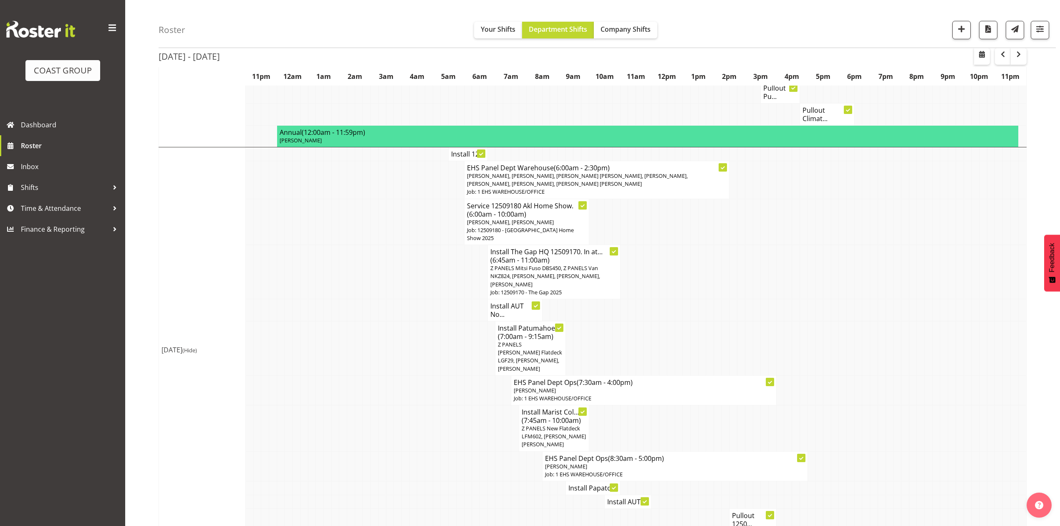
click at [625, 321] on td at bounding box center [624, 348] width 8 height 54
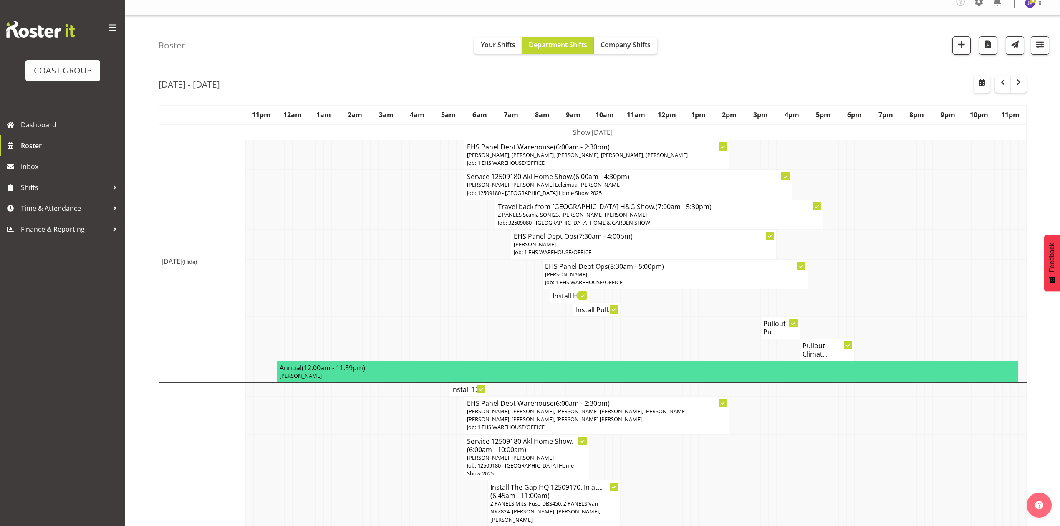
scroll to position [0, 0]
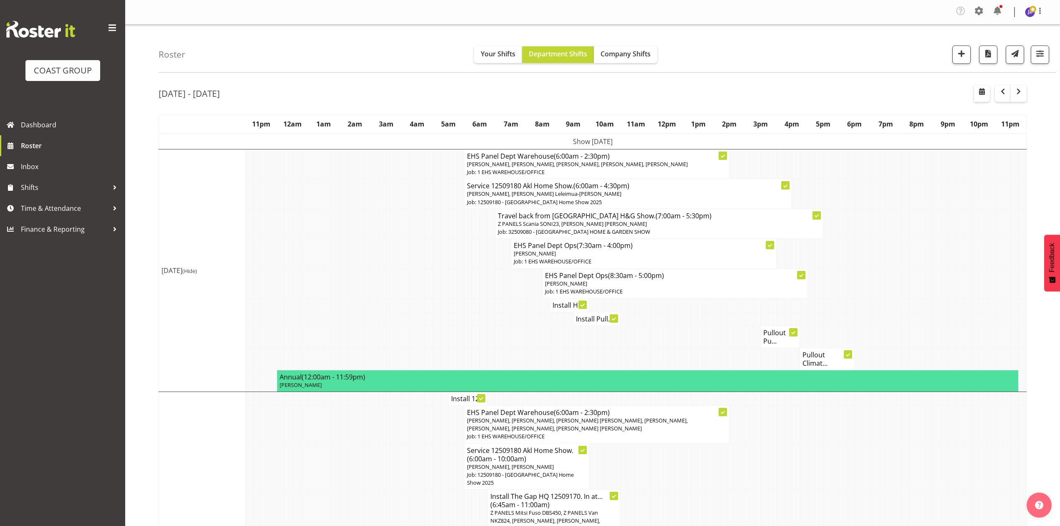
click at [895, 276] on td at bounding box center [897, 283] width 8 height 30
click at [902, 276] on td at bounding box center [905, 283] width 8 height 30
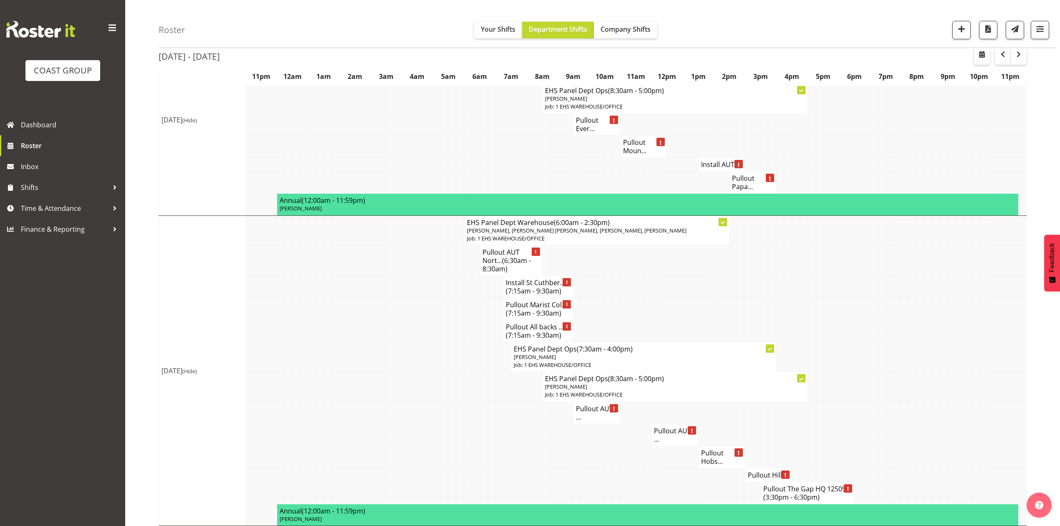
scroll to position [779, 0]
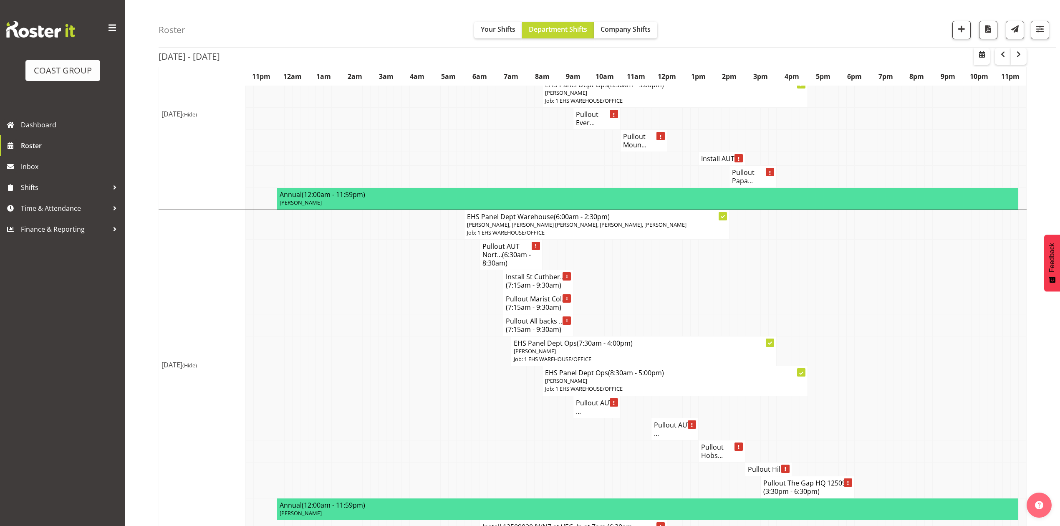
click at [648, 292] on td at bounding box center [648, 303] width 8 height 22
click at [828, 302] on td at bounding box center [827, 303] width 8 height 22
click at [863, 293] on td at bounding box center [866, 303] width 8 height 22
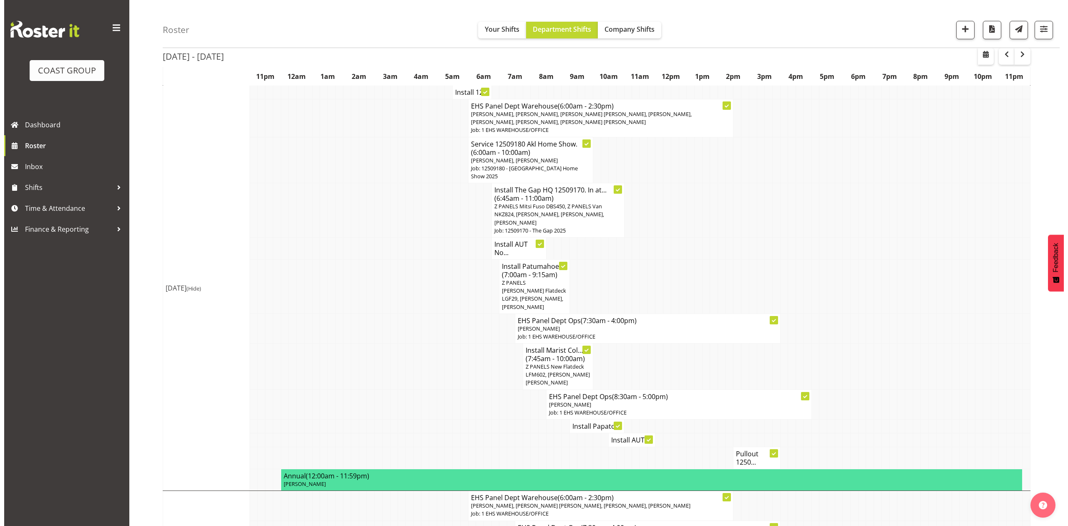
scroll to position [334, 0]
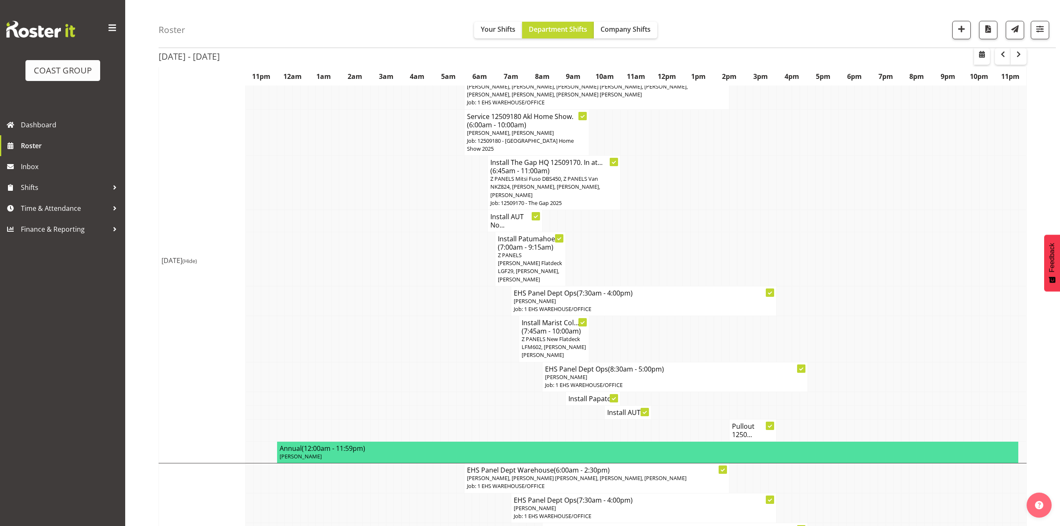
click at [747, 422] on h4 "Pullout 1250..." at bounding box center [752, 430] width 41 height 17
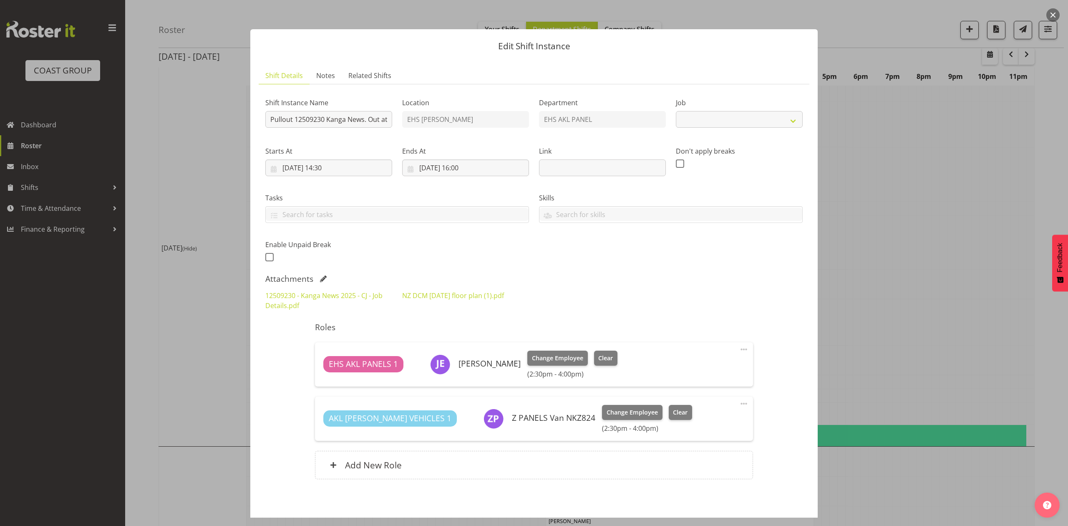
select select "10228"
click at [375, 112] on input "Pullout 12509230 Kanga News. Out at 3pm" at bounding box center [328, 119] width 127 height 17
drag, startPoint x: 456, startPoint y: 268, endPoint x: 680, endPoint y: 250, distance: 224.9
click at [457, 268] on div "Shift Instance Name Pullout 12509230 Kanga News. Out at 3pm Location EHS RYMER …" at bounding box center [534, 177] width 548 height 183
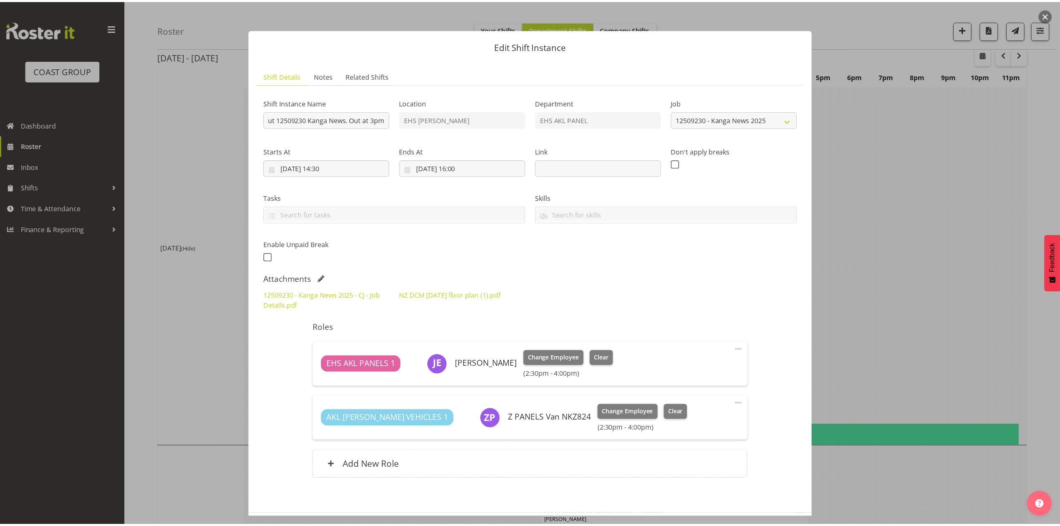
scroll to position [0, 0]
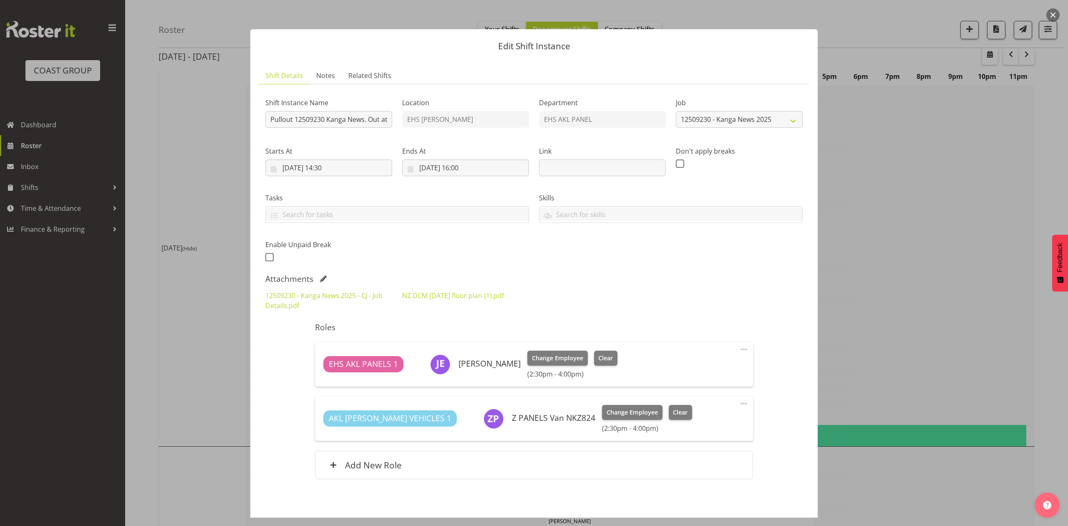
click at [868, 136] on div at bounding box center [534, 263] width 1068 height 526
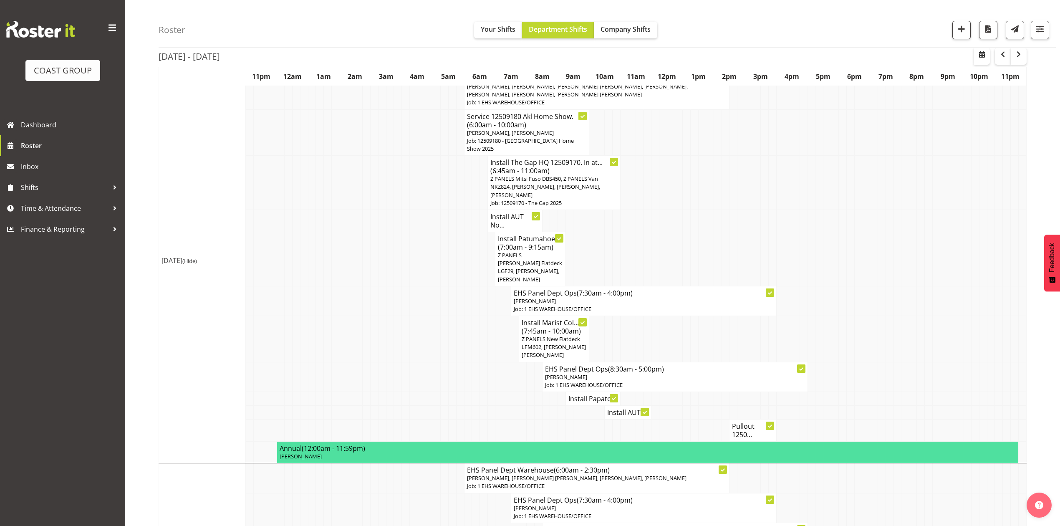
click at [865, 232] on td at bounding box center [866, 259] width 8 height 54
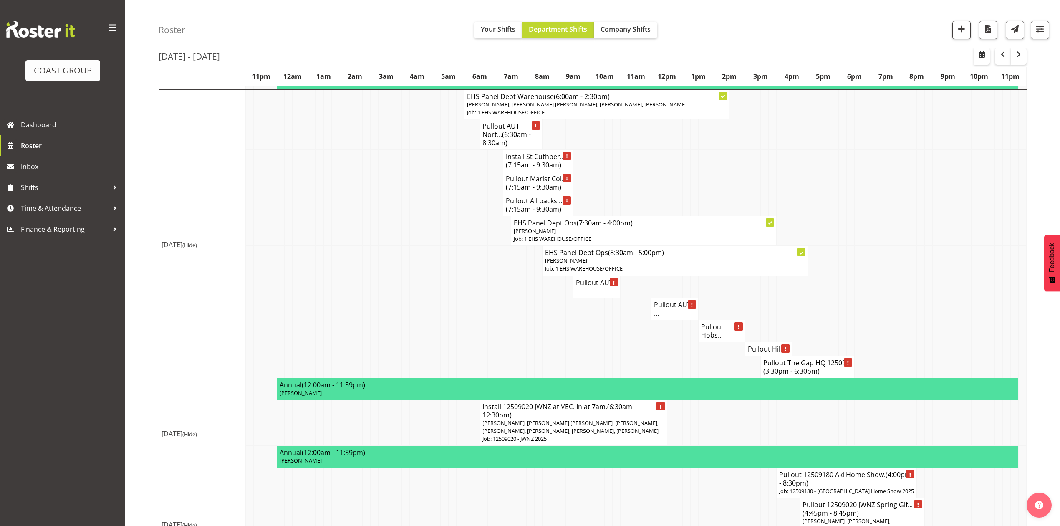
scroll to position [968, 0]
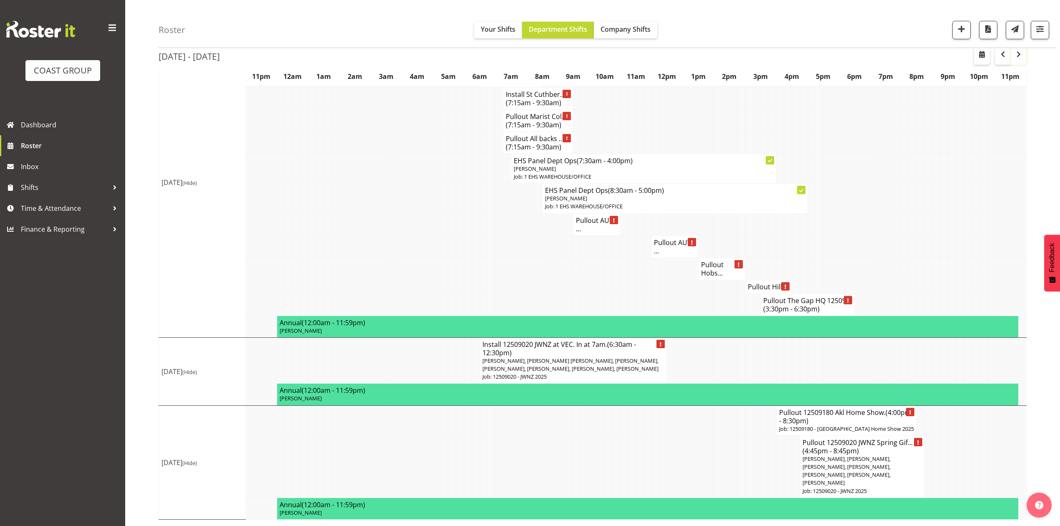
click at [1022, 54] on span "button" at bounding box center [1019, 54] width 10 height 10
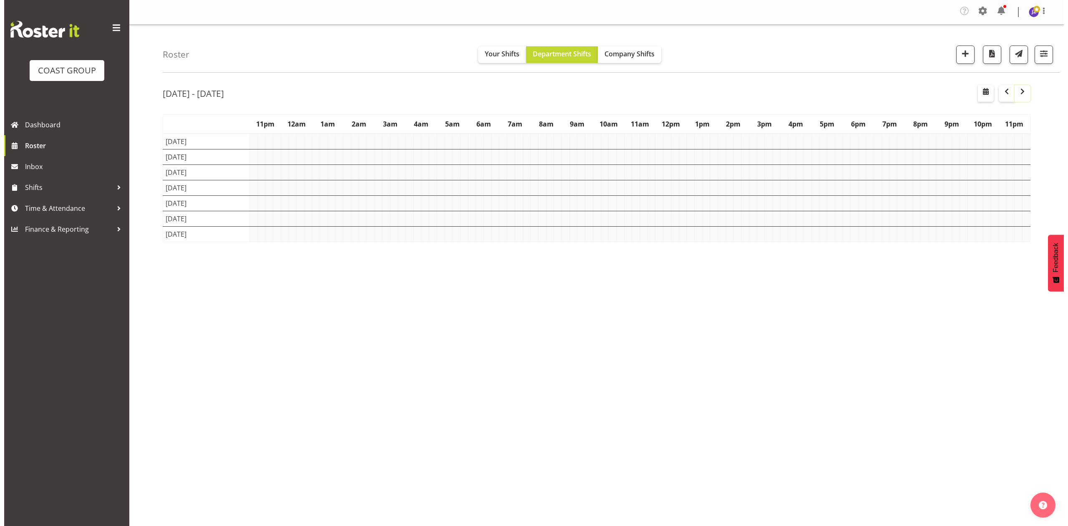
scroll to position [0, 0]
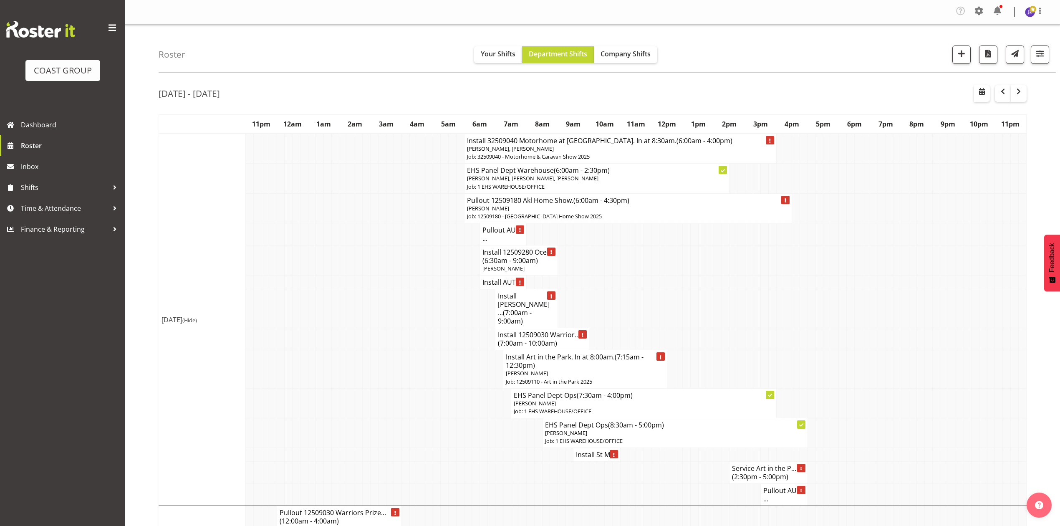
click at [630, 305] on td at bounding box center [632, 308] width 8 height 39
click at [556, 369] on p "[PERSON_NAME]" at bounding box center [585, 373] width 159 height 8
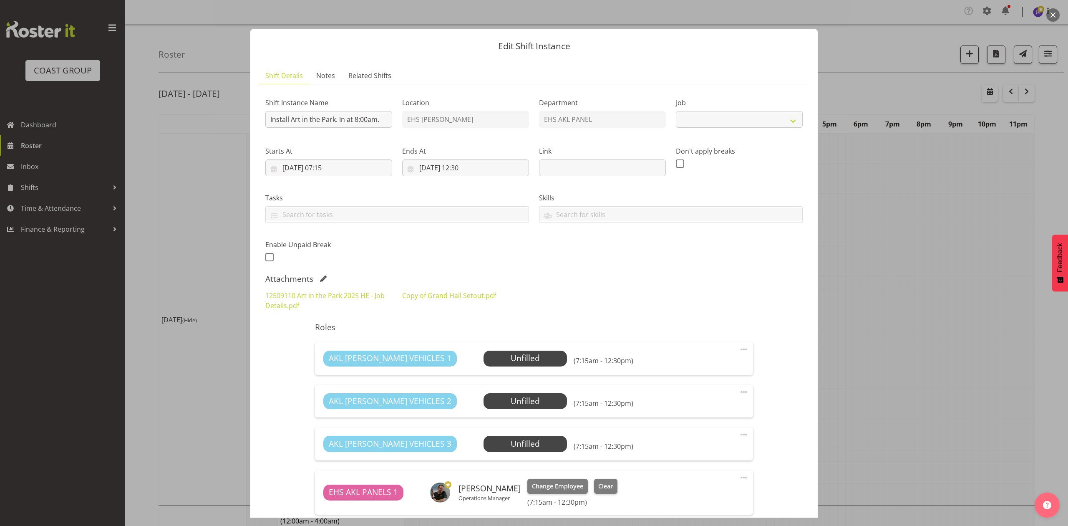
select select "9448"
click at [322, 280] on span at bounding box center [323, 278] width 7 height 7
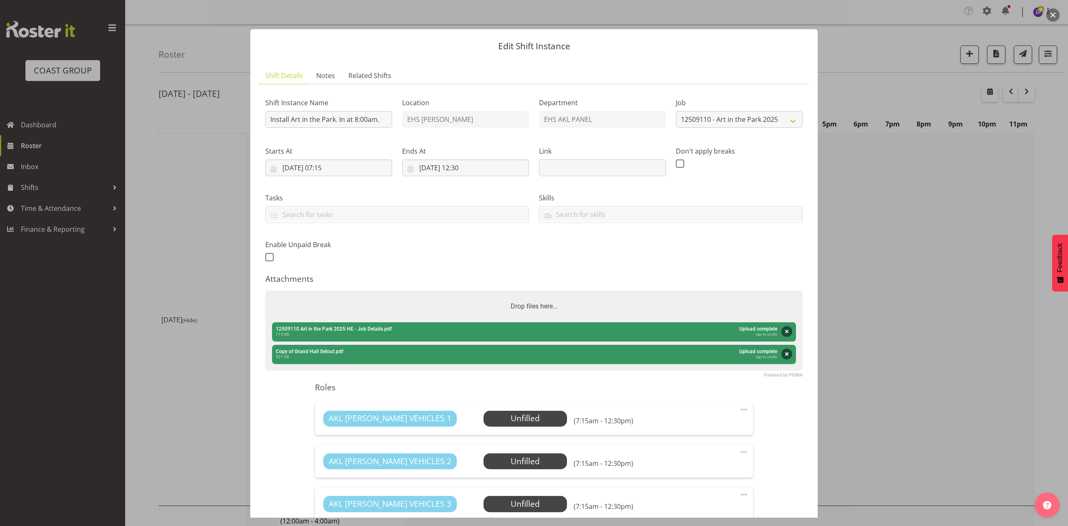
click at [404, 307] on div "Drop files here..." at bounding box center [534, 306] width 538 height 32
click at [265, 290] on input "Drop files here..." at bounding box center [534, 291] width 538 height 3
type input "C:\fakepath\Display Wall Dimensions ALL.pdf"
select select "9448"
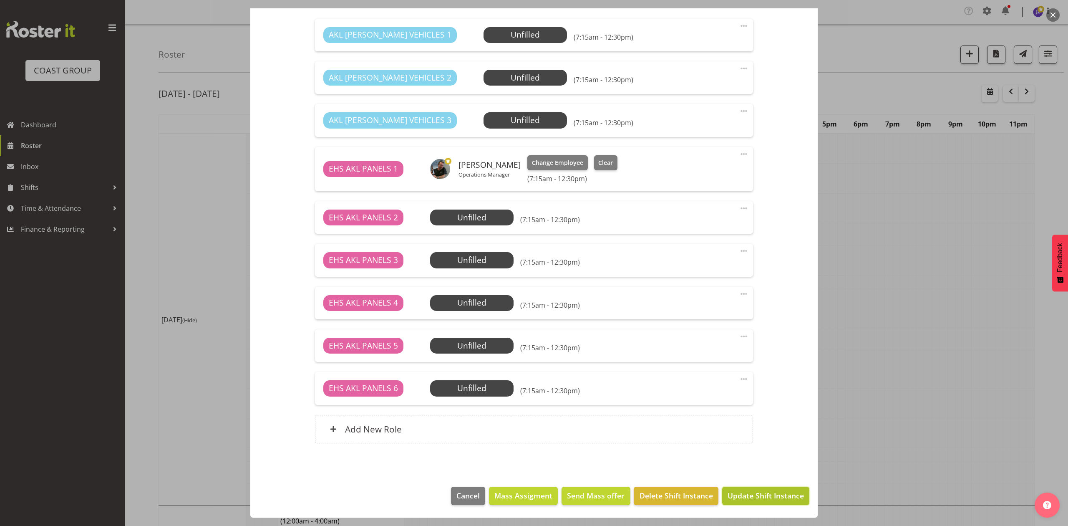
click at [742, 488] on button "Update Shift Instance" at bounding box center [765, 496] width 87 height 18
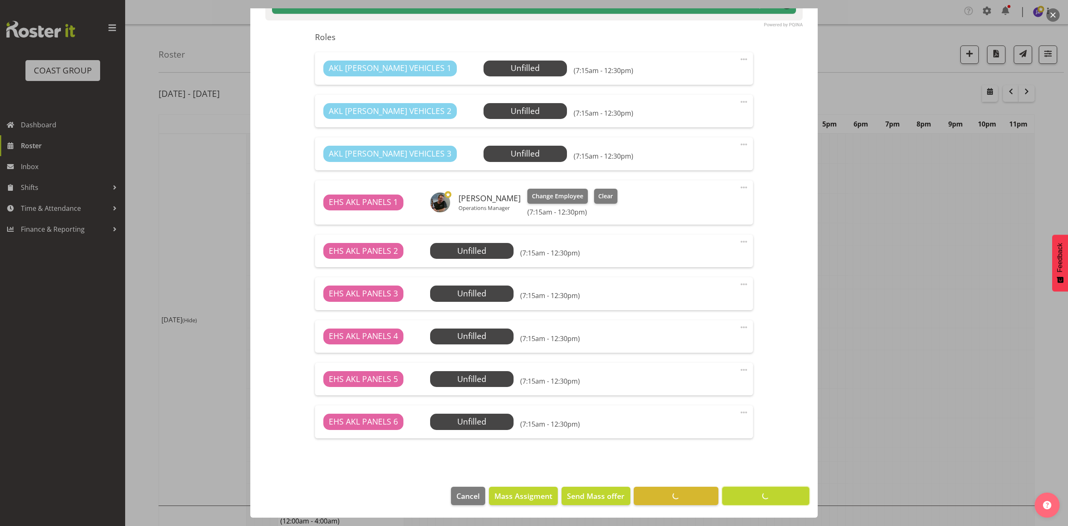
scroll to position [351, 0]
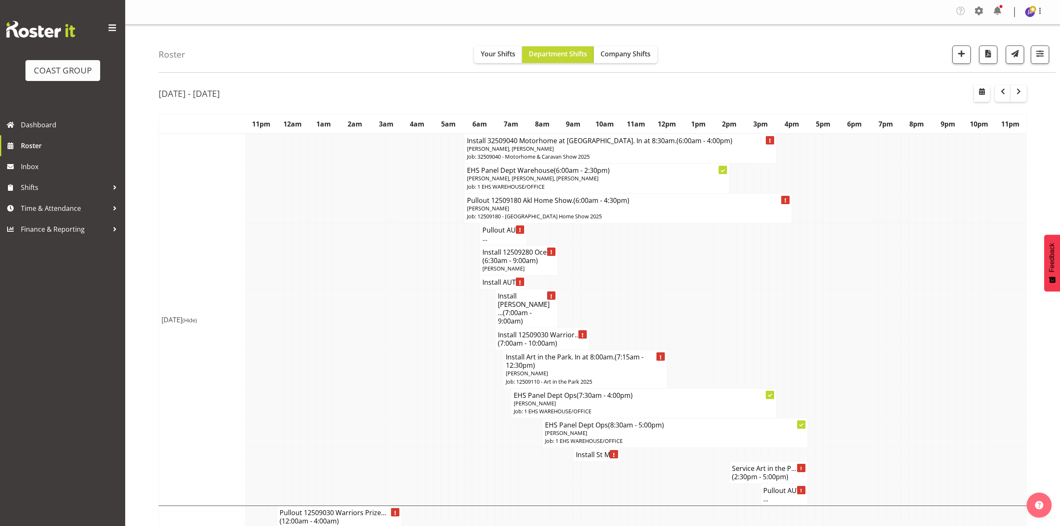
click at [656, 275] on td at bounding box center [655, 260] width 8 height 30
click at [598, 353] on h4 "Install Art in the Park. In at 8:00am. (7:15am - 12:30pm)" at bounding box center [585, 361] width 159 height 17
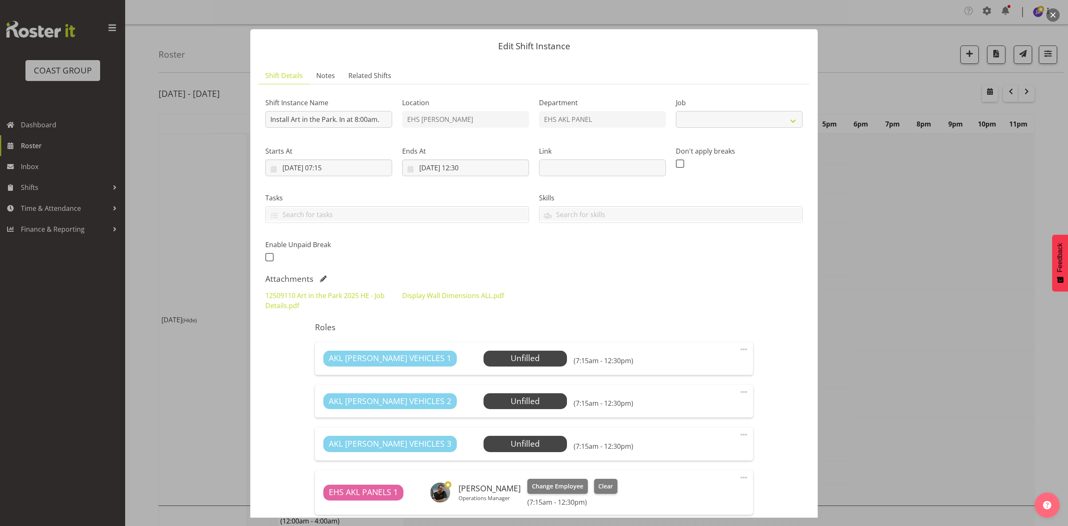
select select "9448"
click at [320, 277] on span at bounding box center [323, 278] width 7 height 7
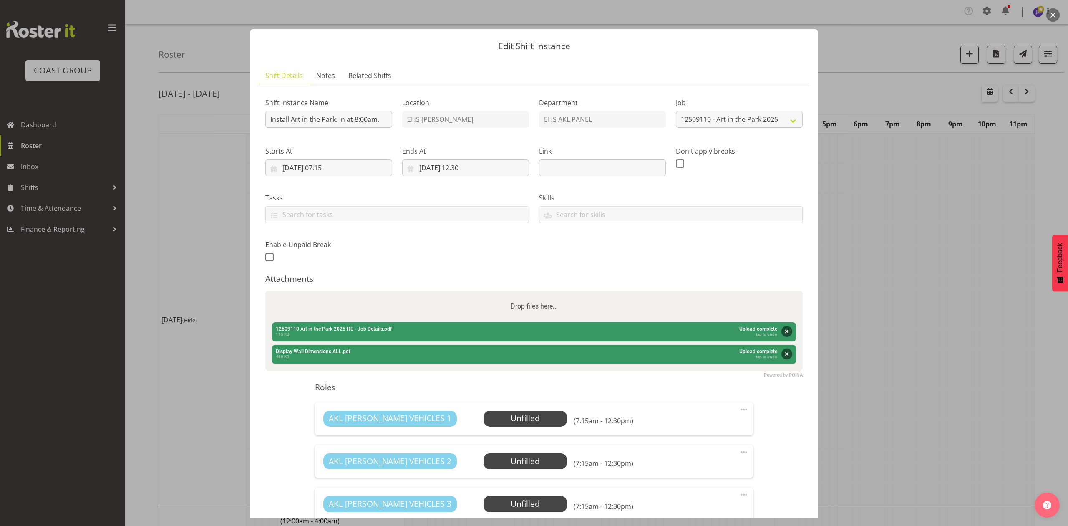
click at [381, 309] on div "Drop files here..." at bounding box center [534, 306] width 538 height 32
click at [265, 290] on input "Drop files here..." at bounding box center [534, 291] width 538 height 3
click at [782, 331] on button "Remove" at bounding box center [787, 331] width 11 height 11
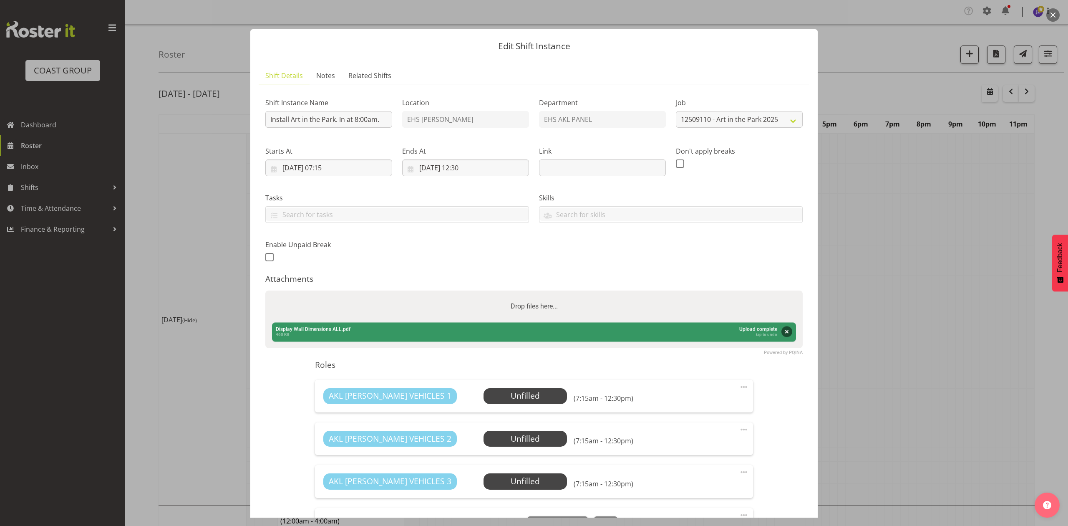
click at [521, 313] on label "Drop files here..." at bounding box center [534, 306] width 54 height 17
click at [521, 293] on input "Drop files here..." at bounding box center [534, 291] width 538 height 3
type input "C:\fakepath\_12509110 Art in the Park 2025 HE - Job Details.pdf"
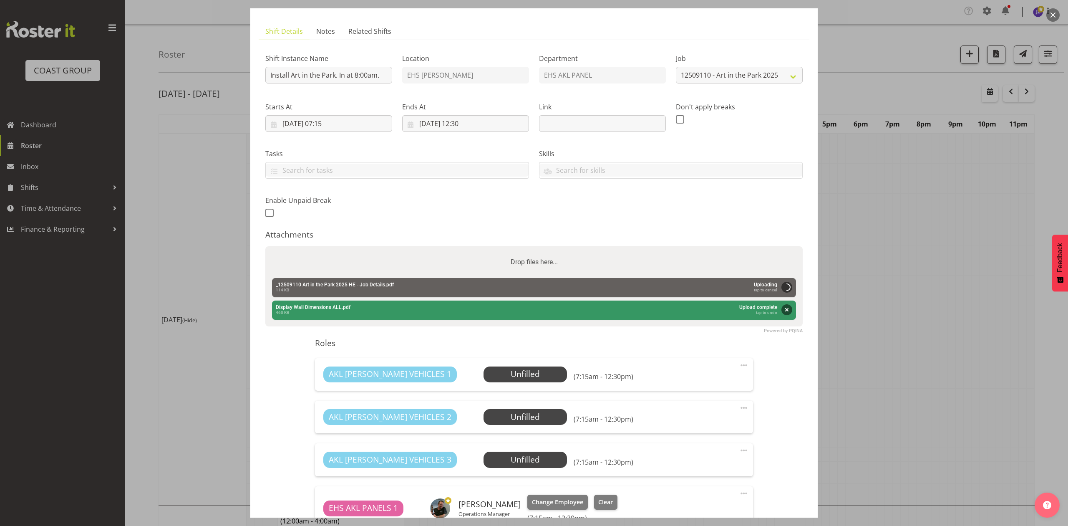
scroll to position [56, 0]
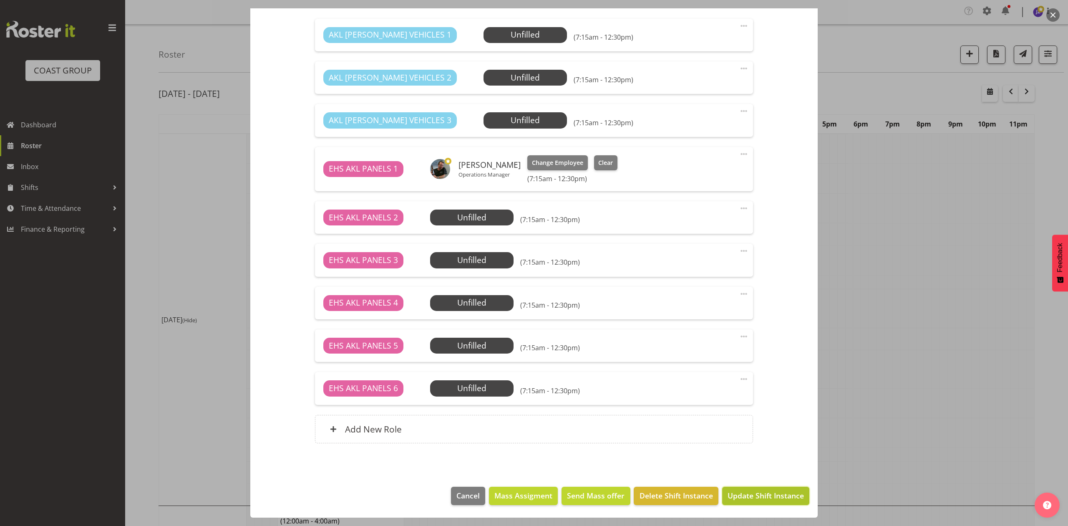
click at [782, 495] on span "Update Shift Instance" at bounding box center [766, 495] width 76 height 11
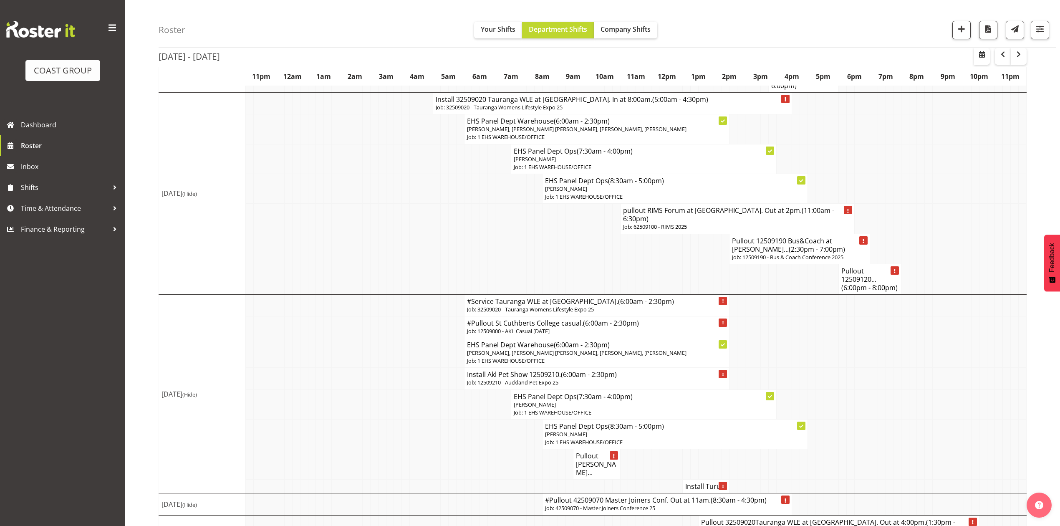
scroll to position [887, 0]
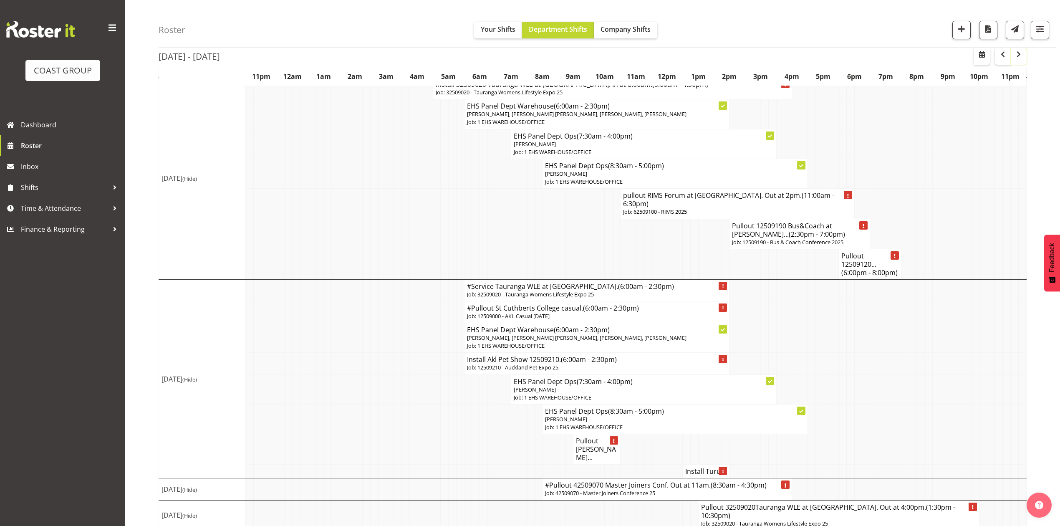
drag, startPoint x: 1024, startPoint y: 54, endPoint x: 1020, endPoint y: 99, distance: 45.6
click at [1024, 54] on button "button" at bounding box center [1019, 56] width 16 height 17
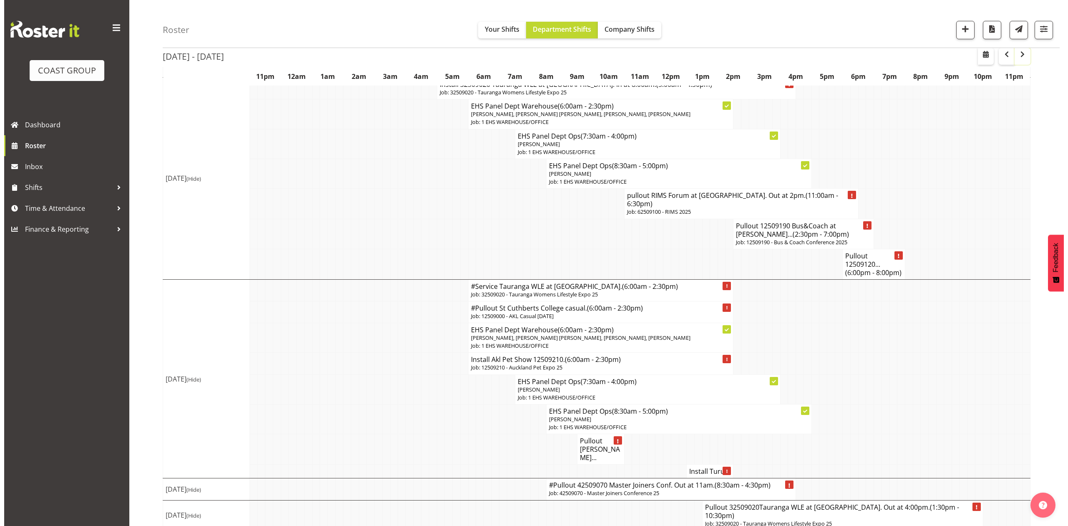
scroll to position [0, 0]
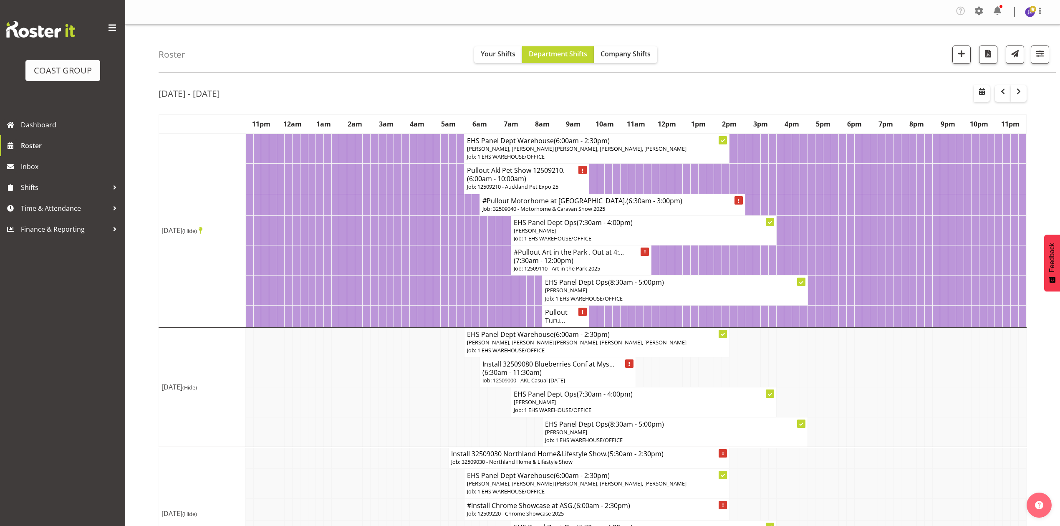
click at [565, 265] on span "(7:30am - 12:00pm)" at bounding box center [544, 260] width 60 height 9
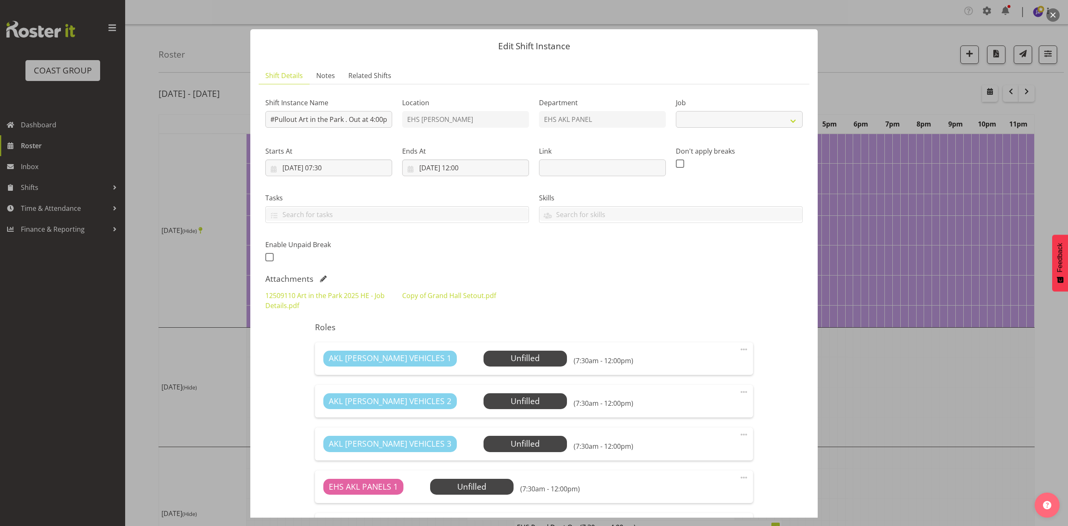
select select "9448"
click at [319, 279] on div "Attachments" at bounding box center [534, 279] width 538 height 10
click at [321, 275] on div "Attachments" at bounding box center [534, 279] width 538 height 10
drag, startPoint x: 323, startPoint y: 279, endPoint x: 782, endPoint y: 349, distance: 464.4
click at [782, 349] on div "Shift Instance Name #Pullout Art in the Park . Out at 4:00pm. Location EHS RYME…" at bounding box center [534, 428] width 538 height 674
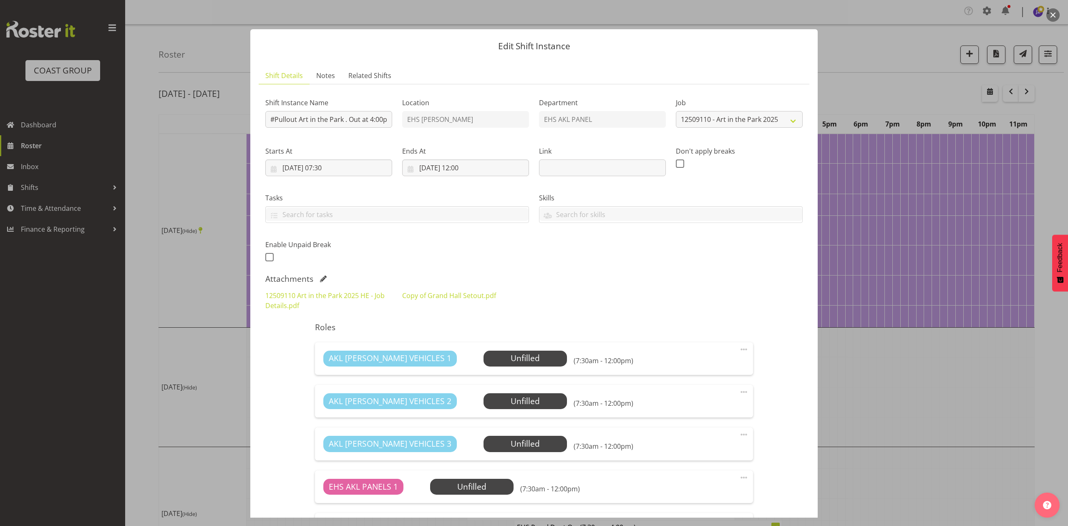
click at [324, 278] on span at bounding box center [323, 278] width 7 height 7
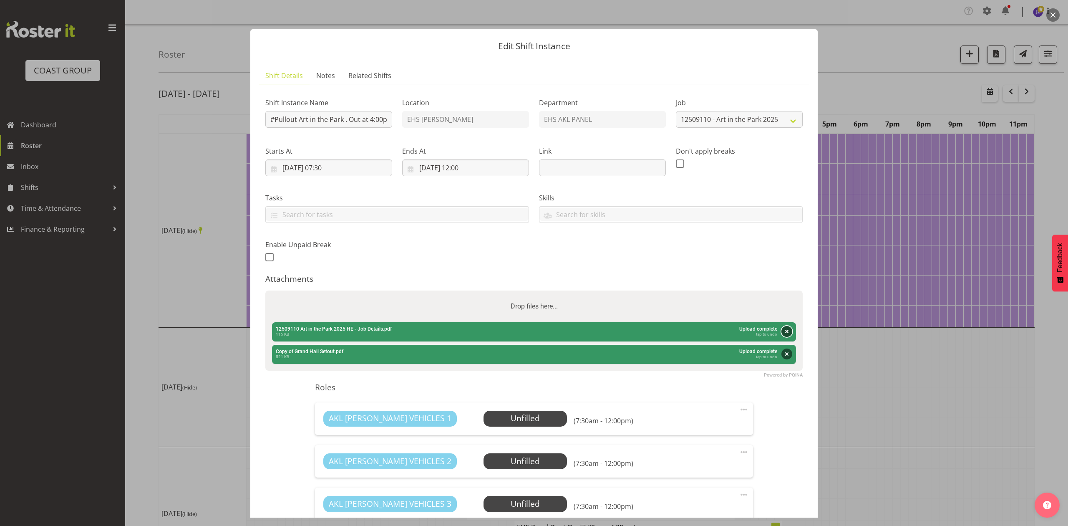
click at [782, 331] on button "Remove" at bounding box center [787, 331] width 11 height 11
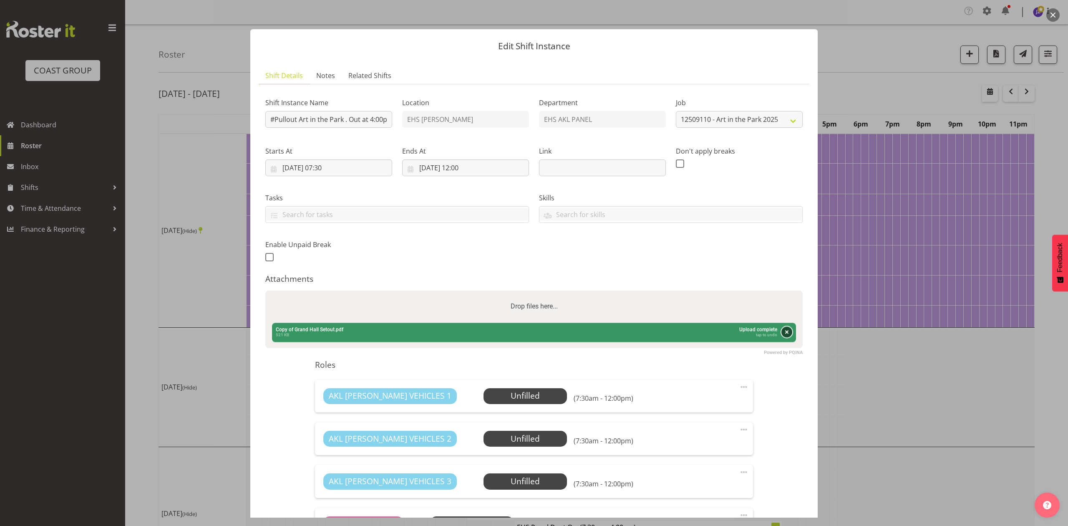
click at [782, 331] on button "Remove" at bounding box center [787, 331] width 11 height 11
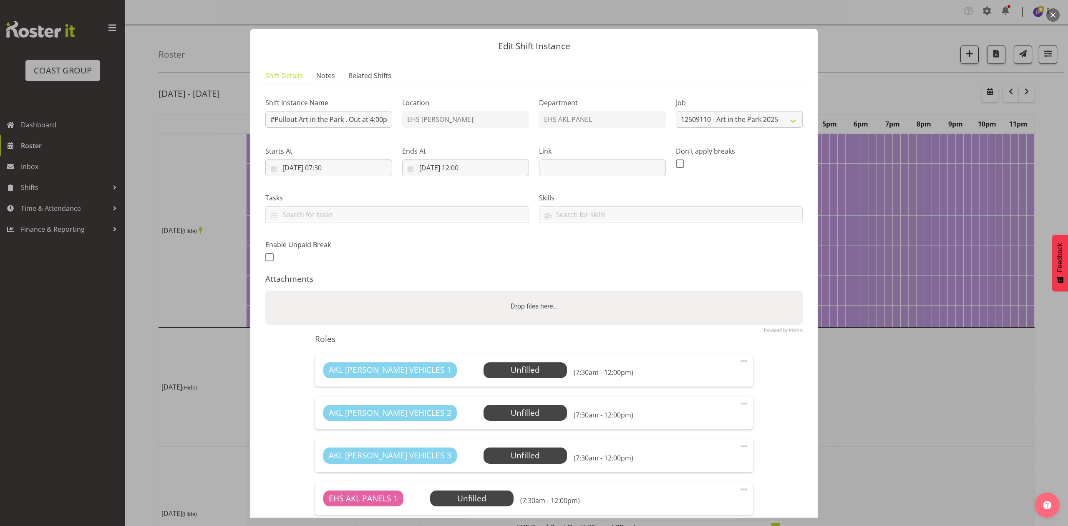
click at [696, 311] on div "Drop files here..." at bounding box center [534, 306] width 538 height 32
click at [265, 290] on input "Drop files here..." at bounding box center [534, 291] width 538 height 3
type input "C:\fakepath\_12509110 Art in the Park 2025 HE - Job Details.pdf"
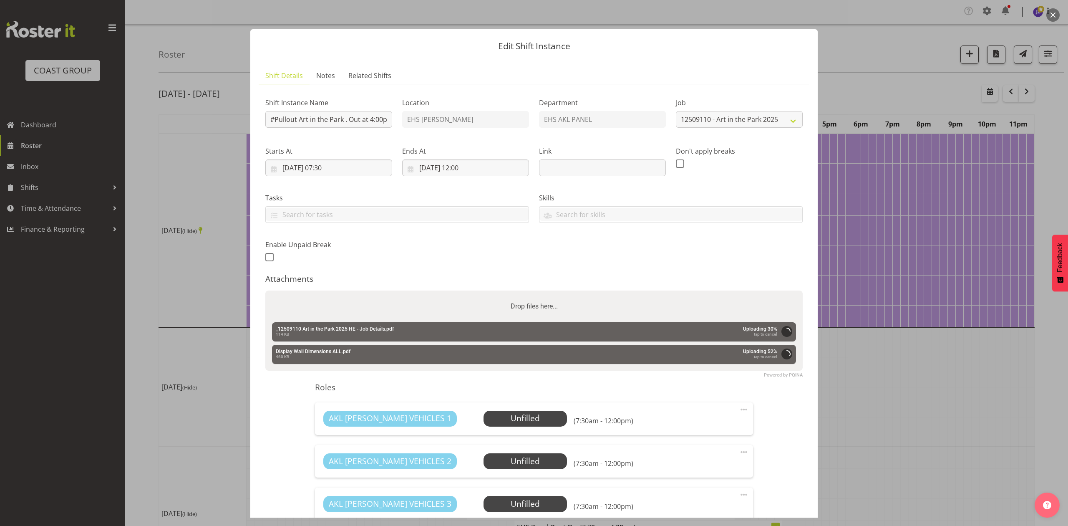
click at [720, 281] on div "Attachments" at bounding box center [534, 279] width 538 height 10
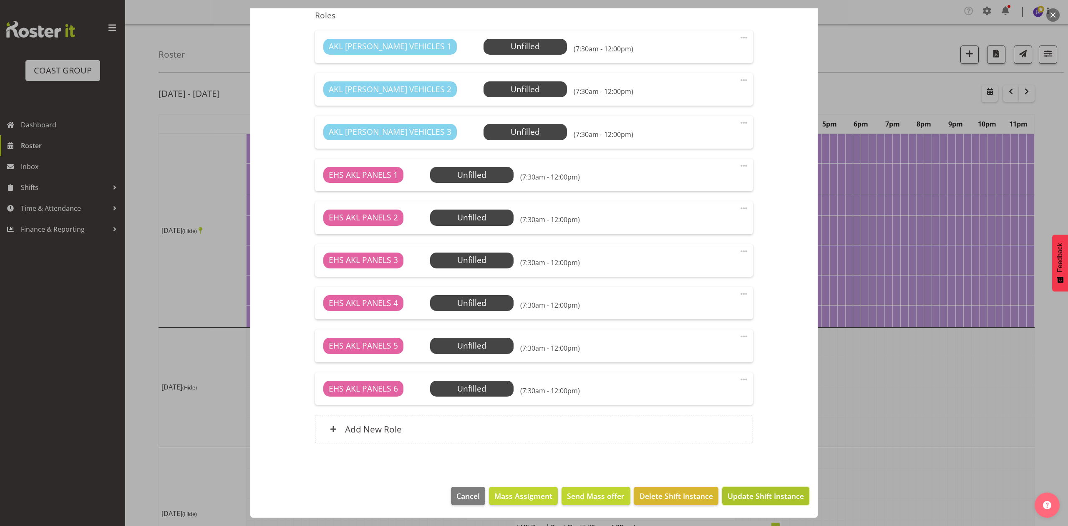
click at [764, 491] on span "Update Shift Instance" at bounding box center [766, 495] width 76 height 11
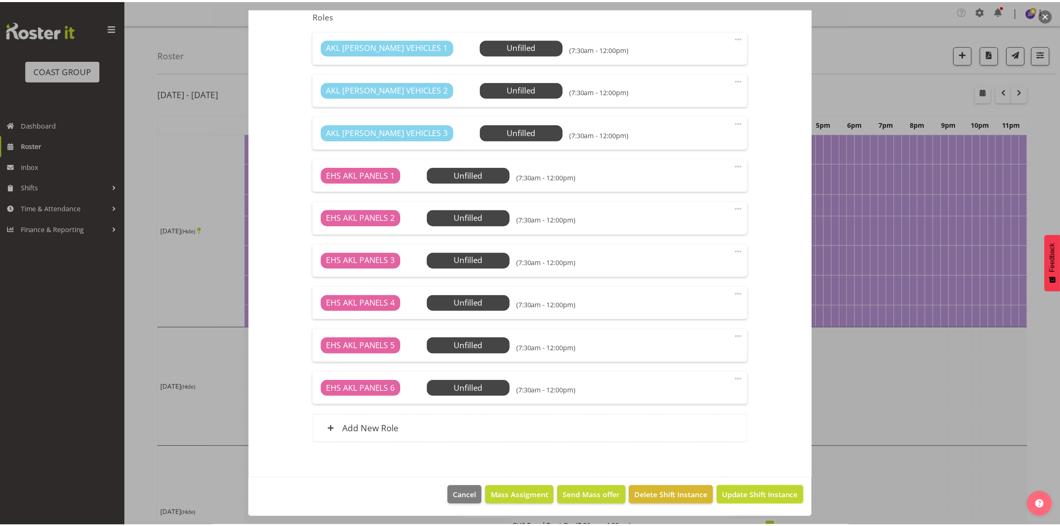
scroll to position [339, 0]
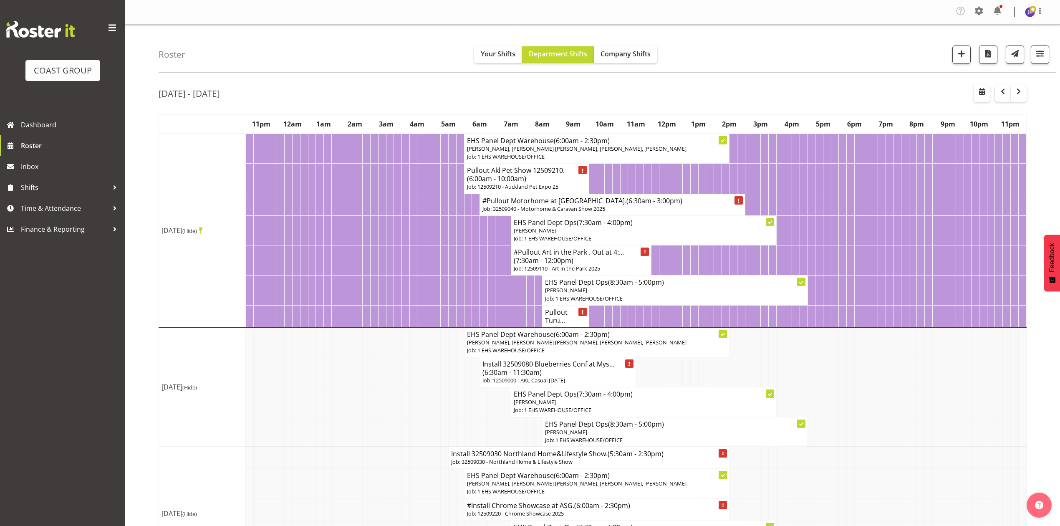
click at [798, 410] on td at bounding box center [796, 402] width 8 height 30
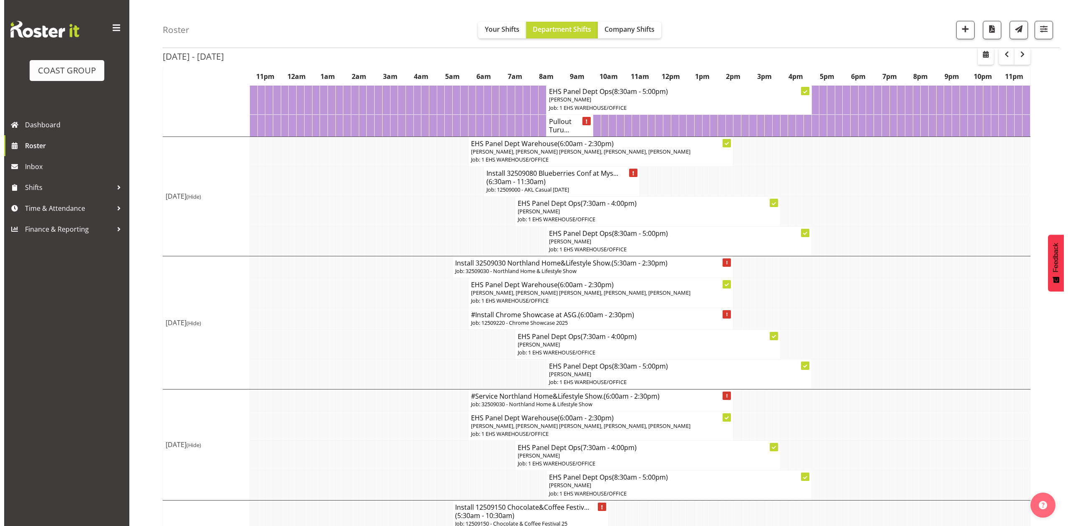
scroll to position [222, 0]
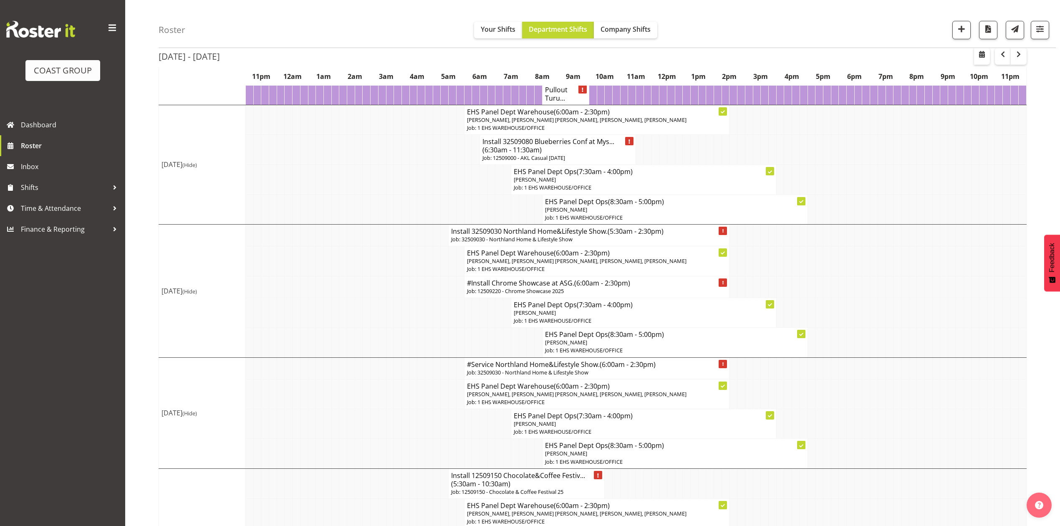
click at [557, 154] on h4 "Install 32509080 Blueberries Conf at Mys... (6:30am - 11:30am)" at bounding box center [557, 145] width 151 height 17
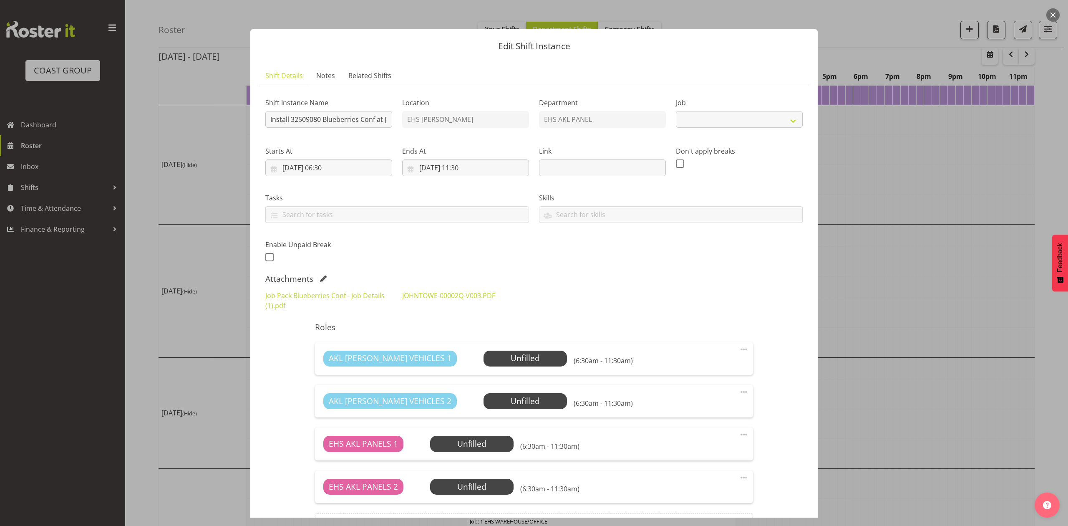
select select "8653"
click at [351, 298] on link "Job Pack Blueberries Conf - Job Details (1).pdf" at bounding box center [324, 300] width 119 height 19
click at [466, 296] on link "JOHNTOWE-00002Q-V003.PDF" at bounding box center [448, 295] width 93 height 9
click at [322, 280] on span at bounding box center [323, 278] width 7 height 7
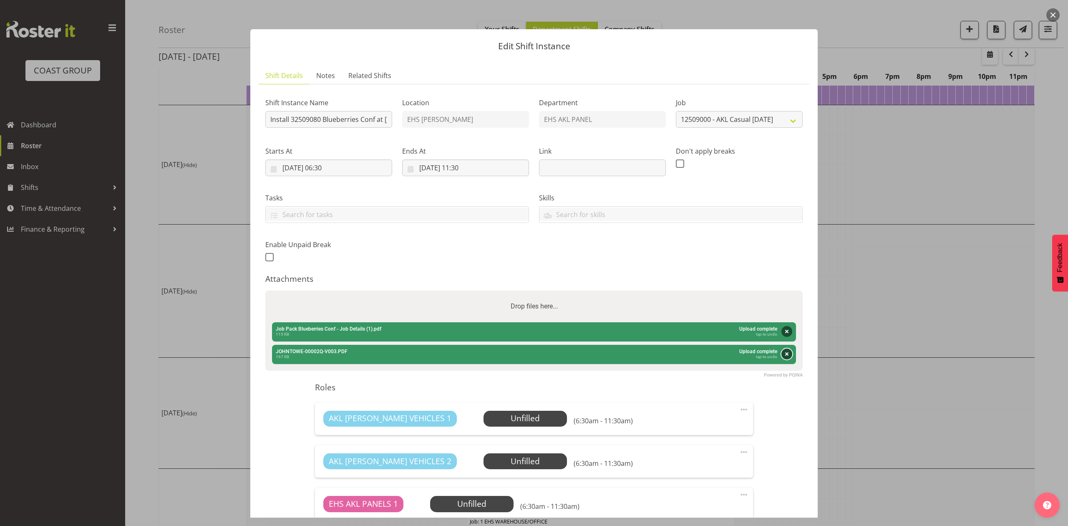
click at [782, 354] on button "Remove" at bounding box center [787, 353] width 11 height 11
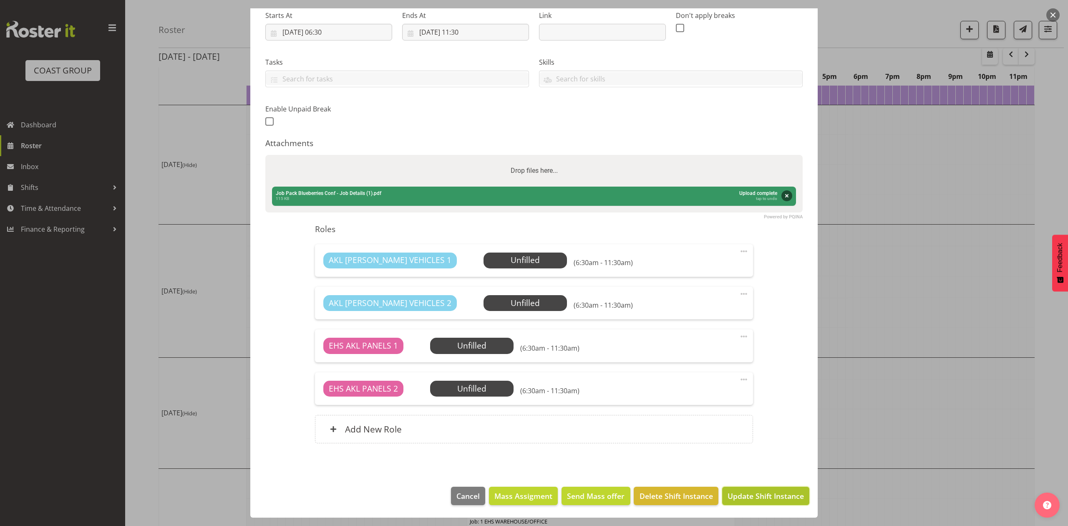
click at [759, 495] on span "Update Shift Instance" at bounding box center [766, 495] width 76 height 11
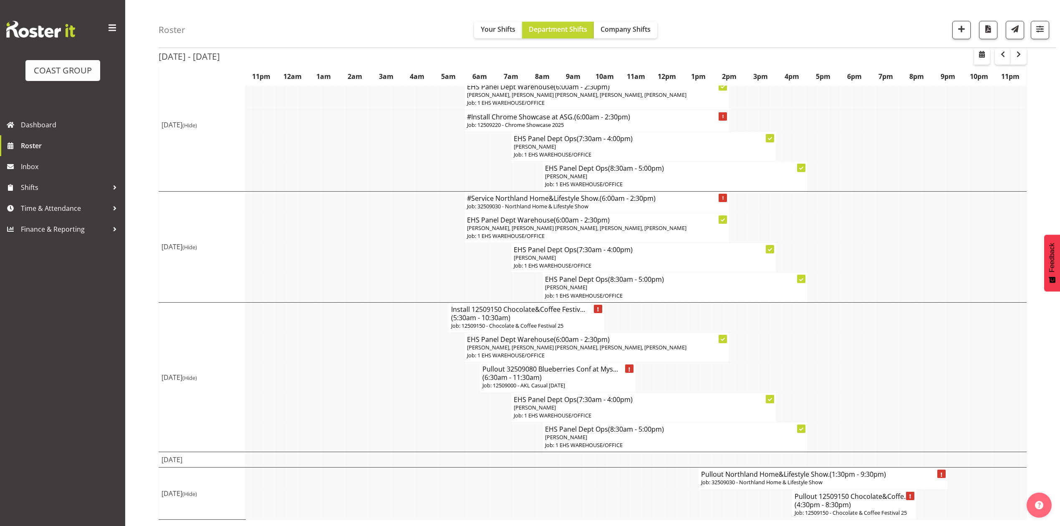
scroll to position [433, 0]
click at [546, 378] on h4 "Pullout 32509080 Blueberries Conf at Mys... (6:30am - 11:30am)" at bounding box center [557, 373] width 151 height 17
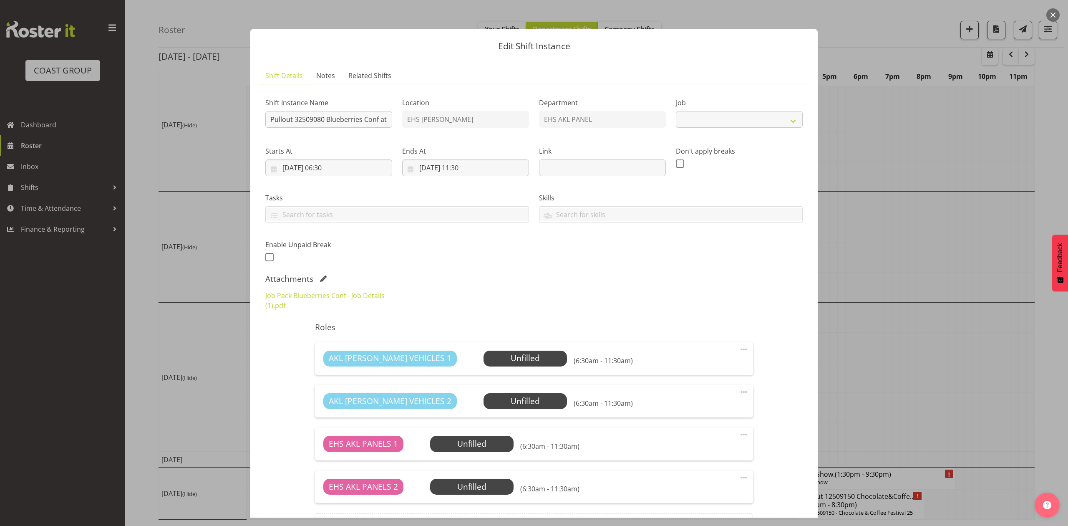
select select "8653"
click at [985, 289] on div at bounding box center [534, 263] width 1068 height 526
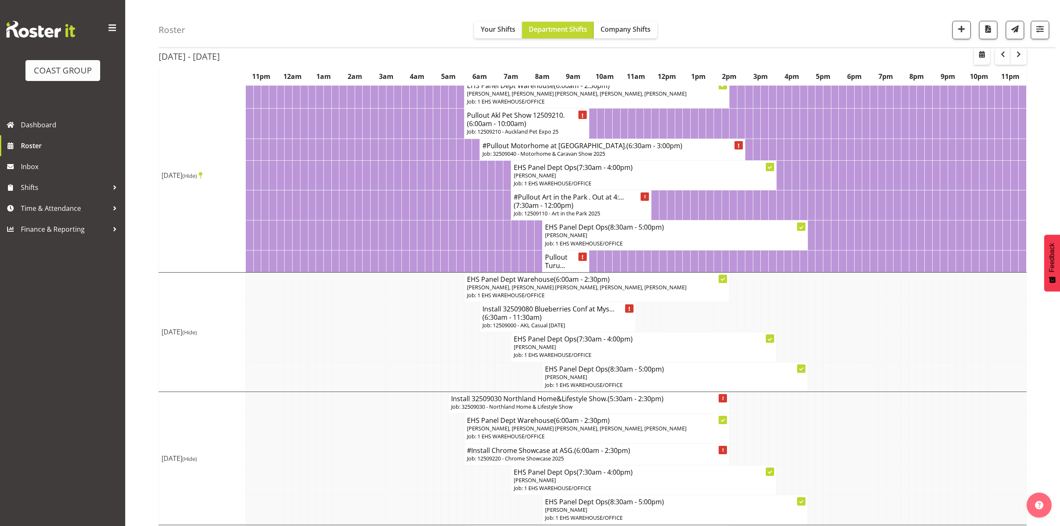
scroll to position [0, 0]
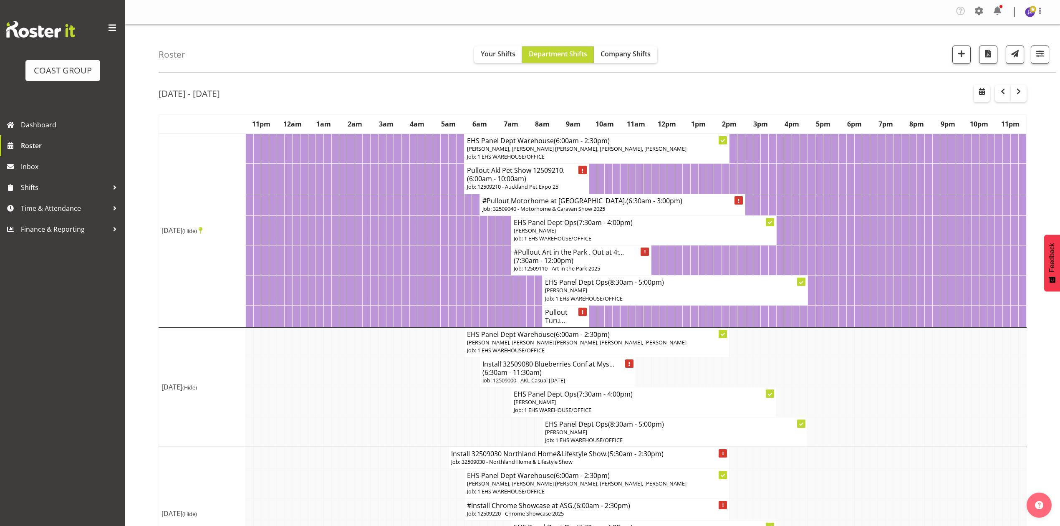
click at [993, 92] on div at bounding box center [1000, 93] width 53 height 17
click at [999, 97] on button "button" at bounding box center [1003, 93] width 16 height 17
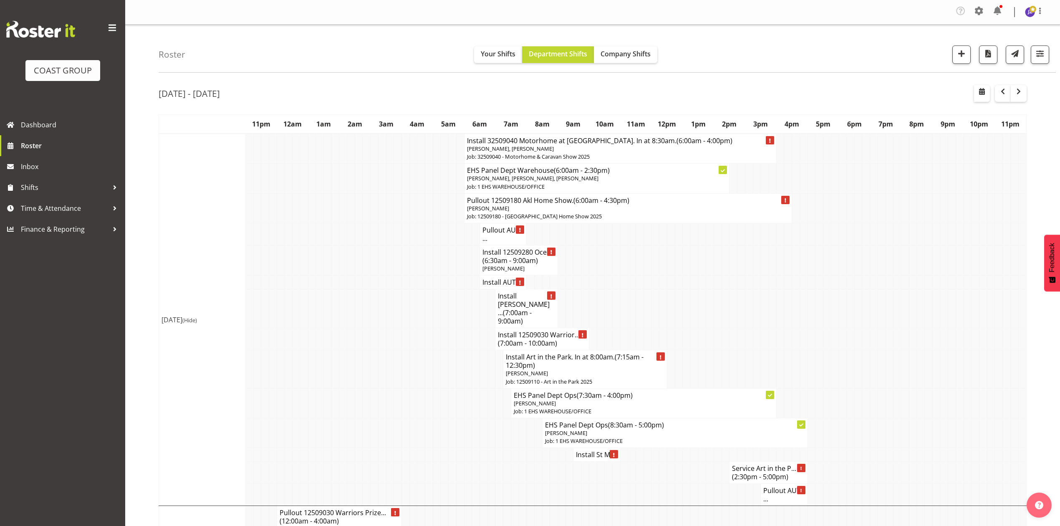
click at [894, 331] on td at bounding box center [897, 339] width 8 height 22
click at [486, 266] on span "[PERSON_NAME]" at bounding box center [503, 269] width 42 height 8
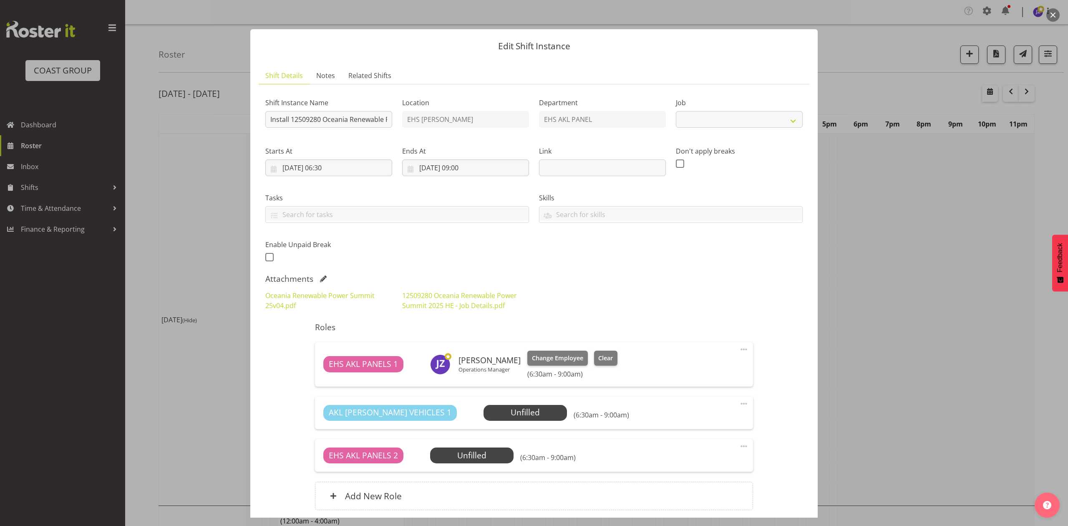
select select "10278"
click at [322, 278] on span at bounding box center [323, 278] width 7 height 7
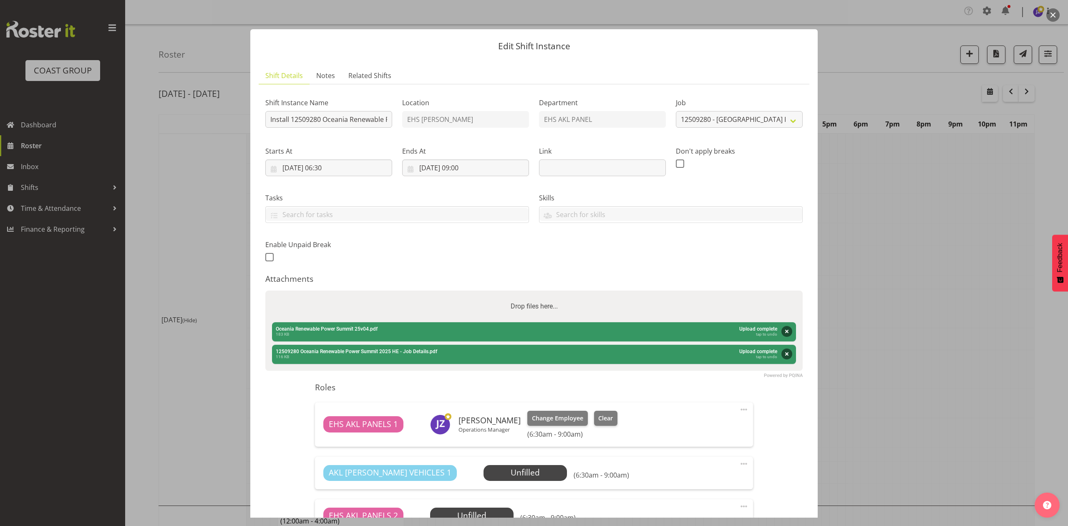
click at [354, 297] on div "Drop files here..." at bounding box center [534, 306] width 538 height 32
click at [265, 290] on input "Drop files here..." at bounding box center [534, 291] width 538 height 3
type input "C:\fakepath\Oceania Renewable Power Summit 25v07.pdf"
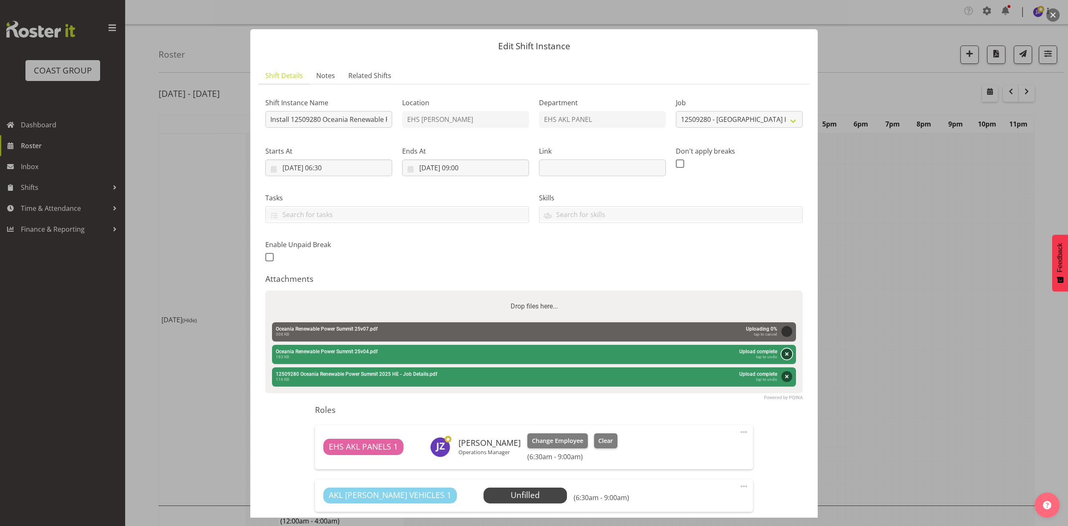
click at [782, 351] on button "Remove" at bounding box center [787, 353] width 11 height 11
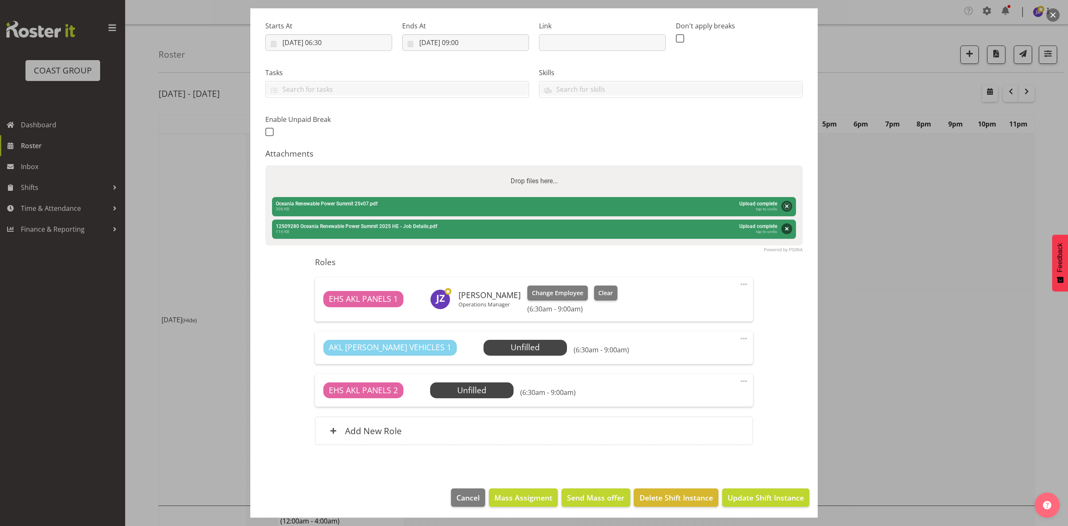
scroll to position [128, 0]
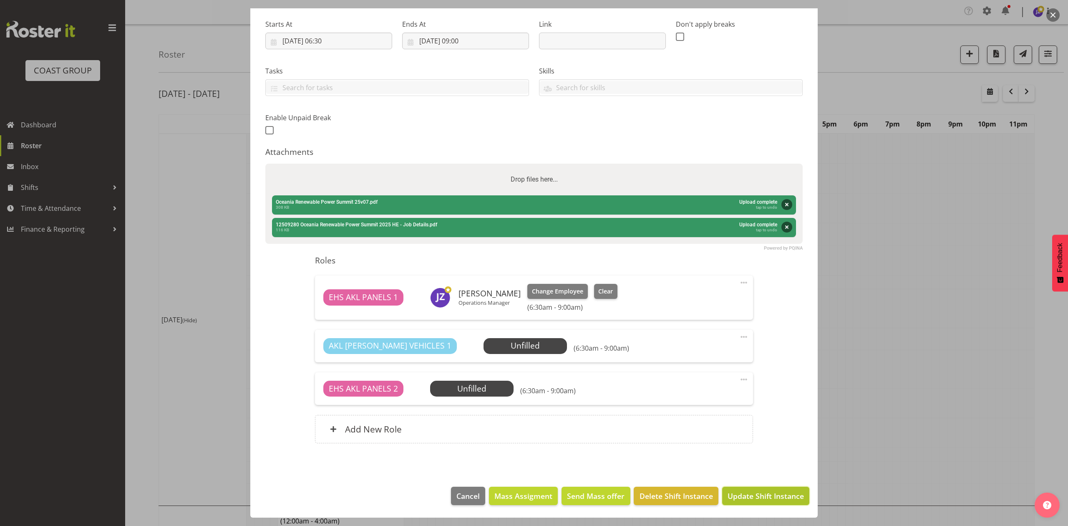
click at [777, 500] on span "Update Shift Instance" at bounding box center [766, 495] width 76 height 11
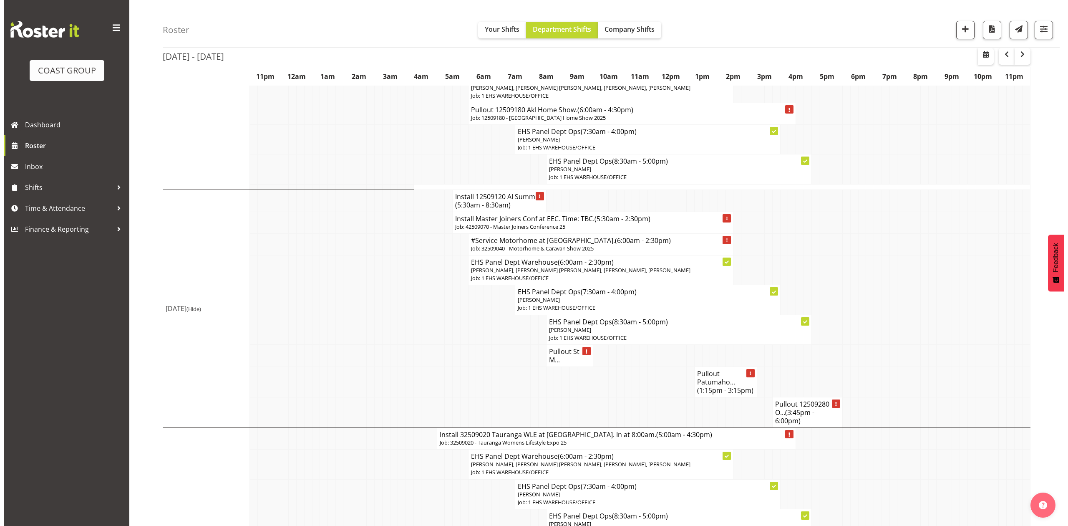
scroll to position [556, 0]
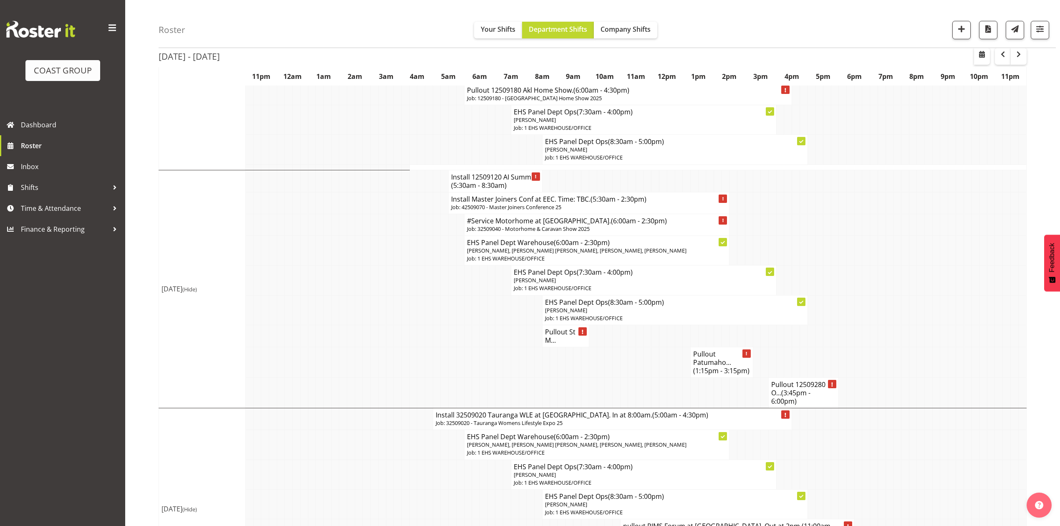
click at [778, 396] on h4 "Pullout 12509280 O... (3:45pm - 6:00pm)" at bounding box center [803, 392] width 65 height 25
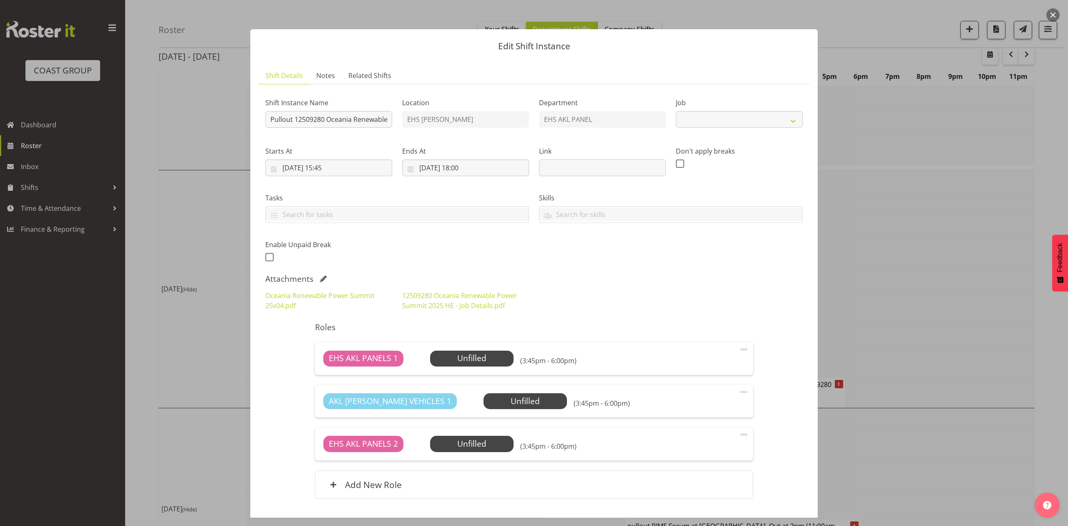
select select "10278"
click at [322, 276] on span at bounding box center [323, 278] width 7 height 7
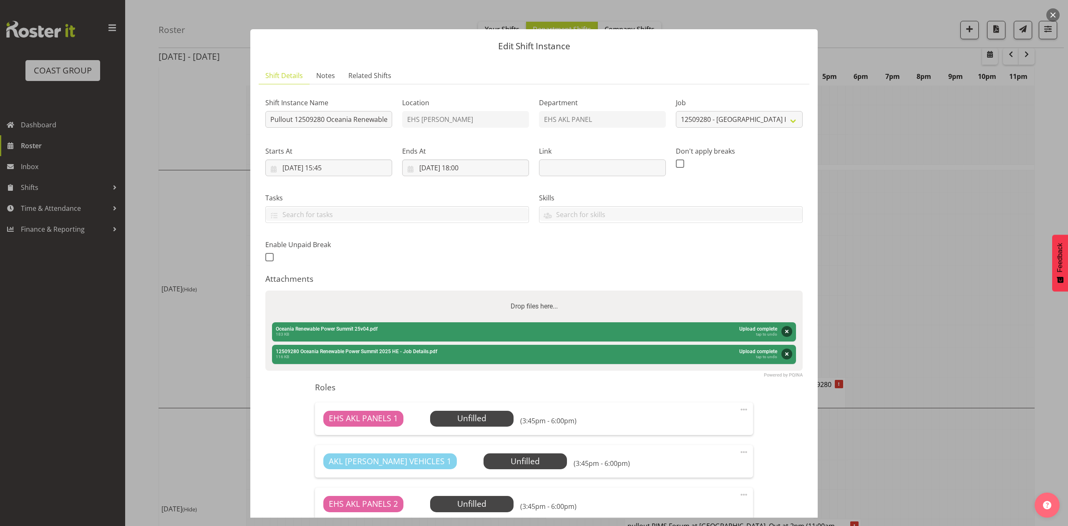
click at [536, 307] on label "Drop files here..." at bounding box center [534, 306] width 54 height 17
click at [536, 293] on input "Drop files here..." at bounding box center [534, 291] width 538 height 3
type input "C:\fakepath\Oceania Renewable Power Summit 25v07.pdf"
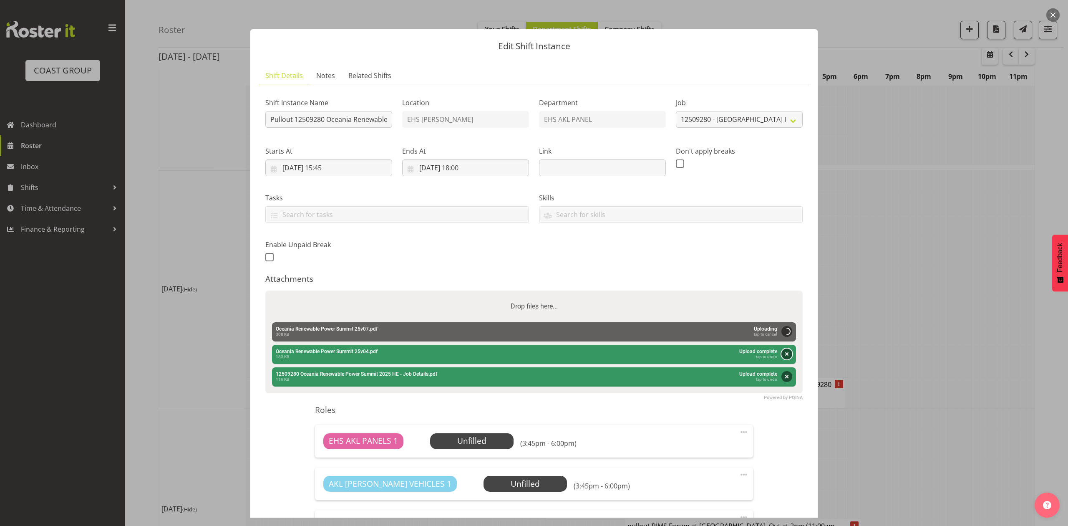
click at [783, 351] on button "Remove" at bounding box center [787, 353] width 11 height 11
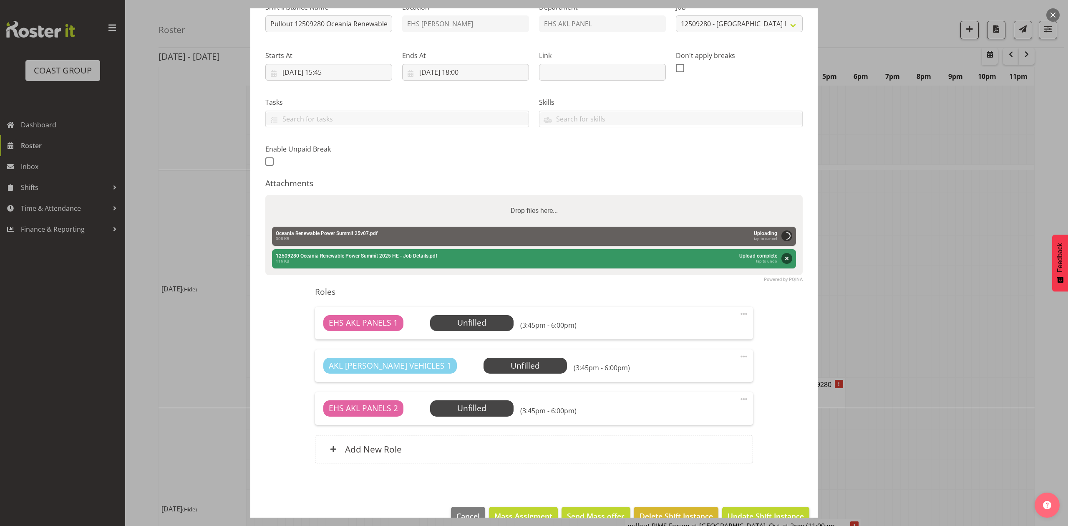
scroll to position [117, 0]
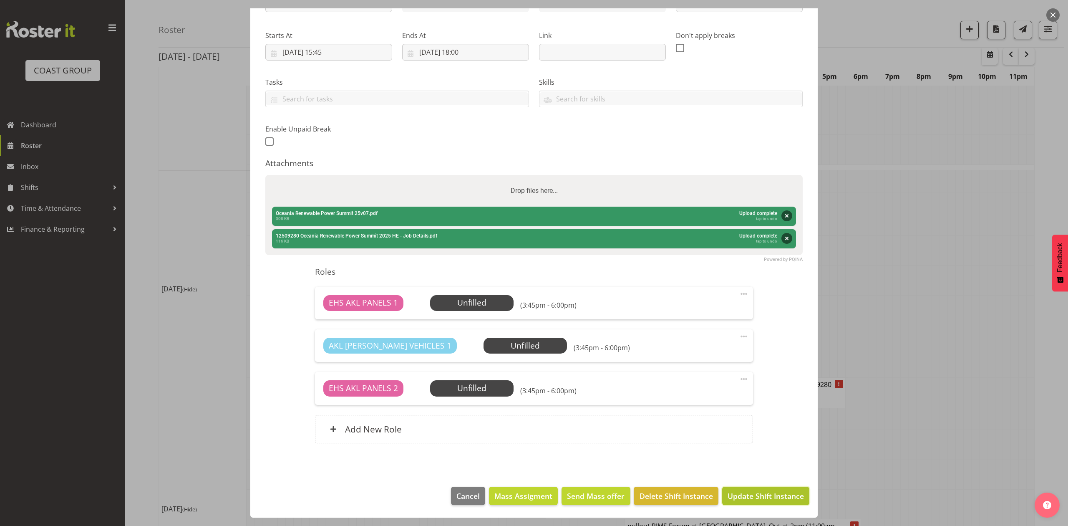
click at [763, 497] on span "Update Shift Instance" at bounding box center [766, 495] width 76 height 11
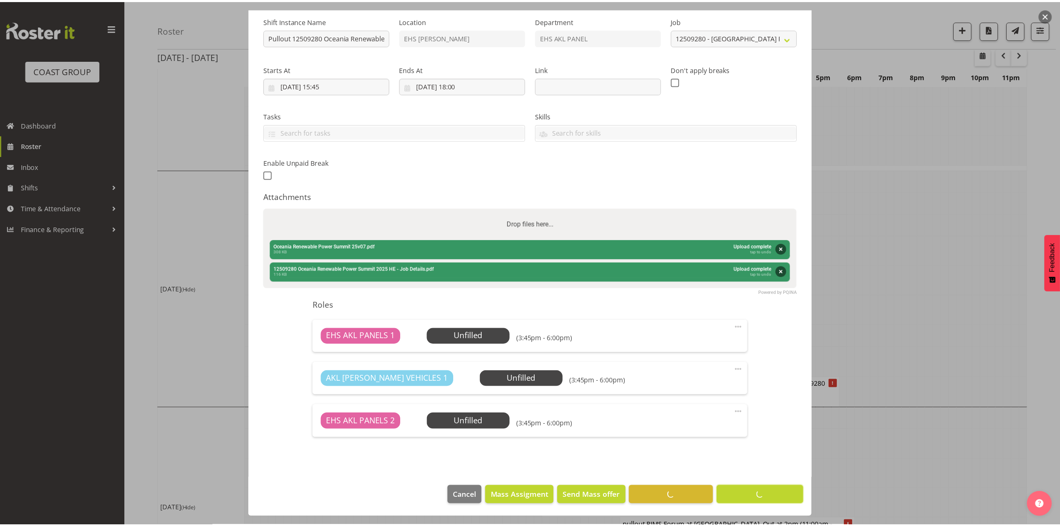
scroll to position [0, 0]
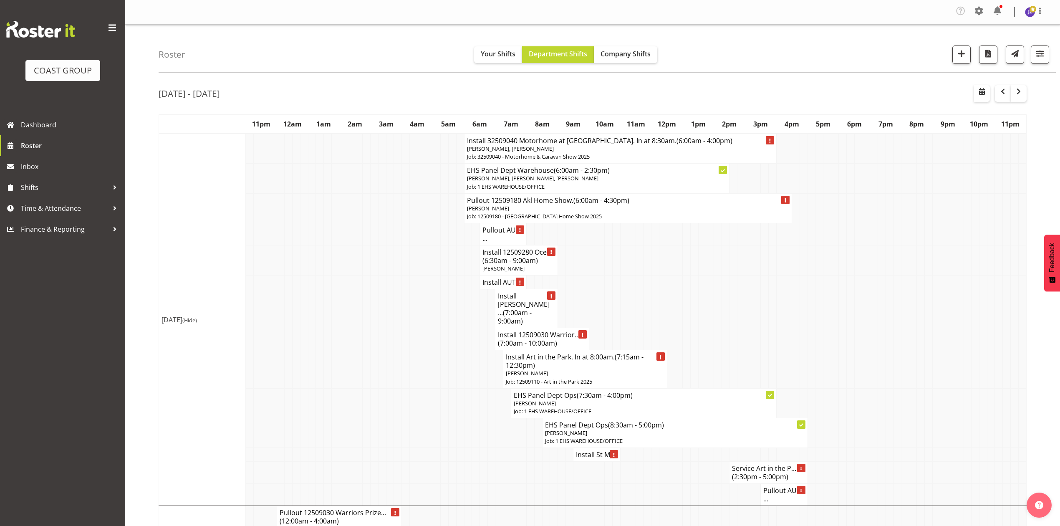
click at [787, 285] on td at bounding box center [788, 282] width 8 height 14
click at [793, 279] on td at bounding box center [796, 282] width 8 height 14
click at [852, 350] on td at bounding box center [851, 369] width 8 height 38
click at [484, 236] on h4 "Pullout AUT ..." at bounding box center [502, 234] width 41 height 17
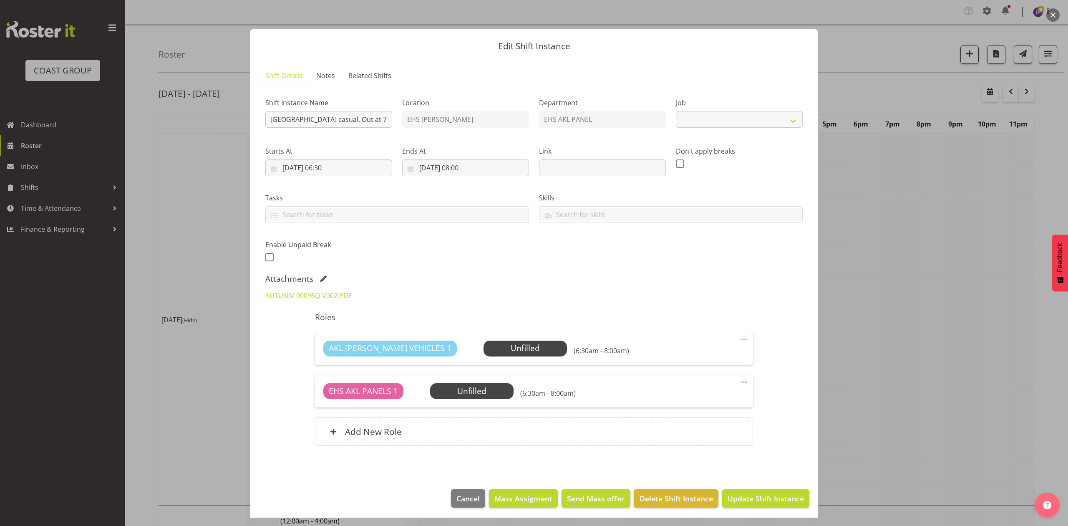
select select "8653"
click at [327, 300] on link "AUTUNIV-00095Q-V002.PDF" at bounding box center [308, 295] width 86 height 9
click at [865, 229] on div at bounding box center [534, 263] width 1068 height 526
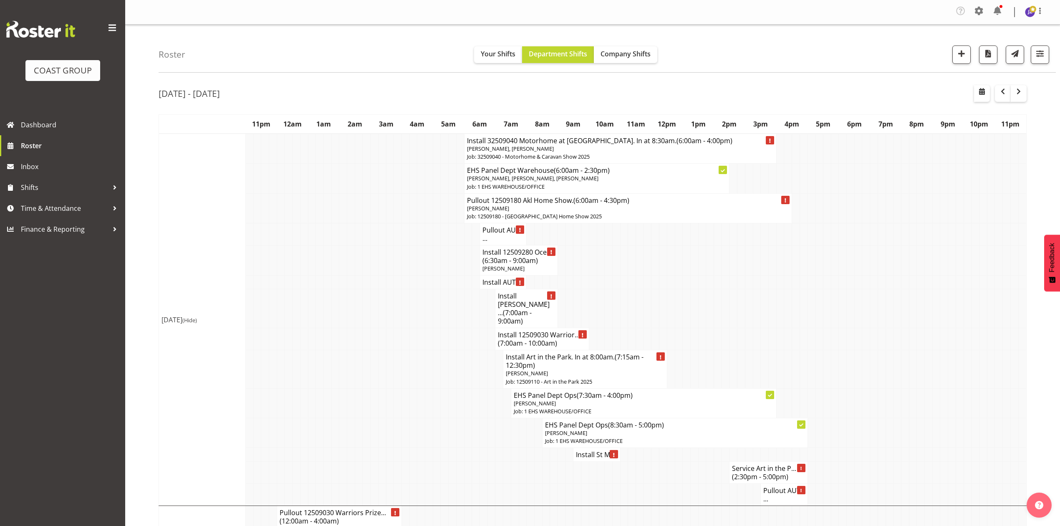
click at [499, 286] on h4 "Install AUT ..." at bounding box center [502, 282] width 41 height 8
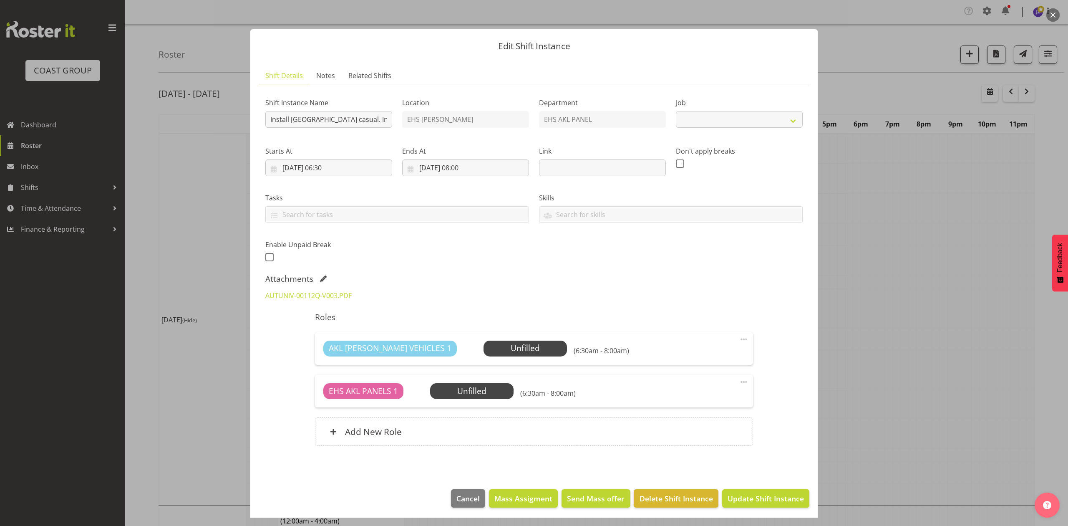
select select "8653"
click at [335, 293] on link "AUTUNIV-00112Q-V003.PDF" at bounding box center [308, 295] width 86 height 9
click at [676, 500] on span "Delete Shift Instance" at bounding box center [676, 498] width 73 height 11
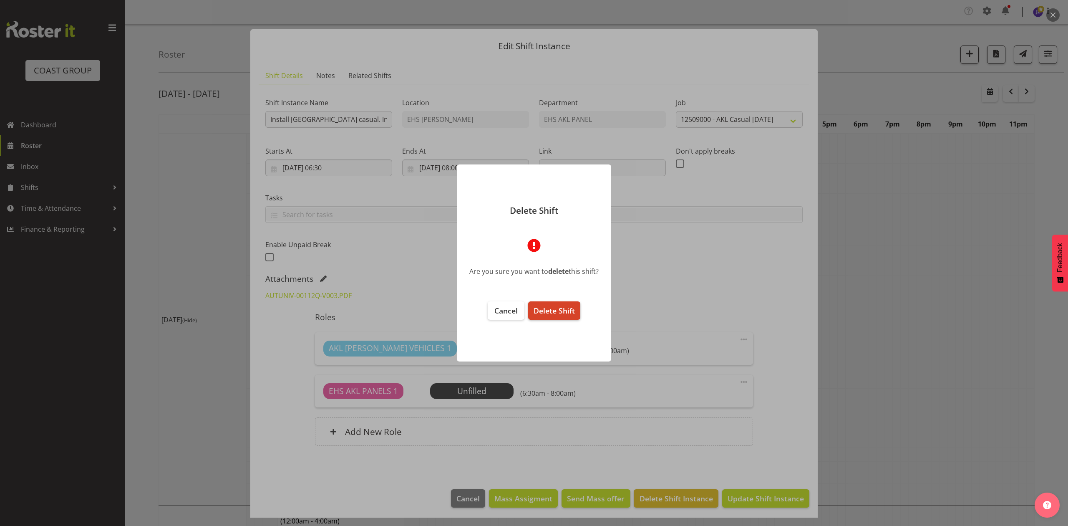
click at [555, 310] on span "Delete Shift" at bounding box center [554, 310] width 41 height 10
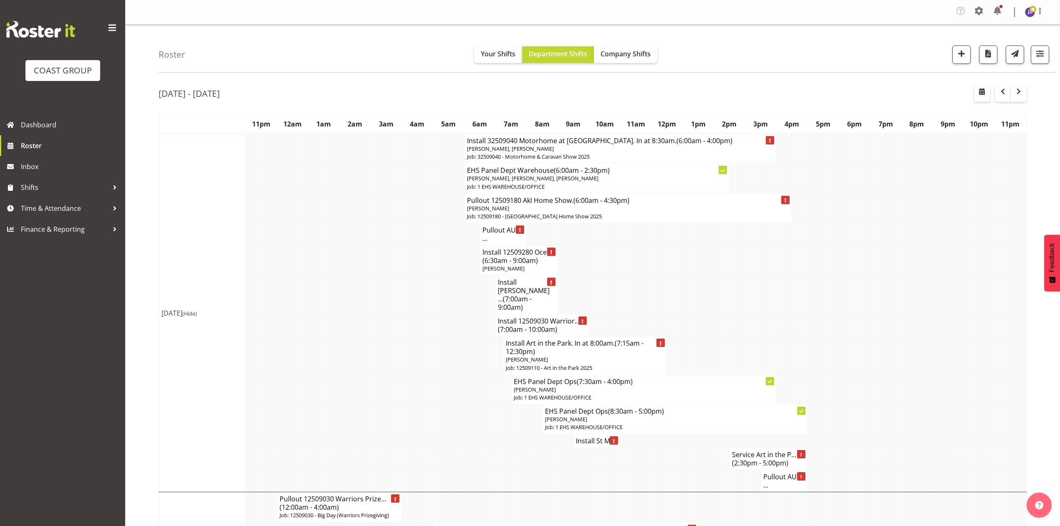
click at [782, 472] on h4 "Pullout AUT ..." at bounding box center [783, 480] width 41 height 17
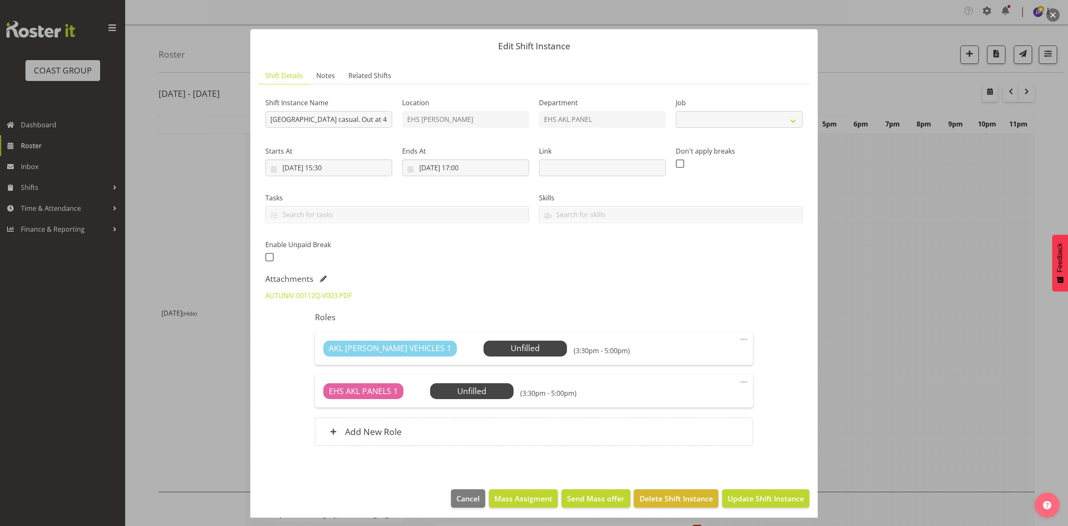
select select "8653"
click at [308, 294] on link "AUTUNIV-00112Q-V003.PDF" at bounding box center [308, 295] width 86 height 9
click at [675, 494] on span "Delete Shift Instance" at bounding box center [676, 498] width 73 height 11
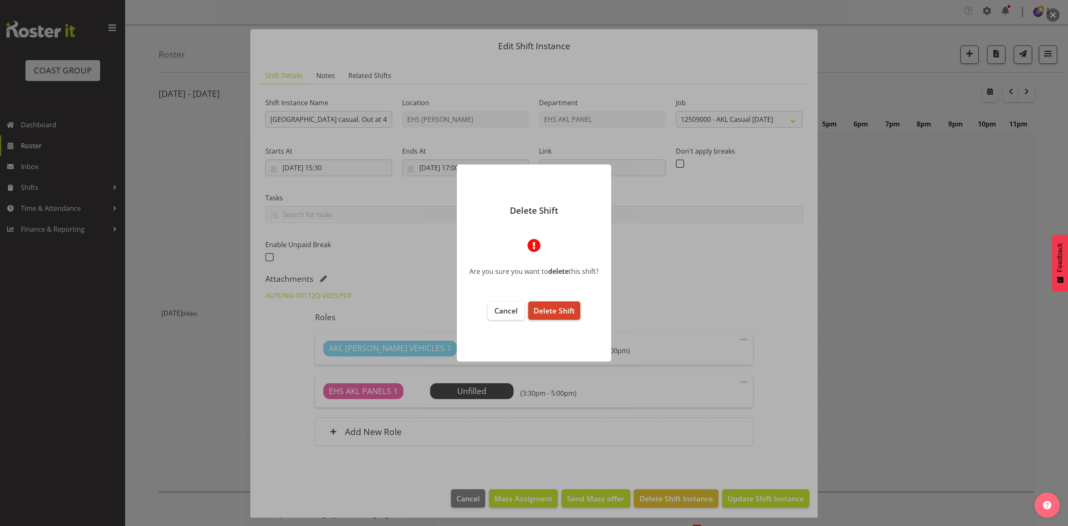
click at [548, 306] on span "Delete Shift" at bounding box center [554, 310] width 41 height 10
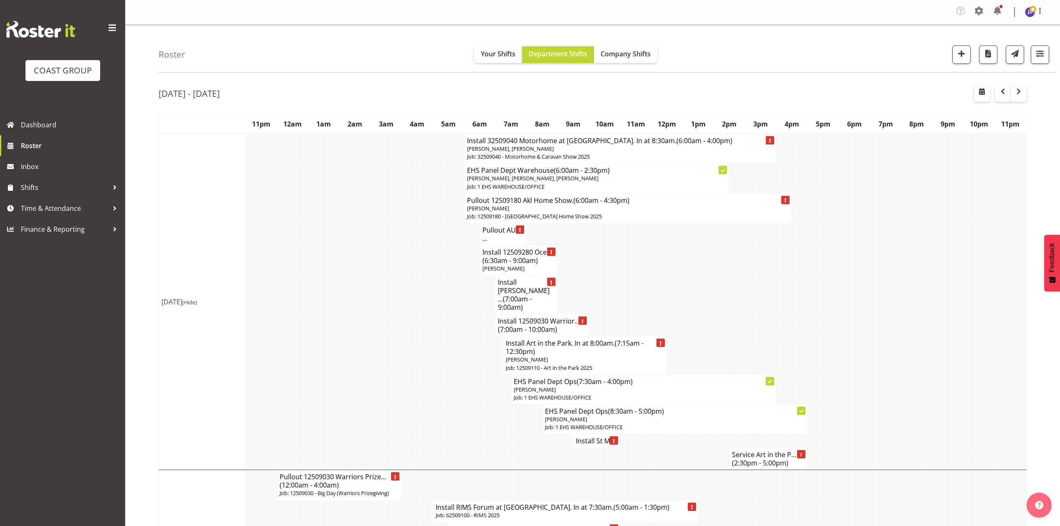
click at [865, 316] on td at bounding box center [866, 325] width 8 height 22
click at [796, 314] on td at bounding box center [796, 325] width 8 height 22
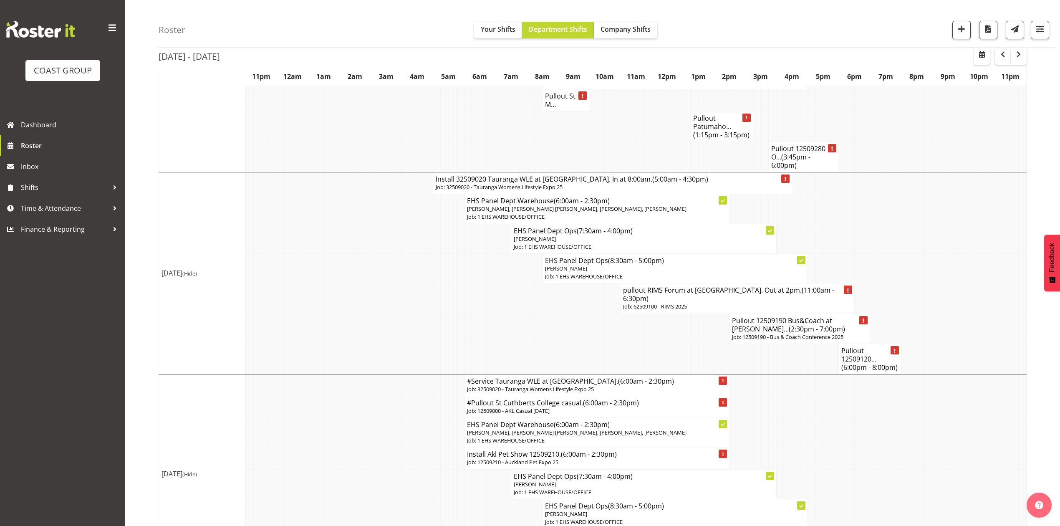
scroll to position [851, 0]
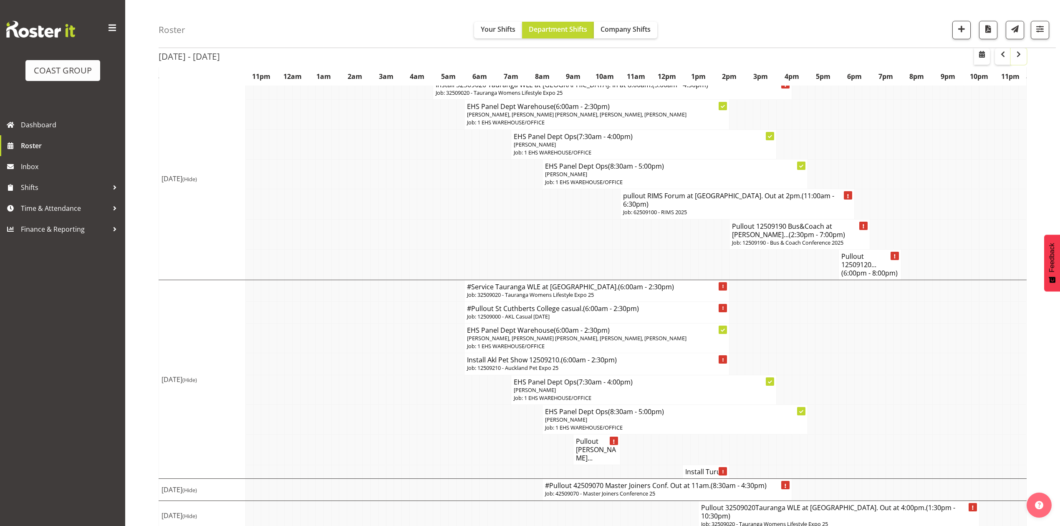
click at [1020, 61] on button "button" at bounding box center [1019, 56] width 16 height 17
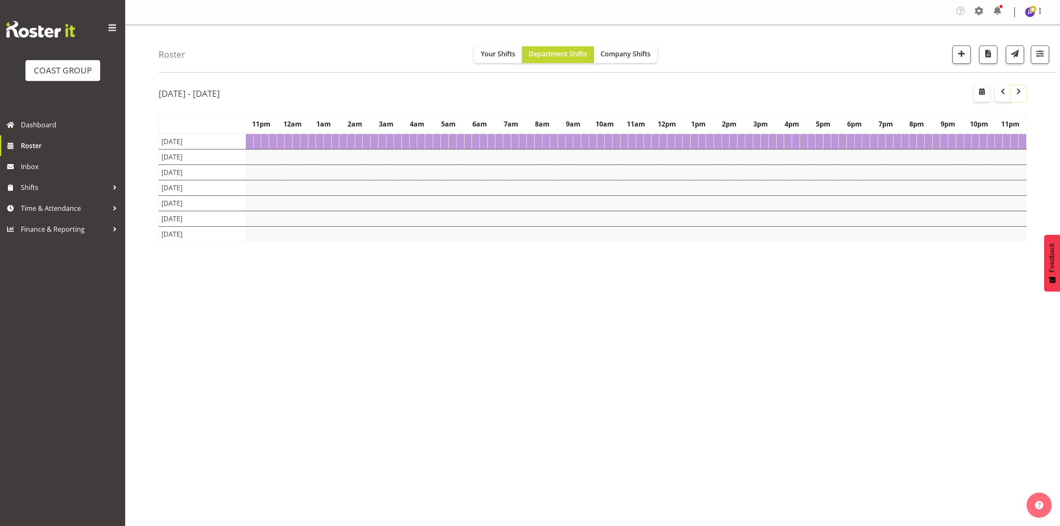
scroll to position [0, 0]
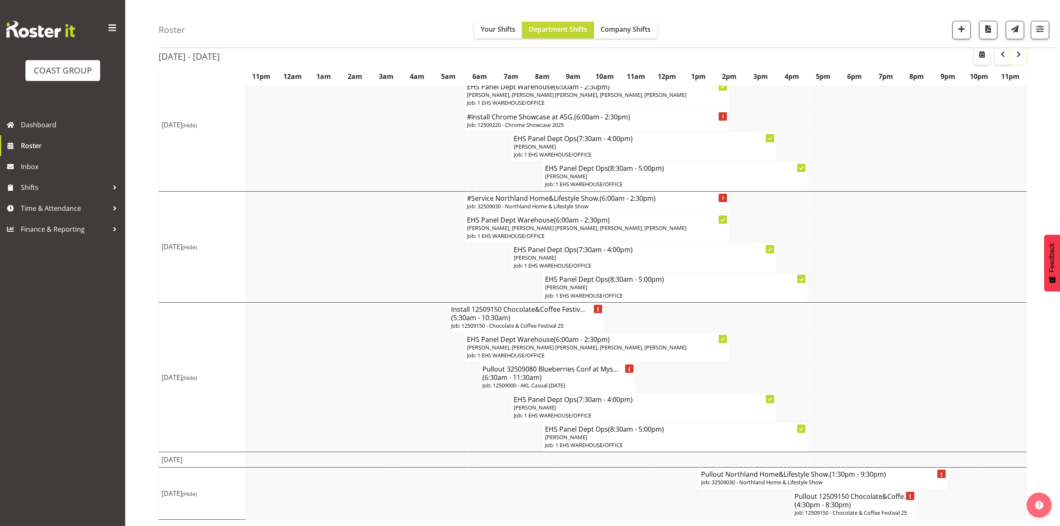
scroll to position [433, 0]
click at [964, 27] on span "button" at bounding box center [961, 28] width 11 height 11
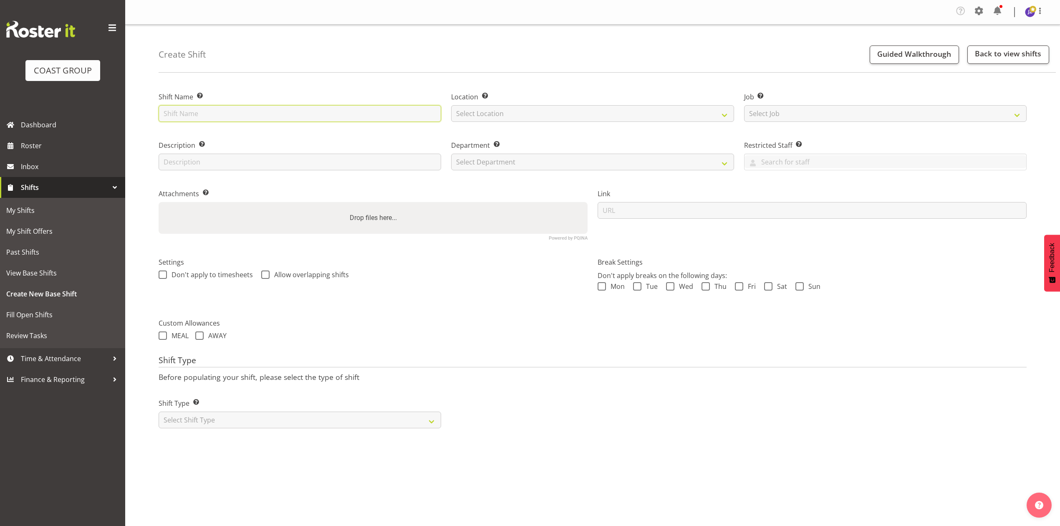
click at [271, 109] on input "text" at bounding box center [300, 113] width 283 height 17
click at [260, 114] on input "Waikato Home &Garden Show at [GEOGRAPHIC_DATA]." at bounding box center [300, 113] width 283 height 17
click at [261, 118] on input "Waikato Home &Garden Show at [GEOGRAPHIC_DATA]." at bounding box center [300, 113] width 283 height 17
click at [166, 108] on input "Waikato Home &Garden Show at [GEOGRAPHIC_DATA]." at bounding box center [300, 113] width 283 height 17
type input "32510030 Waikato Home &Garden Show at [GEOGRAPHIC_DATA]."
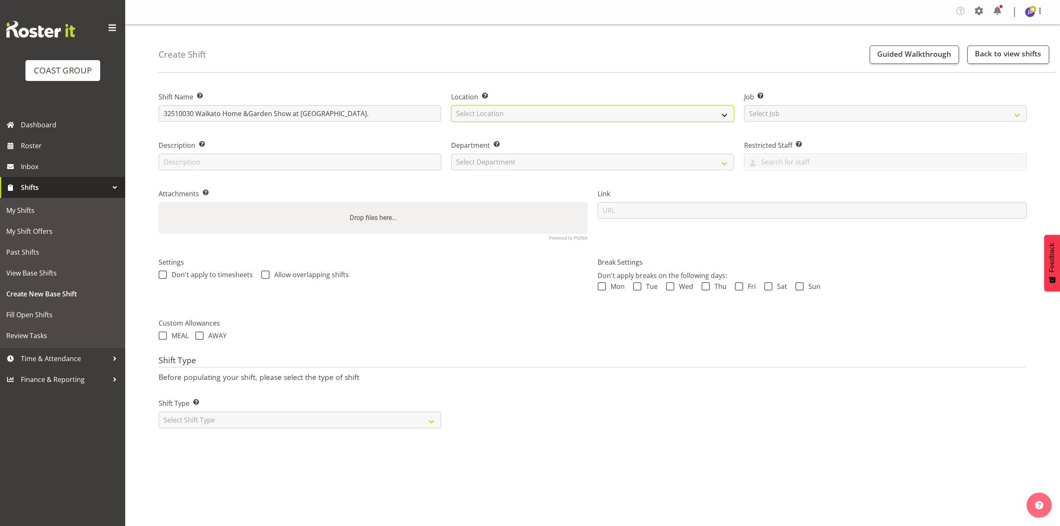
click at [557, 114] on select "Select Location EHS [PERSON_NAME]" at bounding box center [592, 113] width 283 height 17
select select "35"
click at [451, 106] on select "Select Location EHS [PERSON_NAME]" at bounding box center [592, 113] width 283 height 17
click at [806, 112] on select "Select Job Create new job 1 Carlton Events 1 [PERSON_NAME][GEOGRAPHIC_DATA] 1 […" at bounding box center [885, 113] width 283 height 17
select select "9140"
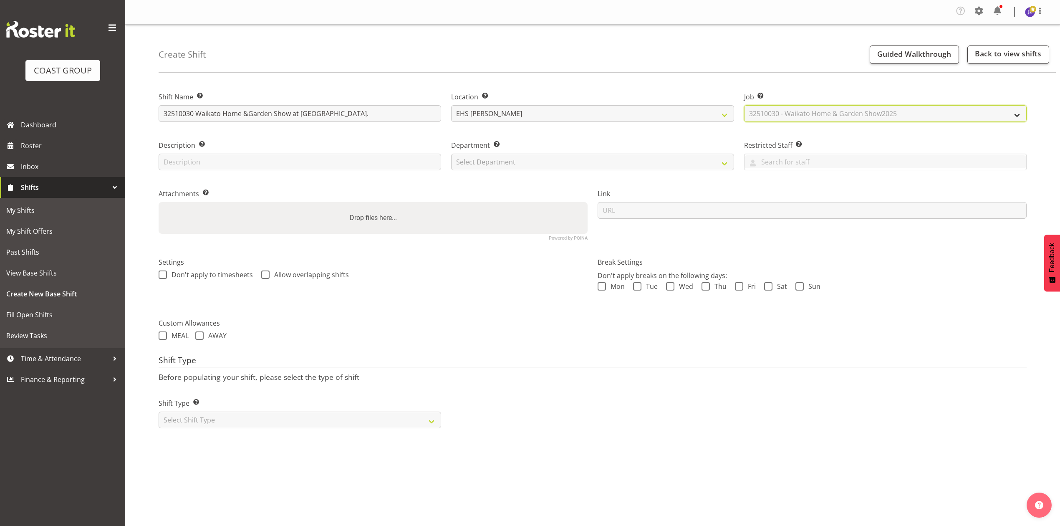
click at [744, 106] on select "Select Job Create new job 1 Carlton Events 1 [PERSON_NAME][GEOGRAPHIC_DATA] 1 […" at bounding box center [885, 113] width 283 height 17
click at [524, 164] on select "Select Department EHS AKL PANEL EHS AKL PANEL" at bounding box center [592, 162] width 283 height 17
select select "39"
click at [451, 154] on select "Select Department EHS AKL PANEL EHS AKL PANEL" at bounding box center [592, 162] width 283 height 17
click at [467, 223] on div "Drop files here..." at bounding box center [373, 218] width 429 height 32
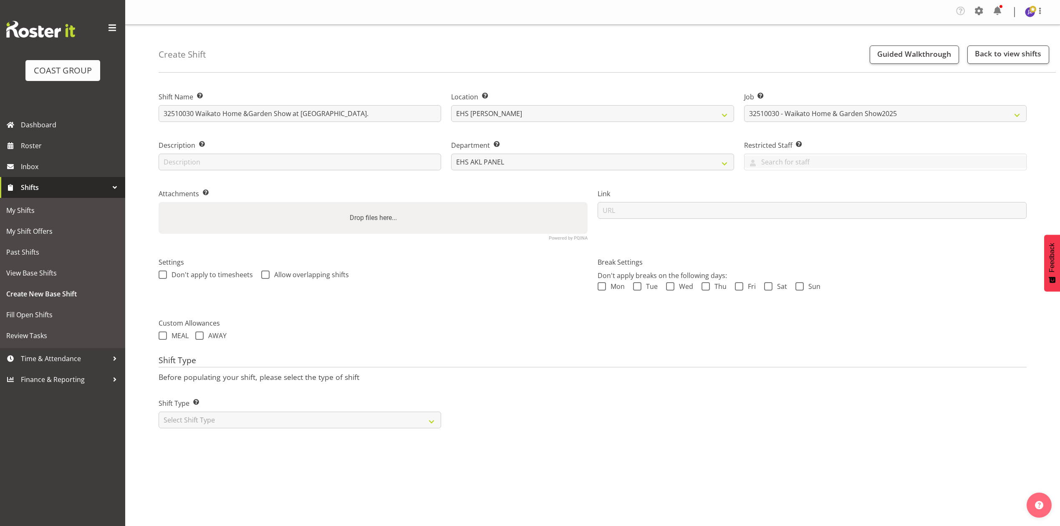
click at [159, 202] on input "Drop files here..." at bounding box center [373, 203] width 429 height 3
type input "C:\fakepath\waikato home show [DATE] v21.pdf"
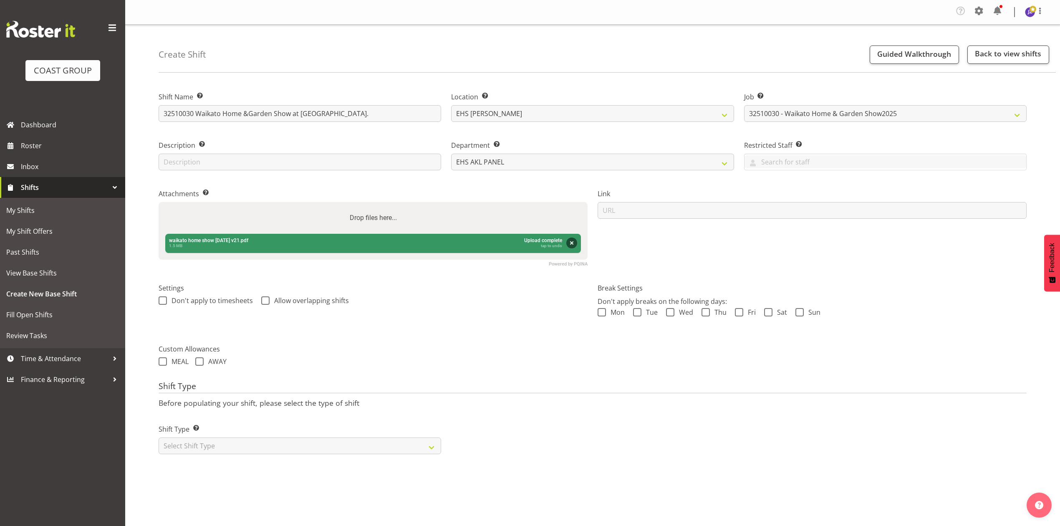
click at [296, 219] on div "Drop files here..." at bounding box center [373, 218] width 429 height 32
click at [159, 202] on input "Drop files here..." at bounding box center [373, 203] width 429 height 3
type input "C:\fakepath\32510030 - Job Pack Waikato Home & Garden Show - Job Details.pdf"
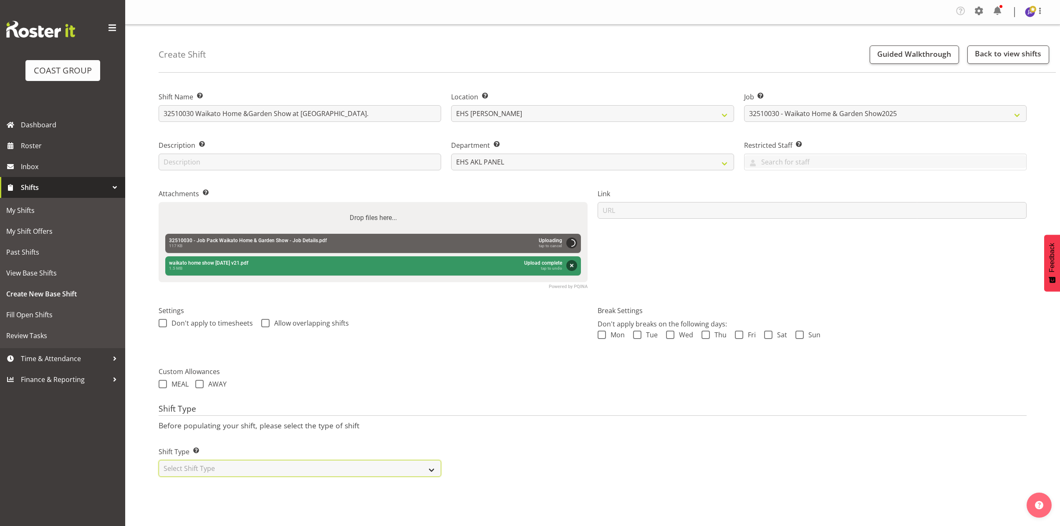
click at [379, 470] on select "Select Shift Type One Off Shift Recurring Shift Rotating Shift" at bounding box center [300, 468] width 283 height 17
select select "recurring"
click at [159, 461] on select "Select Shift Type One Off Shift Recurring Shift Rotating Shift" at bounding box center [300, 468] width 283 height 17
select select "8"
select select "2025"
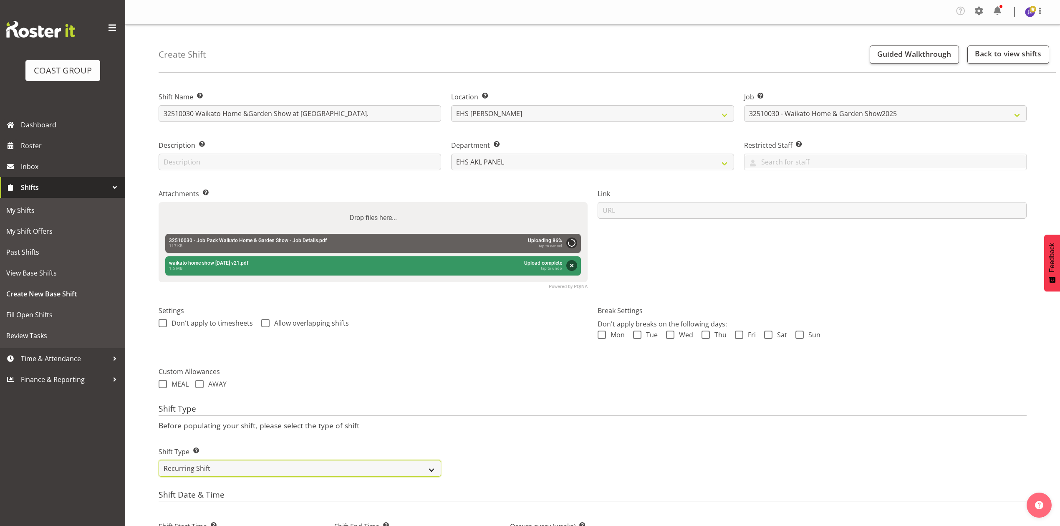
scroll to position [318, 0]
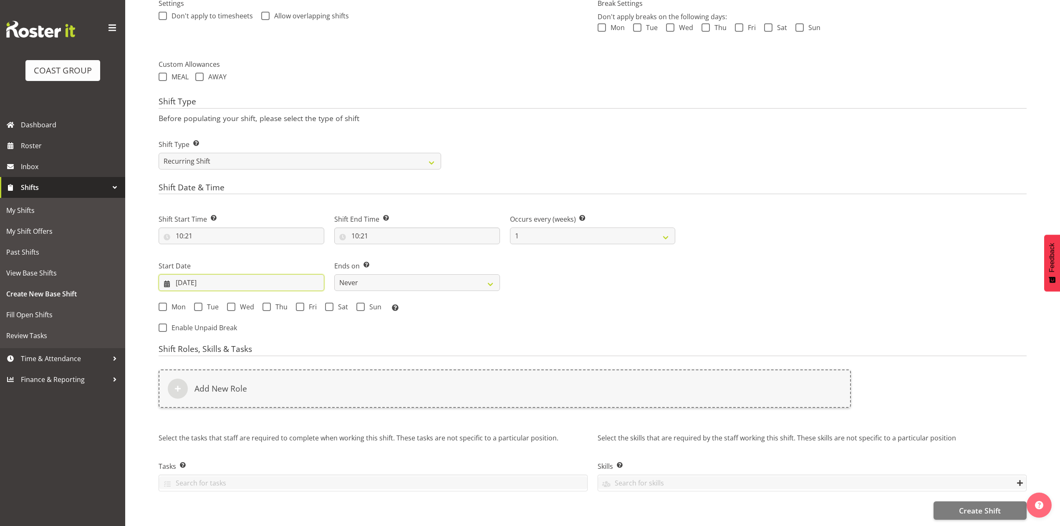
click at [197, 275] on input "[DATE]" at bounding box center [242, 282] width 166 height 17
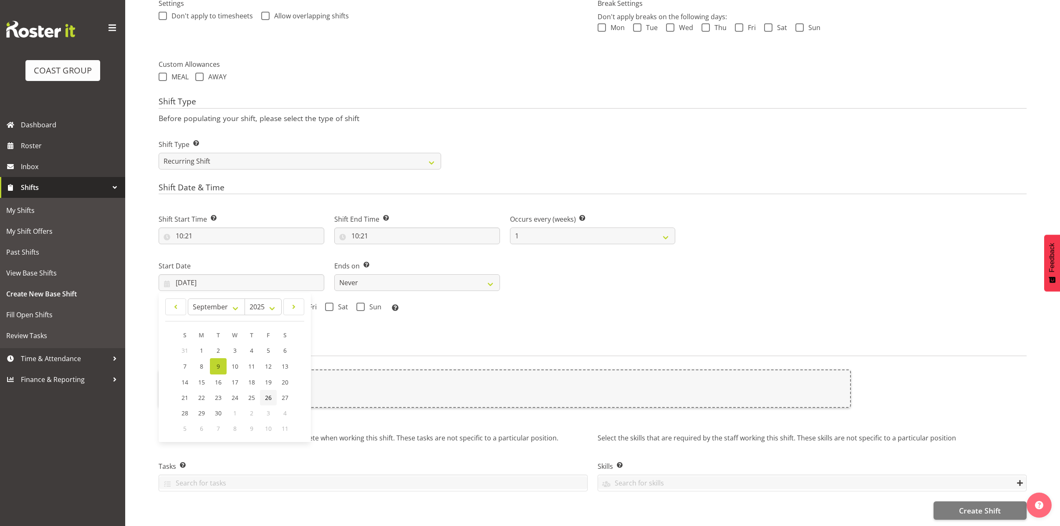
click at [262, 391] on link "26" at bounding box center [268, 397] width 17 height 15
type input "[DATE]"
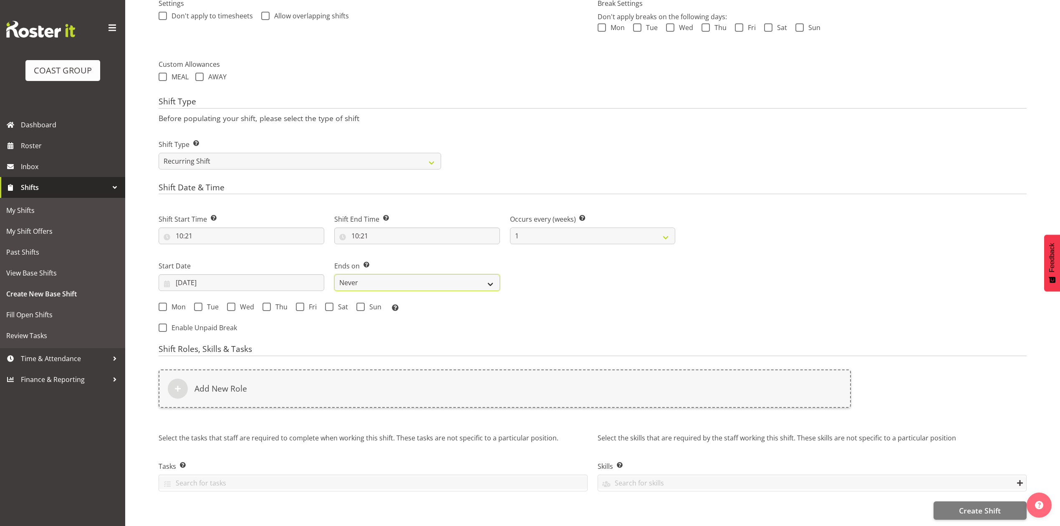
click at [361, 275] on select "Never On Date" at bounding box center [417, 282] width 166 height 17
select select "date"
click at [334, 274] on select "Never On Date" at bounding box center [417, 282] width 166 height 17
click at [240, 274] on input "[DATE]" at bounding box center [242, 282] width 166 height 17
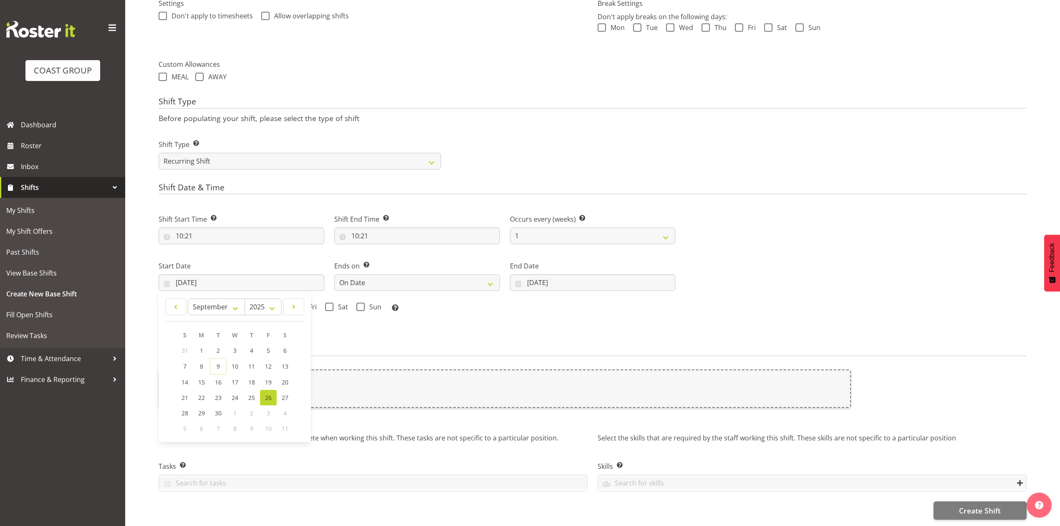
click at [338, 321] on div "Shift Start Time Set the time of the day you wish this shift to start 10:21 00 …" at bounding box center [417, 270] width 527 height 137
click at [298, 303] on span at bounding box center [300, 307] width 8 height 8
click at [298, 304] on input "Fri" at bounding box center [298, 306] width 5 height 5
checkbox input "true"
click at [327, 303] on span at bounding box center [329, 307] width 8 height 8
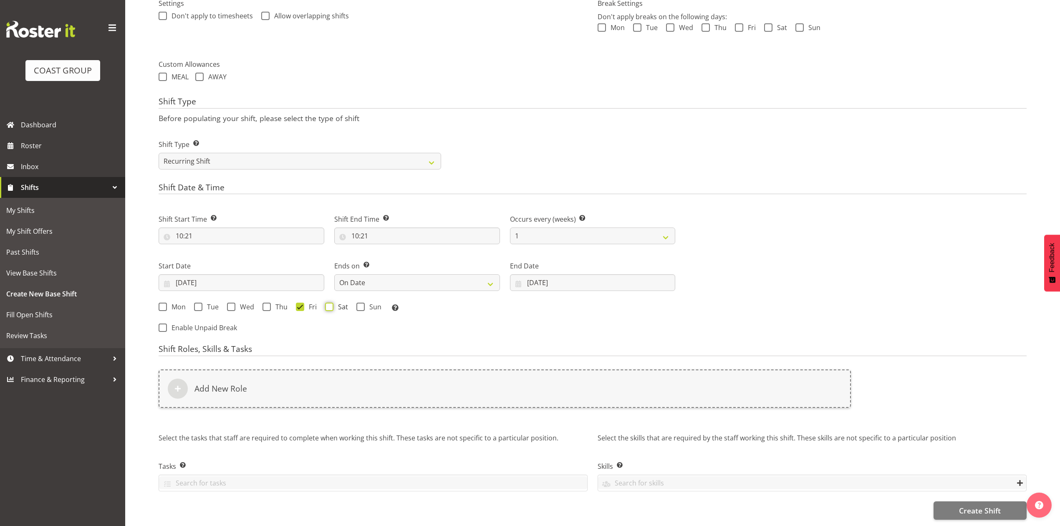
click at [327, 304] on input "Sat" at bounding box center [327, 306] width 5 height 5
checkbox input "true"
click at [542, 277] on input "[DATE]" at bounding box center [593, 282] width 166 height 17
click at [576, 405] on link "30" at bounding box center [582, 412] width 17 height 15
type input "[DATE]"
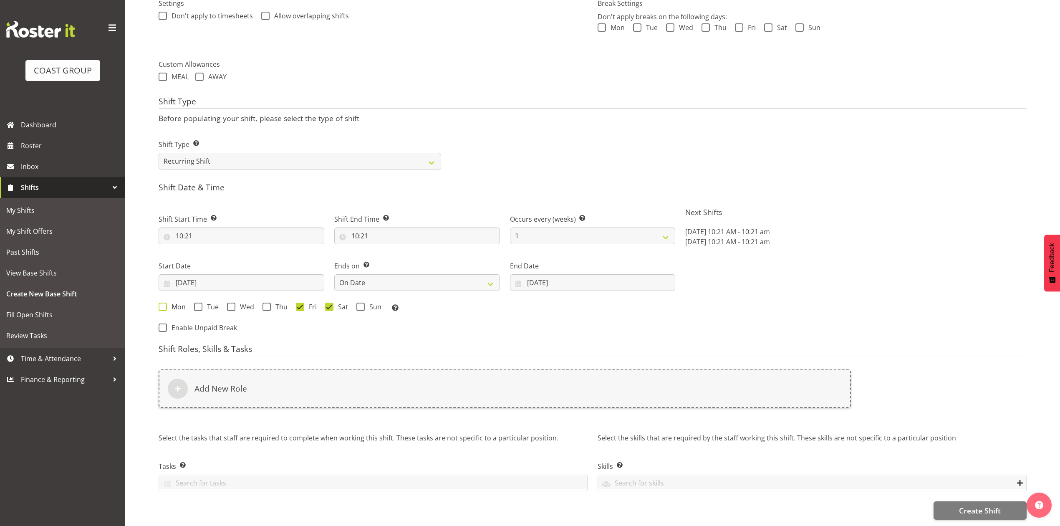
click at [162, 303] on span at bounding box center [163, 307] width 8 height 8
click at [162, 304] on input "Mon" at bounding box center [161, 306] width 5 height 5
checkbox input "true"
click at [196, 303] on span at bounding box center [198, 307] width 8 height 8
click at [196, 304] on input "Tue" at bounding box center [196, 306] width 5 height 5
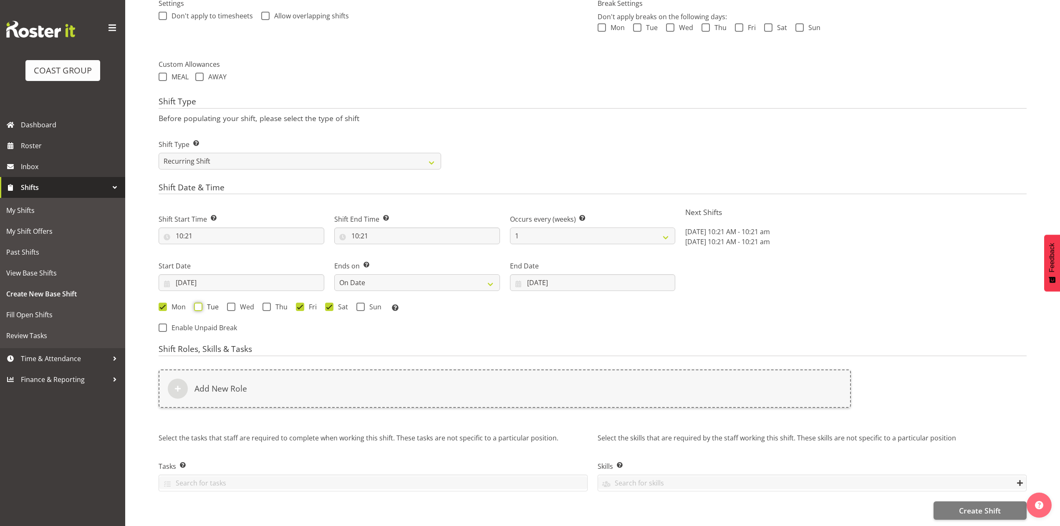
checkbox input "true"
click at [555, 331] on form "Shift Name Enter a name for the shift (e.g. Day Shift). 32510030 Waikato Home &…" at bounding box center [593, 146] width 868 height 747
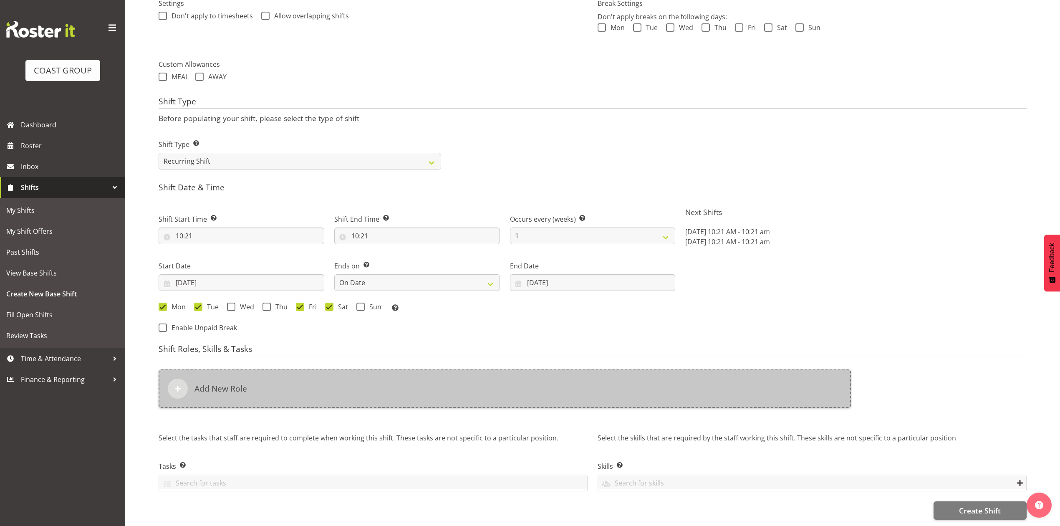
drag, startPoint x: 361, startPoint y: 331, endPoint x: 341, endPoint y: 394, distance: 66.1
click at [361, 332] on form "Shift Name Enter a name for the shift (e.g. Day Shift). 32510030 Waikato Home &…" at bounding box center [593, 146] width 868 height 747
click at [341, 394] on div "Add New Role" at bounding box center [505, 388] width 692 height 38
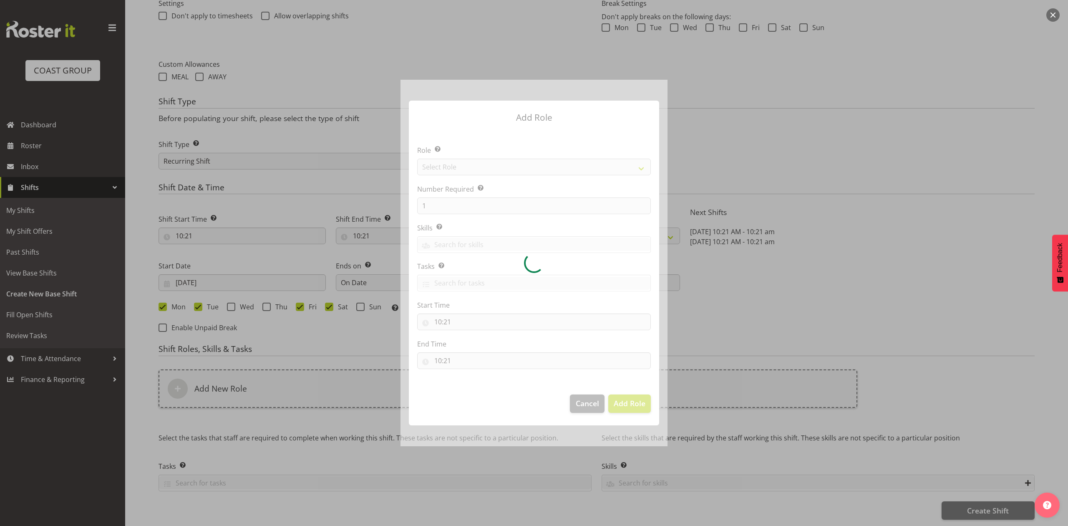
click at [434, 171] on div at bounding box center [534, 263] width 267 height 366
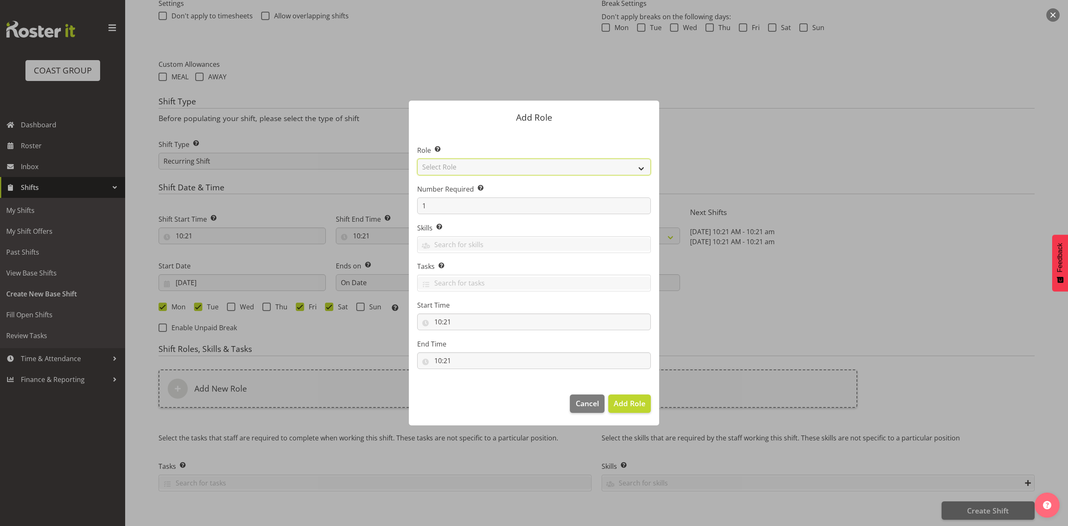
click at [434, 171] on select "Select Role ACCOUNT MANAGER ACCOUNT MANAGER DW ACCOUNTS [PERSON_NAME] VEHICLES …" at bounding box center [534, 167] width 234 height 17
select select "81"
click at [417, 159] on select "Select Role ACCOUNT MANAGER ACCOUNT MANAGER DW ACCOUNTS [PERSON_NAME] VEHICLES …" at bounding box center [534, 167] width 234 height 17
click at [451, 202] on input "1" at bounding box center [534, 205] width 234 height 17
type input "4"
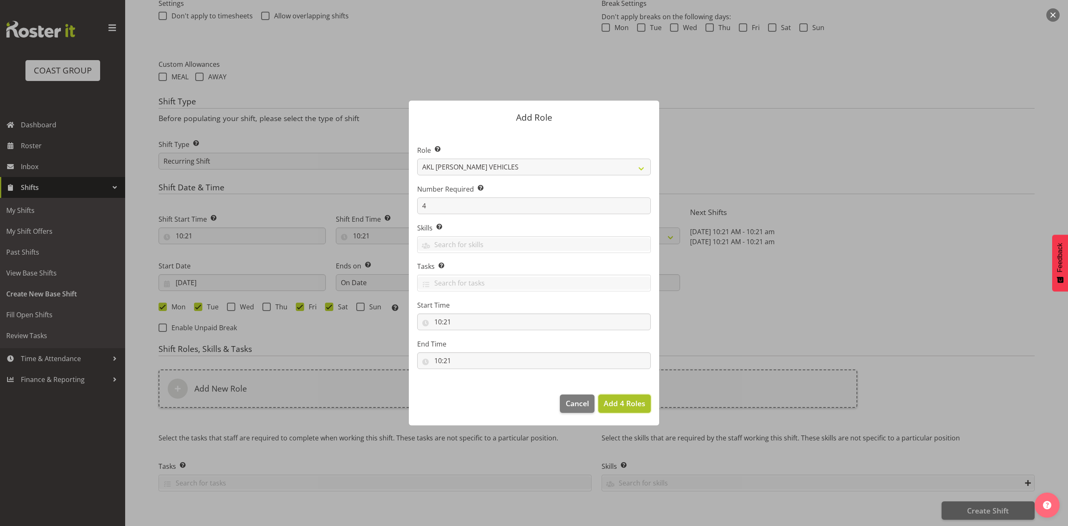
click at [623, 399] on span "Add 4 Roles" at bounding box center [625, 403] width 42 height 10
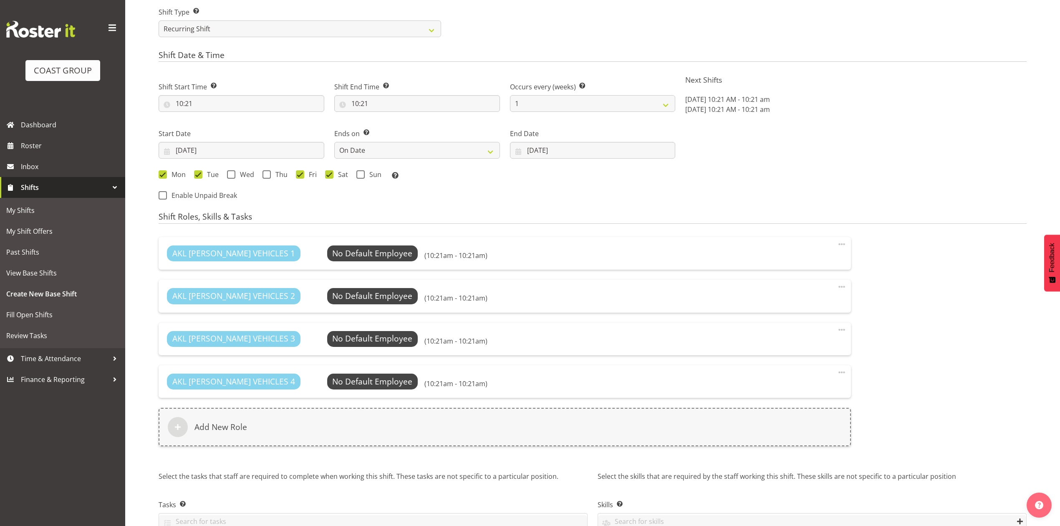
scroll to position [488, 0]
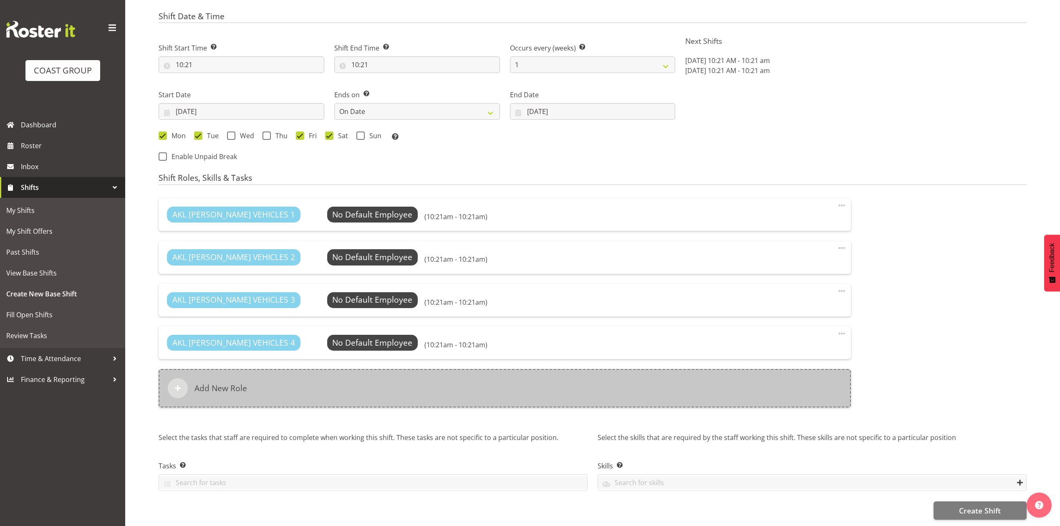
click at [400, 380] on div "Add New Role" at bounding box center [505, 388] width 692 height 38
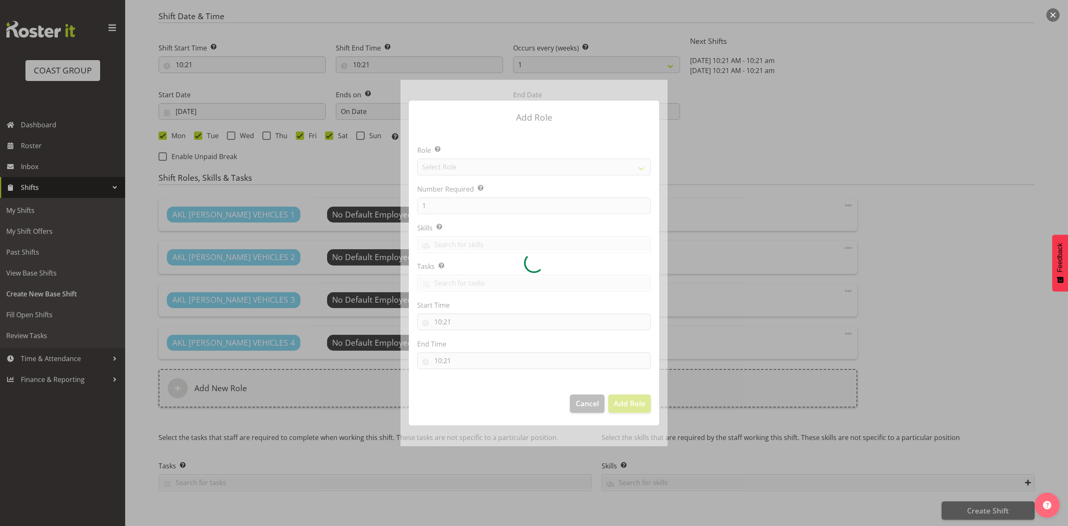
click at [512, 162] on div at bounding box center [534, 263] width 267 height 366
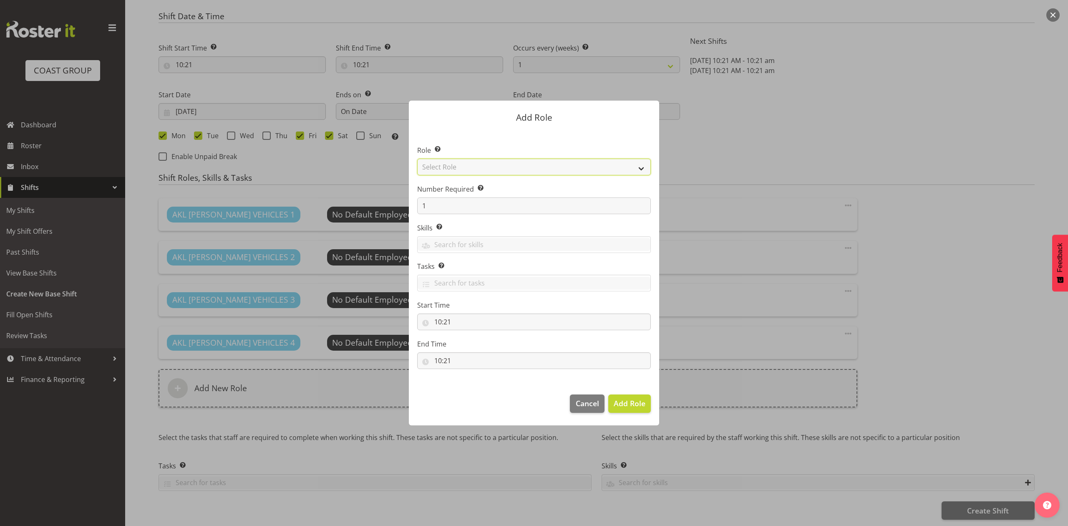
click at [512, 162] on select "Select Role ACCOUNT MANAGER ACCOUNT MANAGER DW ACCOUNTS [PERSON_NAME] VEHICLES …" at bounding box center [534, 167] width 234 height 17
select select "188"
click at [417, 159] on select "Select Role ACCOUNT MANAGER ACCOUNT MANAGER DW ACCOUNTS [PERSON_NAME] VEHICLES …" at bounding box center [534, 167] width 234 height 17
drag, startPoint x: 453, startPoint y: 206, endPoint x: 308, endPoint y: 211, distance: 145.3
click at [308, 211] on div "Add Role Role Select the role you wish to add to the shift. ACCOUNT MANAGER ACC…" at bounding box center [534, 263] width 1068 height 526
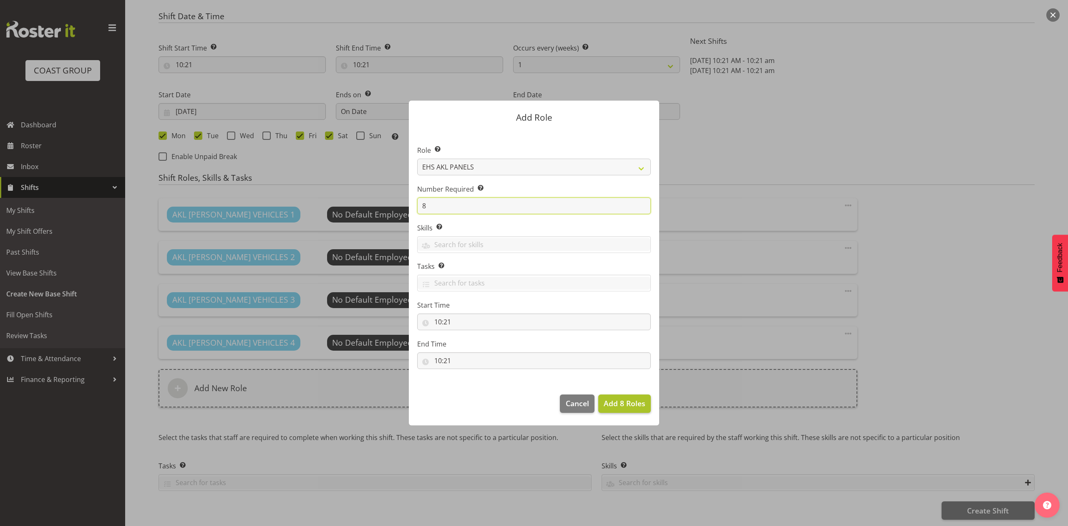
type input "8"
click at [603, 409] on button "Add 8 Roles" at bounding box center [624, 403] width 53 height 18
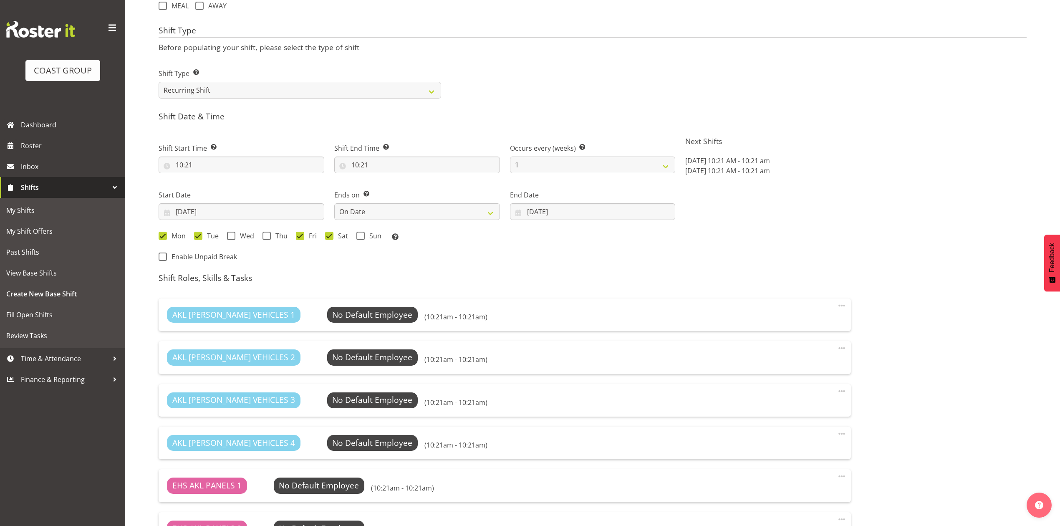
scroll to position [377, 0]
click at [601, 266] on div "Shift Start Time Set the time of the day you wish this shift to start 10:21 00 …" at bounding box center [417, 200] width 527 height 137
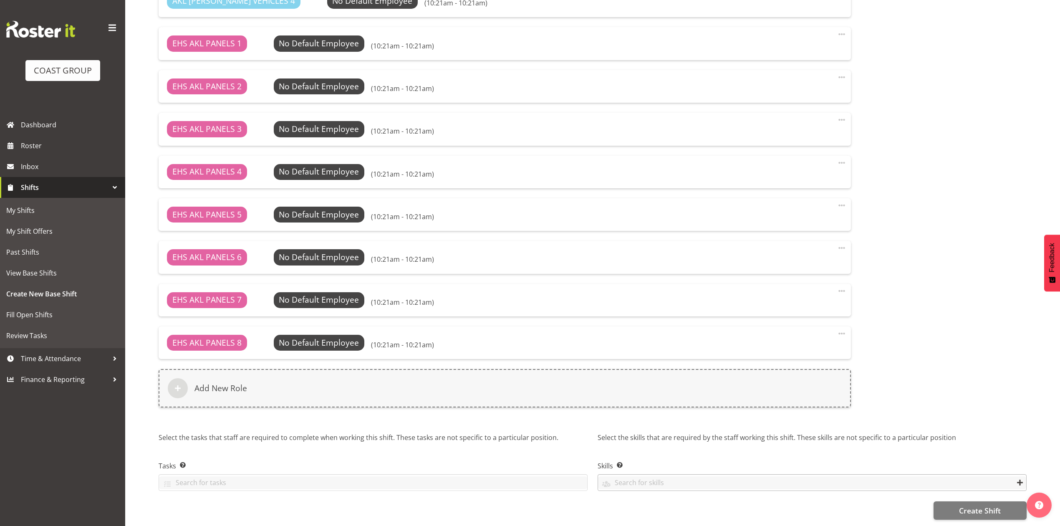
scroll to position [830, 0]
click at [968, 505] on span "Create Shift" at bounding box center [980, 510] width 42 height 11
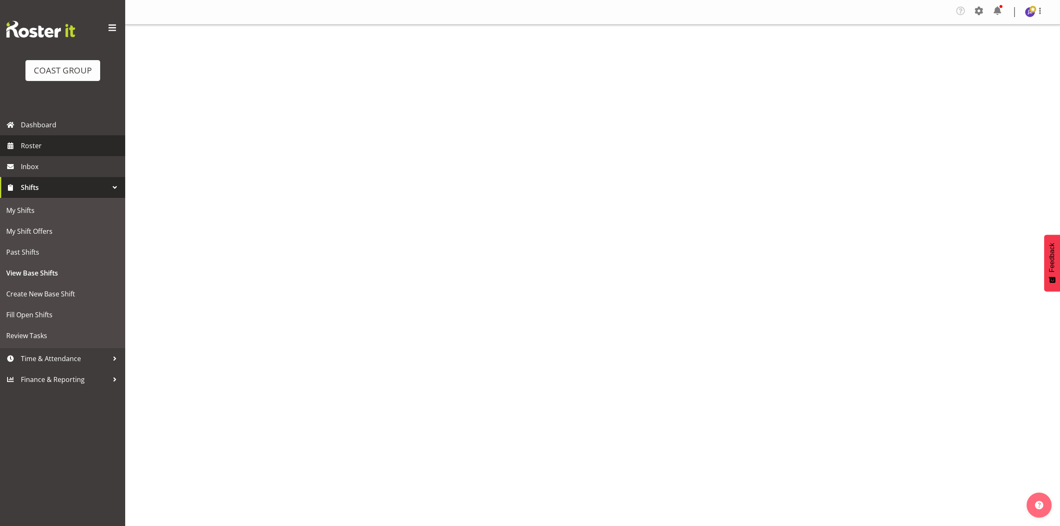
click at [40, 145] on span "Roster" at bounding box center [71, 145] width 100 height 13
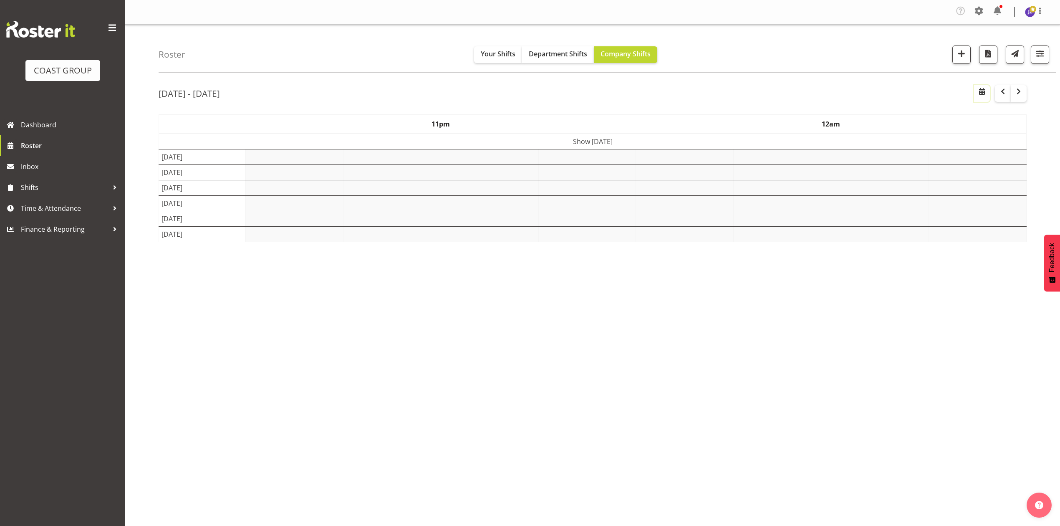
click at [979, 94] on span "button" at bounding box center [982, 91] width 10 height 10
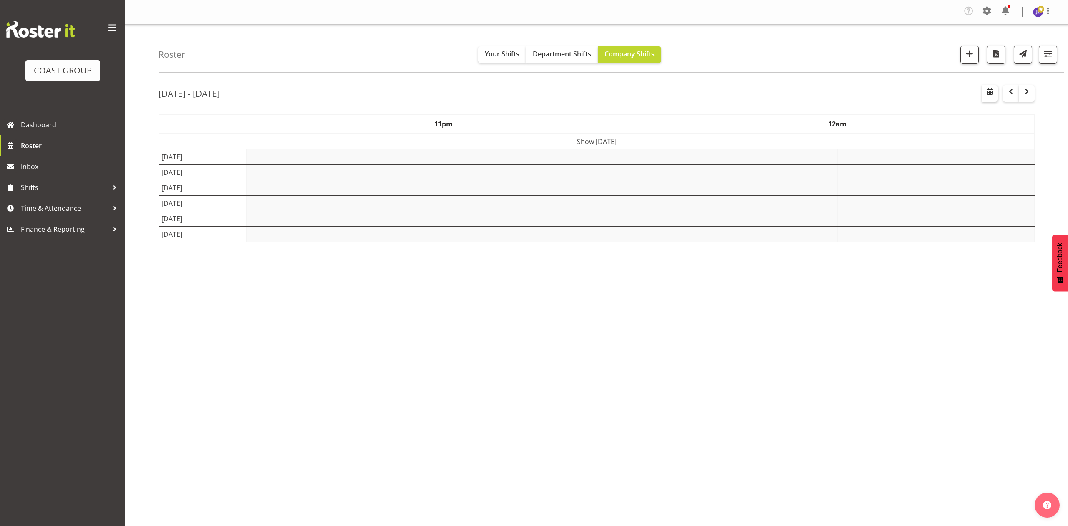
select select "8"
select select "2025"
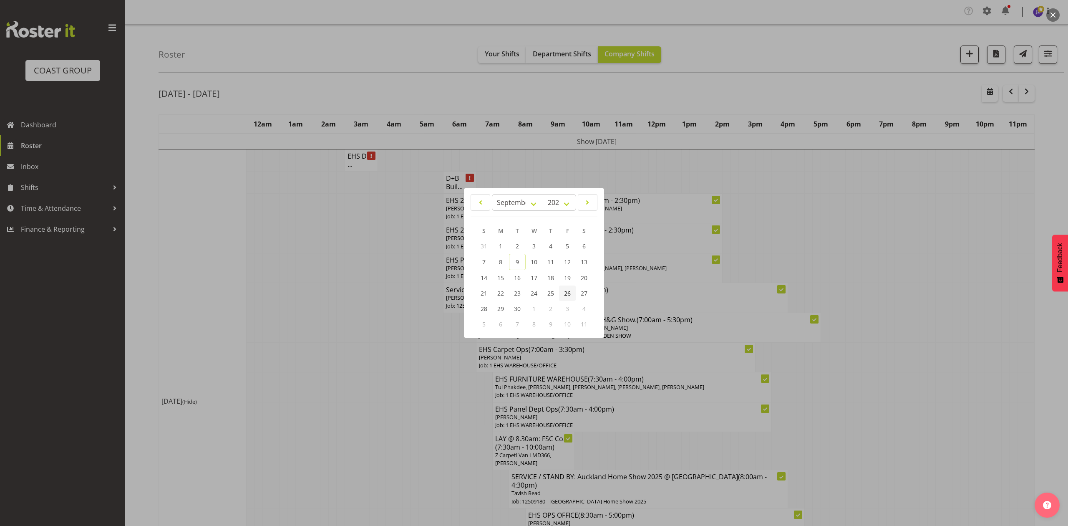
click at [563, 293] on link "26" at bounding box center [567, 292] width 17 height 15
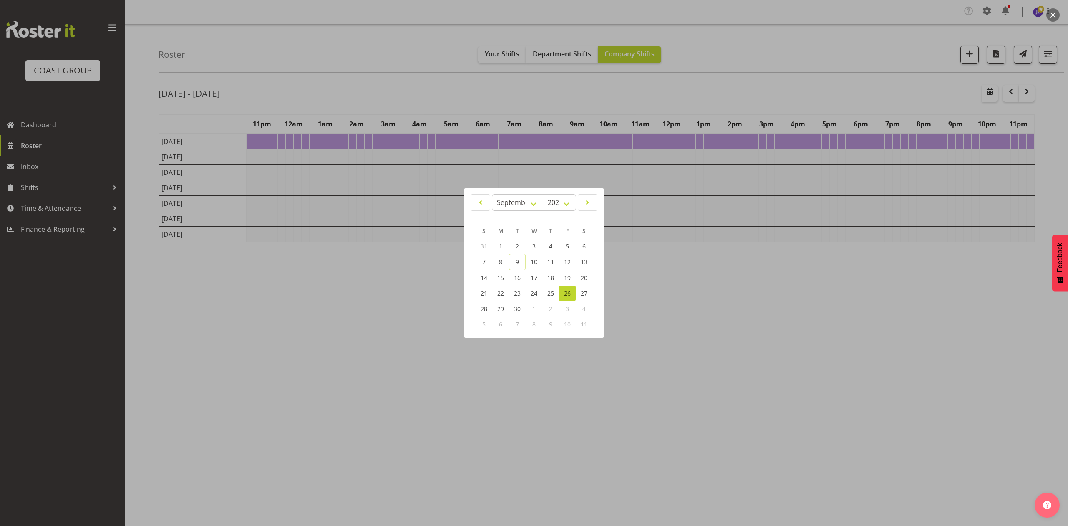
drag, startPoint x: 717, startPoint y: 91, endPoint x: 777, endPoint y: 174, distance: 102.5
click at [717, 91] on div at bounding box center [534, 263] width 1068 height 526
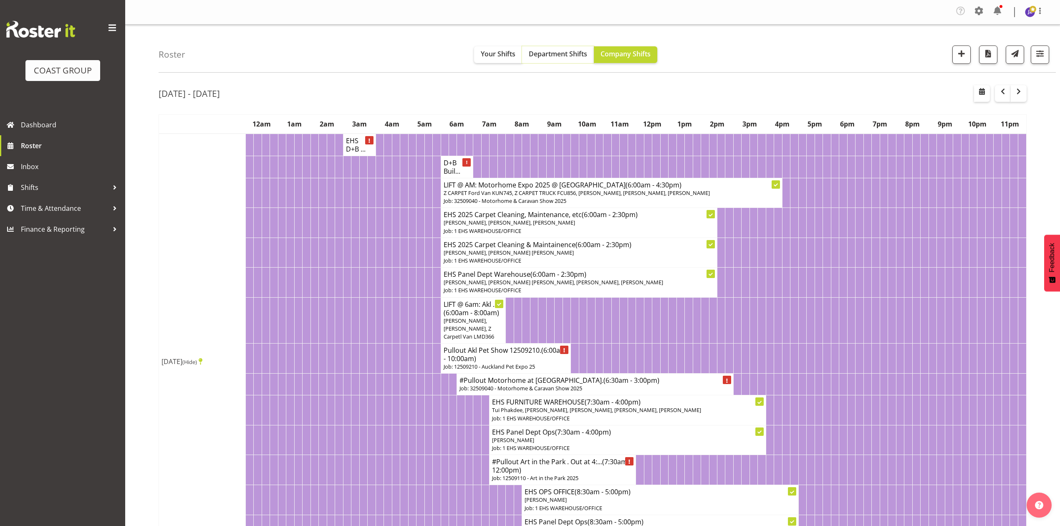
drag, startPoint x: 565, startPoint y: 57, endPoint x: 573, endPoint y: 58, distance: 8.9
click at [566, 57] on span "Department Shifts" at bounding box center [558, 53] width 58 height 9
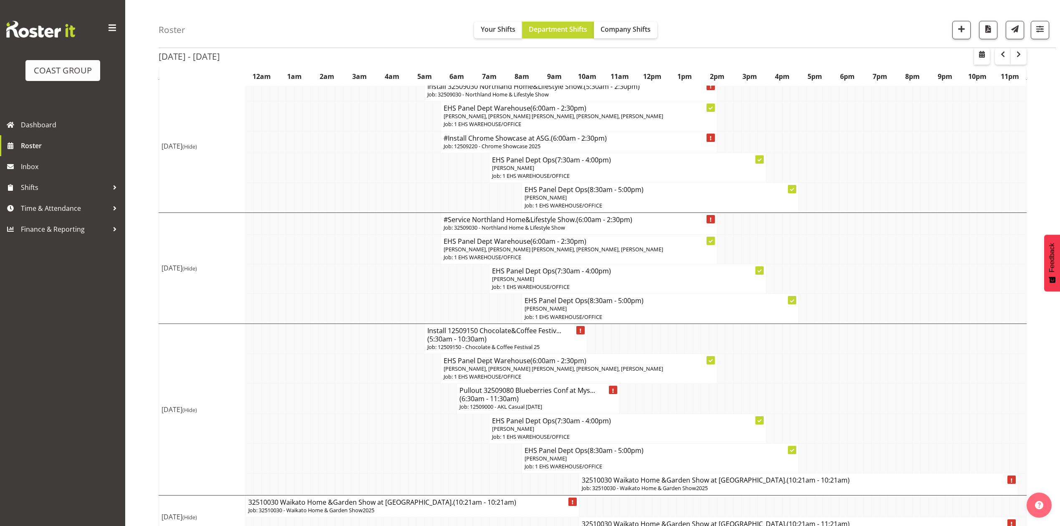
scroll to position [501, 0]
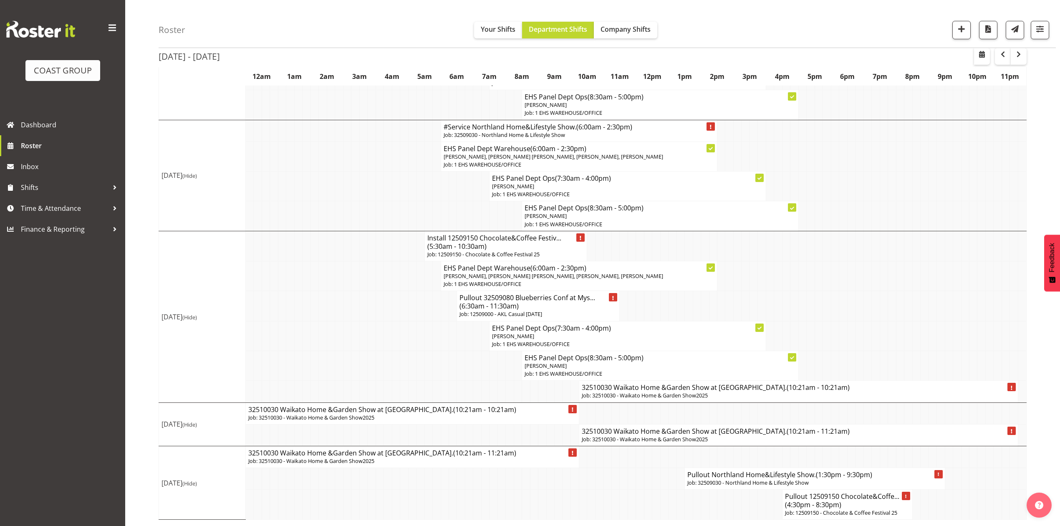
click at [671, 391] on h4 "32510030 Waikato Home &Garden Show at [GEOGRAPHIC_DATA] (10:21am - 10:21am)" at bounding box center [799, 387] width 434 height 8
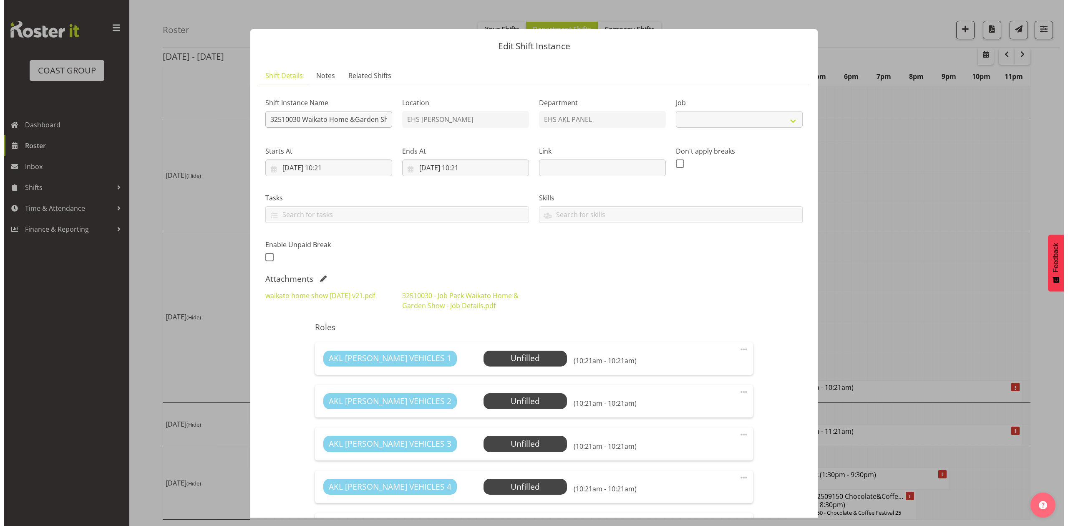
scroll to position [492, 0]
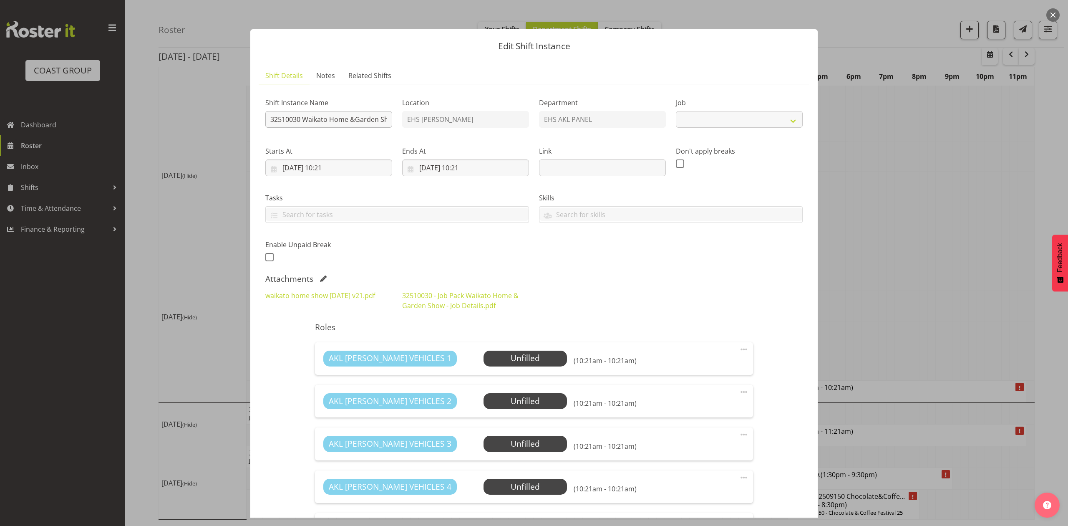
select select "9140"
click at [269, 118] on input "32510030 Waikato Home &Garden Show at [GEOGRAPHIC_DATA]." at bounding box center [328, 119] width 127 height 17
type input "Install 32510030 Waikato Home &Garden Show at [GEOGRAPHIC_DATA]."
click at [419, 167] on input "[DATE] 10:21" at bounding box center [465, 167] width 127 height 17
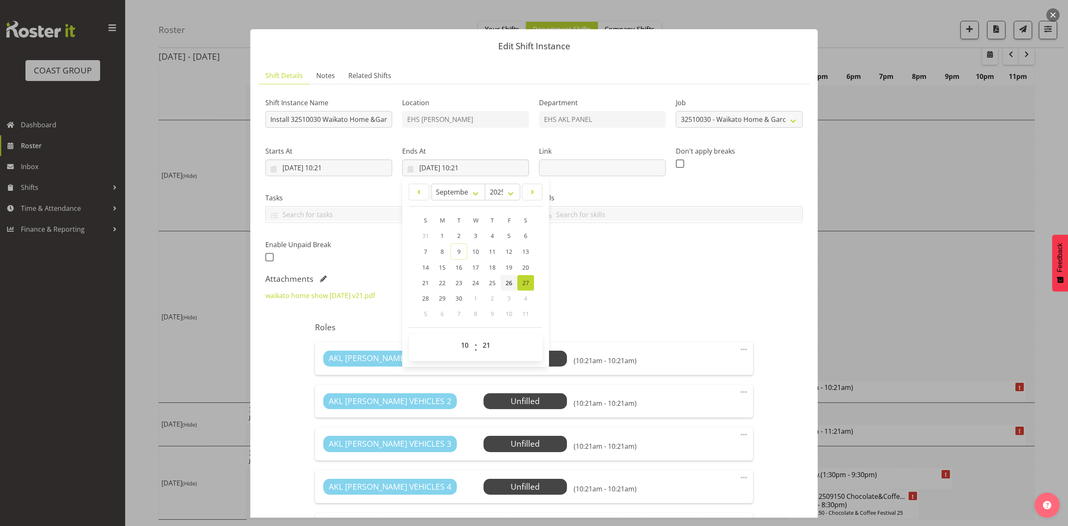
click at [508, 280] on span "26" at bounding box center [509, 283] width 7 height 8
type input "[DATE] 10:21"
drag, startPoint x: 620, startPoint y: 254, endPoint x: 432, endPoint y: 176, distance: 203.9
click at [616, 248] on div "Shift Instance Name Install 32510030 Waikato Home &Garden Show at [GEOGRAPHIC_D…" at bounding box center [534, 177] width 548 height 183
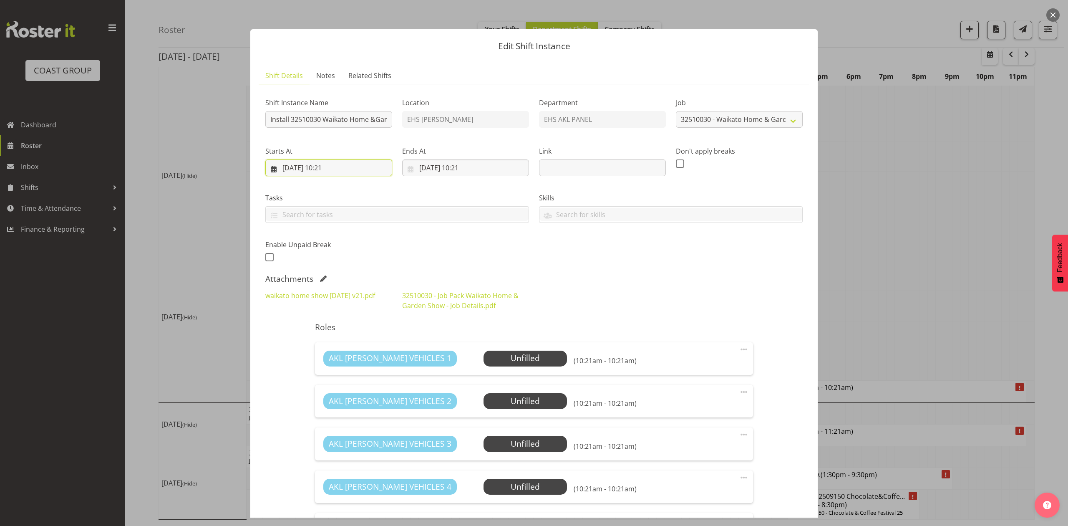
click at [332, 164] on input "[DATE] 10:21" at bounding box center [328, 167] width 127 height 17
click at [334, 346] on select "00 01 02 03 04 05 06 07 08 09 10 11 12 13 14 15 16 17 18 19 20 21 22 23" at bounding box center [329, 345] width 19 height 17
select select "6"
click at [320, 337] on select "00 01 02 03 04 05 06 07 08 09 10 11 12 13 14 15 16 17 18 19 20 21 22 23" at bounding box center [329, 345] width 19 height 17
type input "[DATE] 06:21"
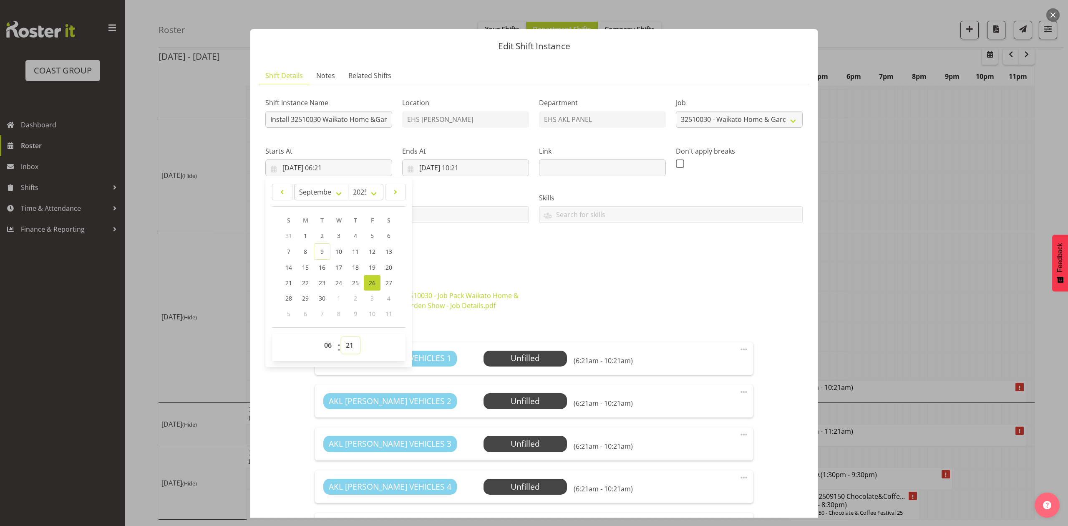
click at [351, 346] on select "00 01 02 03 04 05 06 07 08 09 10 11 12 13 14 15 16 17 18 19 20 21 22 23 24 25 2…" at bounding box center [350, 345] width 19 height 17
select select "0"
click at [341, 337] on select "00 01 02 03 04 05 06 07 08 09 10 11 12 13 14 15 16 17 18 19 20 21 22 23 24 25 2…" at bounding box center [350, 345] width 19 height 17
type input "[DATE] 06:00"
click at [680, 258] on div "Shift Instance Name Install 32510030 Waikato Home &Garden Show at [GEOGRAPHIC_D…" at bounding box center [534, 177] width 548 height 183
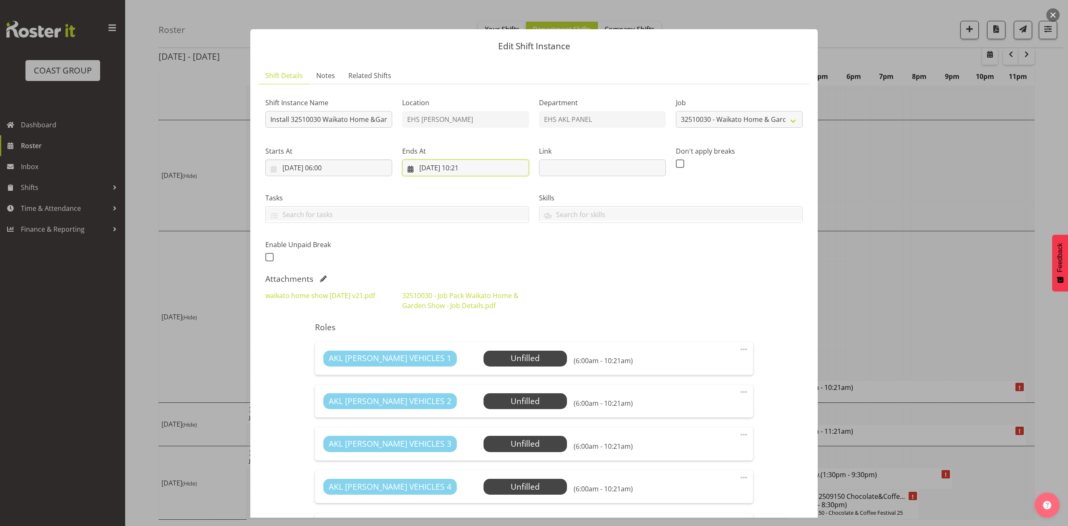
click at [465, 169] on input "[DATE] 10:21" at bounding box center [465, 167] width 127 height 17
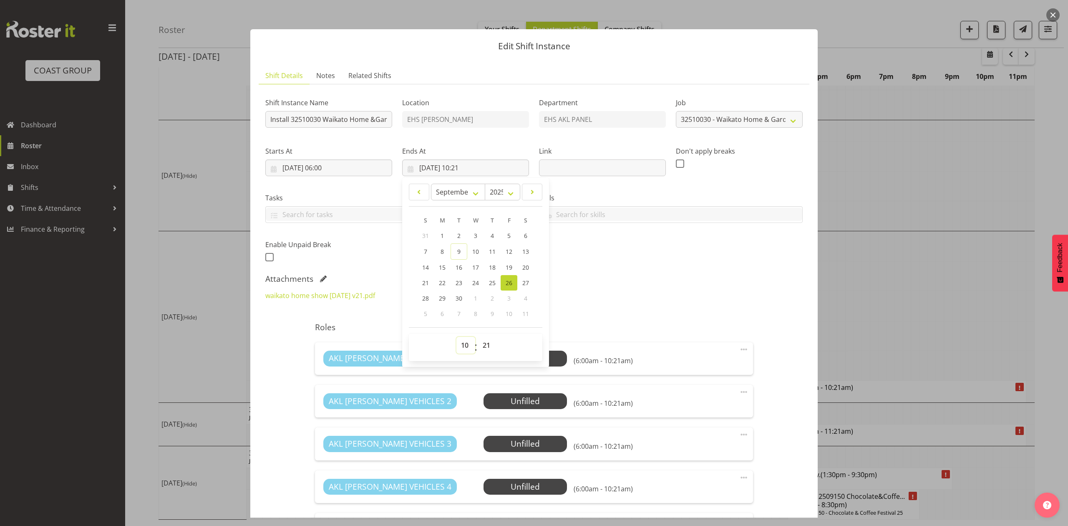
click at [462, 346] on select "00 01 02 03 04 05 06 07 08 09 10 11 12 13 14 15 16 17 18 19 20 21 22 23" at bounding box center [466, 345] width 19 height 17
select select "16"
click at [457, 337] on select "00 01 02 03 04 05 06 07 08 09 10 11 12 13 14 15 16 17 18 19 20 21 22 23" at bounding box center [466, 345] width 19 height 17
type input "[DATE] 16:21"
drag, startPoint x: 483, startPoint y: 348, endPoint x: 483, endPoint y: 339, distance: 8.8
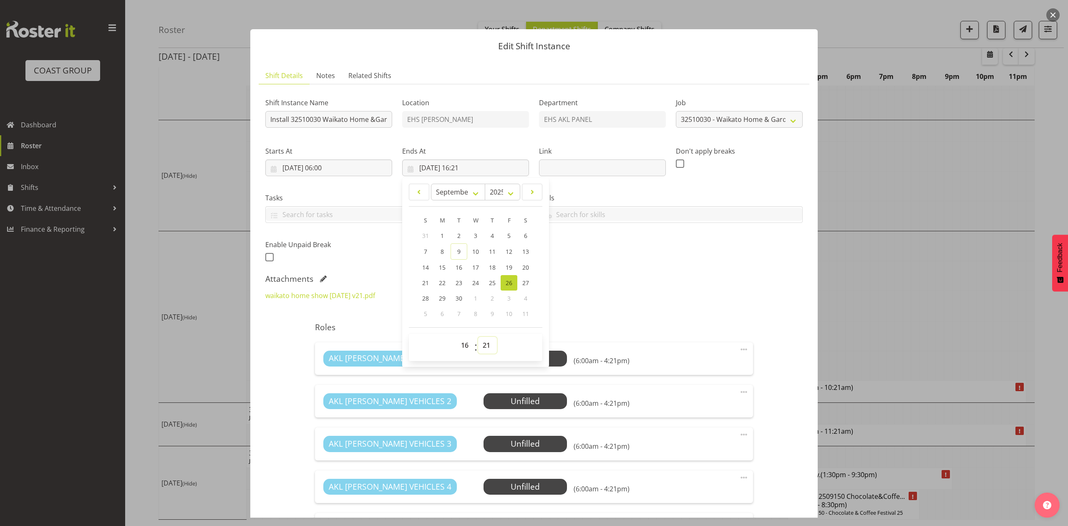
click at [483, 348] on select "00 01 02 03 04 05 06 07 08 09 10 11 12 13 14 15 16 17 18 19 20 21 22 23 24 25 2…" at bounding box center [487, 345] width 19 height 17
select select "30"
click at [478, 337] on select "00 01 02 03 04 05 06 07 08 09 10 11 12 13 14 15 16 17 18 19 20 21 22 23 24 25 2…" at bounding box center [487, 345] width 19 height 17
type input "[DATE] 16:30"
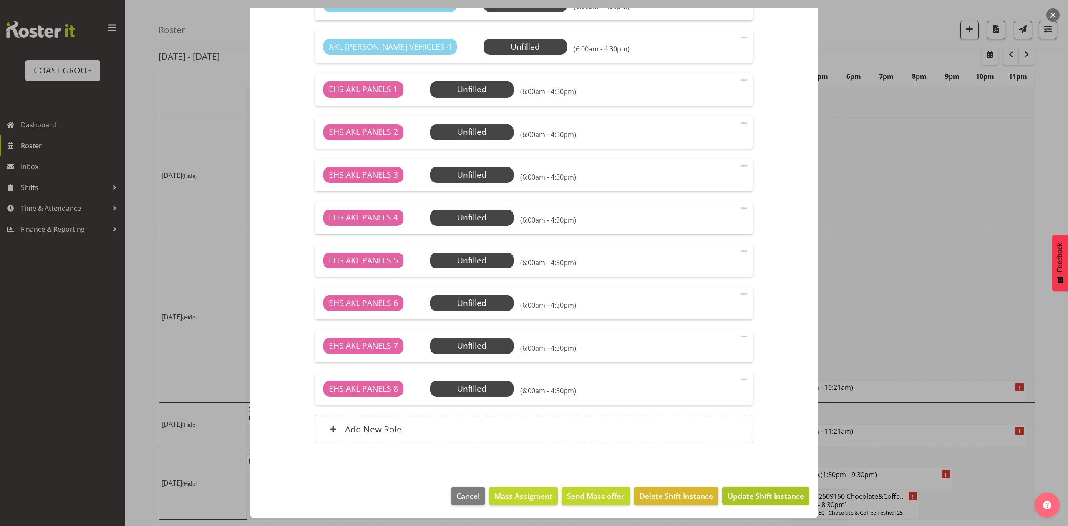
click at [772, 496] on span "Update Shift Instance" at bounding box center [766, 495] width 76 height 11
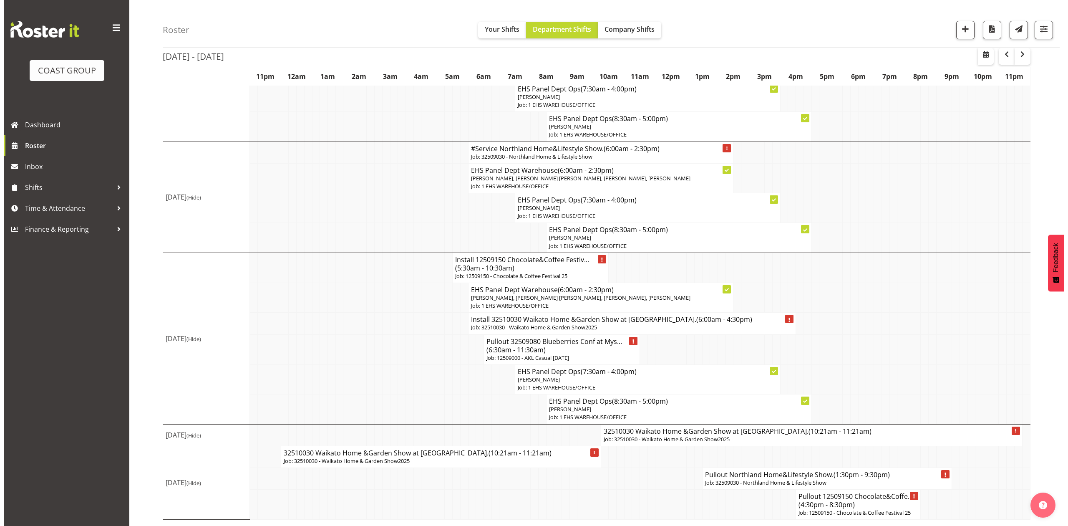
scroll to position [483, 0]
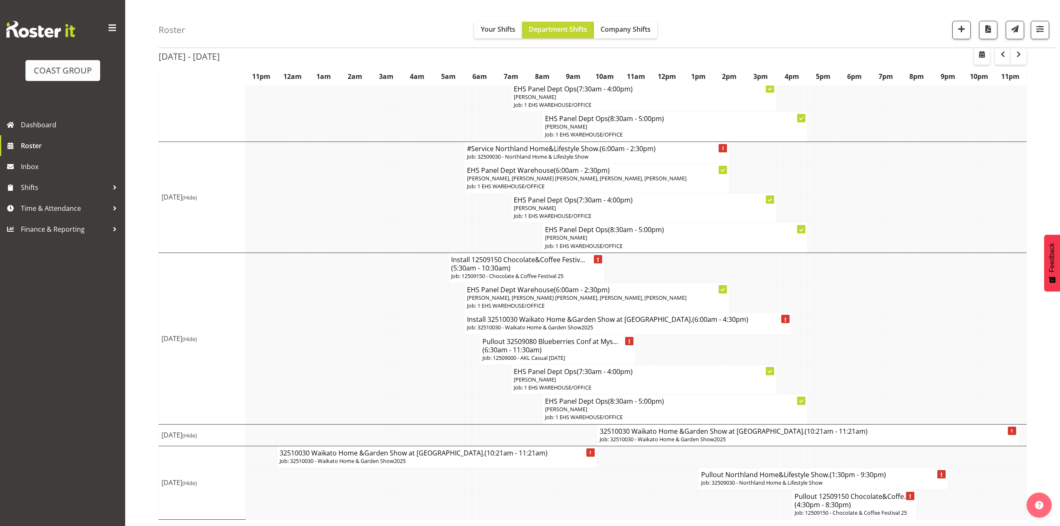
click at [543, 323] on p "Job: 32510030 - Waikato Home & Garden Show2025" at bounding box center [628, 327] width 323 height 8
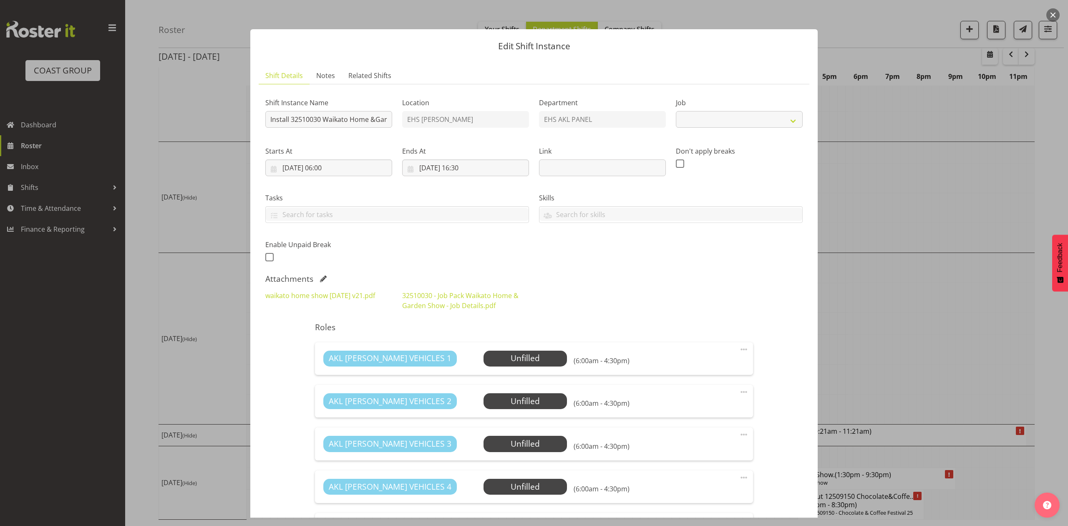
select select "9140"
click at [370, 118] on input "Install 32510030 Waikato Home &Garden Show at [GEOGRAPHIC_DATA]." at bounding box center [328, 119] width 127 height 17
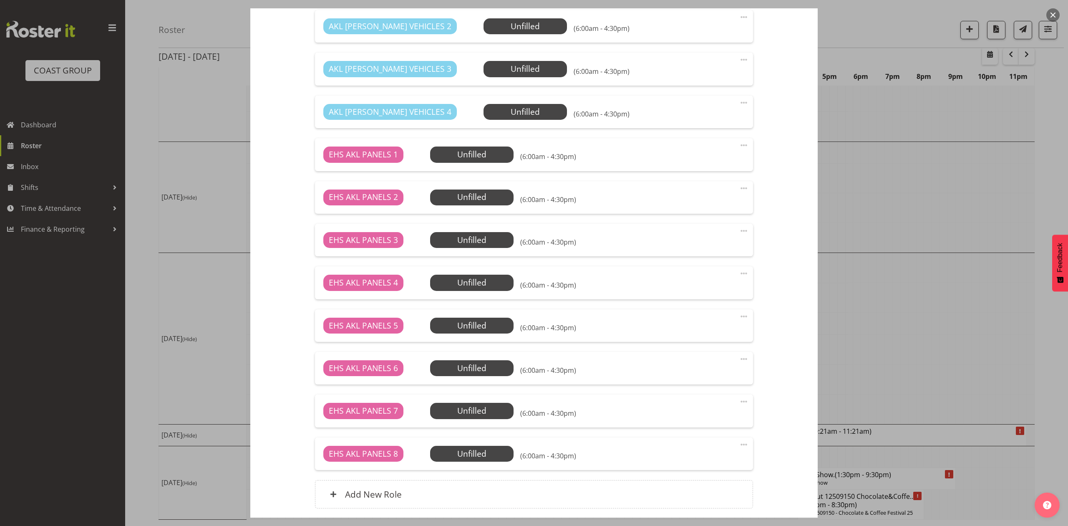
scroll to position [441, 0]
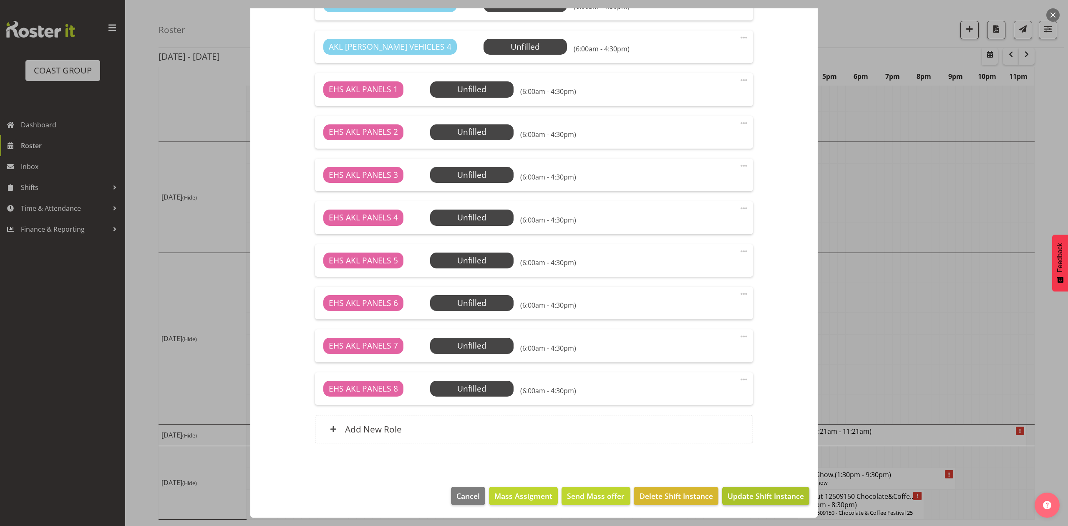
type input "Install 32510030 Waikato Home &Garden Show at [GEOGRAPHIC_DATA]Time:TBC."
click at [738, 500] on span "Update Shift Instance" at bounding box center [766, 495] width 76 height 11
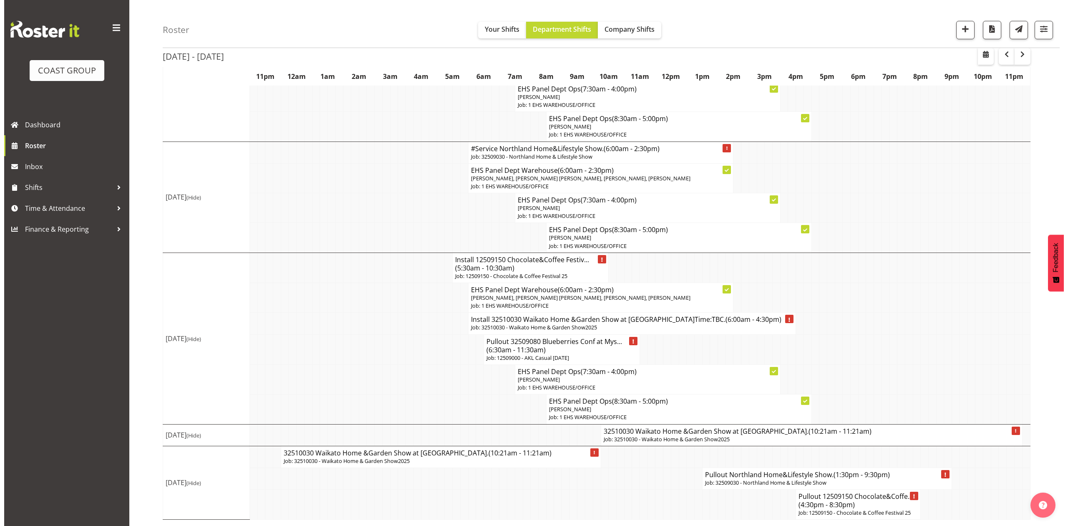
scroll to position [483, 0]
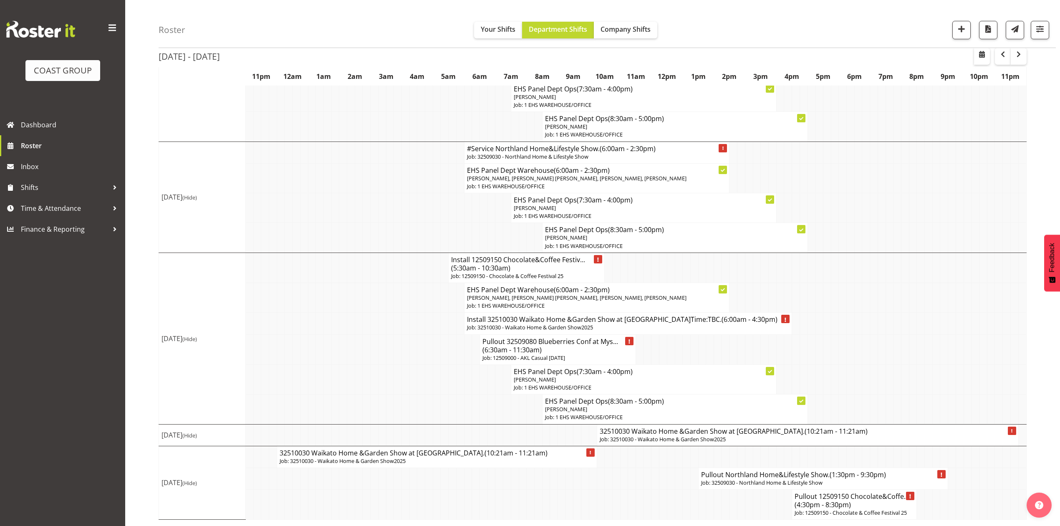
click at [708, 433] on h4 "32510030 Waikato Home &Garden Show at [GEOGRAPHIC_DATA] (10:21am - 11:21am)" at bounding box center [808, 431] width 416 height 8
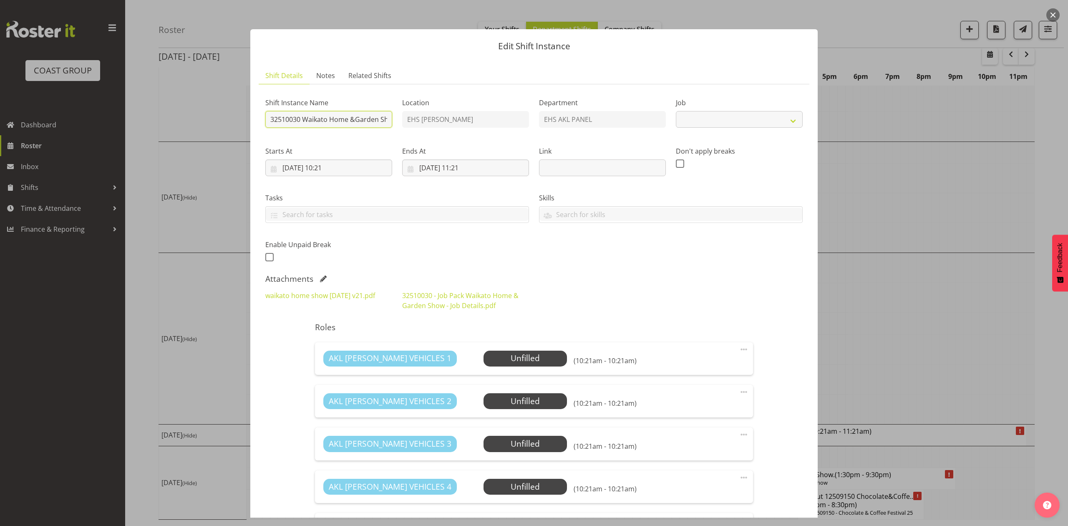
click at [269, 117] on input "32510030 Waikato Home &Garden Show at [GEOGRAPHIC_DATA]." at bounding box center [328, 119] width 127 height 17
select select "9140"
click at [353, 117] on input "Install 32510030 Waikato Home &Garden Show at [GEOGRAPHIC_DATA]." at bounding box center [328, 119] width 127 height 17
type input "Install 32510030 Waikato Home &Garden Show at [GEOGRAPHIC_DATA]Time:TBC"
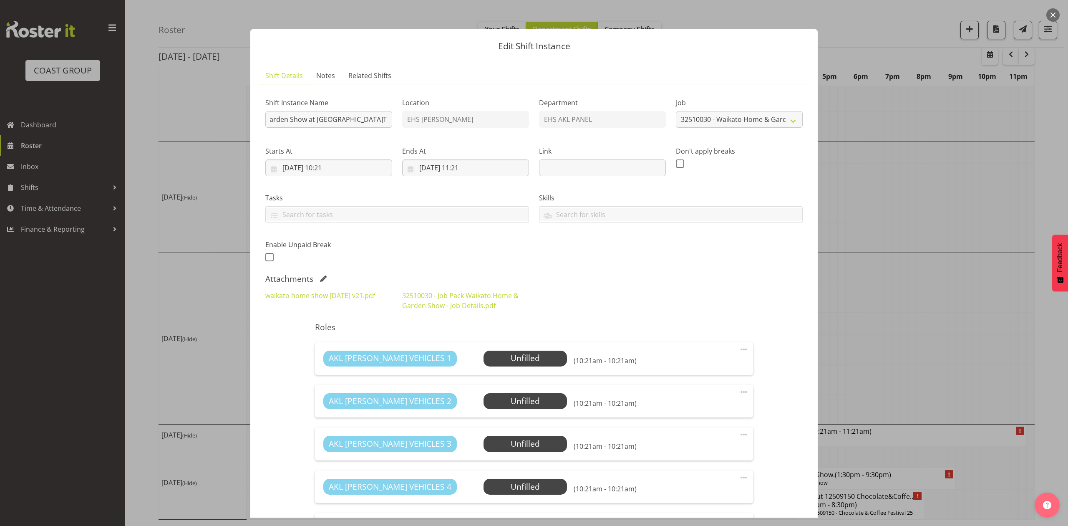
click at [371, 199] on label "Tasks" at bounding box center [397, 198] width 264 height 10
click at [335, 167] on input "[DATE] 10:21" at bounding box center [328, 167] width 127 height 17
drag, startPoint x: 324, startPoint y: 346, endPoint x: 323, endPoint y: 342, distance: 4.3
click at [324, 346] on select "00 01 02 03 04 05 06 07 08 09 10 11 12 13 14 15 16 17 18 19 20 21 22 23" at bounding box center [329, 345] width 19 height 17
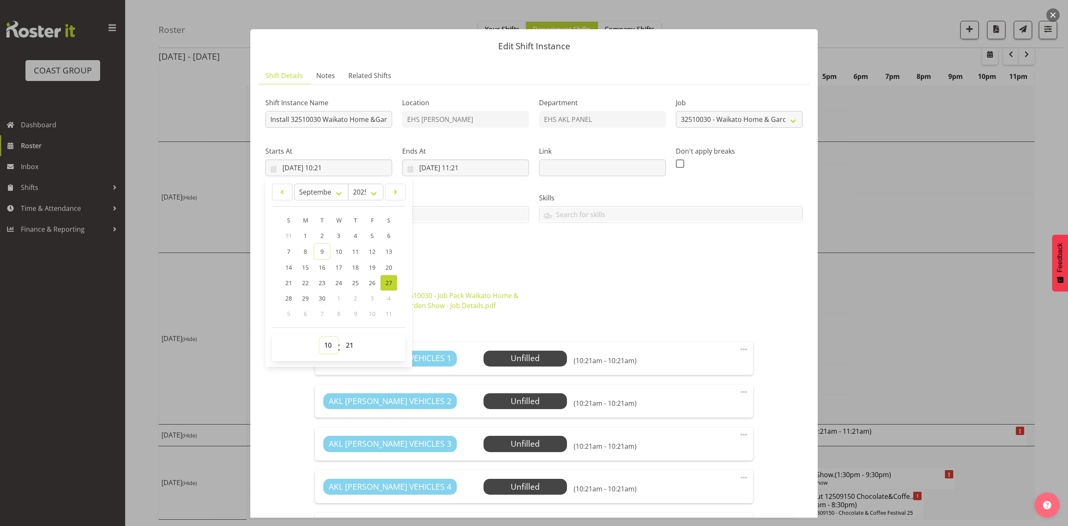
select select "6"
click at [320, 337] on select "00 01 02 03 04 05 06 07 08 09 10 11 12 13 14 15 16 17 18 19 20 21 22 23" at bounding box center [329, 345] width 19 height 17
type input "[DATE] 06:21"
drag, startPoint x: 346, startPoint y: 351, endPoint x: 346, endPoint y: 339, distance: 12.5
click at [346, 351] on select "00 01 02 03 04 05 06 07 08 09 10 11 12 13 14 15 16 17 18 19 20 21 22 23 24 25 2…" at bounding box center [350, 345] width 19 height 17
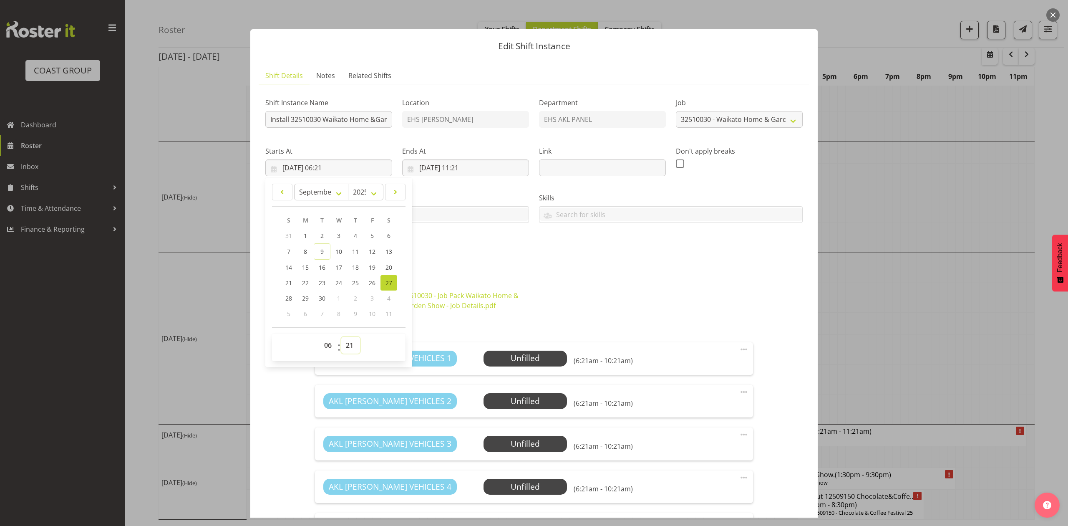
select select "0"
click at [341, 337] on select "00 01 02 03 04 05 06 07 08 09 10 11 12 13 14 15 16 17 18 19 20 21 22 23 24 25 2…" at bounding box center [350, 345] width 19 height 17
type input "[DATE] 06:00"
click at [460, 164] on input "[DATE] 11:21" at bounding box center [465, 167] width 127 height 17
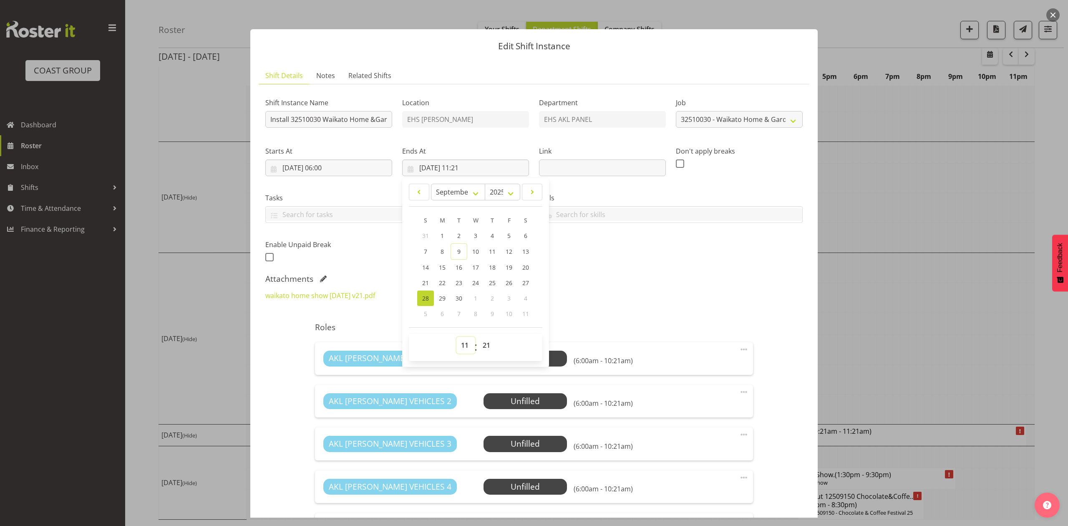
click at [463, 348] on select "00 01 02 03 04 05 06 07 08 09 10 11 12 13 14 15 16 17 18 19 20 21 22 23" at bounding box center [466, 345] width 19 height 17
select select "16"
click at [457, 337] on select "00 01 02 03 04 05 06 07 08 09 10 11 12 13 14 15 16 17 18 19 20 21 22 23" at bounding box center [466, 345] width 19 height 17
type input "28/09/2025, 16:21"
drag, startPoint x: 487, startPoint y: 346, endPoint x: 487, endPoint y: 341, distance: 5.0
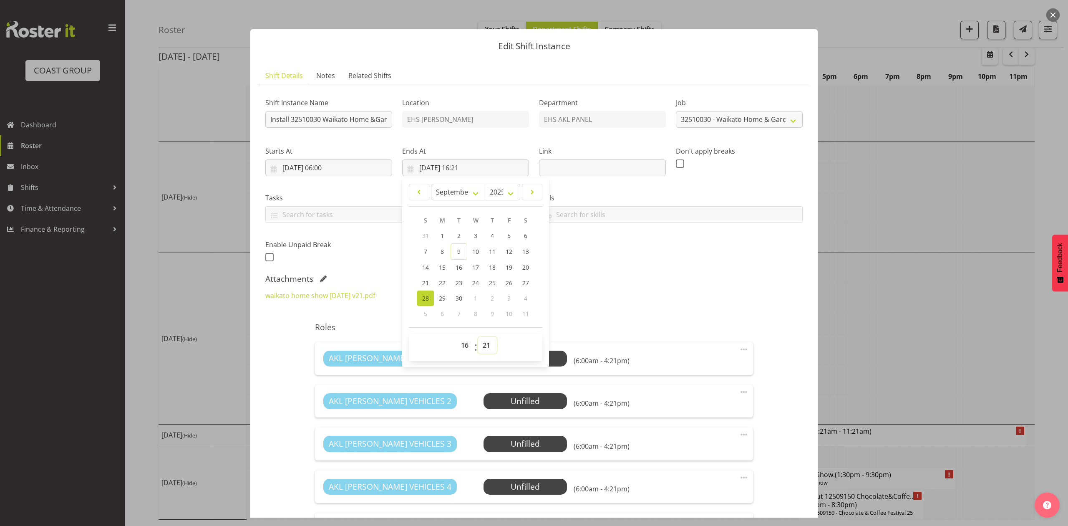
click at [487, 346] on select "00 01 02 03 04 05 06 07 08 09 10 11 12 13 14 15 16 17 18 19 20 21 22 23 24 25 2…" at bounding box center [487, 345] width 19 height 17
select select "30"
click at [478, 337] on select "00 01 02 03 04 05 06 07 08 09 10 11 12 13 14 15 16 17 18 19 20 21 22 23 24 25 2…" at bounding box center [487, 345] width 19 height 17
drag, startPoint x: 648, startPoint y: 308, endPoint x: 683, endPoint y: 308, distance: 34.6
click at [658, 308] on div "waikato home show 25 October v21.pdf 32510030 - Job Pack Waikato Home & Garden …" at bounding box center [534, 300] width 548 height 30
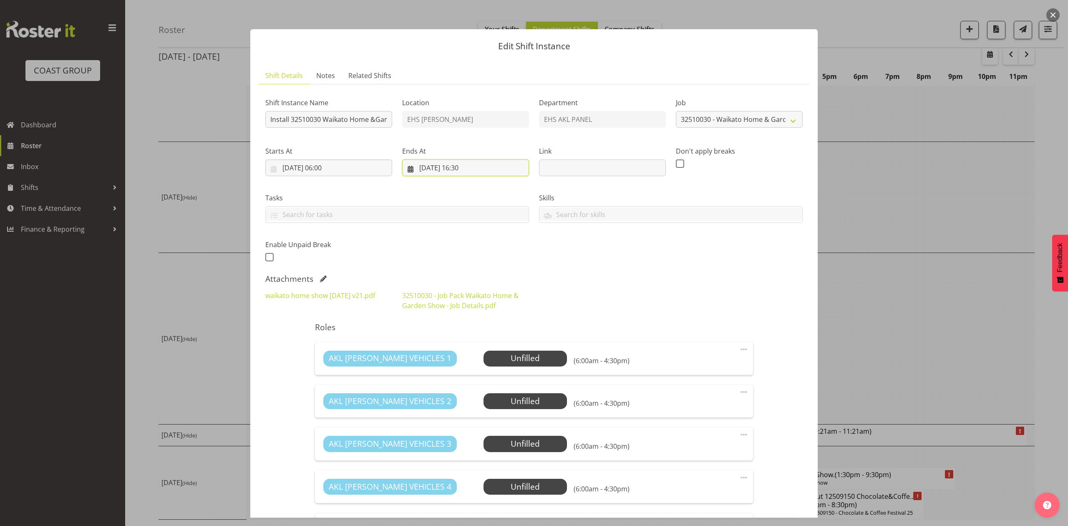
click at [422, 167] on input "28/09/2025, 16:30" at bounding box center [465, 167] width 127 height 17
click at [522, 280] on span "27" at bounding box center [525, 283] width 7 height 8
type input "27/09/2025, 16:30"
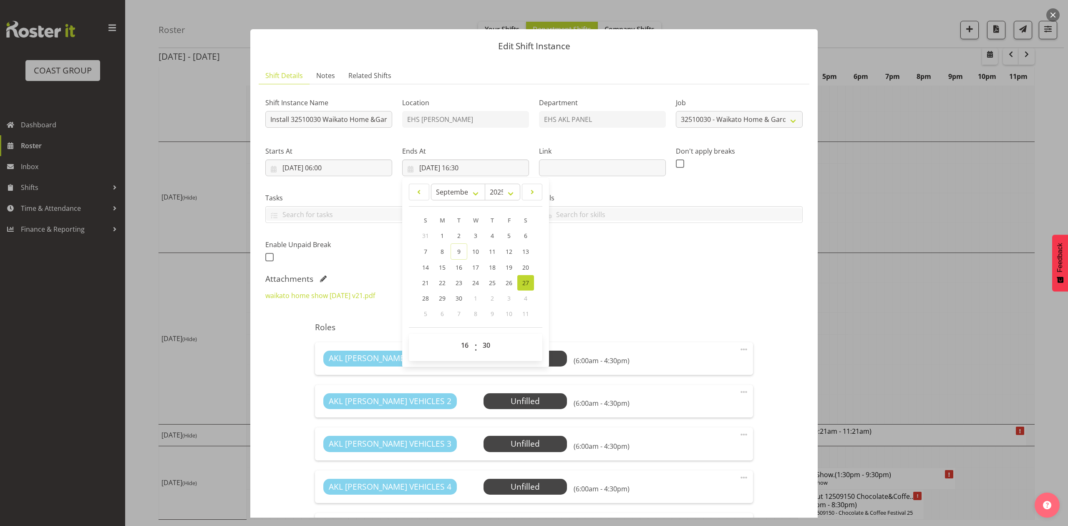
drag, startPoint x: 646, startPoint y: 280, endPoint x: 704, endPoint y: 384, distance: 119.7
click at [649, 280] on div "Attachments" at bounding box center [534, 279] width 538 height 10
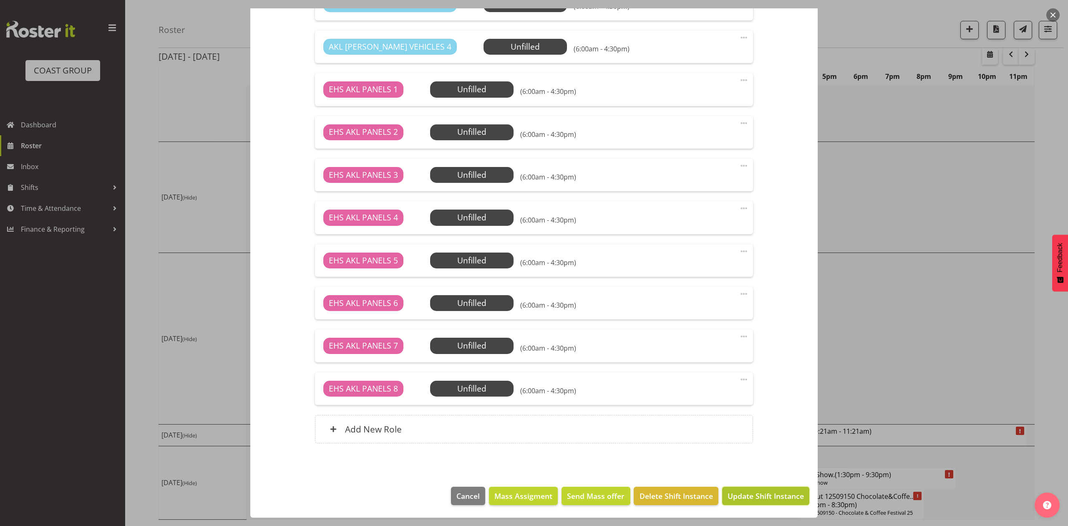
click at [767, 490] on span "Update Shift Instance" at bounding box center [766, 495] width 76 height 11
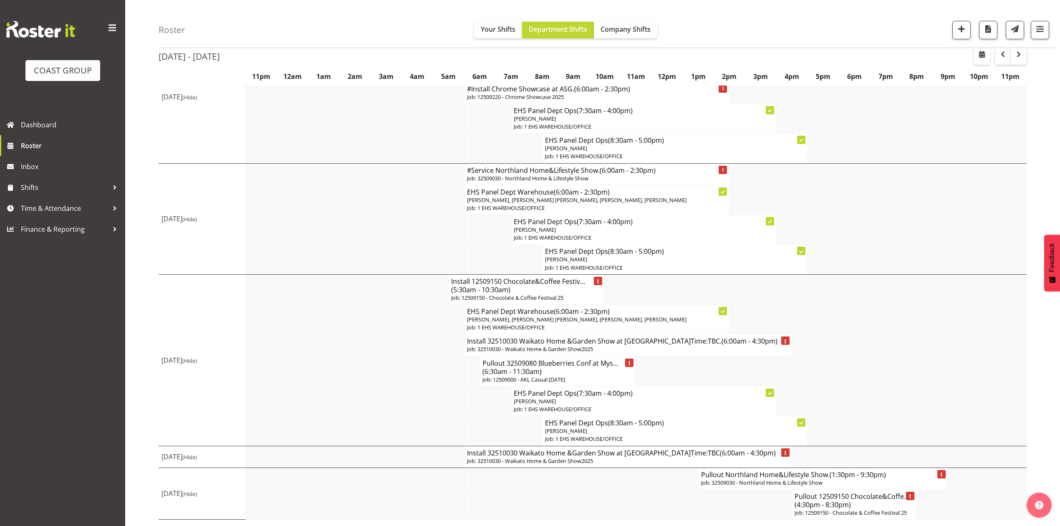
scroll to position [461, 0]
click at [1021, 54] on span "button" at bounding box center [1019, 54] width 10 height 10
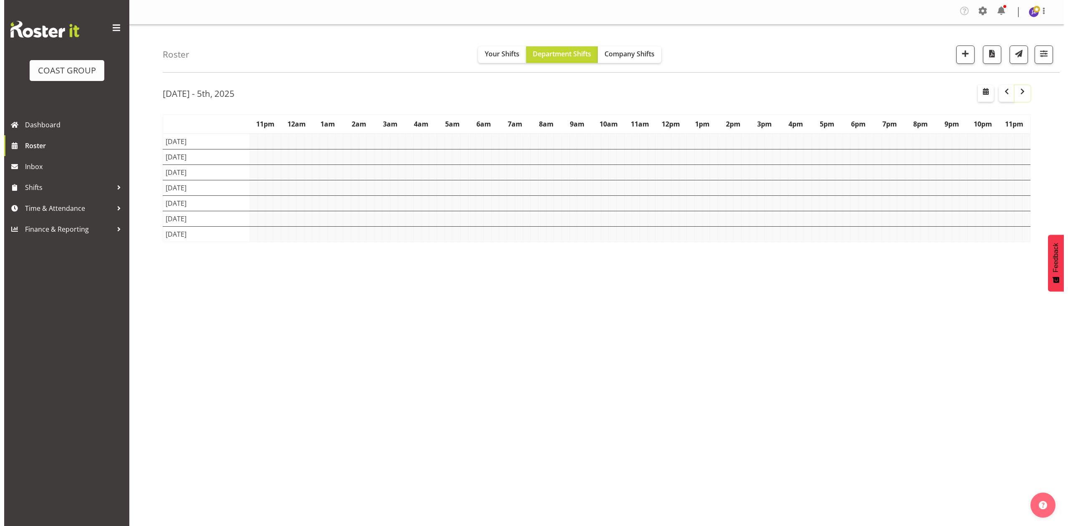
scroll to position [0, 0]
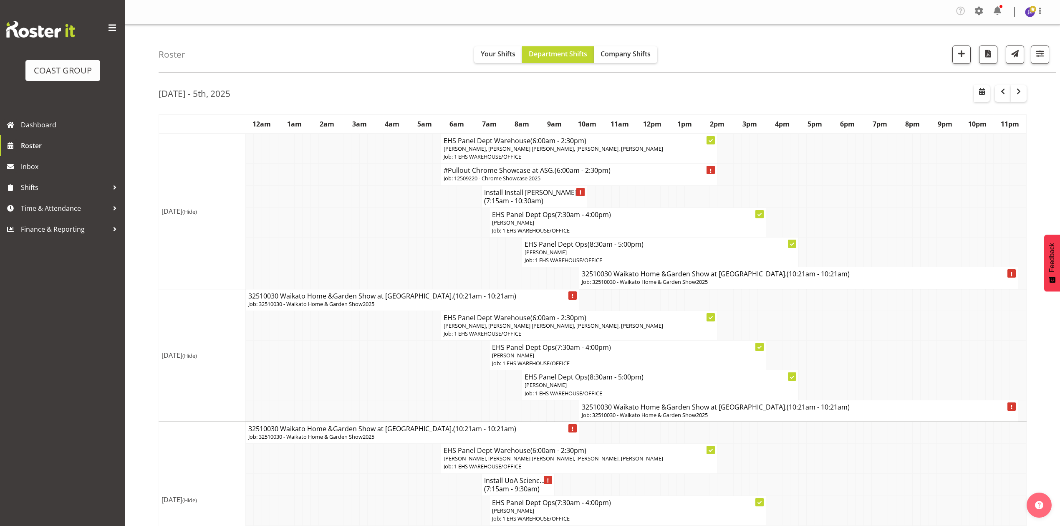
click at [655, 278] on h4 "32510030 Waikato Home &Garden Show at Claudelands. (10:21am - 10:21am)" at bounding box center [799, 274] width 434 height 8
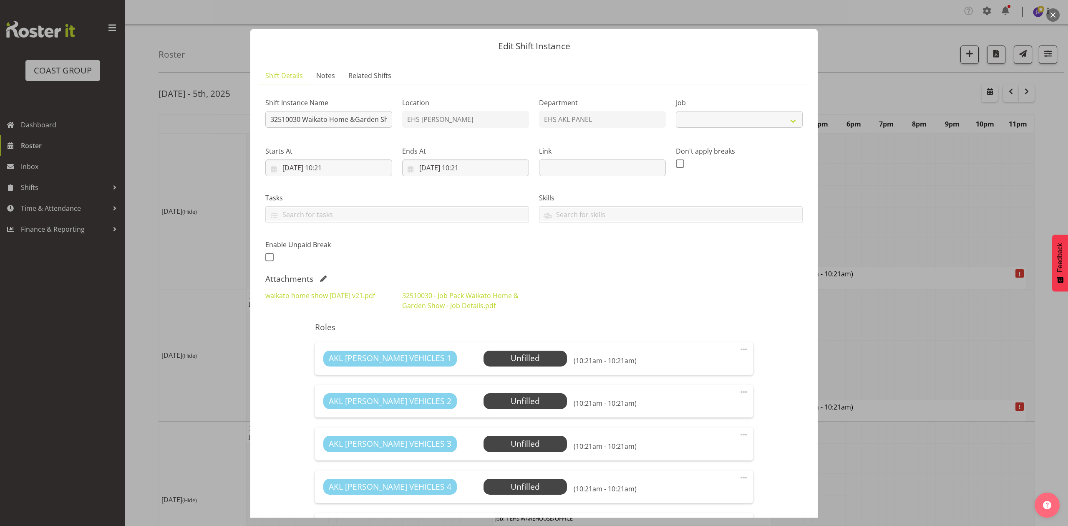
select select "9140"
click at [271, 120] on input "32510030 Waikato Home &Garden Show at Claudelands." at bounding box center [328, 119] width 127 height 17
click at [359, 121] on input "Install 32510030 Waikato Home &Garden Show at Claudelands." at bounding box center [328, 119] width 127 height 17
type input "Install 32510030 Waikato Home &Garden Show at Claudelands.Time:TBC."
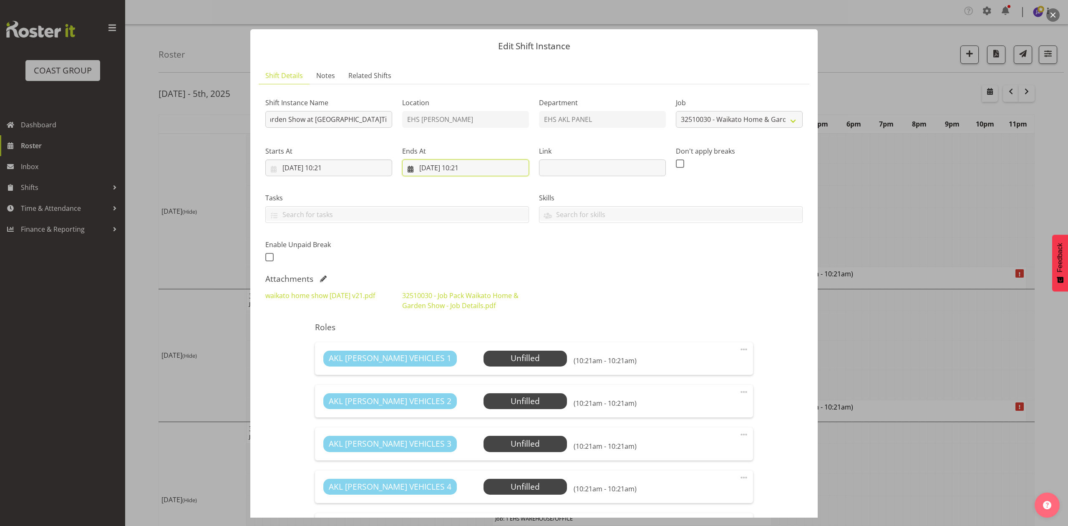
drag, startPoint x: 431, startPoint y: 164, endPoint x: 456, endPoint y: 202, distance: 44.9
click at [431, 165] on input "30/09/2025, 10:21" at bounding box center [465, 167] width 127 height 17
click at [444, 299] on link "29" at bounding box center [442, 297] width 17 height 15
type input "29/09/2025, 10:21"
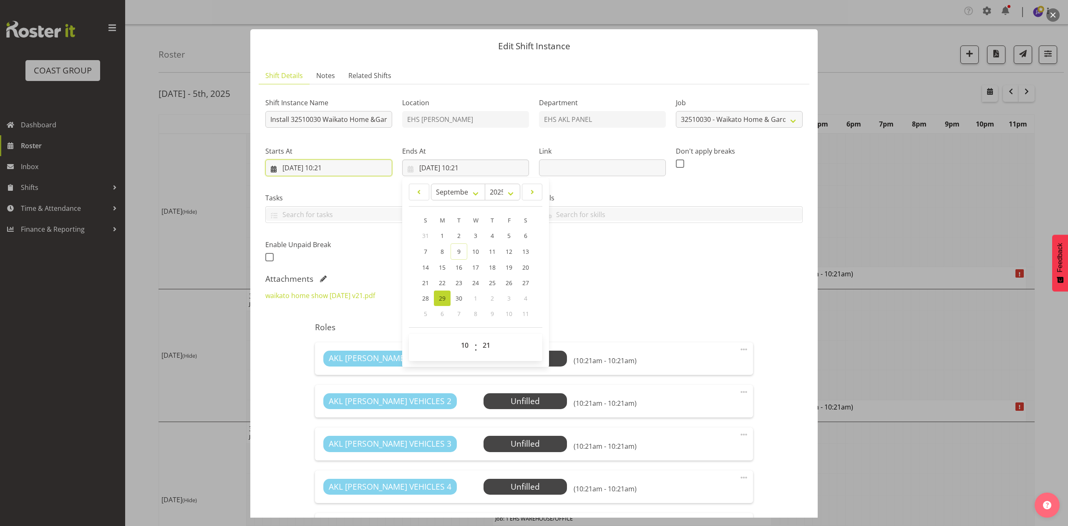
click at [346, 166] on input "29/09/2025, 10:21" at bounding box center [328, 167] width 127 height 17
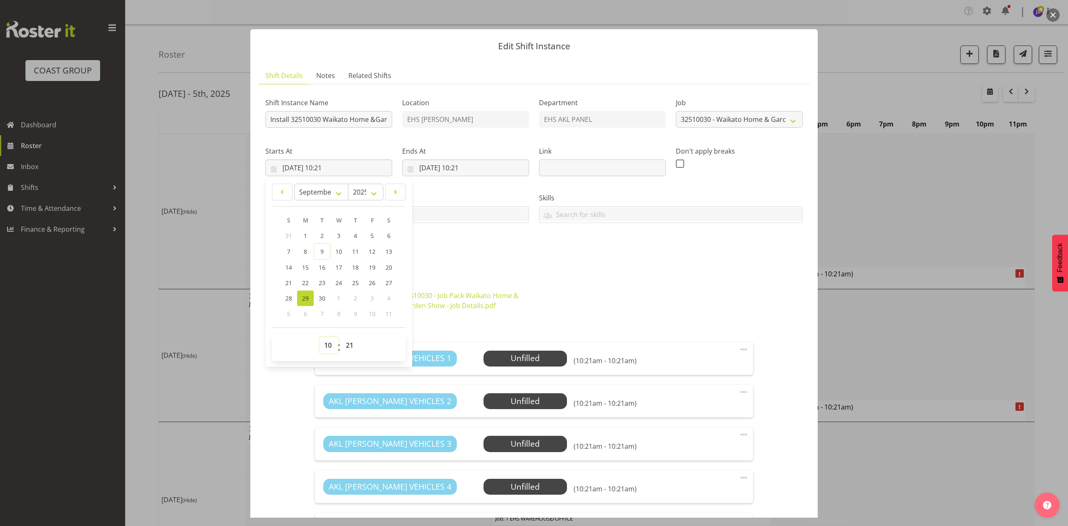
drag, startPoint x: 336, startPoint y: 348, endPoint x: 329, endPoint y: 338, distance: 11.8
click at [334, 348] on select "00 01 02 03 04 05 06 07 08 09 10 11 12 13 14 15 16 17 18 19 20 21 22 23" at bounding box center [329, 345] width 19 height 17
select select "6"
click at [320, 337] on select "00 01 02 03 04 05 06 07 08 09 10 11 12 13 14 15 16 17 18 19 20 21 22 23" at bounding box center [329, 345] width 19 height 17
type input "29/09/2025, 06:21"
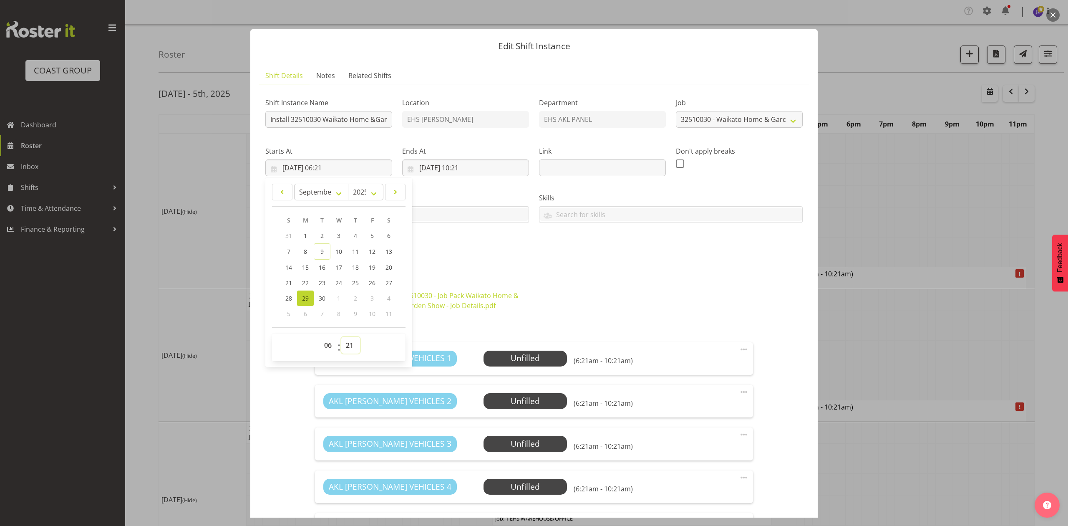
click at [346, 347] on select "00 01 02 03 04 05 06 07 08 09 10 11 12 13 14 15 16 17 18 19 20 21 22 23 24 25 2…" at bounding box center [350, 345] width 19 height 17
select select "0"
click at [341, 337] on select "00 01 02 03 04 05 06 07 08 09 10 11 12 13 14 15 16 17 18 19 20 21 22 23 24 25 2…" at bounding box center [350, 345] width 19 height 17
type input "29/09/2025, 06:00"
click at [477, 168] on input "29/09/2025, 10:21" at bounding box center [465, 167] width 127 height 17
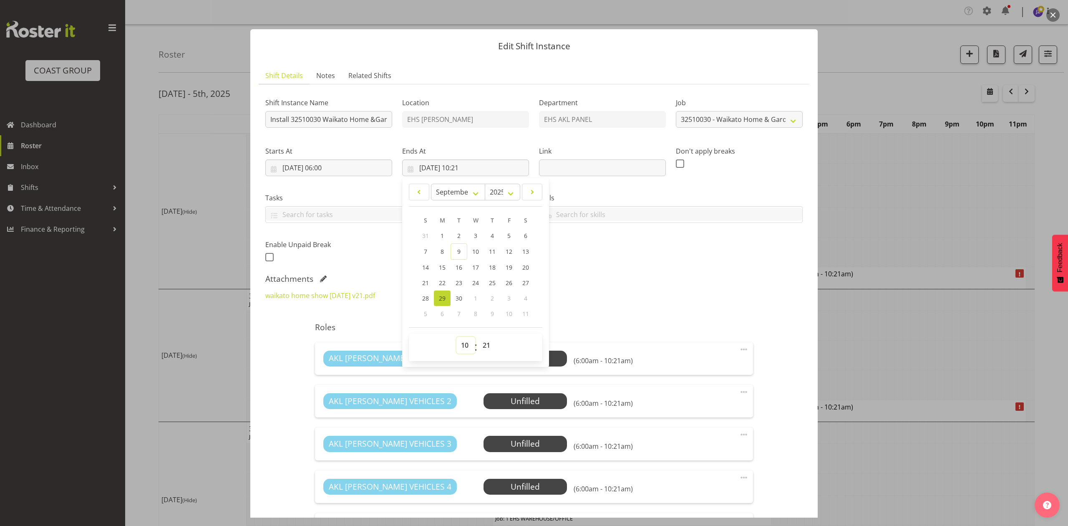
drag, startPoint x: 464, startPoint y: 345, endPoint x: 463, endPoint y: 339, distance: 5.5
click at [464, 345] on select "00 01 02 03 04 05 06 07 08 09 10 11 12 13 14 15 16 17 18 19 20 21 22 23" at bounding box center [466, 345] width 19 height 17
select select "16"
click at [457, 337] on select "00 01 02 03 04 05 06 07 08 09 10 11 12 13 14 15 16 17 18 19 20 21 22 23" at bounding box center [466, 345] width 19 height 17
type input "29/09/2025, 16:21"
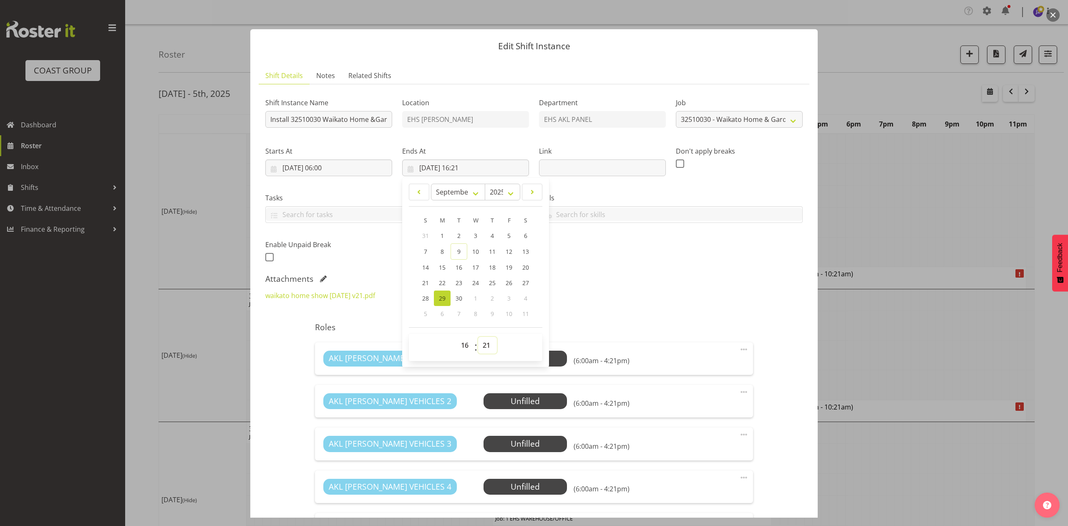
drag, startPoint x: 492, startPoint y: 346, endPoint x: 490, endPoint y: 338, distance: 8.9
click at [492, 346] on select "00 01 02 03 04 05 06 07 08 09 10 11 12 13 14 15 16 17 18 19 20 21 22 23 24 25 2…" at bounding box center [487, 345] width 19 height 17
select select "30"
click at [478, 337] on select "00 01 02 03 04 05 06 07 08 09 10 11 12 13 14 15 16 17 18 19 20 21 22 23 24 25 2…" at bounding box center [487, 345] width 19 height 17
type input "29/09/2025, 16:30"
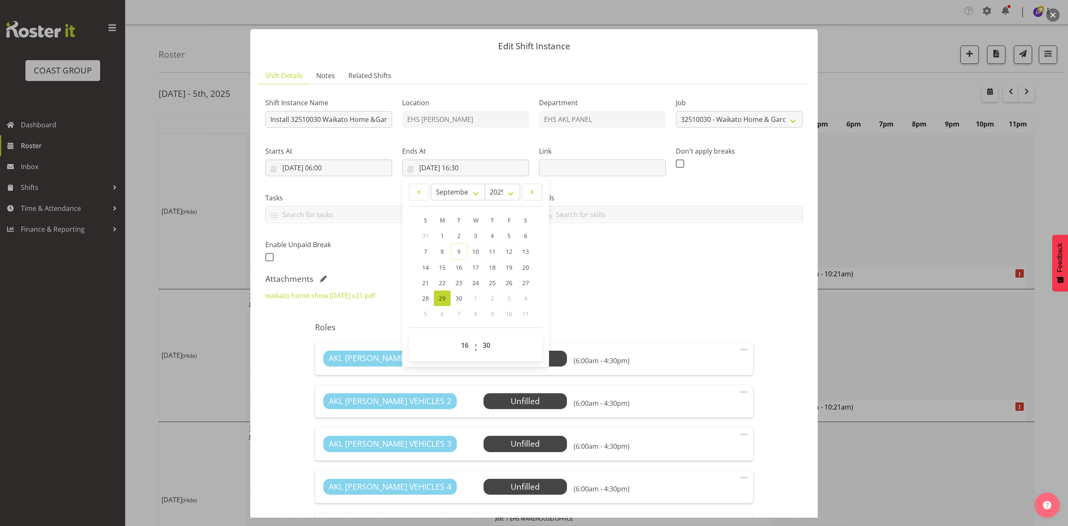
click at [605, 276] on div "Attachments" at bounding box center [534, 279] width 538 height 10
click at [550, 308] on div "waikato home show 25 October v21.pdf 32510030 - Job Pack Waikato Home & Garden …" at bounding box center [534, 300] width 548 height 30
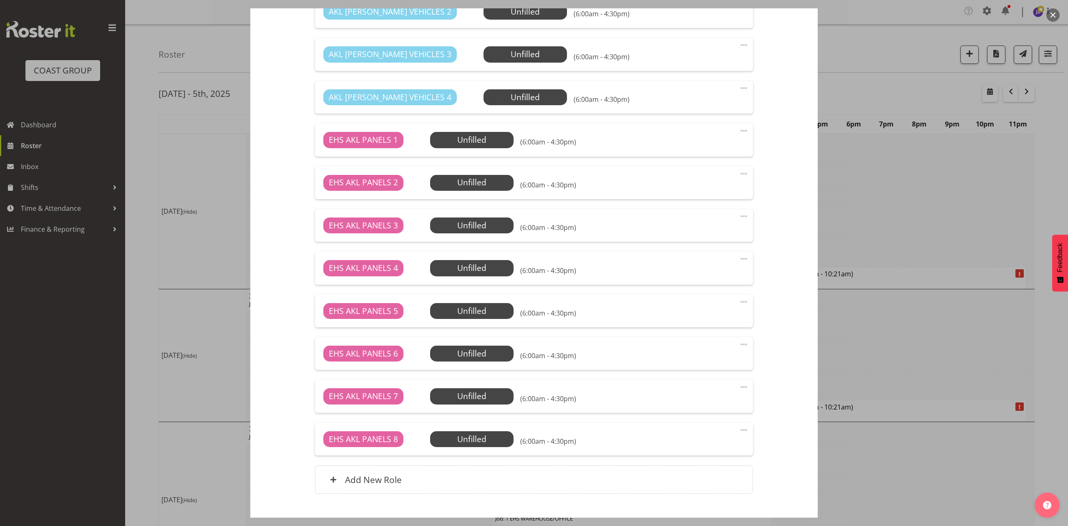
scroll to position [441, 0]
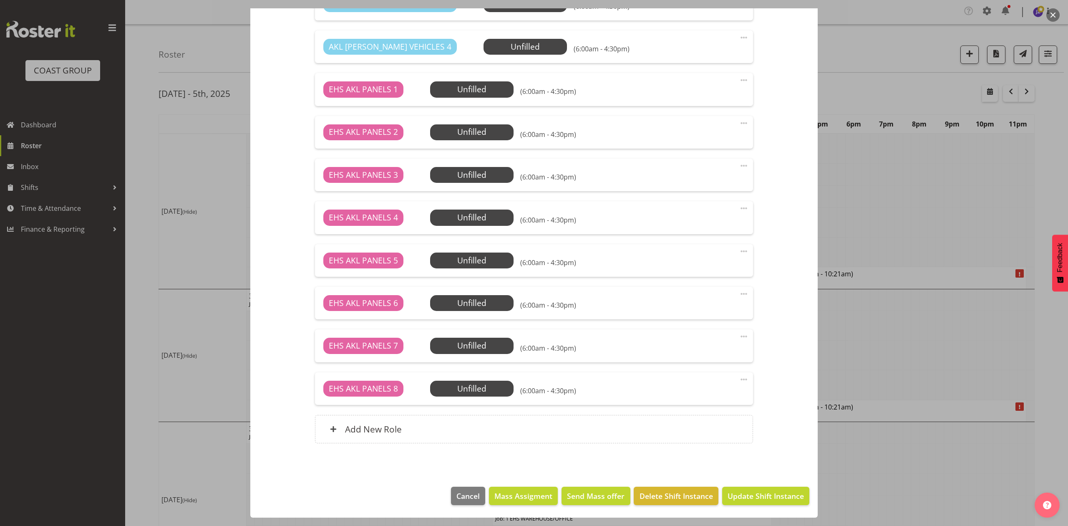
click at [737, 485] on footer "Cancel Mass Assigment Send Mass offer Delete Shift Instance Update Shift Instan…" at bounding box center [534, 497] width 568 height 39
click at [738, 489] on button "Update Shift Instance" at bounding box center [765, 496] width 87 height 18
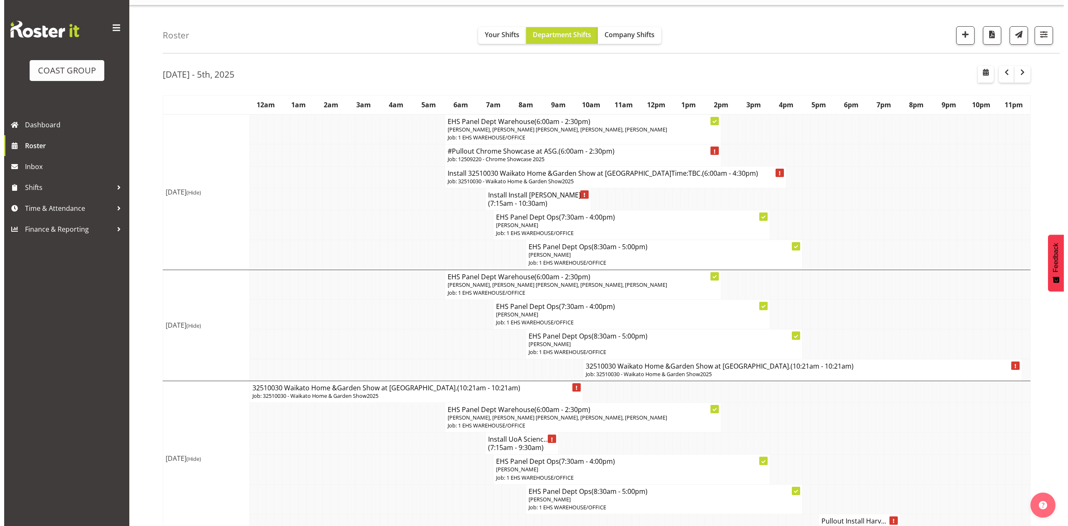
scroll to position [0, 0]
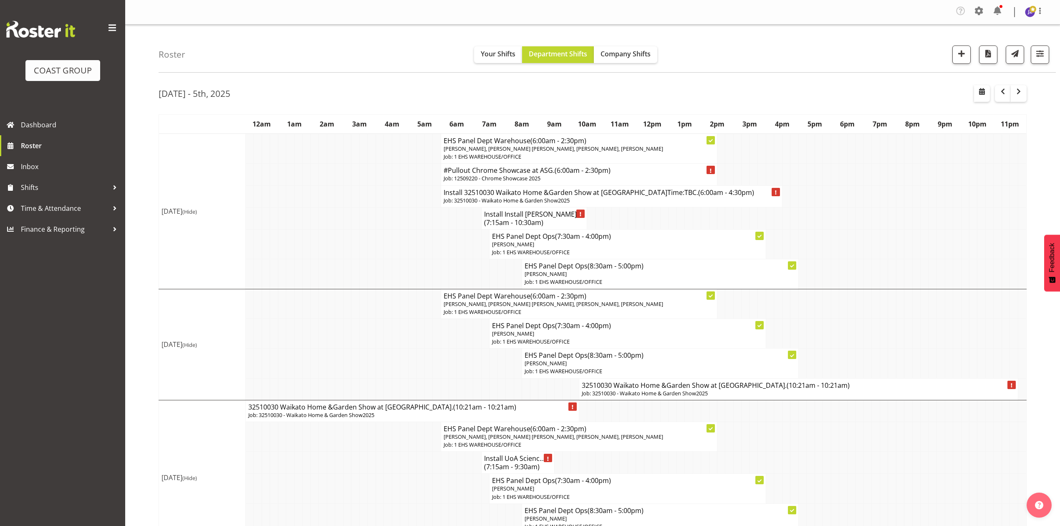
click at [710, 389] on h4 "32510030 Waikato Home &Garden Show at Claudelands. (10:21am - 10:21am)" at bounding box center [799, 385] width 434 height 8
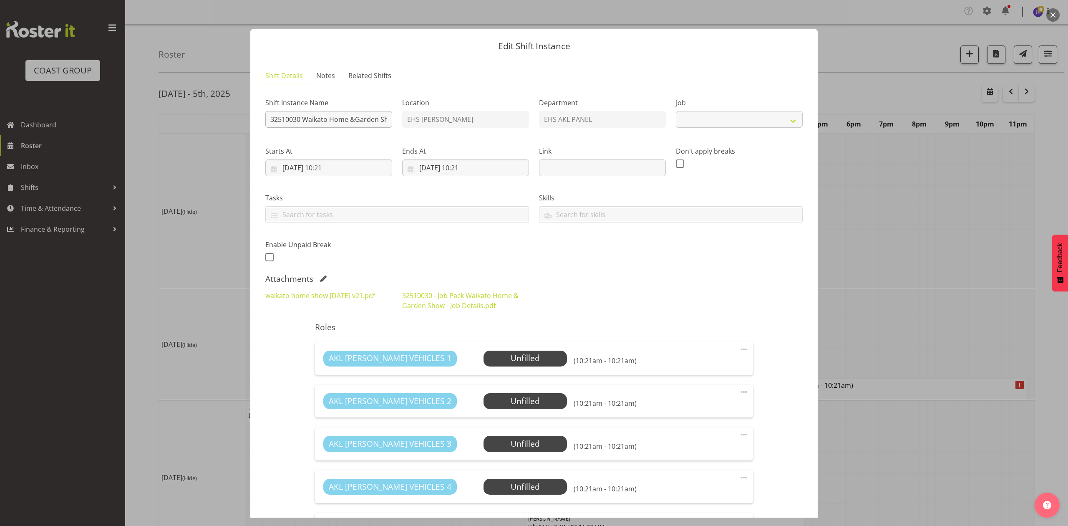
select select "9140"
click at [268, 119] on input "32510030 Waikato Home &Garden Show at Claudelands." at bounding box center [328, 119] width 127 height 17
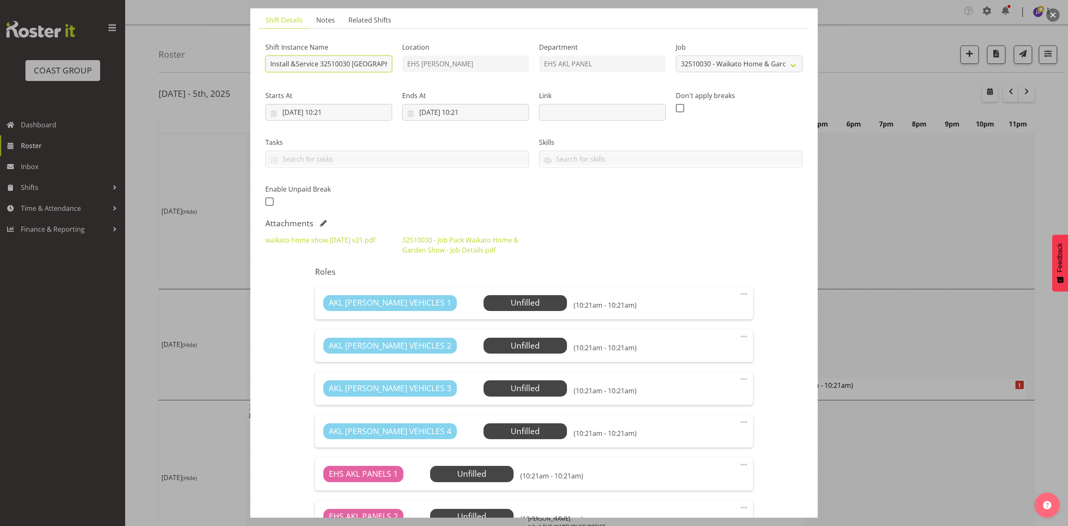
click at [371, 63] on input "Install &Service 32510030 Waikato Home &Garden Show at Claudelands." at bounding box center [328, 64] width 127 height 17
type input "Install &Service 32510030 Waikato Home &Garden Show at Claudelands.Time:TBC."
click at [433, 106] on input "01/10/2025, 10:21" at bounding box center [465, 112] width 127 height 17
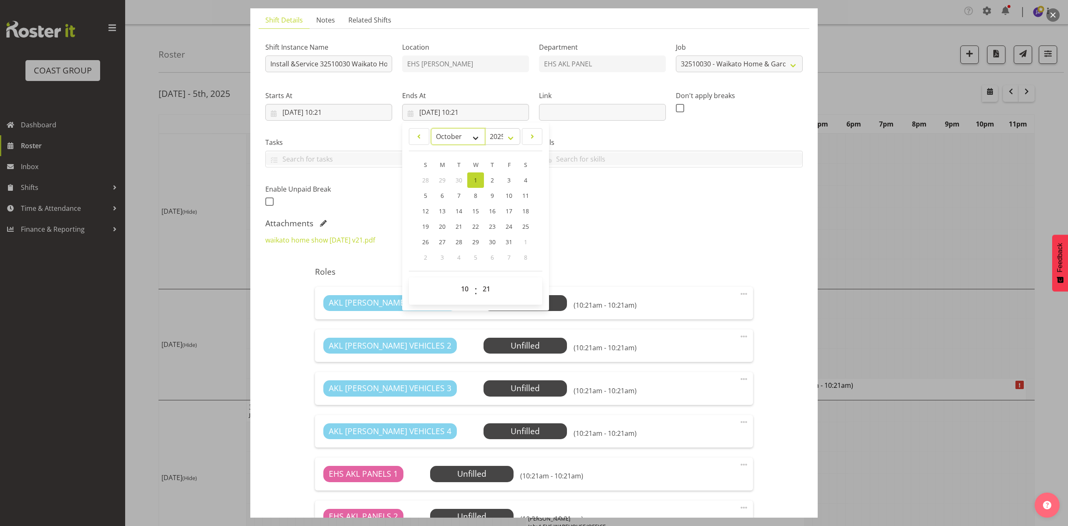
drag, startPoint x: 458, startPoint y: 134, endPoint x: 460, endPoint y: 141, distance: 6.5
click at [458, 134] on select "January February March April May June July August September October November De…" at bounding box center [458, 136] width 55 height 17
select select "8"
click at [431, 128] on select "January February March April May June July August September October November De…" at bounding box center [458, 136] width 55 height 17
click at [456, 241] on span "30" at bounding box center [459, 243] width 7 height 8
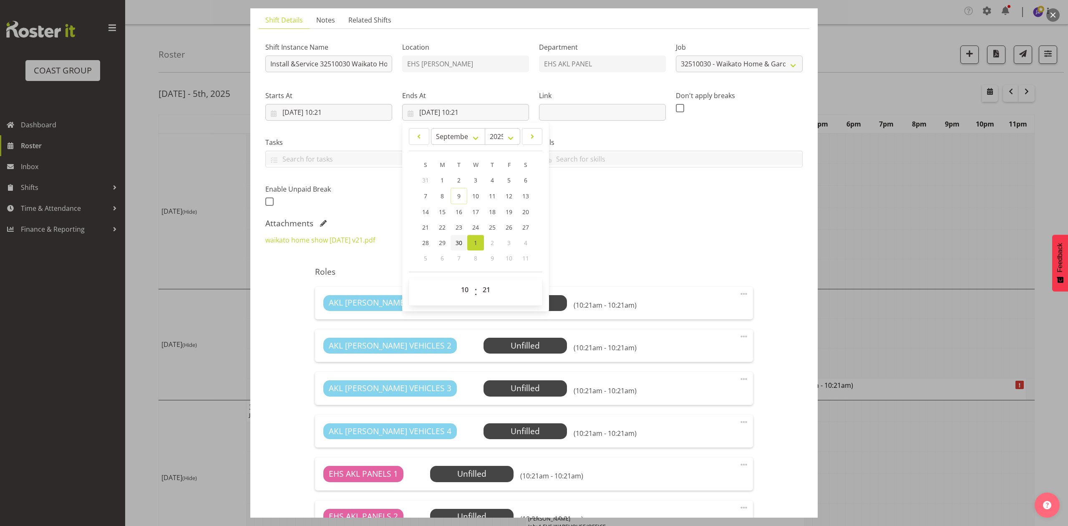
type input "30/09/2025, 10:21"
click at [626, 231] on div "waikato home show 25 October v21.pdf 32510030 - Job Pack Waikato Home & Garden …" at bounding box center [534, 245] width 548 height 30
click at [323, 111] on input "30/09/2025, 10:21" at bounding box center [328, 112] width 127 height 17
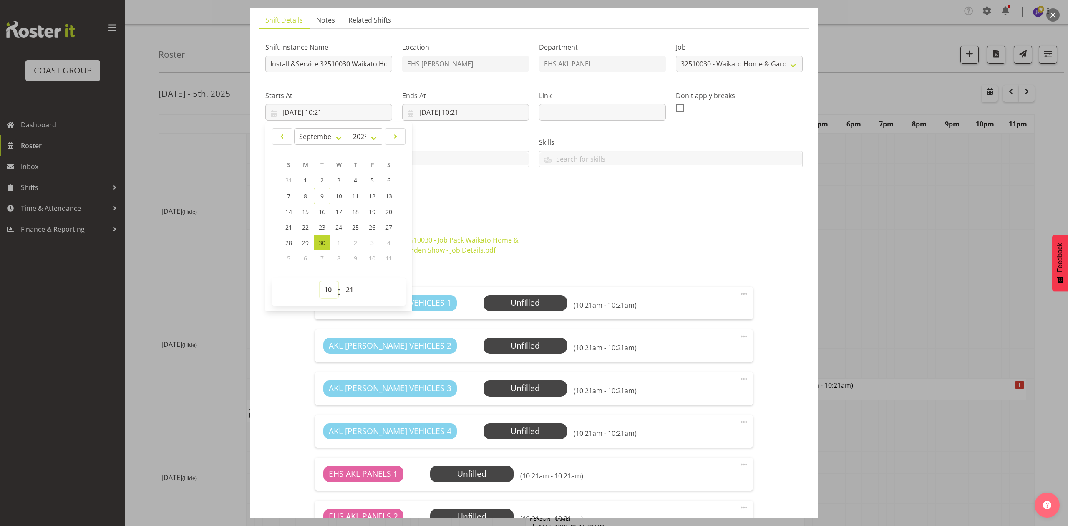
click at [326, 288] on select "00 01 02 03 04 05 06 07 08 09 10 11 12 13 14 15 16 17 18 19 20 21 22 23" at bounding box center [329, 289] width 19 height 17
select select "6"
click at [320, 282] on select "00 01 02 03 04 05 06 07 08 09 10 11 12 13 14 15 16 17 18 19 20 21 22 23" at bounding box center [329, 289] width 19 height 17
type input "30/09/2025, 06:21"
click at [349, 288] on select "00 01 02 03 04 05 06 07 08 09 10 11 12 13 14 15 16 17 18 19 20 21 22 23 24 25 2…" at bounding box center [350, 289] width 19 height 17
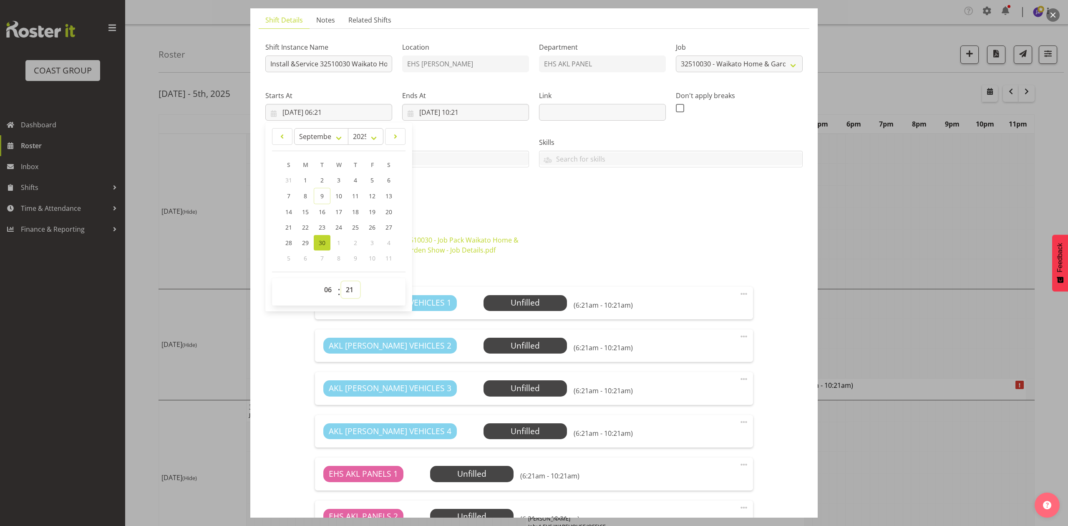
select select "0"
click at [341, 282] on select "00 01 02 03 04 05 06 07 08 09 10 11 12 13 14 15 16 17 18 19 20 21 22 23 24 25 2…" at bounding box center [350, 289] width 19 height 17
type input "30/09/2025, 06:00"
click at [465, 112] on input "30/09/2025, 10:21" at bounding box center [465, 112] width 127 height 17
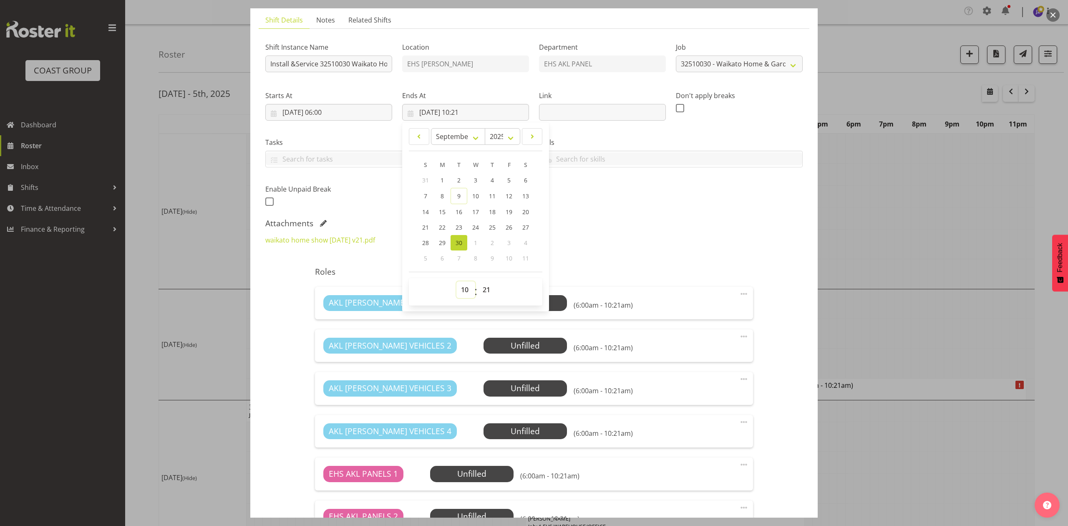
drag, startPoint x: 470, startPoint y: 289, endPoint x: 469, endPoint y: 282, distance: 6.7
click at [469, 289] on select "00 01 02 03 04 05 06 07 08 09 10 11 12 13 14 15 16 17 18 19 20 21 22 23" at bounding box center [466, 289] width 19 height 17
select select "14"
click at [457, 282] on select "00 01 02 03 04 05 06 07 08 09 10 11 12 13 14 15 16 17 18 19 20 21 22 23" at bounding box center [466, 289] width 19 height 17
type input "30/09/2025, 14:21"
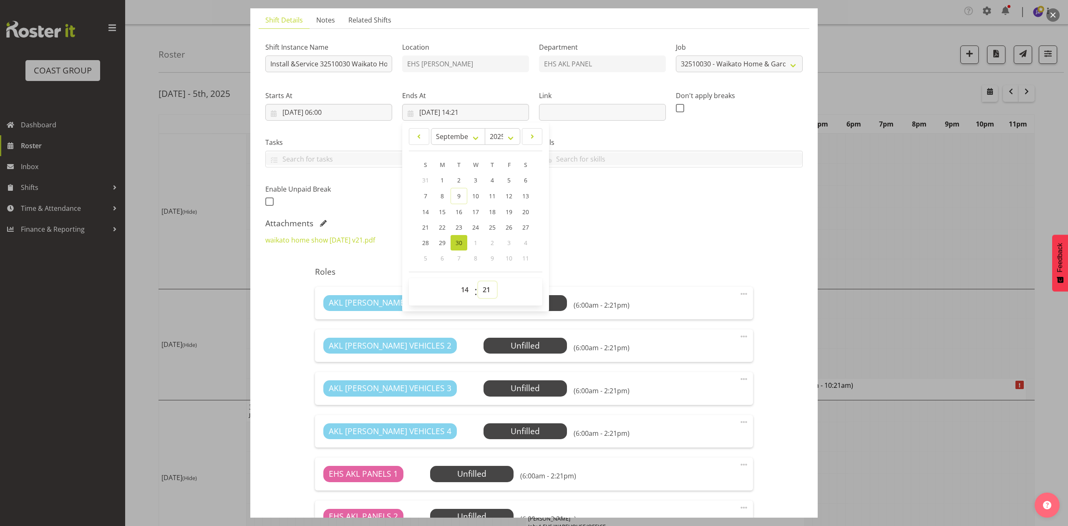
click at [484, 290] on select "00 01 02 03 04 05 06 07 08 09 10 11 12 13 14 15 16 17 18 19 20 21 22 23 24 25 2…" at bounding box center [487, 289] width 19 height 17
select select "31"
click at [478, 282] on select "00 01 02 03 04 05 06 07 08 09 10 11 12 13 14 15 16 17 18 19 20 21 22 23 24 25 2…" at bounding box center [487, 289] width 19 height 17
click at [485, 191] on link "11" at bounding box center [492, 196] width 17 height 16
type input "11/09/2025, 14:31"
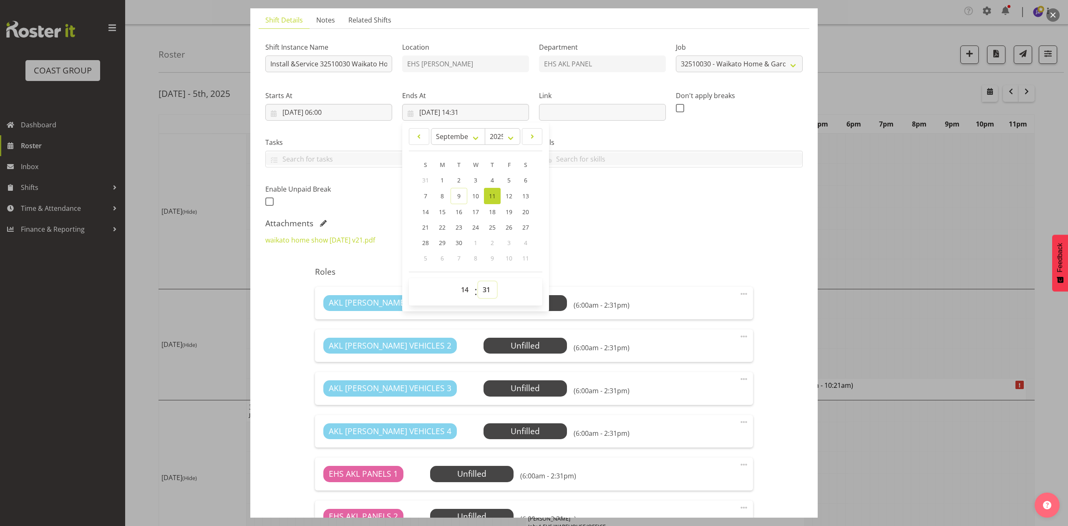
drag, startPoint x: 482, startPoint y: 291, endPoint x: 482, endPoint y: 283, distance: 7.9
click at [482, 291] on select "00 01 02 03 04 05 06 07 08 09 10 11 12 13 14 15 16 17 18 19 20 21 22 23 24 25 2…" at bounding box center [487, 289] width 19 height 17
select select "30"
click at [478, 282] on select "00 01 02 03 04 05 06 07 08 09 10 11 12 13 14 15 16 17 18 19 20 21 22 23 24 25 2…" at bounding box center [487, 289] width 19 height 17
click at [619, 234] on div "waikato home show 25 October v21.pdf 32510030 - Job Pack Waikato Home & Garden …" at bounding box center [534, 245] width 548 height 30
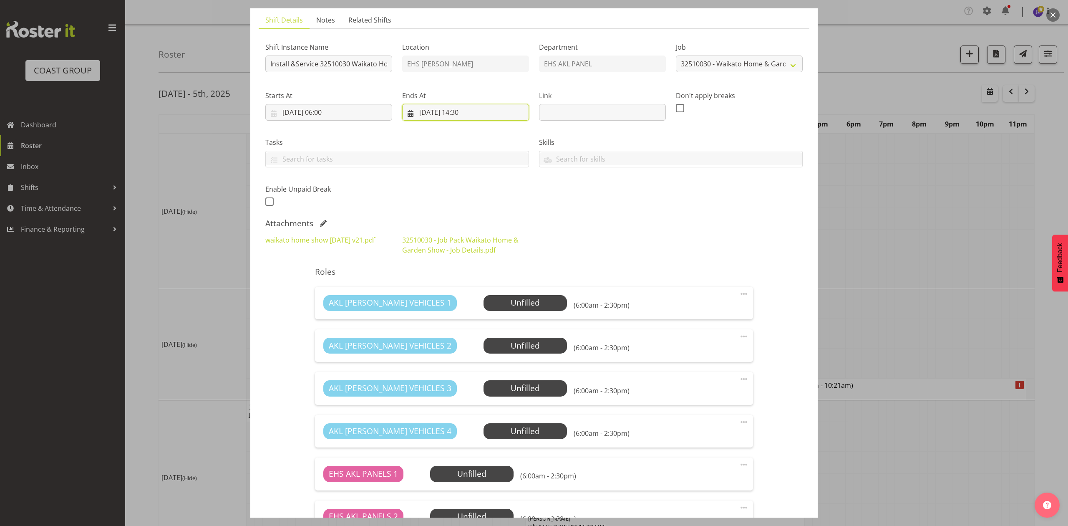
click at [434, 109] on input "11/09/2025, 14:30" at bounding box center [465, 112] width 127 height 17
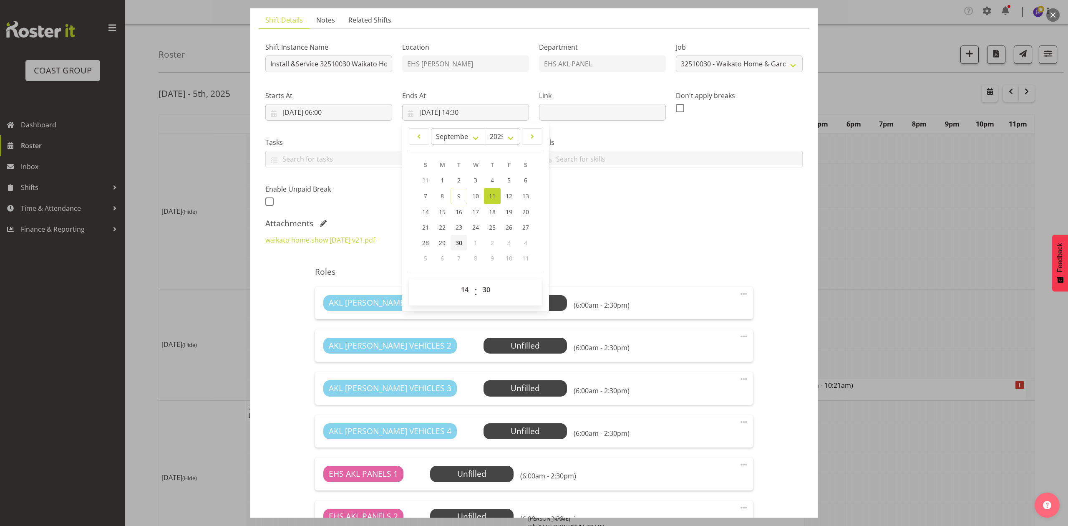
click at [458, 244] on span "30" at bounding box center [459, 243] width 7 height 8
type input "30/09/2025, 14:30"
click at [552, 226] on div "Attachments" at bounding box center [534, 223] width 538 height 10
click at [739, 293] on span at bounding box center [744, 294] width 10 height 10
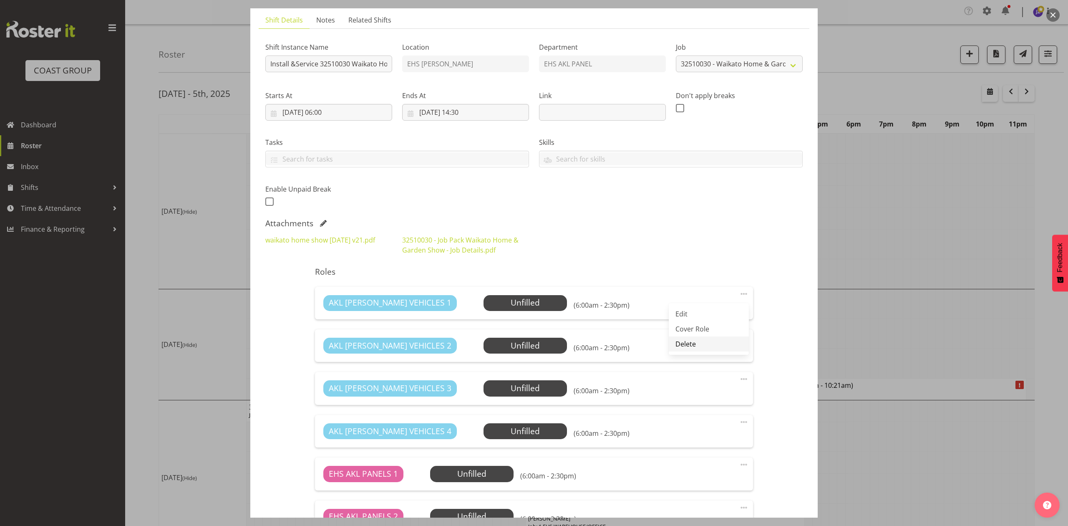
click at [681, 346] on link "Delete" at bounding box center [709, 343] width 80 height 15
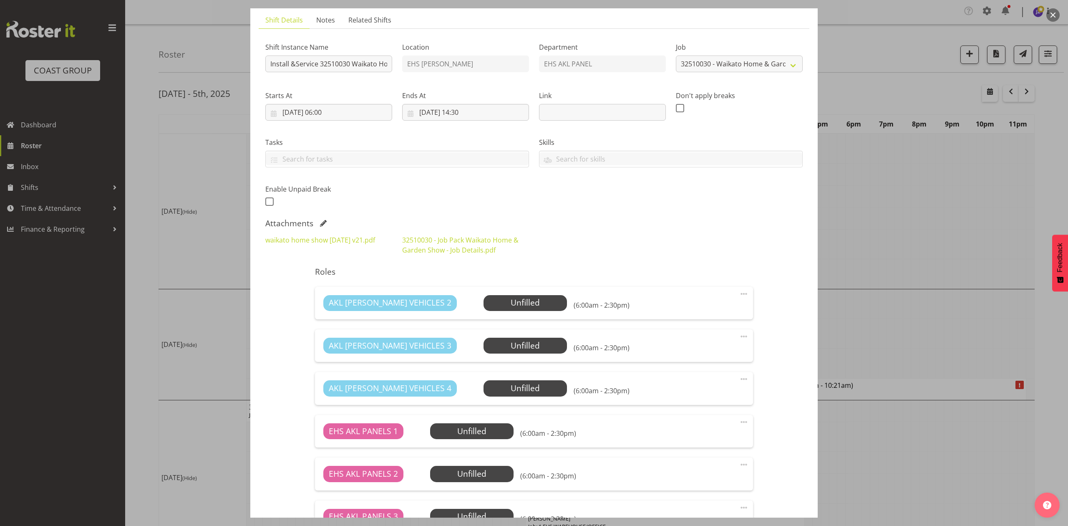
scroll to position [222, 0]
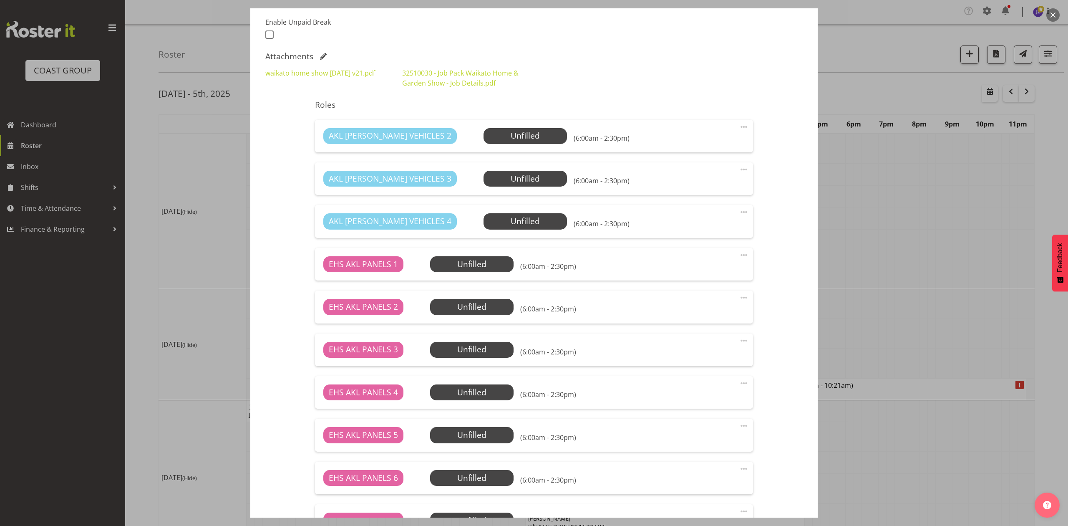
click at [739, 212] on span at bounding box center [744, 212] width 10 height 10
click at [695, 262] on link "Delete" at bounding box center [709, 262] width 80 height 15
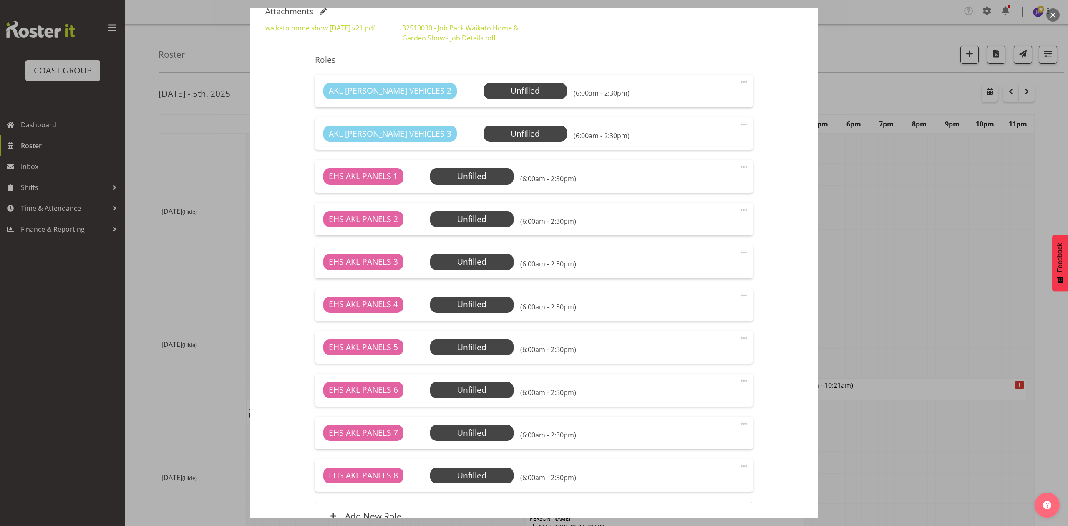
scroll to position [334, 0]
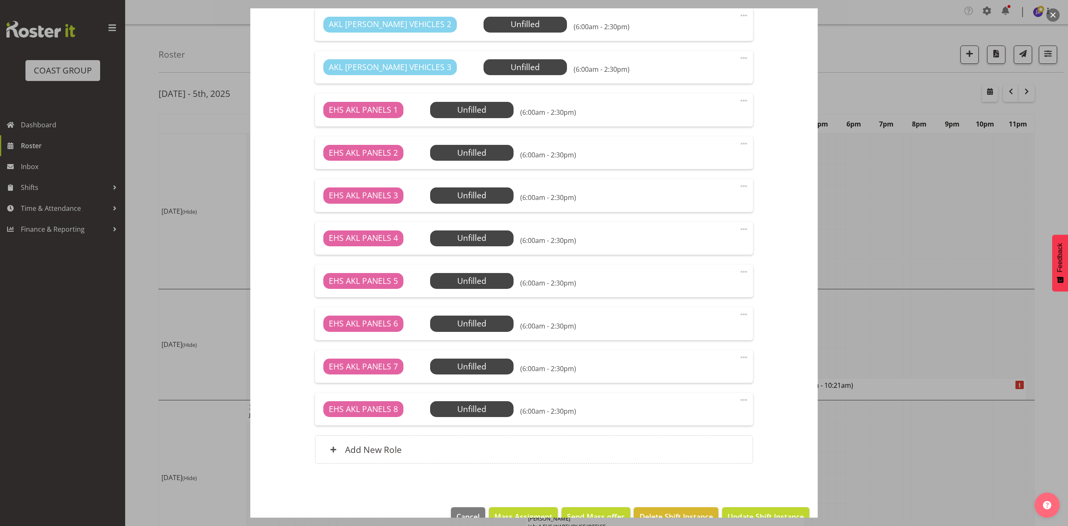
click at [739, 399] on span at bounding box center [744, 400] width 10 height 10
click at [703, 448] on link "Delete" at bounding box center [709, 449] width 80 height 15
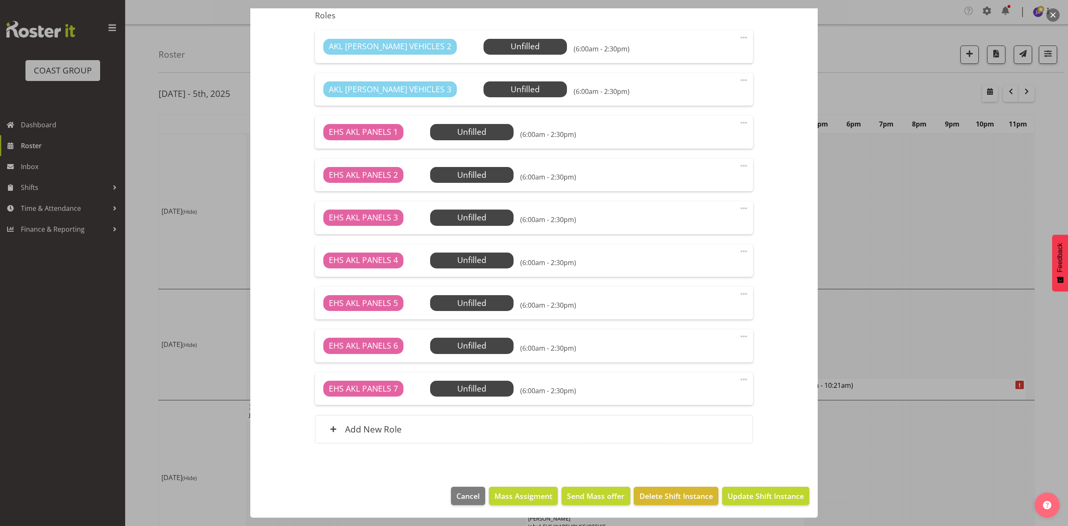
scroll to position [313, 0]
click at [739, 374] on span at bounding box center [744, 379] width 10 height 10
click at [703, 425] on link "Delete" at bounding box center [709, 429] width 80 height 15
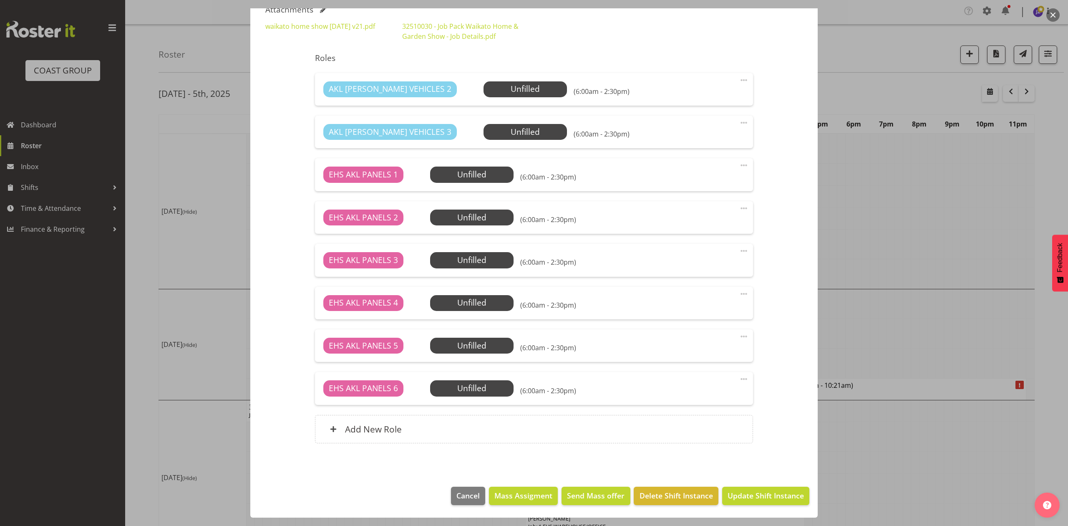
scroll to position [270, 0]
click at [739, 374] on span at bounding box center [744, 379] width 10 height 10
click at [690, 424] on link "Delete" at bounding box center [709, 428] width 80 height 15
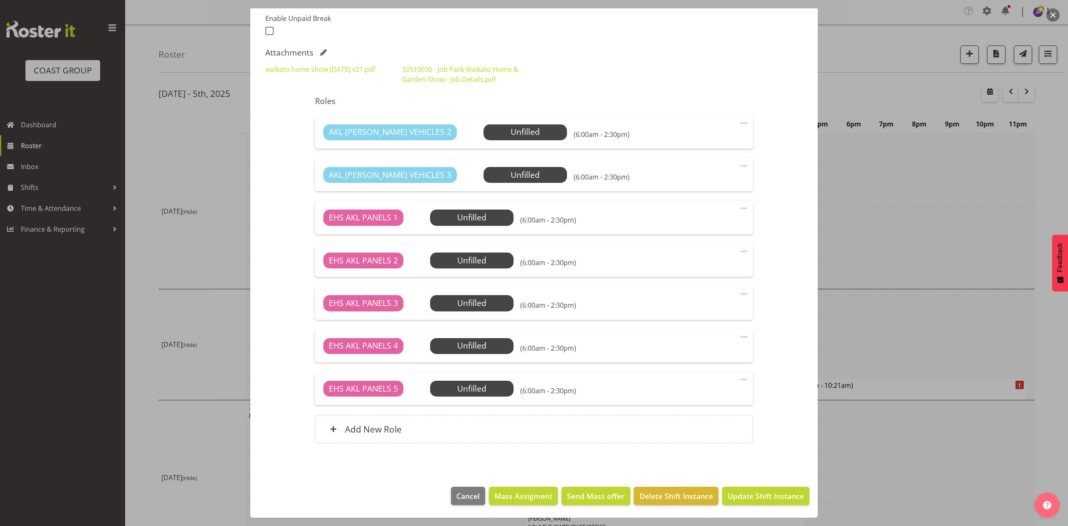
click at [739, 375] on span at bounding box center [744, 379] width 10 height 10
click at [690, 425] on link "Delete" at bounding box center [709, 429] width 80 height 15
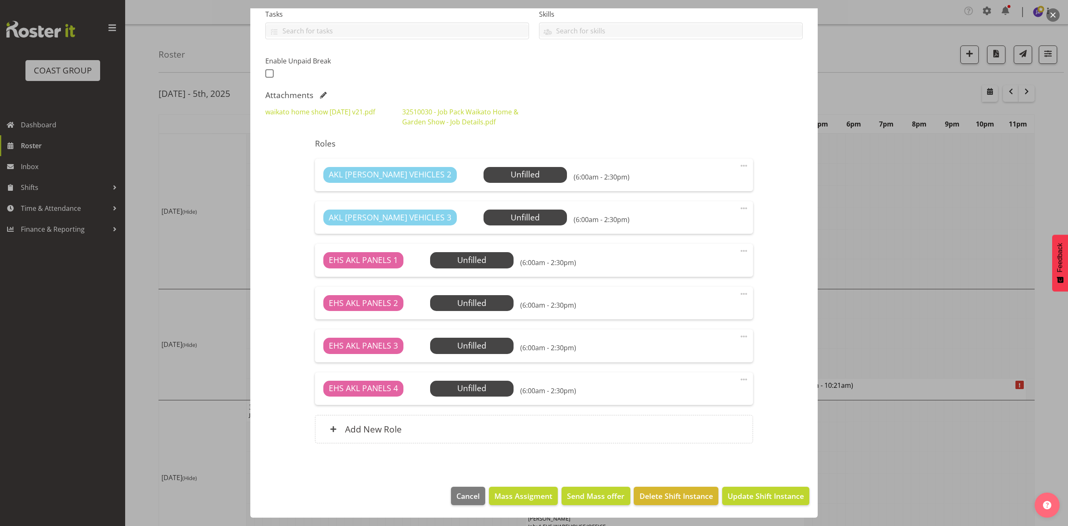
scroll to position [184, 0]
click at [739, 377] on span at bounding box center [744, 379] width 10 height 10
click at [805, 333] on section "Shift Details Notes Related Shifts Shift Instance Name Install &Service 3251003…" at bounding box center [534, 176] width 568 height 603
click at [756, 487] on button "Update Shift Instance" at bounding box center [765, 496] width 87 height 18
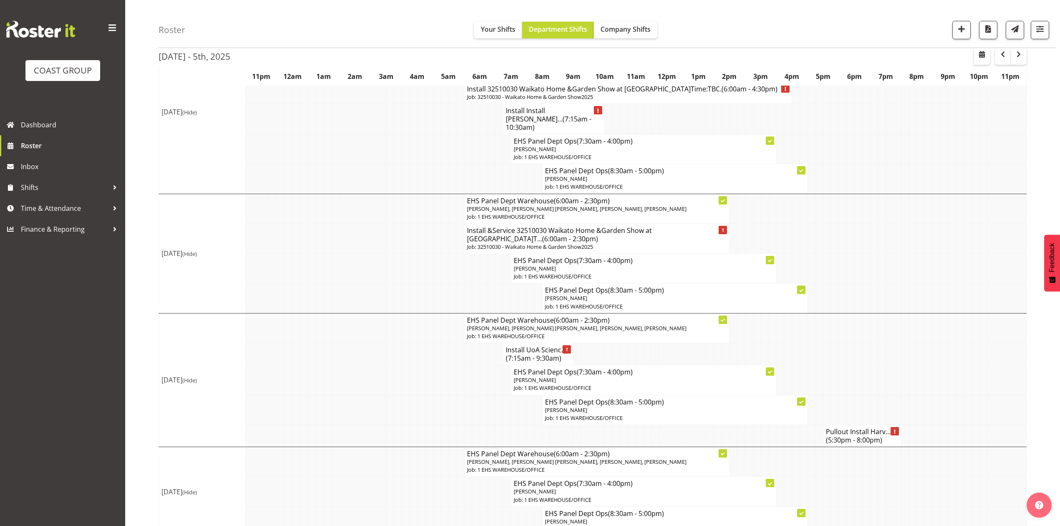
scroll to position [0, 0]
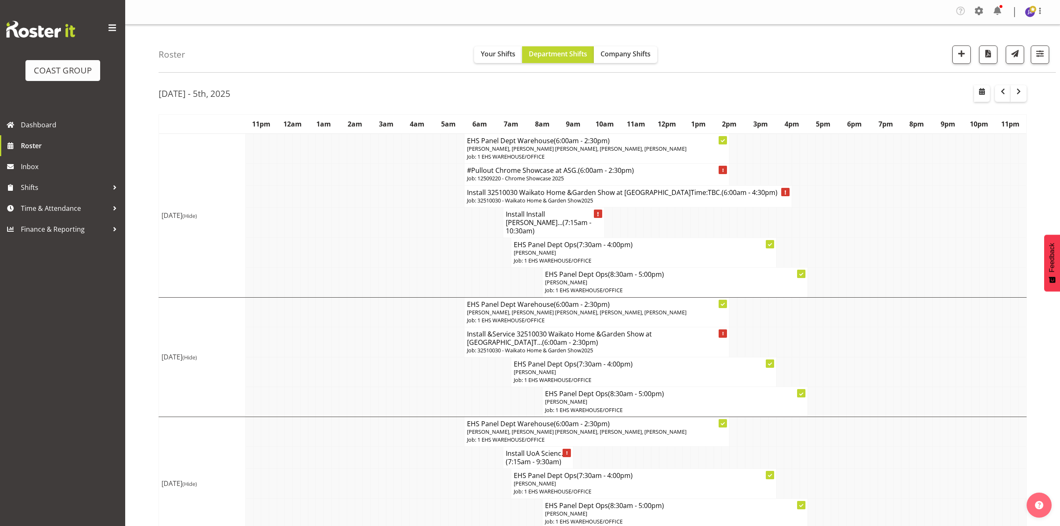
click at [498, 197] on h4 "Install 32510030 Waikato Home &Garden Show at Claudelands.Time:TBC. (6:00am - 4…" at bounding box center [628, 192] width 323 height 8
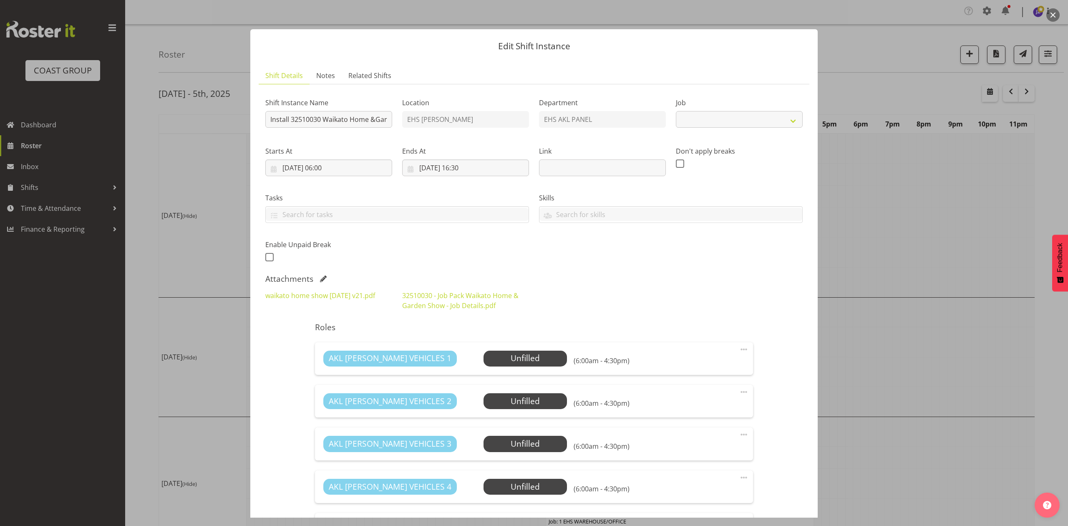
select select "9140"
click at [876, 229] on div at bounding box center [534, 263] width 1068 height 526
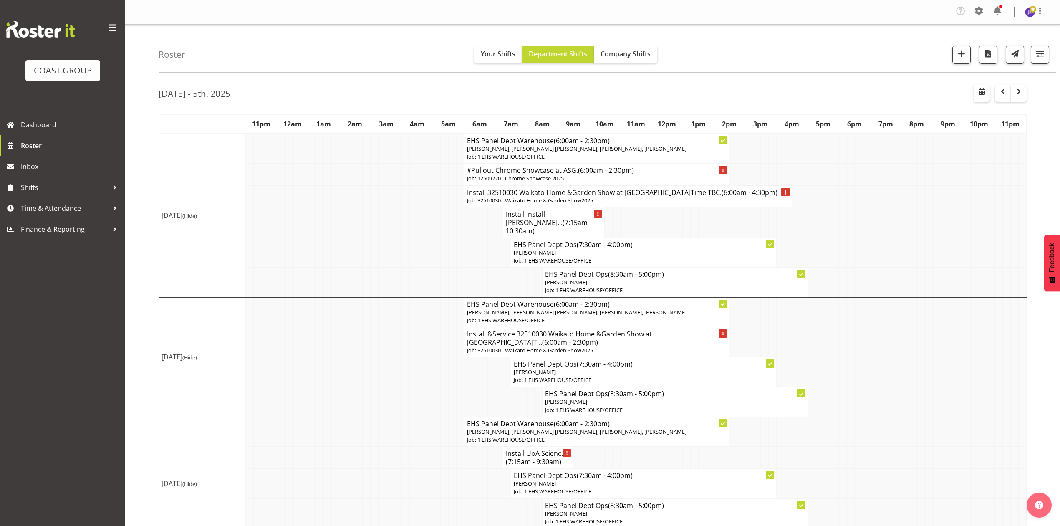
click at [544, 204] on p "Job: 32510030 - Waikato Home & Garden Show2025" at bounding box center [628, 201] width 323 height 8
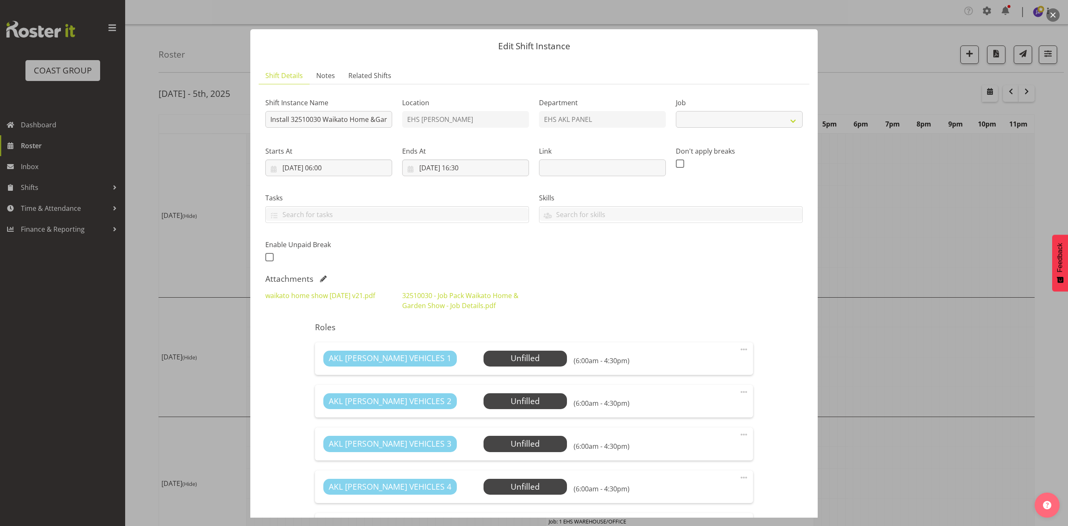
select select "9140"
click at [289, 122] on input "Install 32510030 Waikato Home &Garden Show at Claudelands.Time:TBC." at bounding box center [328, 119] width 127 height 17
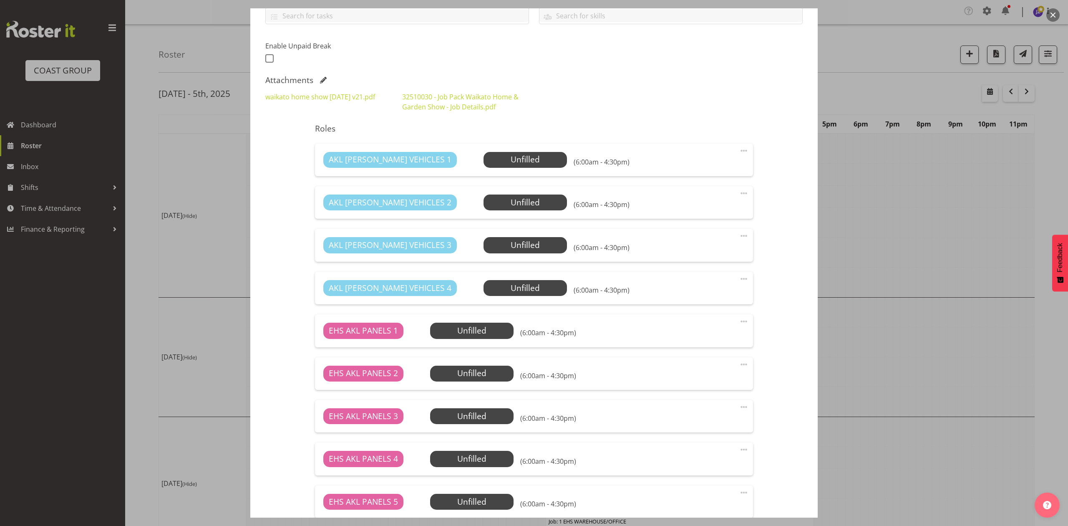
scroll to position [222, 0]
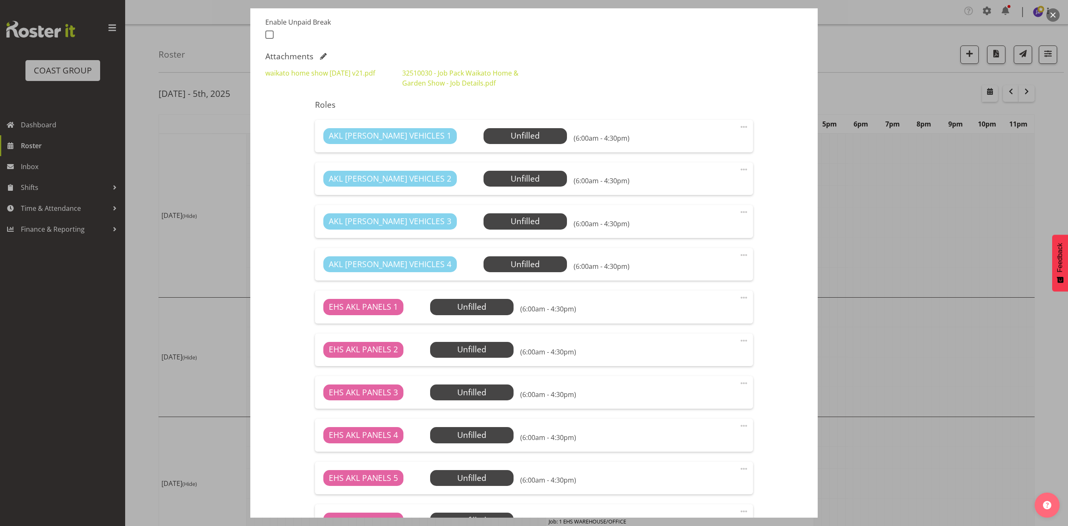
type input "Install&Service 32510030 Waikato Home &Garden Show at Claudelands.Time:TBC."
click at [739, 257] on span at bounding box center [744, 255] width 10 height 10
click at [710, 301] on link "Delete" at bounding box center [709, 305] width 80 height 15
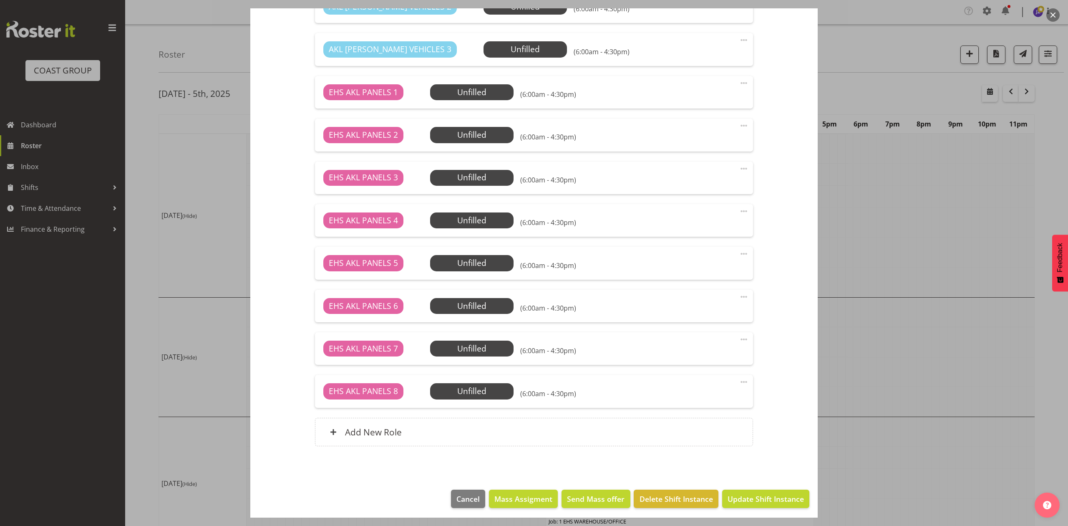
scroll to position [398, 0]
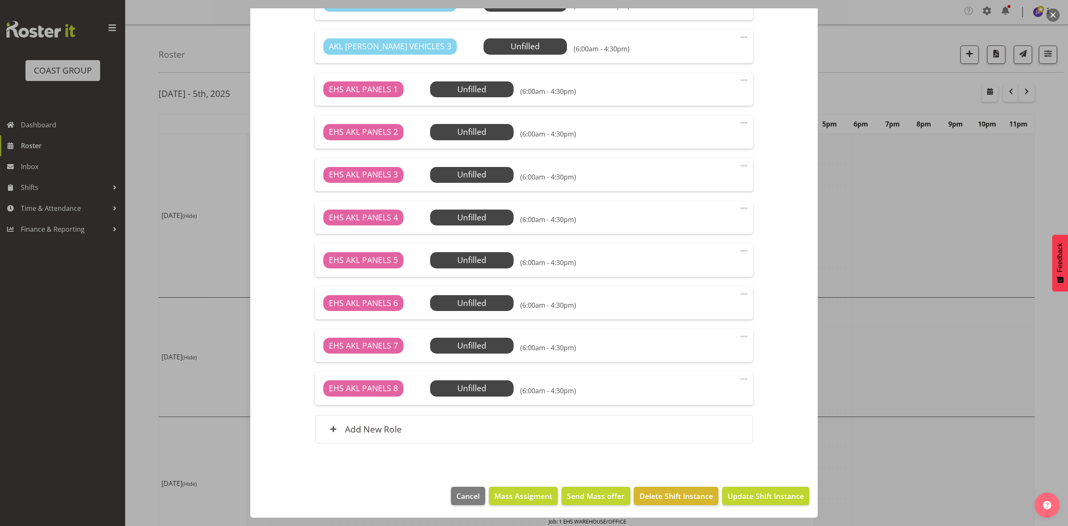
click at [739, 379] on span at bounding box center [744, 379] width 10 height 10
drag, startPoint x: 710, startPoint y: 426, endPoint x: 737, endPoint y: 386, distance: 47.6
click at [712, 426] on link "Delete" at bounding box center [709, 428] width 80 height 15
click at [739, 378] on span at bounding box center [744, 379] width 10 height 10
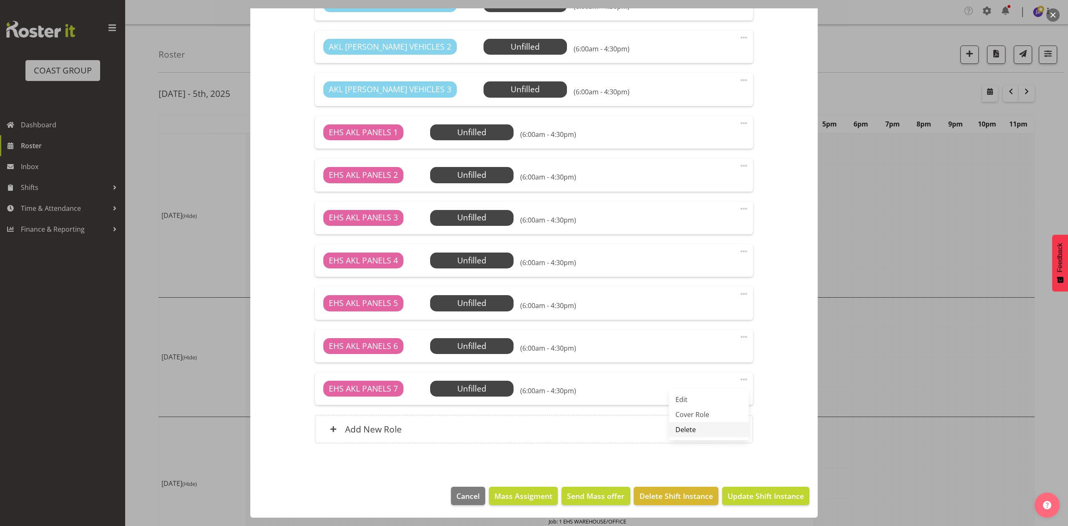
click at [702, 428] on link "Delete" at bounding box center [709, 429] width 80 height 15
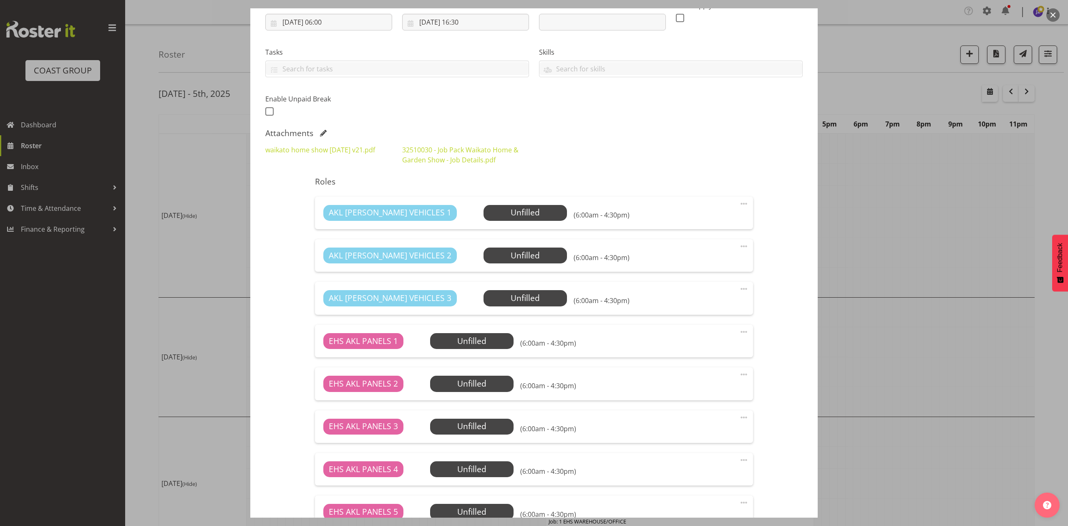
scroll to position [0, 0]
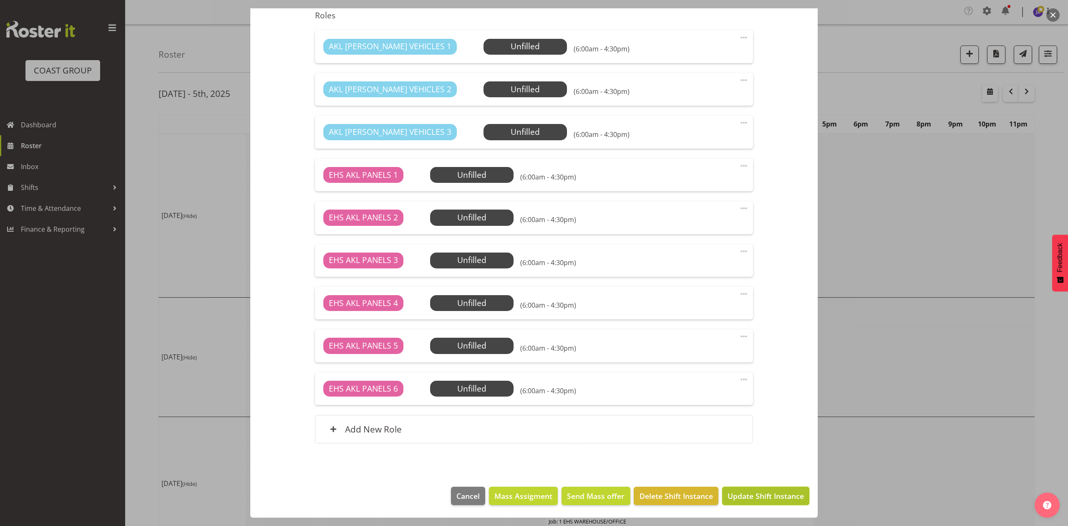
click at [744, 492] on span "Update Shift Instance" at bounding box center [766, 495] width 76 height 11
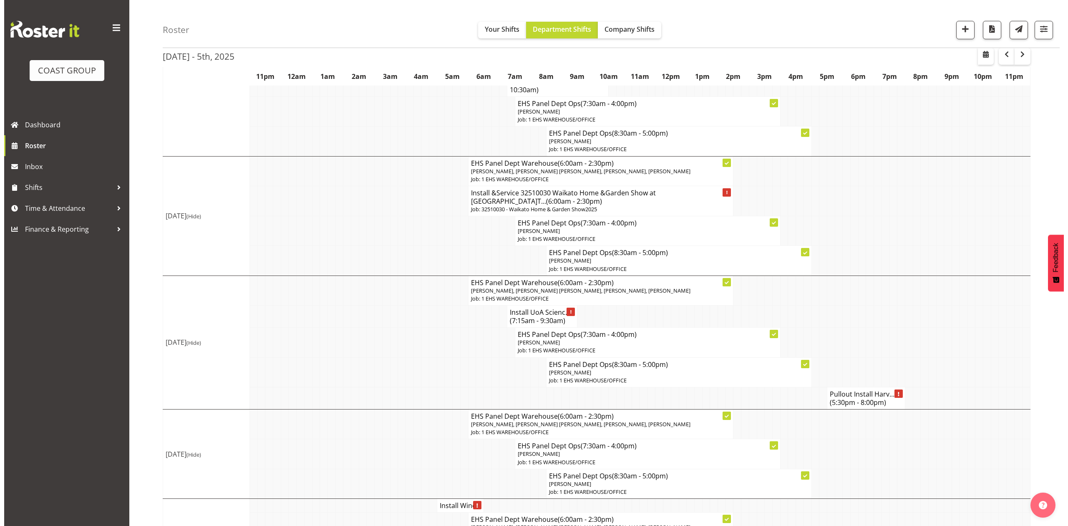
scroll to position [144, 0]
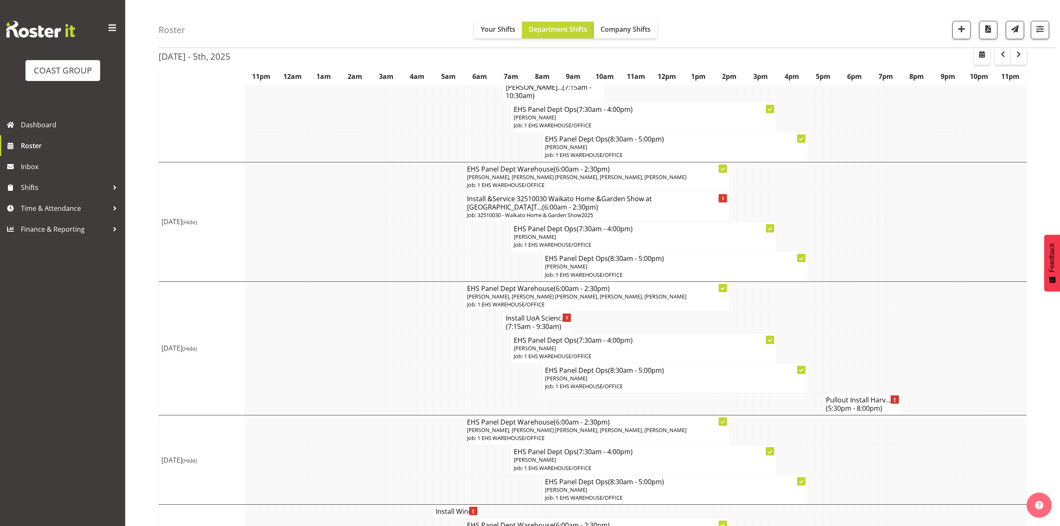
click at [896, 264] on td at bounding box center [897, 267] width 8 height 30
click at [508, 202] on h4 "Install &Service 32510030 Waikato Home &Garden Show at Claudelands.T... (6:00am…" at bounding box center [597, 202] width 260 height 17
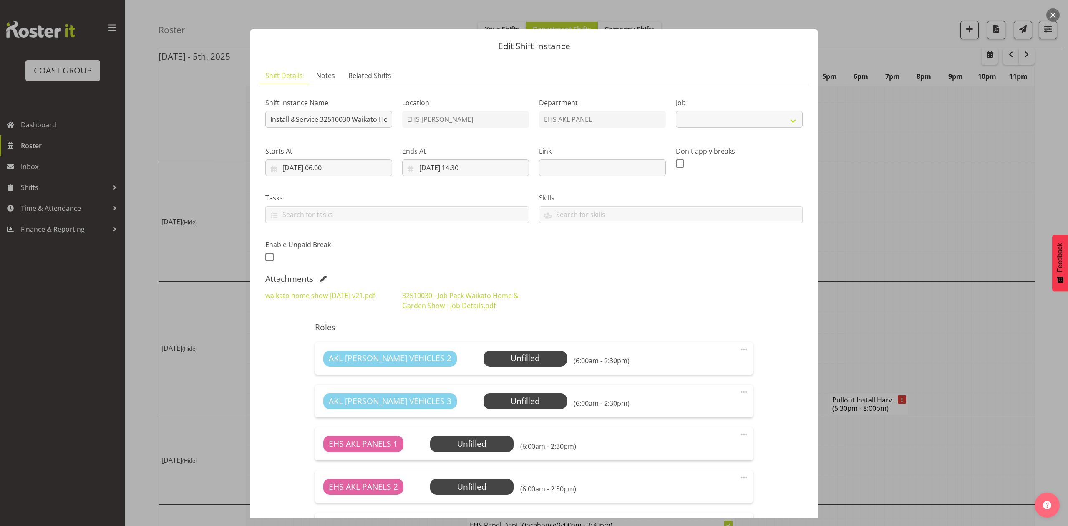
select select "9140"
drag, startPoint x: 316, startPoint y: 118, endPoint x: 292, endPoint y: 119, distance: 23.8
click at [292, 119] on input "Install &Service 32510030 Waikato Home &Garden Show at Claudelands.Time:TBC." at bounding box center [328, 119] width 127 height 17
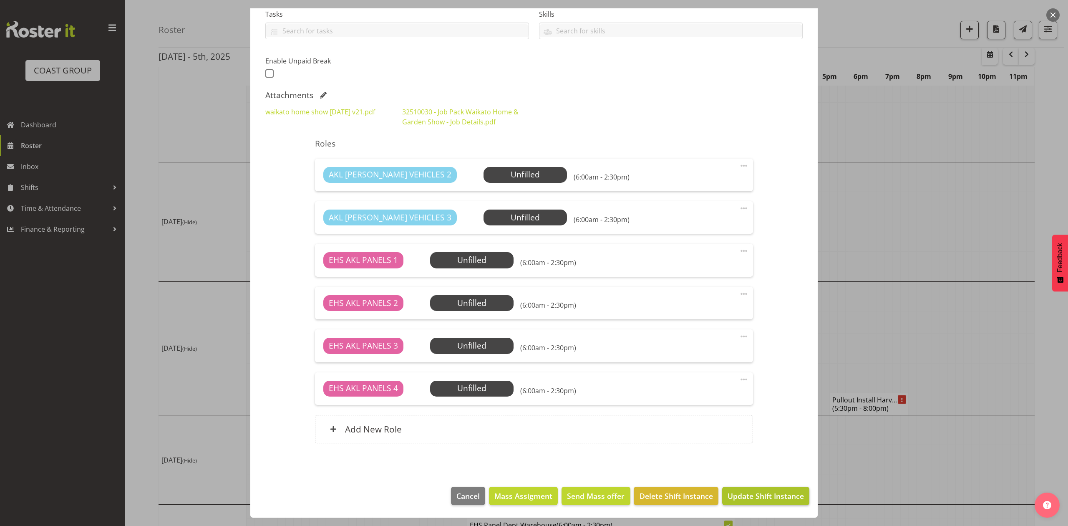
type input "Install 32510030 Waikato Home &Garden Show at Claudelands.Time:TBC."
click at [750, 497] on span "Update Shift Instance" at bounding box center [766, 495] width 76 height 11
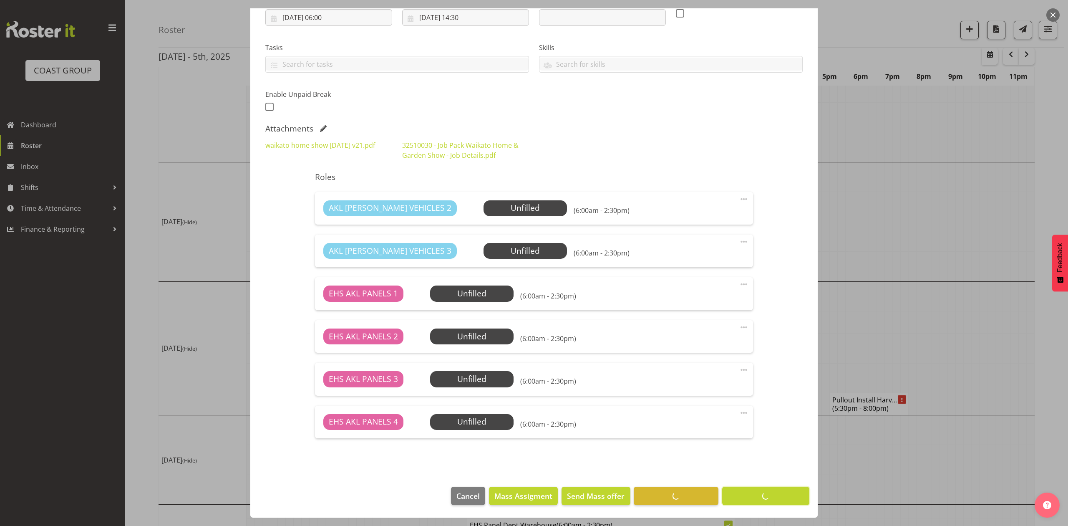
scroll to position [0, 0]
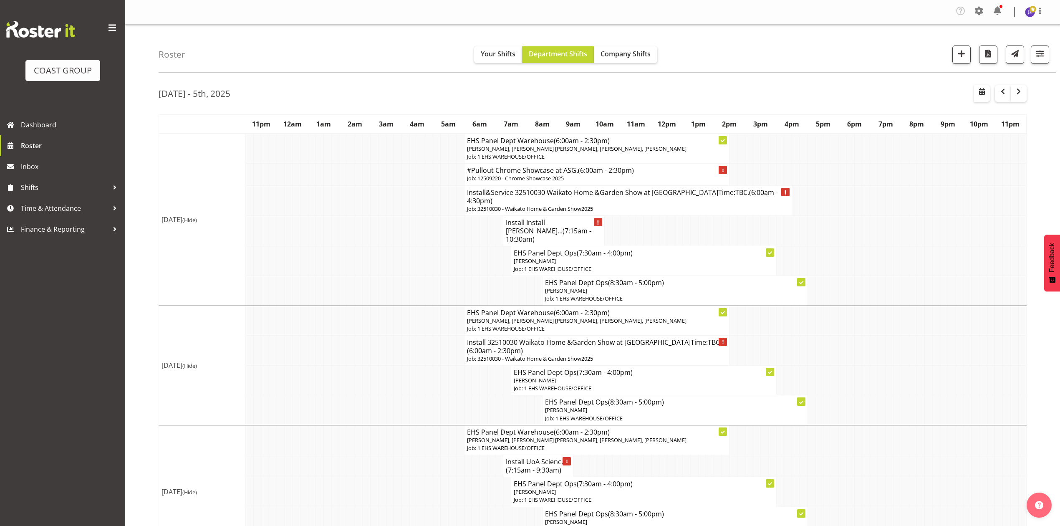
click at [600, 205] on h4 "Install&Service 32510030 Waikato Home &Garden Show at Claudelands.Time:TBC. (6:…" at bounding box center [628, 196] width 323 height 17
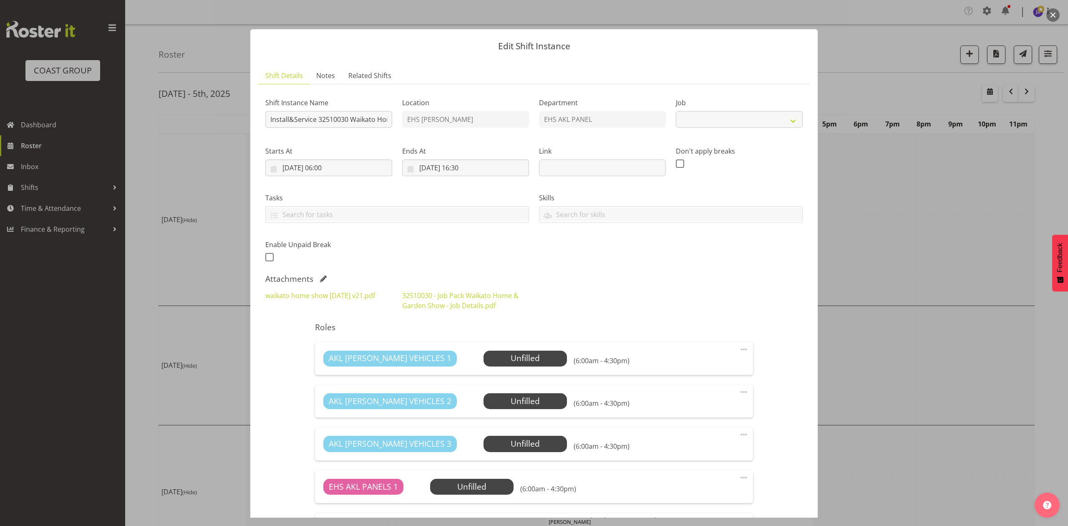
select select "9140"
drag, startPoint x: 315, startPoint y: 119, endPoint x: 290, endPoint y: 118, distance: 25.1
click at [290, 118] on input "Install&Service 32510030 Waikato Home &Garden Show at Claudelands.Time:TBC." at bounding box center [328, 119] width 127 height 17
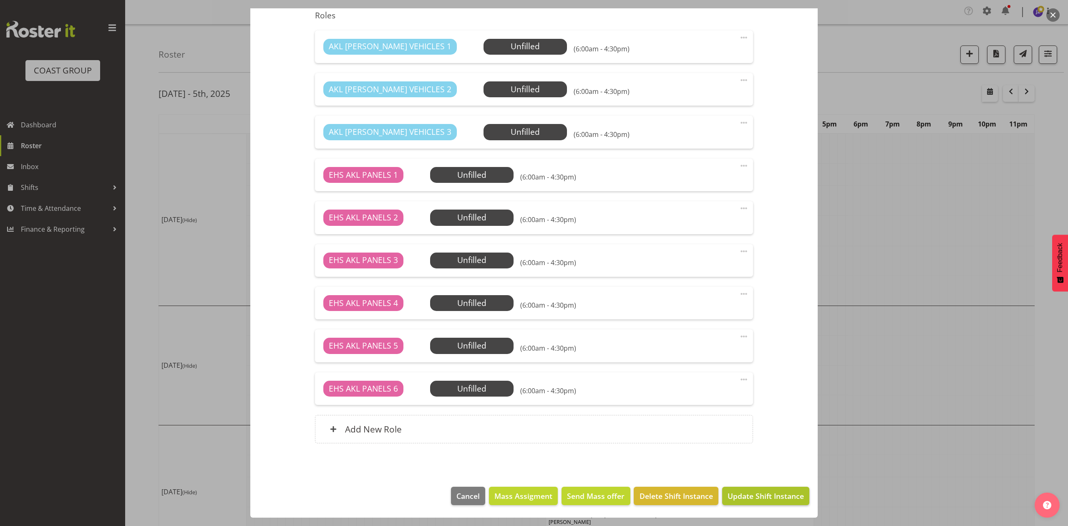
type input "Install 32510030 Waikato Home &Garden Show at Claudelands.Time:TBC."
click at [757, 497] on span "Update Shift Instance" at bounding box center [766, 495] width 76 height 11
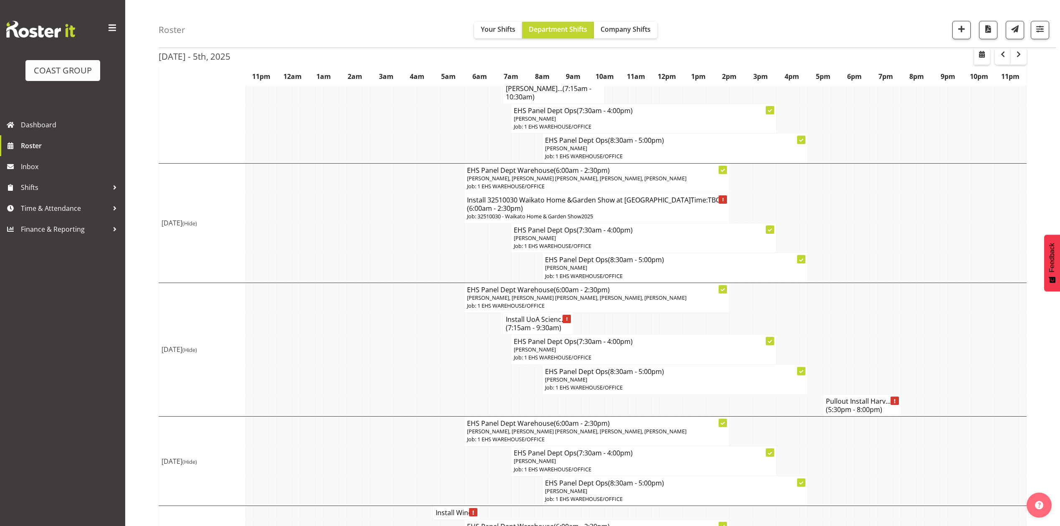
scroll to position [167, 0]
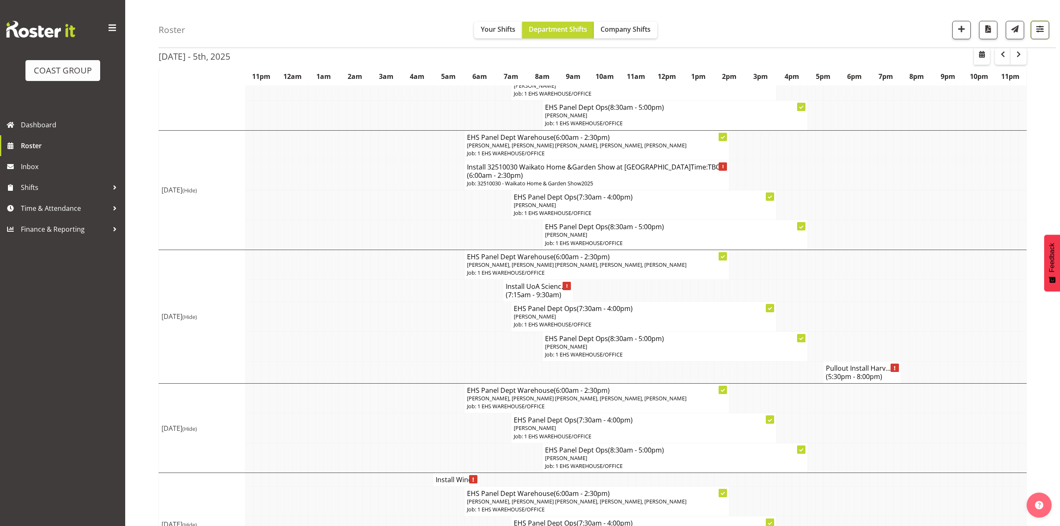
click at [1037, 33] on span "button" at bounding box center [1040, 28] width 11 height 11
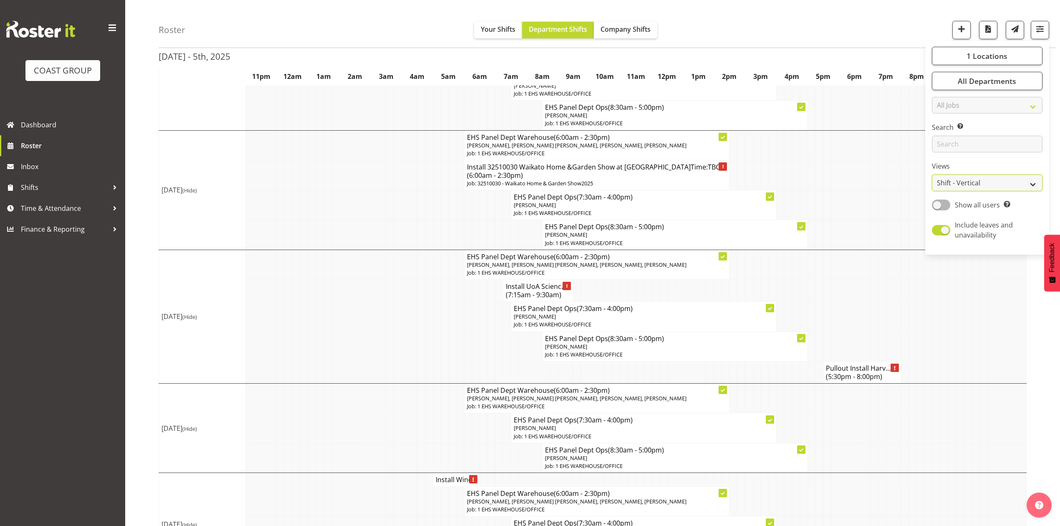
click at [965, 187] on select "Staff Role Shift - Horizontal Shift - Vertical Staff - Location" at bounding box center [987, 182] width 111 height 17
click at [932, 191] on select "Staff Role Shift - Horizontal Shift - Vertical Staff - Location" at bounding box center [987, 182] width 111 height 17
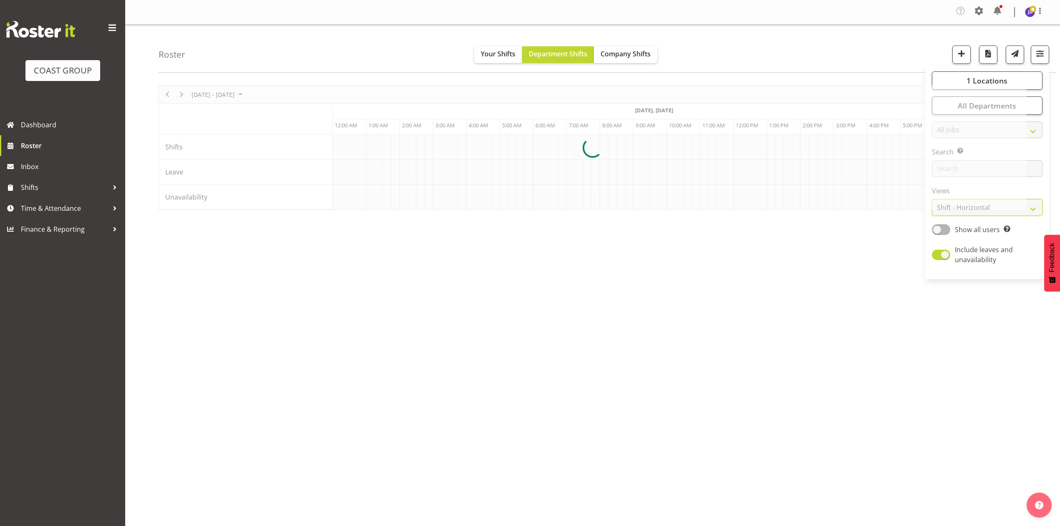
scroll to position [0, 300]
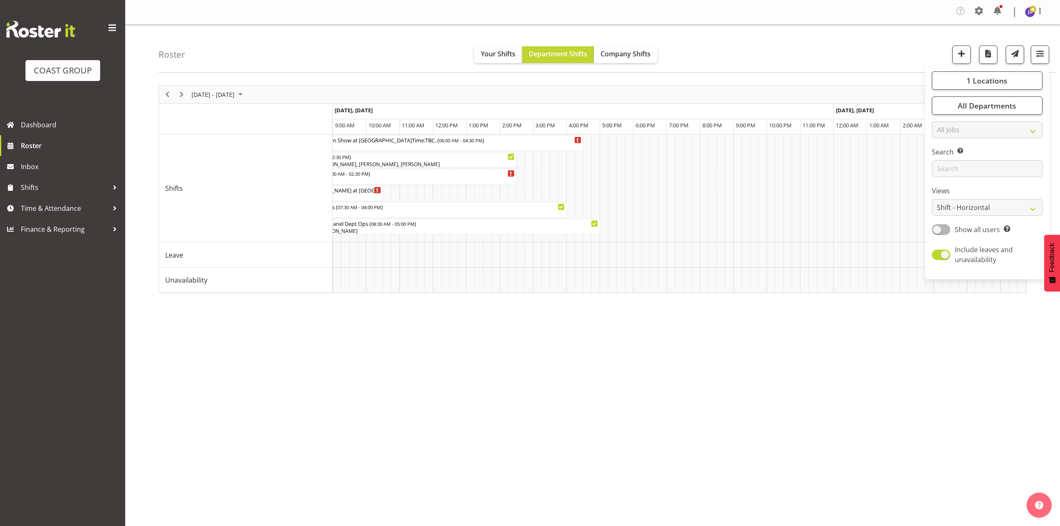
click at [825, 403] on div "Sep 29 - Oct 05, 2025 Today Timeline Day Timeline Week Timeline Fortnight Timel…" at bounding box center [609, 246] width 901 height 334
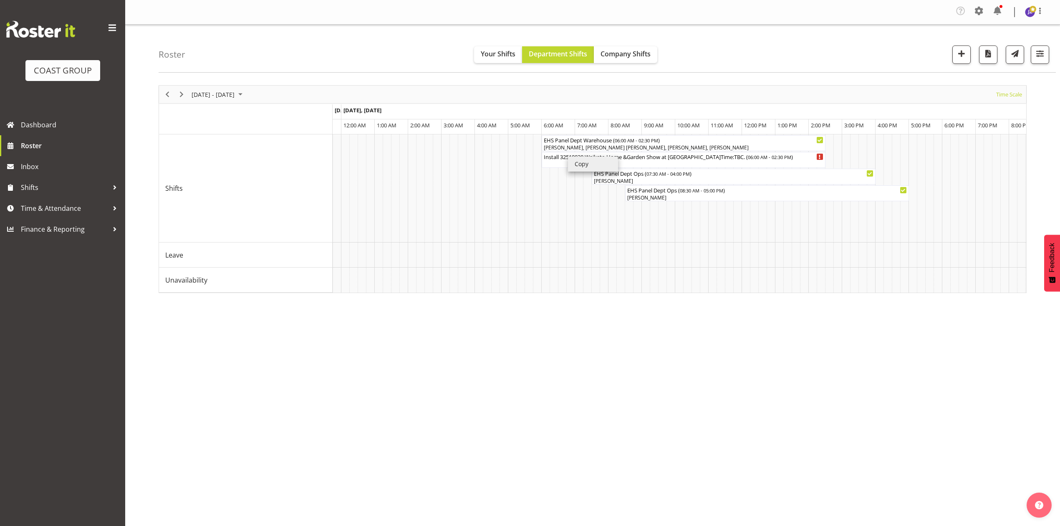
click at [580, 164] on li "Copy" at bounding box center [593, 163] width 50 height 15
click at [645, 212] on li "Paste" at bounding box center [656, 213] width 50 height 15
click at [1037, 57] on span "button" at bounding box center [1040, 53] width 11 height 11
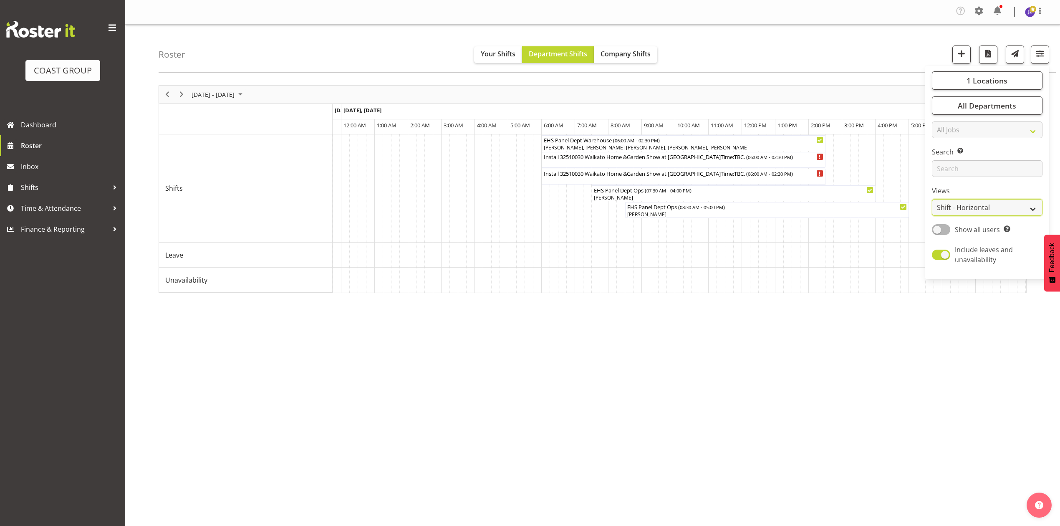
click at [972, 200] on select "Staff Role Shift - Horizontal Shift - Vertical Staff - Location" at bounding box center [987, 207] width 111 height 17
select select "shift"
click at [932, 199] on select "Staff Role Shift - Horizontal Shift - Vertical Staff - Location" at bounding box center [987, 207] width 111 height 17
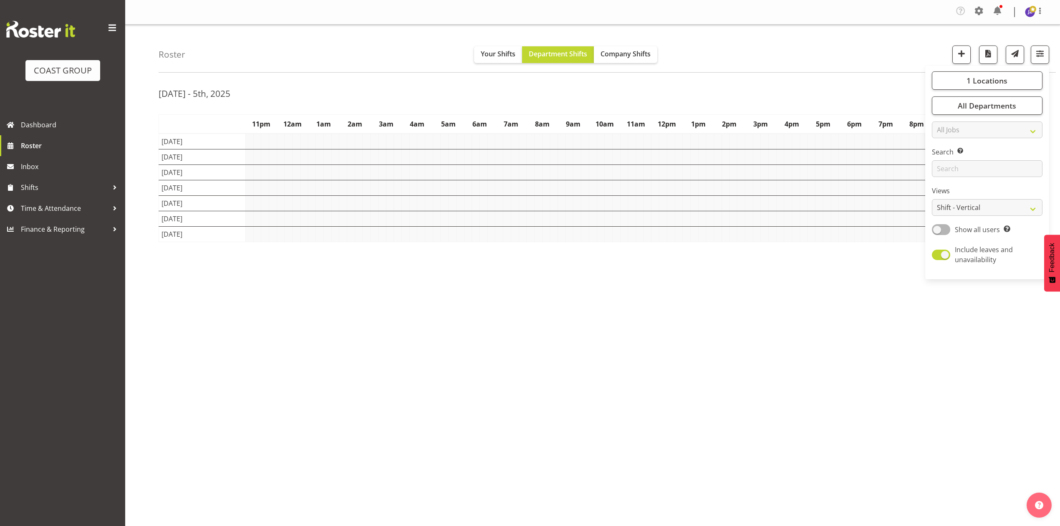
click at [818, 68] on div "Roster Your Shifts Department Shifts Company Shifts 1 Locations Clear CARLTON E…" at bounding box center [607, 49] width 897 height 48
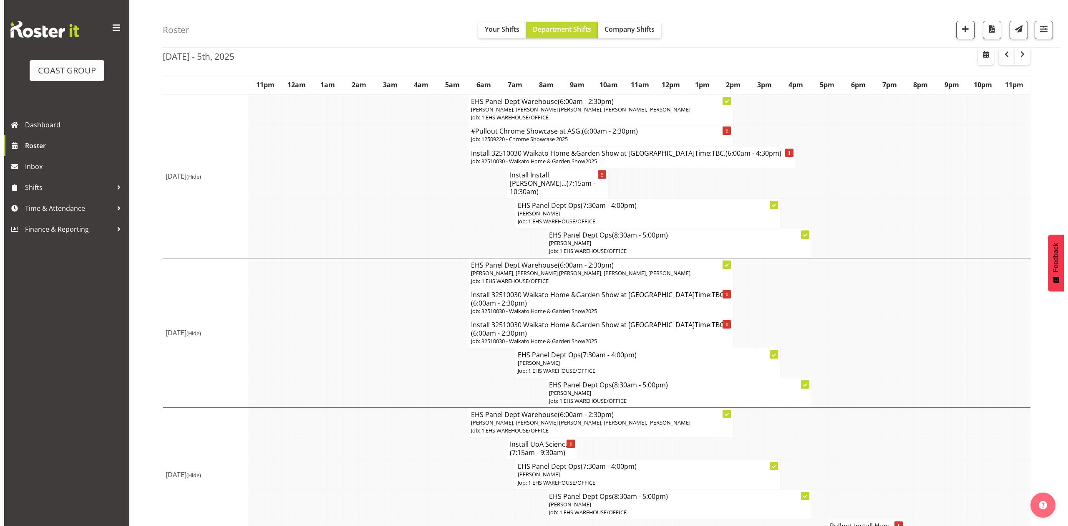
scroll to position [111, 0]
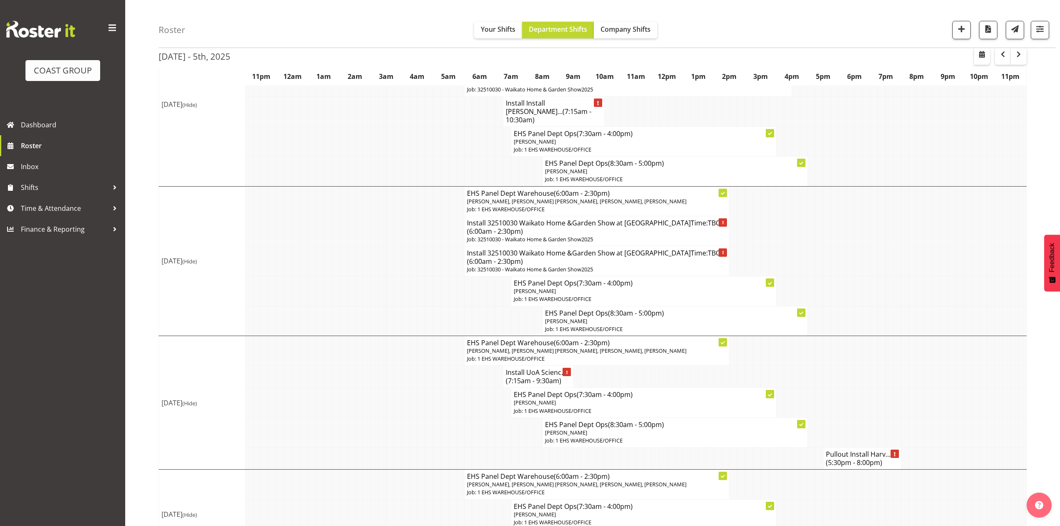
click at [575, 235] on h4 "Install 32510030 Waikato Home &Garden Show at Claudelands.Time:TBC. (6:00am - 2…" at bounding box center [597, 227] width 260 height 17
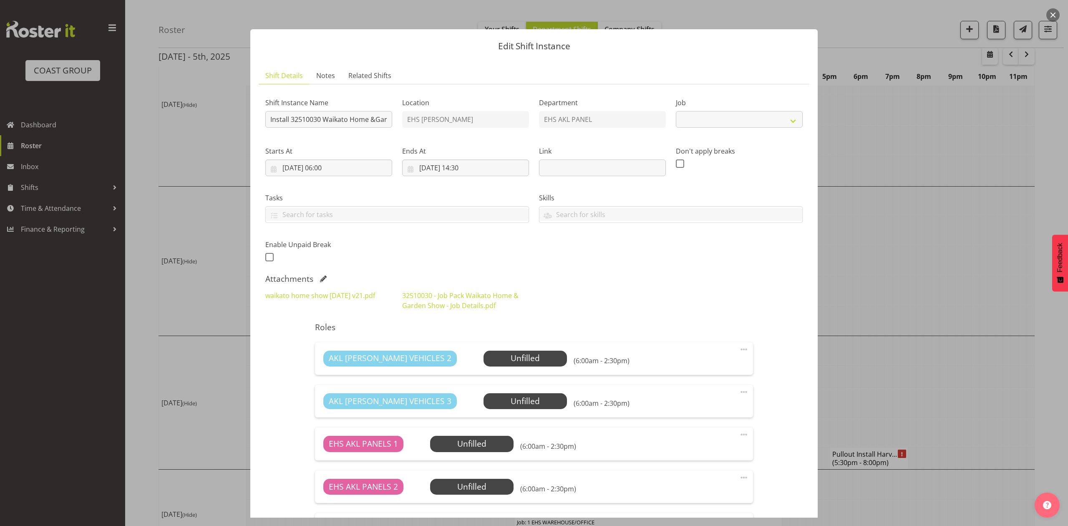
click at [912, 250] on div at bounding box center [534, 263] width 1068 height 526
select select "9140"
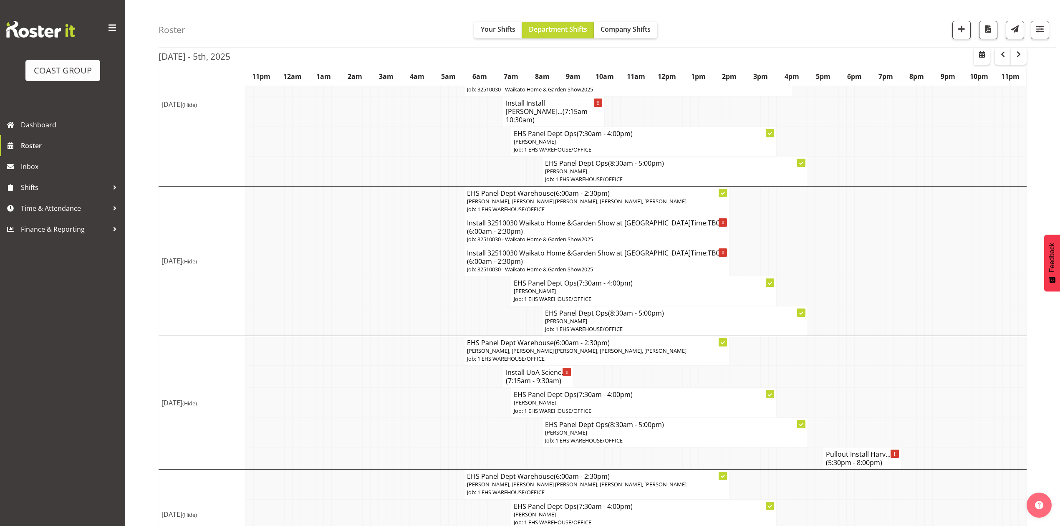
click at [618, 265] on h4 "Install 32510030 Waikato Home &Garden Show at Claudelands.Time:TBC. (6:00am - 2…" at bounding box center [597, 257] width 260 height 17
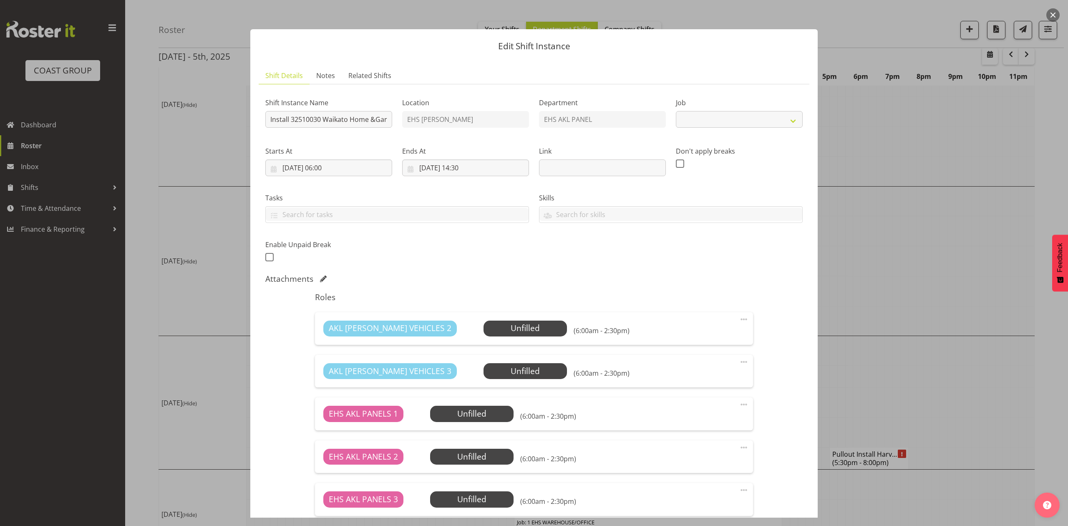
select select "9140"
drag, startPoint x: 290, startPoint y: 117, endPoint x: 250, endPoint y: 122, distance: 41.2
click at [250, 122] on div "Edit Shift Instance Shift Details Notes Related Shifts Shift Instance Name Inst…" at bounding box center [534, 262] width 584 height 509
click at [381, 118] on input "Service 32510030 Waikato Home &Garden Show at Claudelands.Time:TBC." at bounding box center [328, 119] width 127 height 17
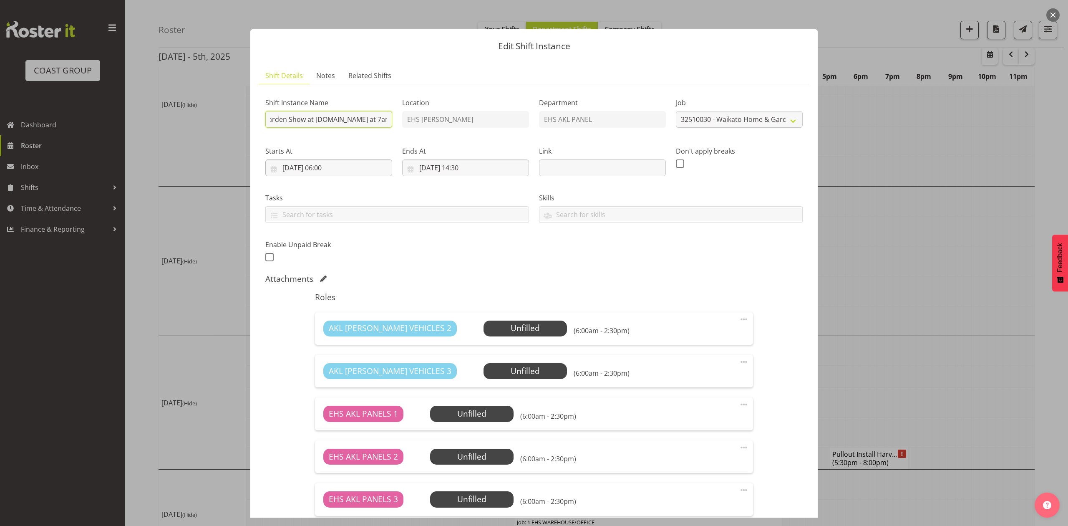
type input "Service 32510030 Waikato Home &Garden Show at Claudelands.In at 7am."
click at [298, 166] on input "30/09/2025, 06:00" at bounding box center [328, 167] width 127 height 17
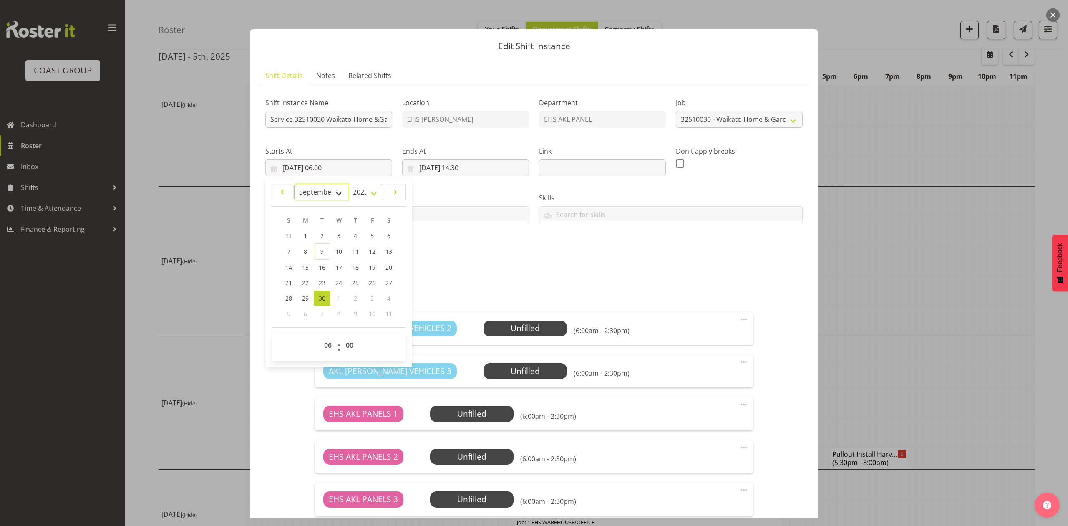
click at [321, 190] on select "January February March April May June July August September October November De…" at bounding box center [321, 192] width 55 height 17
select select "9"
click at [294, 184] on select "January February March April May June July August September October November De…" at bounding box center [321, 192] width 55 height 17
click at [336, 230] on link "1" at bounding box center [339, 235] width 17 height 15
type input "01/10/2025, 06:00"
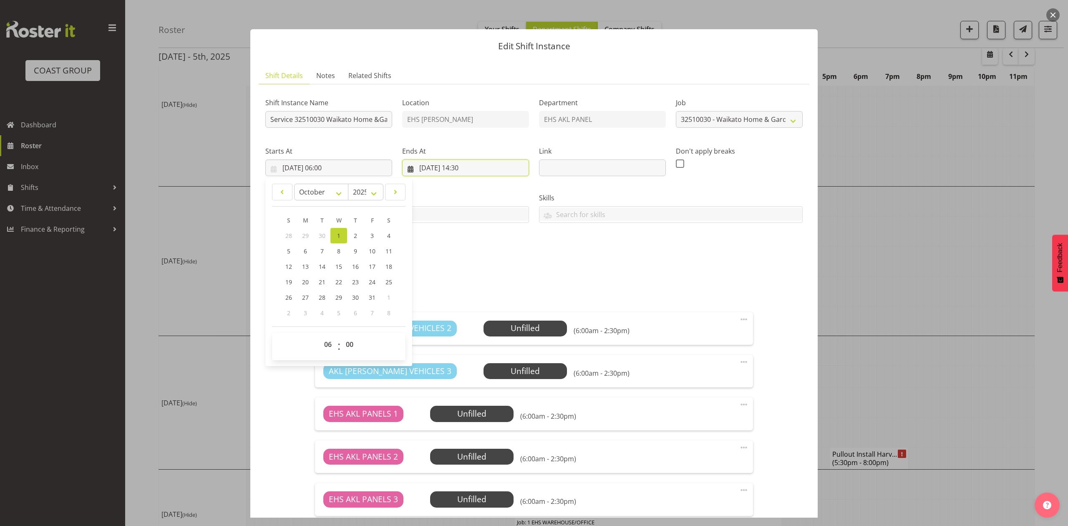
click at [448, 166] on input "30/09/2025, 14:30" at bounding box center [465, 167] width 127 height 17
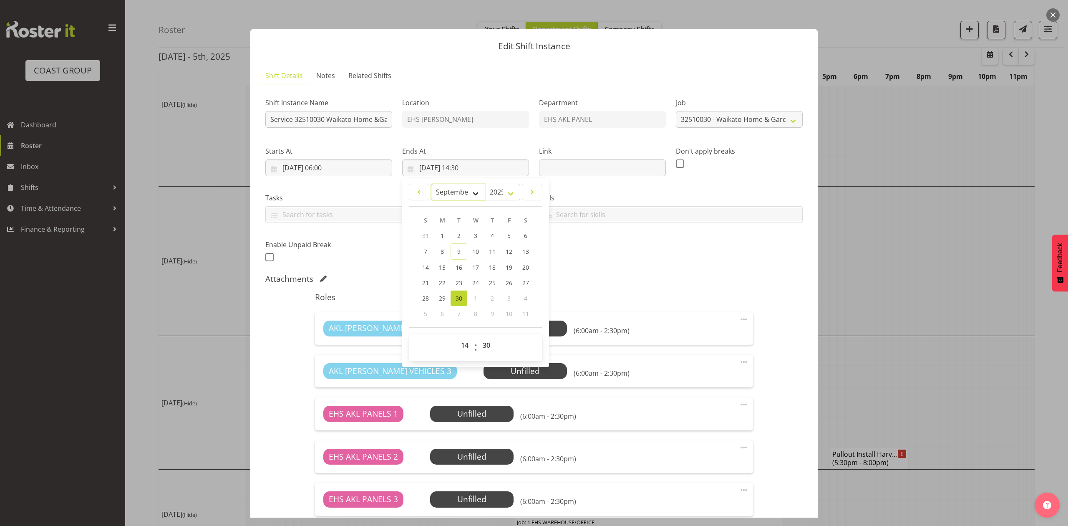
drag, startPoint x: 460, startPoint y: 189, endPoint x: 464, endPoint y: 199, distance: 10.1
click at [460, 189] on select "January February March April May June July August September October November De…" at bounding box center [458, 192] width 55 height 17
select select "9"
click at [431, 184] on select "January February March April May June July August September October November De…" at bounding box center [458, 192] width 55 height 17
click at [469, 234] on link "1" at bounding box center [475, 235] width 17 height 15
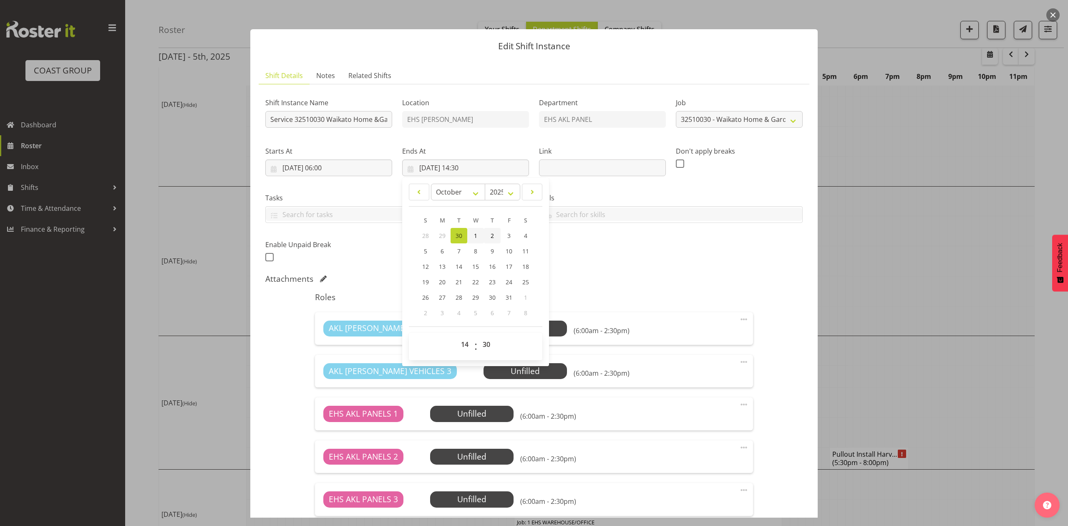
type input "01/10/2025, 14:30"
click at [667, 265] on div "Shift Instance Name Service 32510030 Waikato Home &Garden Show at Claudelands.I…" at bounding box center [534, 177] width 548 height 183
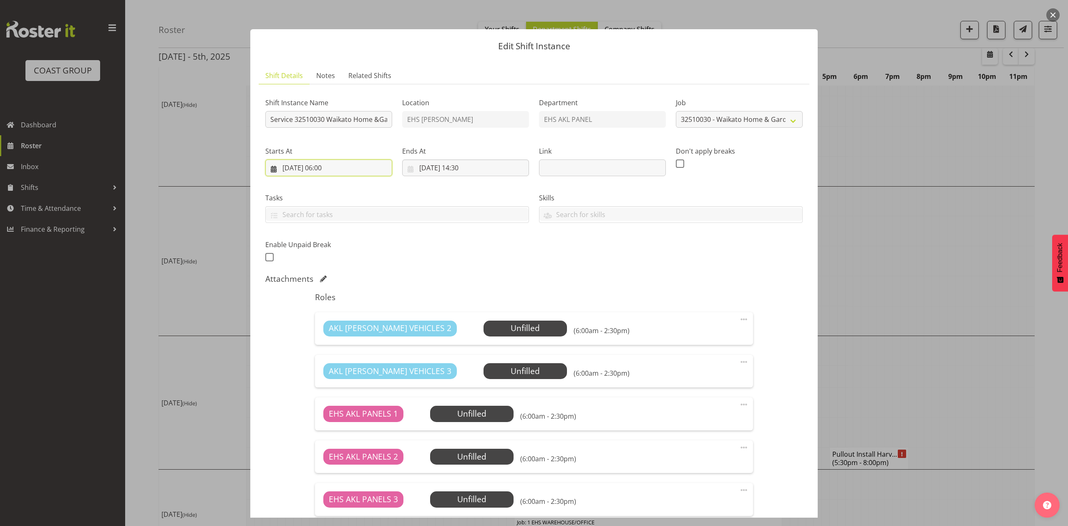
click at [328, 169] on input "01/10/2025, 06:00" at bounding box center [328, 167] width 127 height 17
click at [327, 348] on select "00 01 02 03 04 05 06 07 08 09 10 11 12 13 14 15 16 17 18 19 20 21 22 23" at bounding box center [329, 344] width 19 height 17
select select "5"
click at [320, 336] on select "00 01 02 03 04 05 06 07 08 09 10 11 12 13 14 15 16 17 18 19 20 21 22 23" at bounding box center [329, 344] width 19 height 17
type input "01/10/2025, 05:00"
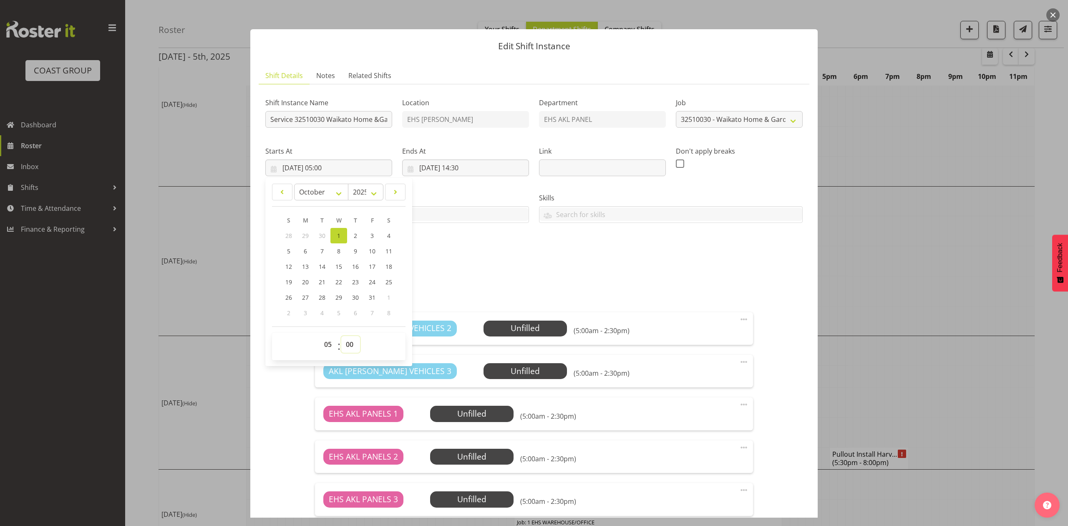
click at [349, 340] on select "00 01 02 03 04 05 06 07 08 09 10 11 12 13 14 15 16 17 18 19 20 21 22 23 24 25 2…" at bounding box center [350, 344] width 19 height 17
select select "30"
click at [341, 336] on select "00 01 02 03 04 05 06 07 08 09 10 11 12 13 14 15 16 17 18 19 20 21 22 23 24 25 2…" at bounding box center [350, 344] width 19 height 17
type input "01/10/2025, 05:30"
click at [563, 266] on div "Shift Instance Name Service 32510030 Waikato Home &Garden Show at Claudelands.I…" at bounding box center [534, 177] width 548 height 183
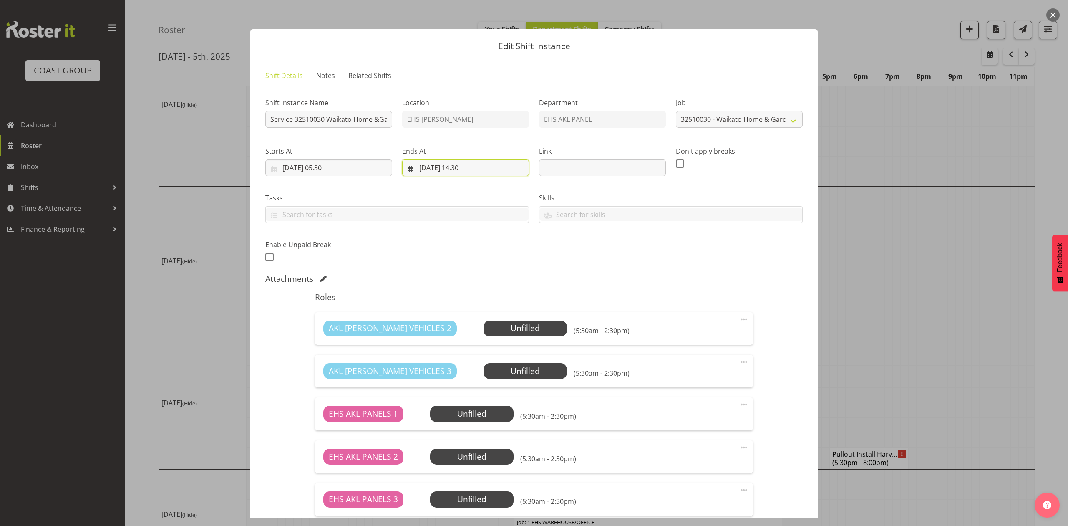
click at [465, 161] on input "01/10/2025, 14:30" at bounding box center [465, 167] width 127 height 17
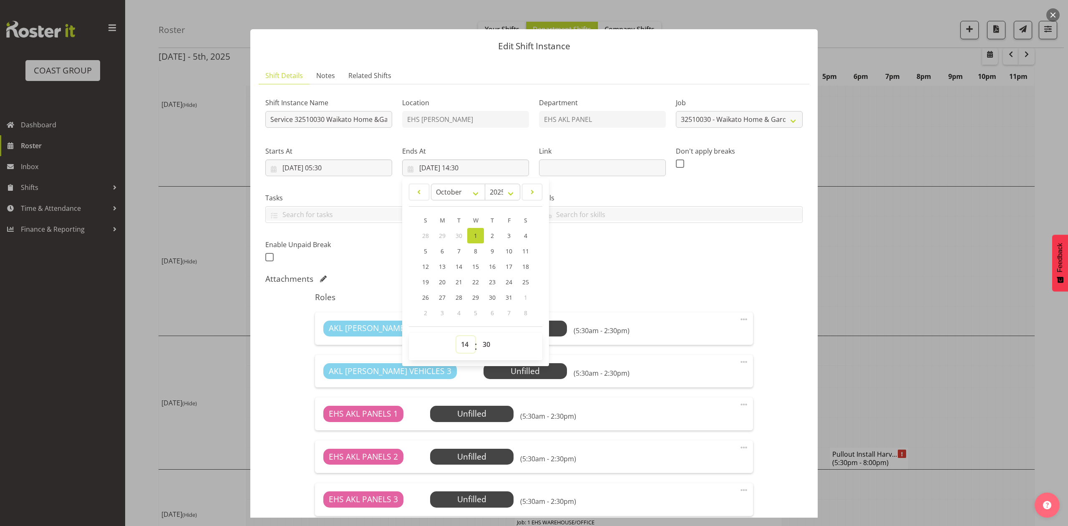
click at [462, 346] on select "00 01 02 03 04 05 06 07 08 09 10 11 12 13 14 15 16 17 18 19 20 21 22 23" at bounding box center [466, 344] width 19 height 17
select select "16"
click at [457, 336] on select "00 01 02 03 04 05 06 07 08 09 10 11 12 13 14 15 16 17 18 19 20 21 22 23" at bounding box center [466, 344] width 19 height 17
type input "01/10/2025, 16:30"
click at [613, 289] on div "Roles AKL RYMER VEHICLES 2 Unfilled Select Employee (5:30am - 4:30pm) Edit Cove…" at bounding box center [534, 447] width 448 height 320
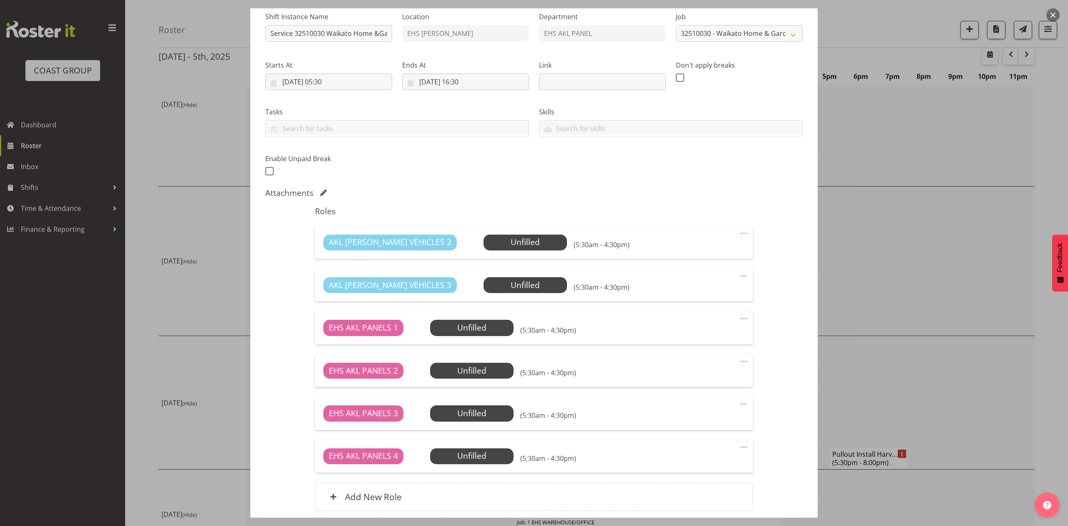
scroll to position [154, 0]
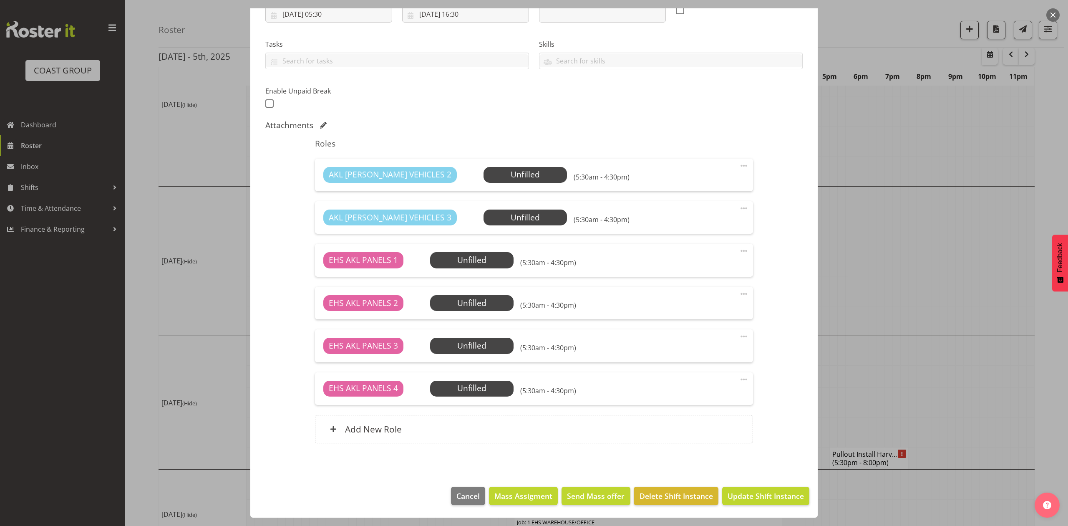
click at [739, 206] on span at bounding box center [744, 208] width 10 height 10
click at [702, 255] on link "Delete" at bounding box center [709, 258] width 80 height 15
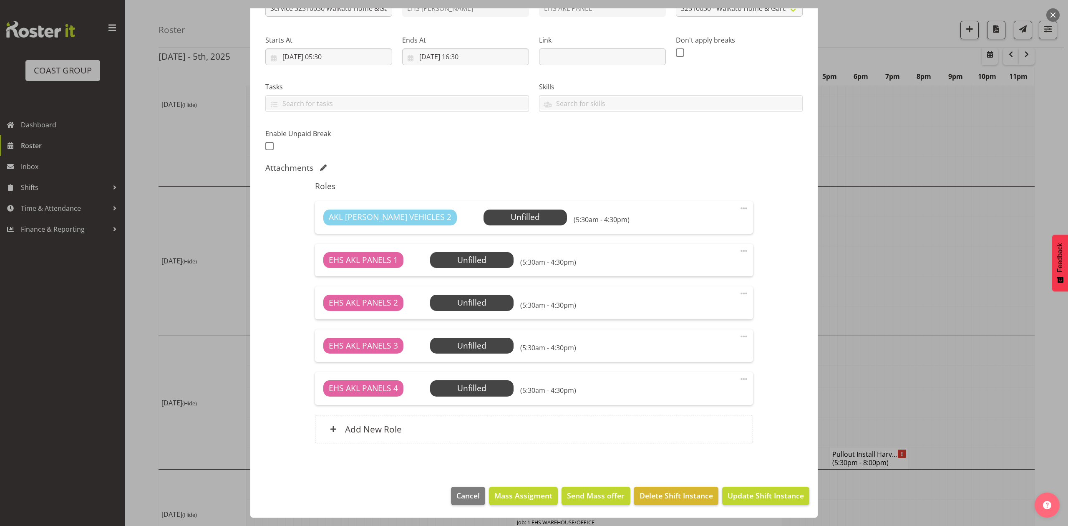
click at [739, 374] on span at bounding box center [744, 379] width 10 height 10
click at [721, 423] on link "Delete" at bounding box center [709, 428] width 80 height 15
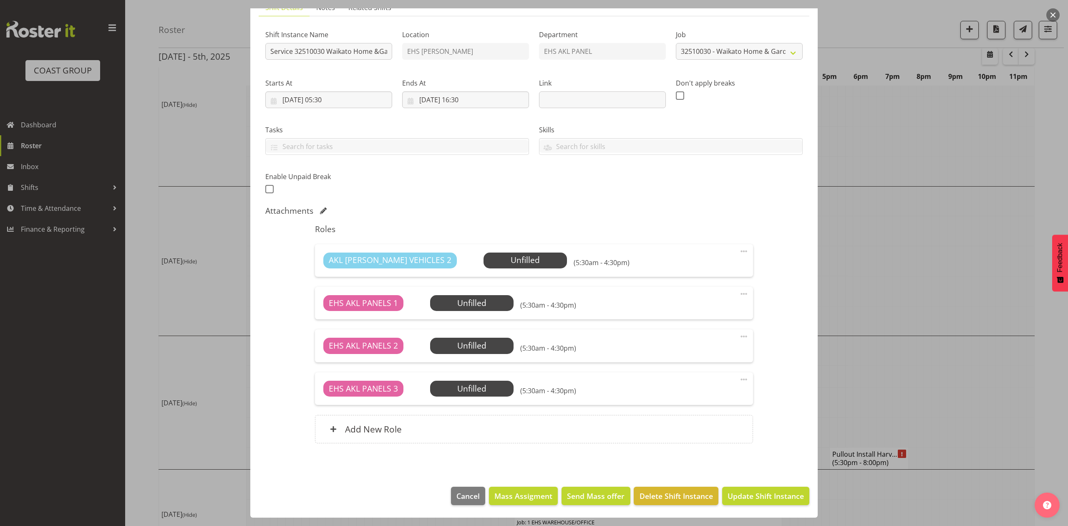
scroll to position [69, 0]
click at [739, 378] on span at bounding box center [744, 379] width 10 height 10
click at [702, 425] on link "Delete" at bounding box center [709, 429] width 80 height 15
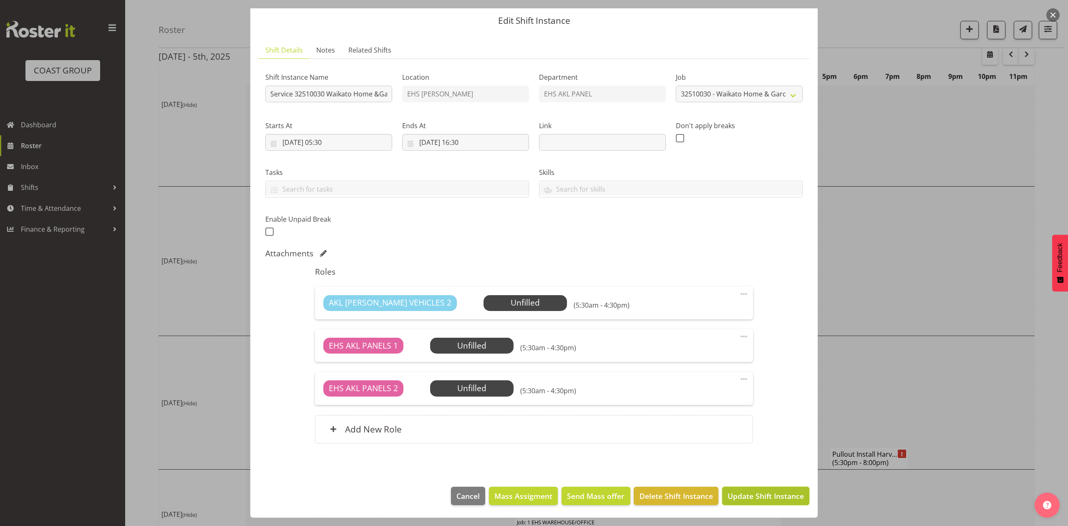
click at [788, 494] on span "Update Shift Instance" at bounding box center [766, 495] width 76 height 11
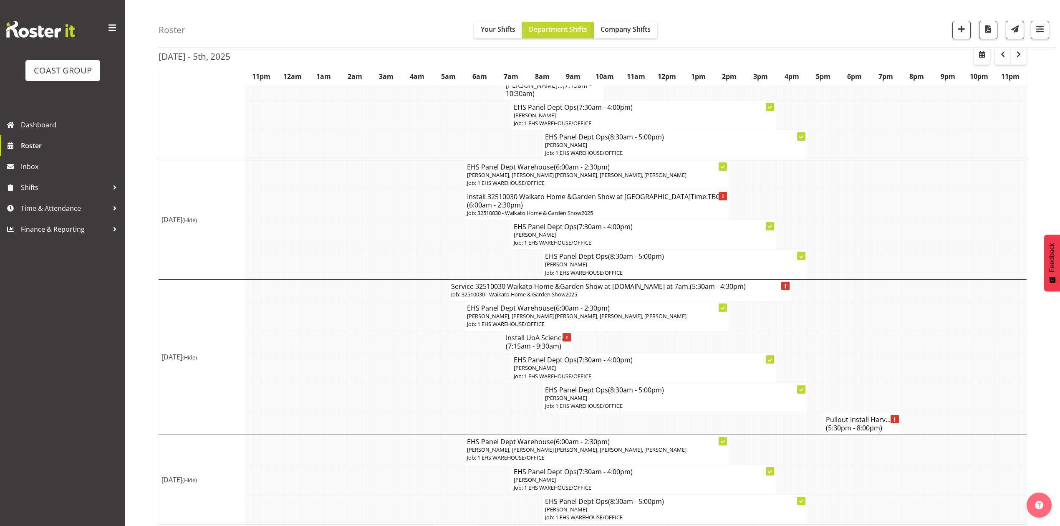
scroll to position [222, 0]
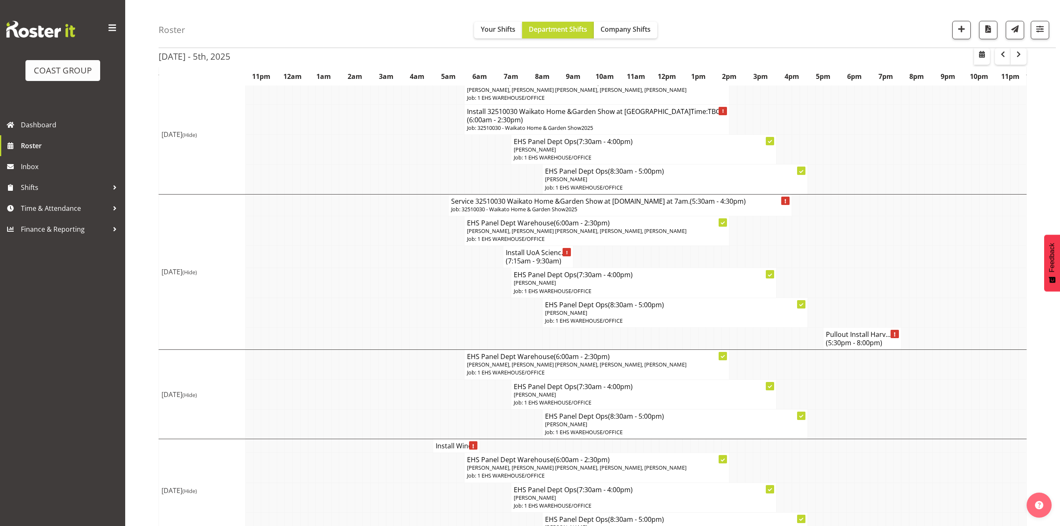
click at [868, 298] on td at bounding box center [866, 283] width 8 height 30
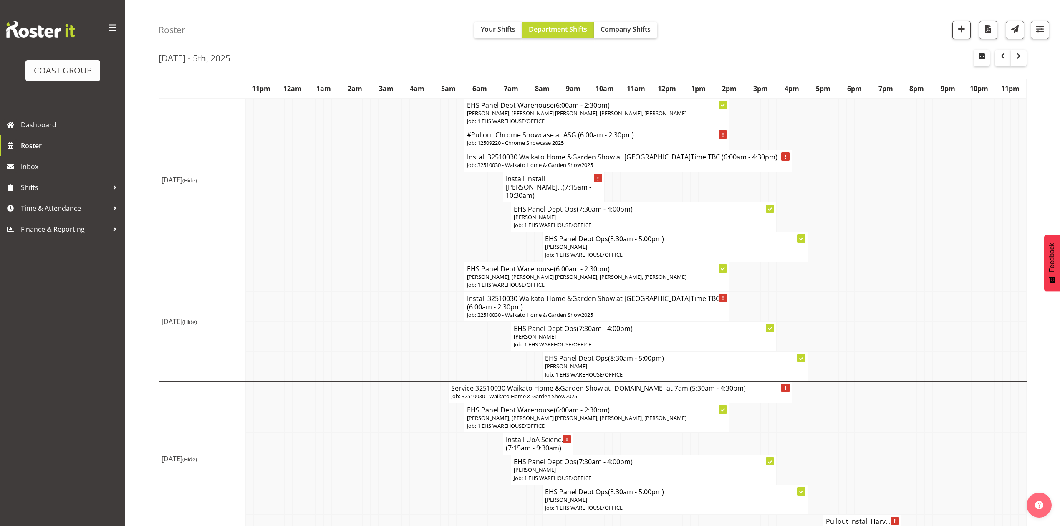
scroll to position [0, 0]
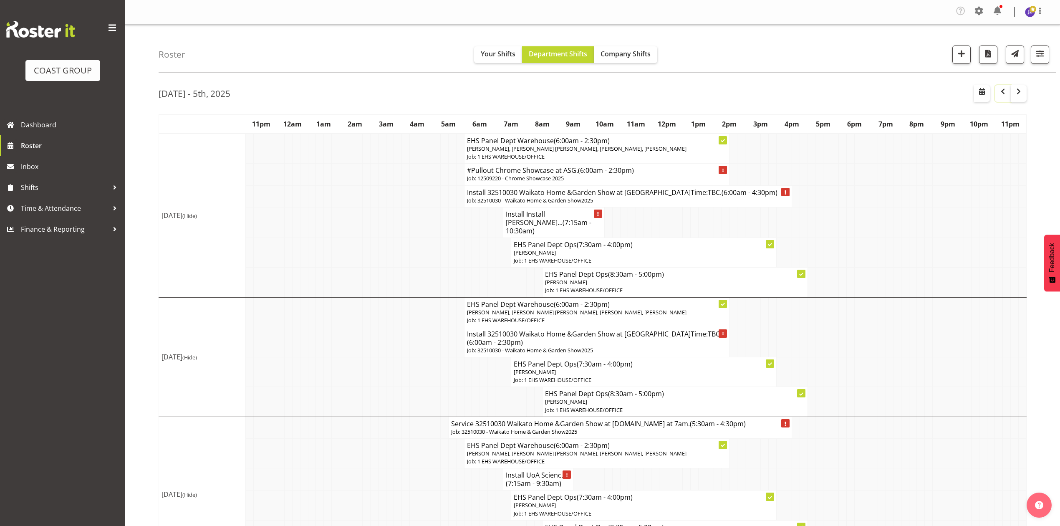
click at [997, 93] on button "button" at bounding box center [1003, 93] width 16 height 17
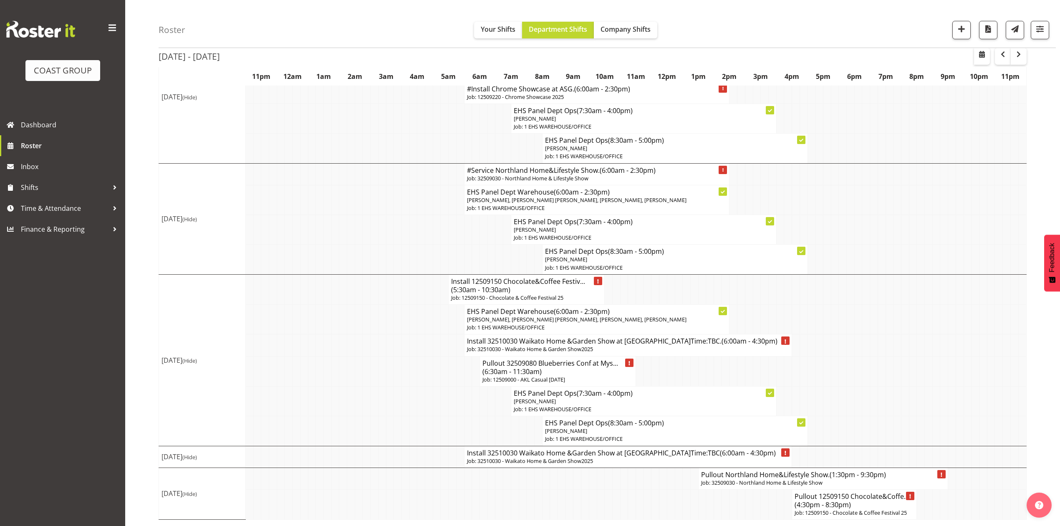
scroll to position [461, 0]
drag, startPoint x: 1015, startPoint y: 57, endPoint x: 1058, endPoint y: 112, distance: 69.0
click at [1015, 57] on span "button" at bounding box center [1019, 54] width 10 height 10
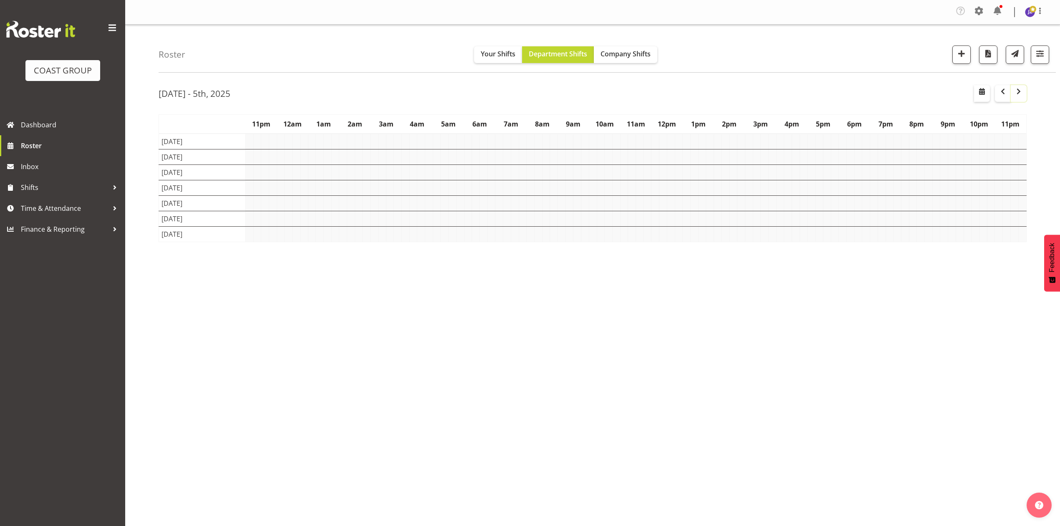
scroll to position [0, 0]
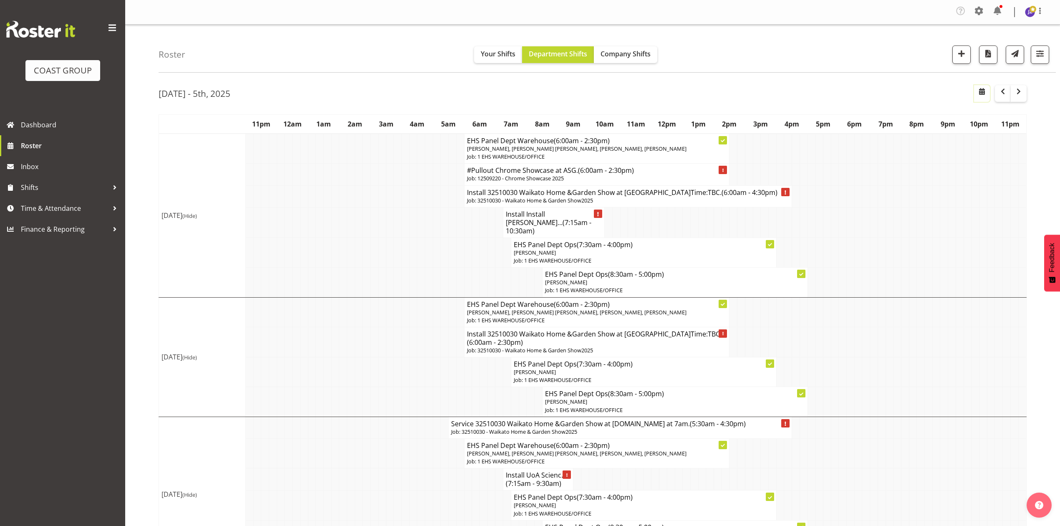
click at [982, 93] on span "button" at bounding box center [982, 91] width 10 height 10
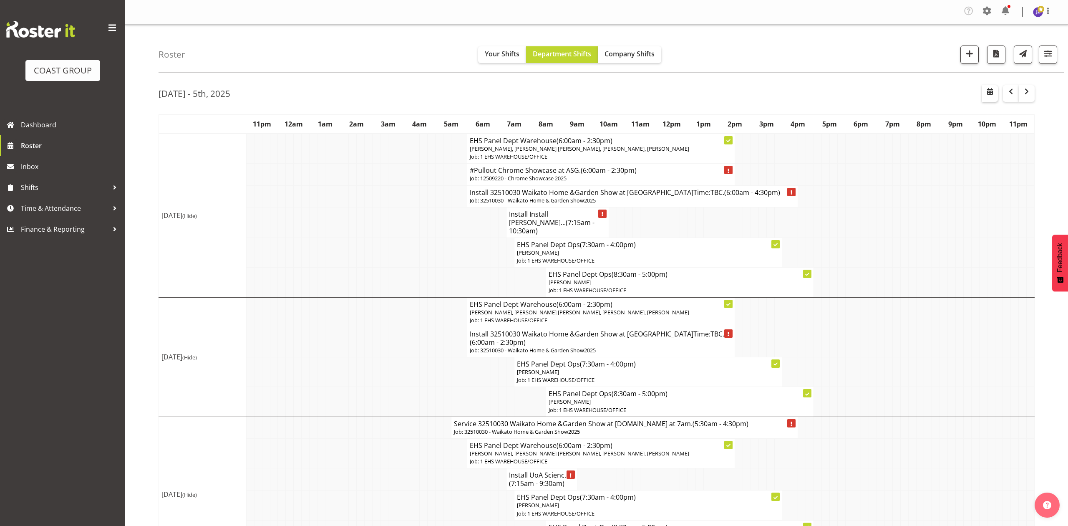
select select "8"
select select "2025"
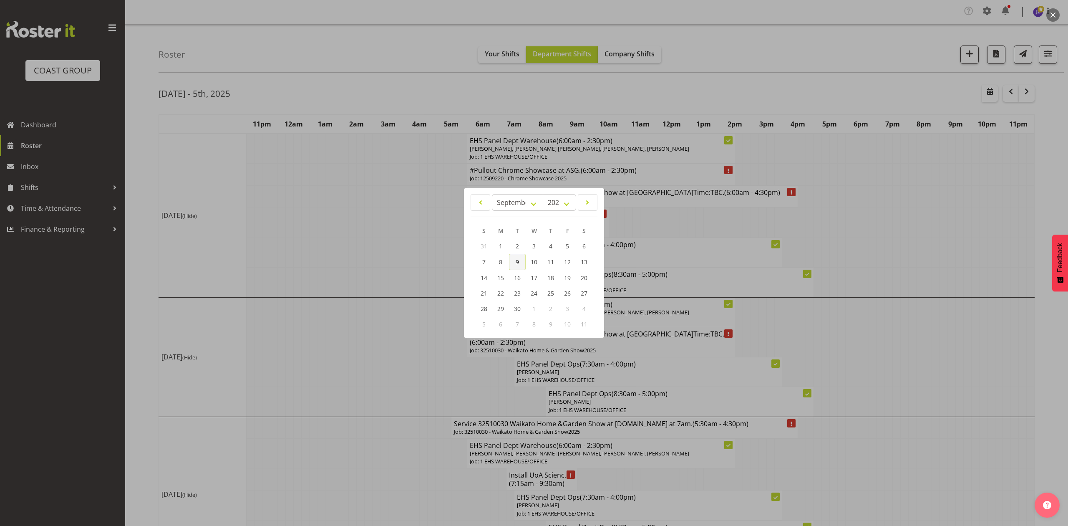
click at [516, 262] on span "9" at bounding box center [517, 262] width 3 height 8
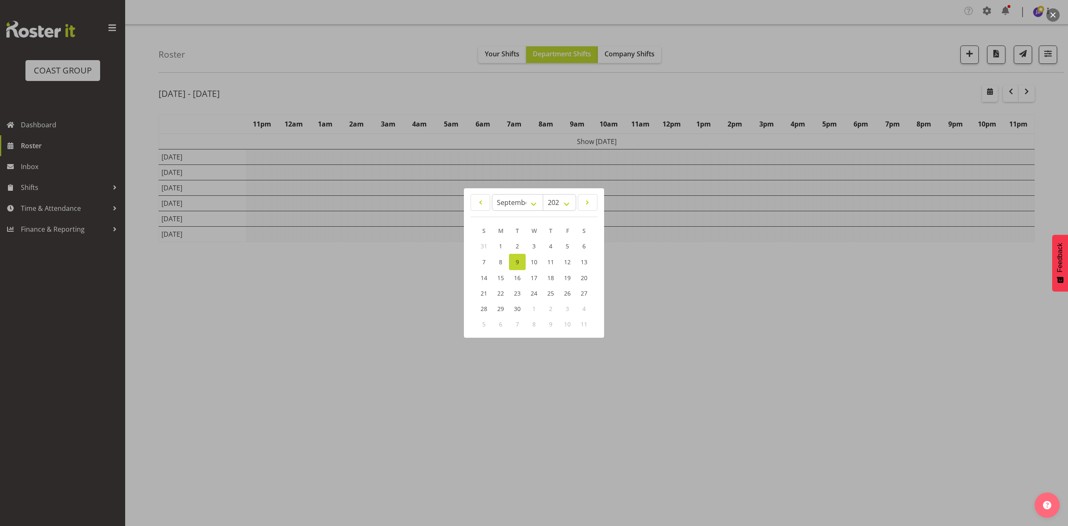
drag, startPoint x: 855, startPoint y: 77, endPoint x: 860, endPoint y: 77, distance: 5.0
click at [858, 77] on div at bounding box center [534, 263] width 1068 height 526
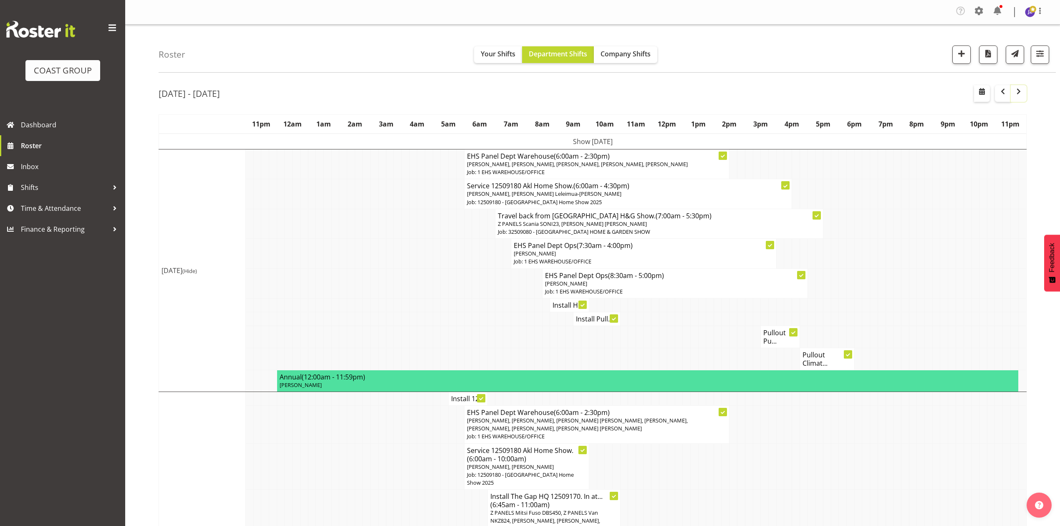
click at [1017, 93] on span "button" at bounding box center [1019, 91] width 10 height 10
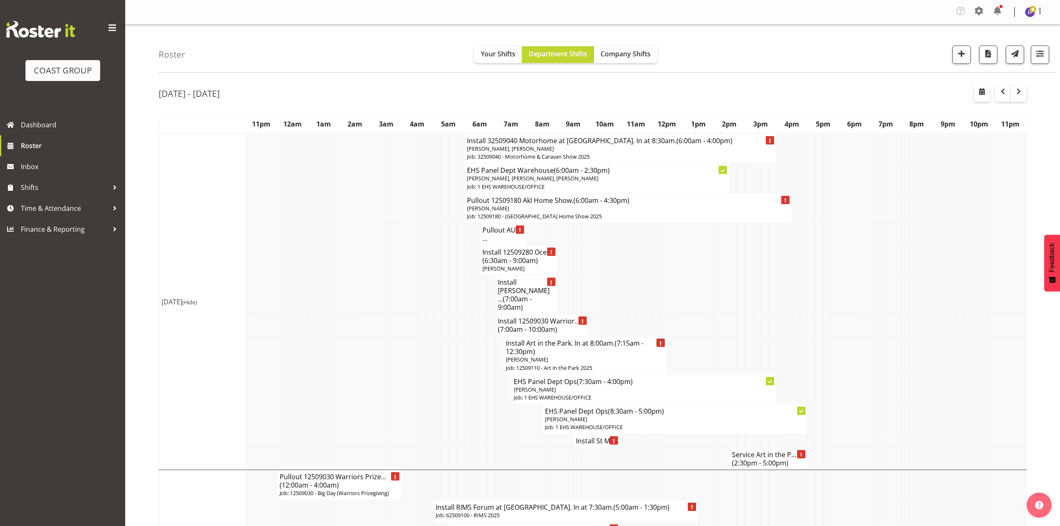
click at [396, 236] on td at bounding box center [398, 234] width 8 height 22
click at [518, 262] on span "(6:30am - 9:00am)" at bounding box center [510, 260] width 56 height 9
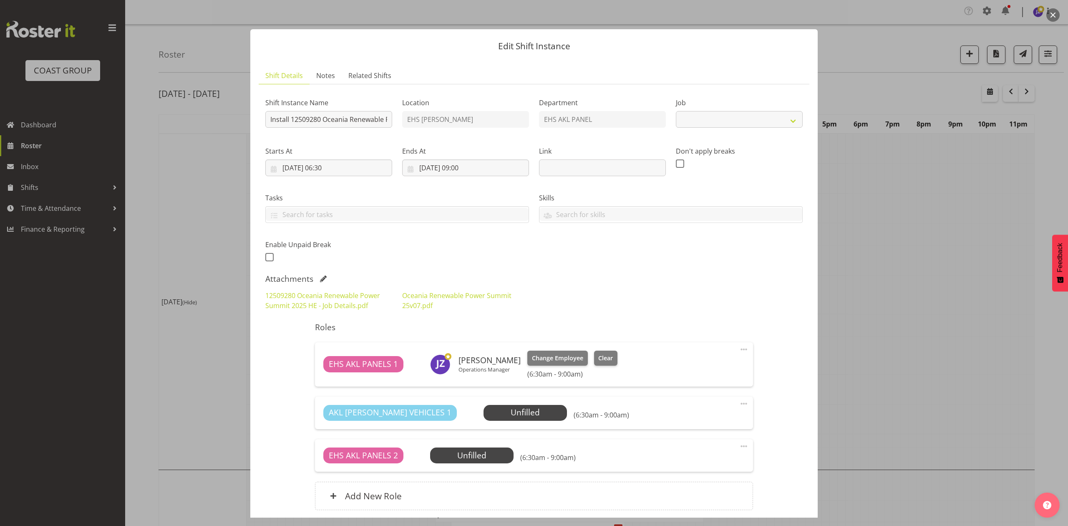
select select "10278"
click at [382, 124] on input "Install 12509280 Oceania Renewable Power Summit .In at 7am." at bounding box center [328, 119] width 127 height 17
click at [373, 119] on input "Install 12509280 Oceania Renewable Power Summit .In at 7am." at bounding box center [328, 119] width 127 height 17
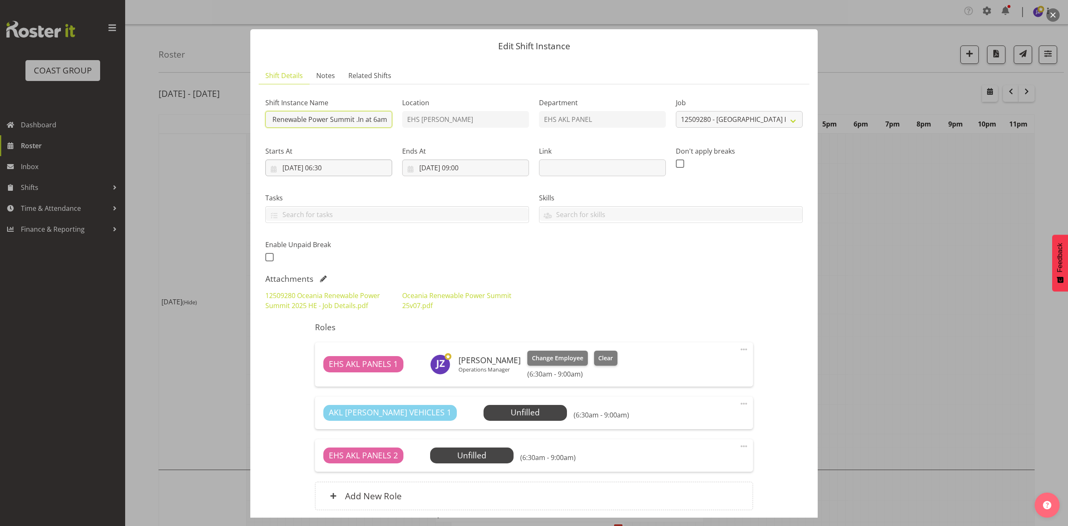
type input "Install 12509280 Oceania Renewable Power Summit .In at 6am."
drag, startPoint x: 331, startPoint y: 167, endPoint x: 353, endPoint y: 321, distance: 155.2
click at [332, 167] on input "15/09/2025, 06:30" at bounding box center [328, 167] width 127 height 17
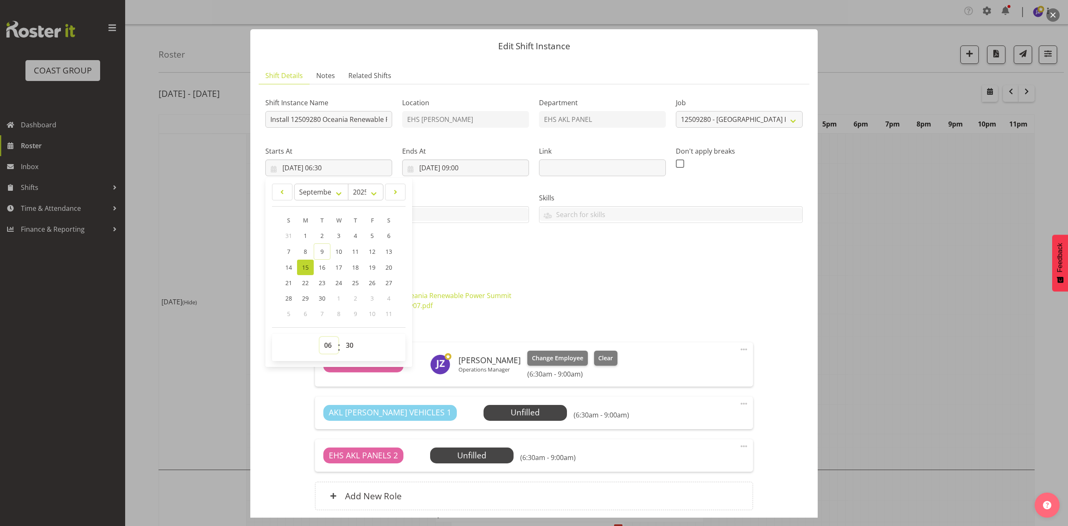
drag, startPoint x: 329, startPoint y: 346, endPoint x: 330, endPoint y: 340, distance: 5.9
click at [329, 346] on select "00 01 02 03 04 05 06 07 08 09 10 11 12 13 14 15 16 17 18 19 20 21 22 23" at bounding box center [329, 345] width 19 height 17
select select "5"
click at [320, 337] on select "00 01 02 03 04 05 06 07 08 09 10 11 12 13 14 15 16 17 18 19 20 21 22 23" at bounding box center [329, 345] width 19 height 17
type input "15/09/2025, 05:30"
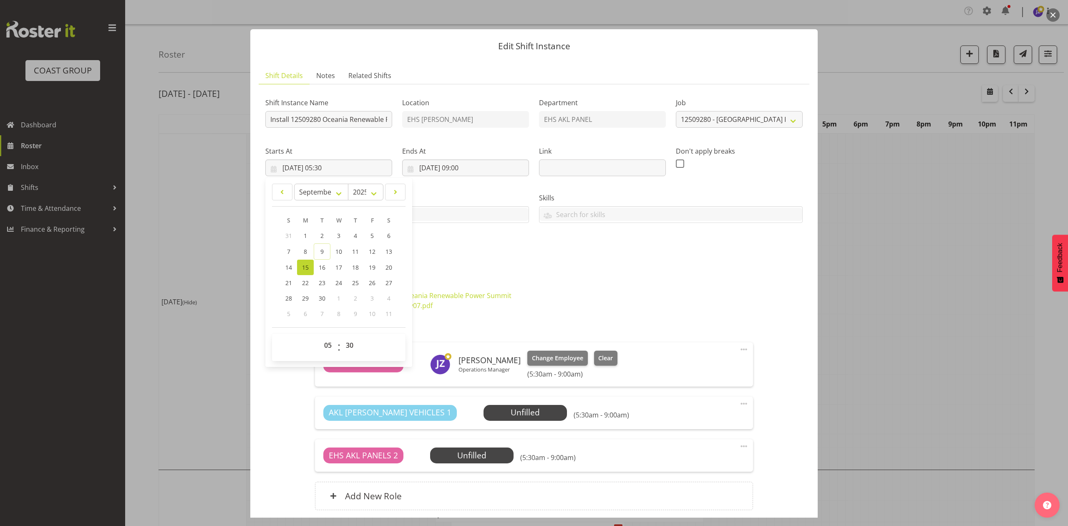
click at [515, 265] on div "Shift Instance Name Install 12509280 Oceania Renewable Power Summit .In at 6am.…" at bounding box center [534, 177] width 548 height 183
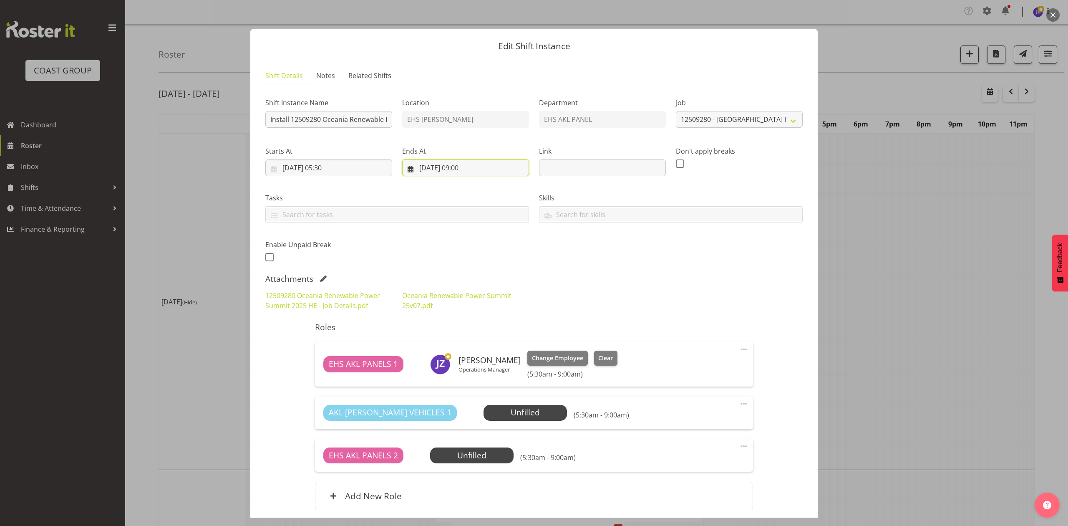
click at [464, 166] on input "15/09/2025, 09:00" at bounding box center [465, 167] width 127 height 17
click at [467, 342] on select "00 01 02 03 04 05 06 07 08 09 10 11 12 13 14 15 16 17 18 19 20 21 22 23" at bounding box center [466, 345] width 19 height 17
select select "8"
click at [457, 337] on select "00 01 02 03 04 05 06 07 08 09 10 11 12 13 14 15 16 17 18 19 20 21 22 23" at bounding box center [466, 345] width 19 height 17
type input "15/09/2025, 08:00"
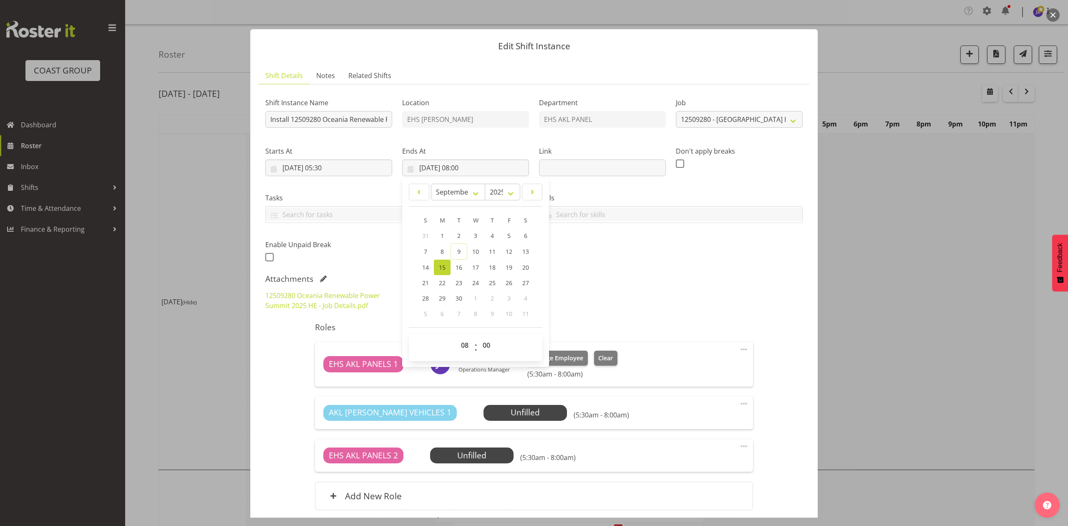
click at [637, 293] on div "12509280 Oceania Renewable Power Summit 2025 HE - Job Details.pdf Oceania Renew…" at bounding box center [534, 300] width 548 height 30
click at [470, 164] on input "15/09/2025, 08:00" at bounding box center [465, 167] width 127 height 17
click at [571, 311] on div "12509280 Oceania Renewable Power Summit 2025 HE - Job Details.pdf Oceania Renew…" at bounding box center [534, 300] width 548 height 30
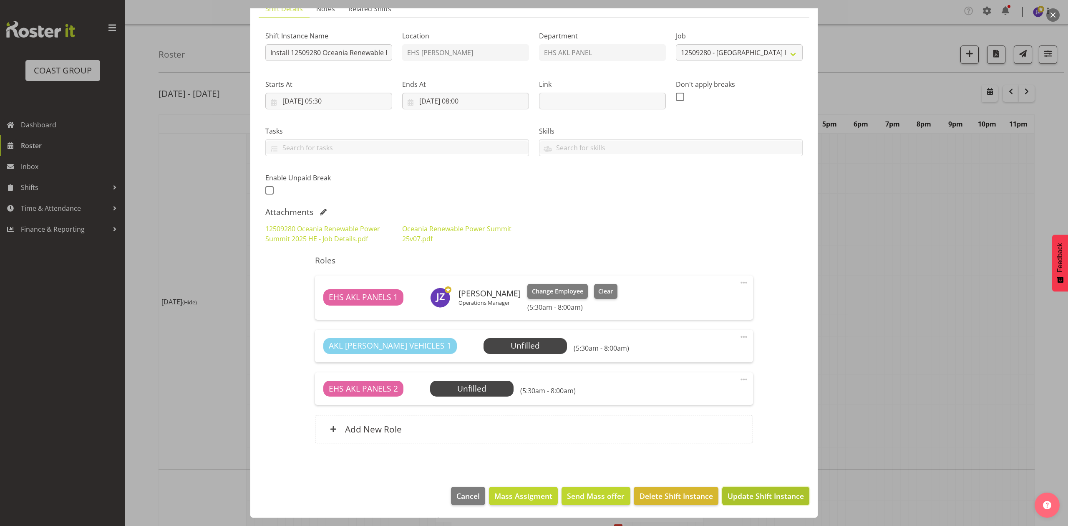
click at [773, 496] on span "Update Shift Instance" at bounding box center [766, 495] width 76 height 11
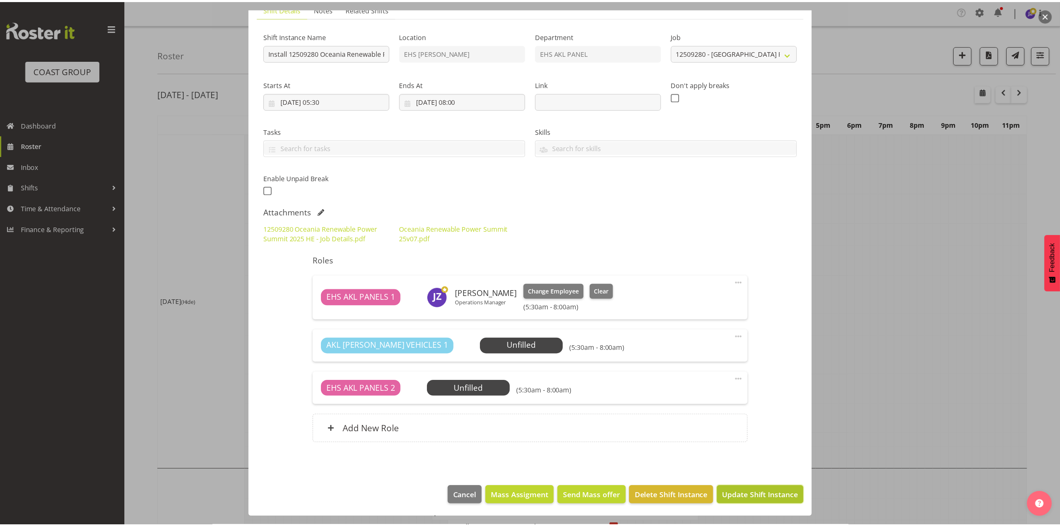
scroll to position [34, 0]
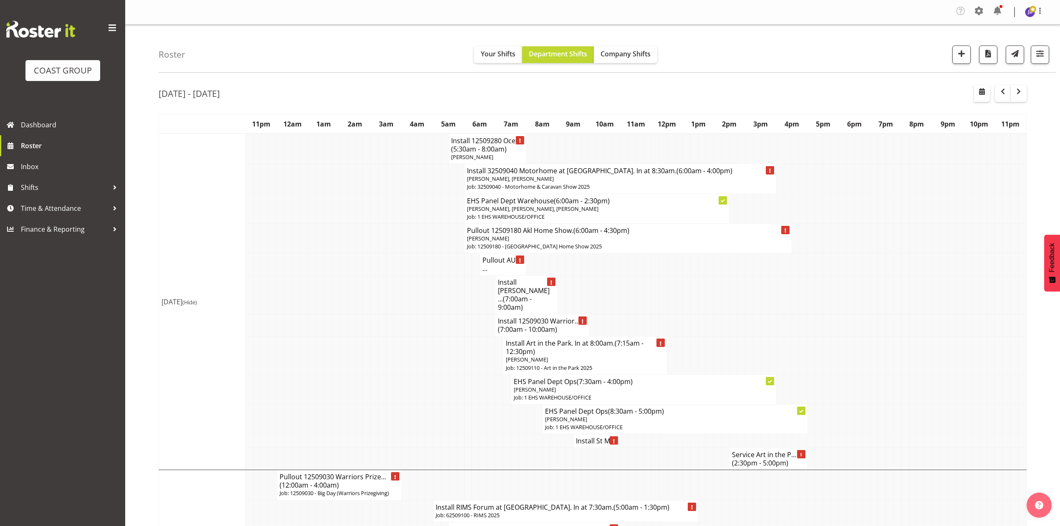
click at [722, 336] on td at bounding box center [726, 355] width 8 height 38
click at [653, 259] on td at bounding box center [655, 264] width 8 height 22
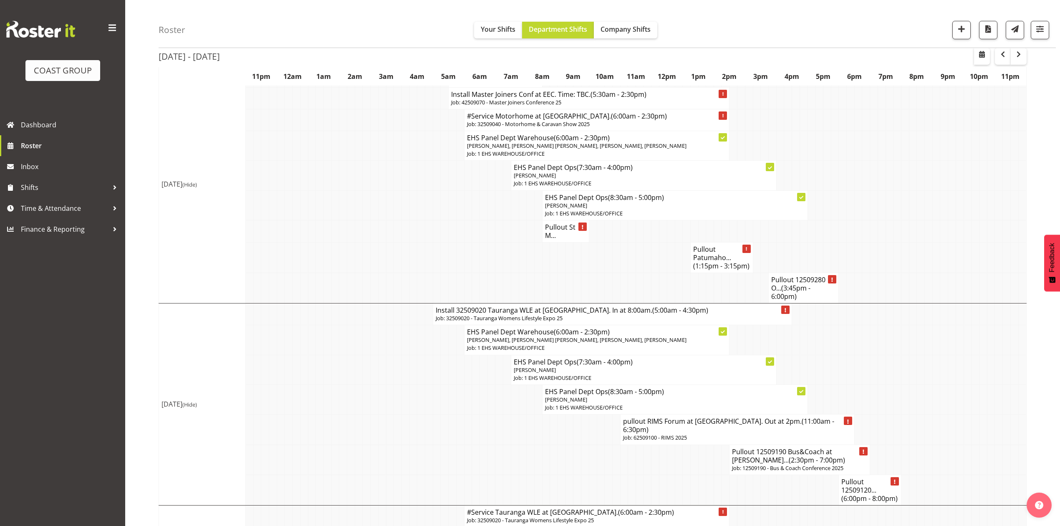
scroll to position [573, 0]
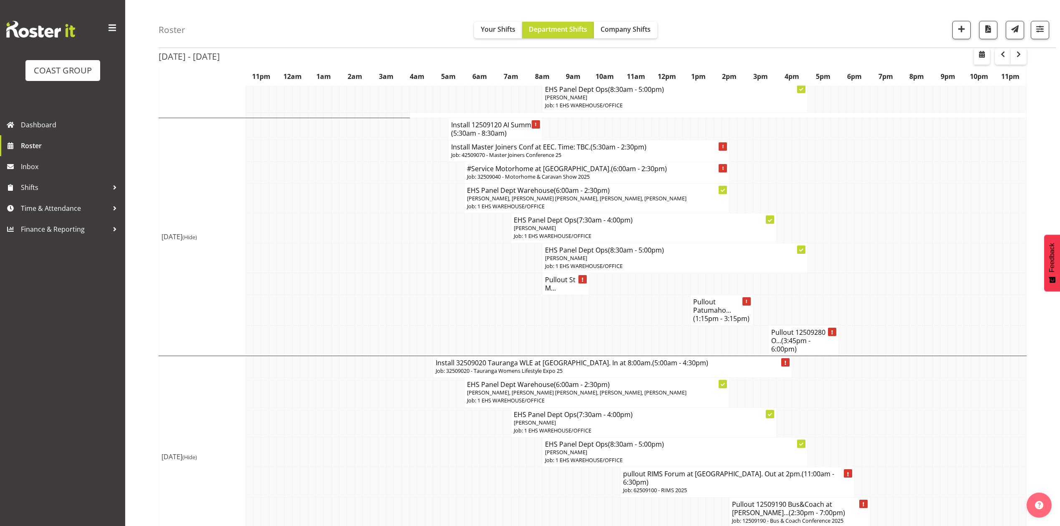
click at [490, 143] on h4 "Install Master Joiners Conf at EEC. Time: TBC. (5:30am - 2:30pm)" at bounding box center [588, 147] width 275 height 8
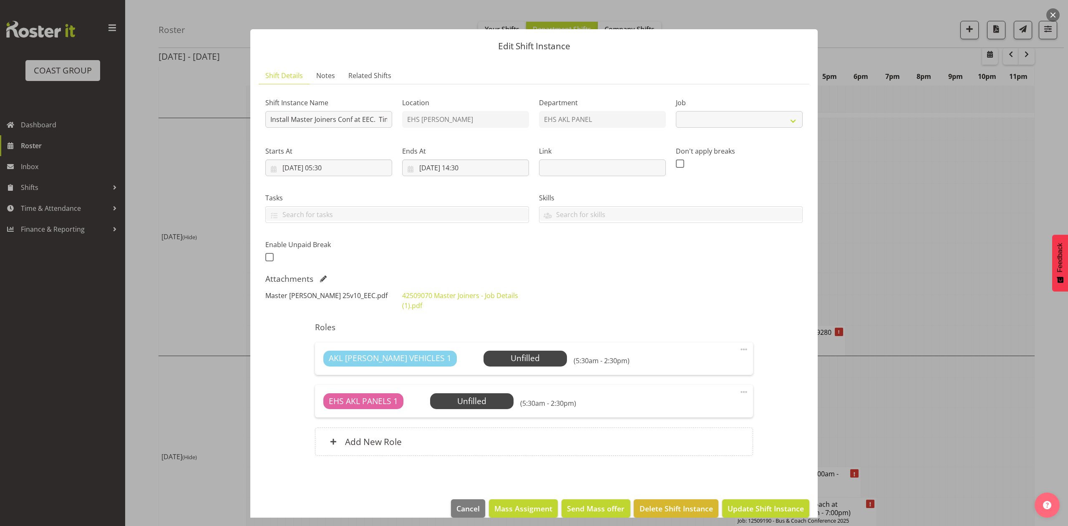
select select "9797"
click at [326, 298] on link "Master Joiners 25v10_EEC.pdf" at bounding box center [326, 295] width 122 height 9
click at [933, 262] on div at bounding box center [534, 263] width 1068 height 526
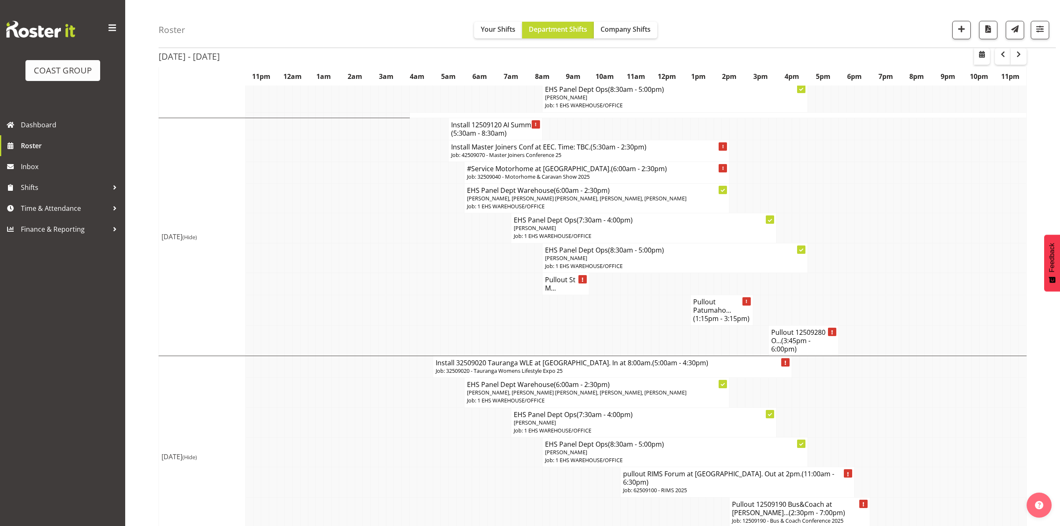
click at [887, 330] on td at bounding box center [890, 341] width 8 height 30
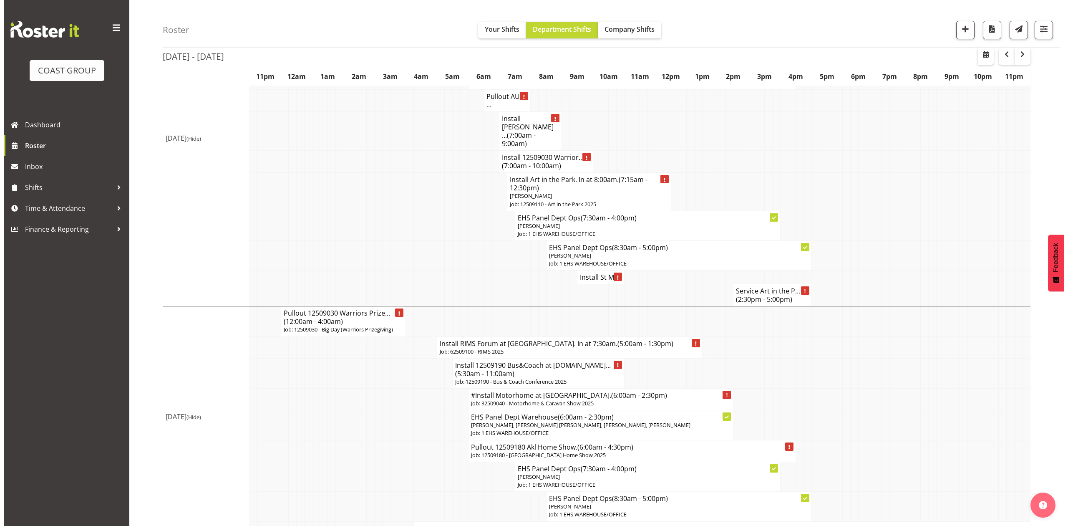
scroll to position [72, 0]
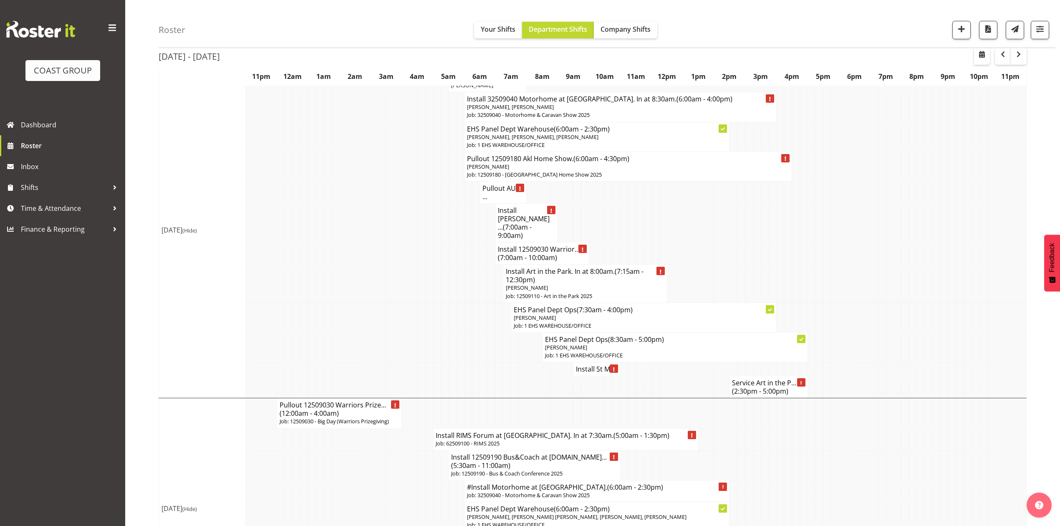
click at [521, 222] on span "(7:00am - 9:00am)" at bounding box center [515, 231] width 34 height 18
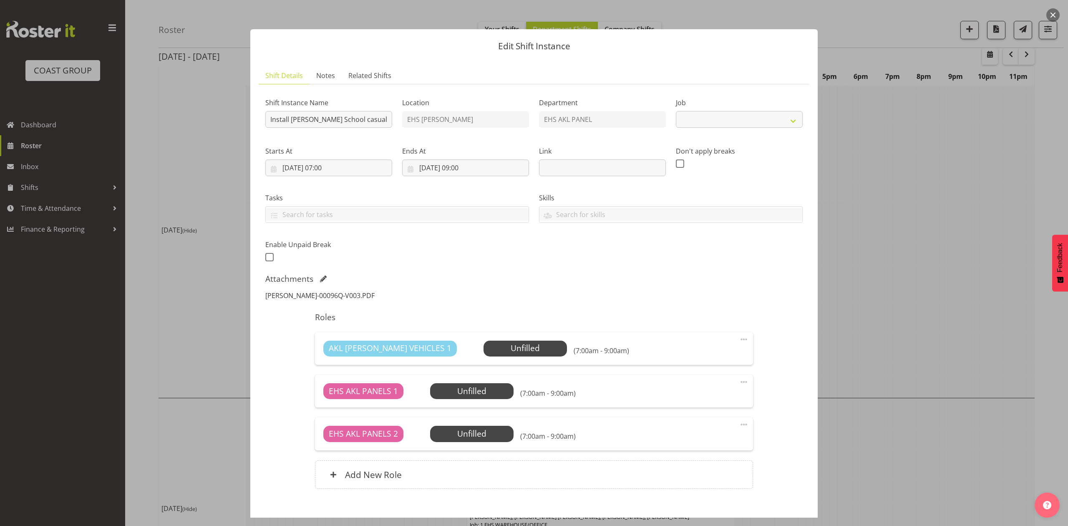
select select "8653"
click at [330, 291] on link "KRISTINS-00096Q-V003.PDF" at bounding box center [319, 295] width 109 height 9
click at [296, 165] on input "15/09/2025, 07:00" at bounding box center [328, 167] width 127 height 17
click at [374, 252] on span "12" at bounding box center [372, 251] width 7 height 8
type input "12/09/2025, 07:00"
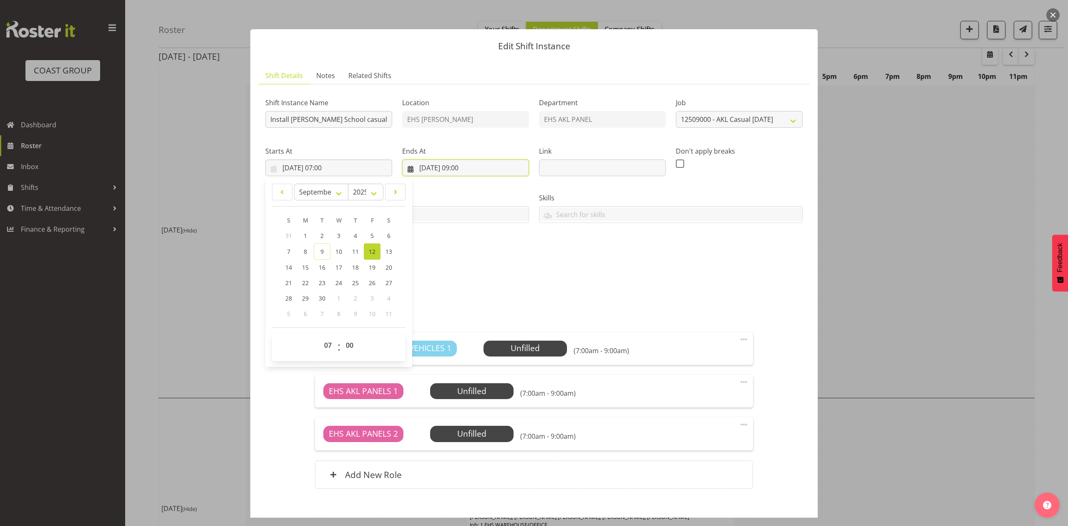
click at [438, 171] on input "15/09/2025, 09:00" at bounding box center [465, 167] width 127 height 17
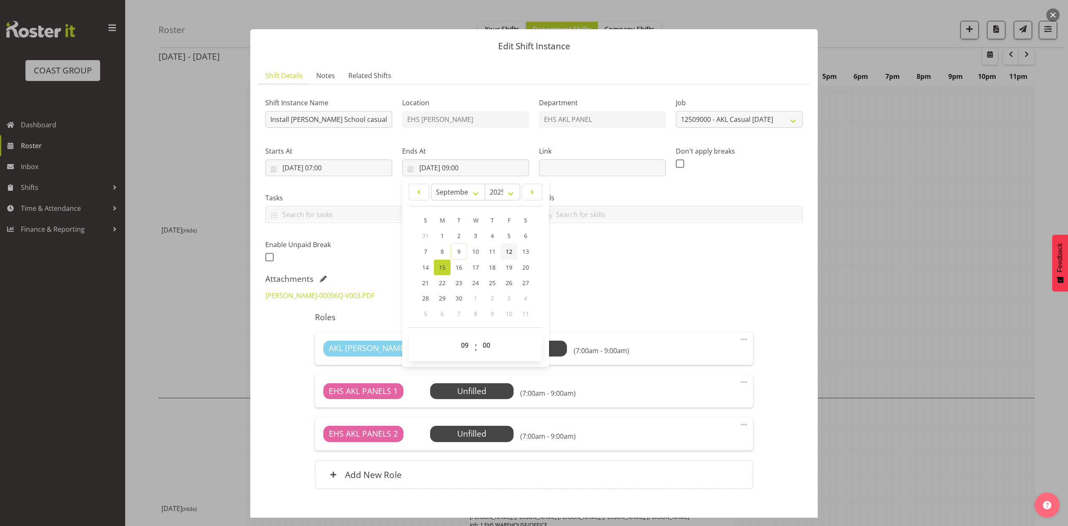
click at [512, 252] on link "12" at bounding box center [509, 251] width 17 height 16
type input "12/09/2025, 09:00"
click at [641, 251] on div "Shift Instance Name Install Kristin School casual. In at 8am. Location EHS RYME…" at bounding box center [534, 177] width 548 height 183
click at [336, 164] on input "12/09/2025, 07:00" at bounding box center [328, 167] width 127 height 17
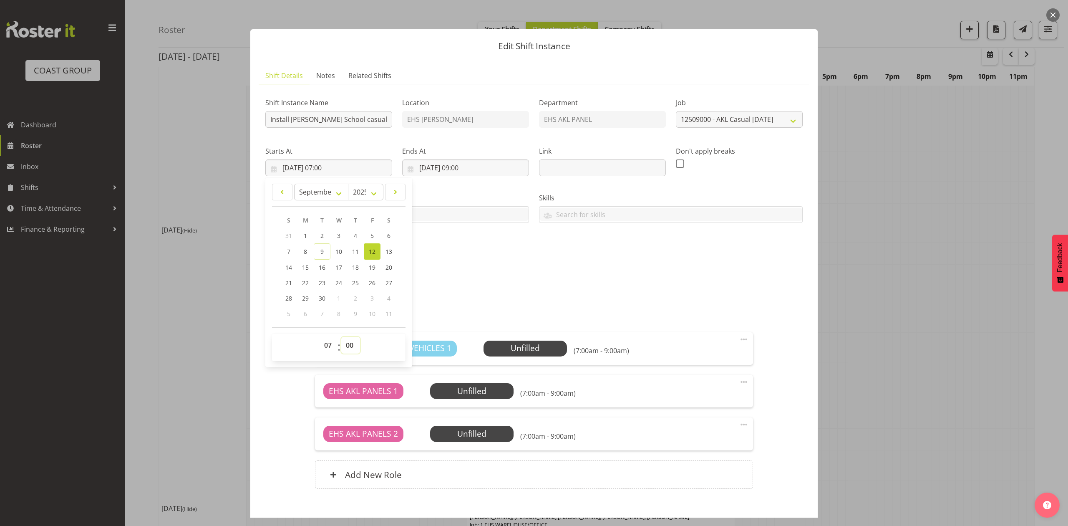
drag, startPoint x: 349, startPoint y: 346, endPoint x: 348, endPoint y: 342, distance: 4.3
click at [349, 346] on select "00 01 02 03 04 05 06 07 08 09 10 11 12 13 14 15 16 17 18 19 20 21 22 23 24 25 2…" at bounding box center [350, 345] width 19 height 17
select select "15"
click at [341, 337] on select "00 01 02 03 04 05 06 07 08 09 10 11 12 13 14 15 16 17 18 19 20 21 22 23 24 25 2…" at bounding box center [350, 345] width 19 height 17
type input "12/09/2025, 07:15"
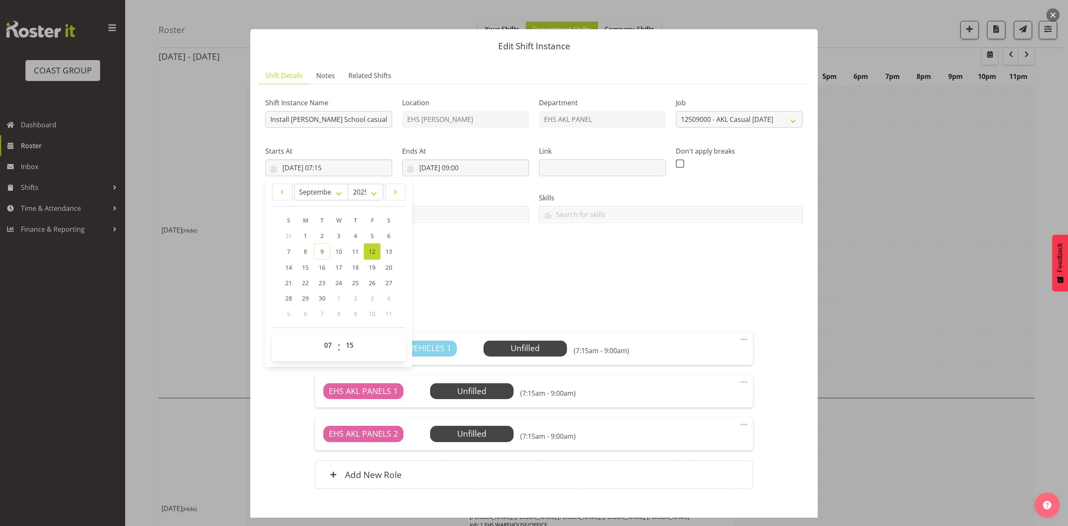
click at [475, 252] on div "Shift Instance Name Install Kristin School casual. In at 8am. Location EHS RYME…" at bounding box center [534, 177] width 548 height 183
click at [468, 164] on input "12/09/2025, 09:00" at bounding box center [465, 167] width 127 height 17
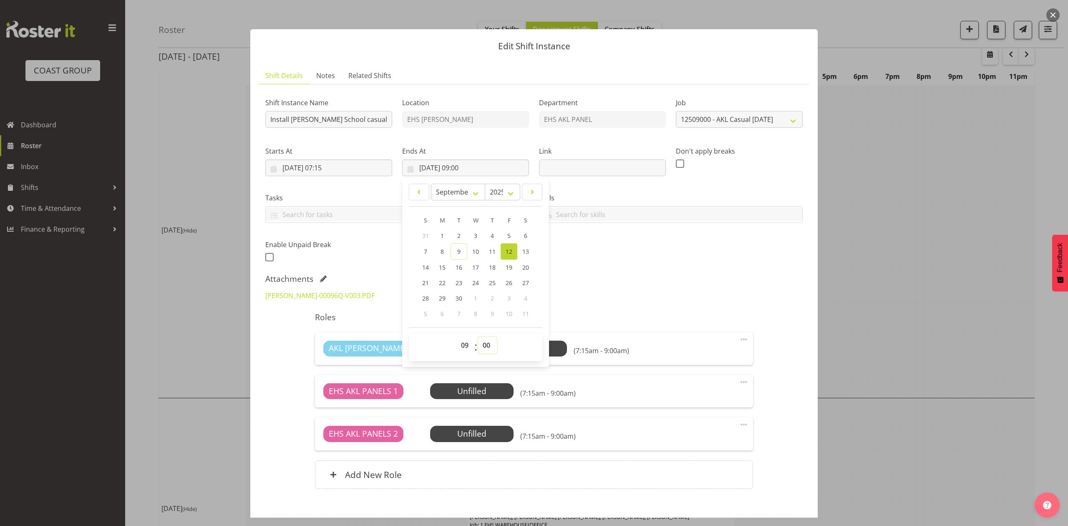
drag, startPoint x: 485, startPoint y: 347, endPoint x: 485, endPoint y: 342, distance: 5.0
click at [485, 347] on select "00 01 02 03 04 05 06 07 08 09 10 11 12 13 14 15 16 17 18 19 20 21 22 23 24 25 2…" at bounding box center [487, 345] width 19 height 17
select select "30"
click at [478, 337] on select "00 01 02 03 04 05 06 07 08 09 10 11 12 13 14 15 16 17 18 19 20 21 22 23 24 25 2…" at bounding box center [487, 345] width 19 height 17
type input "12/09/2025, 09:30"
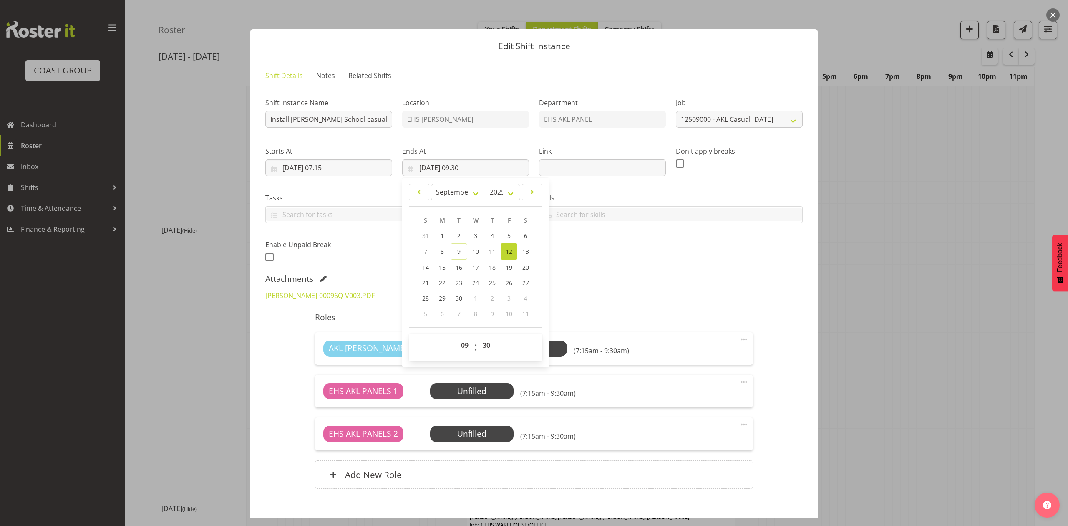
click at [685, 284] on div "Attachments" at bounding box center [534, 279] width 538 height 10
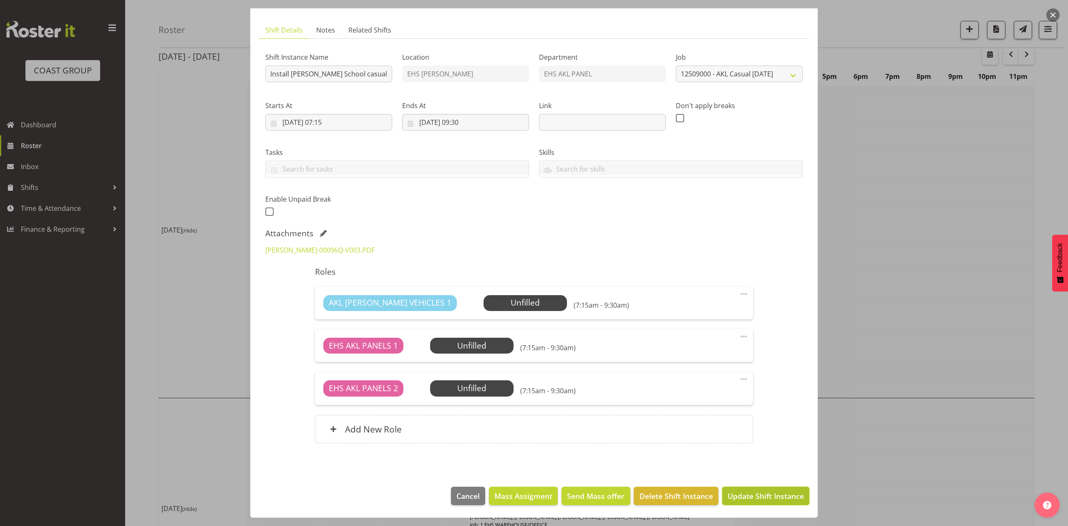
click at [780, 494] on span "Update Shift Instance" at bounding box center [766, 495] width 76 height 11
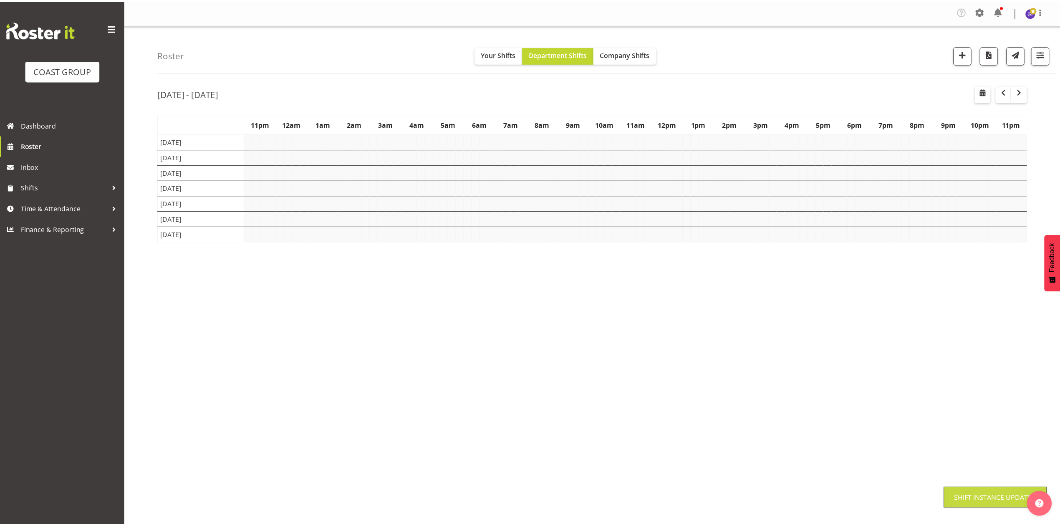
scroll to position [0, 0]
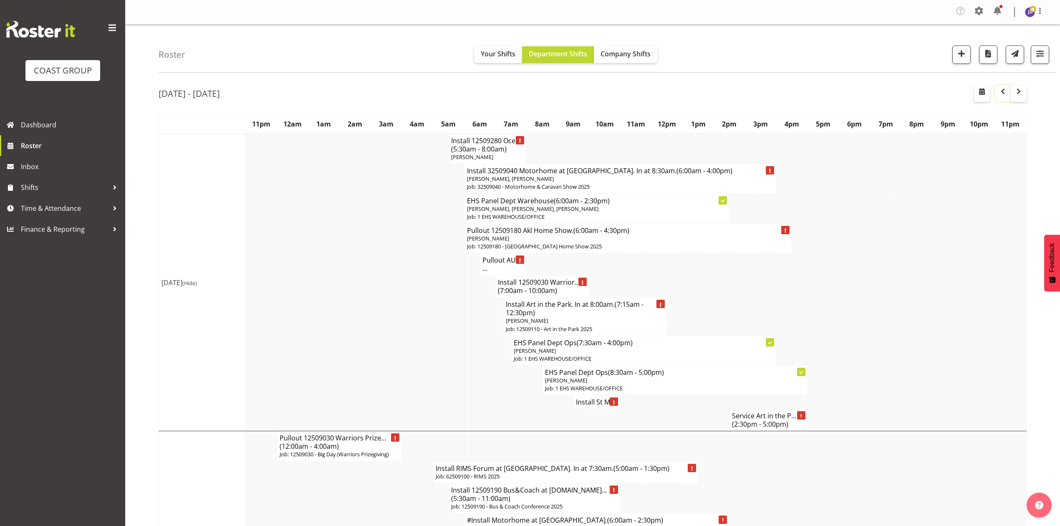
click at [1001, 93] on span "button" at bounding box center [1003, 91] width 10 height 10
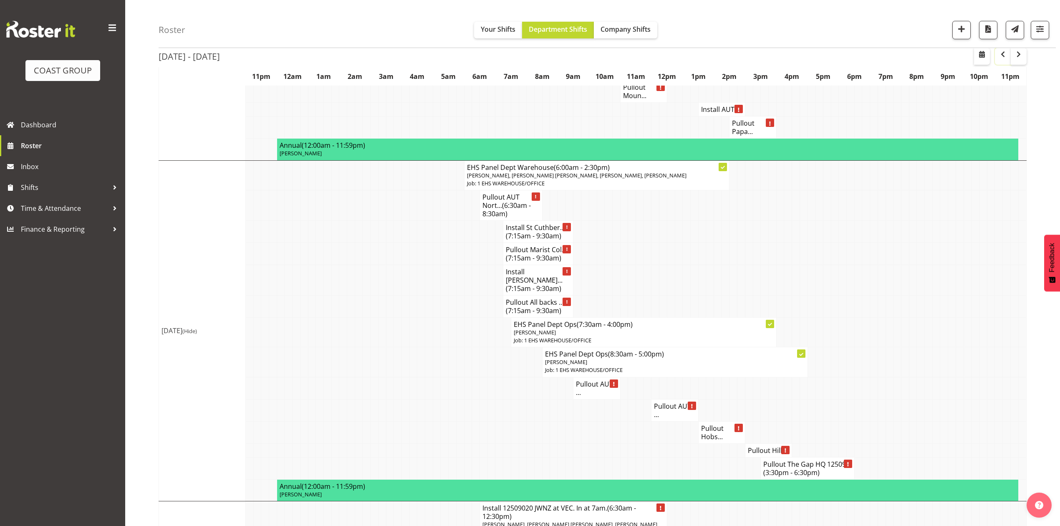
scroll to position [823, 0]
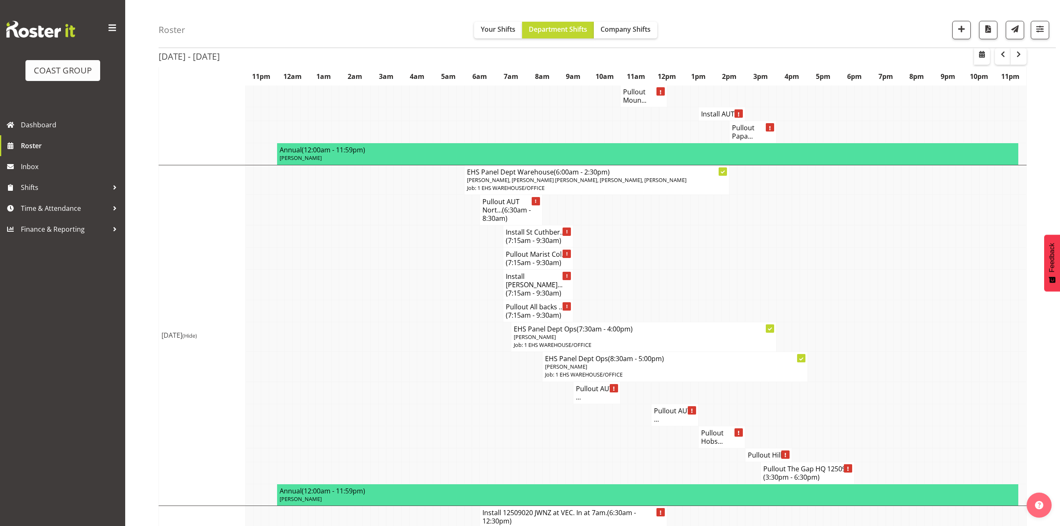
click at [538, 275] on h4 "Install Kristin Sc... (7:15am - 9:30am)" at bounding box center [538, 284] width 65 height 25
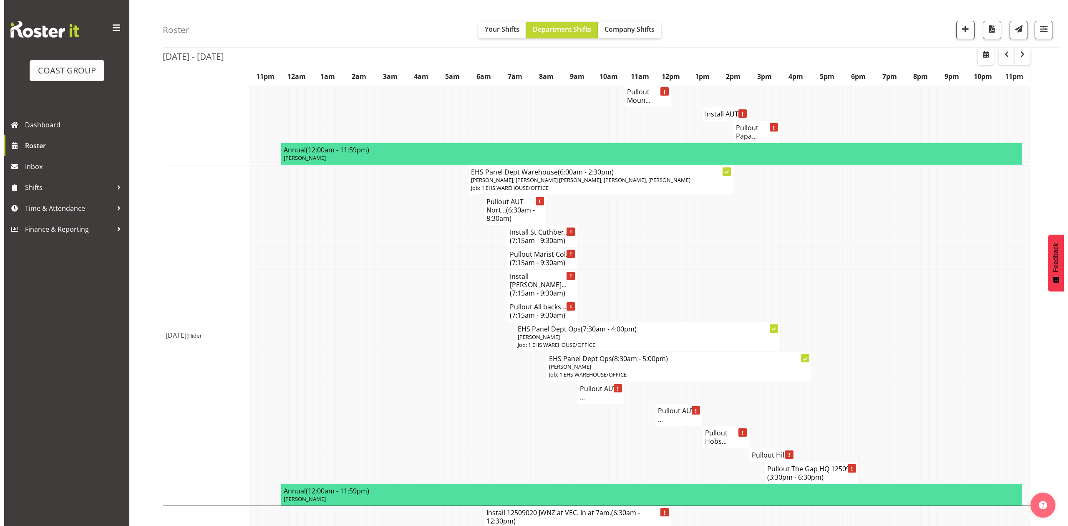
scroll to position [815, 0]
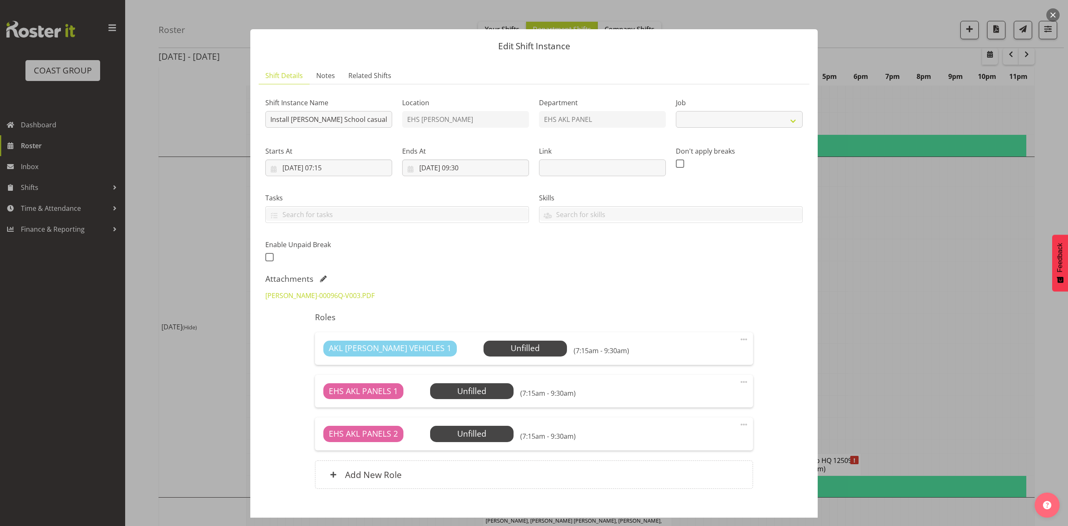
select select "8653"
click at [323, 279] on span at bounding box center [323, 278] width 7 height 7
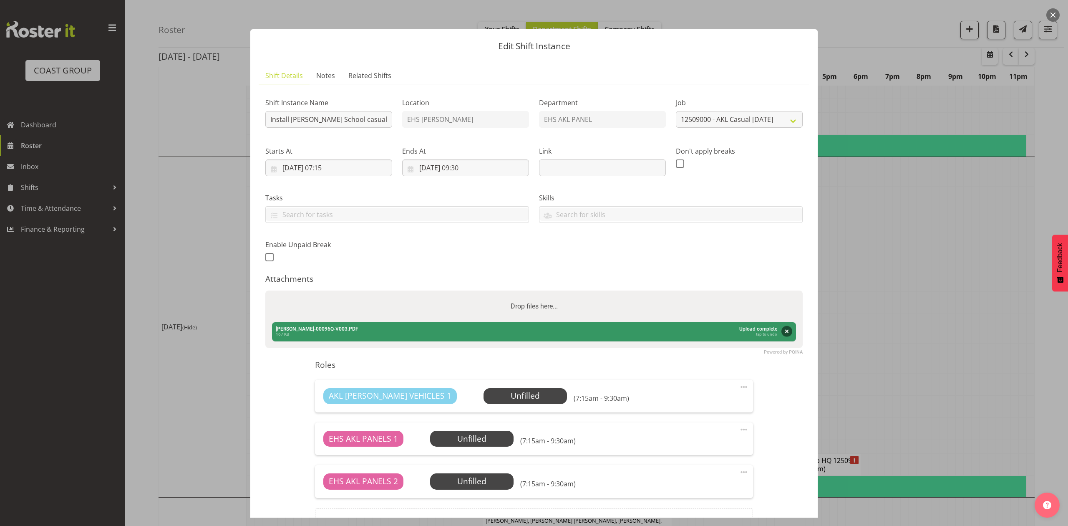
click at [374, 310] on div "Drop files here..." at bounding box center [534, 306] width 538 height 32
click at [265, 290] on input "Drop files here..." at bounding box center [534, 291] width 538 height 3
type input "C:\fakepath\0015_001.pdf"
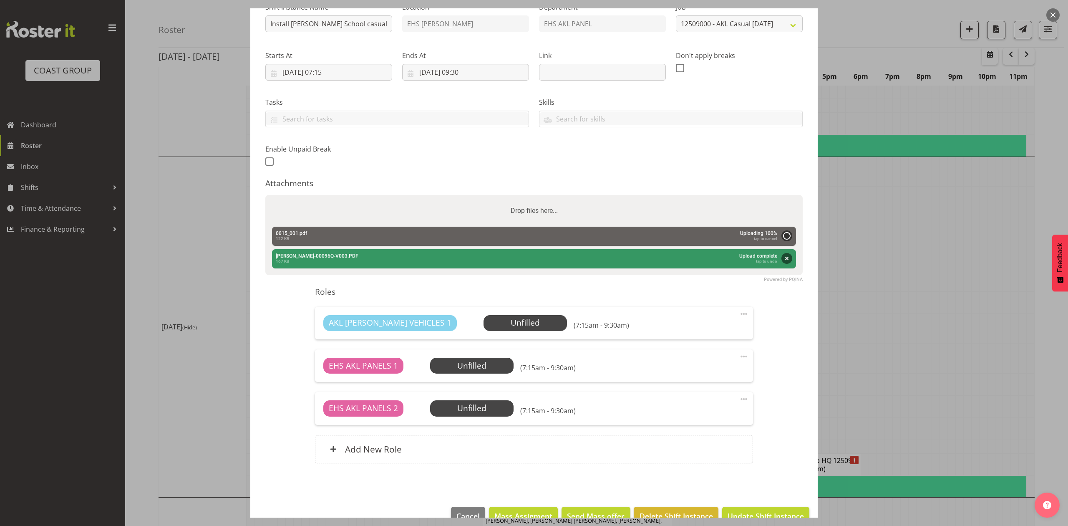
scroll to position [117, 0]
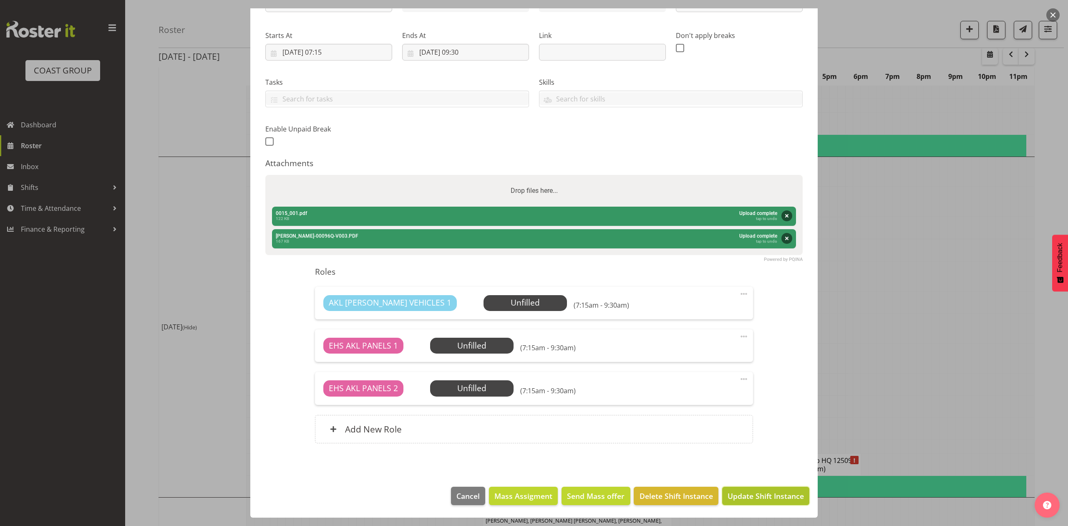
click at [767, 488] on button "Update Shift Instance" at bounding box center [765, 496] width 87 height 18
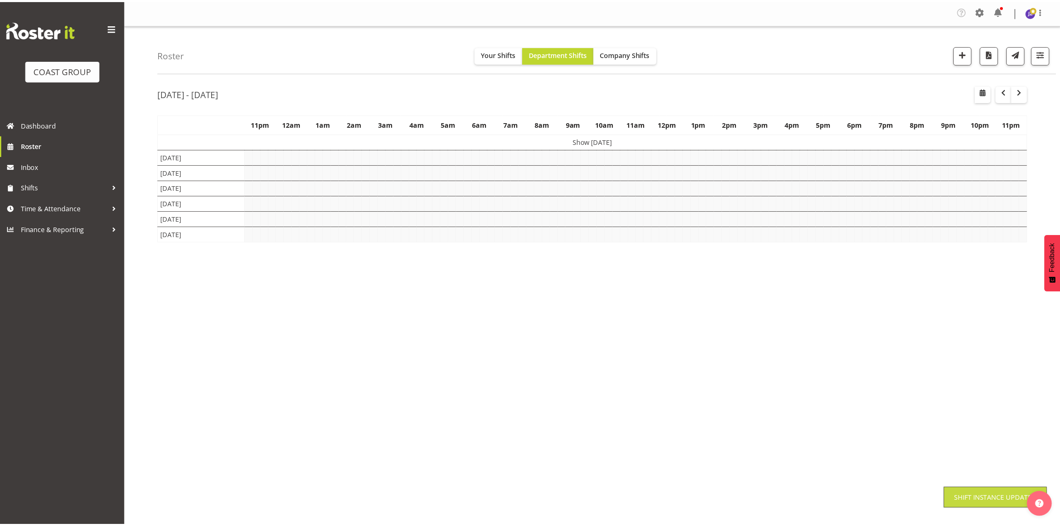
scroll to position [0, 0]
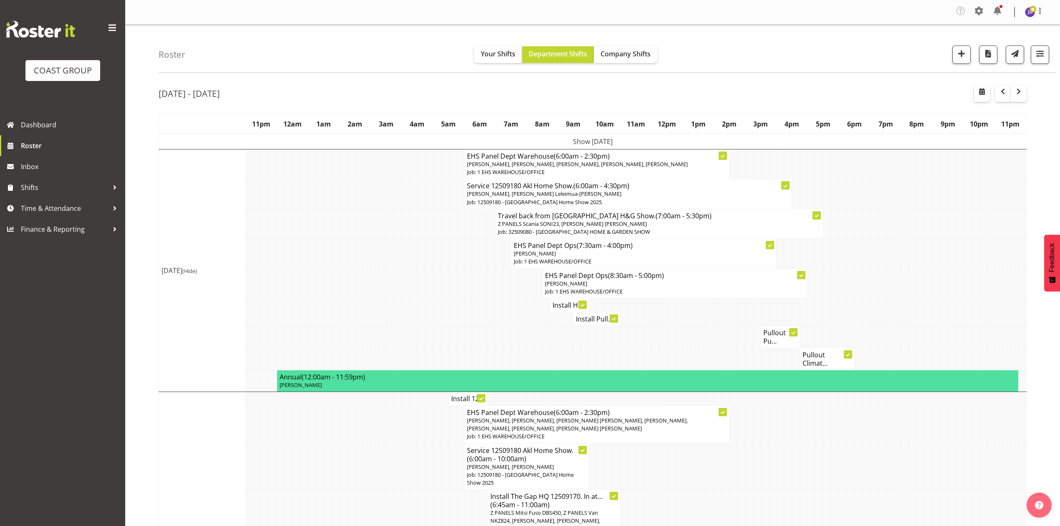
click at [852, 286] on td at bounding box center [851, 283] width 8 height 30
click at [870, 271] on td at bounding box center [874, 283] width 8 height 30
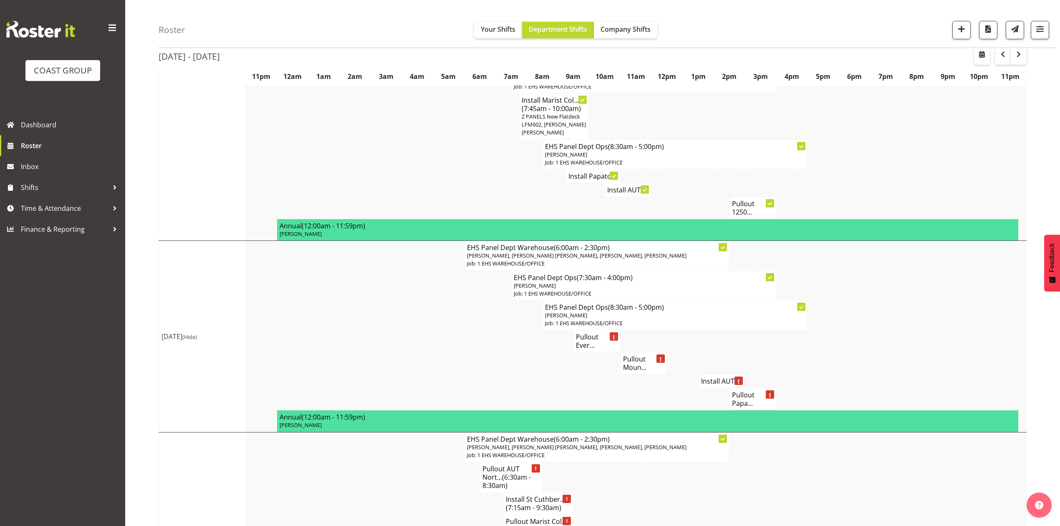
scroll to position [723, 0]
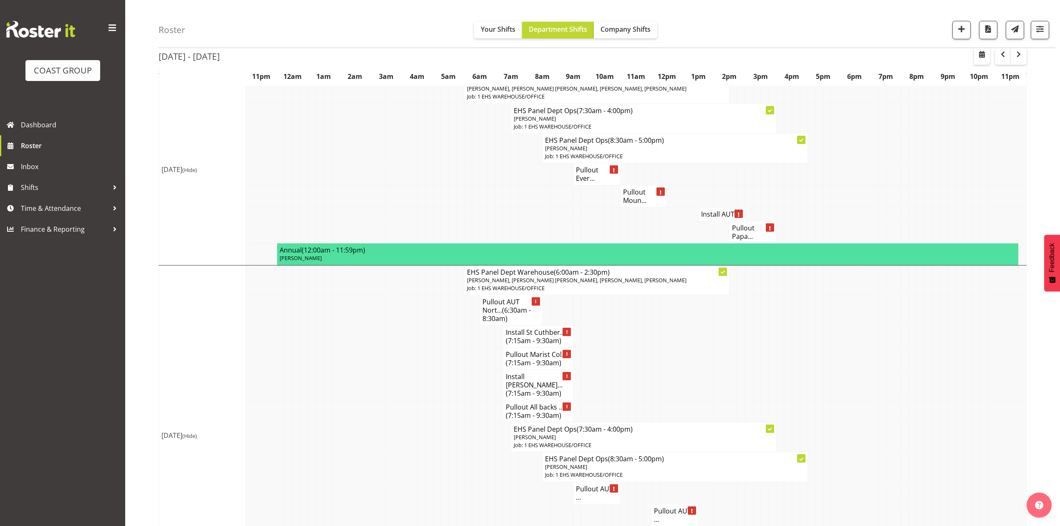
click at [798, 362] on td at bounding box center [796, 358] width 8 height 22
click at [835, 364] on td at bounding box center [835, 358] width 8 height 22
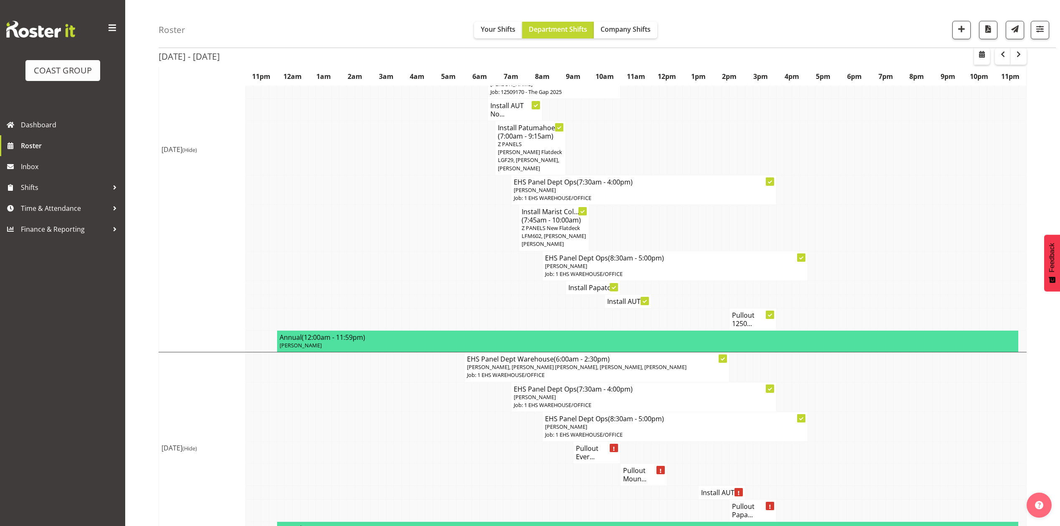
scroll to position [222, 0]
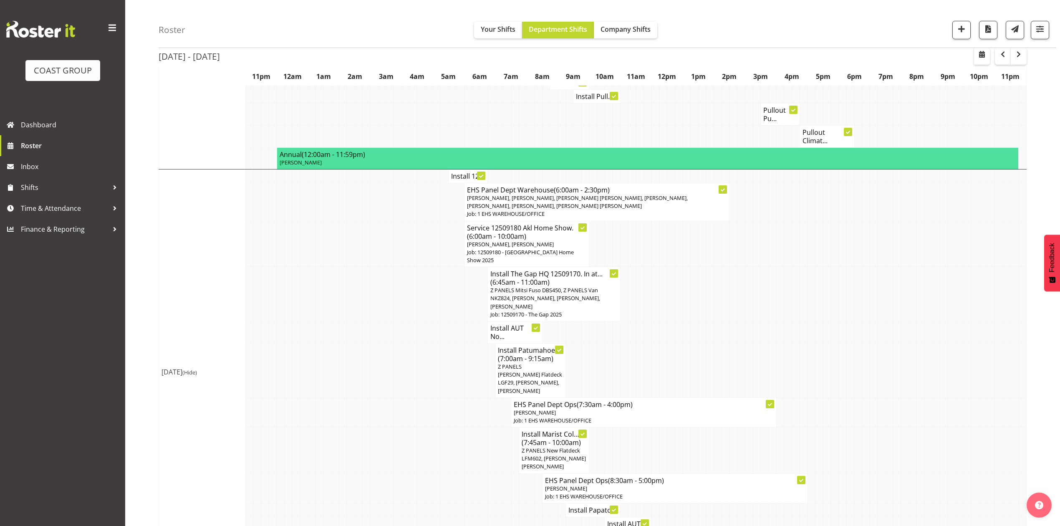
click at [433, 343] on td at bounding box center [437, 370] width 8 height 54
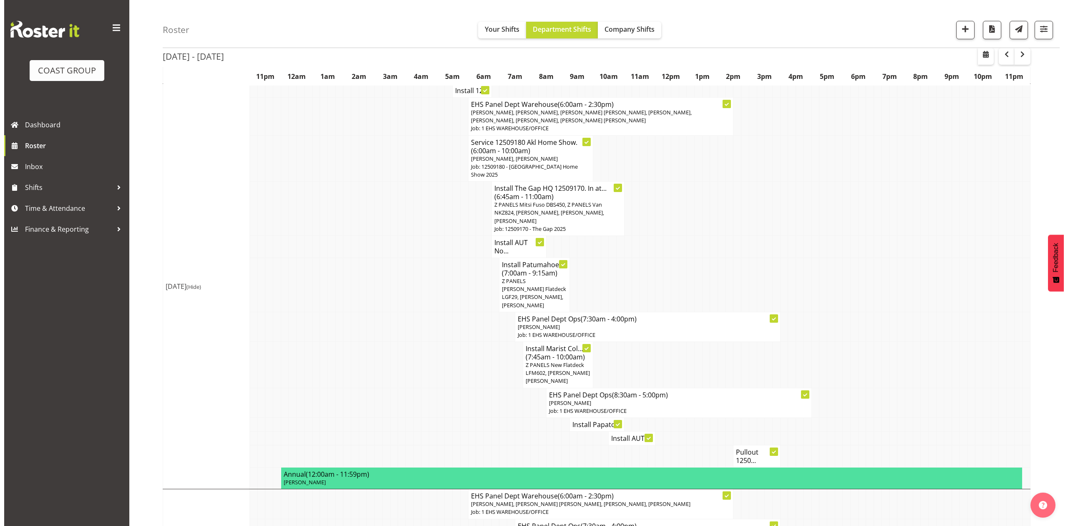
scroll to position [334, 0]
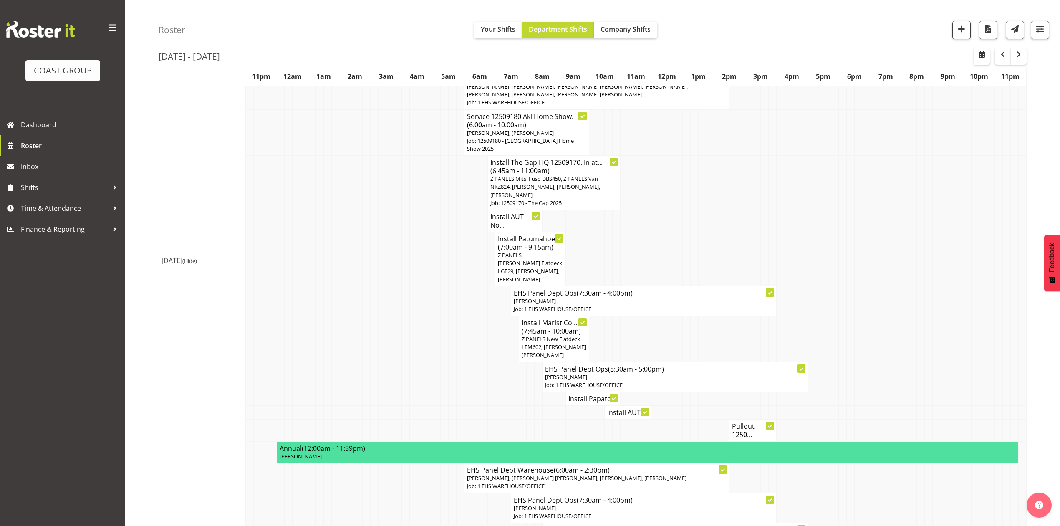
click at [487, 332] on td at bounding box center [491, 339] width 8 height 46
drag, startPoint x: 1030, startPoint y: 258, endPoint x: 999, endPoint y: 199, distance: 66.5
click at [1029, 260] on div "Sep 8th - 14th, 2025 September 08 - 14, 2025 Today Day Week Fortnight Month cal…" at bounding box center [609, 464] width 901 height 1439
click at [984, 58] on span "button" at bounding box center [982, 54] width 10 height 10
select select "8"
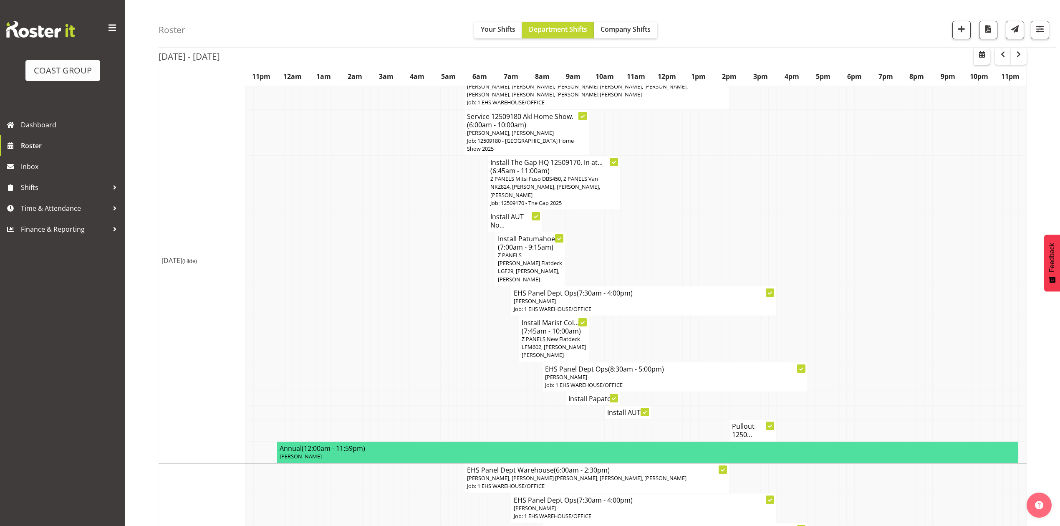
select select "2025"
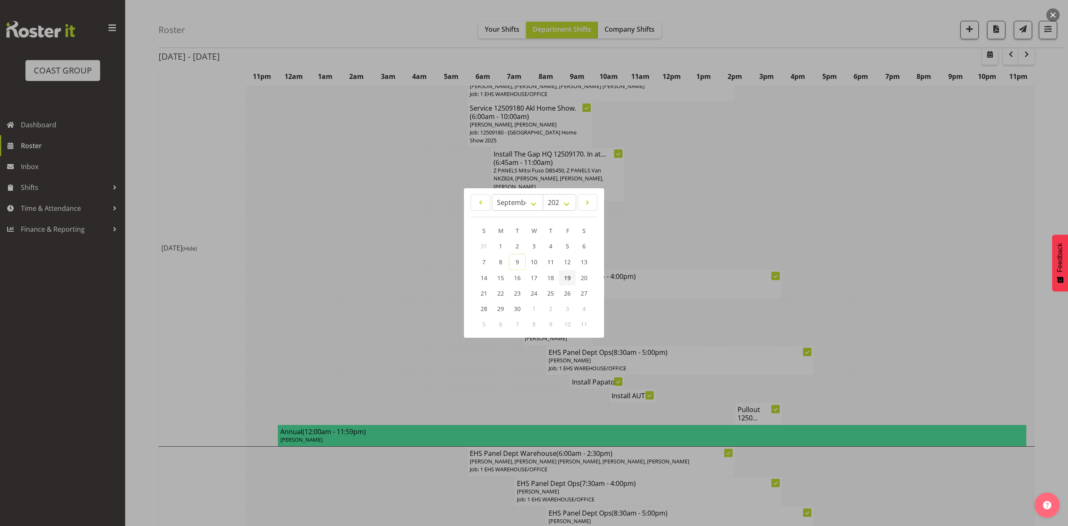
click at [561, 278] on link "19" at bounding box center [567, 277] width 17 height 15
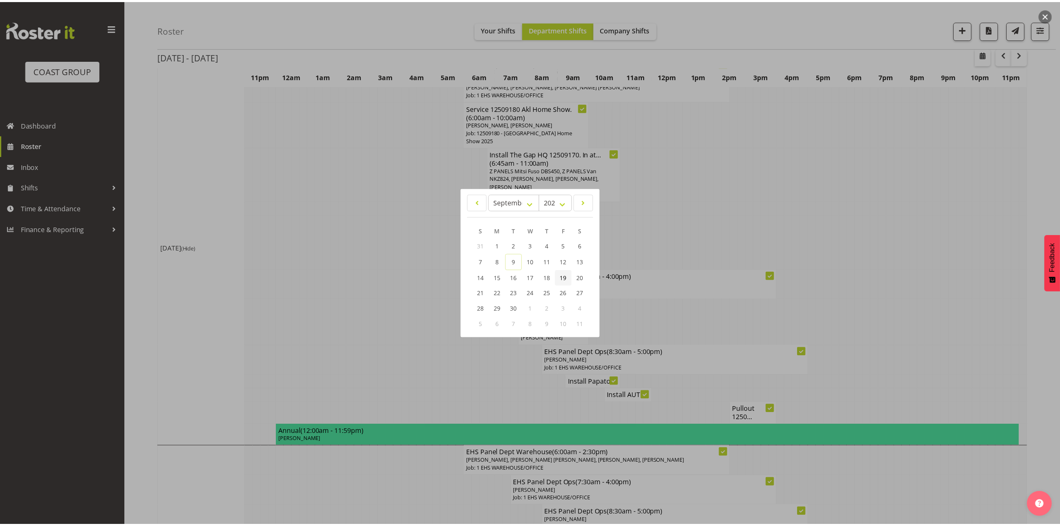
scroll to position [0, 0]
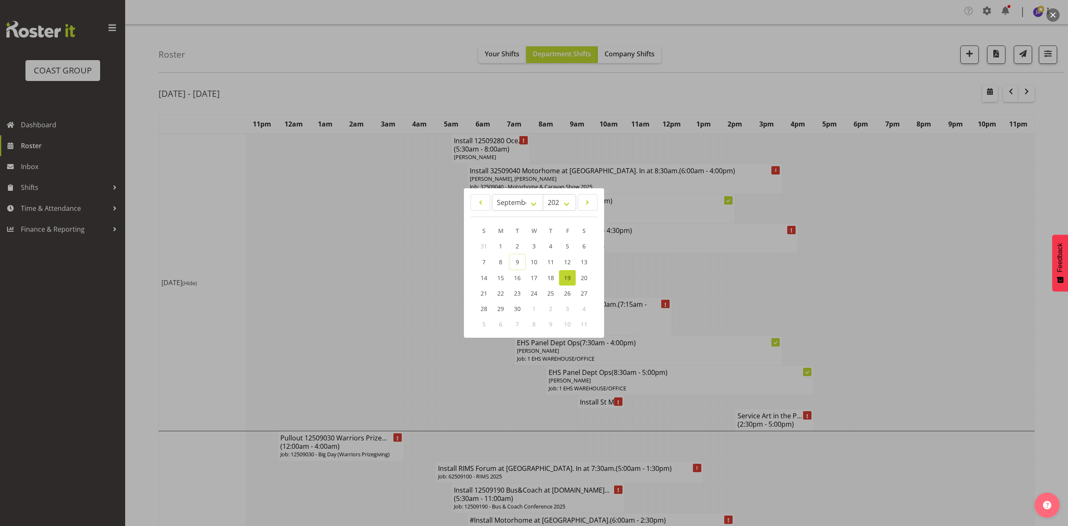
drag, startPoint x: 832, startPoint y: 309, endPoint x: 839, endPoint y: 309, distance: 6.7
click at [833, 309] on div at bounding box center [534, 263] width 1068 height 526
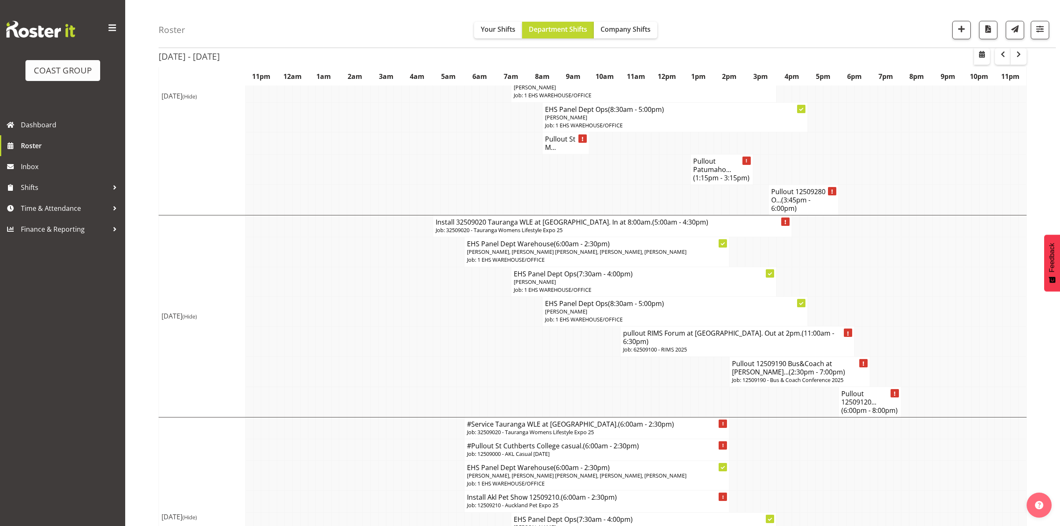
scroll to position [828, 0]
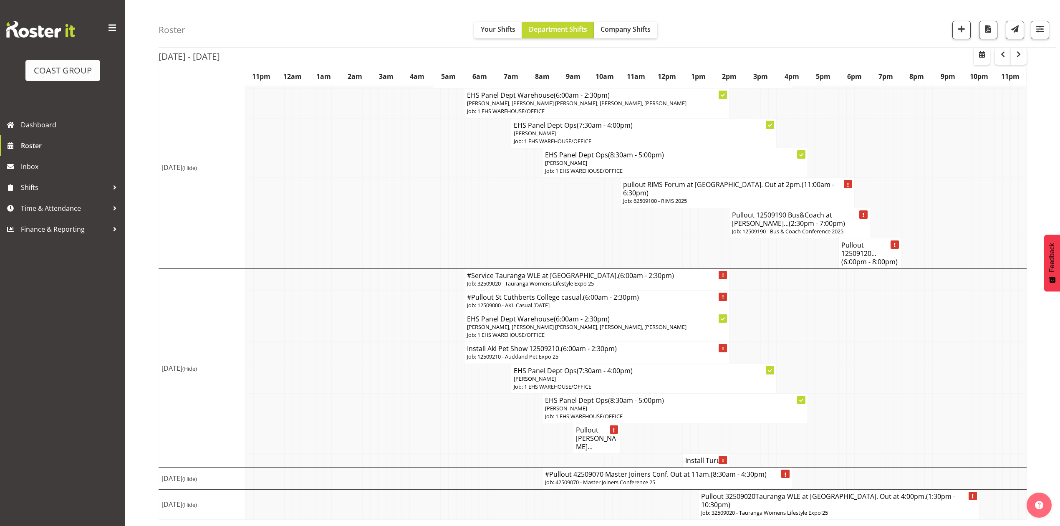
click at [851, 393] on td at bounding box center [851, 378] width 8 height 30
click at [593, 451] on h4 "Pullout [PERSON_NAME]..." at bounding box center [596, 438] width 41 height 25
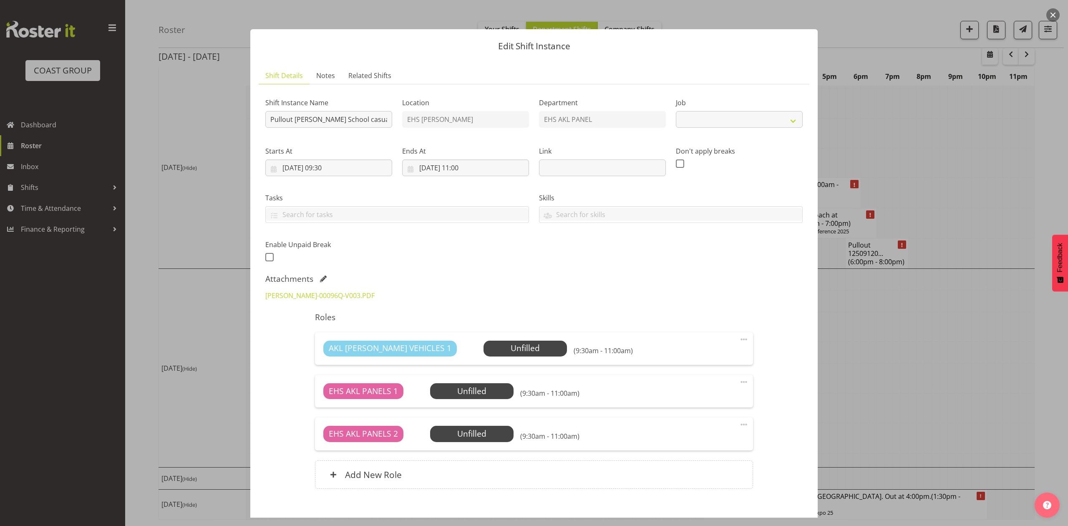
select select "8653"
click at [556, 299] on div "KRISTINS-00096Q-V003.PDF" at bounding box center [534, 295] width 548 height 20
click at [586, 294] on div "KRISTINS-00096Q-V003.PDF" at bounding box center [534, 295] width 548 height 20
click at [588, 318] on h5 "Roles" at bounding box center [534, 317] width 438 height 10
click at [608, 248] on div "Shift Instance Name Pullout Kristin School casual. Out at 10am. Location EHS RY…" at bounding box center [534, 177] width 548 height 183
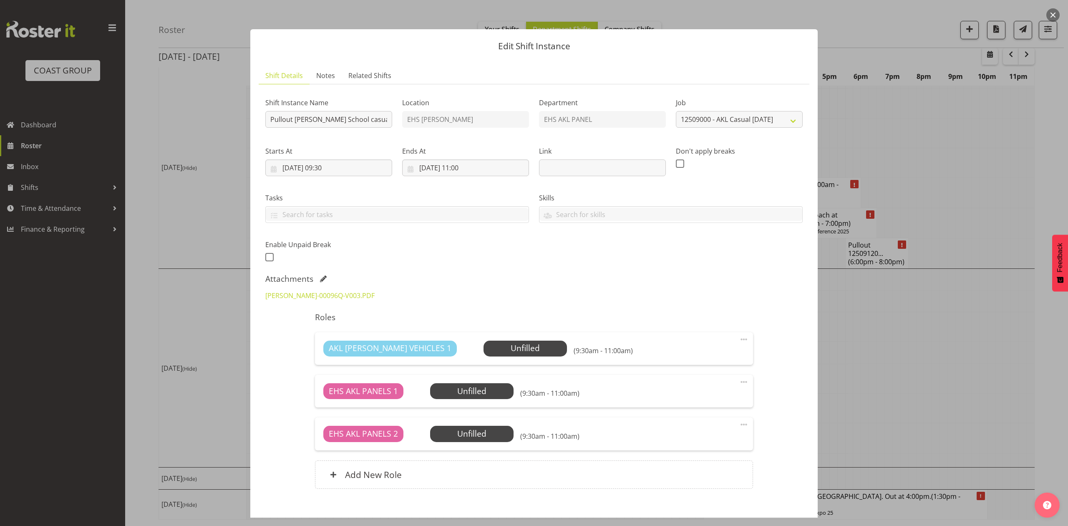
click at [1050, 15] on button "button" at bounding box center [1053, 14] width 13 height 13
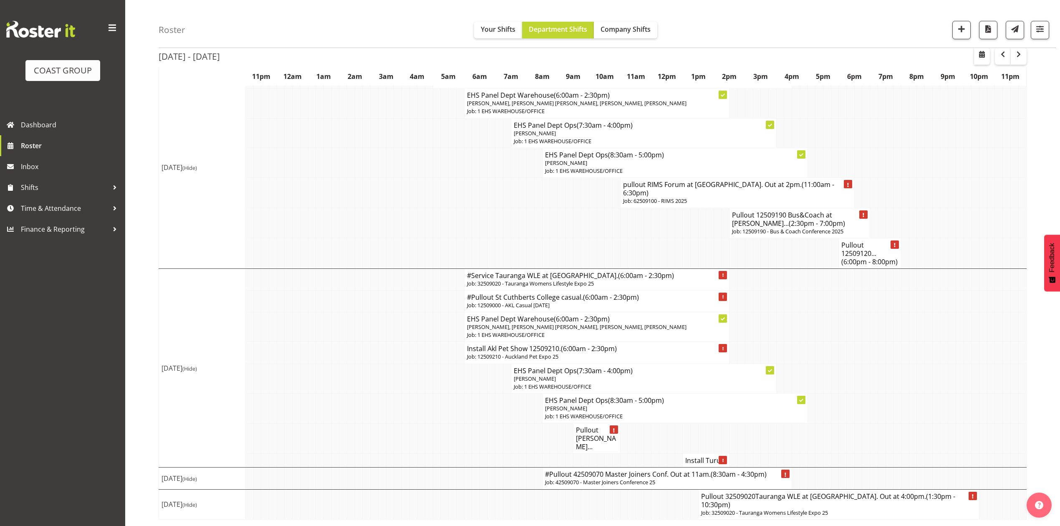
click at [959, 177] on td at bounding box center [960, 163] width 8 height 30
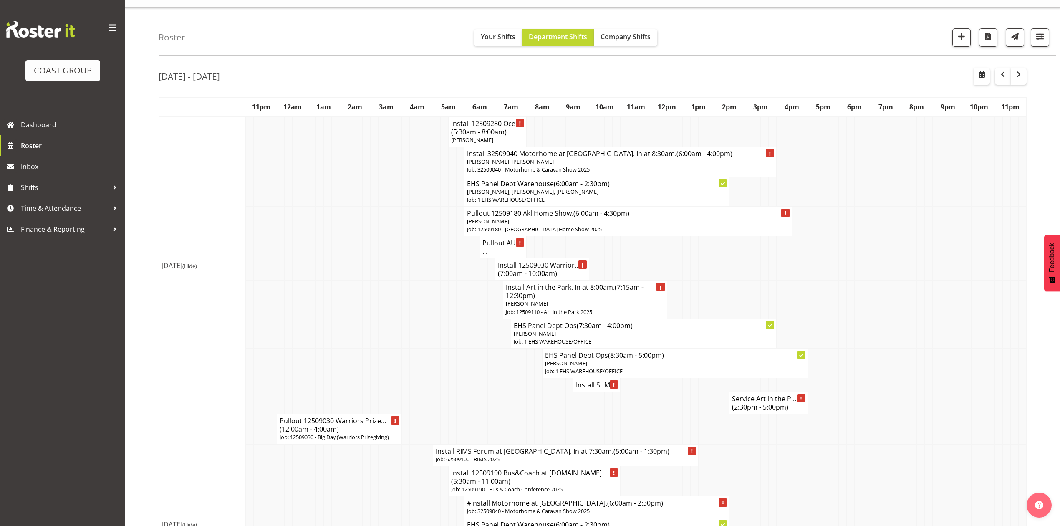
scroll to position [0, 0]
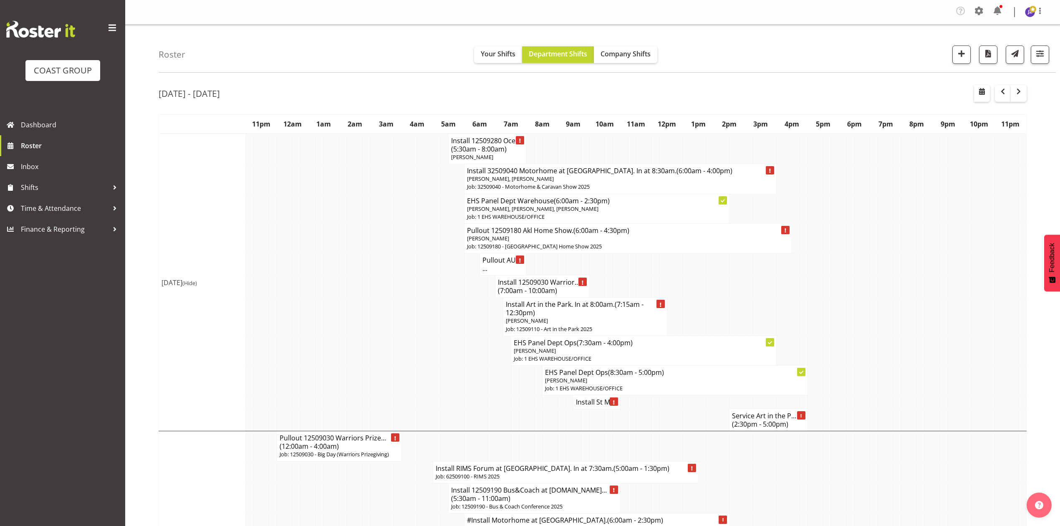
drag, startPoint x: 827, startPoint y: 326, endPoint x: 823, endPoint y: 353, distance: 27.9
click at [860, 321] on td at bounding box center [858, 317] width 8 height 38
drag, startPoint x: 867, startPoint y: 255, endPoint x: 876, endPoint y: 256, distance: 8.4
click at [870, 255] on tr "Pullout AUT ..." at bounding box center [593, 264] width 868 height 22
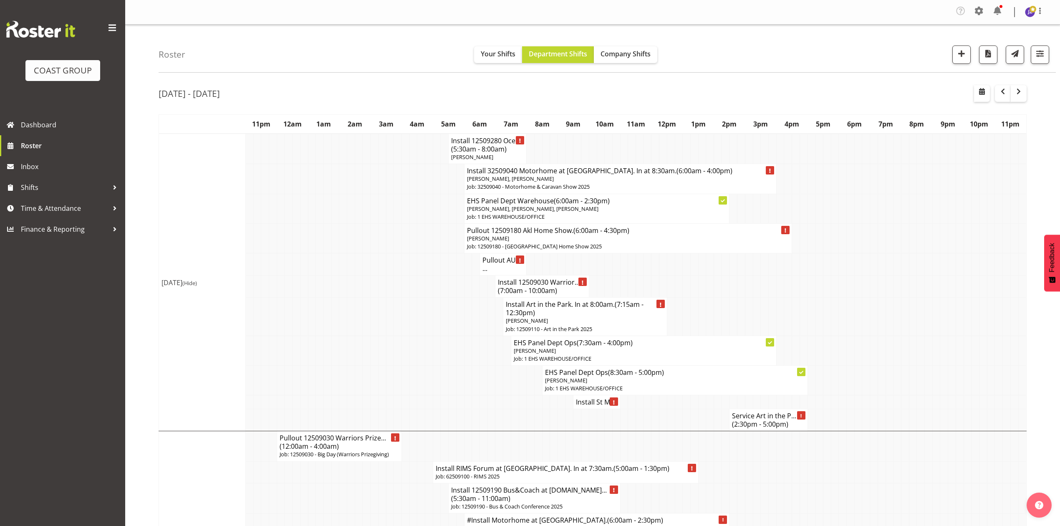
click at [788, 278] on td at bounding box center [788, 286] width 8 height 22
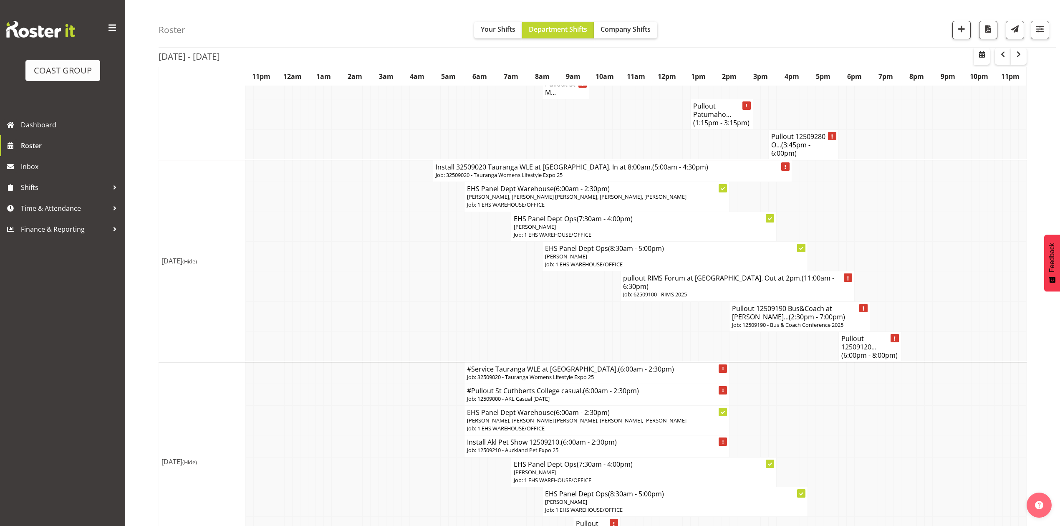
scroll to position [828, 0]
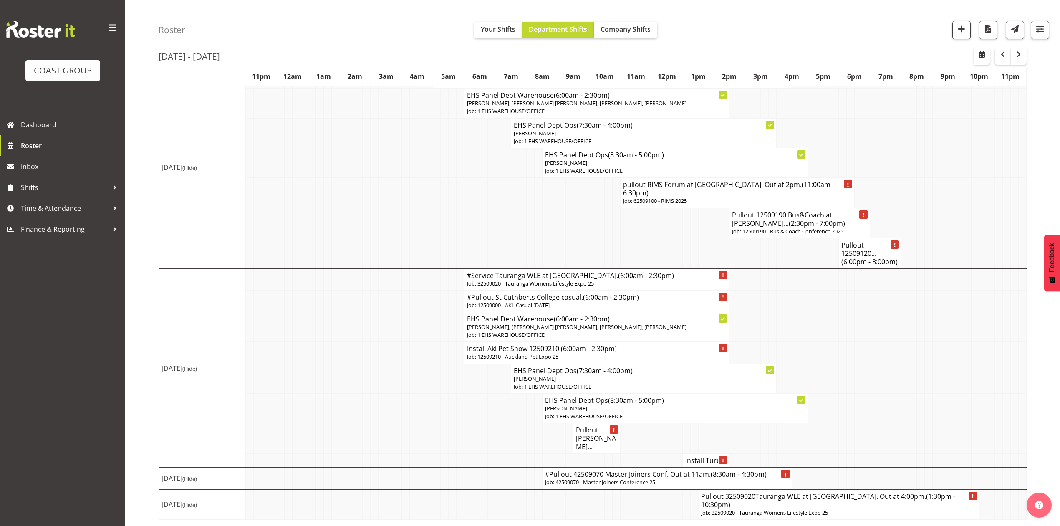
click at [780, 342] on td at bounding box center [780, 327] width 8 height 30
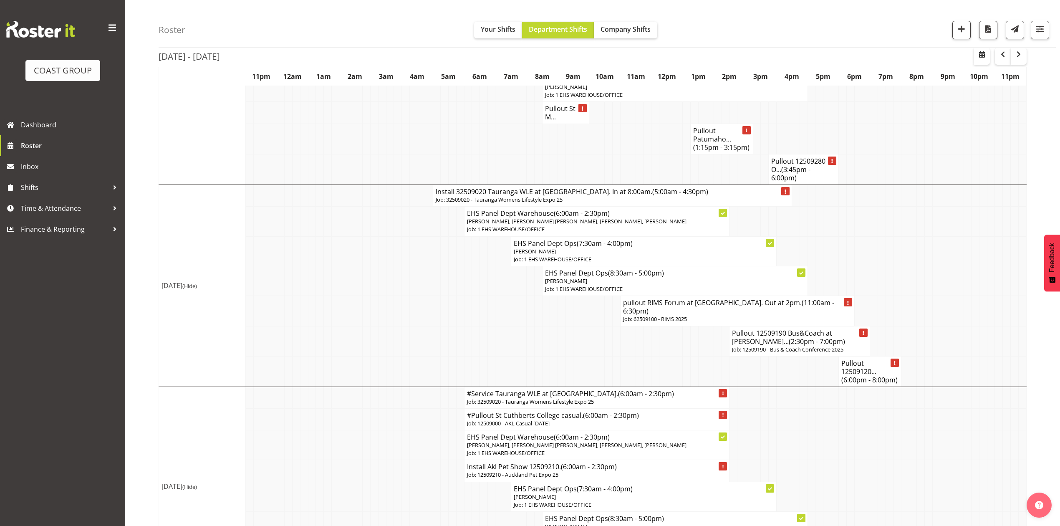
scroll to position [661, 0]
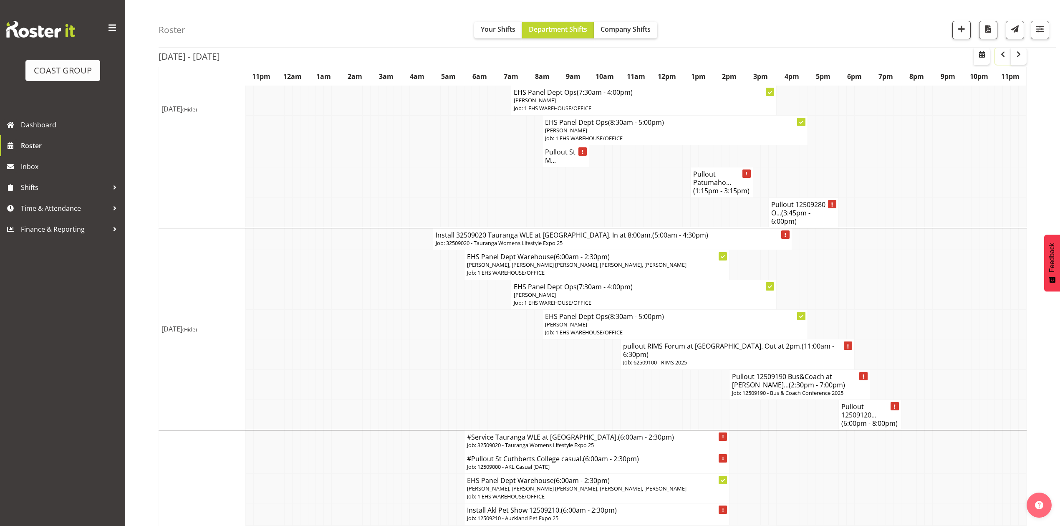
click at [1001, 56] on span "button" at bounding box center [1003, 54] width 10 height 10
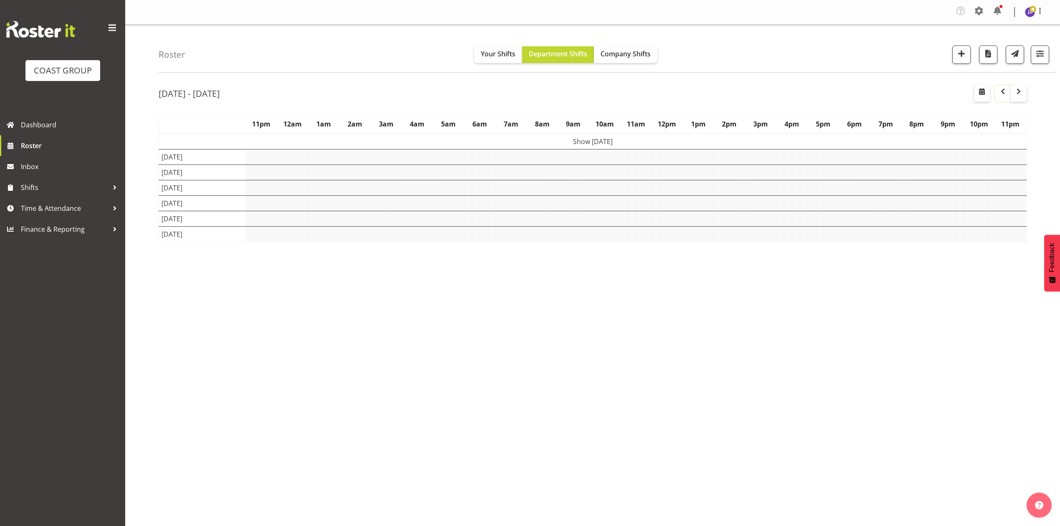
scroll to position [0, 0]
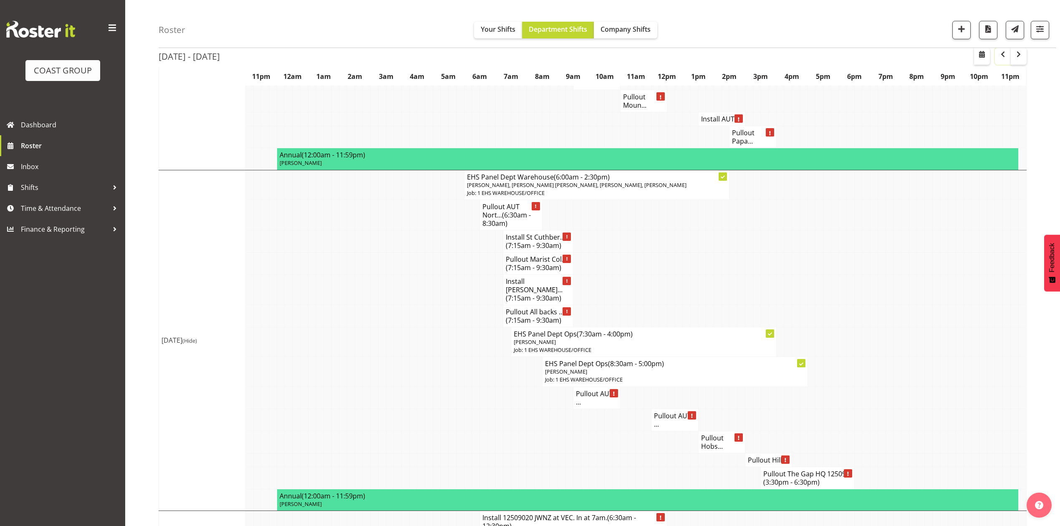
scroll to position [835, 0]
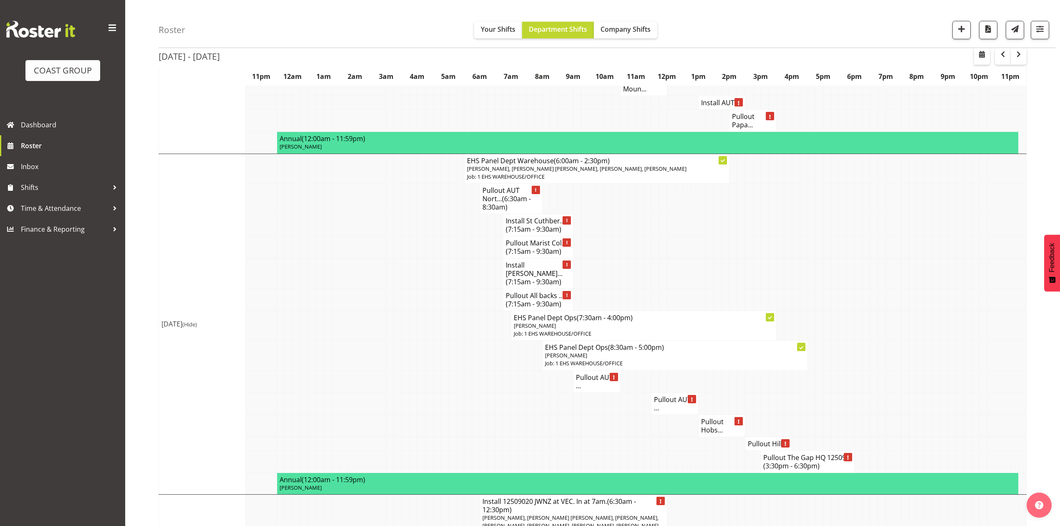
click at [542, 291] on h4 "Pullout All backs ... (7:15am - 9:30am)" at bounding box center [538, 299] width 65 height 17
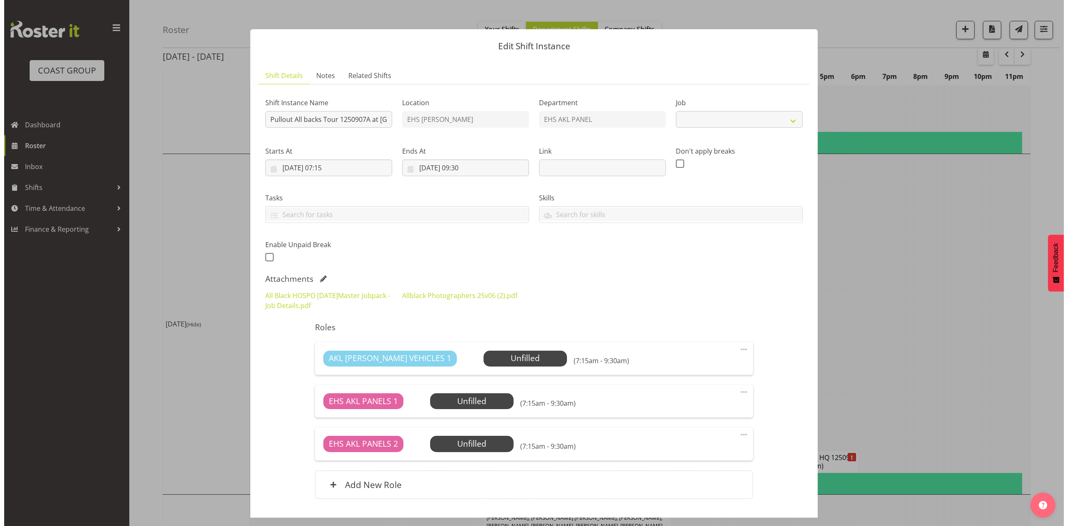
scroll to position [826, 0]
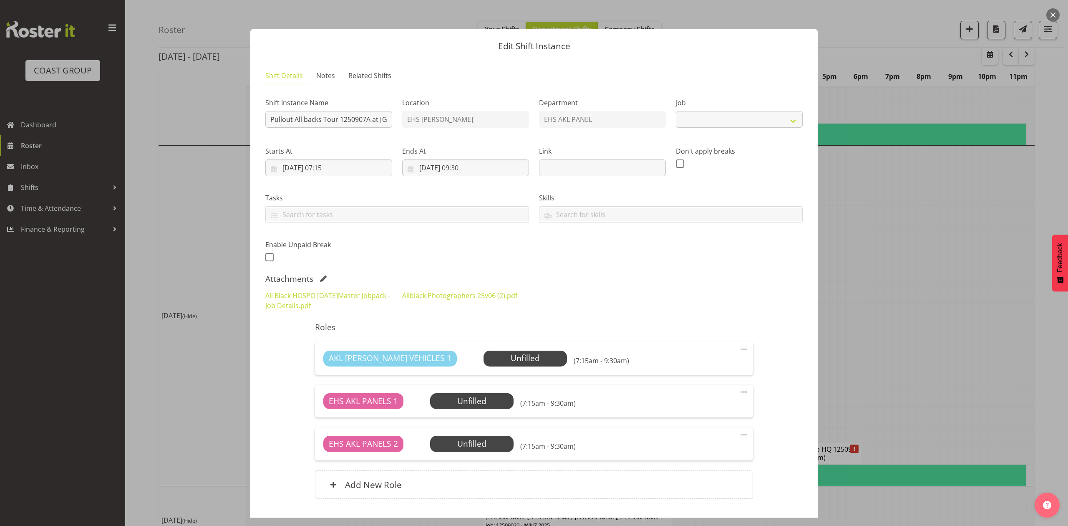
select select "10496"
click at [452, 298] on link "Allblack Photographers 25v06 (2).pdf" at bounding box center [459, 295] width 115 height 9
click at [890, 270] on div at bounding box center [534, 263] width 1068 height 526
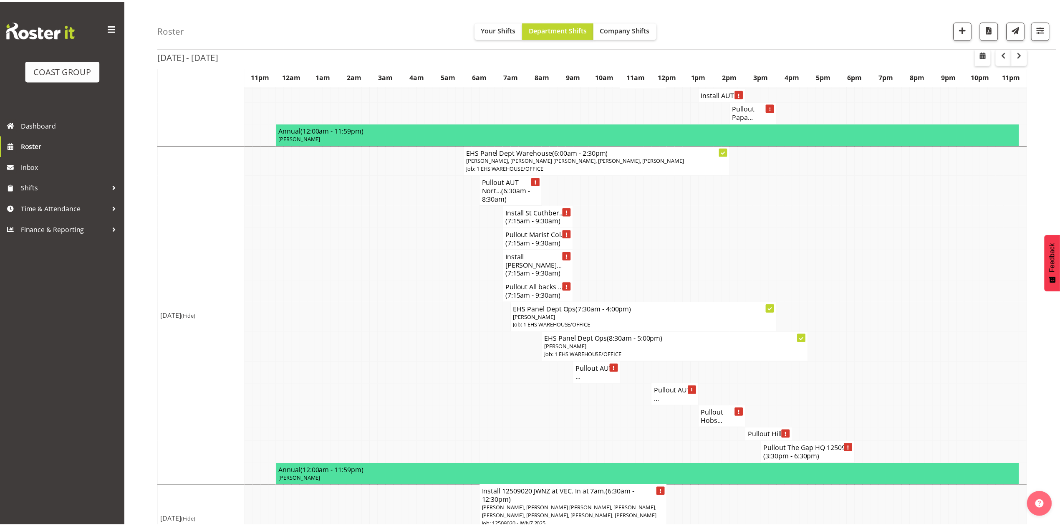
scroll to position [835, 0]
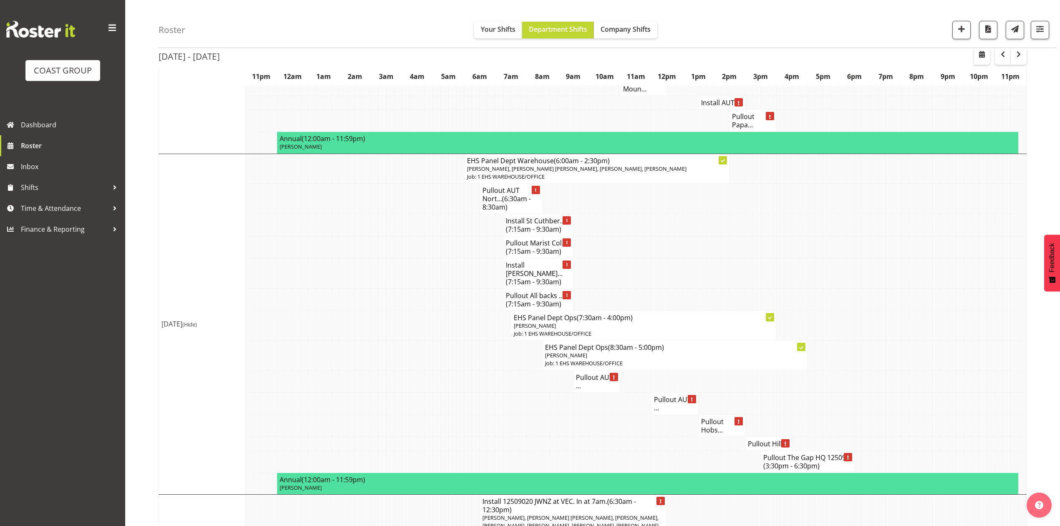
click at [679, 236] on td at bounding box center [679, 247] width 8 height 22
click at [648, 250] on td at bounding box center [648, 247] width 8 height 22
click at [666, 249] on td at bounding box center [663, 247] width 8 height 22
click at [884, 392] on td at bounding box center [882, 403] width 8 height 22
click at [815, 453] on h4 "Pullout The Gap HQ 12509... (3:30pm - 6:30pm)" at bounding box center [807, 461] width 88 height 17
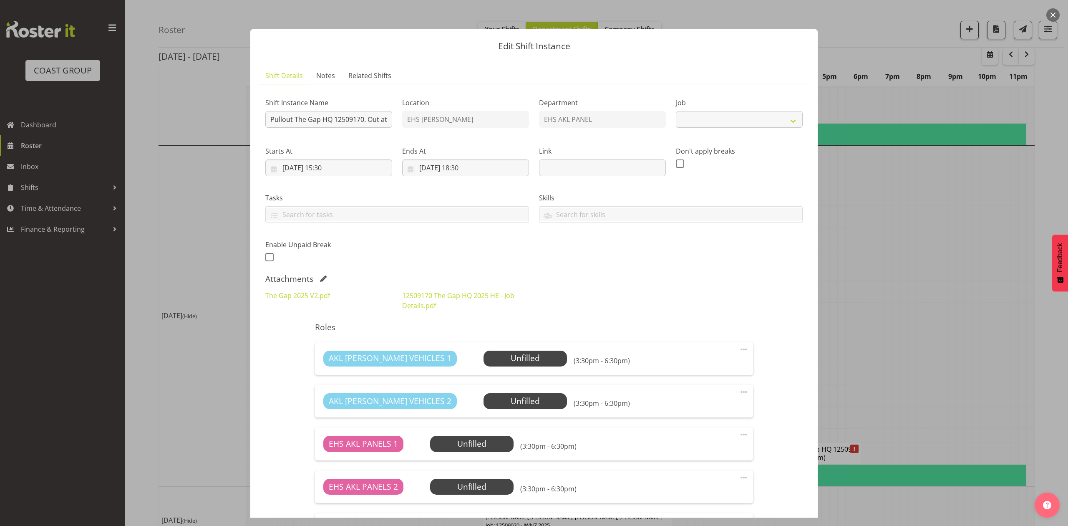
click at [880, 358] on div at bounding box center [534, 263] width 1068 height 526
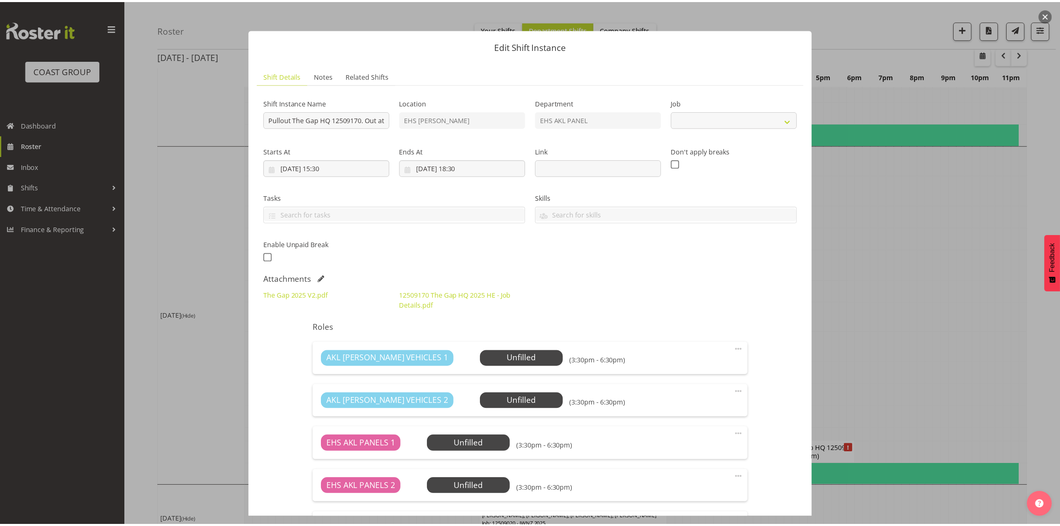
select select "9861"
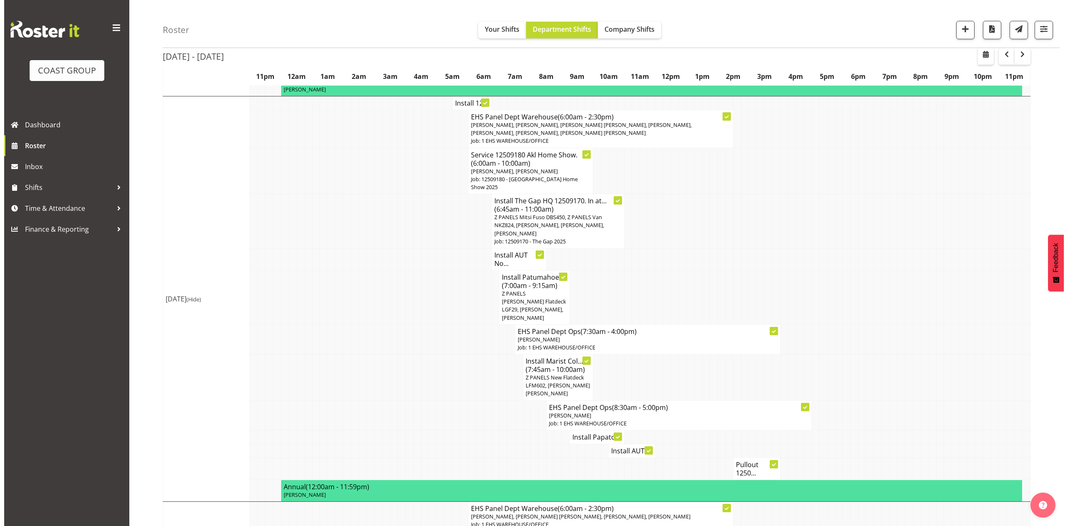
scroll to position [278, 0]
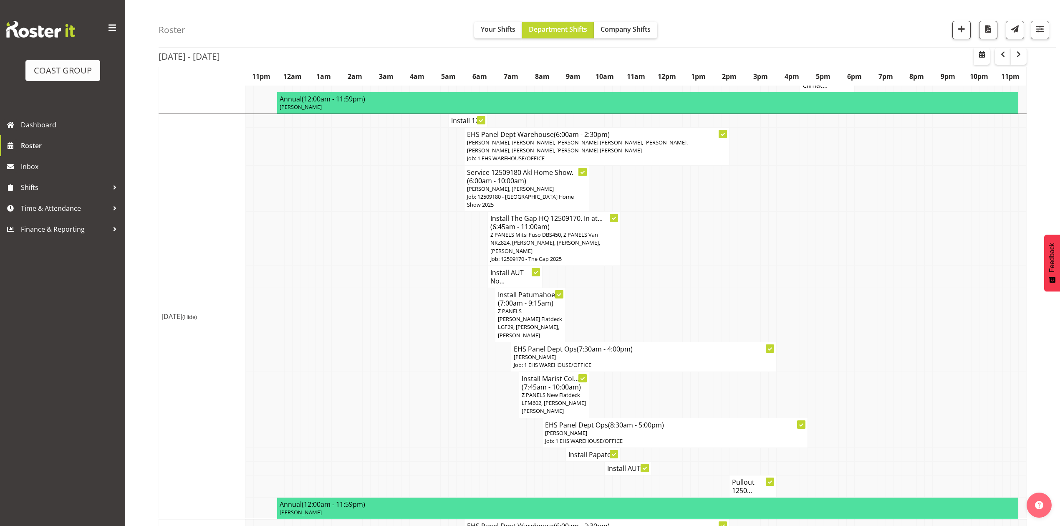
click at [569, 231] on span "Z PANELS Mitsi Fuso DBS450, Z PANELS Van NKZ824, Jonathan Elder, Abe Denton, Ta…" at bounding box center [545, 242] width 110 height 23
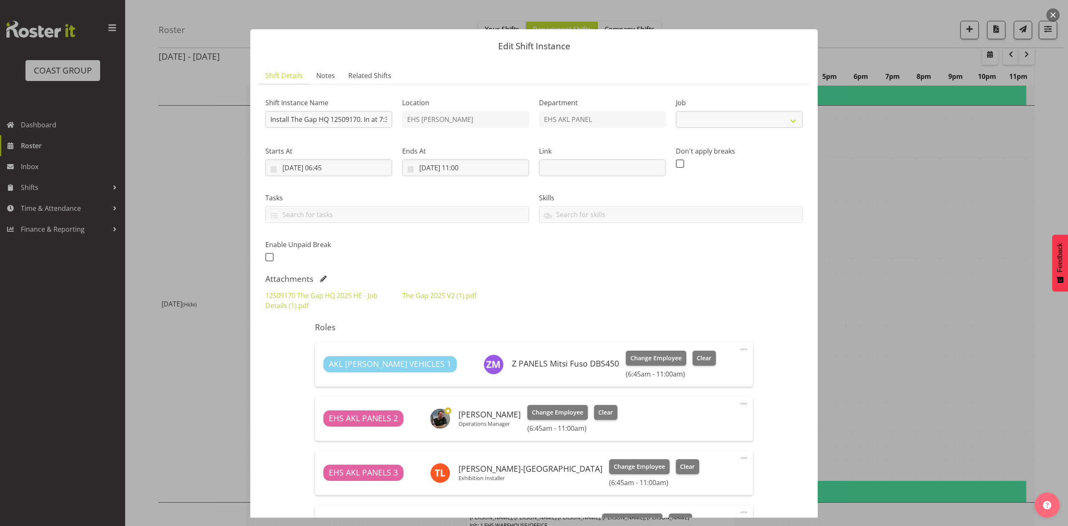
select select "9861"
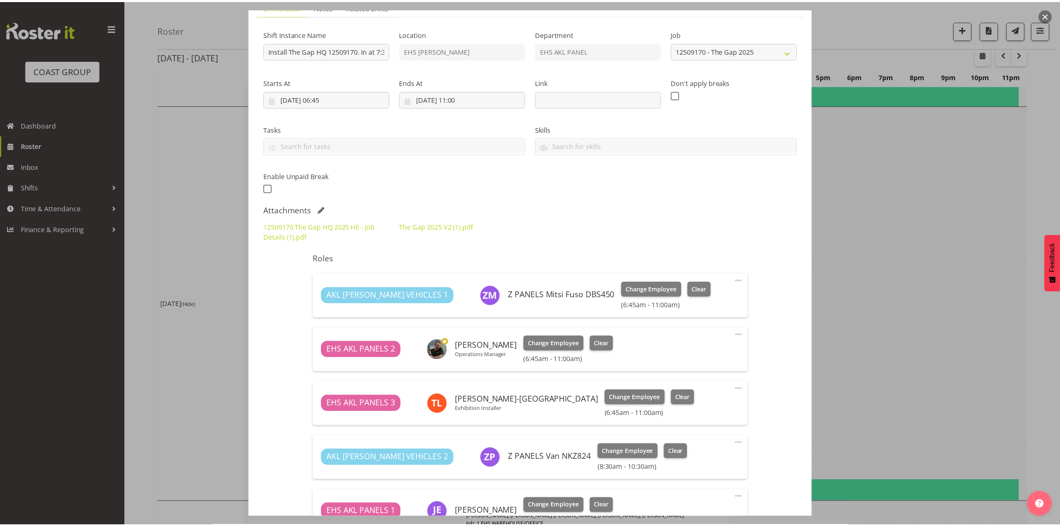
scroll to position [0, 0]
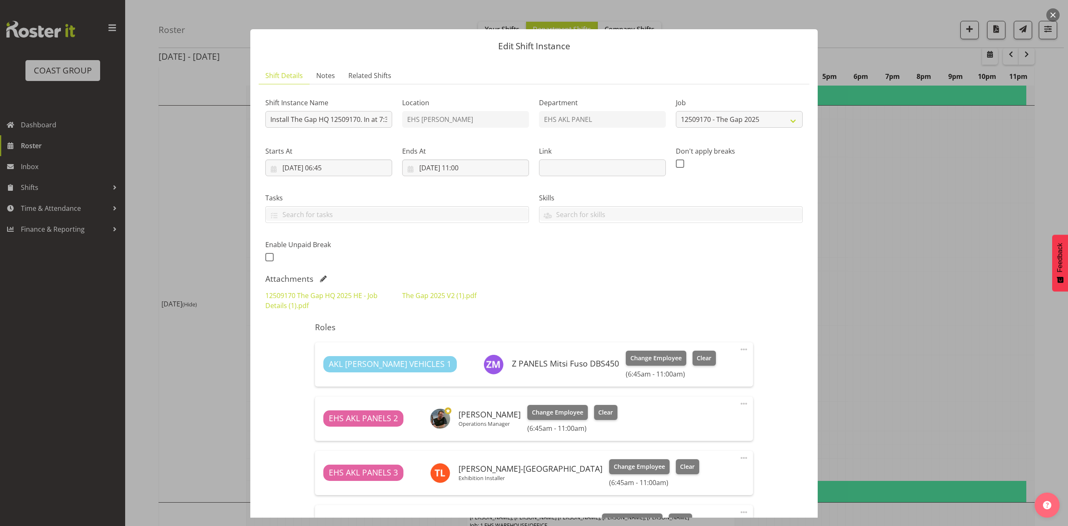
click at [891, 248] on div at bounding box center [534, 263] width 1068 height 526
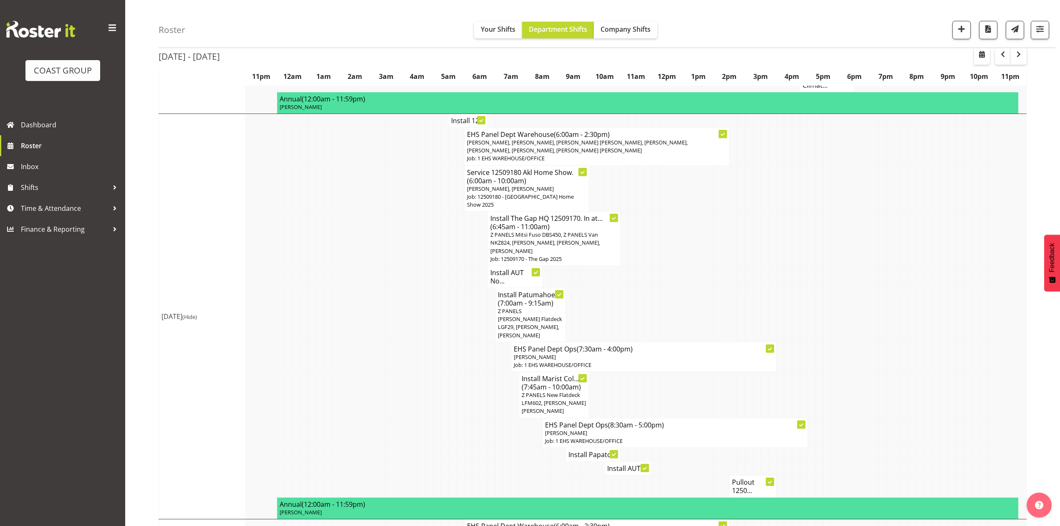
click at [808, 265] on td at bounding box center [812, 276] width 8 height 22
click at [809, 265] on td at bounding box center [812, 276] width 8 height 22
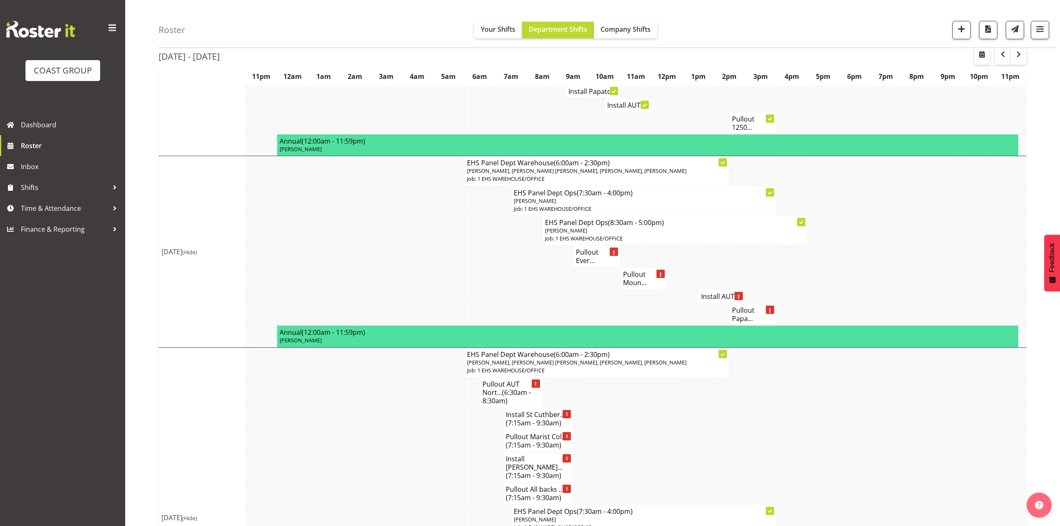
scroll to position [668, 0]
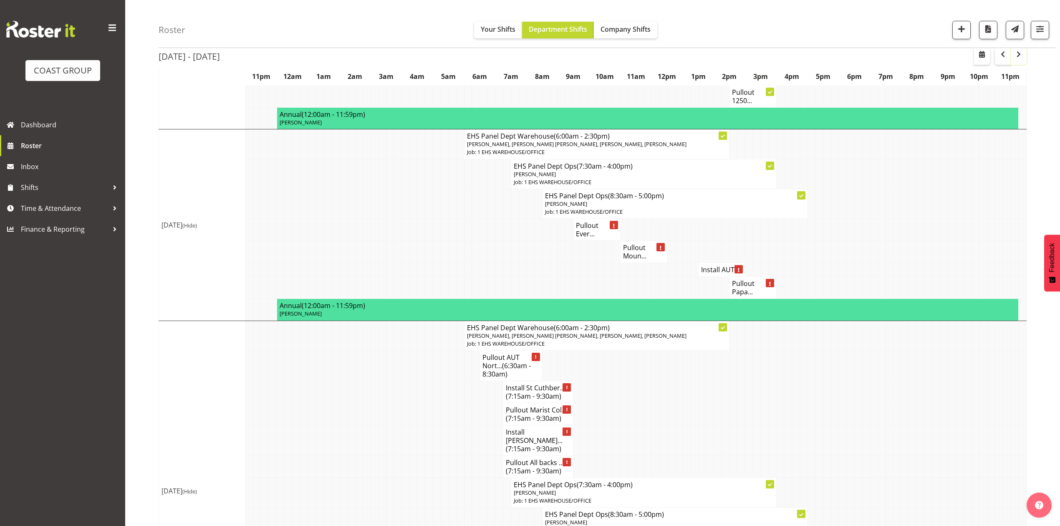
click at [1023, 61] on button "button" at bounding box center [1019, 56] width 16 height 17
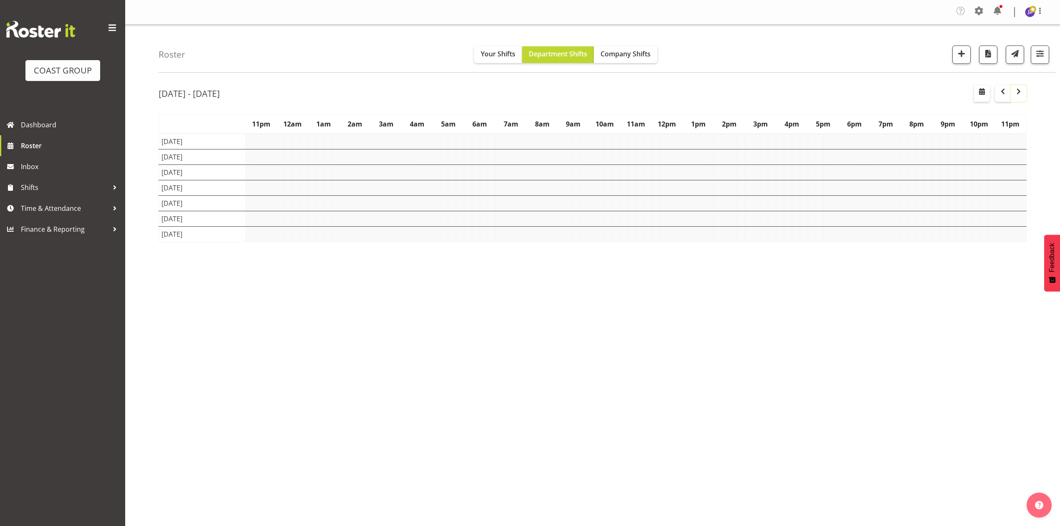
scroll to position [0, 0]
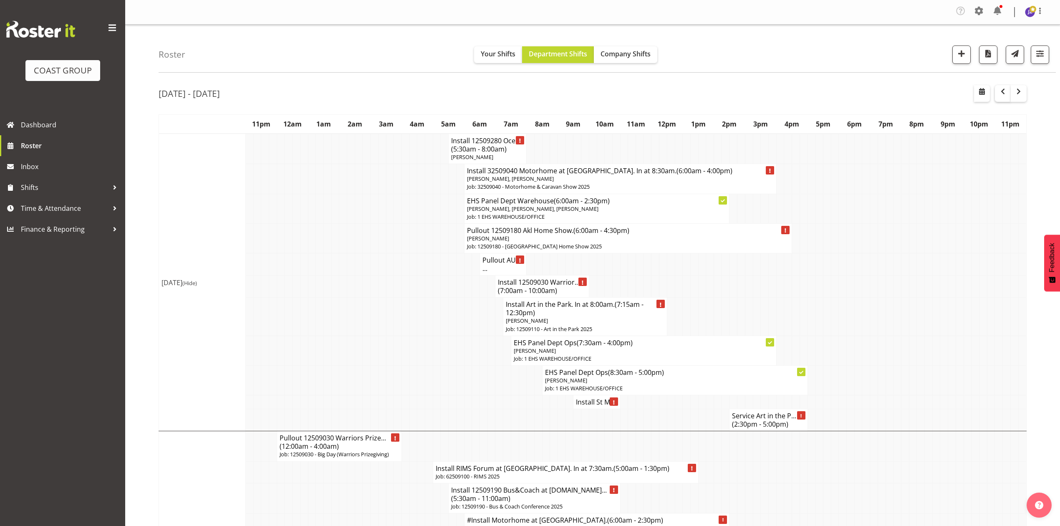
click at [995, 89] on div at bounding box center [1000, 93] width 53 height 17
click at [1006, 95] on span "button" at bounding box center [1003, 91] width 10 height 10
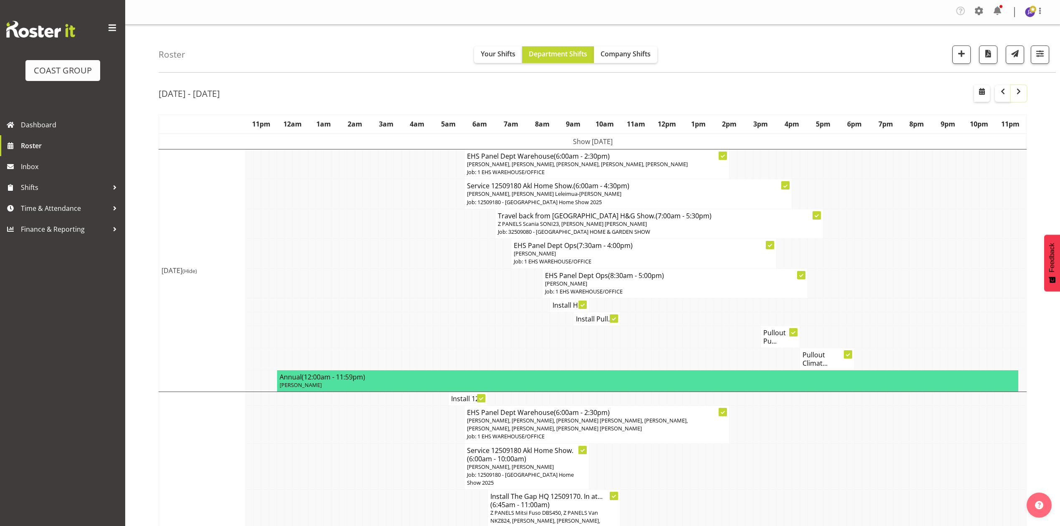
click at [1014, 96] on span "button" at bounding box center [1019, 91] width 10 height 10
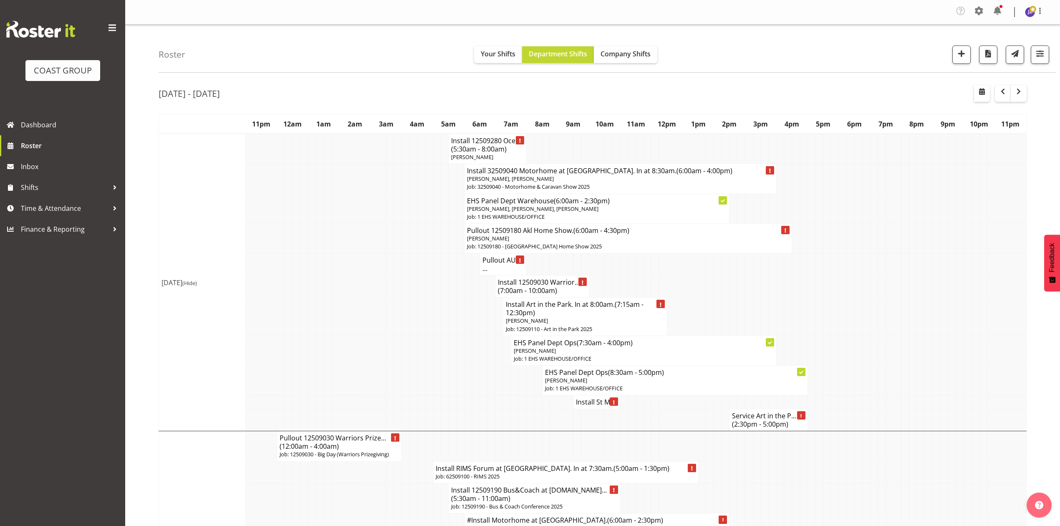
click at [500, 149] on span "(5:30am - 8:00am)" at bounding box center [479, 148] width 56 height 9
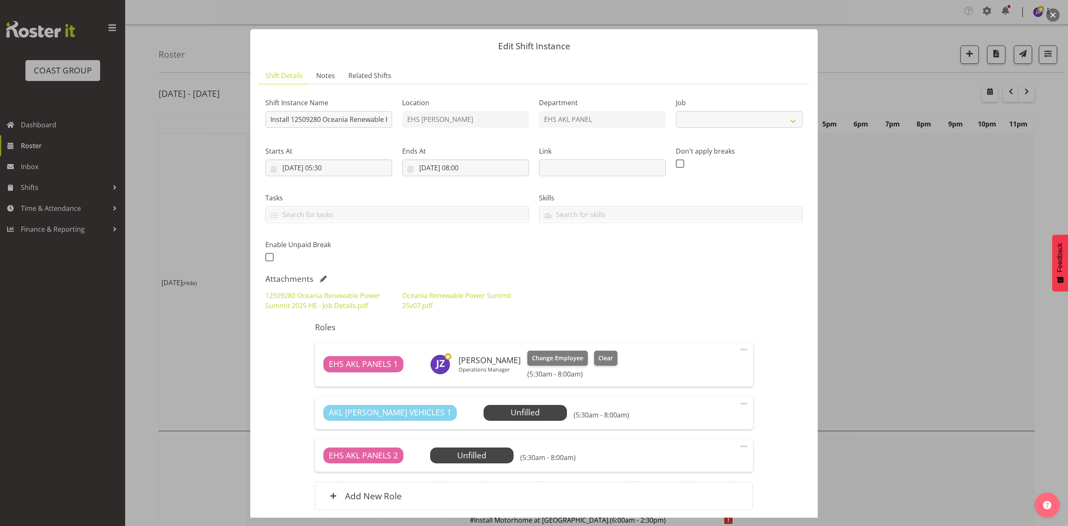
select select "10278"
click at [363, 124] on input "Install 12509280 Oceania Renewable Power Summit .In at 6am." at bounding box center [328, 119] width 127 height 17
click at [430, 304] on link "Oceania Renewable Power Summit 25v07.pdf" at bounding box center [456, 300] width 109 height 19
click at [909, 298] on div at bounding box center [534, 263] width 1068 height 526
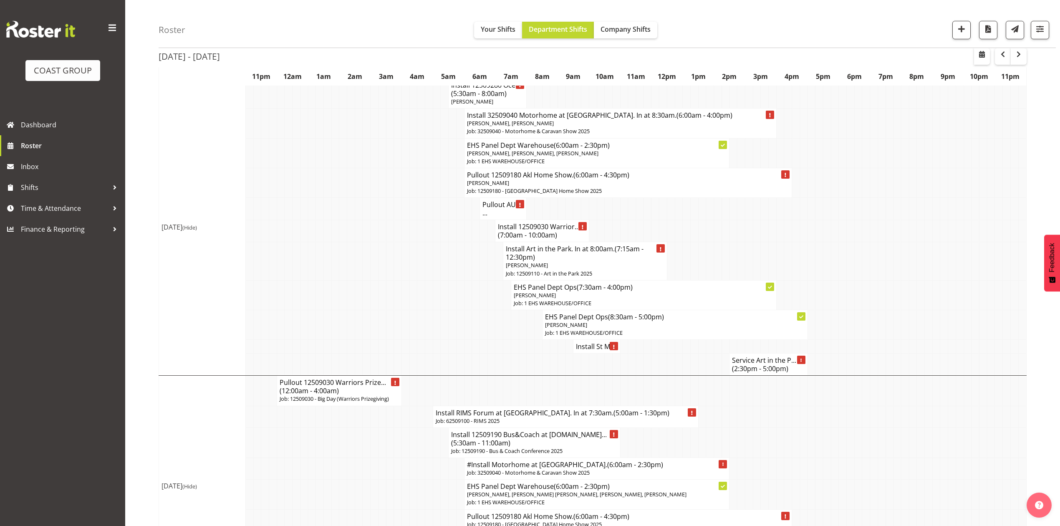
scroll to position [111, 0]
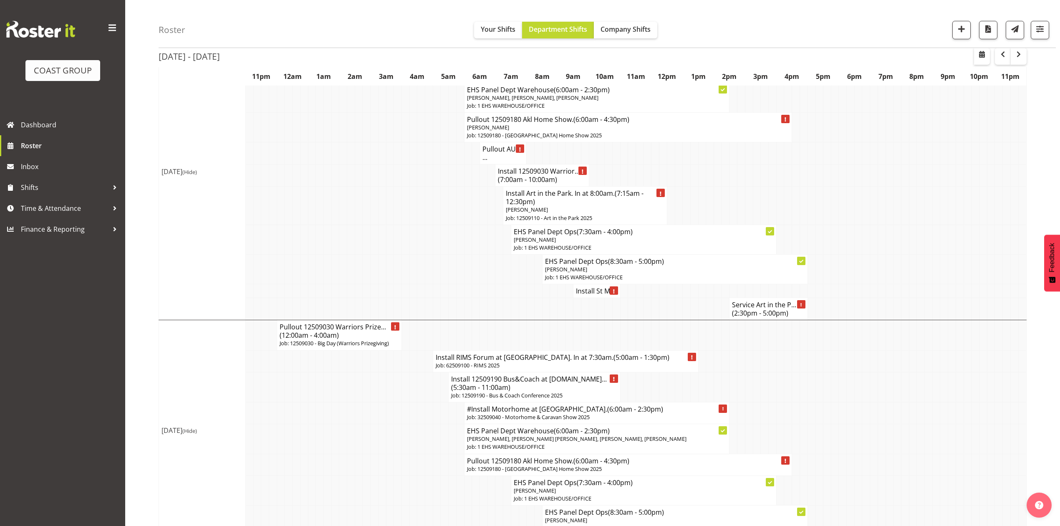
click at [553, 176] on span "(7:00am - 10:00am)" at bounding box center [527, 179] width 59 height 9
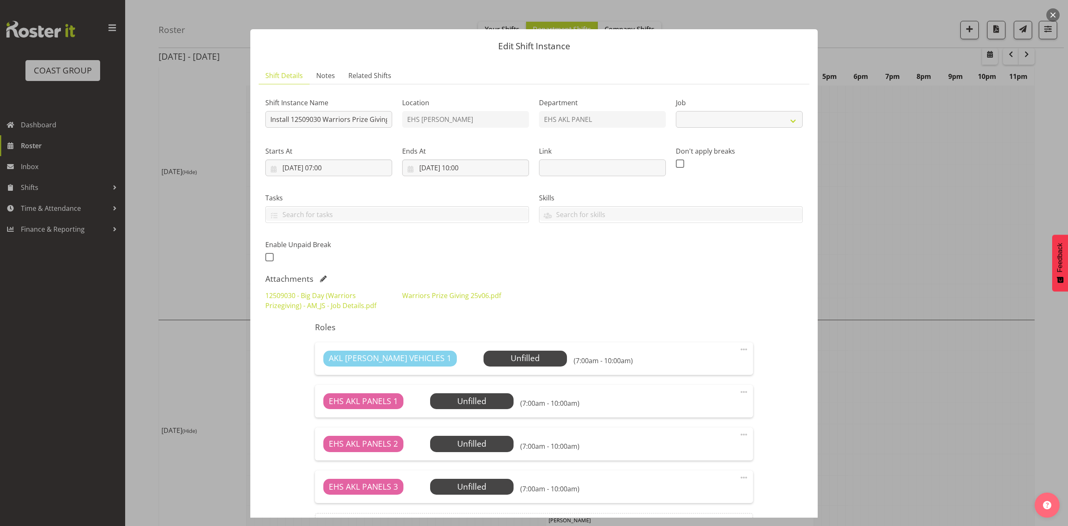
select select "10509"
click at [941, 191] on div at bounding box center [534, 263] width 1068 height 526
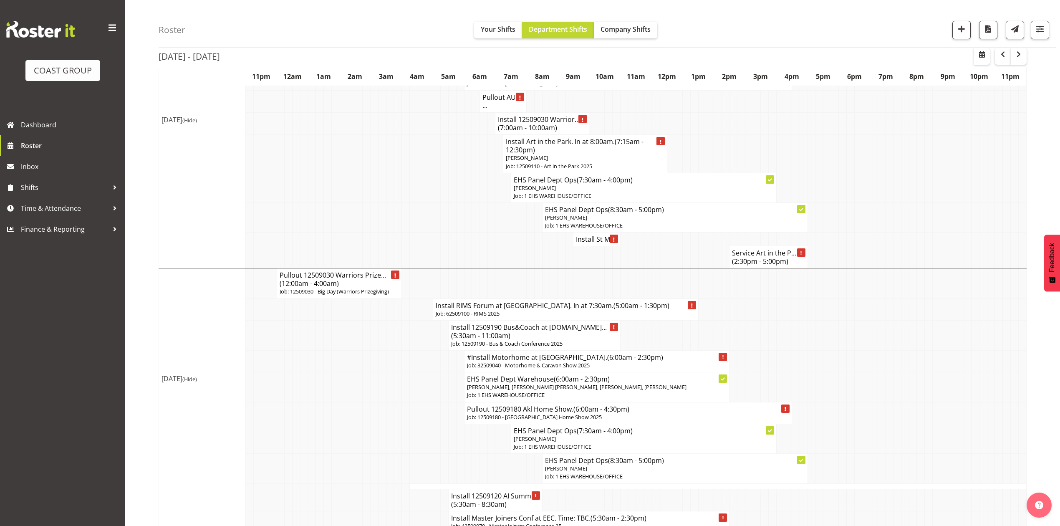
scroll to position [222, 0]
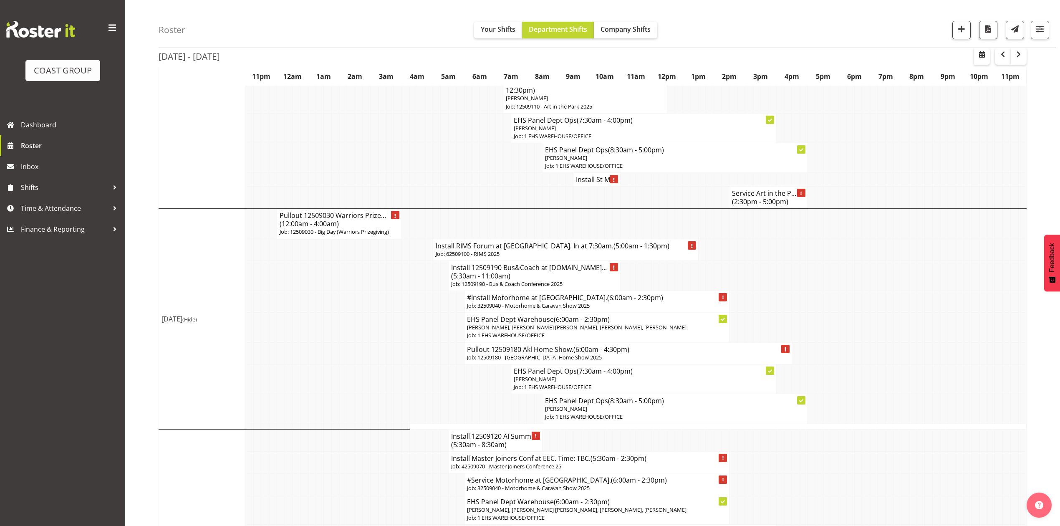
click at [591, 177] on h4 "Install St M..." at bounding box center [596, 179] width 41 height 8
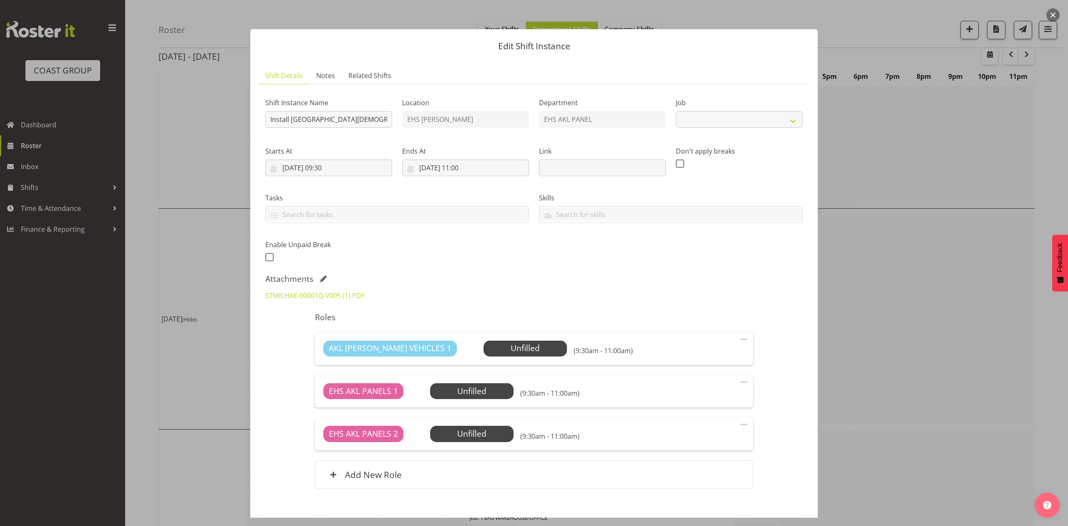
select select "8653"
click at [872, 286] on div at bounding box center [534, 263] width 1068 height 526
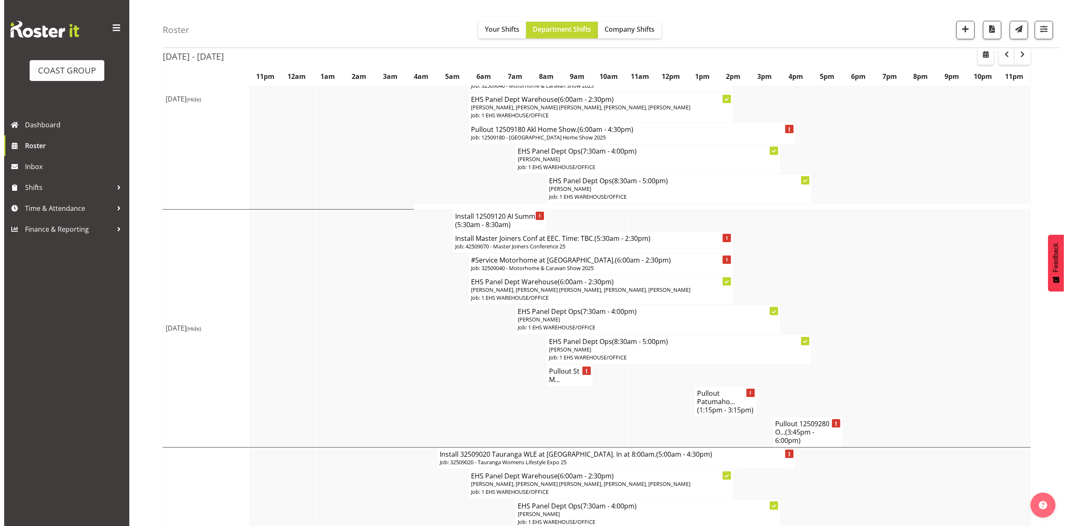
scroll to position [445, 0]
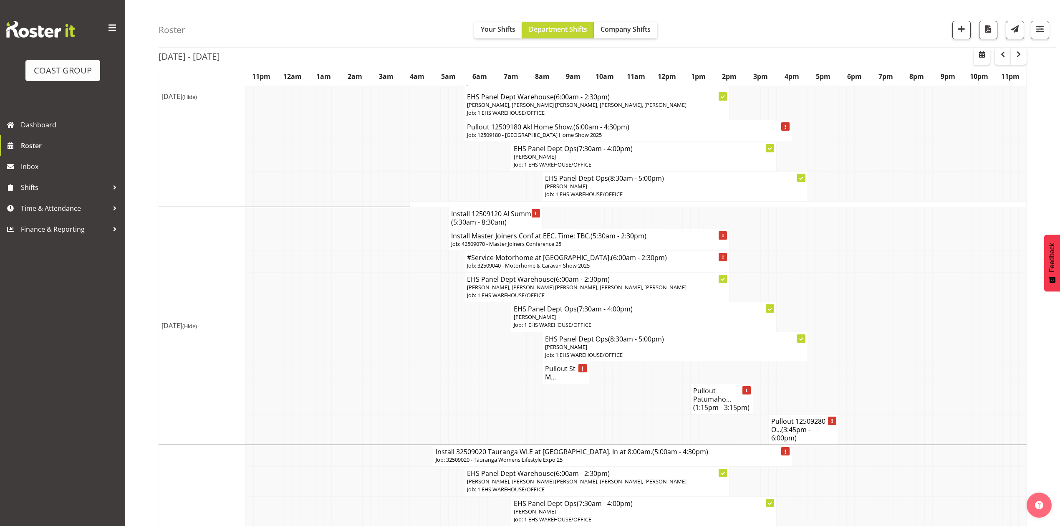
click at [500, 227] on span "(5:30am - 8:30am)" at bounding box center [479, 221] width 56 height 9
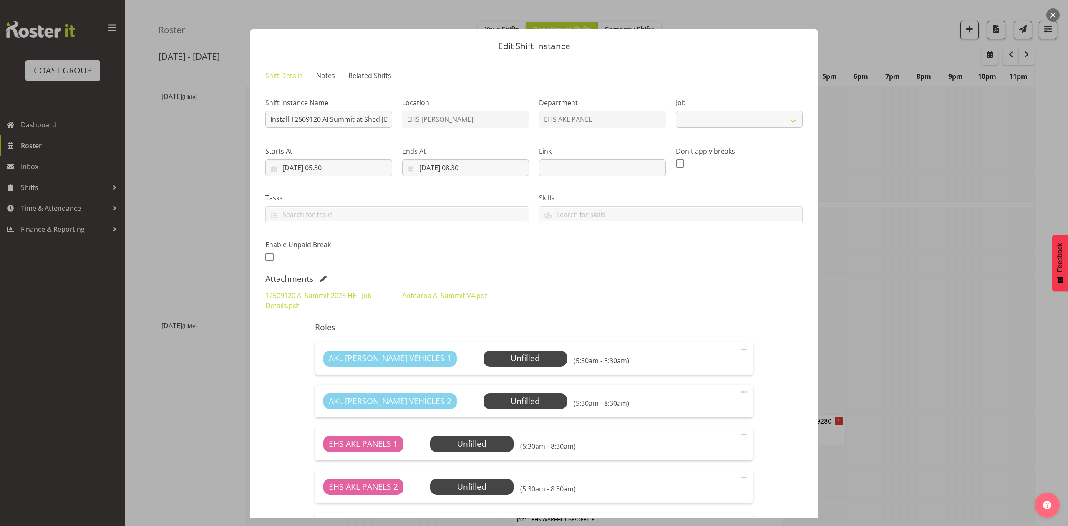
select select "9449"
click at [461, 293] on link "Aotearoa AI Summit V4.pdf" at bounding box center [444, 295] width 85 height 9
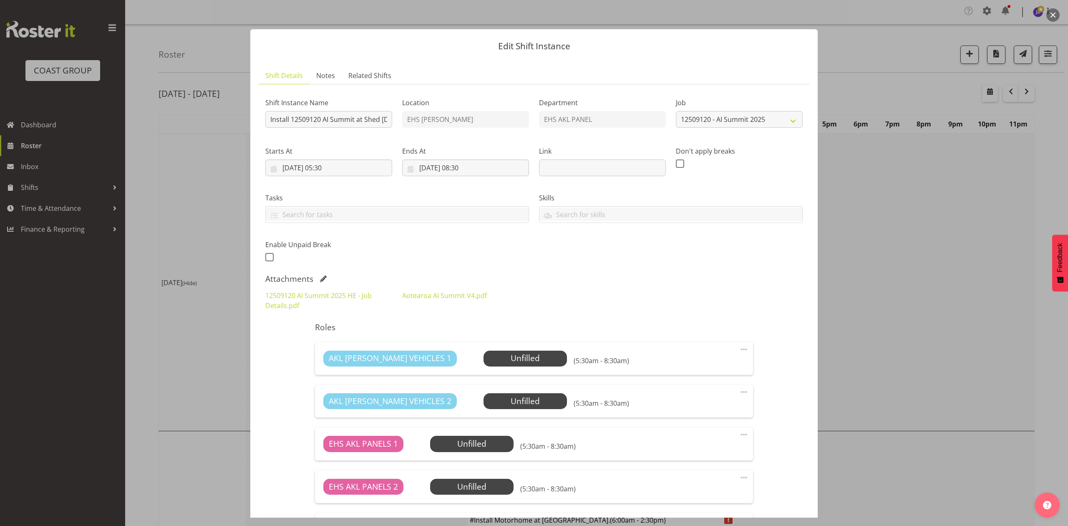
select select "9449"
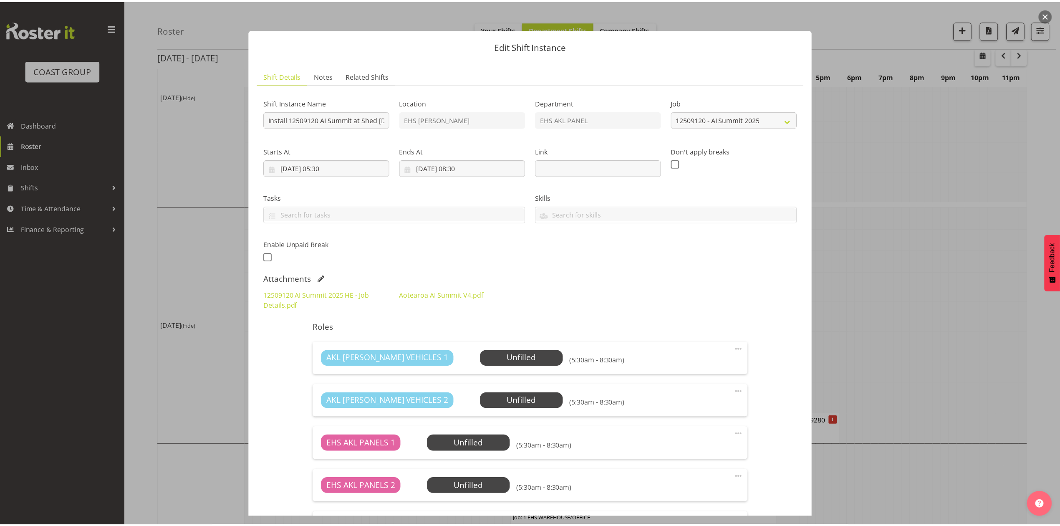
scroll to position [445, 0]
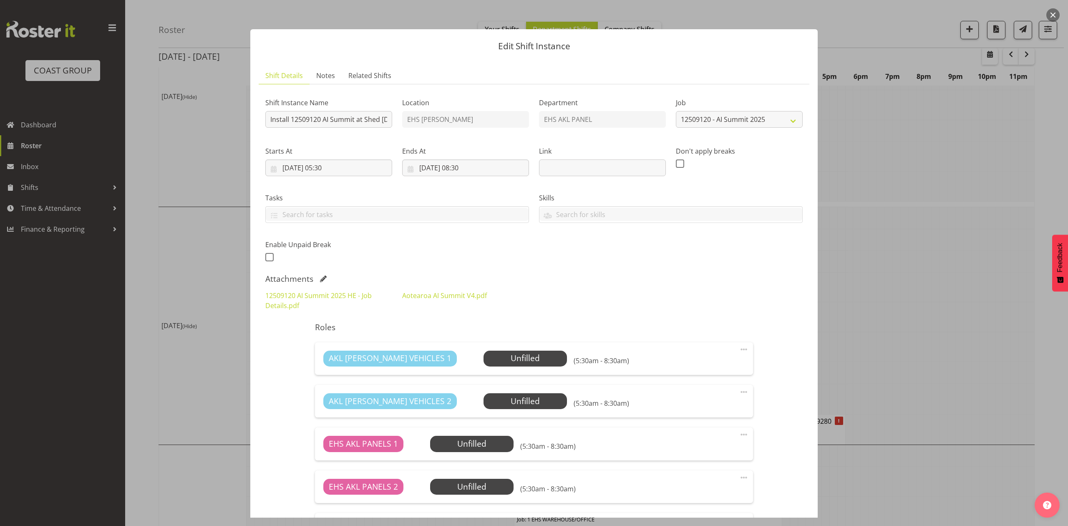
click at [898, 336] on div at bounding box center [534, 263] width 1068 height 526
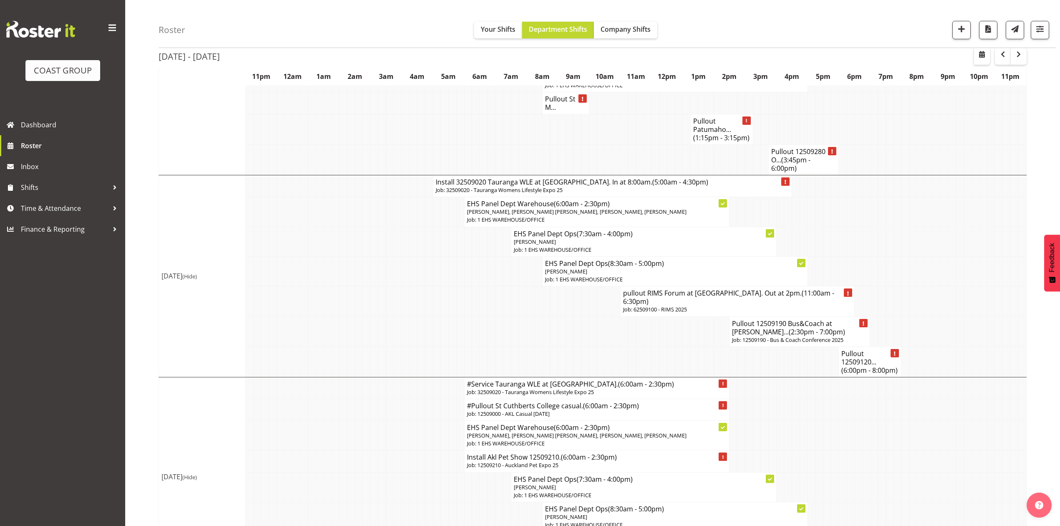
scroll to position [723, 0]
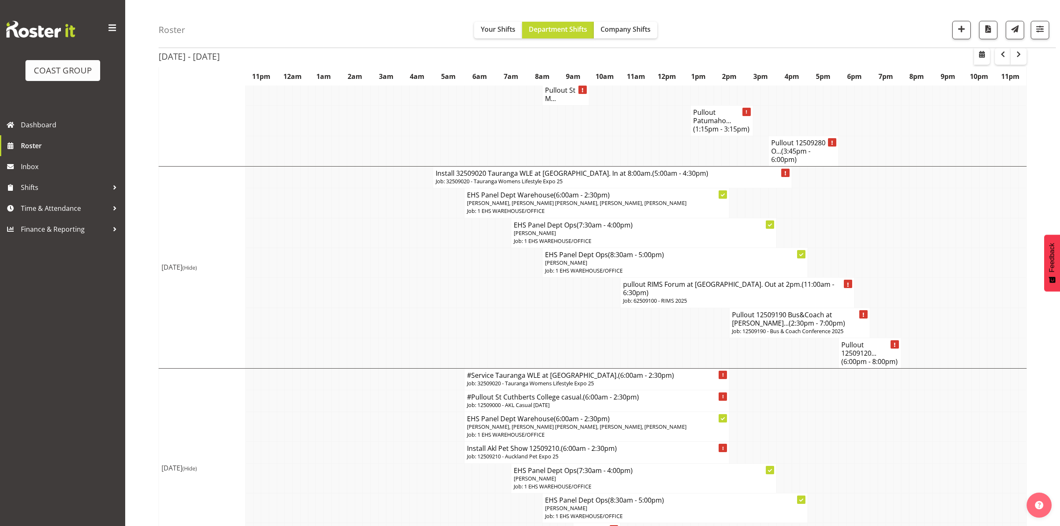
click at [671, 177] on h4 "Install 32509020 Tauranga WLE at [GEOGRAPHIC_DATA]. In at 8:00am. (5:00am - 4:3…" at bounding box center [612, 173] width 353 height 8
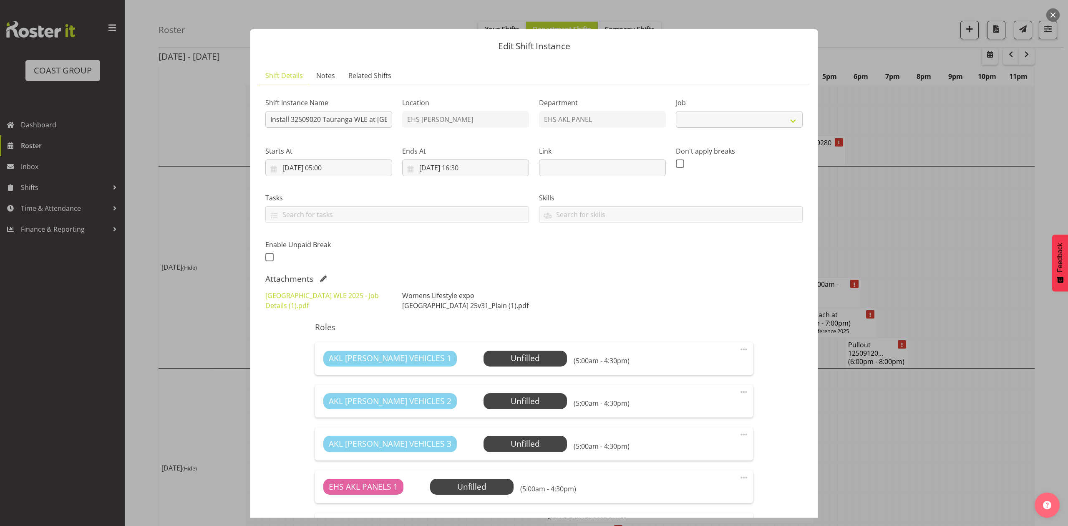
select select "8967"
click at [428, 299] on link "Womens Lifestyle expo [GEOGRAPHIC_DATA] 25v31_Plain (1).pdf" at bounding box center [465, 300] width 126 height 19
click at [946, 276] on div at bounding box center [534, 263] width 1068 height 526
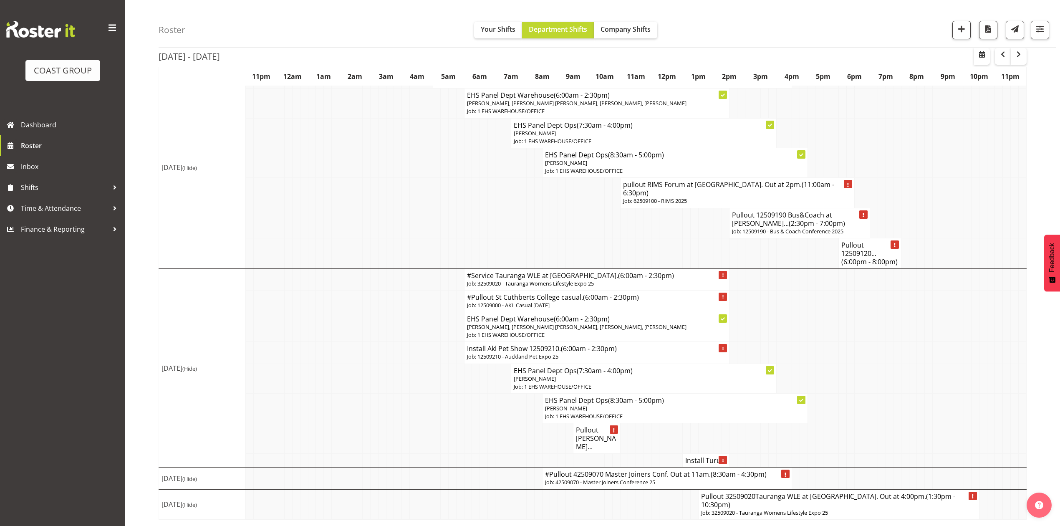
scroll to position [828, 0]
click at [711, 464] on h4 "Install Turu..." at bounding box center [705, 460] width 41 height 8
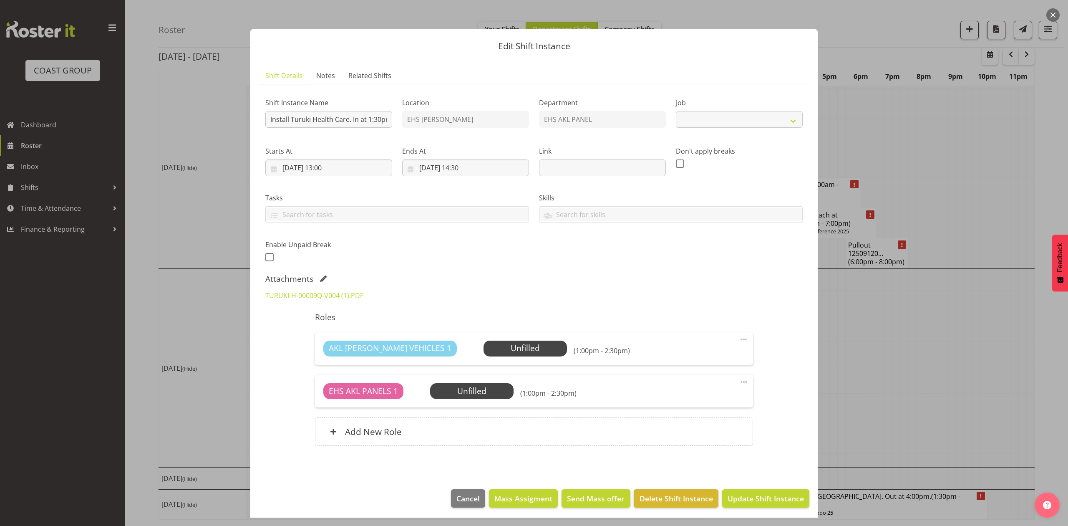
select select "8653"
click at [883, 383] on div at bounding box center [534, 263] width 1068 height 526
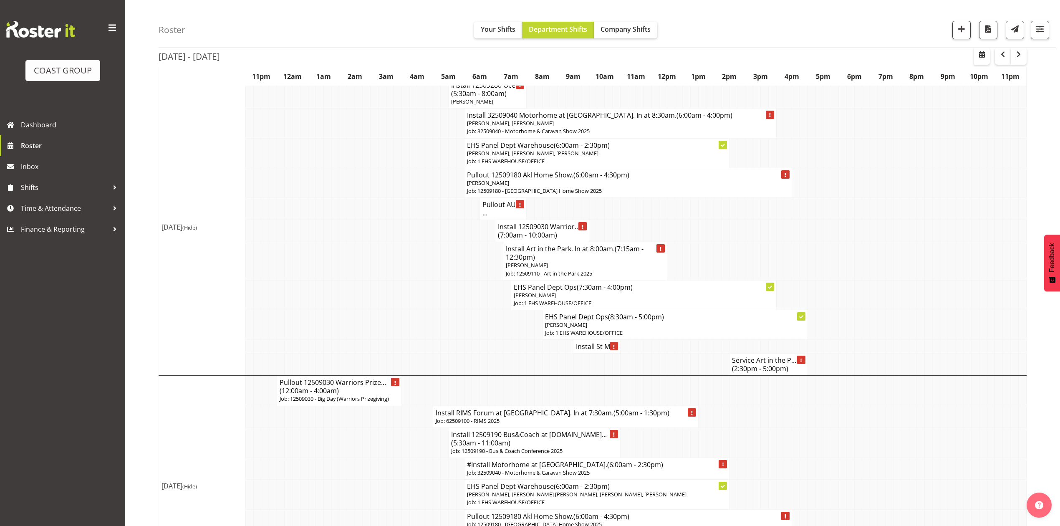
scroll to position [222, 0]
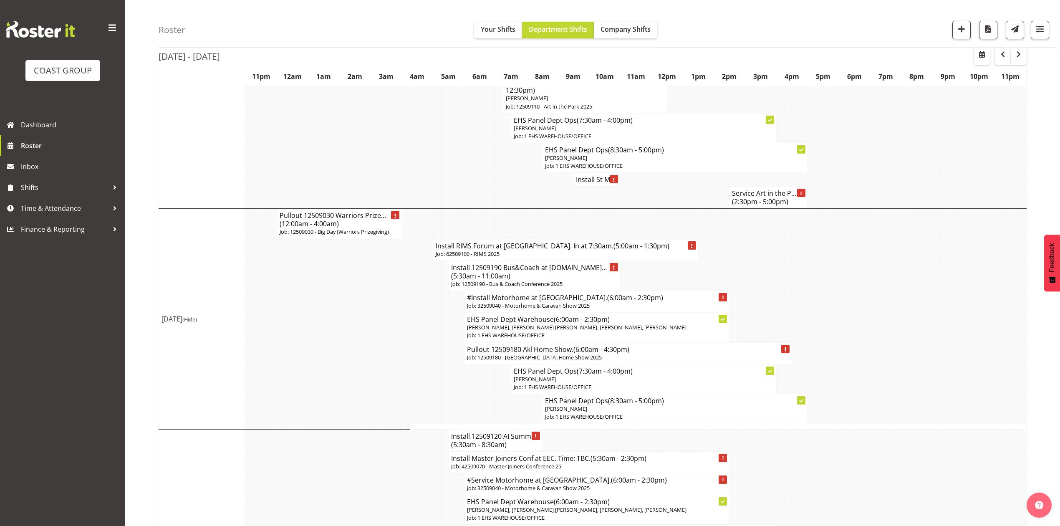
click at [938, 299] on td at bounding box center [936, 302] width 8 height 22
click at [879, 308] on td at bounding box center [882, 302] width 8 height 22
